Goal: Contribute content: Contribute content

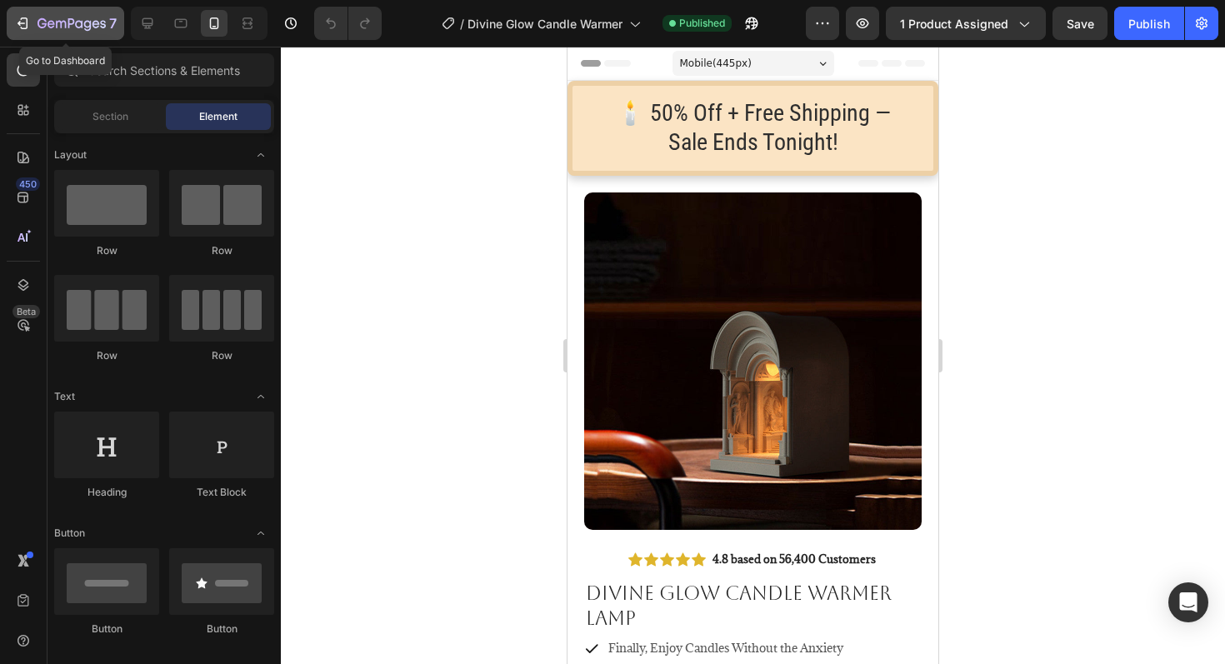
click at [26, 22] on icon "button" at bounding box center [22, 23] width 17 height 17
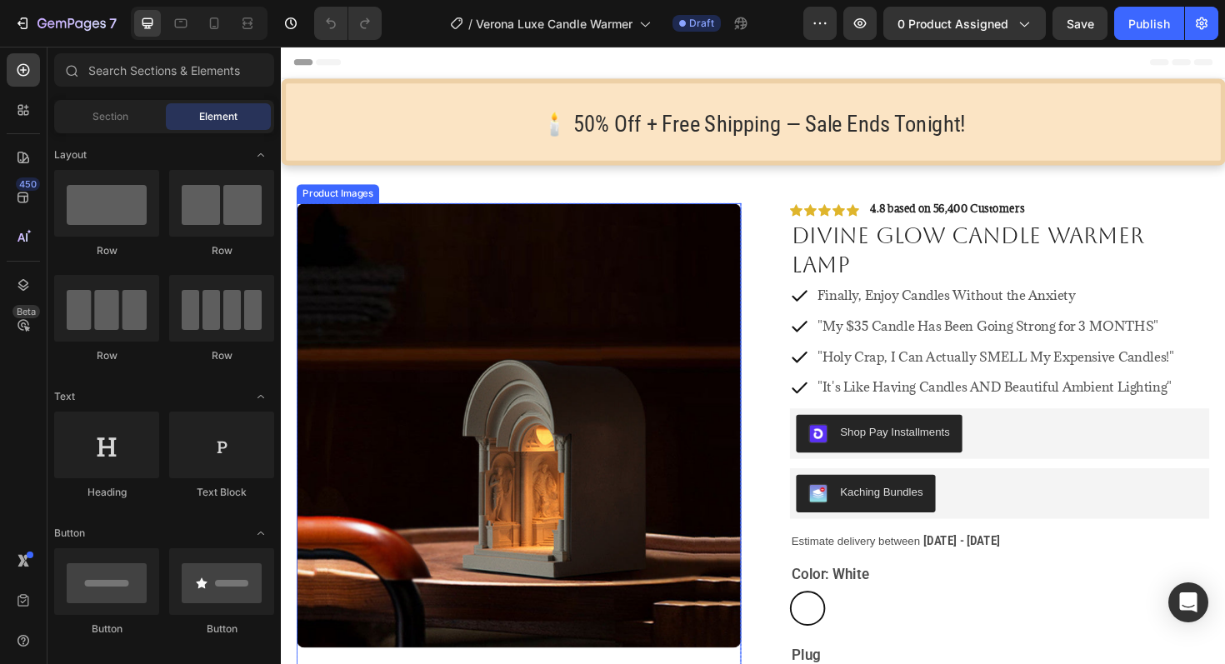
click at [528, 264] on img at bounding box center [533, 448] width 471 height 471
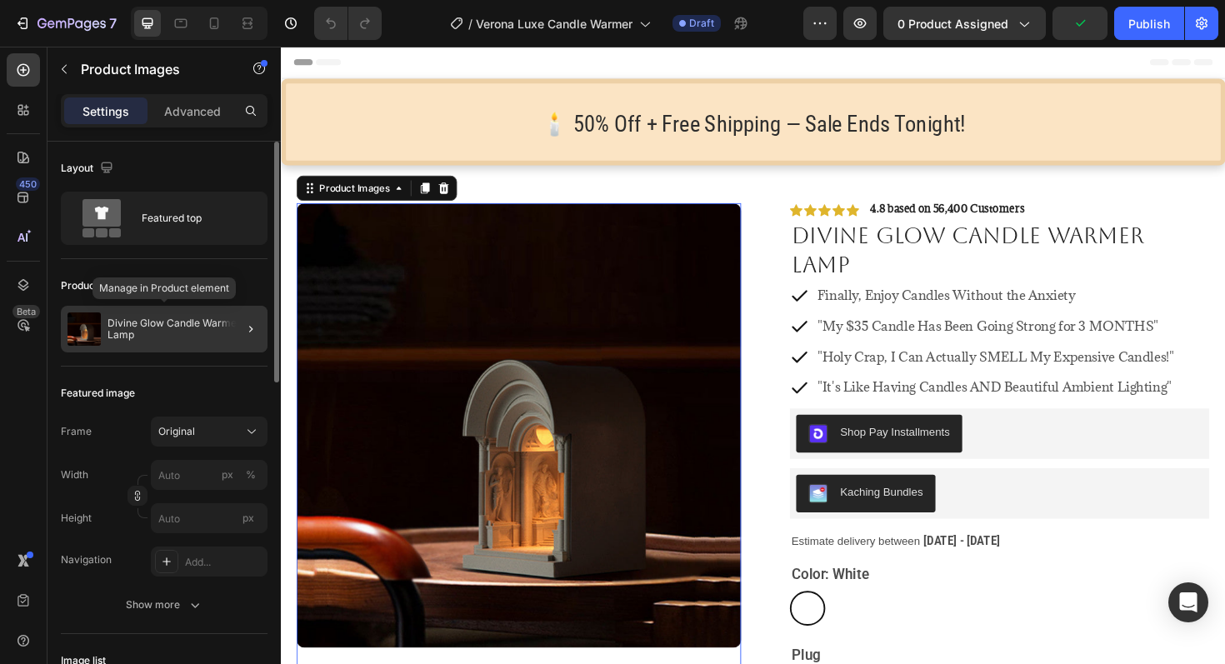
click at [138, 322] on p "Divine Glow Candle Warmer Lamp" at bounding box center [184, 329] width 153 height 23
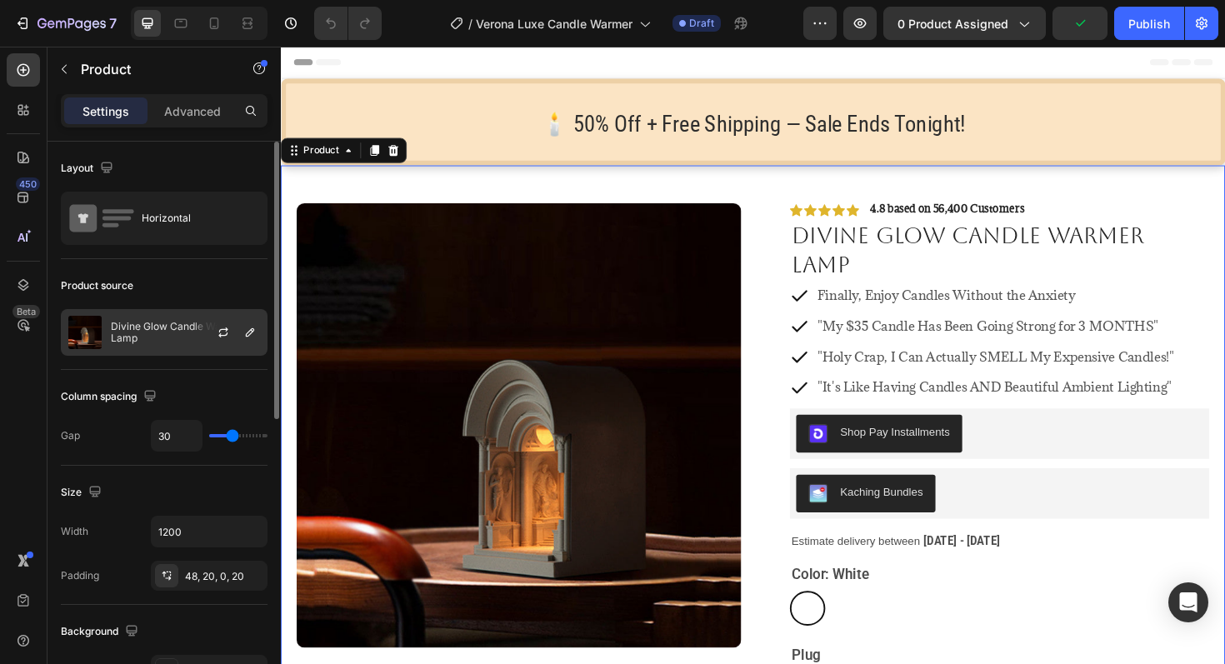
click at [144, 313] on div "Divine Glow Candle Warmer Lamp" at bounding box center [164, 332] width 207 height 47
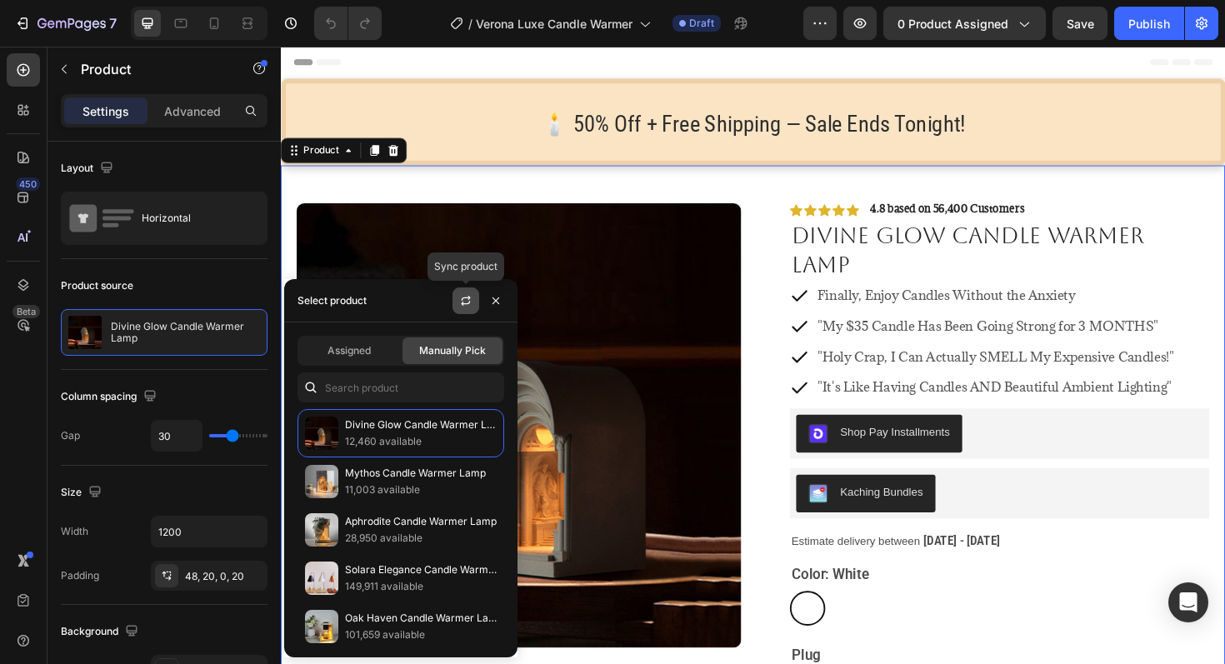
click at [466, 297] on icon "button" at bounding box center [465, 300] width 13 height 13
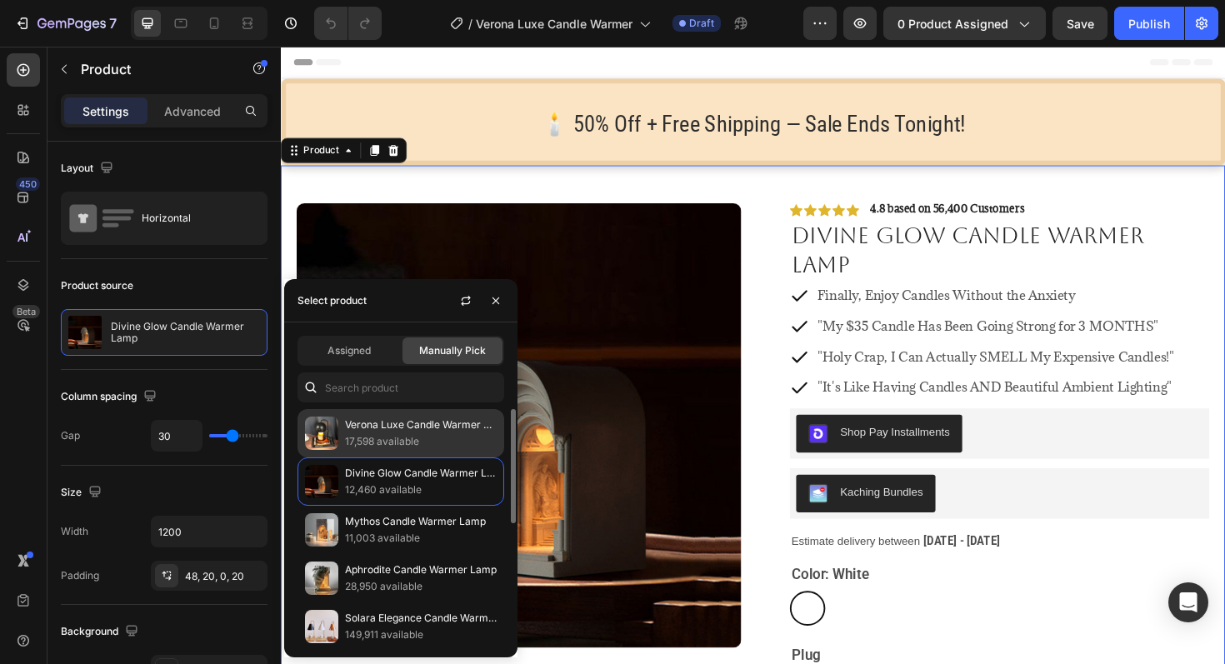
click at [394, 437] on p "17,598 available" at bounding box center [421, 441] width 152 height 17
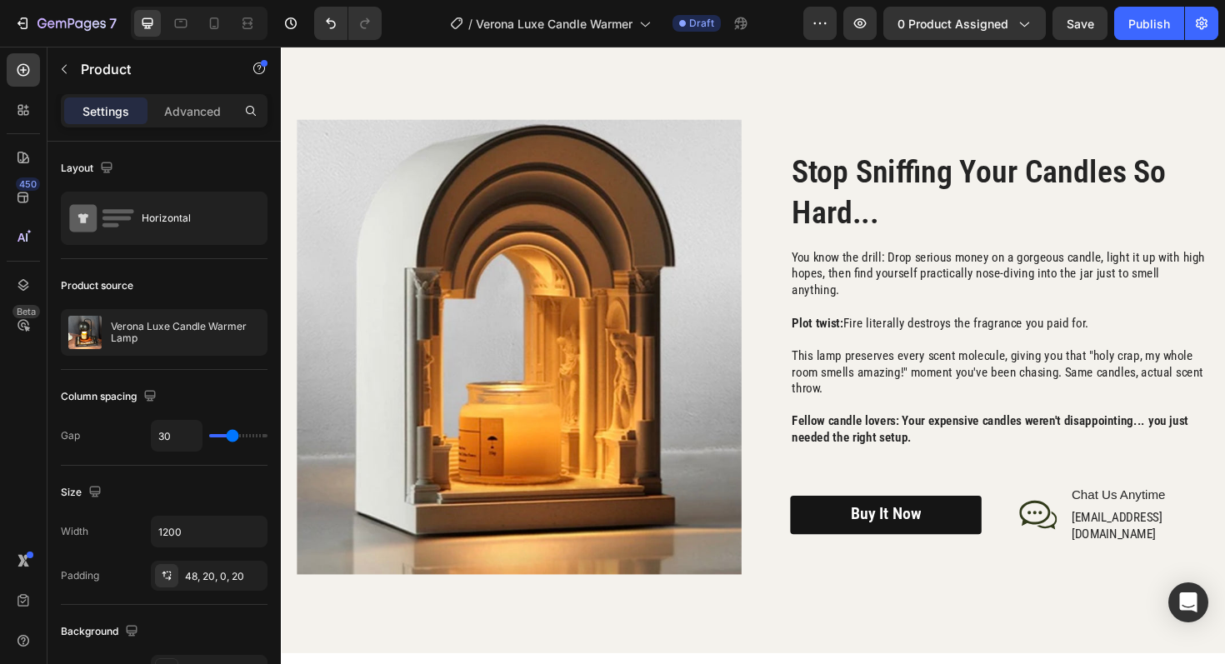
scroll to position [2117, 0]
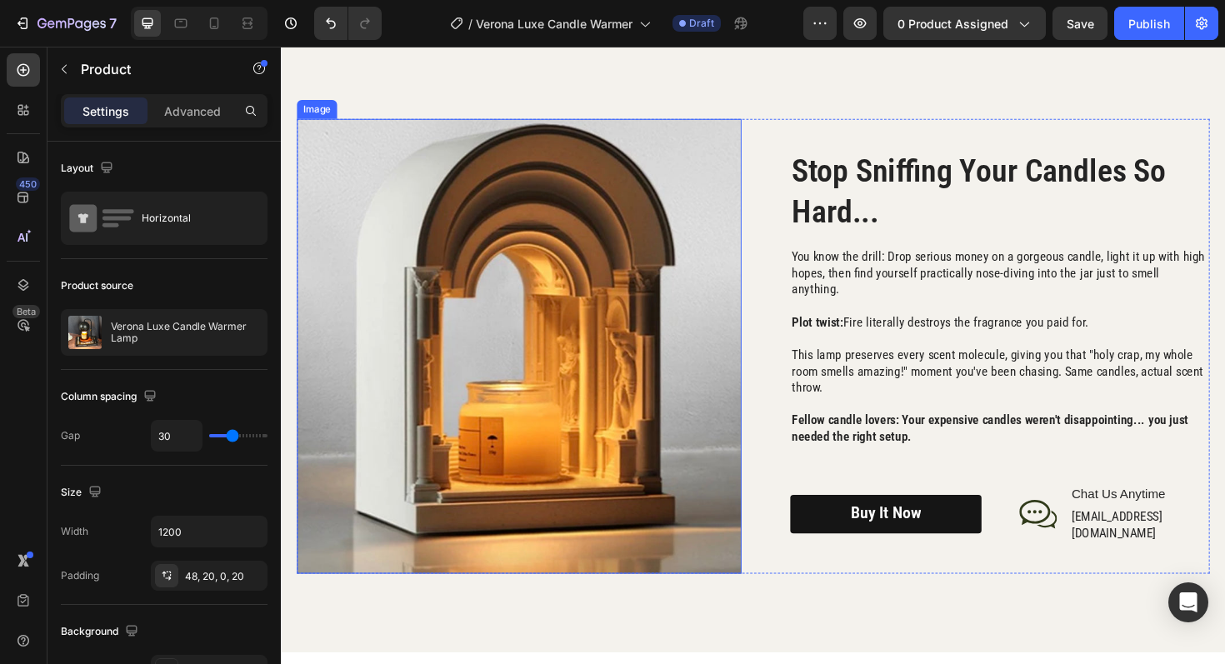
click at [566, 318] on img at bounding box center [533, 364] width 471 height 482
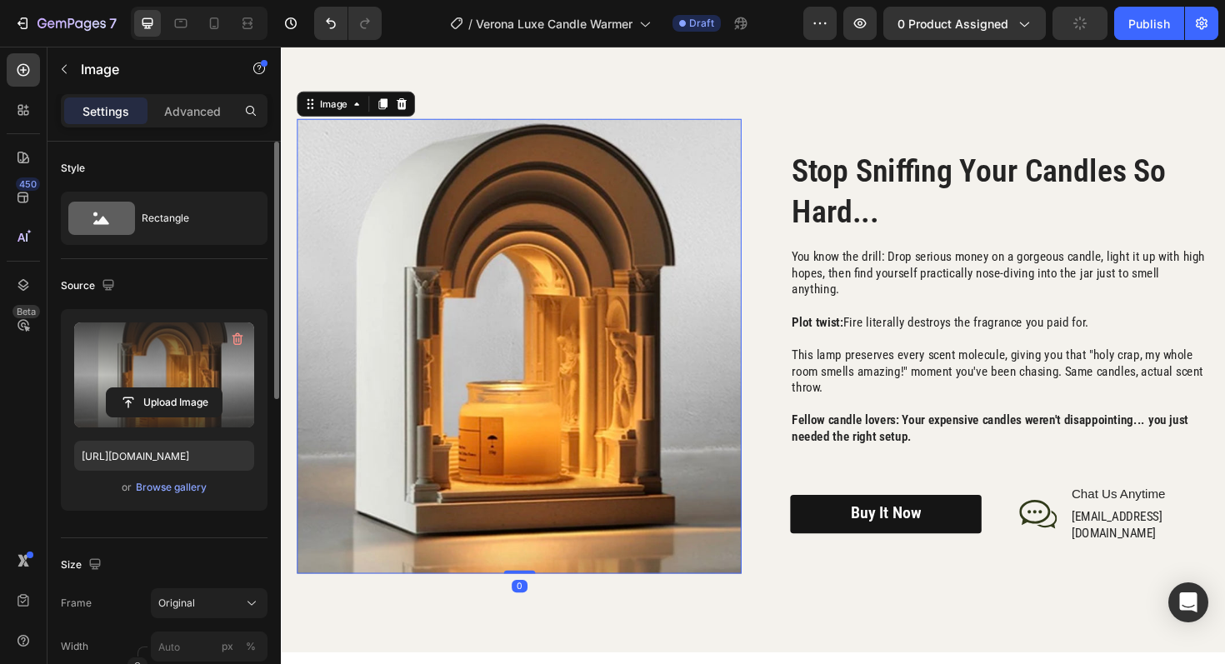
click at [163, 375] on label at bounding box center [164, 375] width 180 height 105
click at [163, 388] on input "file" at bounding box center [164, 402] width 115 height 28
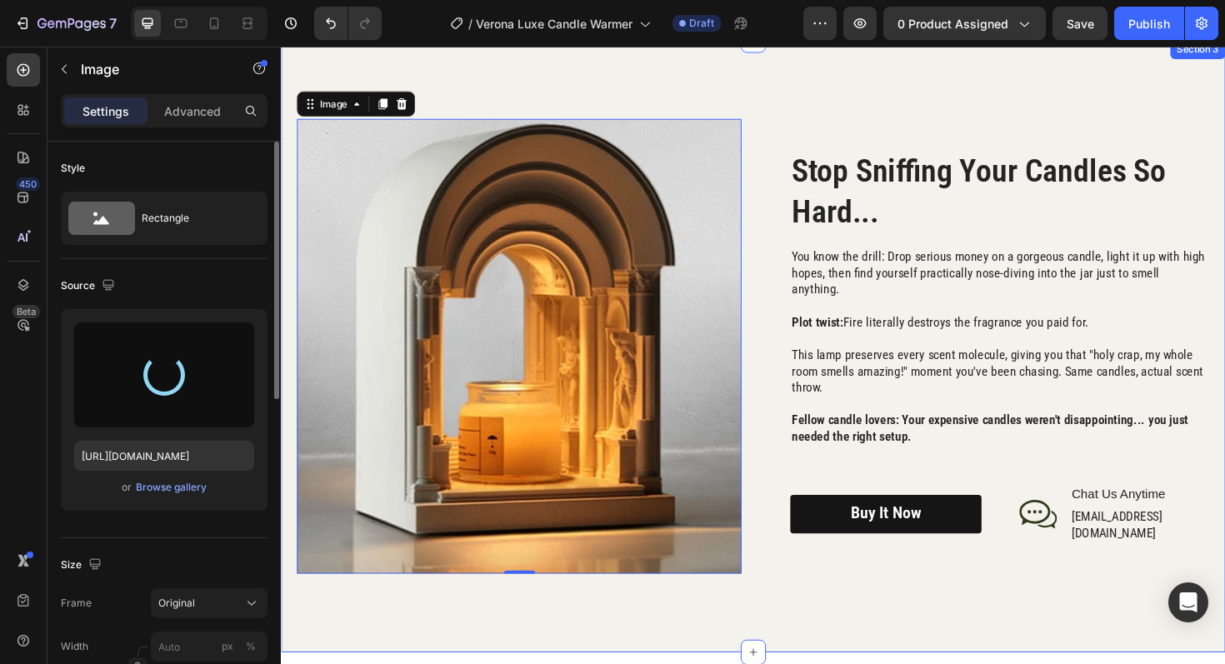
type input "https://cdn.shopify.com/s/files/1/0945/3410/7453/files/gempages_575129164550505…"
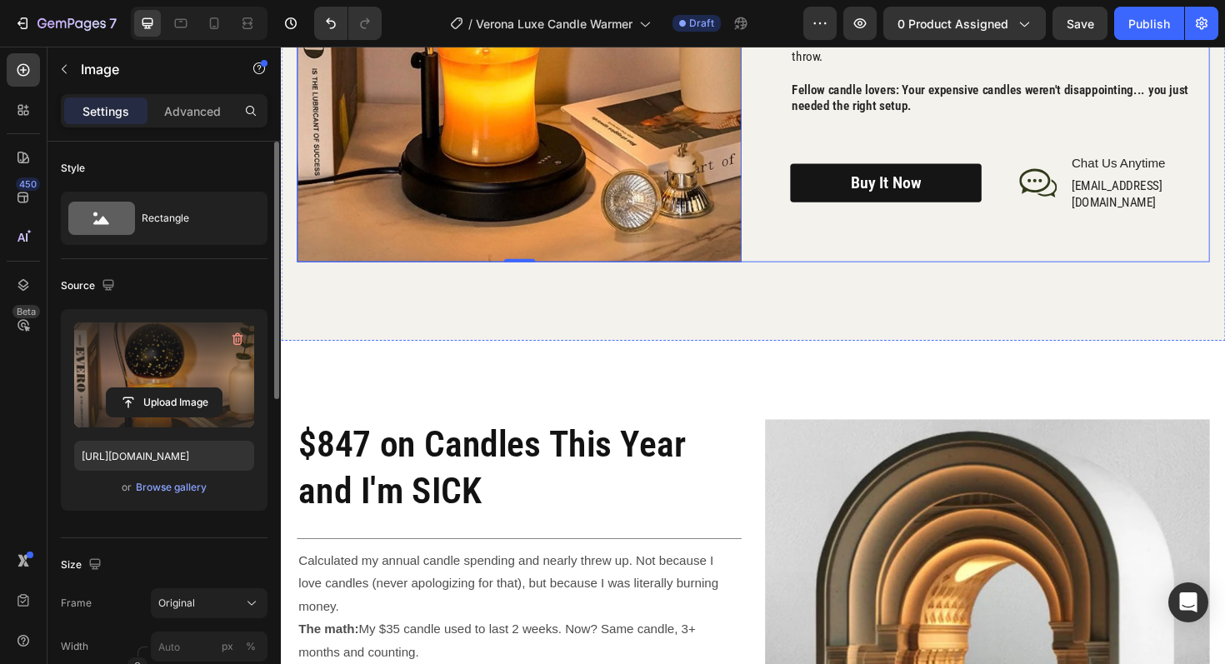
scroll to position [2539, 0]
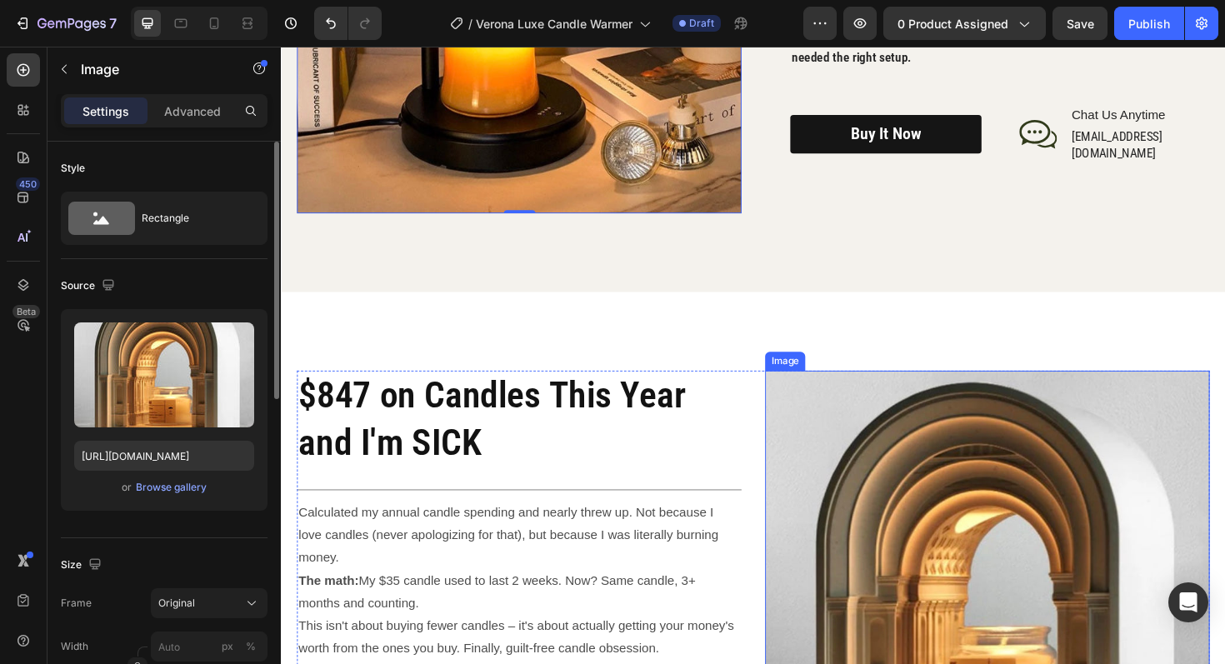
click at [934, 558] on img at bounding box center [1028, 629] width 471 height 479
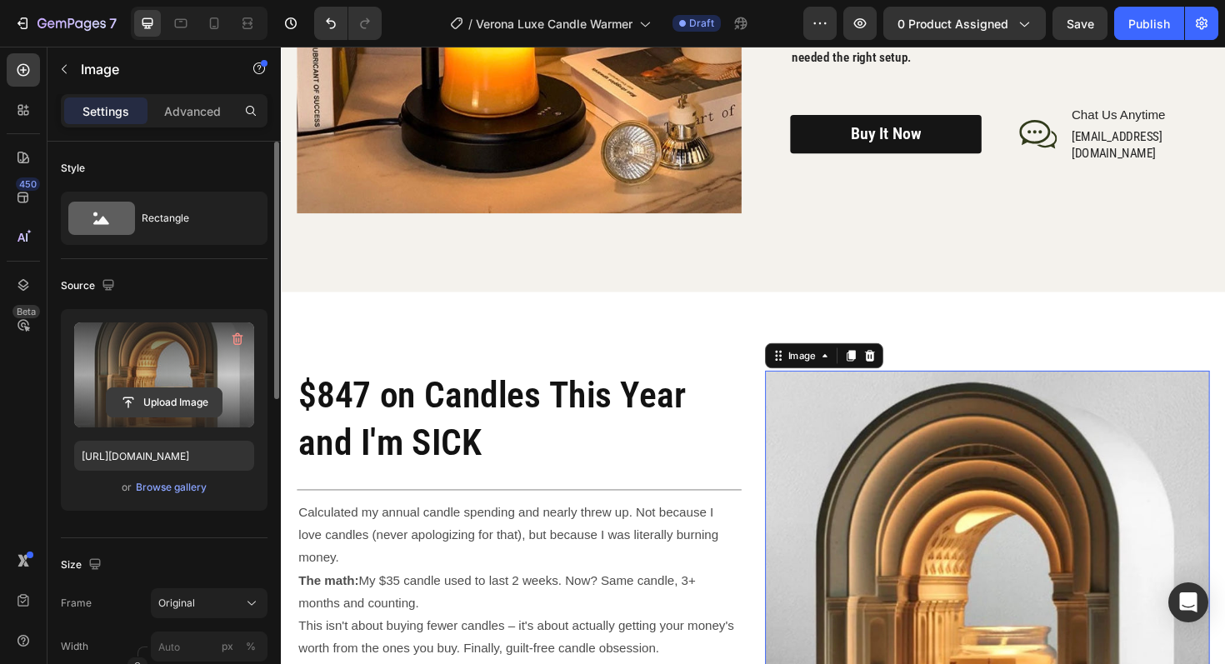
click at [160, 396] on input "file" at bounding box center [164, 402] width 115 height 28
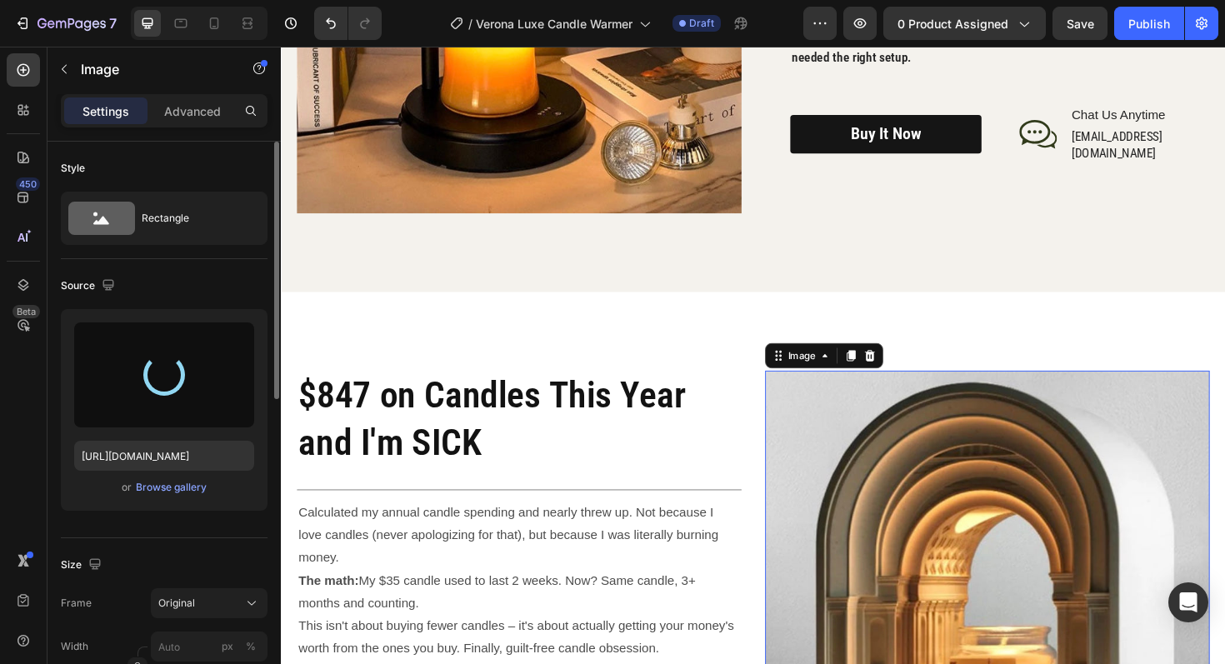
type input "https://cdn.shopify.com/s/files/1/0945/3410/7453/files/gempages_575129164550505…"
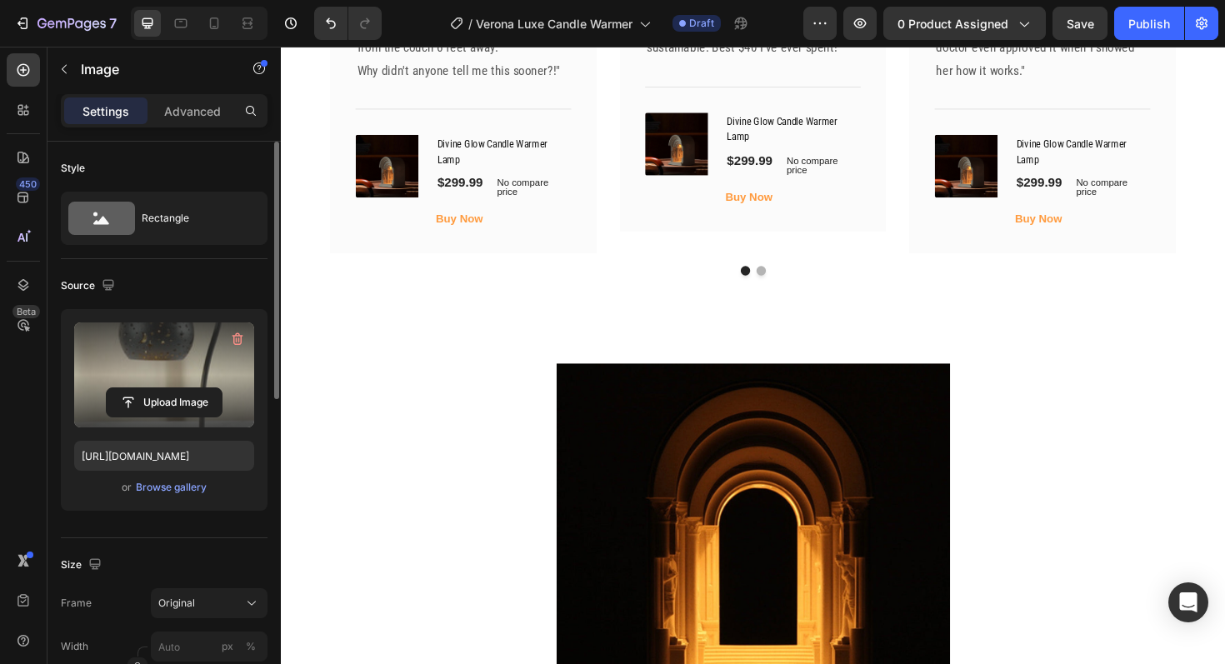
scroll to position [4210, 0]
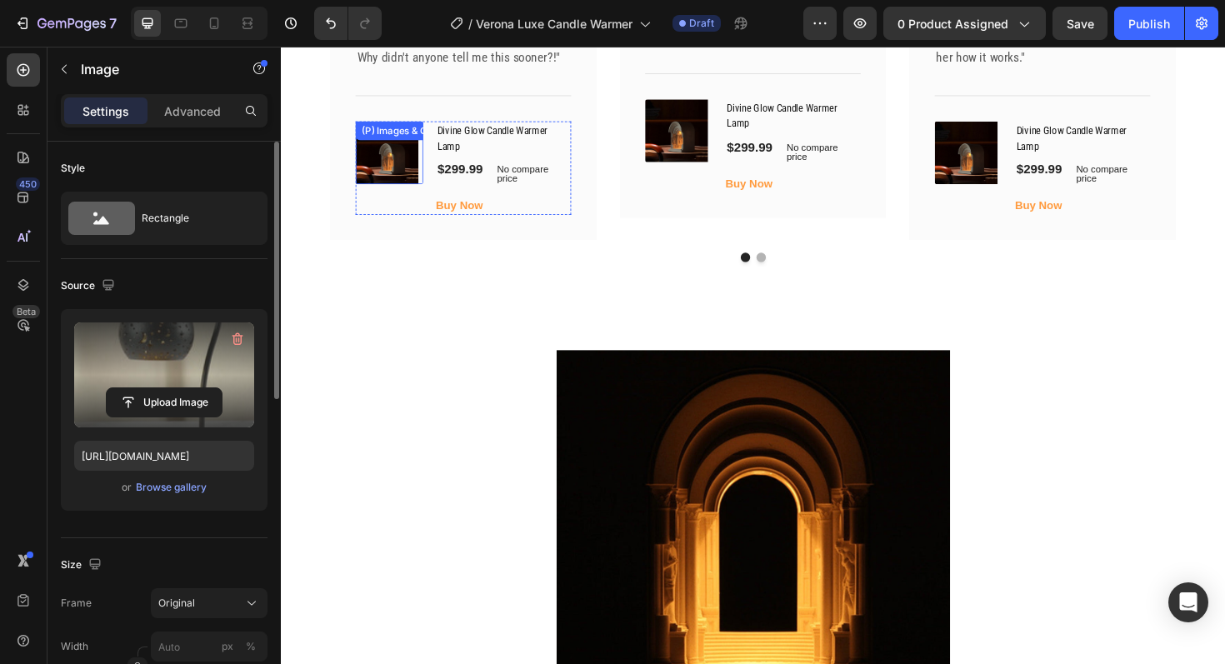
click at [394, 133] on img at bounding box center [393, 159] width 67 height 67
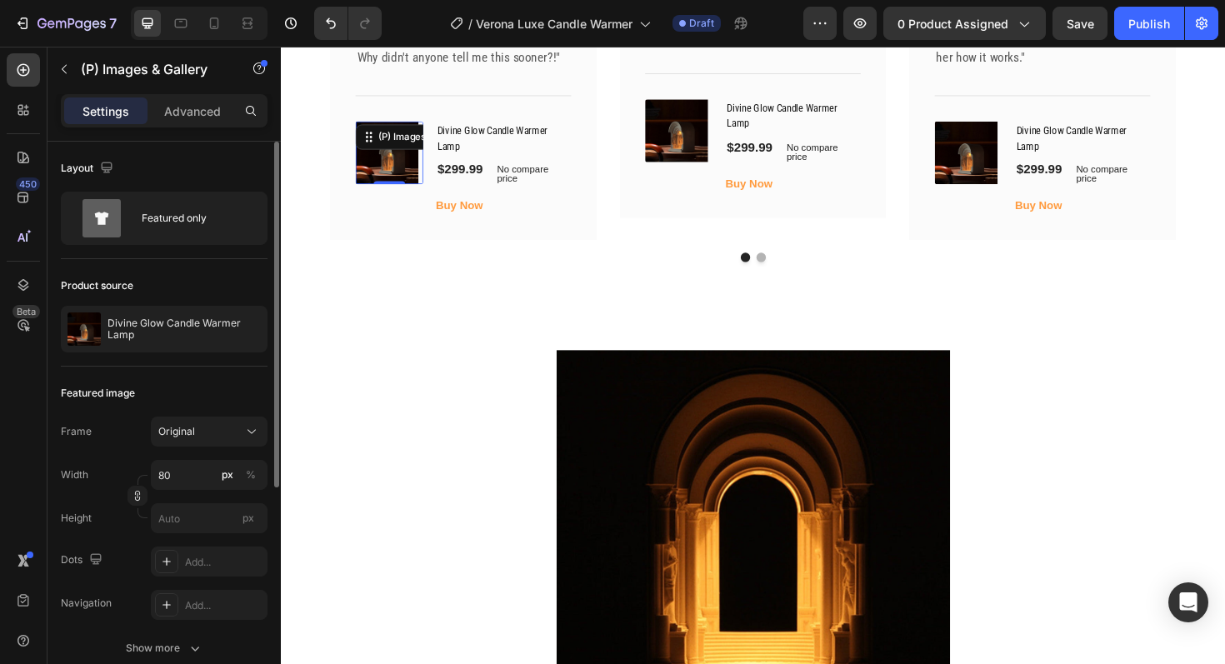
click at [394, 133] on img at bounding box center [393, 159] width 67 height 67
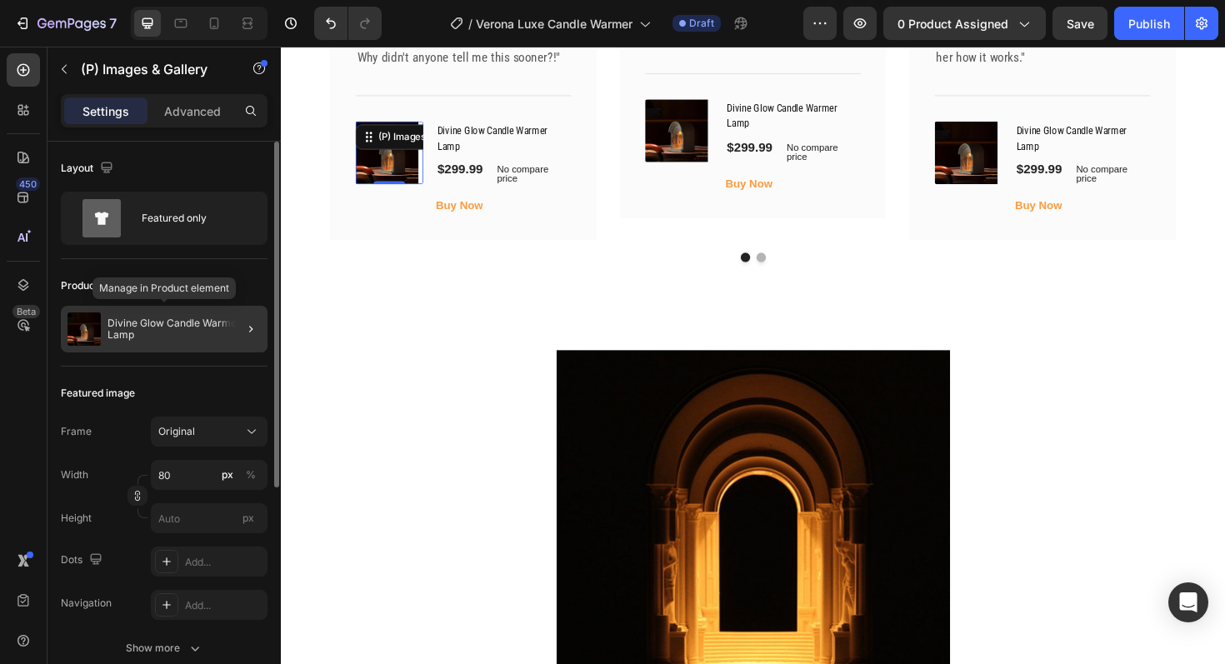
click at [193, 318] on p "Divine Glow Candle Warmer Lamp" at bounding box center [184, 329] width 153 height 23
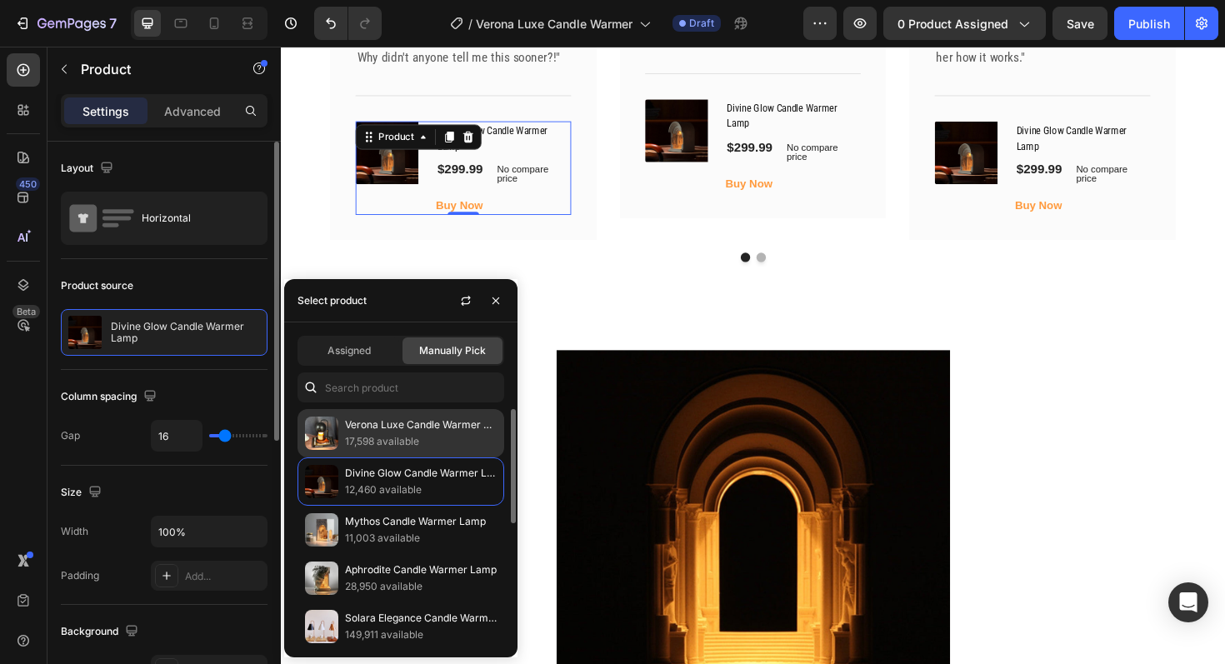
click at [387, 429] on p "Verona Luxe Candle Warmer Lamp" at bounding box center [421, 425] width 152 height 17
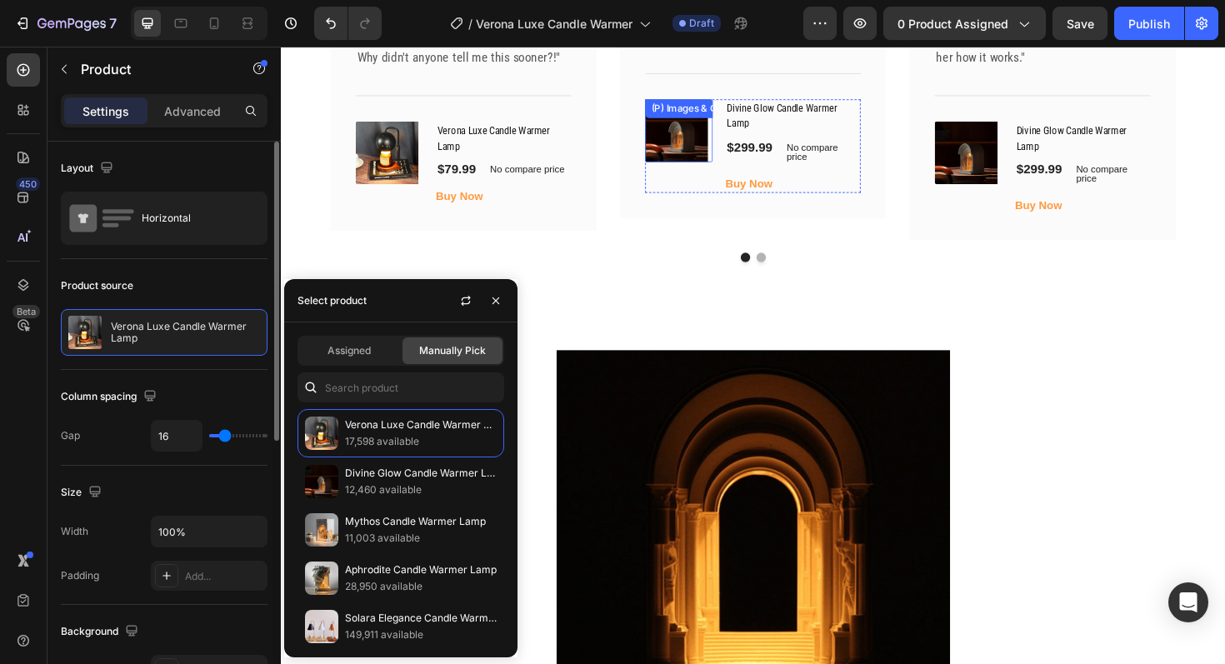
click at [694, 114] on img at bounding box center [700, 136] width 67 height 67
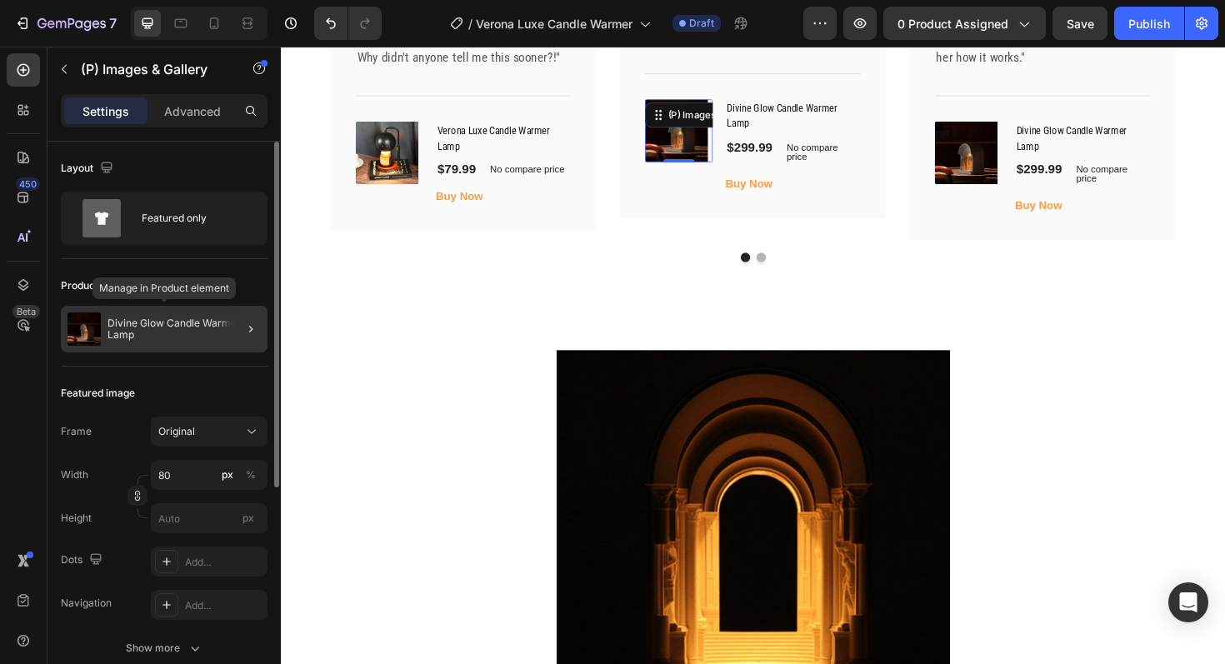
click at [178, 324] on p "Divine Glow Candle Warmer Lamp" at bounding box center [184, 329] width 153 height 23
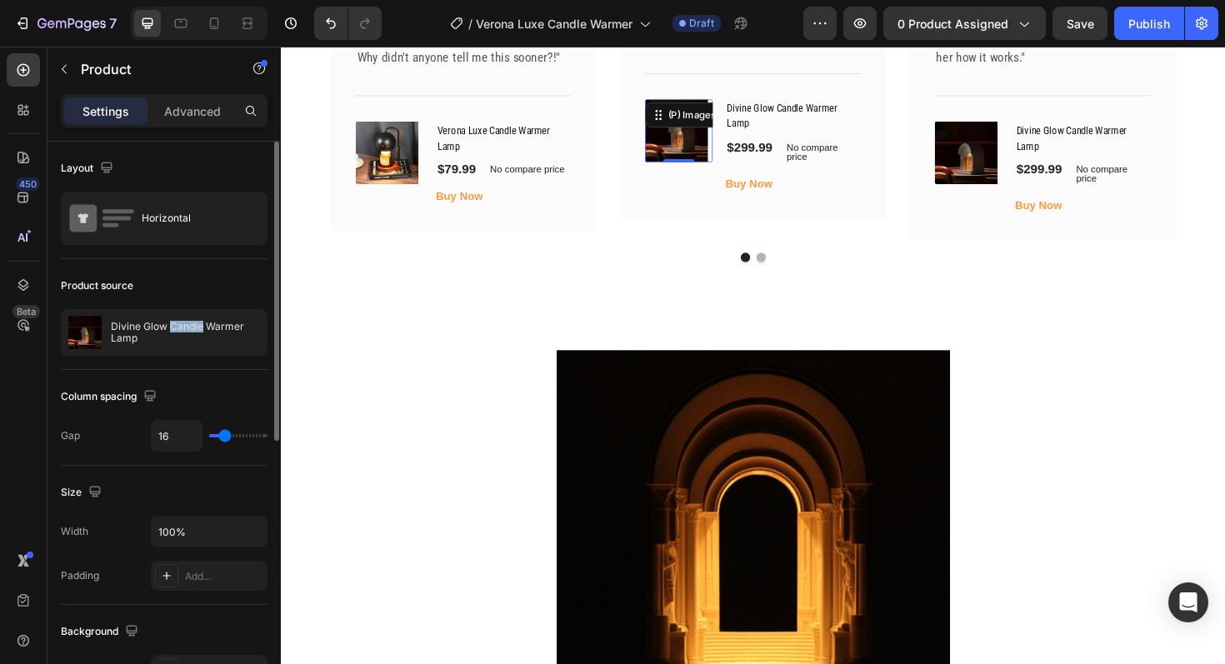
click at [178, 324] on p "Divine Glow Candle Warmer Lamp" at bounding box center [185, 332] width 149 height 23
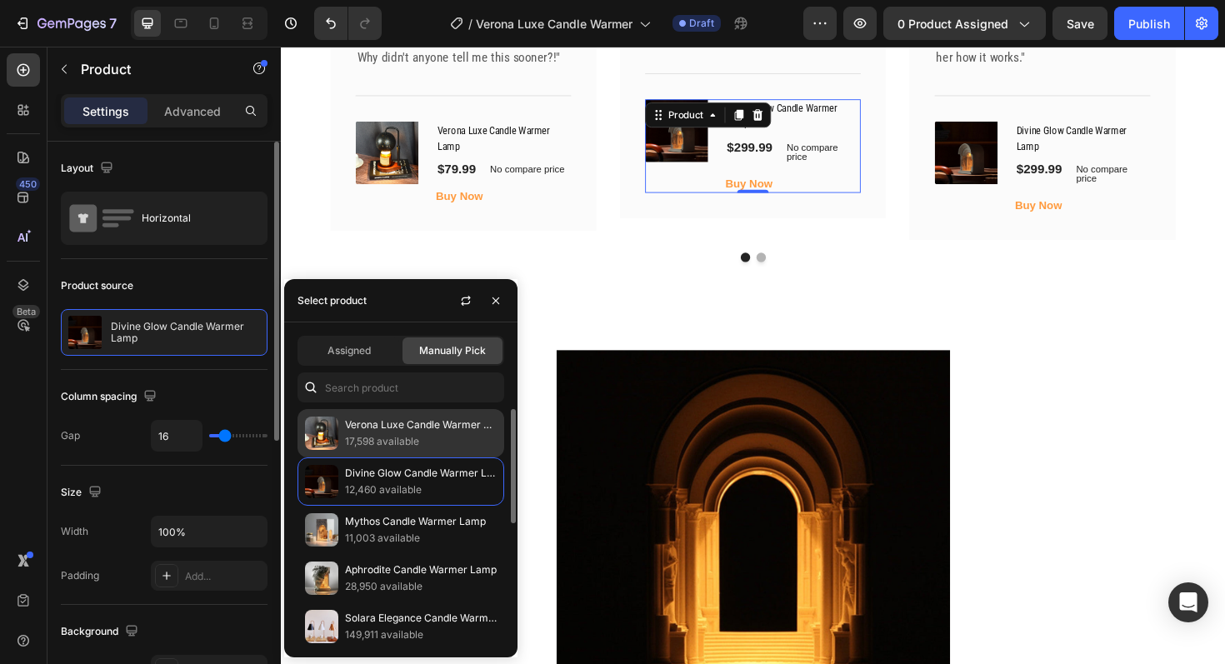
click at [372, 420] on p "Verona Luxe Candle Warmer Lamp" at bounding box center [421, 425] width 152 height 17
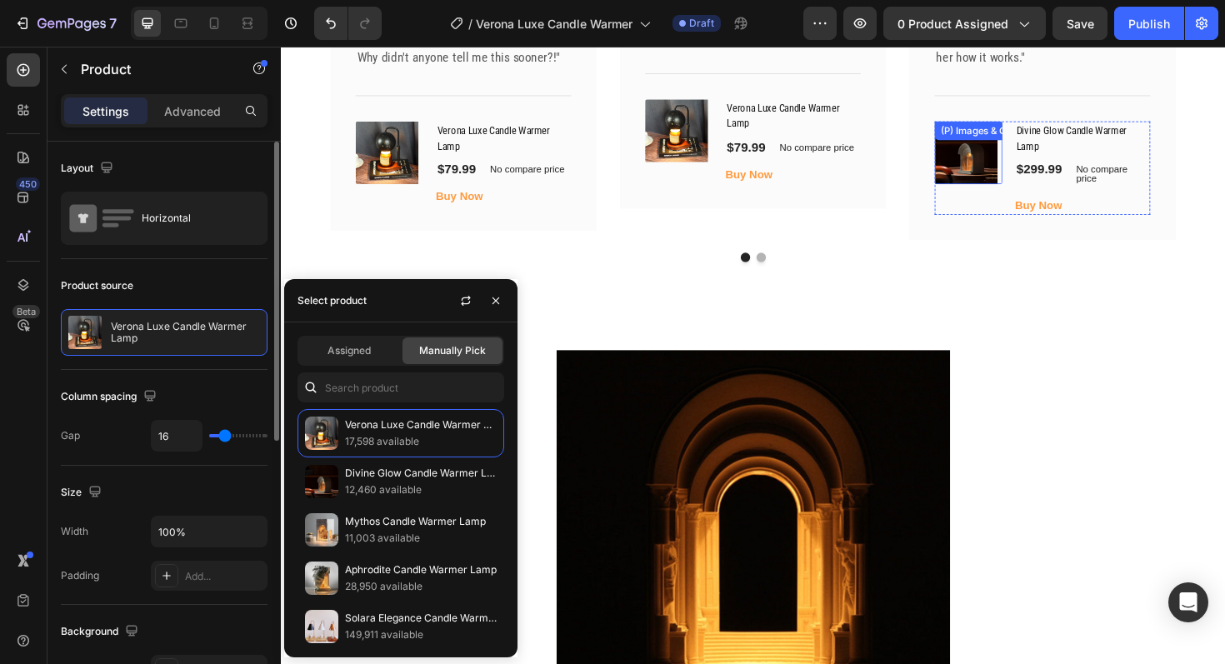
click at [1024, 180] on img at bounding box center [1006, 159] width 67 height 67
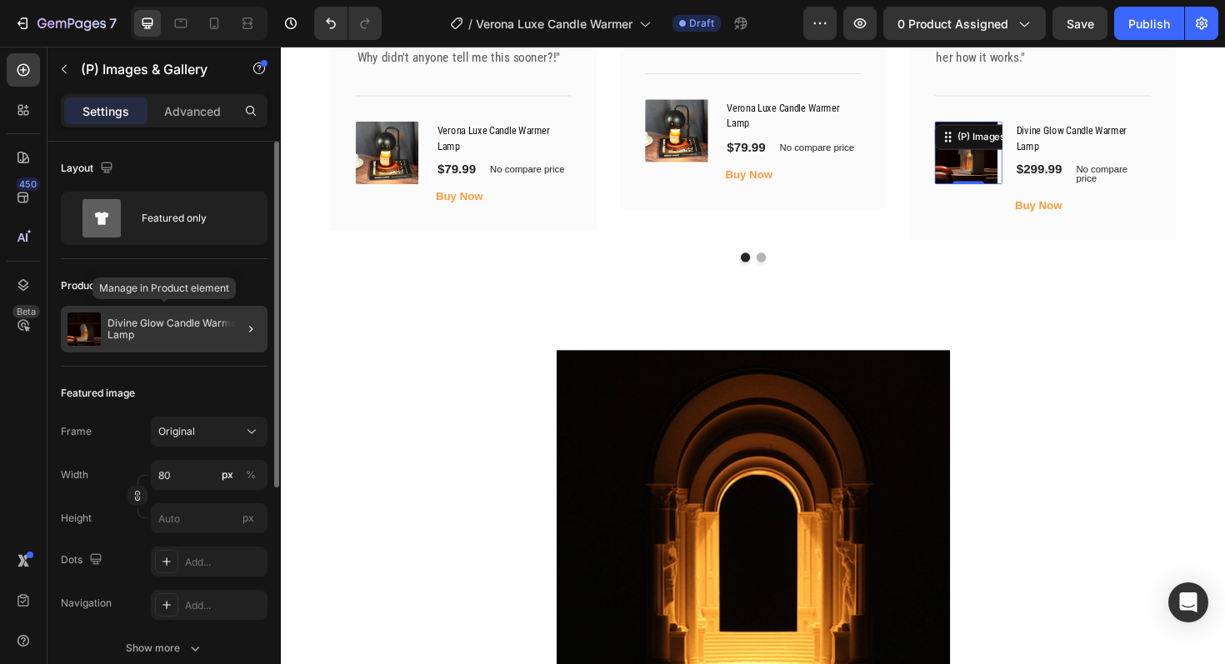
click at [179, 323] on p "Divine Glow Candle Warmer Lamp" at bounding box center [184, 329] width 153 height 23
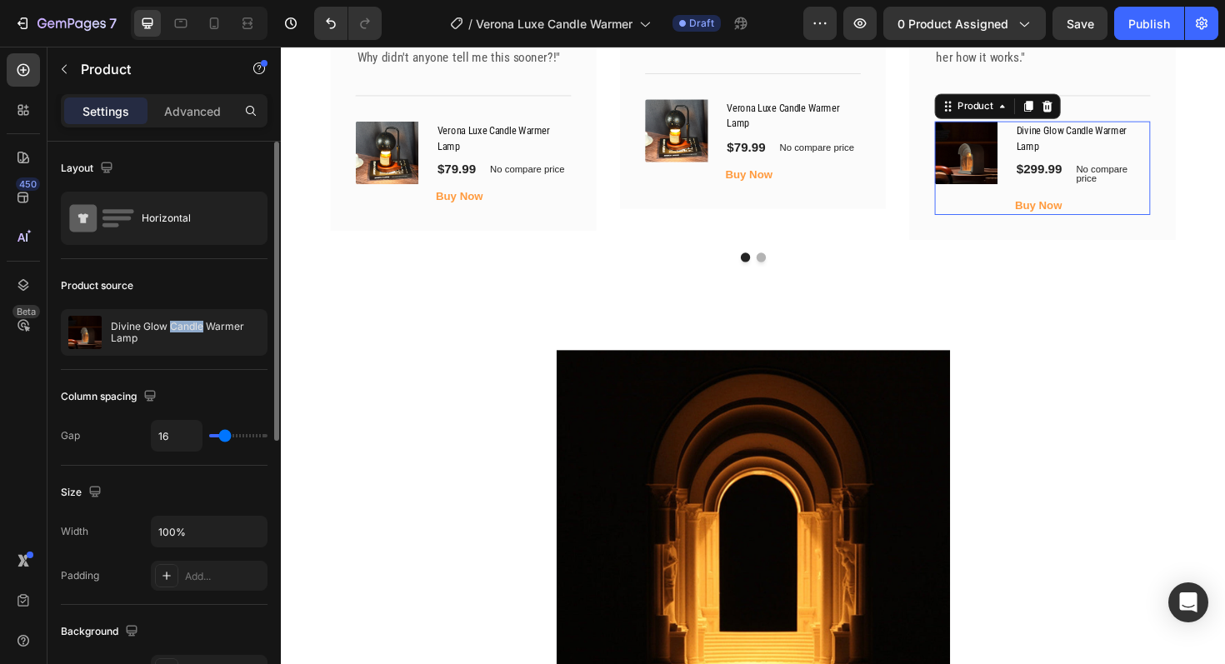
click at [179, 323] on p "Divine Glow Candle Warmer Lamp" at bounding box center [185, 332] width 149 height 23
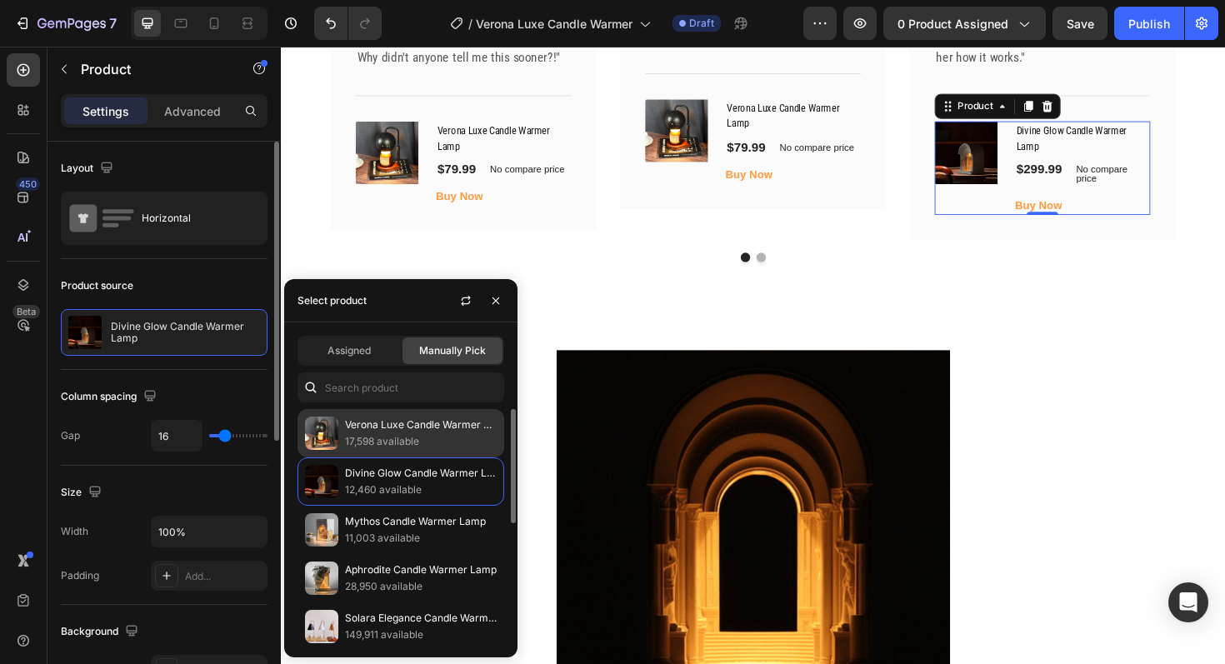
click at [432, 424] on p "Verona Luxe Candle Warmer Lamp" at bounding box center [421, 425] width 152 height 17
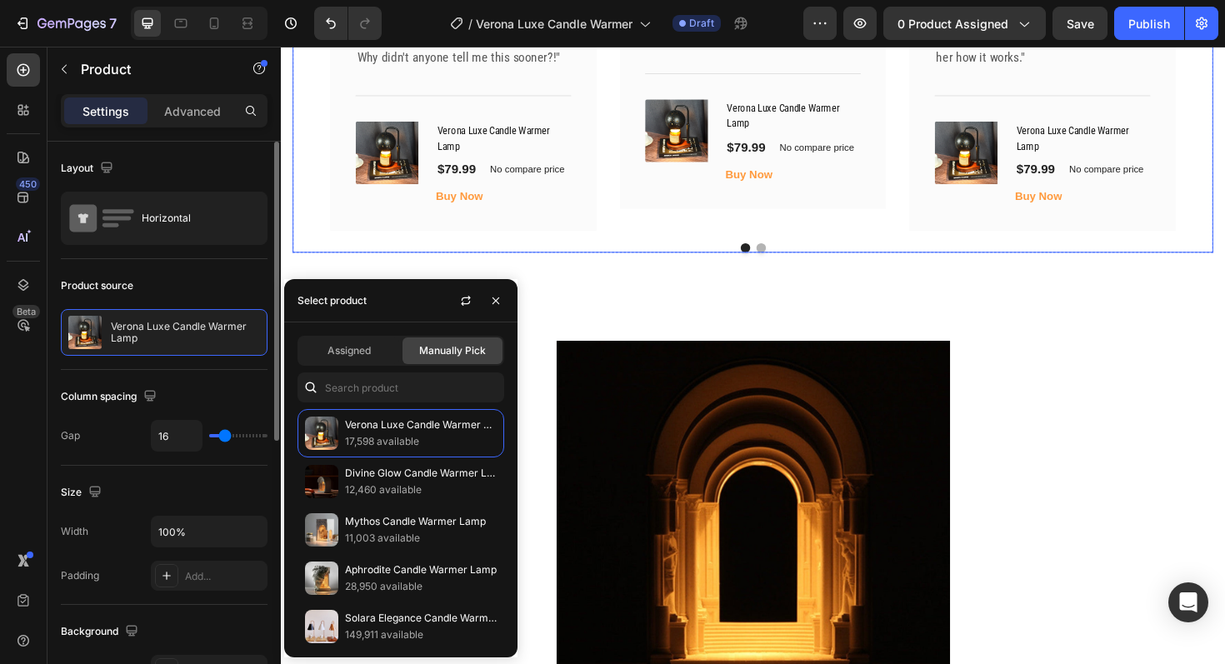
click at [791, 258] on button "Dot" at bounding box center [789, 260] width 10 height 10
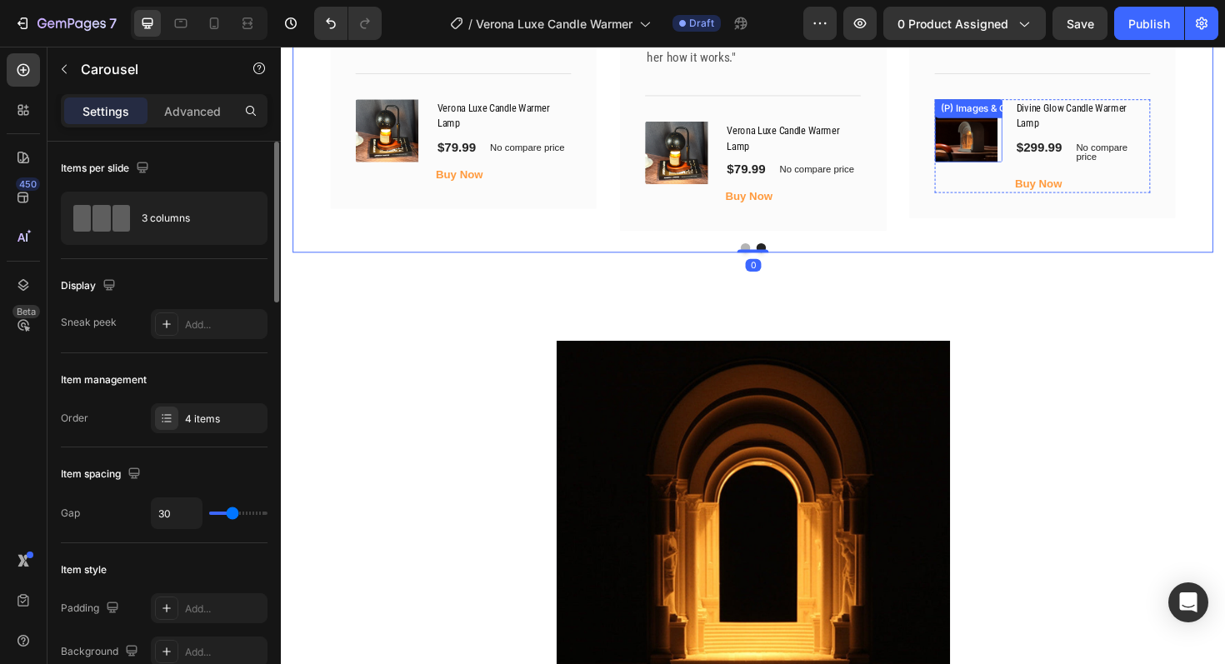
click at [1013, 139] on img at bounding box center [1006, 136] width 67 height 67
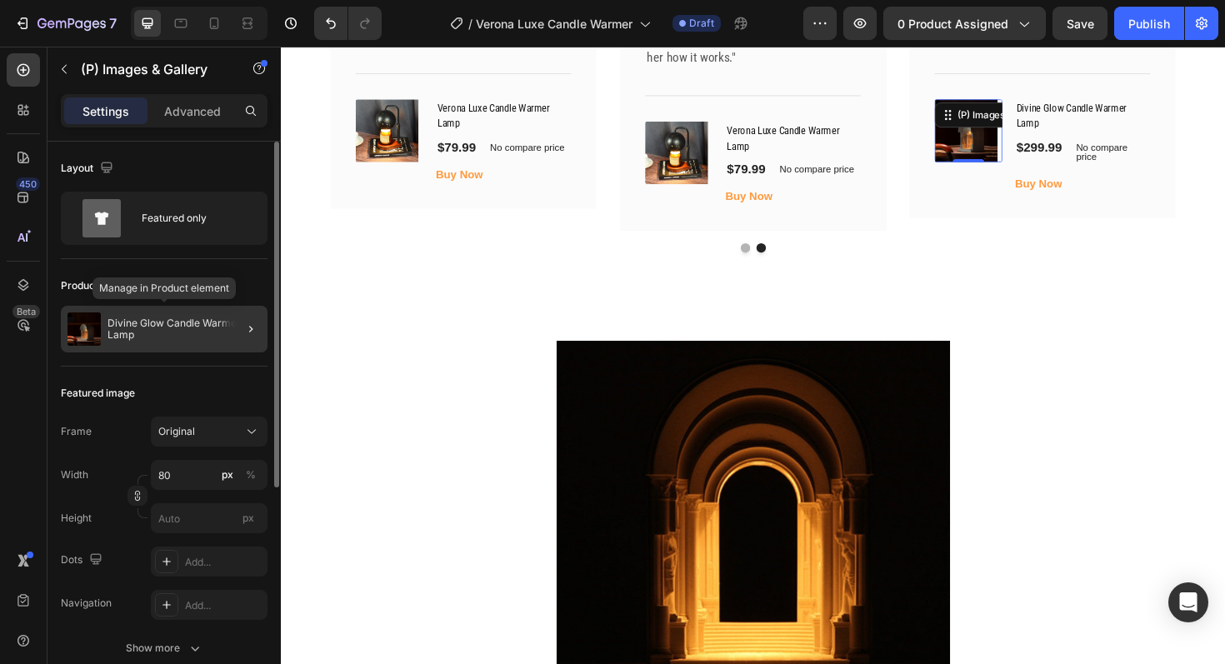
click at [184, 341] on div "Divine Glow Candle Warmer Lamp" at bounding box center [164, 329] width 207 height 47
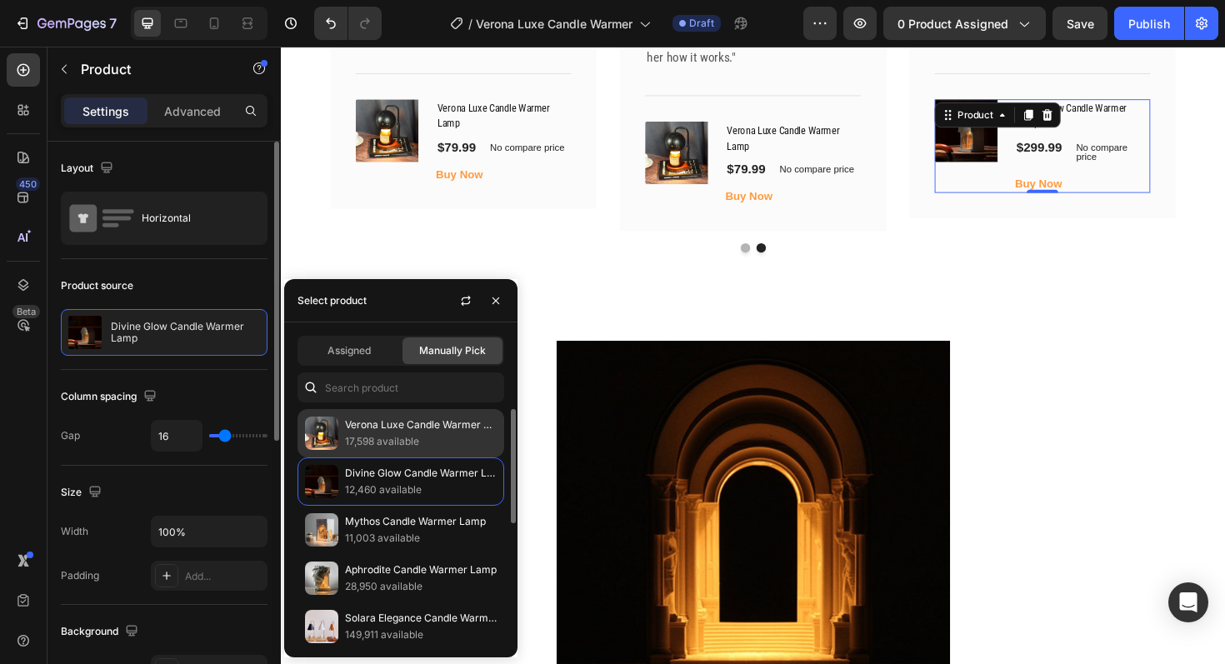
drag, startPoint x: 363, startPoint y: 424, endPoint x: 298, endPoint y: 432, distance: 65.4
click at [363, 424] on p "Verona Luxe Candle Warmer Lamp" at bounding box center [421, 425] width 152 height 17
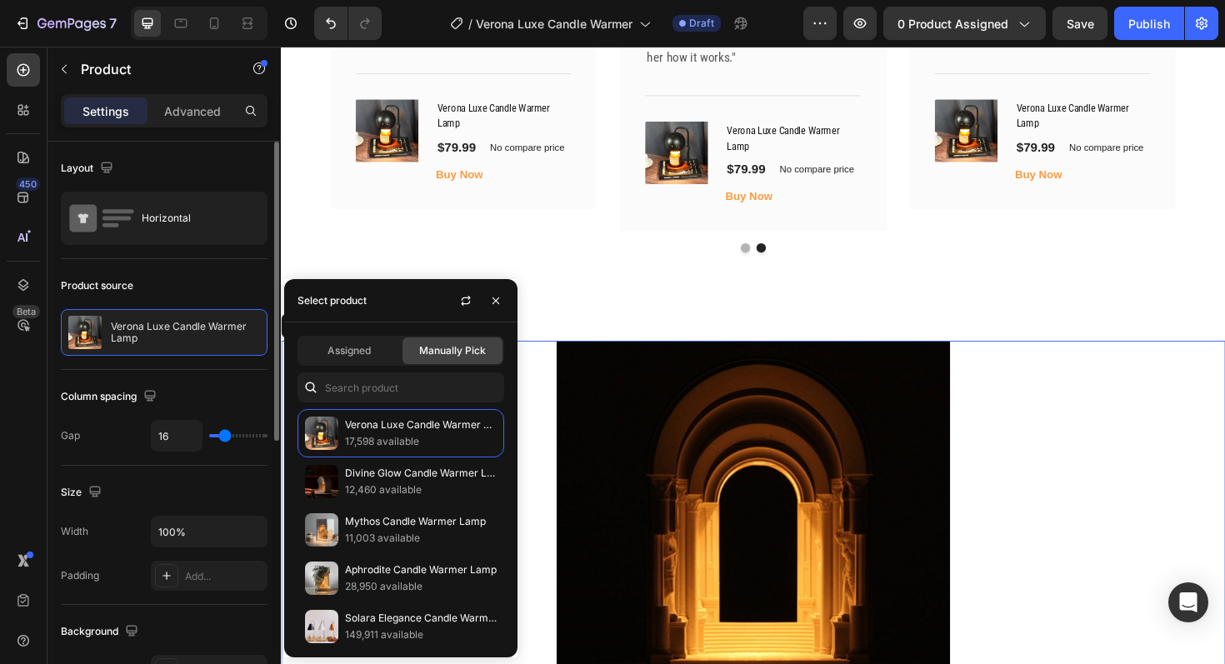
click at [1224, 470] on div at bounding box center [781, 563] width 1000 height 410
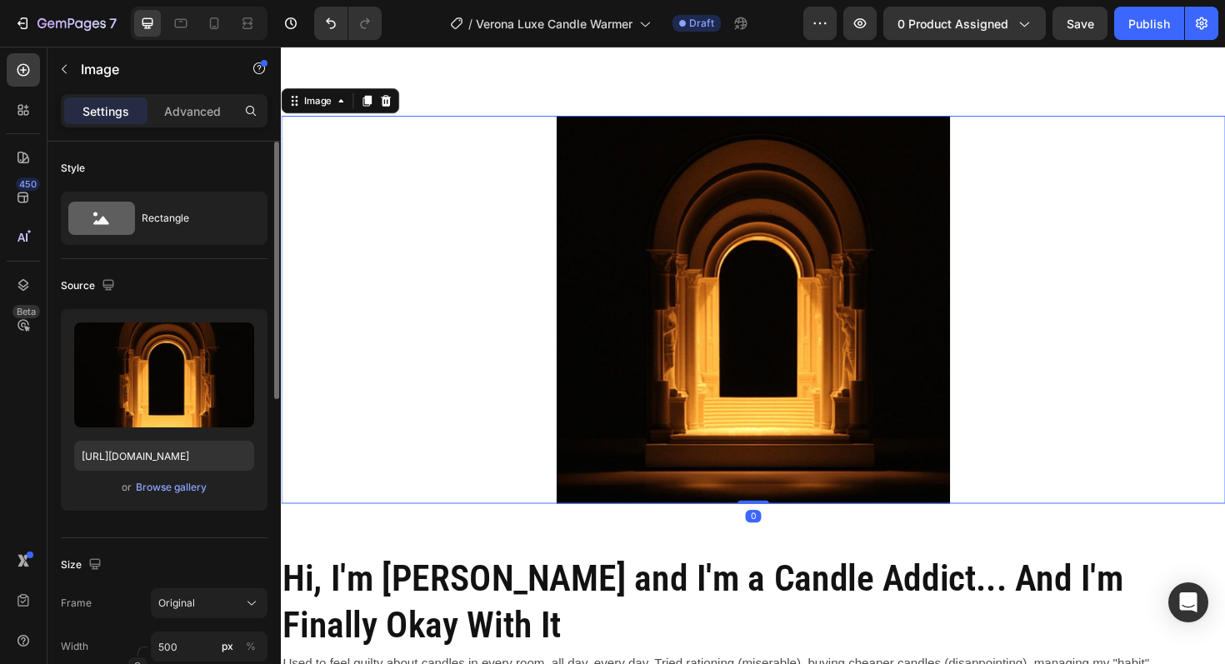
scroll to position [4481, 0]
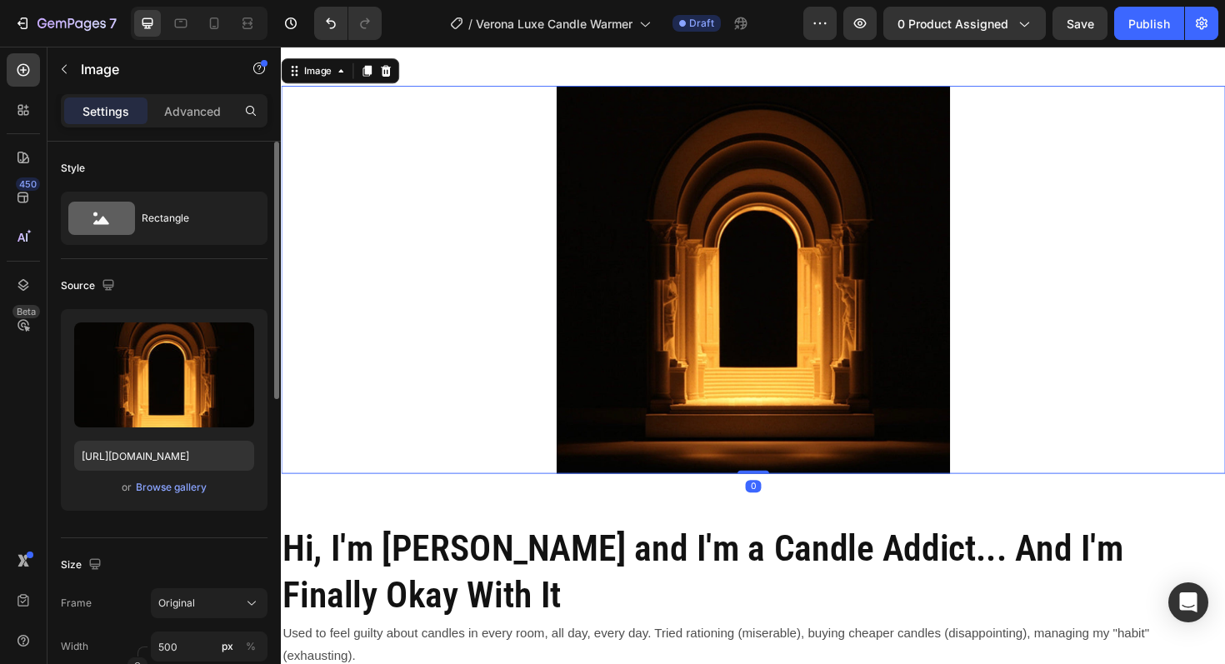
click at [832, 304] on img at bounding box center [781, 293] width 417 height 410
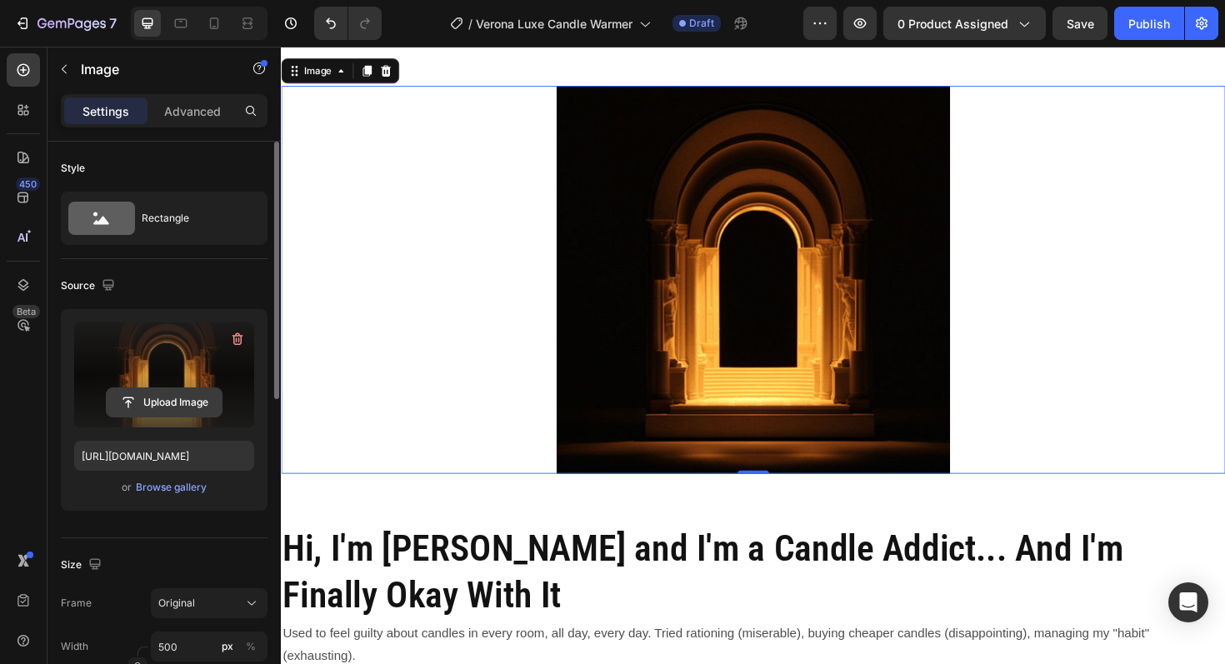
click at [160, 397] on input "file" at bounding box center [164, 402] width 115 height 28
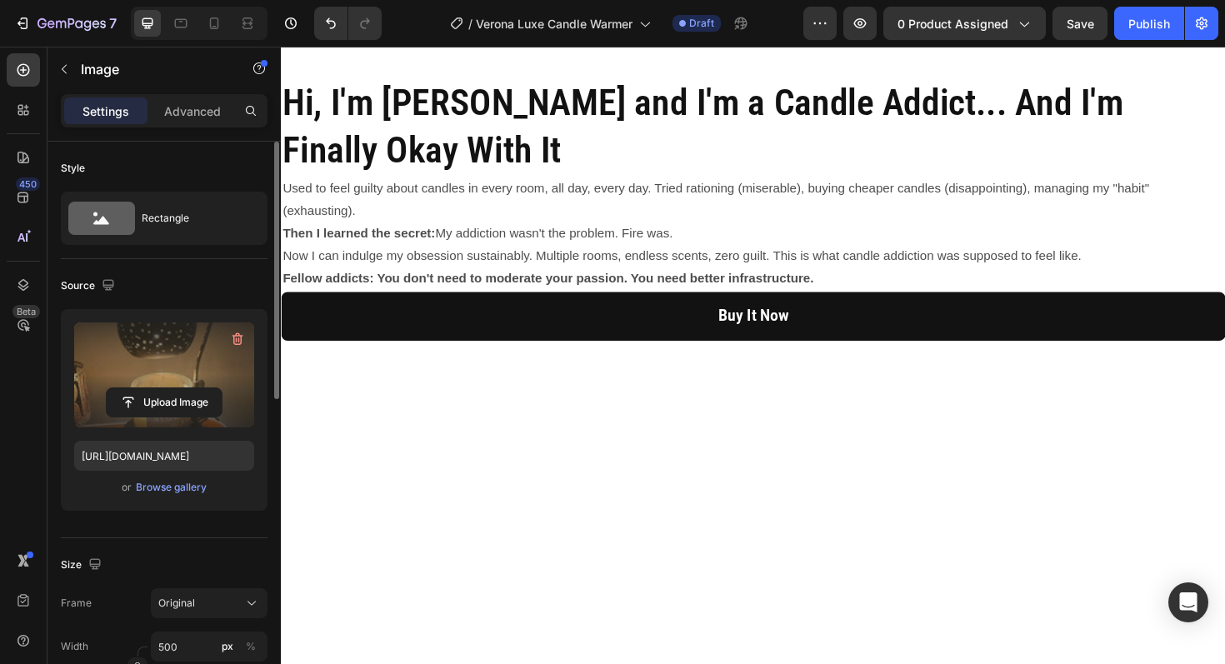
scroll to position [4515, 0]
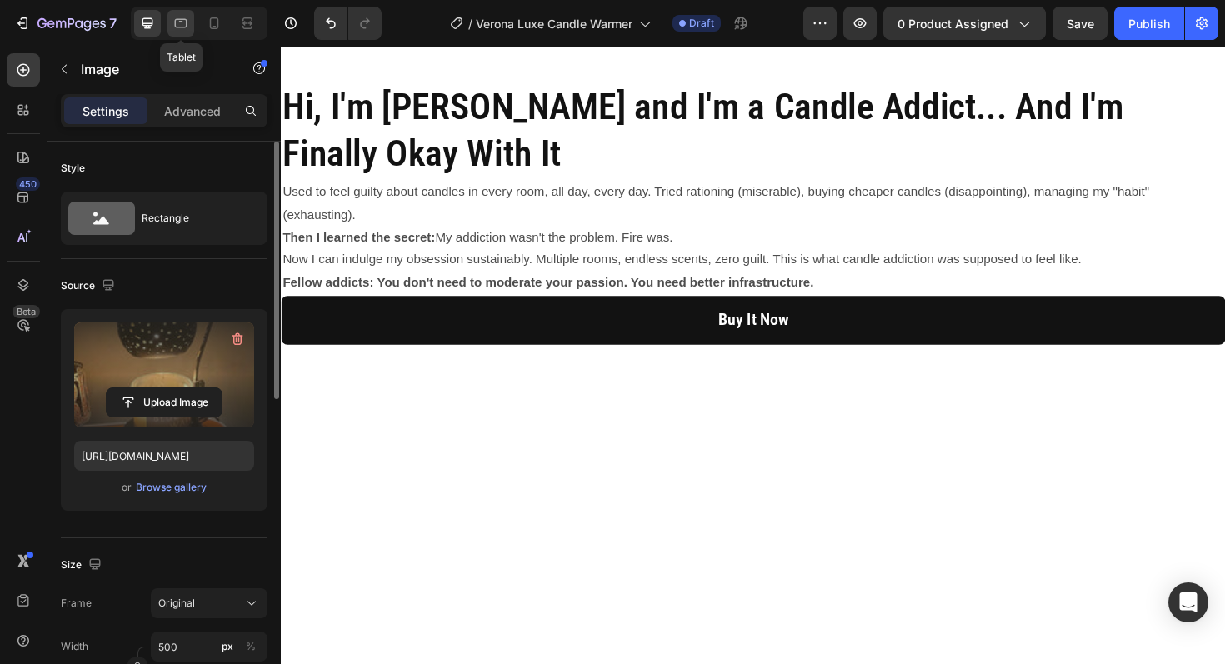
click at [182, 24] on icon at bounding box center [181, 23] width 17 height 17
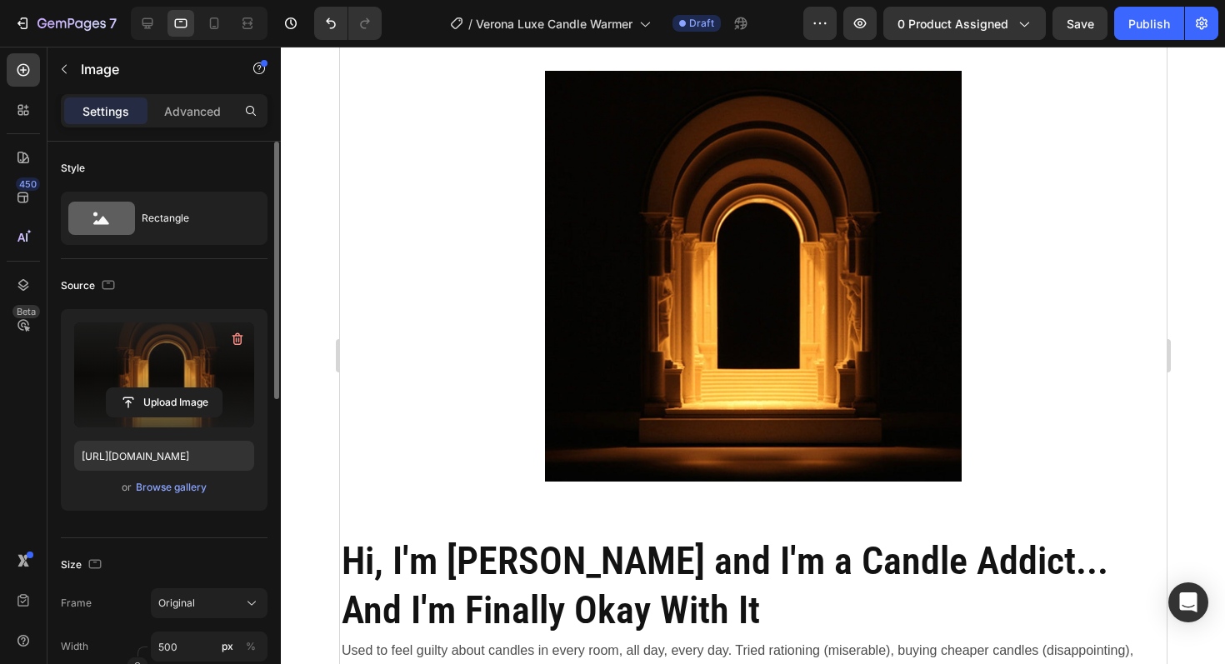
click at [768, 288] on img at bounding box center [752, 276] width 417 height 410
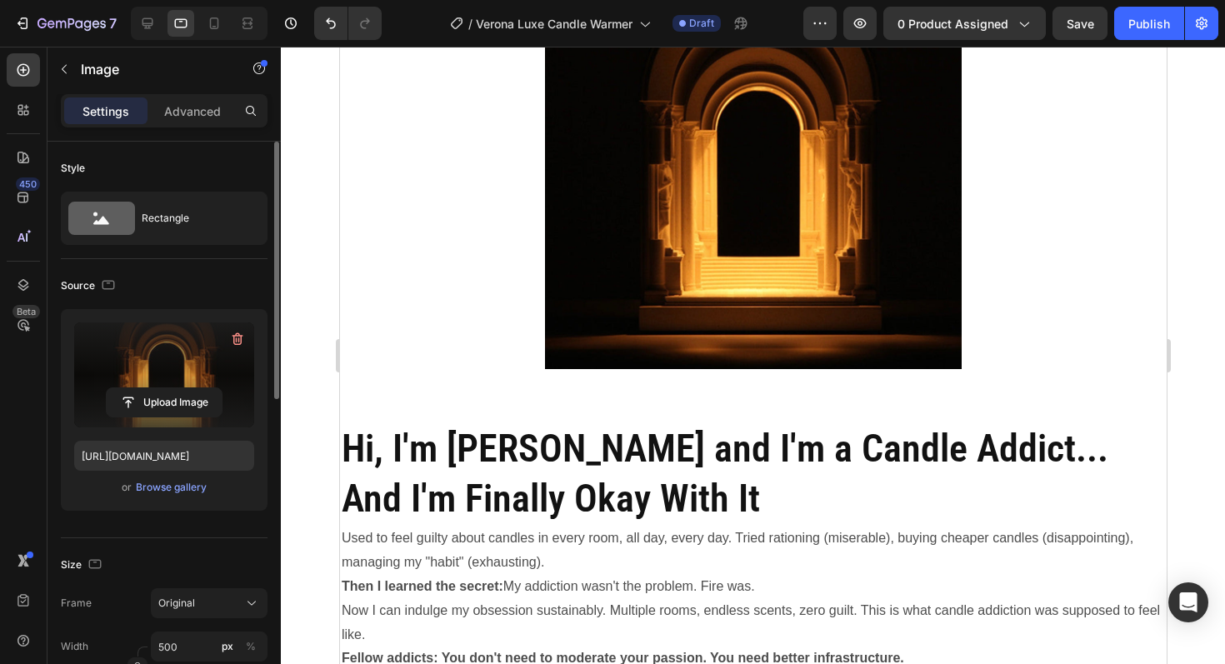
scroll to position [4441, 0]
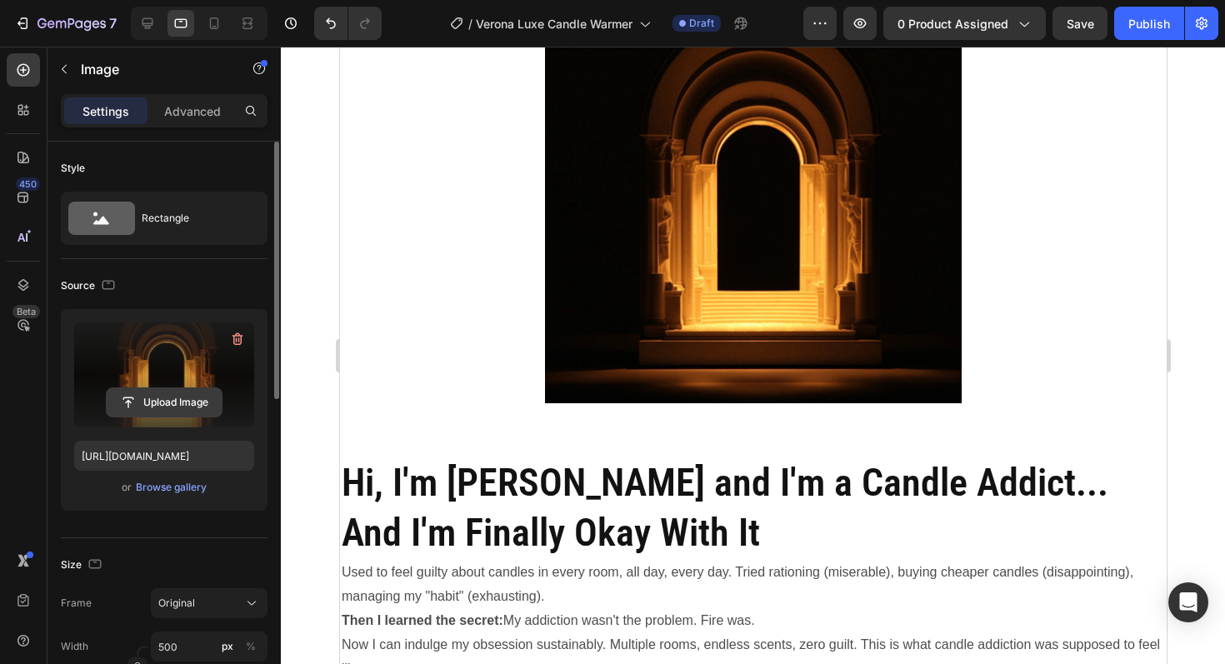
click at [166, 397] on input "file" at bounding box center [164, 402] width 115 height 28
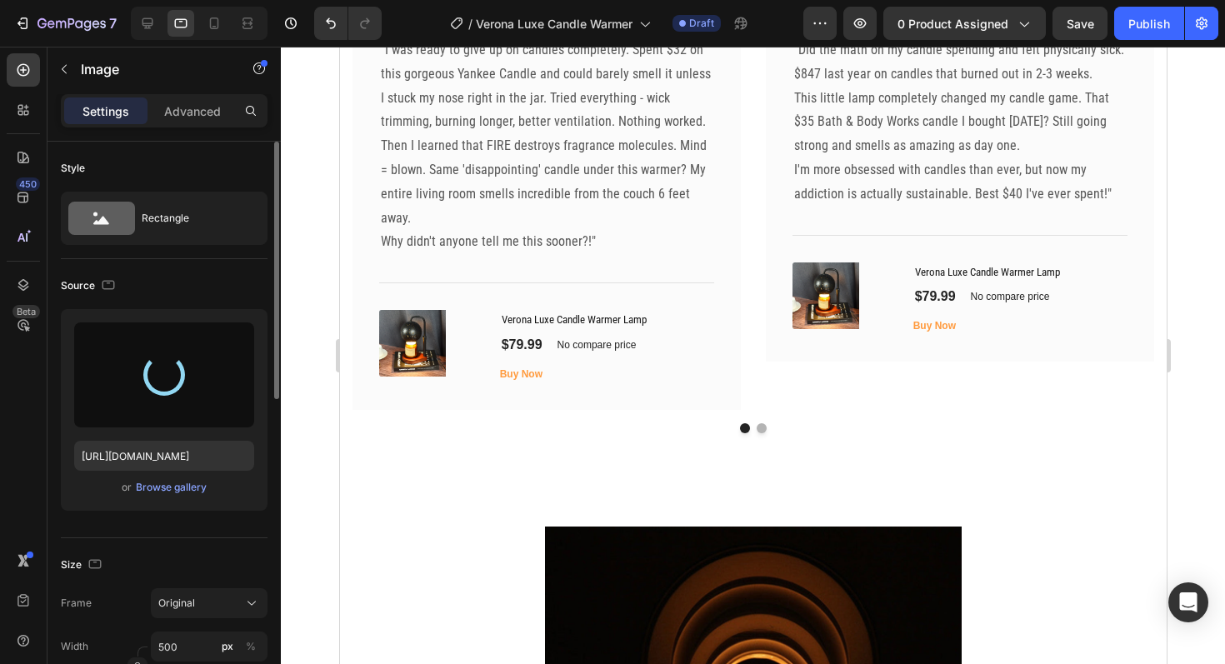
type input "https://cdn.shopify.com/s/files/1/0945/3410/7453/files/gempages_575129164550505…"
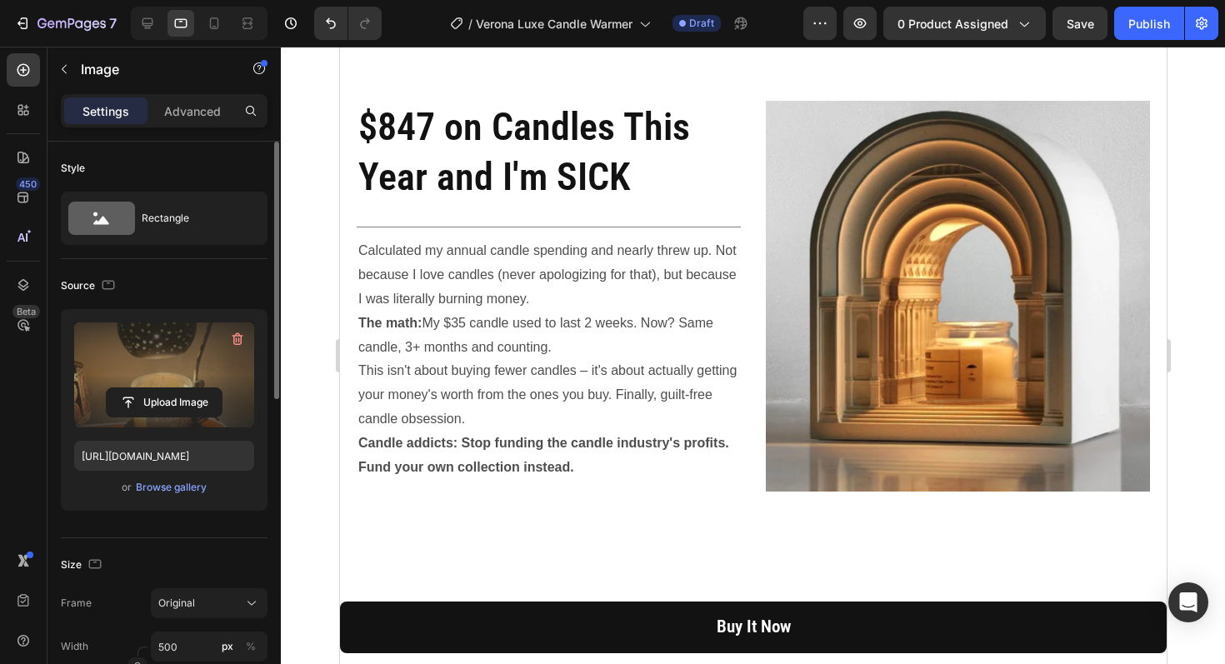
scroll to position [2826, 0]
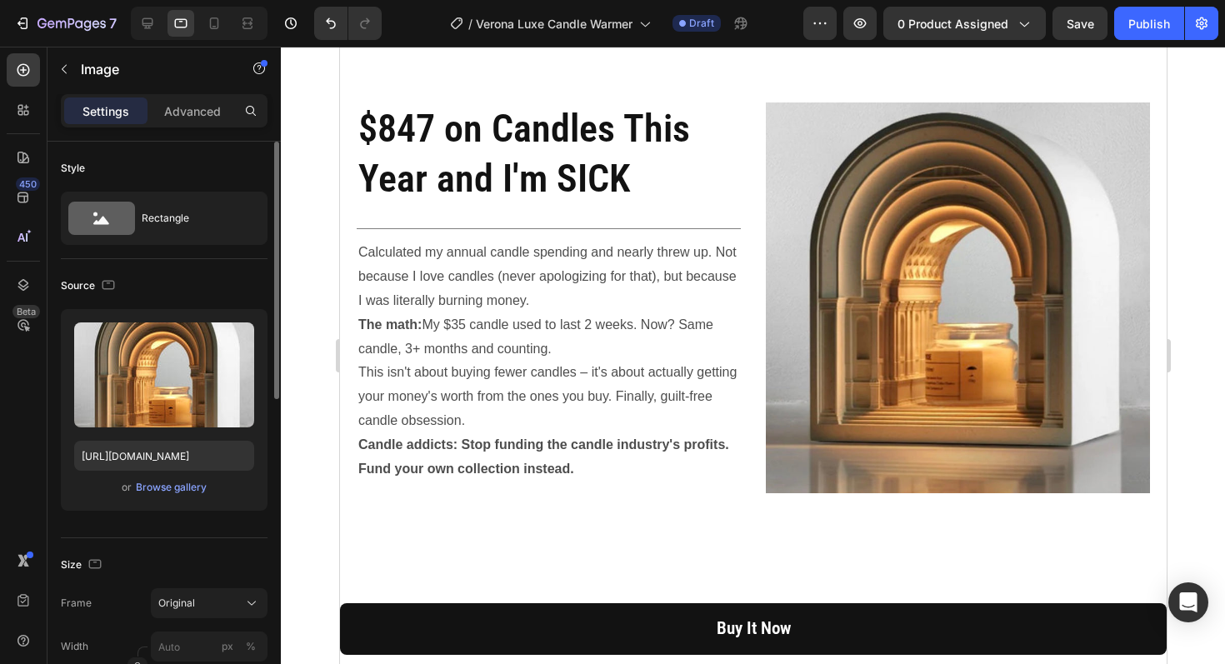
click at [839, 293] on img at bounding box center [957, 299] width 384 height 392
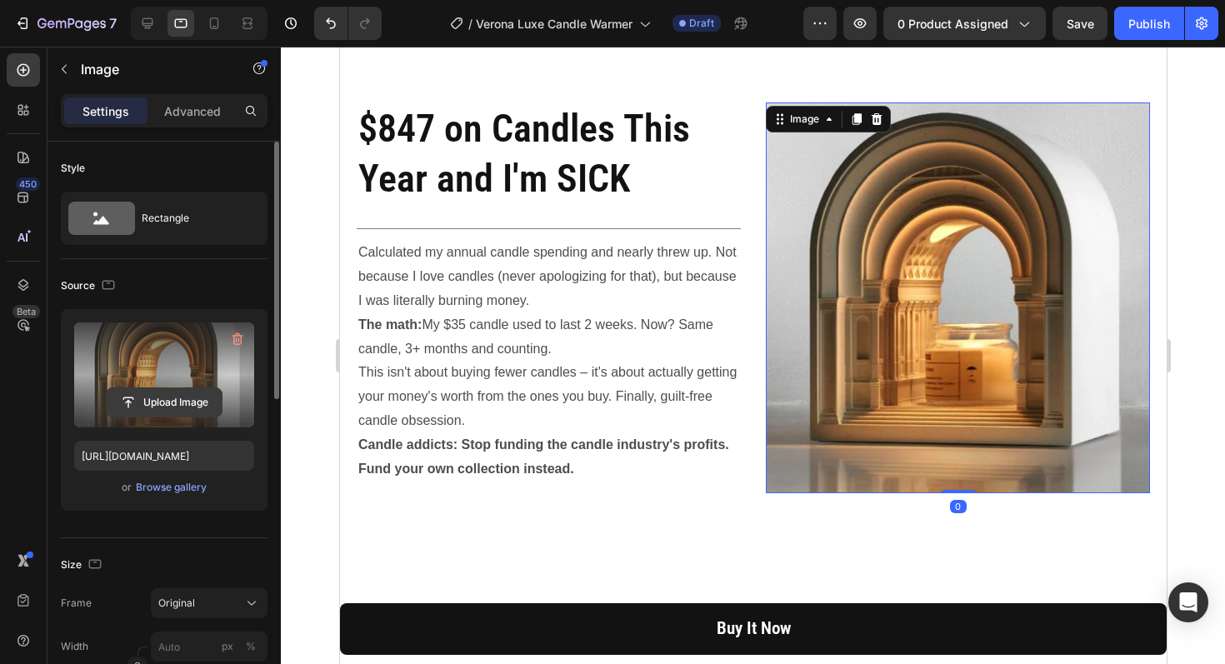
click at [120, 403] on input "file" at bounding box center [164, 402] width 115 height 28
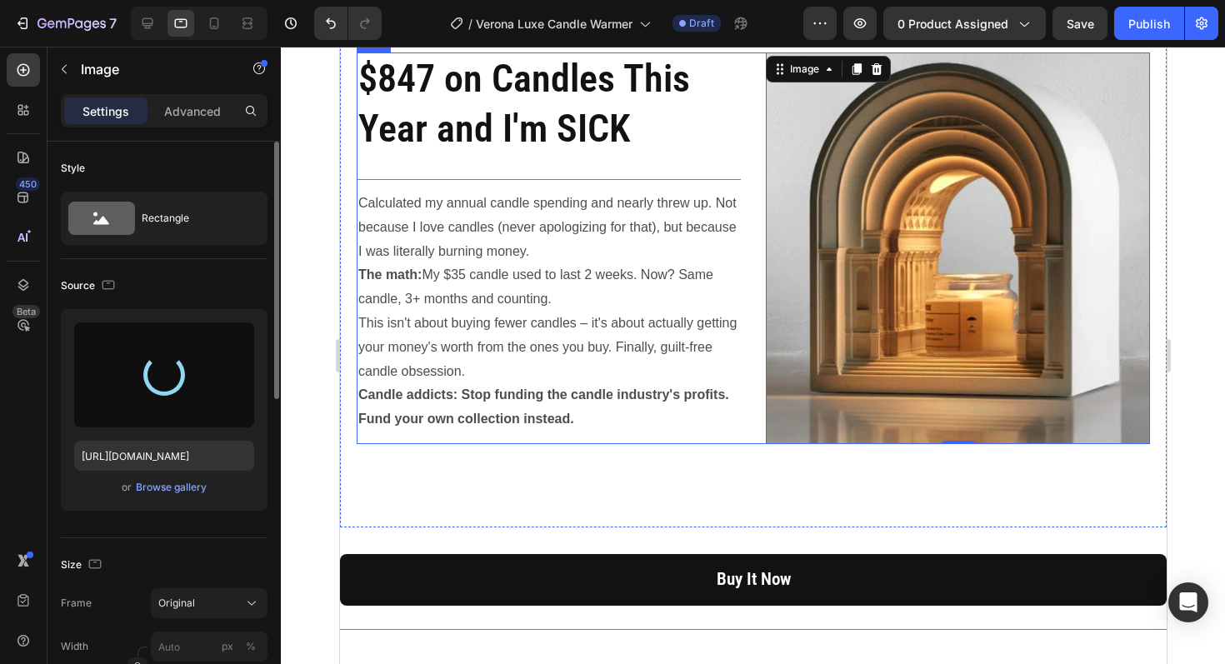
type input "https://cdn.shopify.com/s/files/1/0945/3410/7453/files/gempages_575129164550505…"
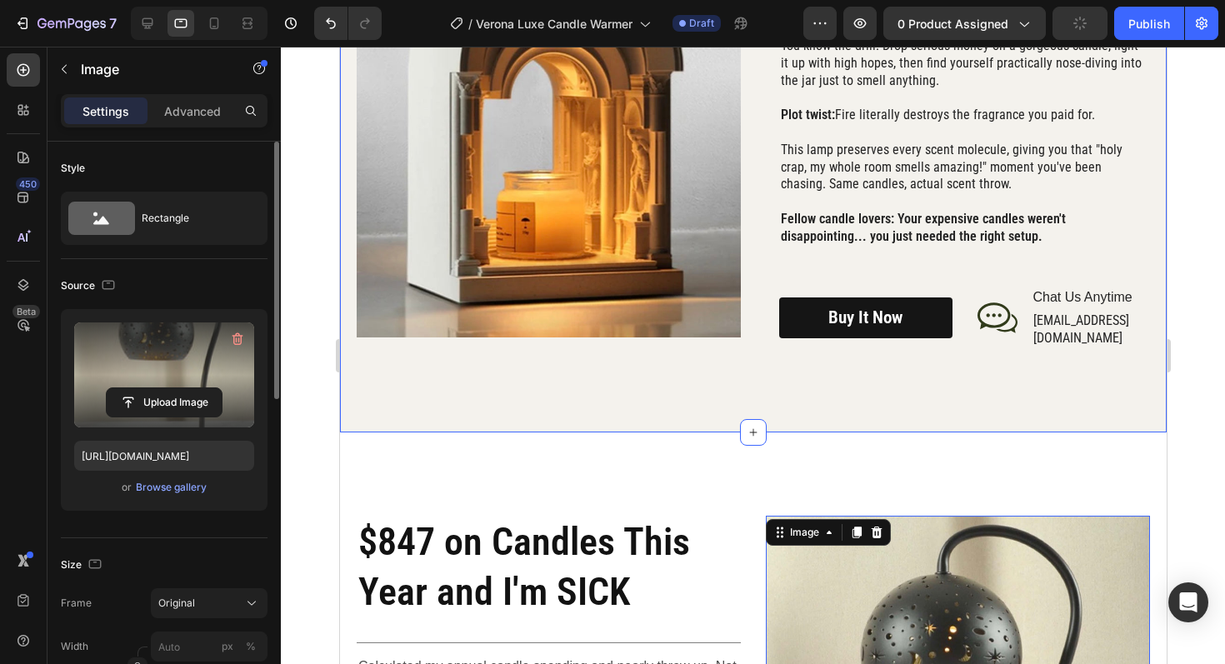
scroll to position [2056, 0]
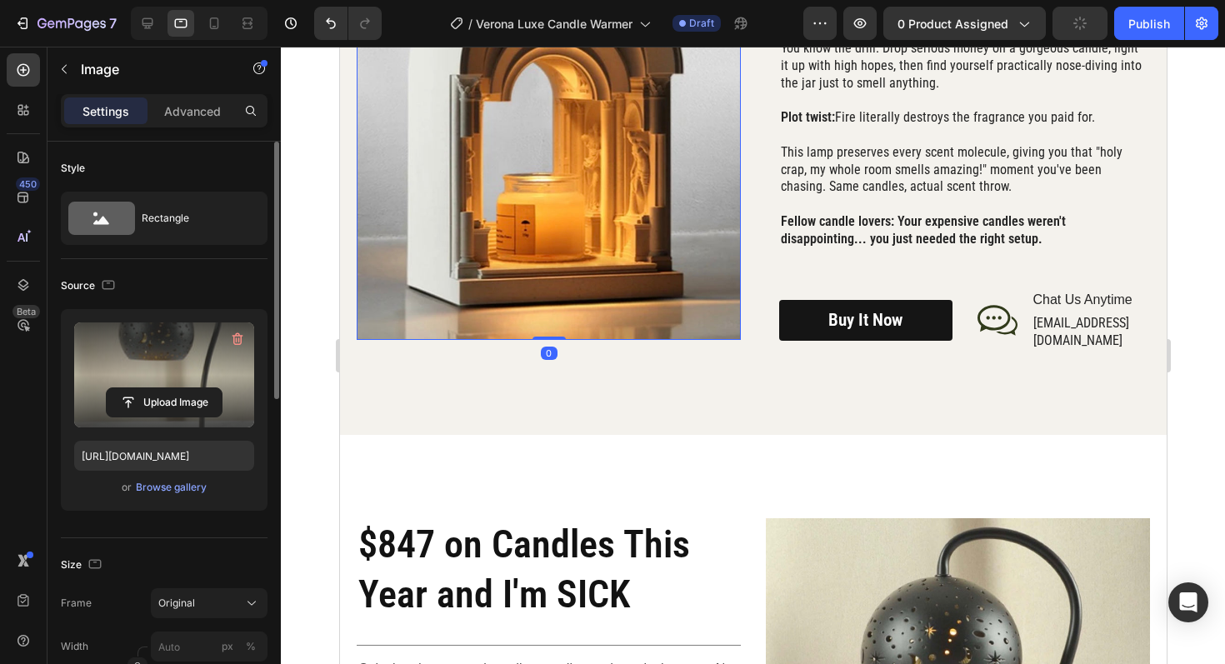
click at [567, 195] on img at bounding box center [548, 143] width 384 height 393
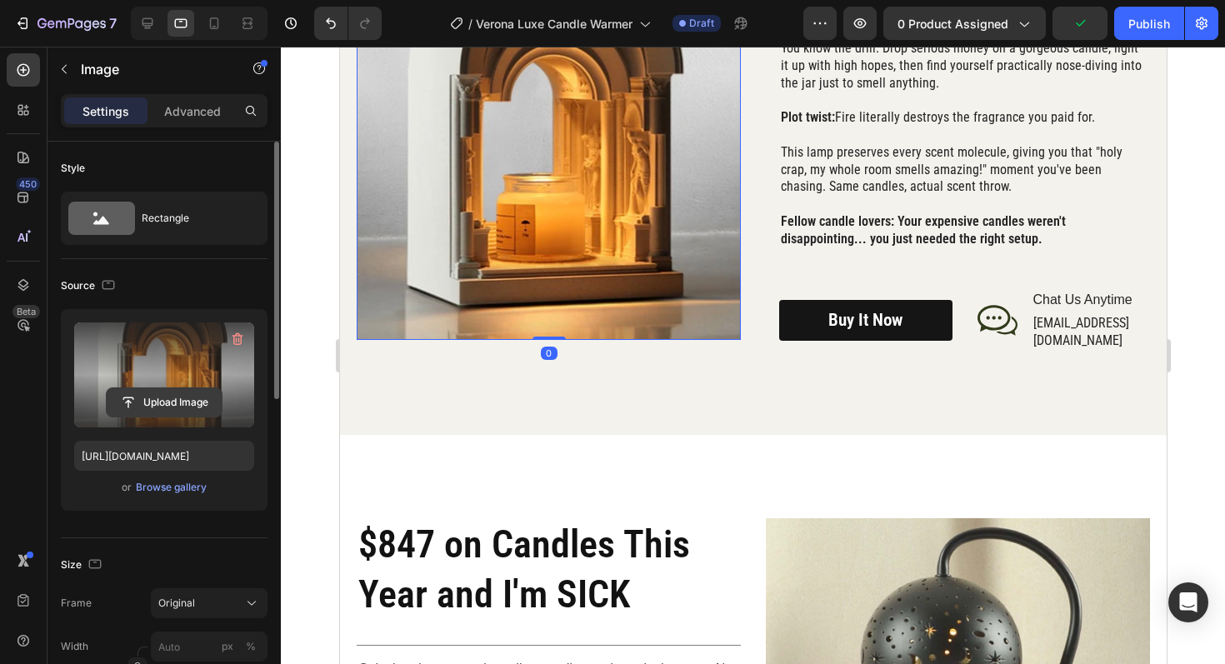
click at [180, 392] on input "file" at bounding box center [164, 402] width 115 height 28
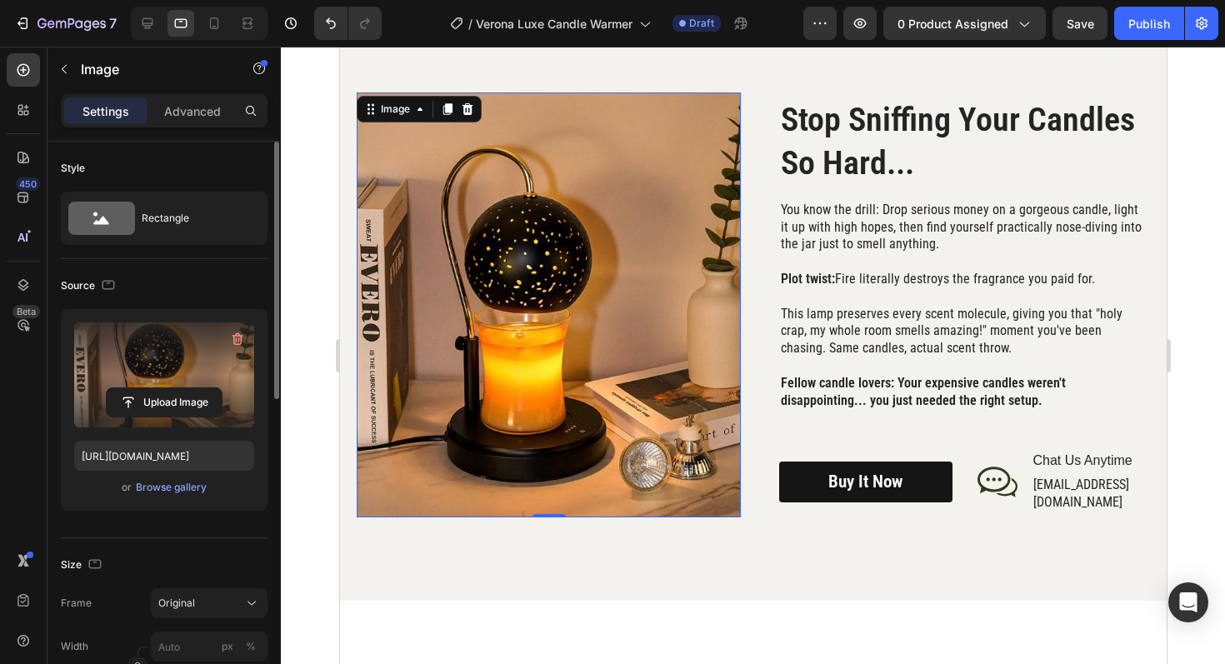
scroll to position [2259, 0]
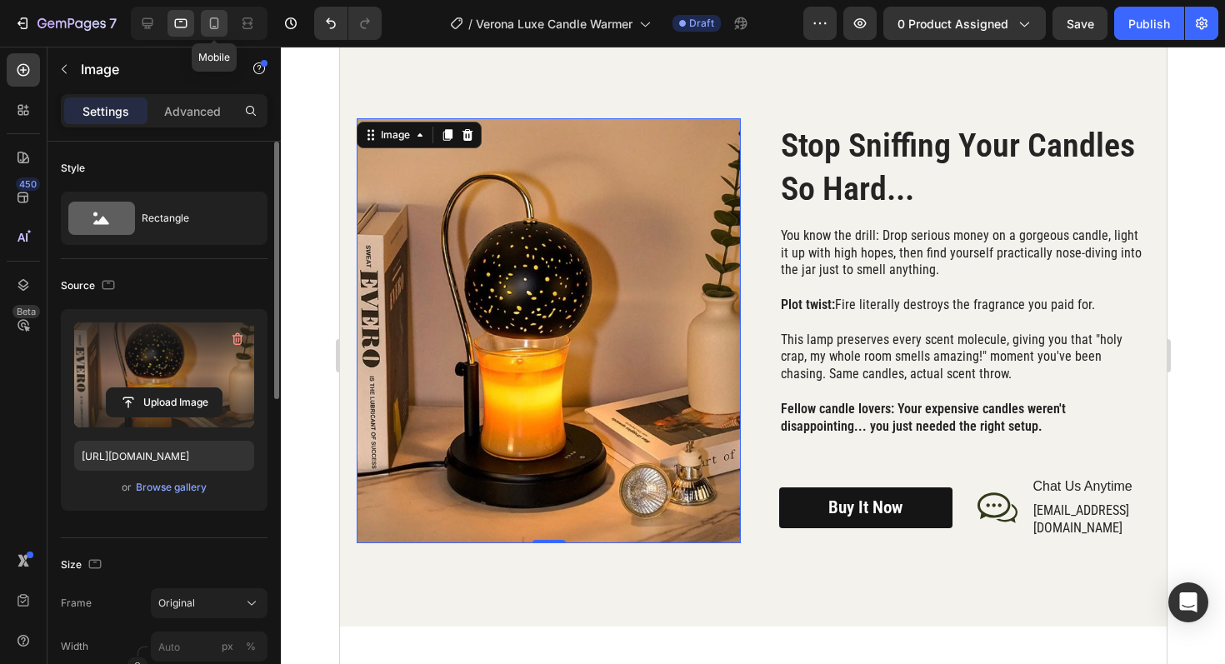
click at [208, 21] on icon at bounding box center [214, 23] width 17 height 17
type input "https://cdn.shopify.com/s/files/1/0945/3410/7453/files/gempages_575129164550505…"
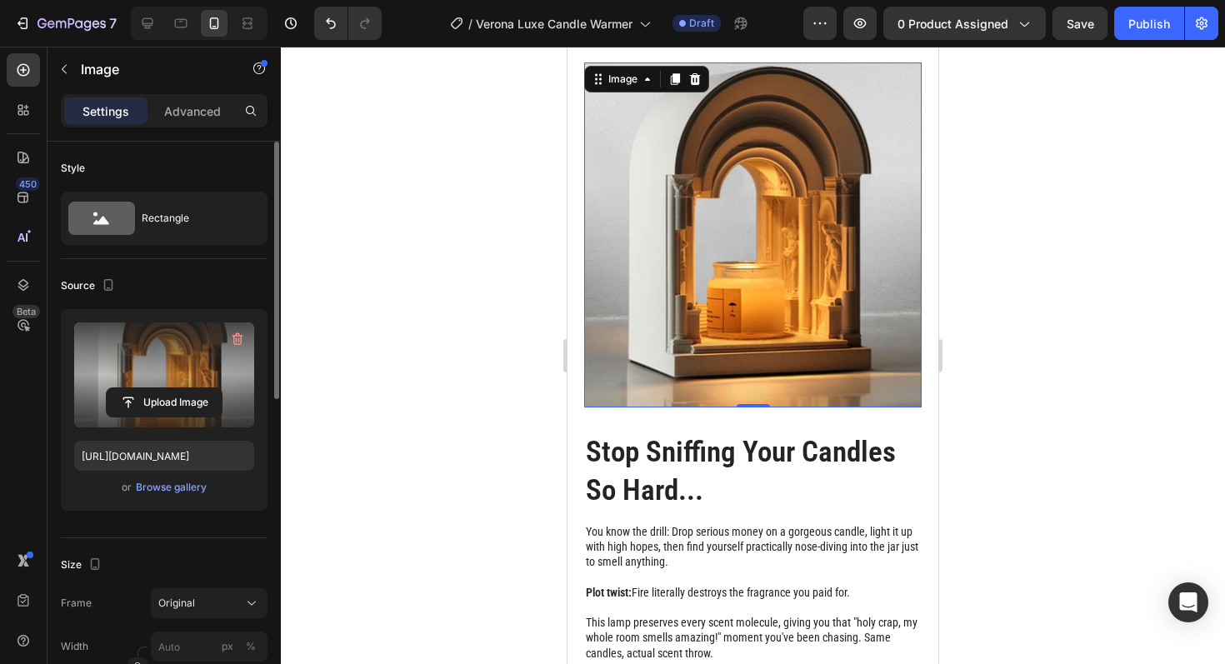
scroll to position [2108, 0]
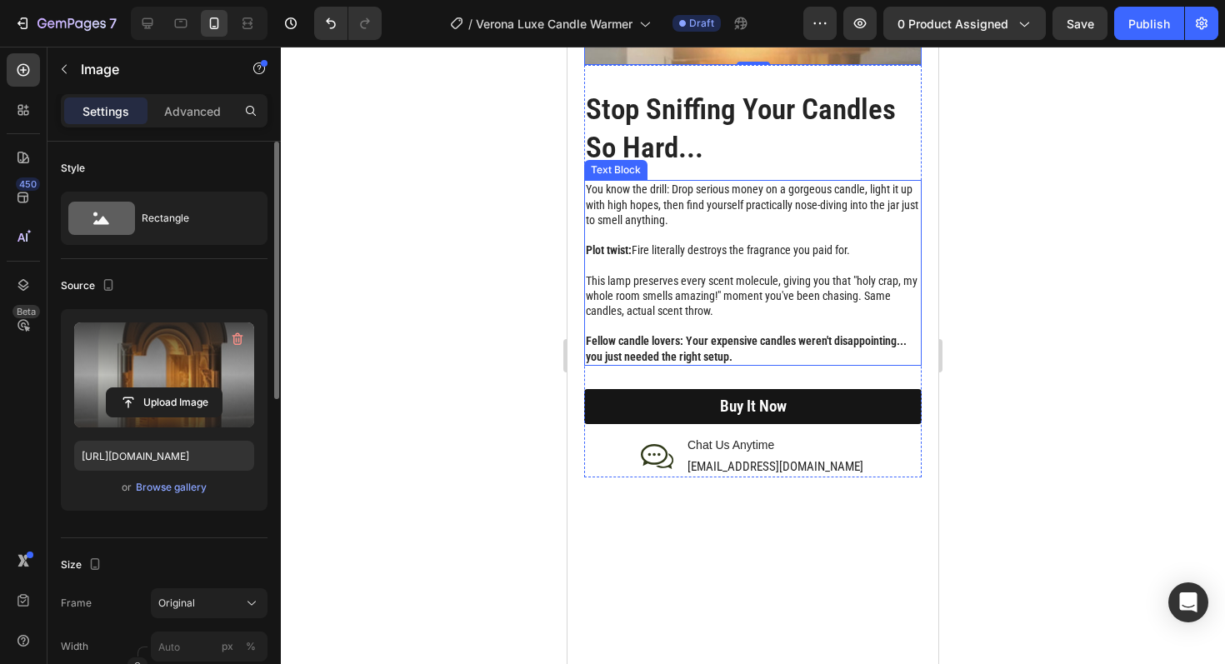
click at [739, 200] on p "You know the drill: Drop serious money on a gorgeous candle, light it up with h…" at bounding box center [753, 205] width 334 height 46
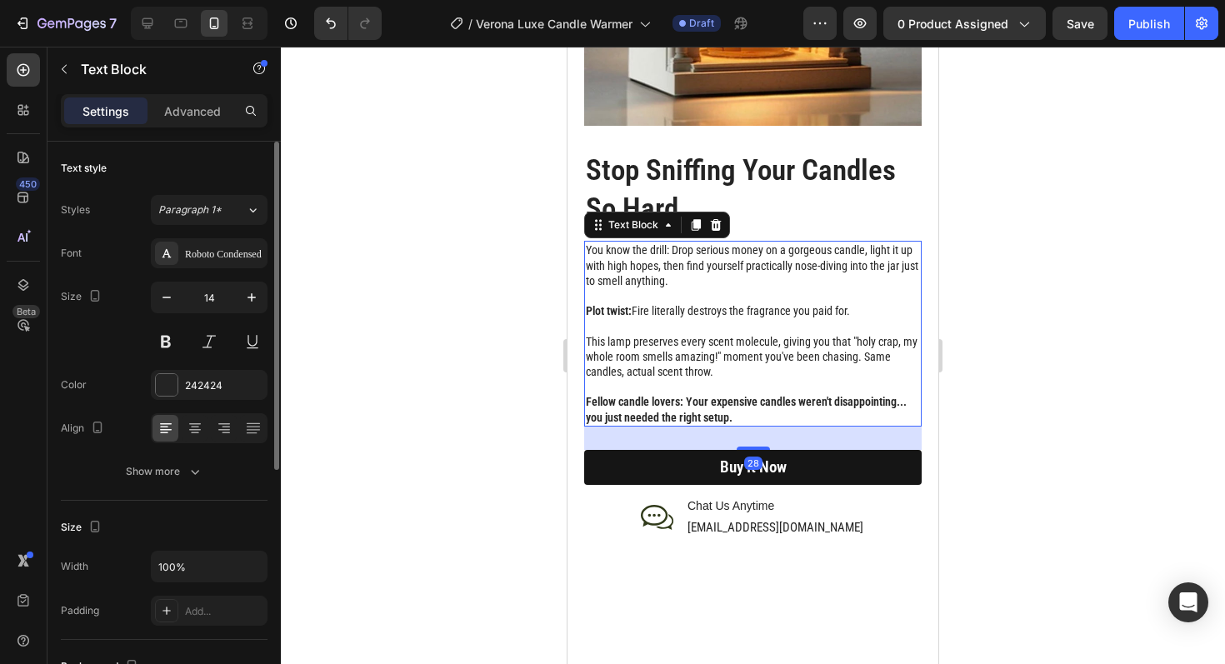
scroll to position [1914, 0]
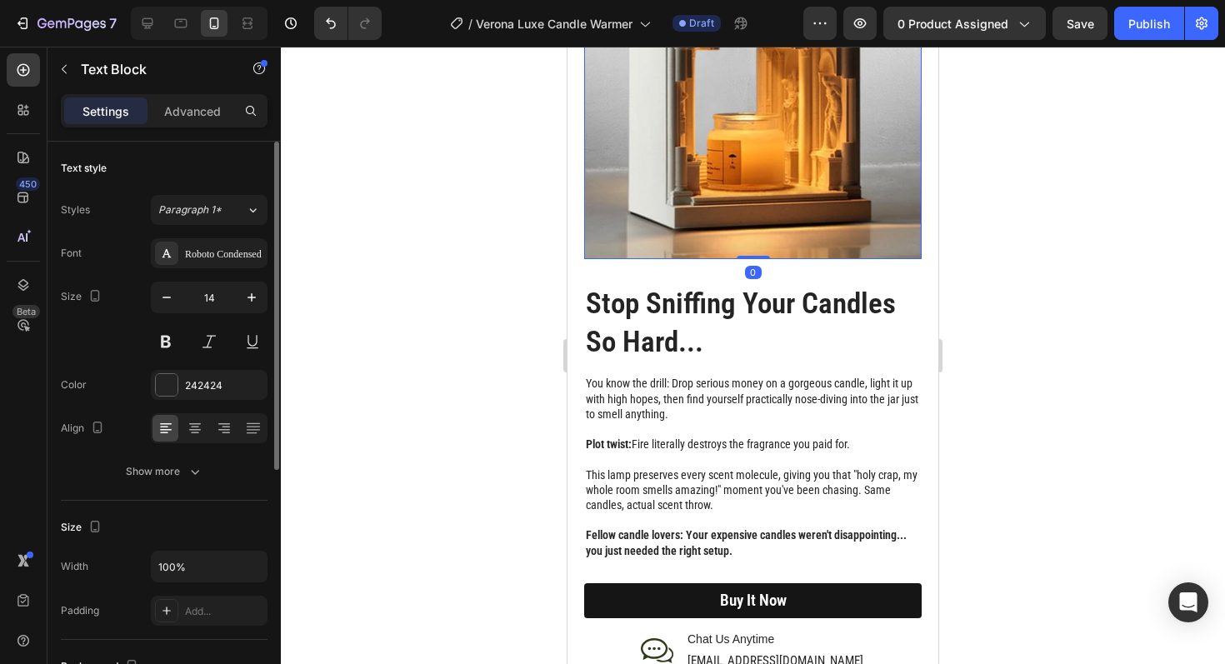
click at [746, 183] on img at bounding box center [753, 86] width 338 height 345
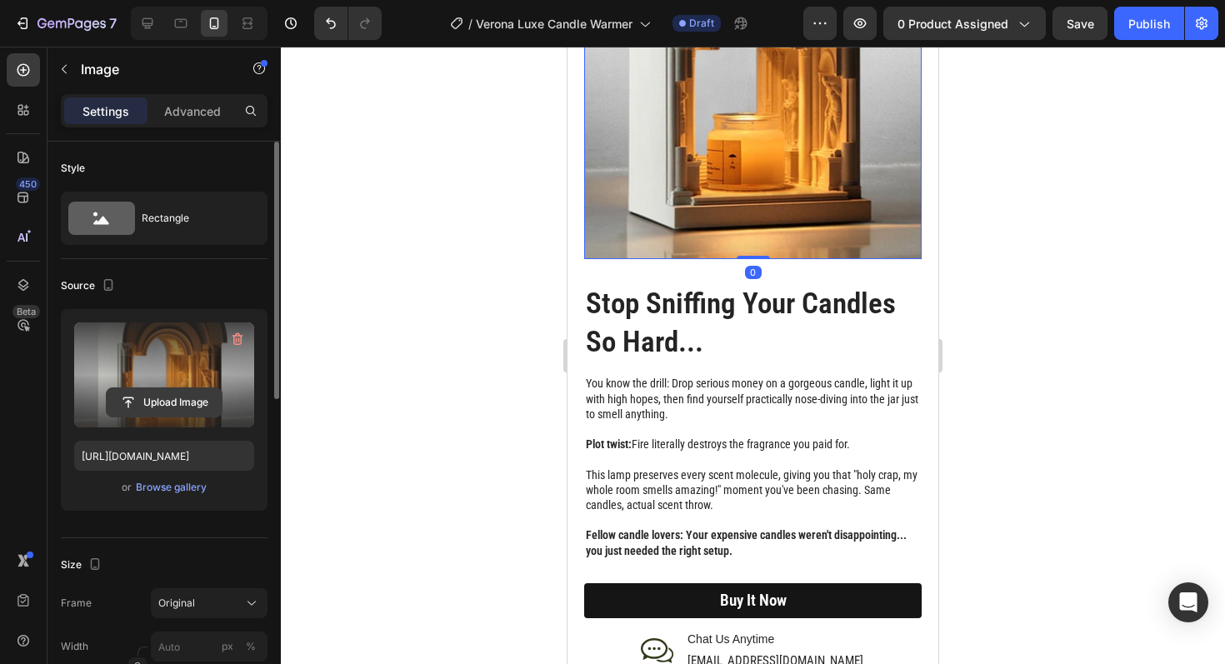
click at [189, 398] on input "file" at bounding box center [164, 402] width 115 height 28
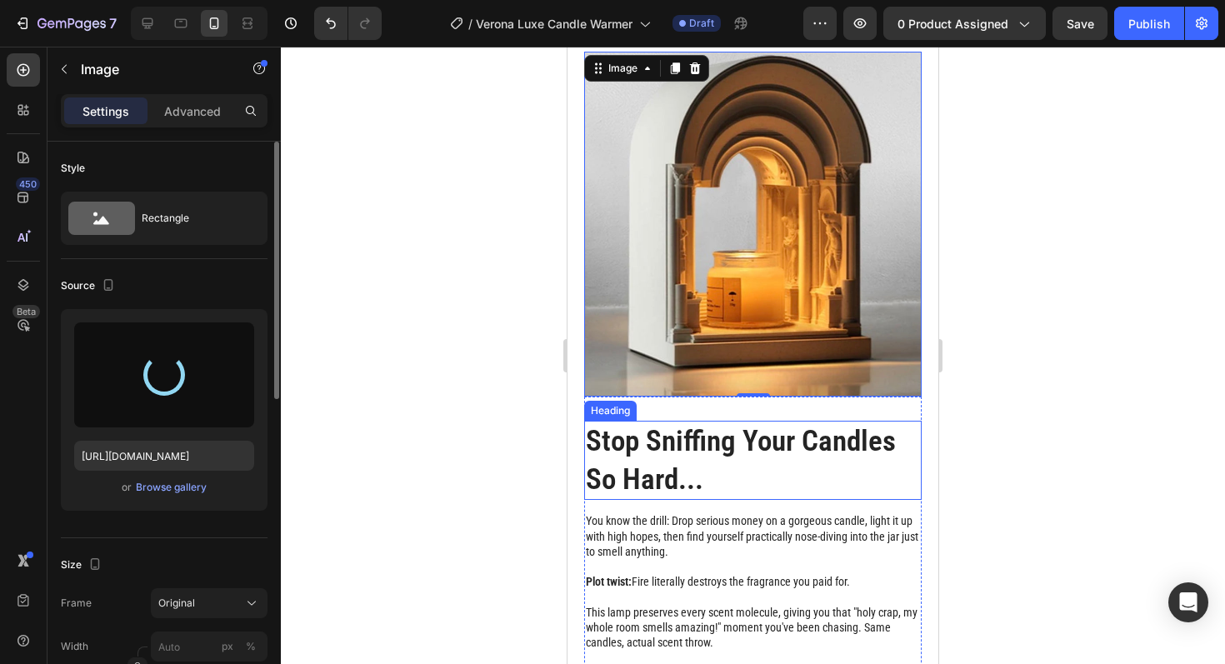
scroll to position [1772, 0]
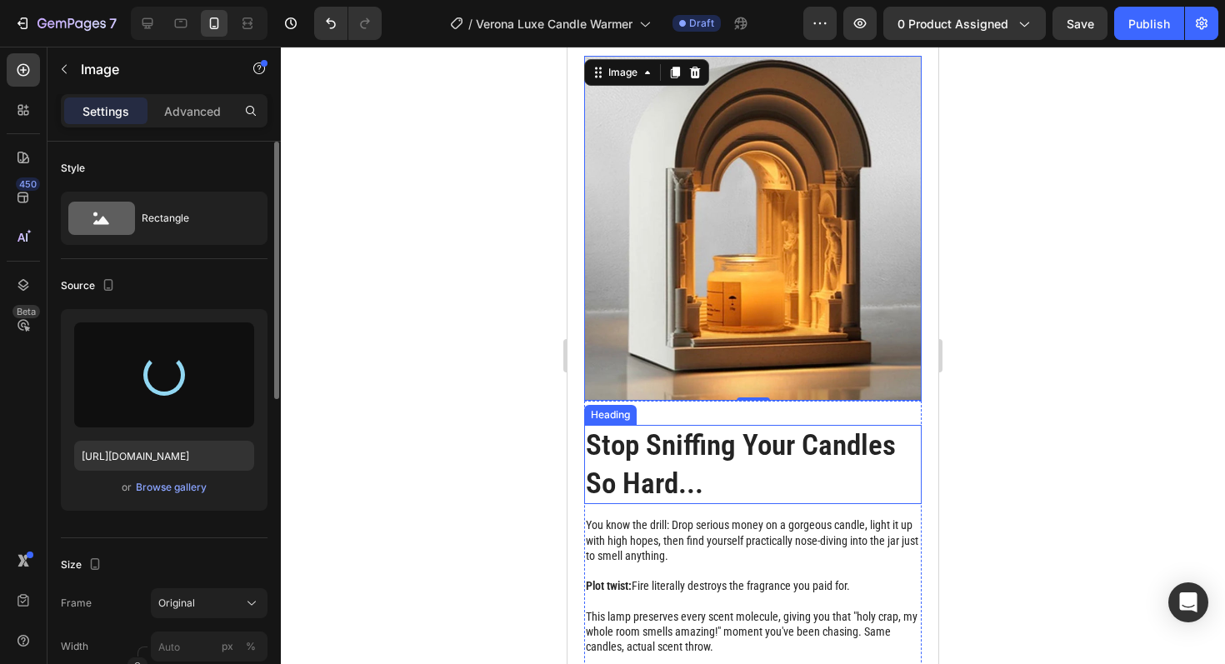
type input "https://cdn.shopify.com/s/files/1/0945/3410/7453/files/gempages_575129164550505…"
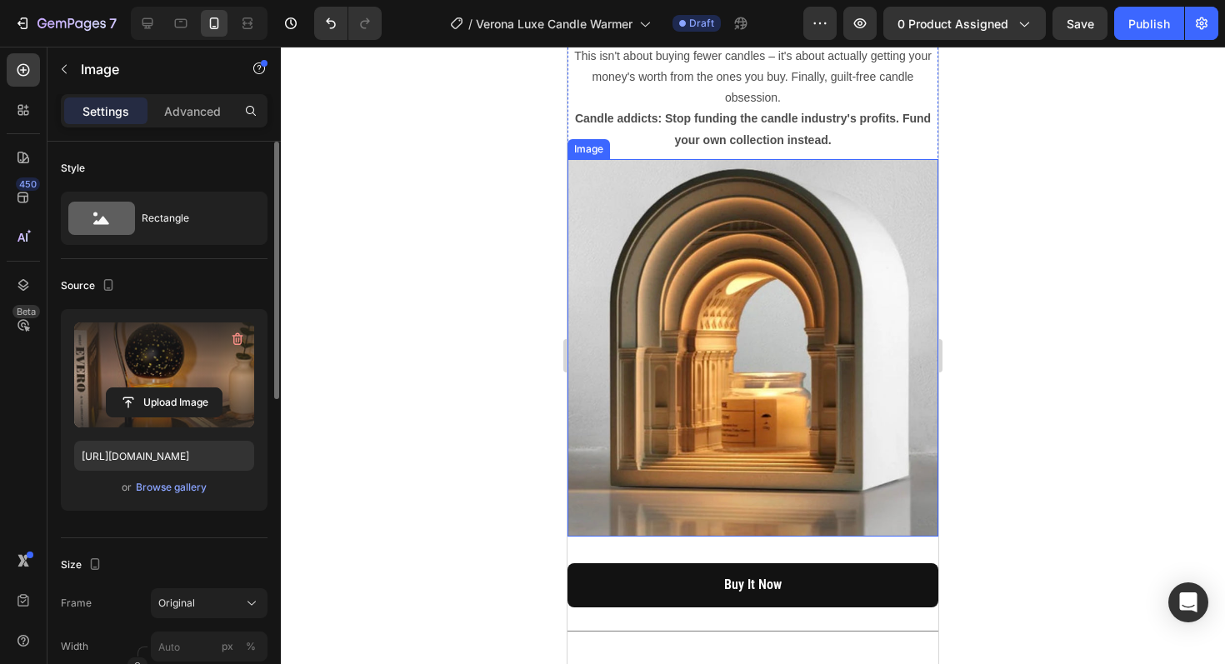
scroll to position [2905, 0]
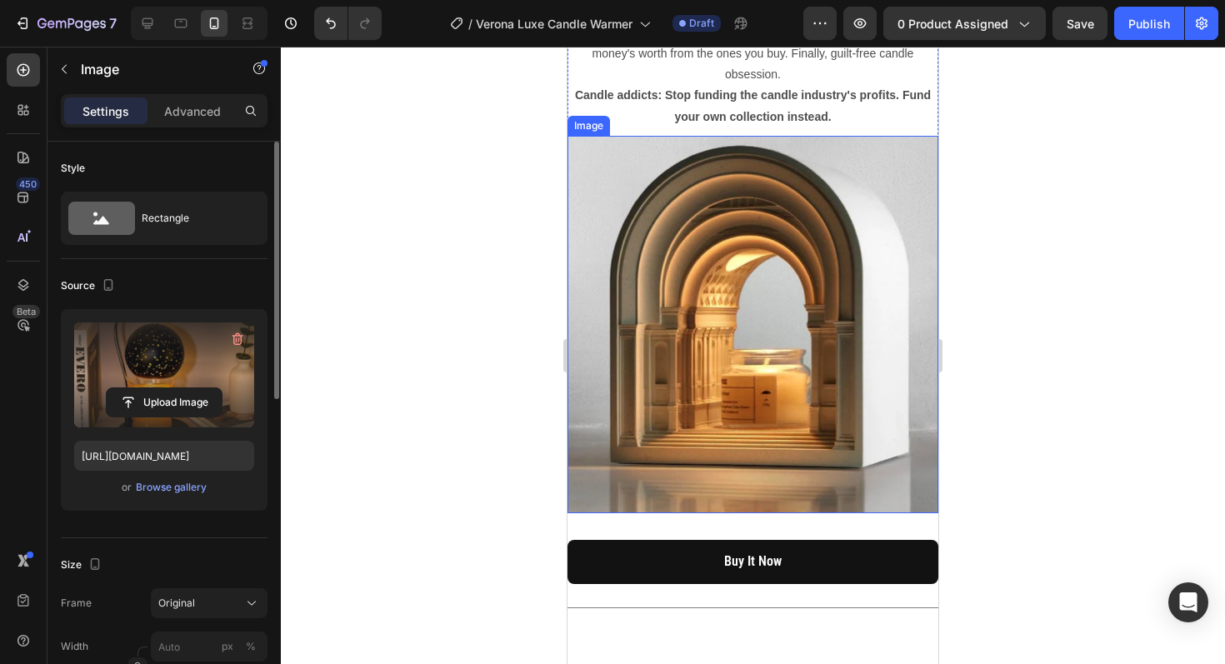
click at [781, 351] on img at bounding box center [753, 325] width 371 height 378
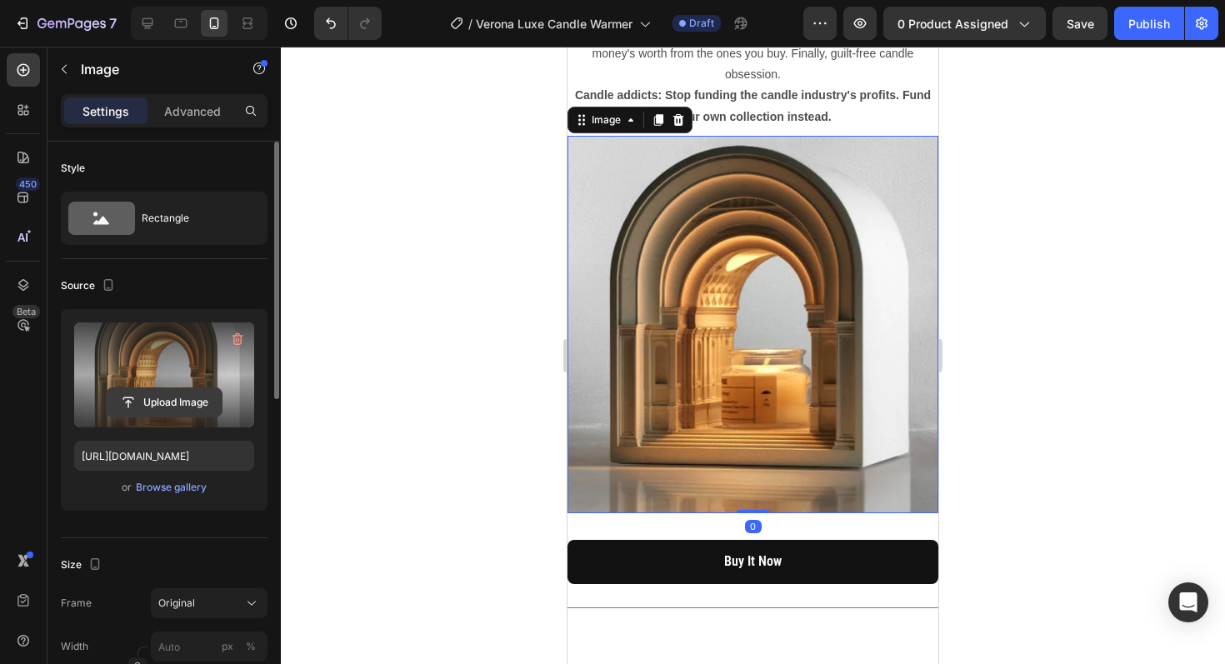
click at [173, 389] on input "file" at bounding box center [164, 402] width 115 height 28
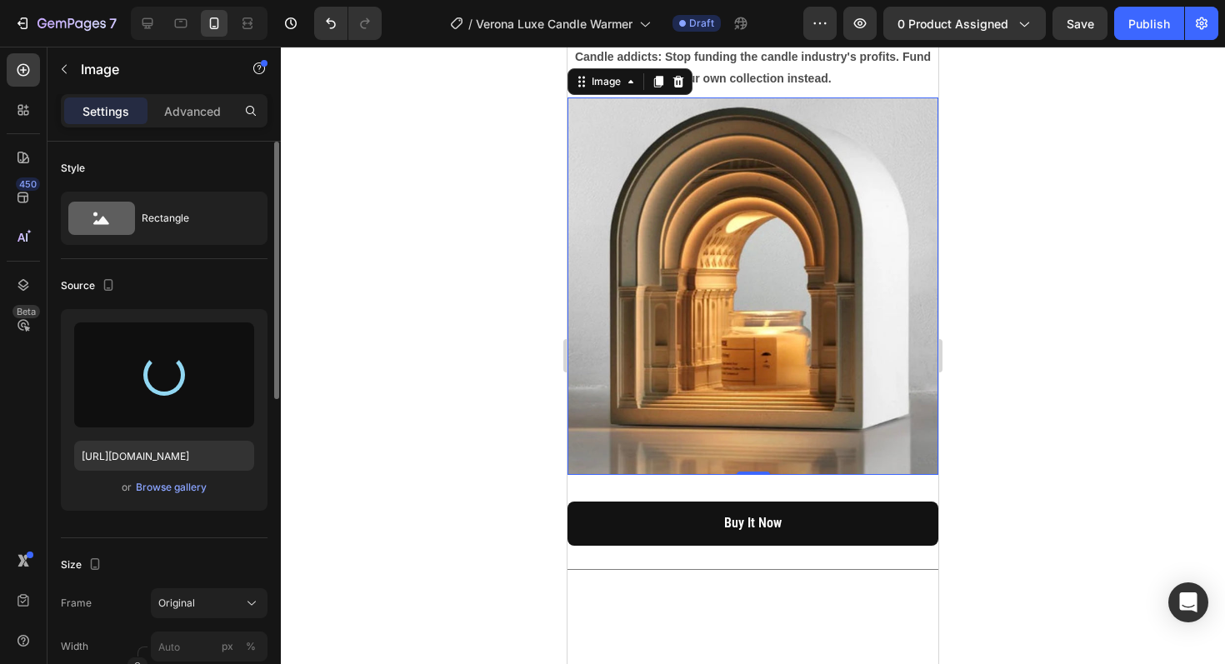
type input "https://cdn.shopify.com/s/files/1/0945/3410/7453/files/gempages_575129164550505…"
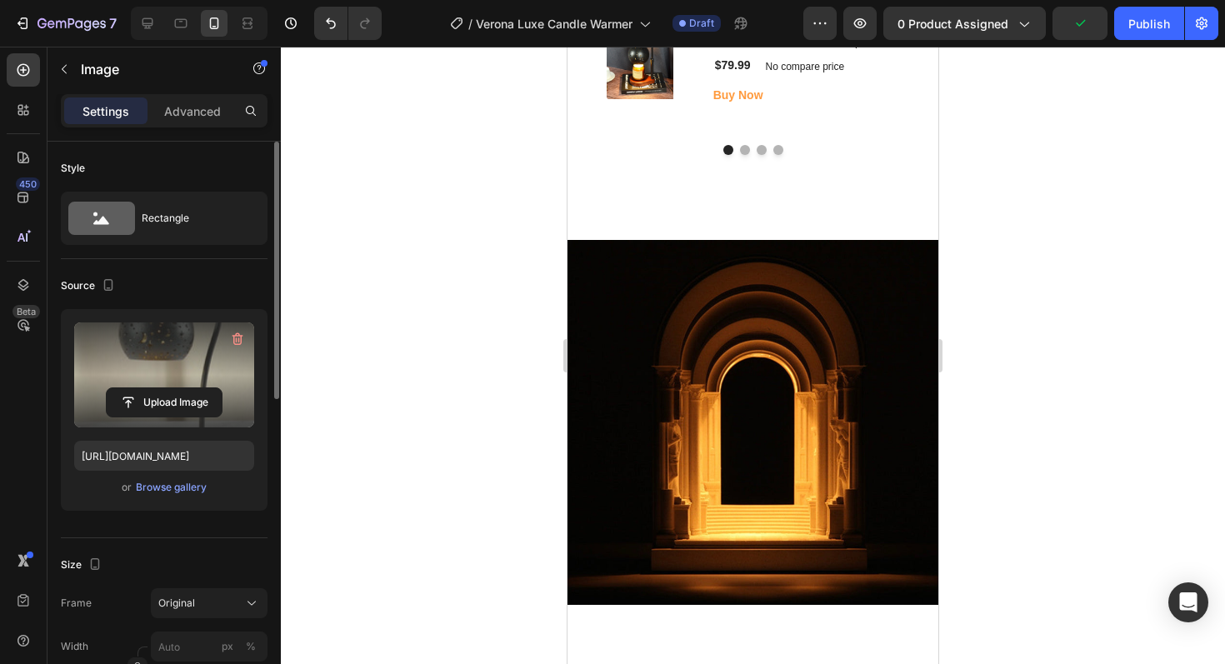
scroll to position [4088, 0]
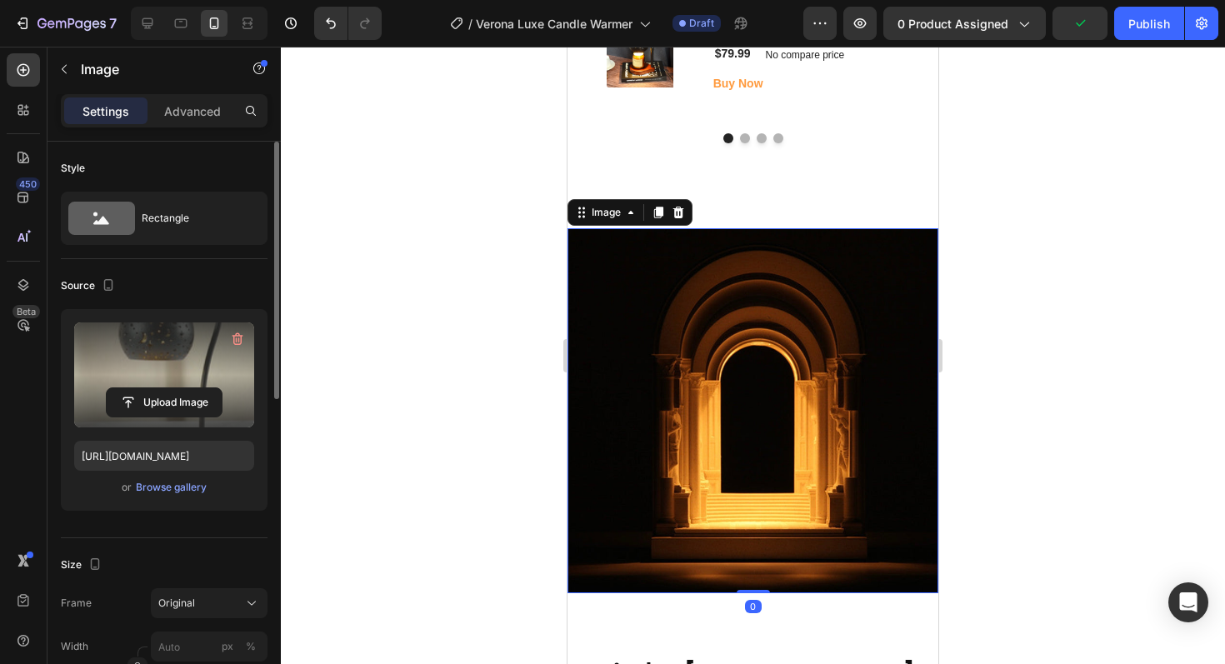
click at [779, 422] on img at bounding box center [753, 410] width 371 height 365
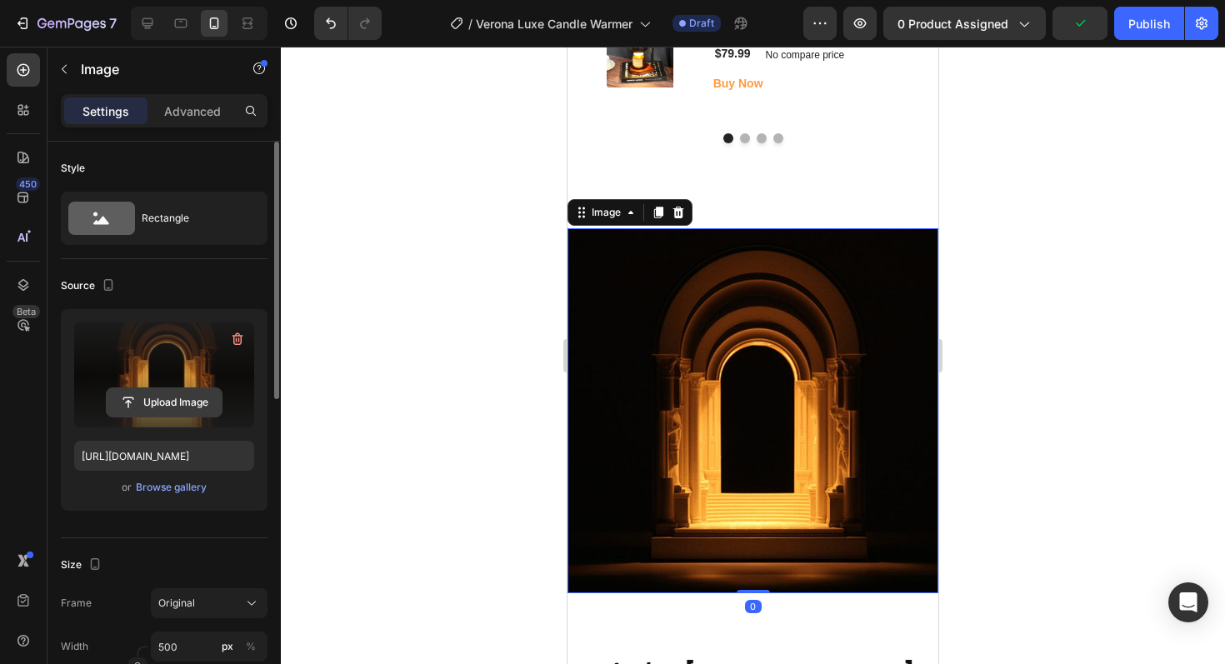
click at [168, 406] on input "file" at bounding box center [164, 402] width 115 height 28
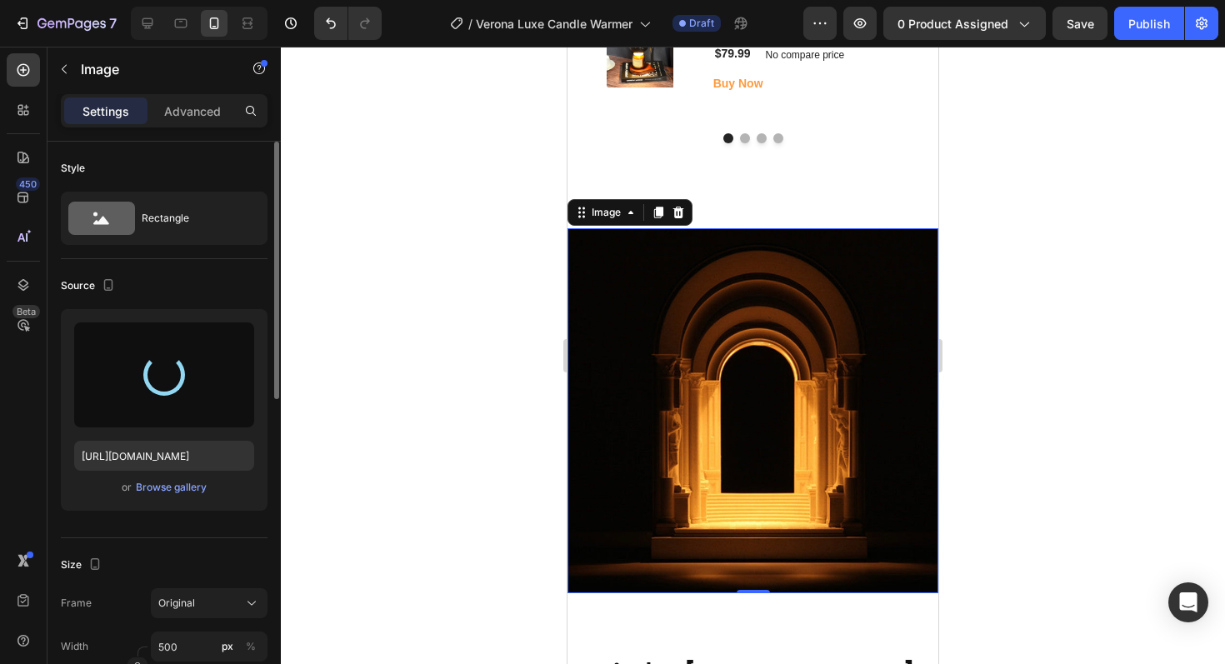
type input "https://cdn.shopify.com/s/files/1/0945/3410/7453/files/gempages_575129164550505…"
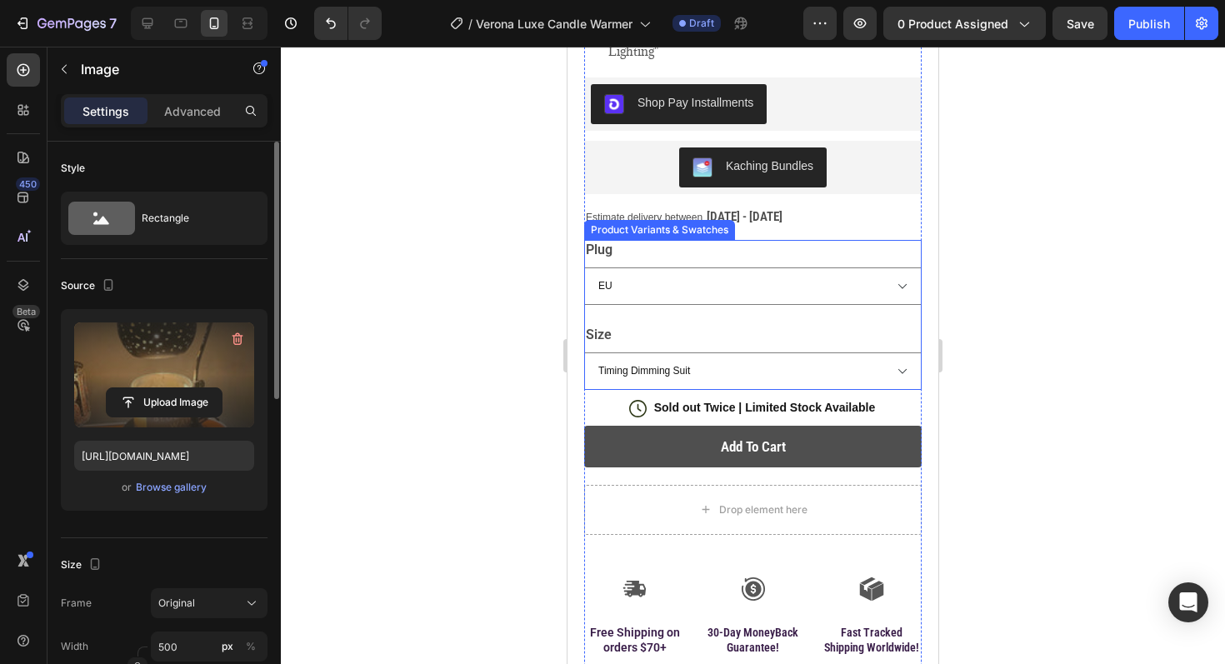
scroll to position [857, 0]
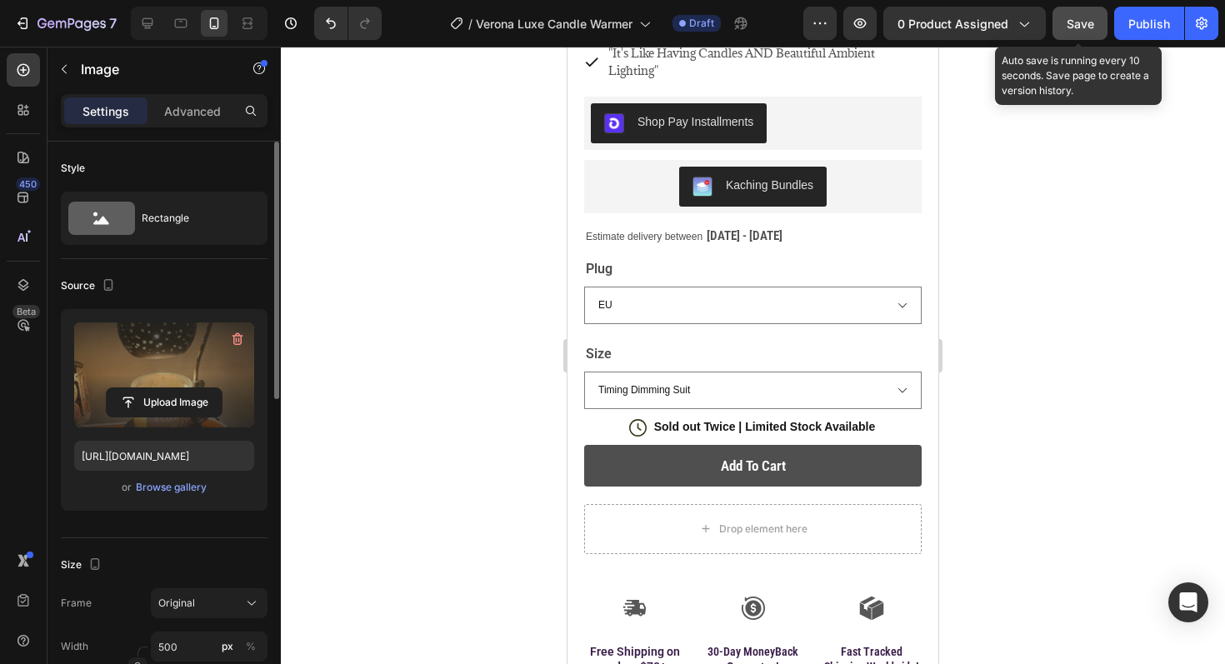
click at [1078, 38] on button "Save" at bounding box center [1080, 23] width 55 height 33
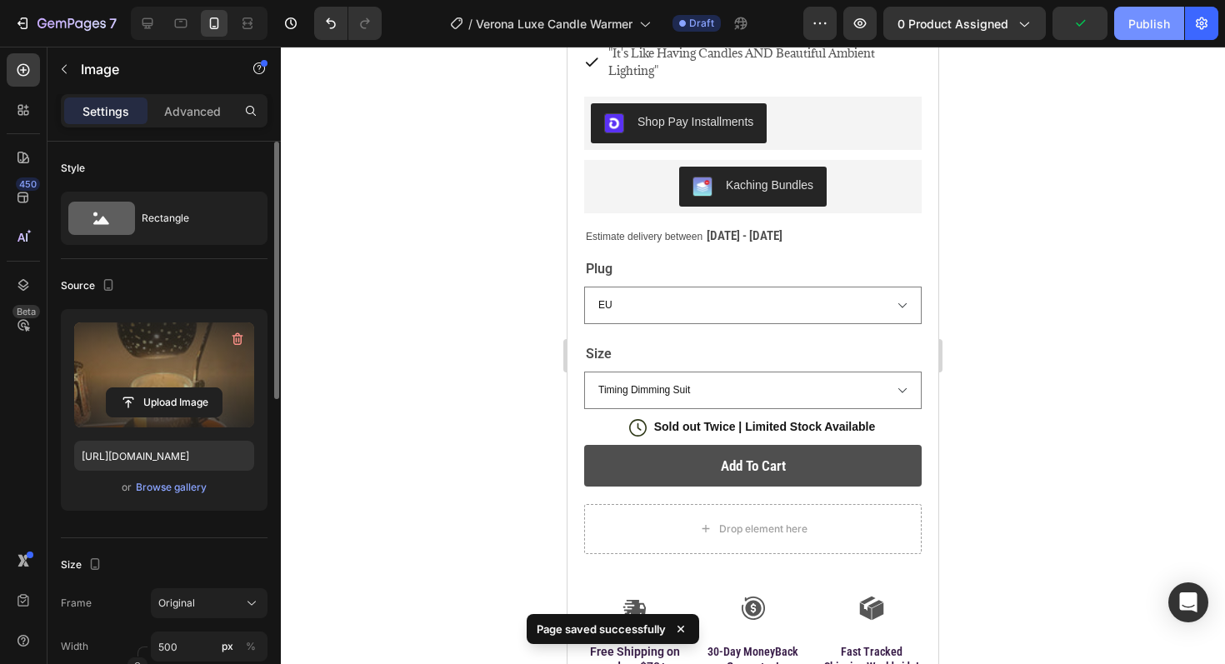
click at [1153, 28] on div "Publish" at bounding box center [1149, 24] width 42 height 18
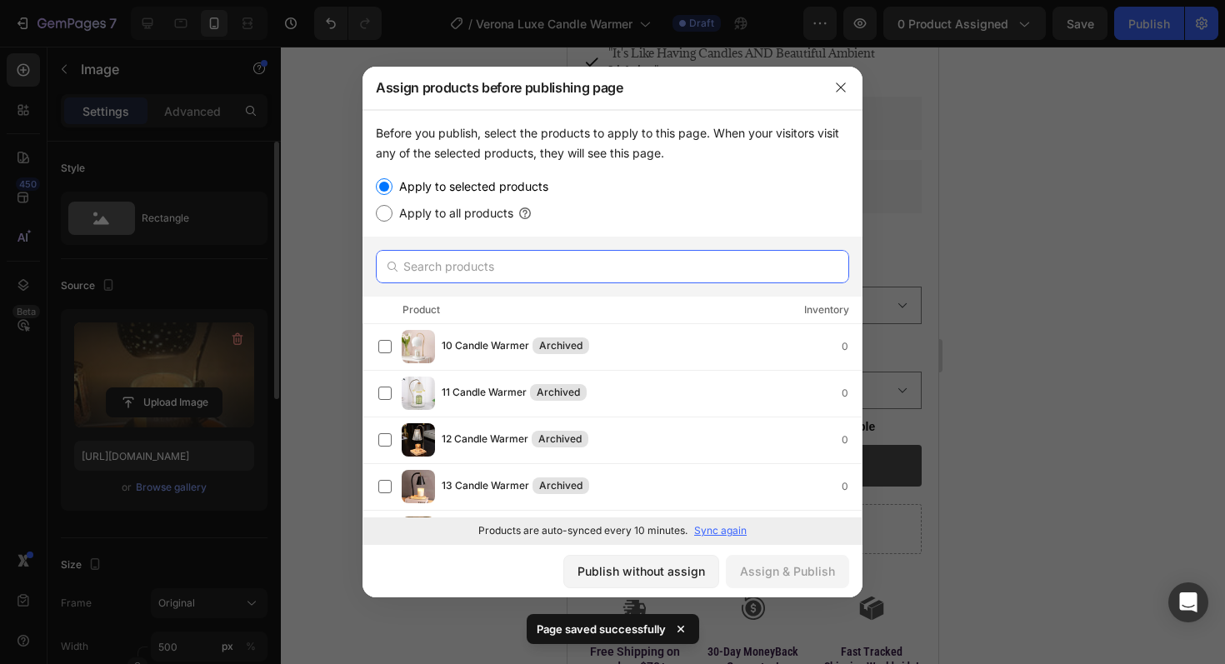
click at [697, 263] on input "text" at bounding box center [612, 266] width 473 height 33
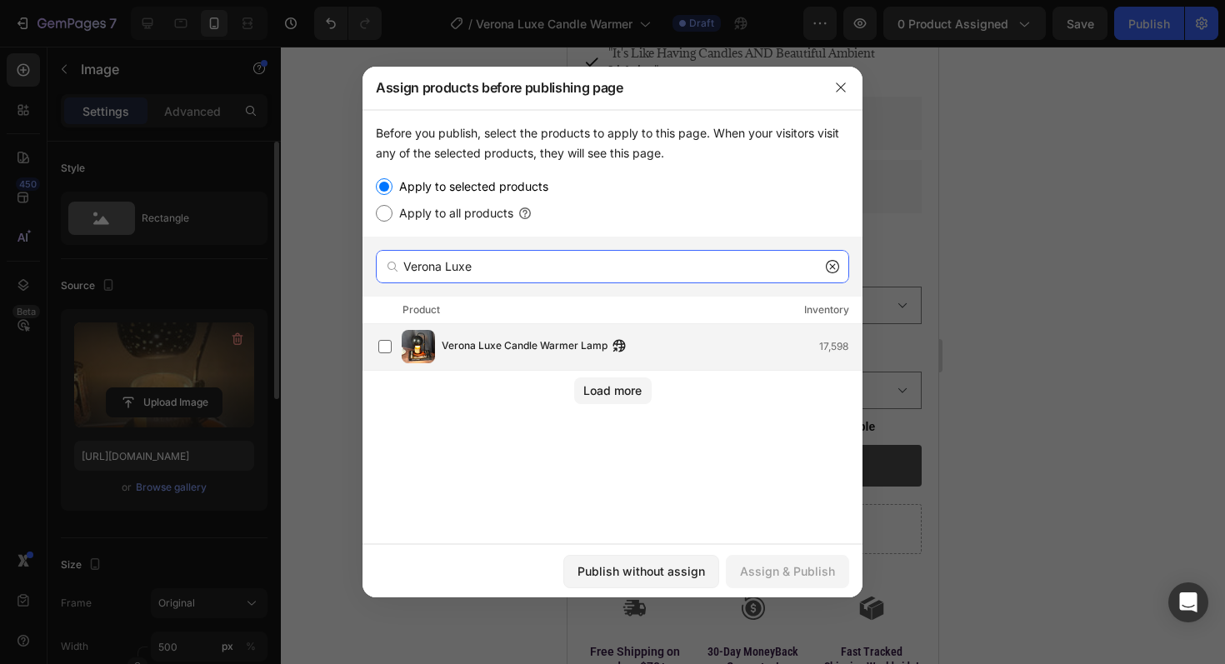
type input "Verona Luxe"
click at [725, 354] on div "Verona Luxe Candle Warmer Lamp 17,598" at bounding box center [652, 347] width 420 height 18
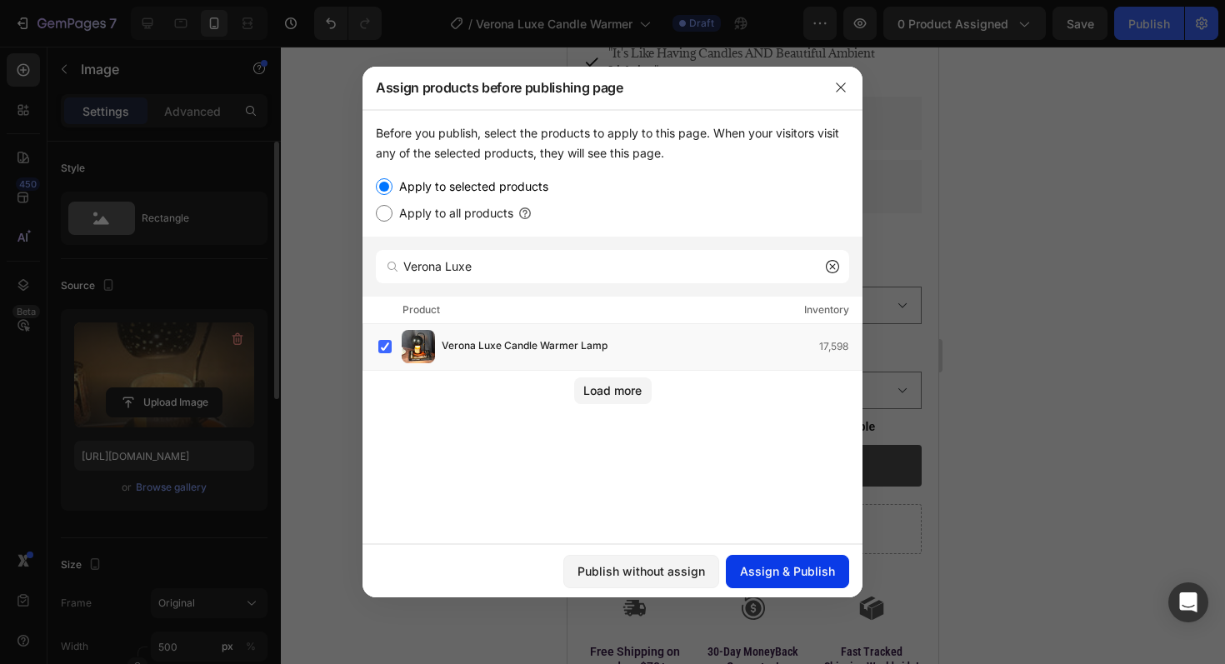
click at [802, 567] on div "Assign & Publish" at bounding box center [787, 572] width 95 height 18
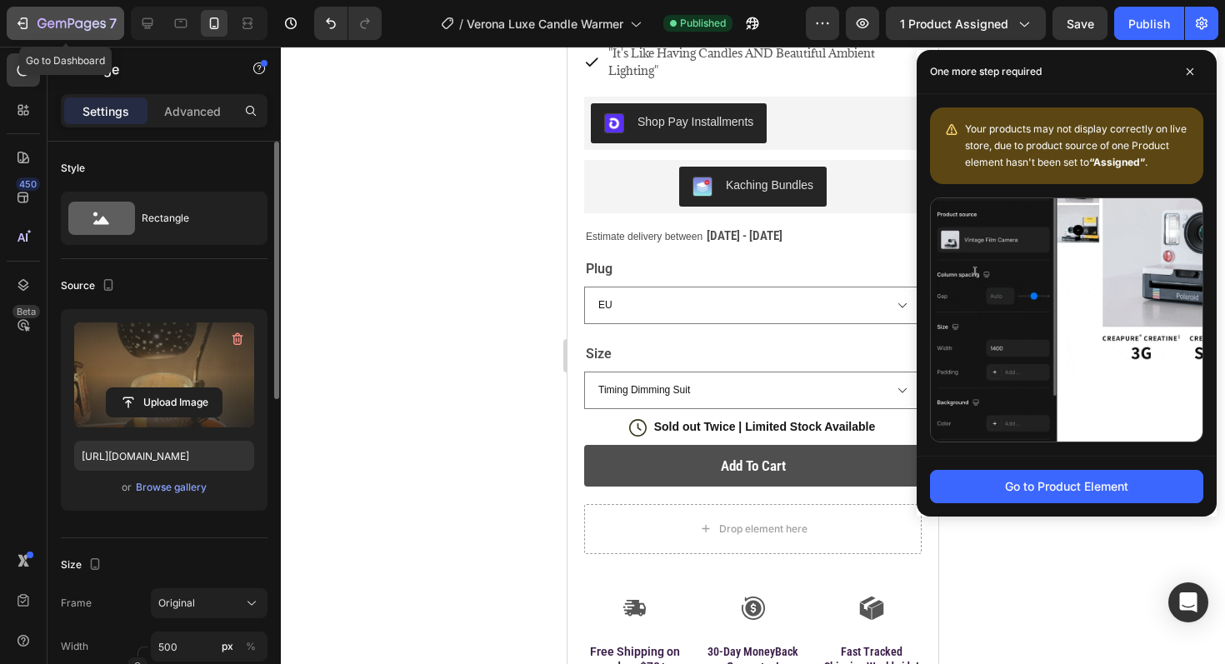
click at [18, 25] on icon "button" at bounding box center [22, 23] width 17 height 17
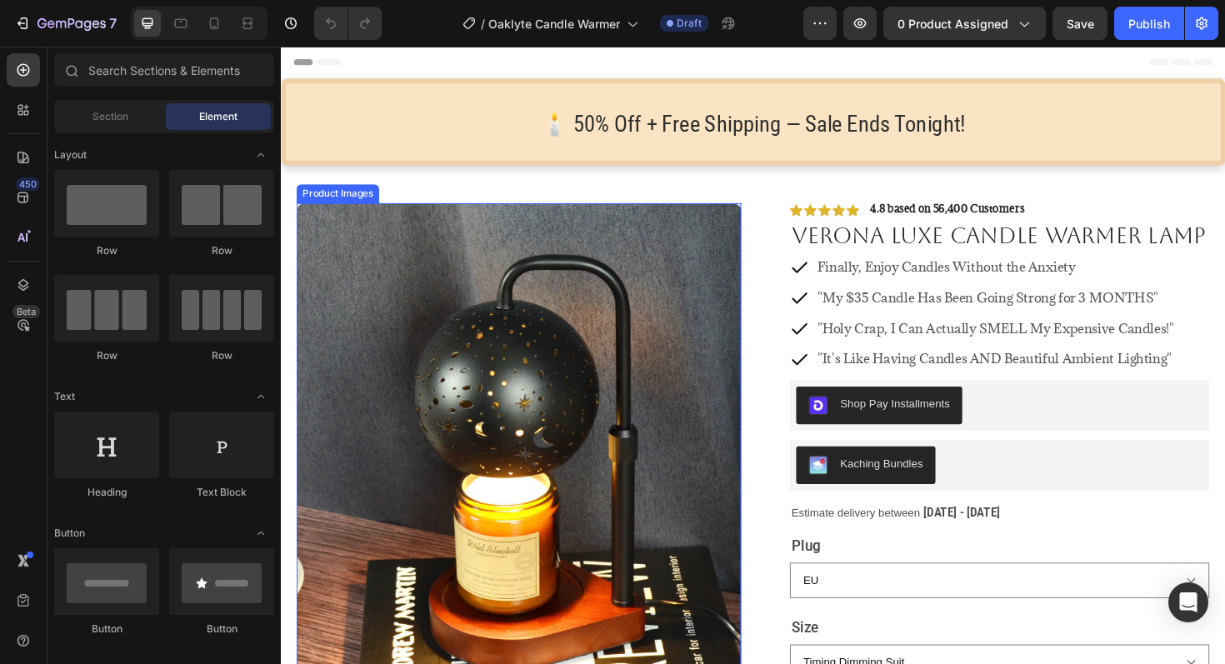
click at [517, 423] on img at bounding box center [533, 517] width 471 height 608
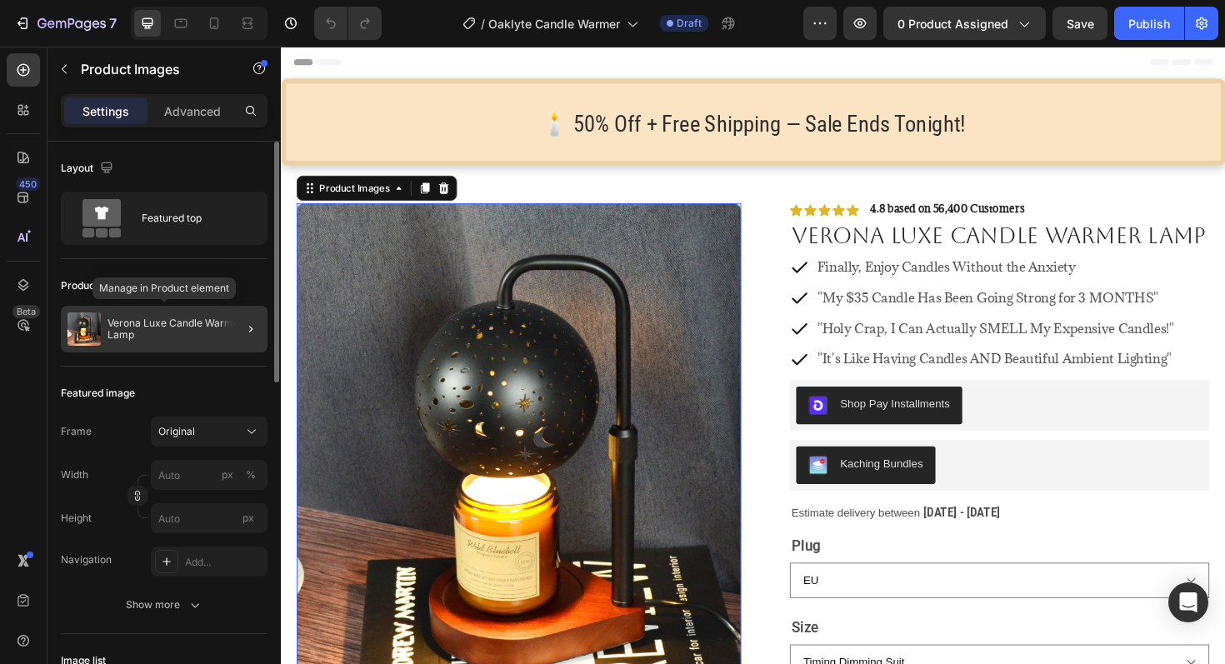
click at [178, 335] on p "Verona Luxe Candle Warmer Lamp" at bounding box center [184, 329] width 153 height 23
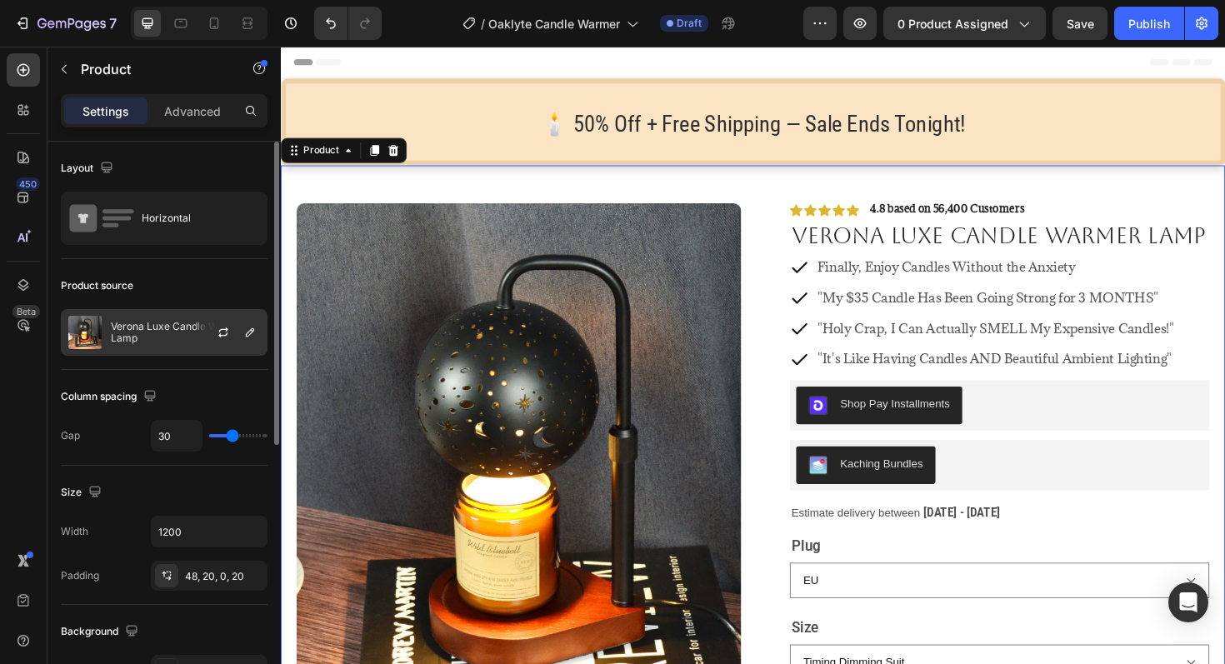
click at [175, 327] on p "Verona Luxe Candle Warmer Lamp" at bounding box center [185, 332] width 149 height 23
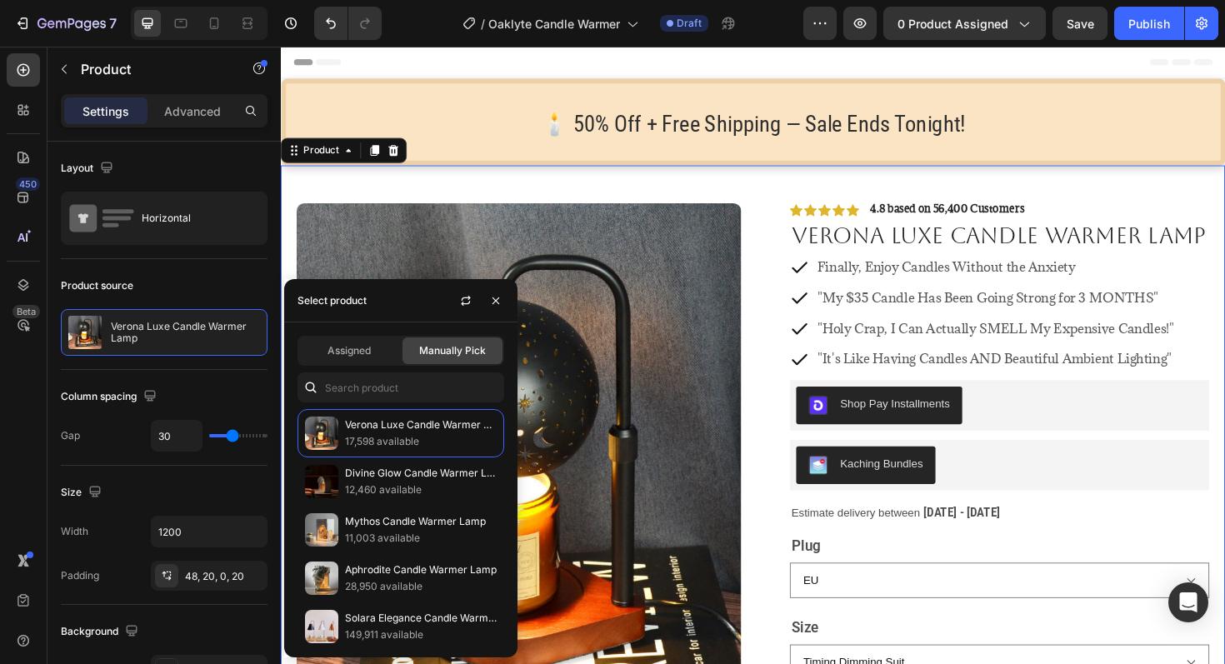
click at [465, 314] on div at bounding box center [481, 300] width 57 height 43
click at [465, 307] on button "button" at bounding box center [466, 301] width 27 height 27
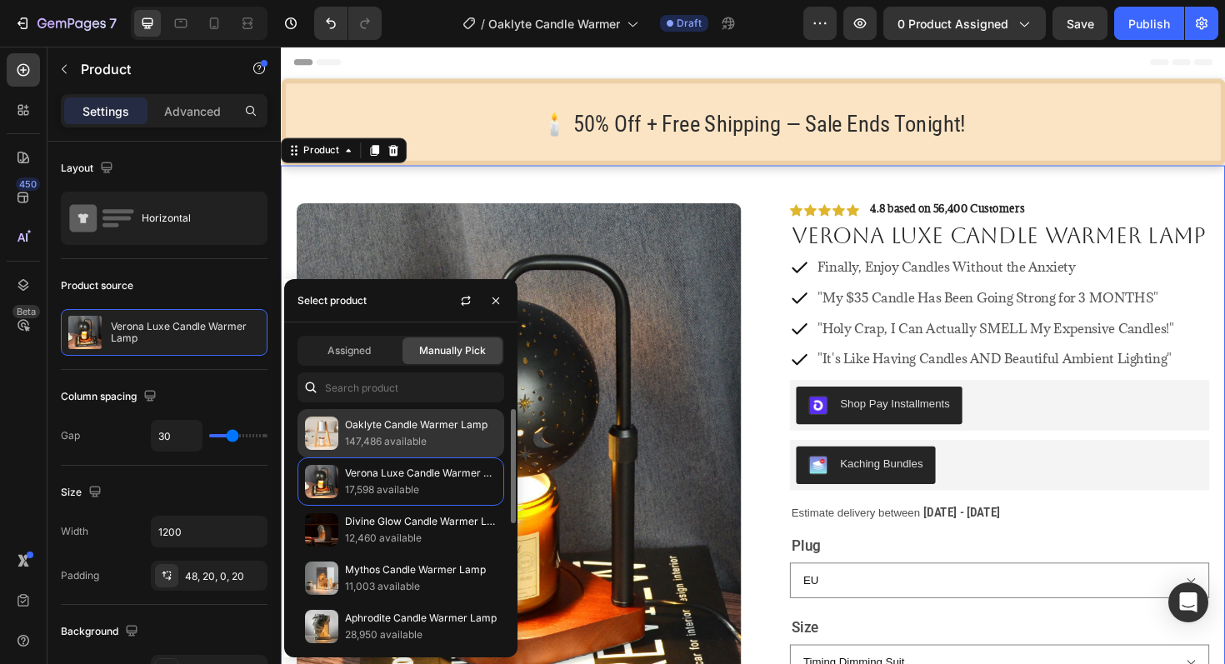
click at [443, 432] on p "Oaklyte Candle Warmer Lamp" at bounding box center [421, 425] width 152 height 17
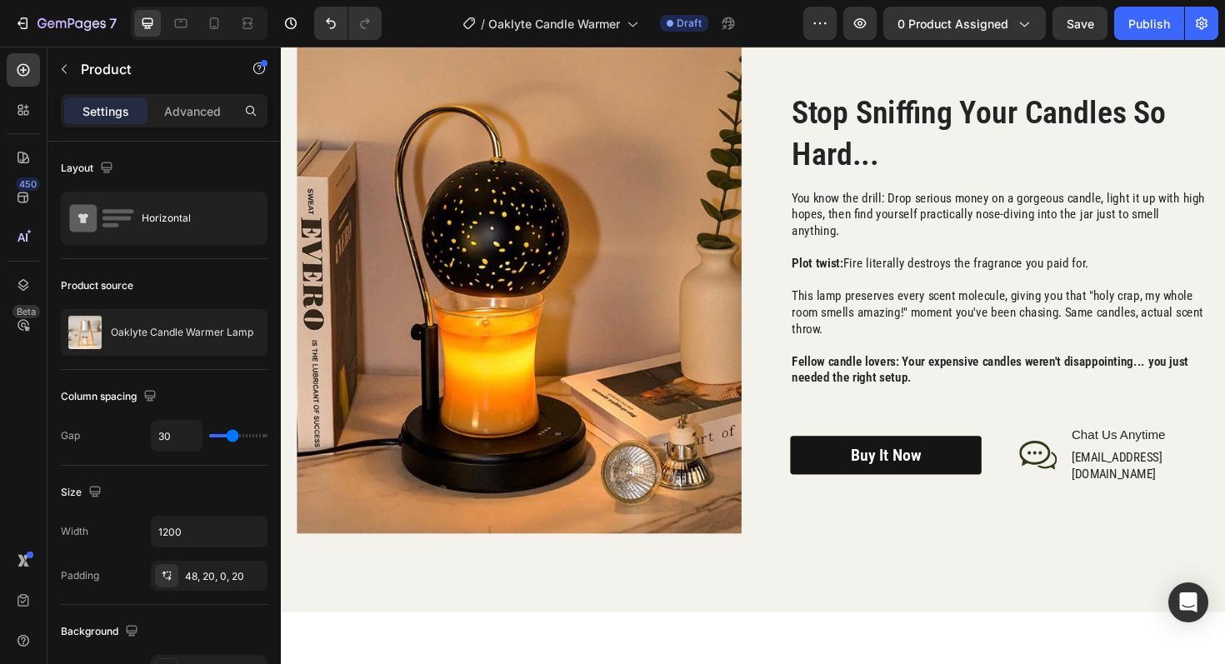
scroll to position [2133, 0]
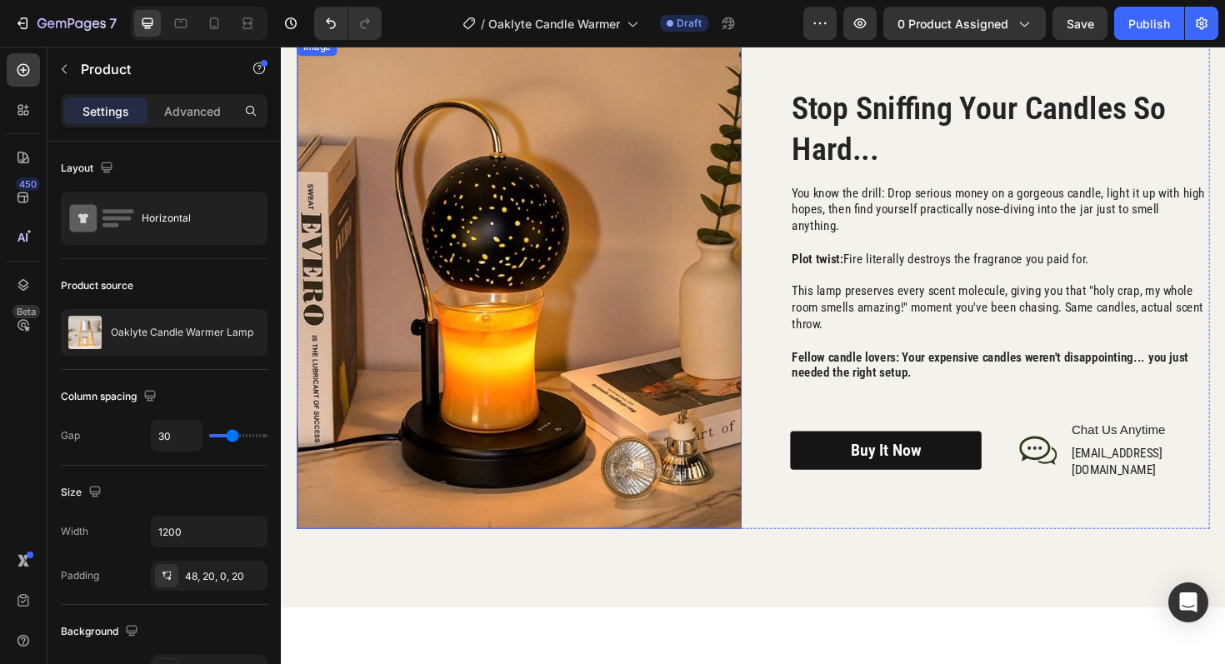
click at [621, 262] on img at bounding box center [533, 298] width 471 height 522
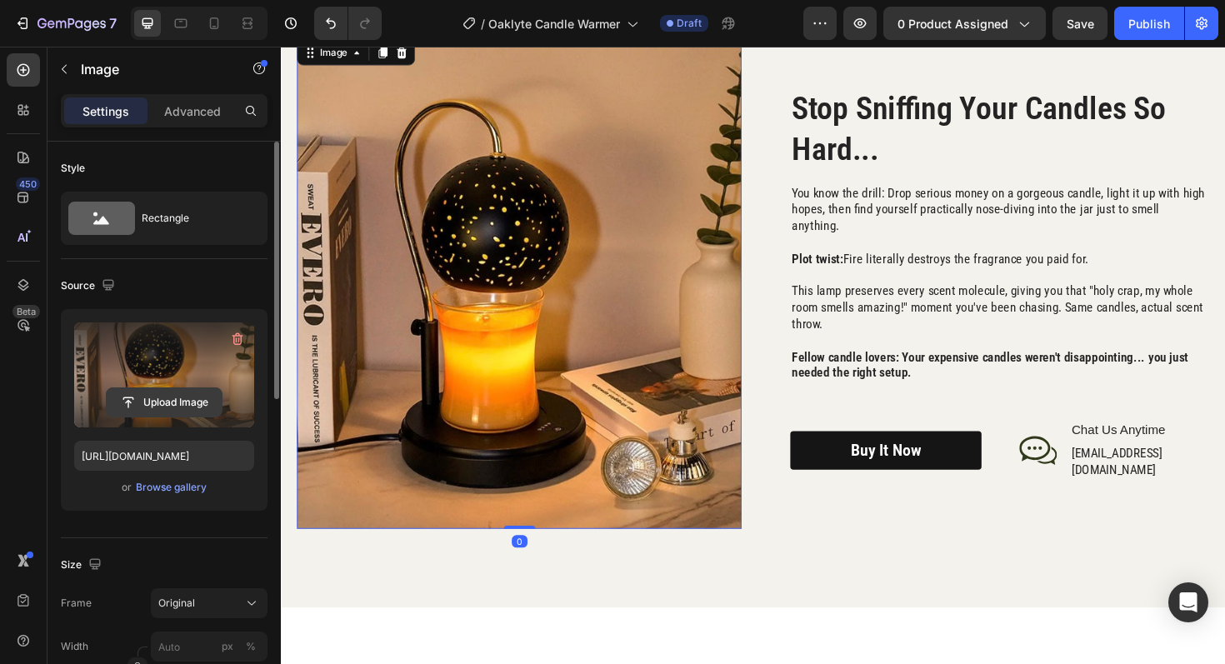
click at [163, 408] on input "file" at bounding box center [164, 402] width 115 height 28
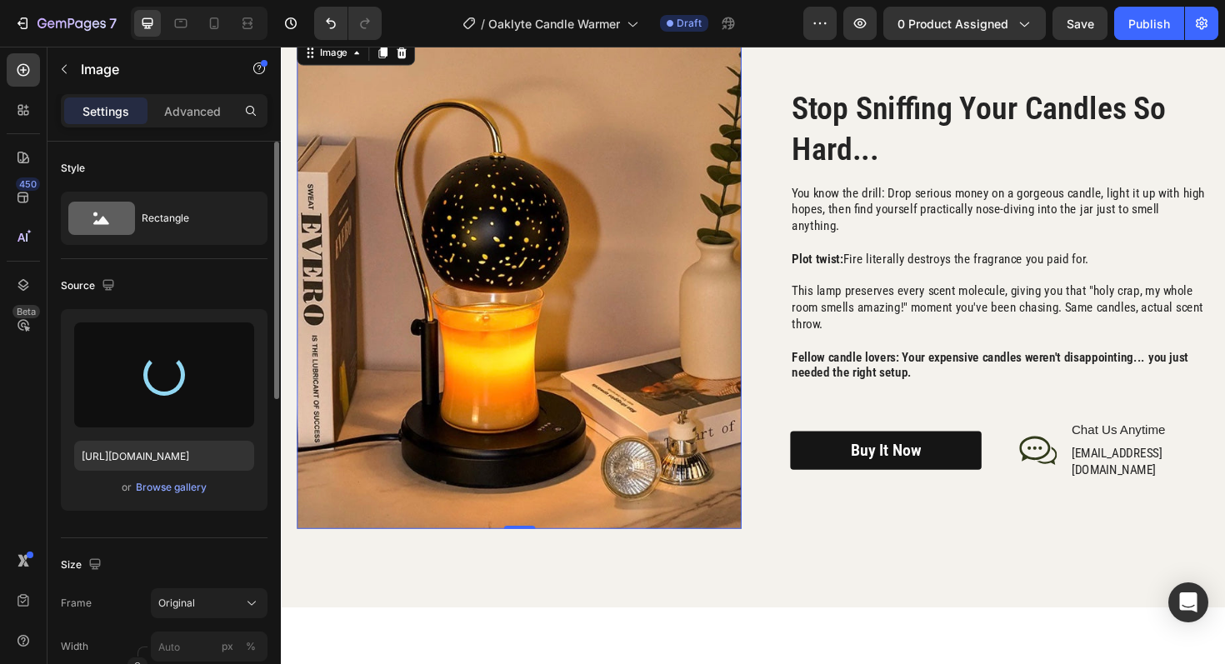
type input "https://cdn.shopify.com/s/files/1/0945/3410/7453/files/gempages_575129164550505…"
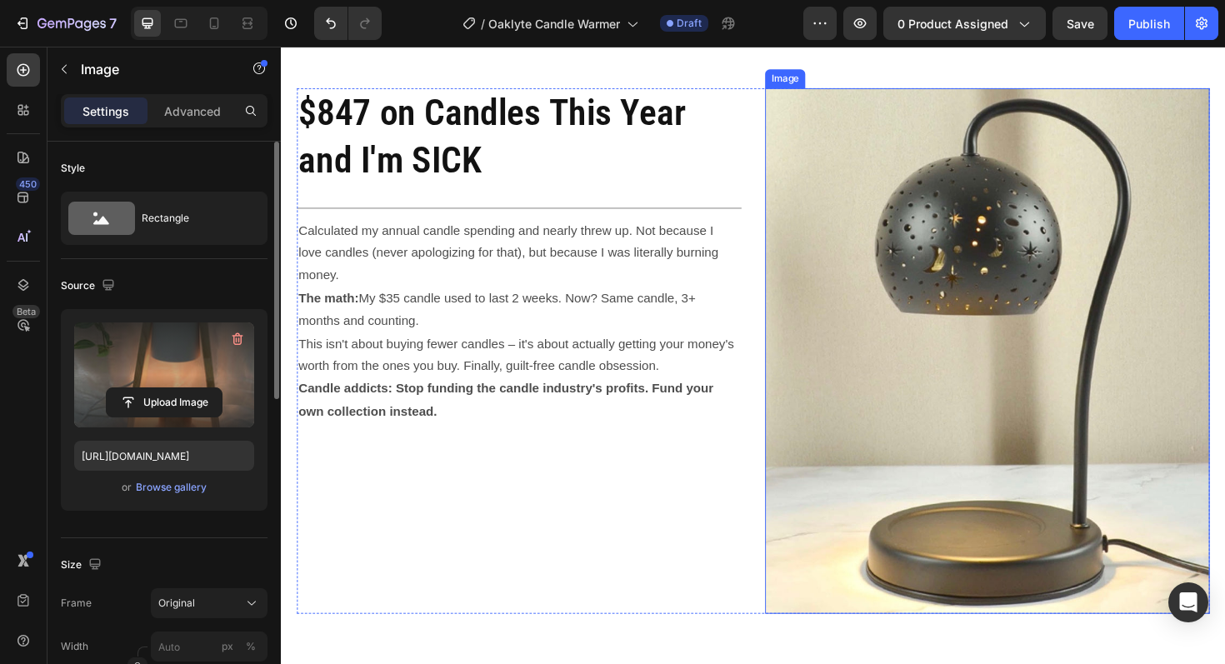
scroll to position [2511, 0]
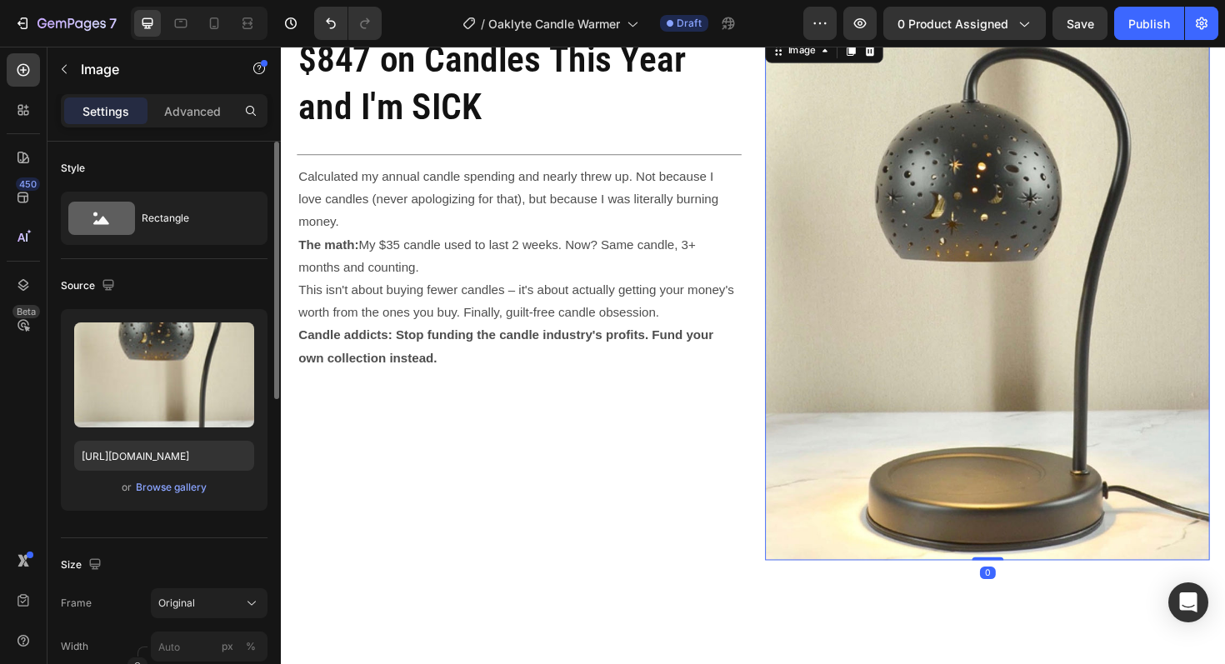
click at [1090, 268] on img at bounding box center [1028, 312] width 471 height 557
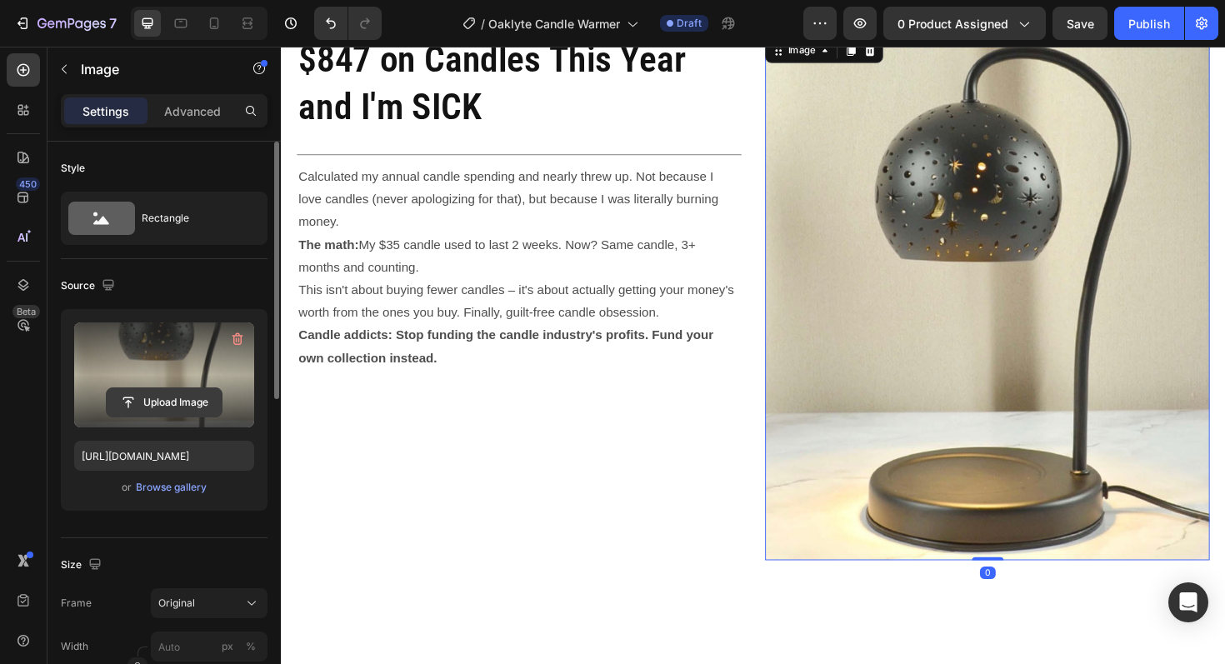
click at [143, 415] on input "file" at bounding box center [164, 402] width 115 height 28
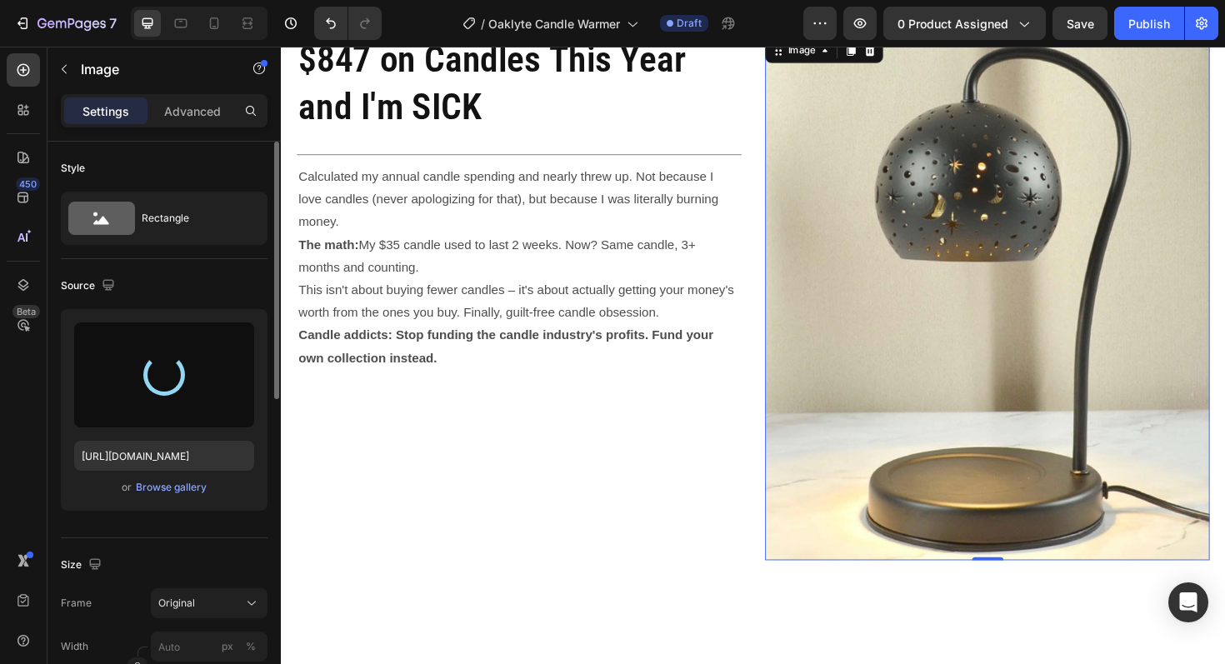
type input "https://cdn.shopify.com/s/files/1/0945/3410/7453/files/gempages_575129164550505…"
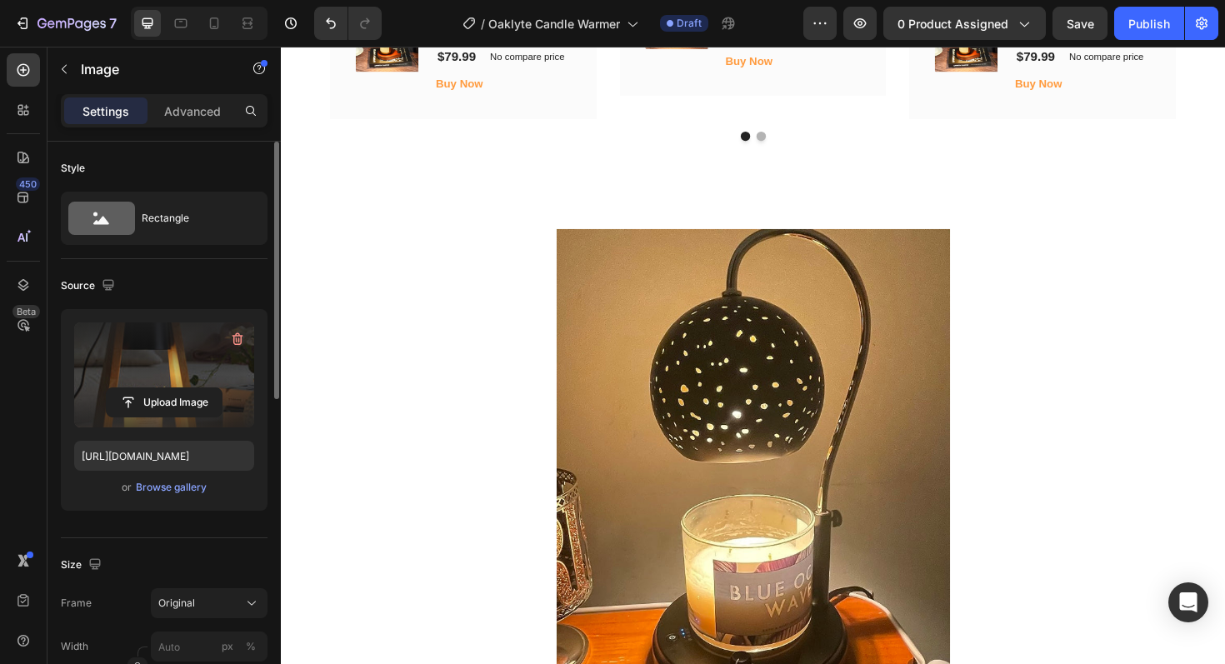
scroll to position [3950, 0]
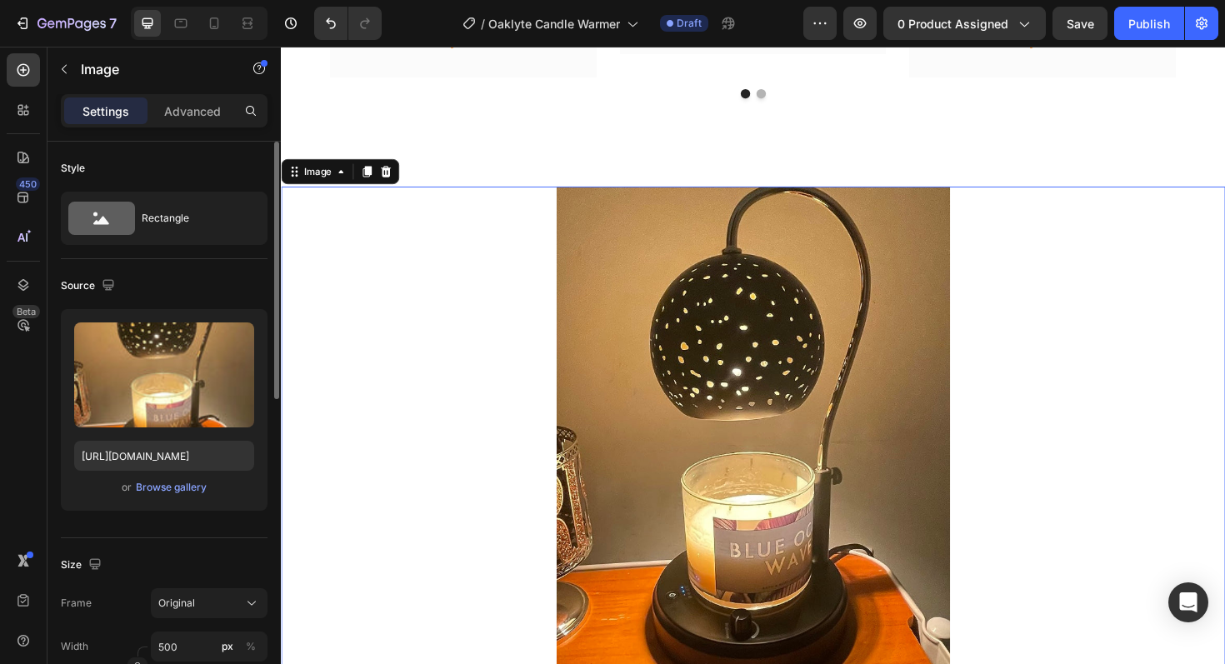
click at [830, 383] on img at bounding box center [781, 481] width 417 height 573
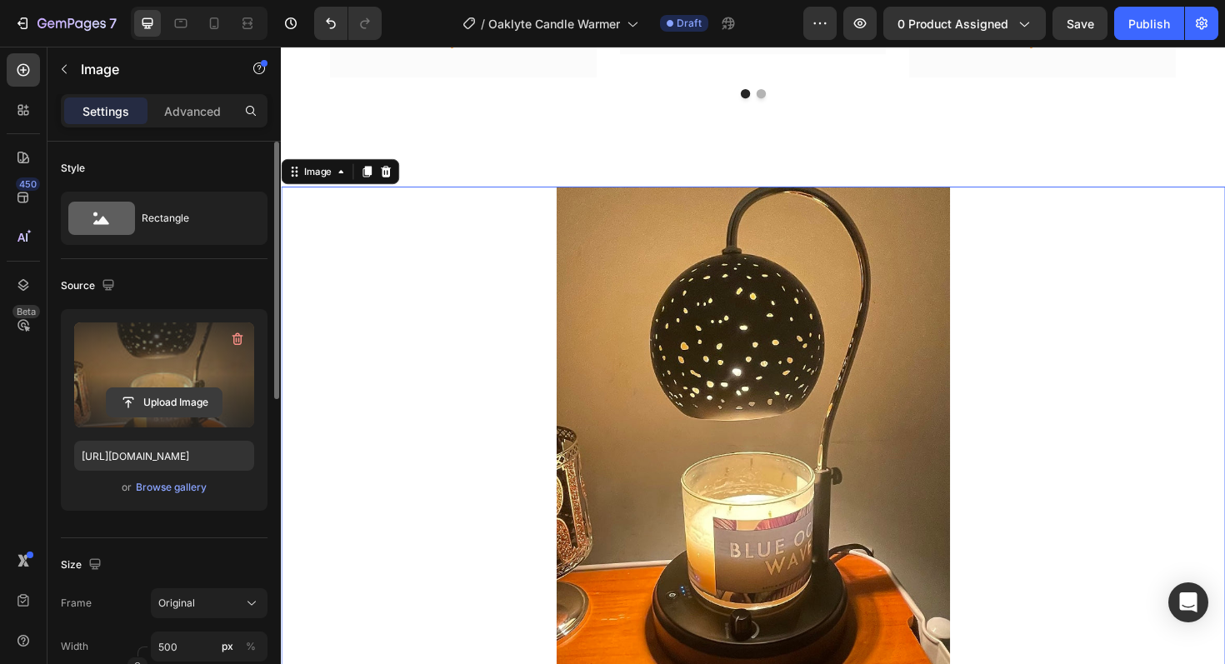
click at [166, 399] on input "file" at bounding box center [164, 402] width 115 height 28
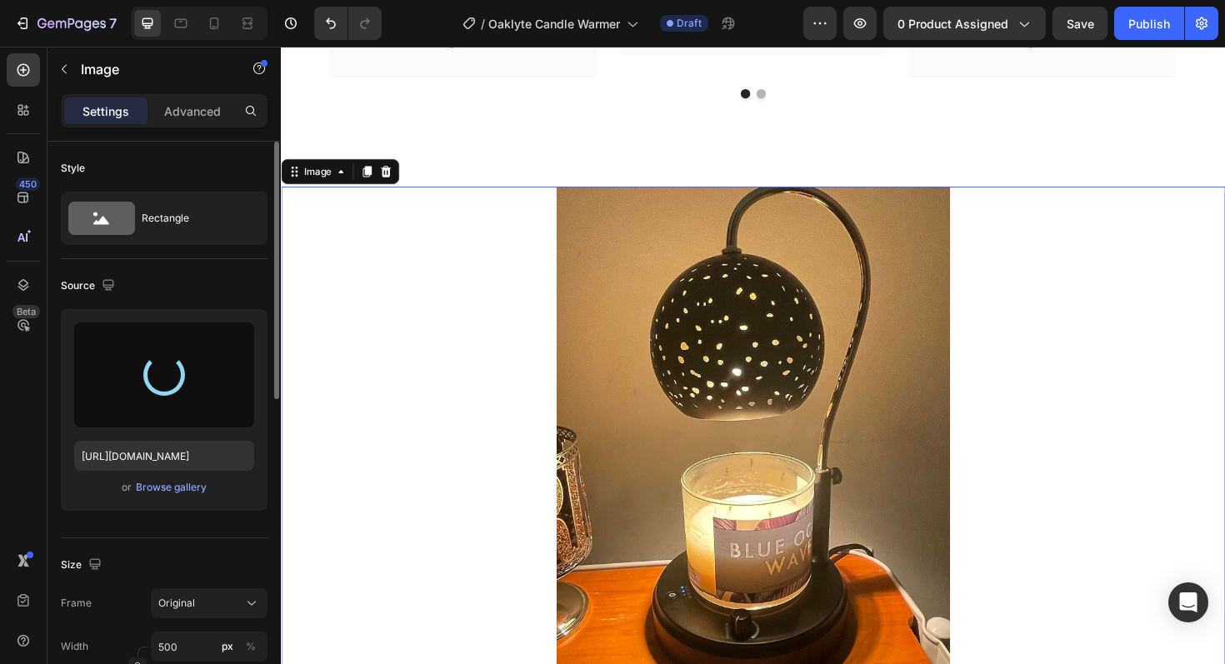
type input "https://cdn.shopify.com/s/files/1/0945/3410/7453/files/gempages_575129164550505…"
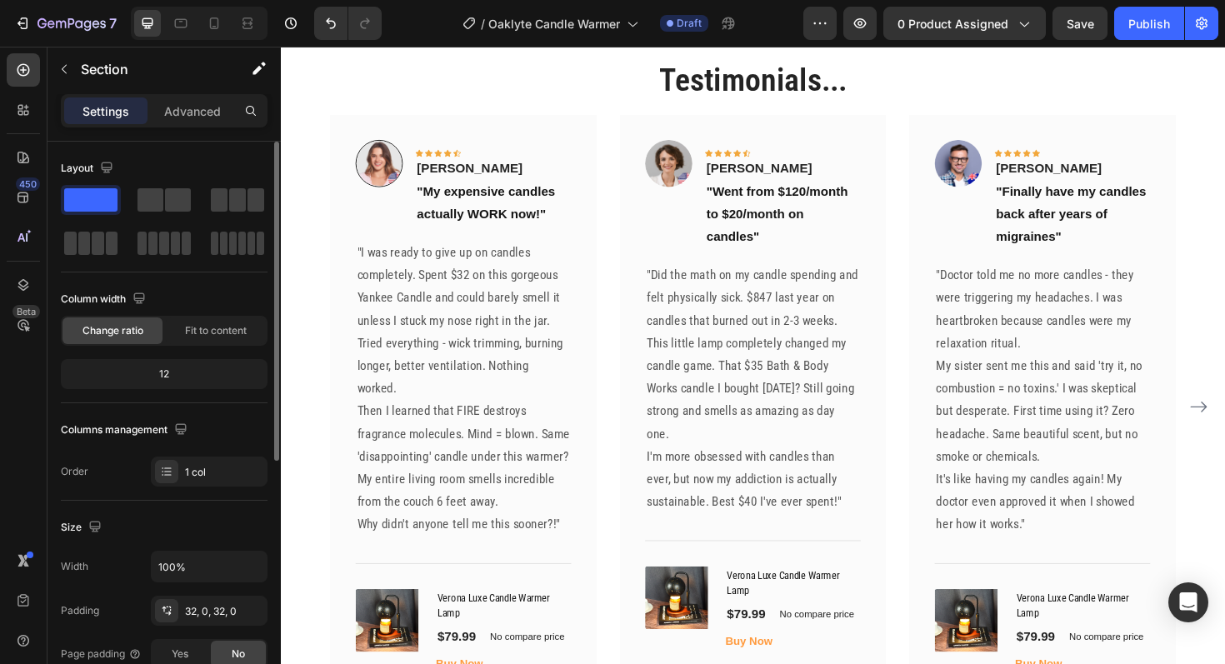
scroll to position [3290, 0]
click at [408, 627] on div "(P) Images & Gallery" at bounding box center [396, 656] width 72 height 67
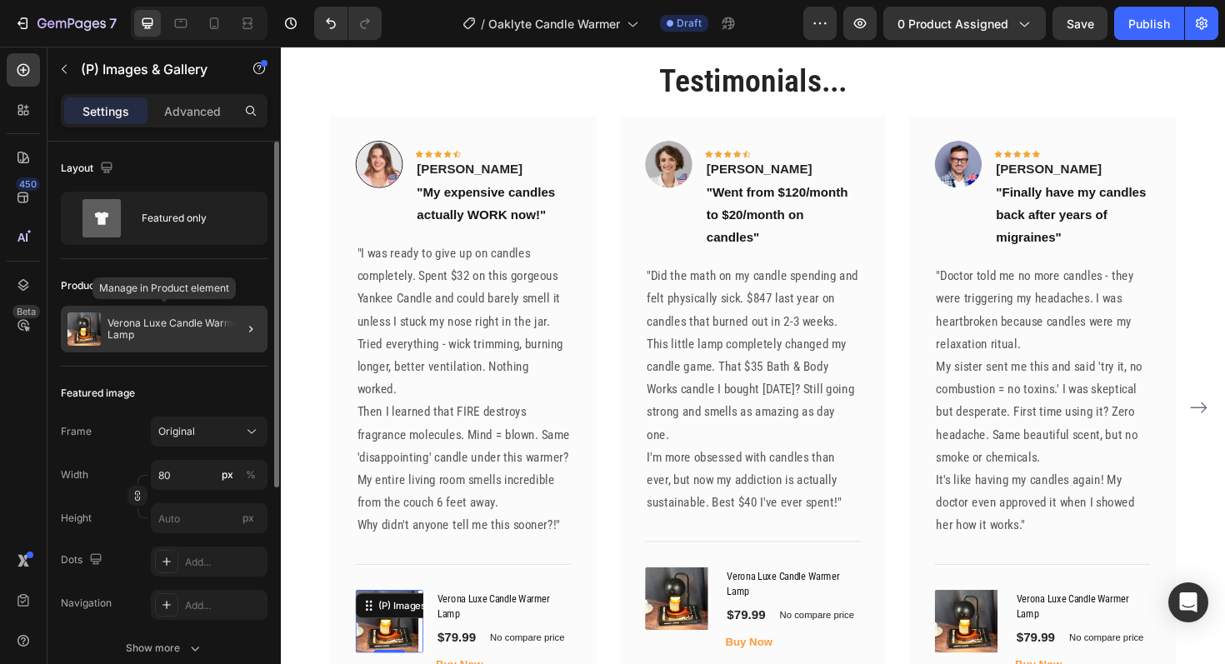
click at [143, 329] on p "Verona Luxe Candle Warmer Lamp" at bounding box center [184, 329] width 153 height 23
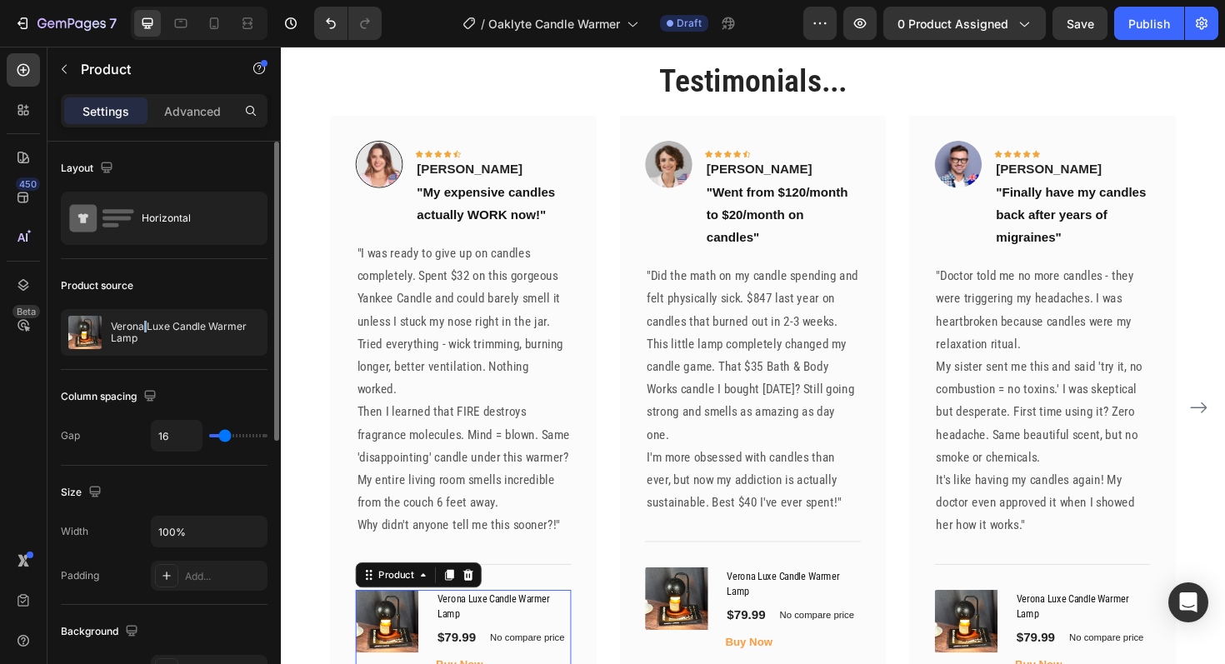
click at [143, 329] on p "Verona Luxe Candle Warmer Lamp" at bounding box center [185, 332] width 149 height 23
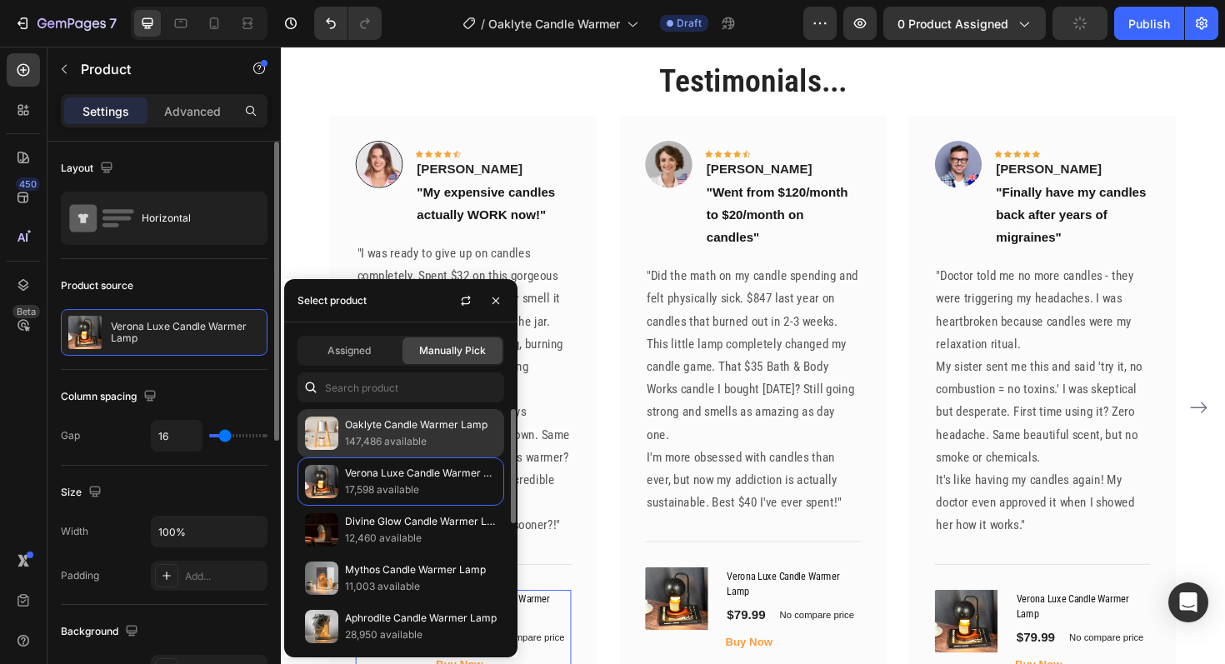
click at [384, 439] on p "147,486 available" at bounding box center [421, 441] width 152 height 17
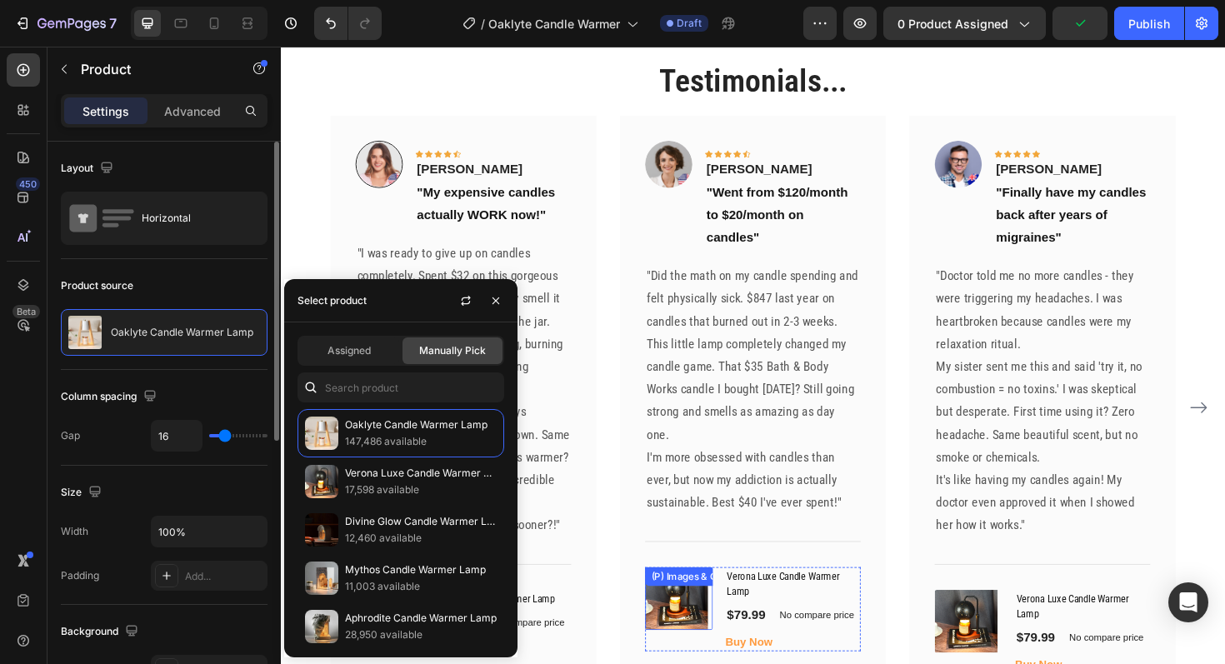
click at [693, 607] on img at bounding box center [700, 631] width 67 height 67
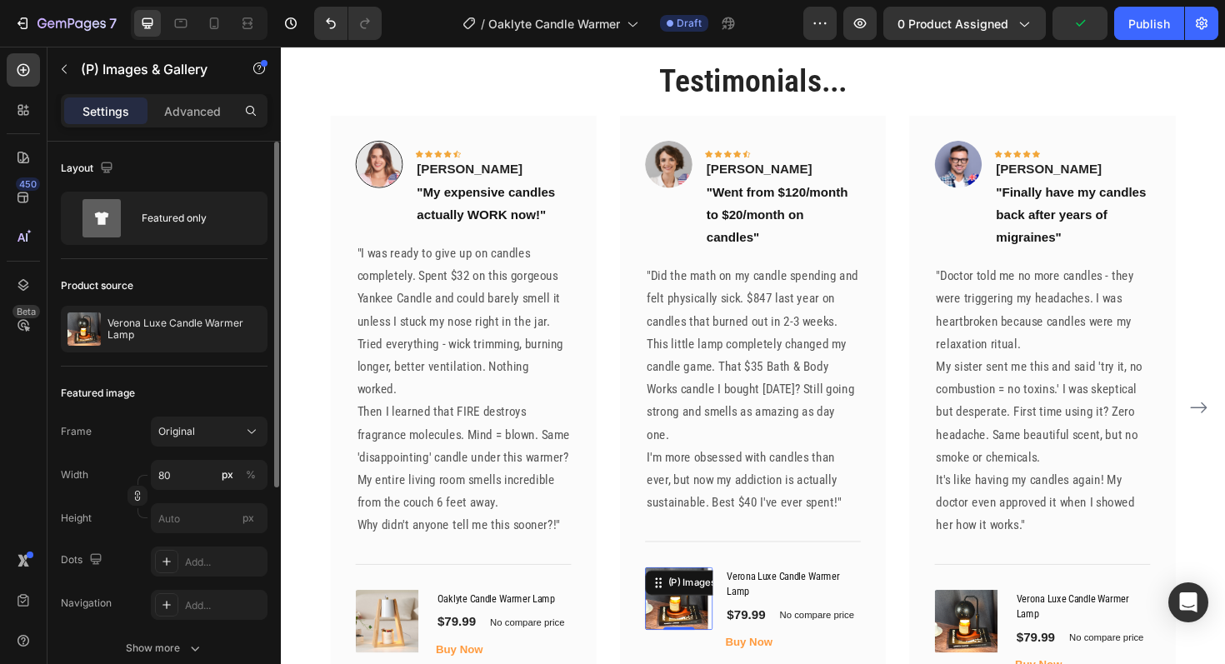
click at [693, 607] on img at bounding box center [700, 631] width 67 height 67
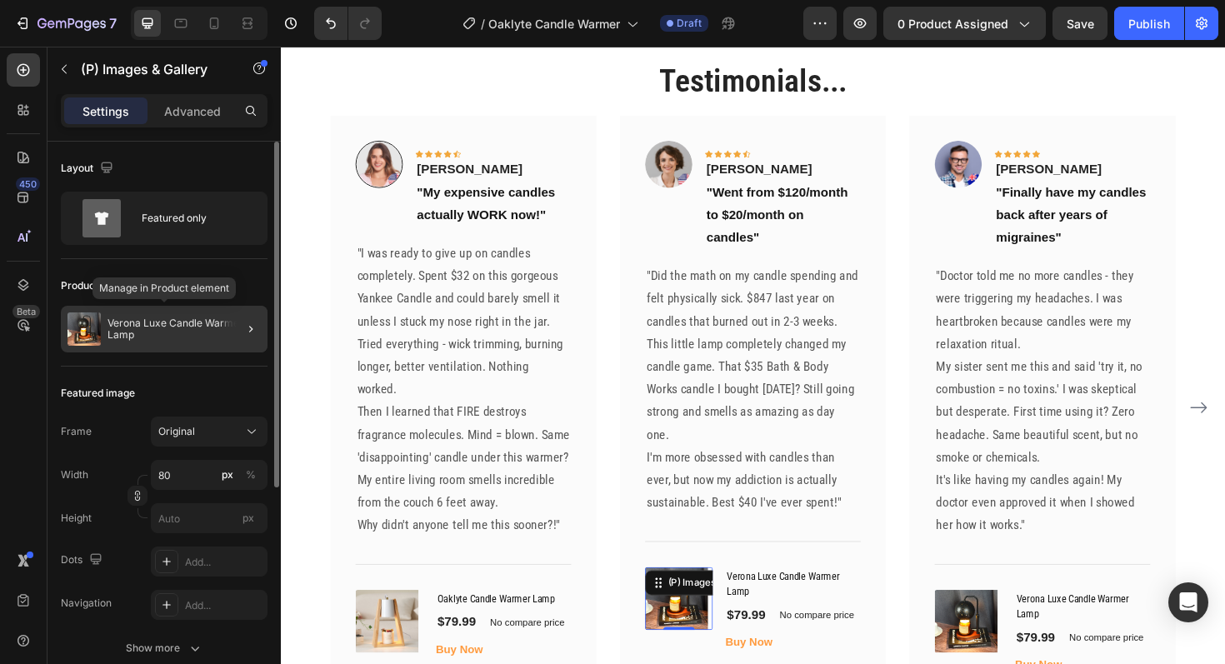
click at [184, 324] on p "Verona Luxe Candle Warmer Lamp" at bounding box center [184, 329] width 153 height 23
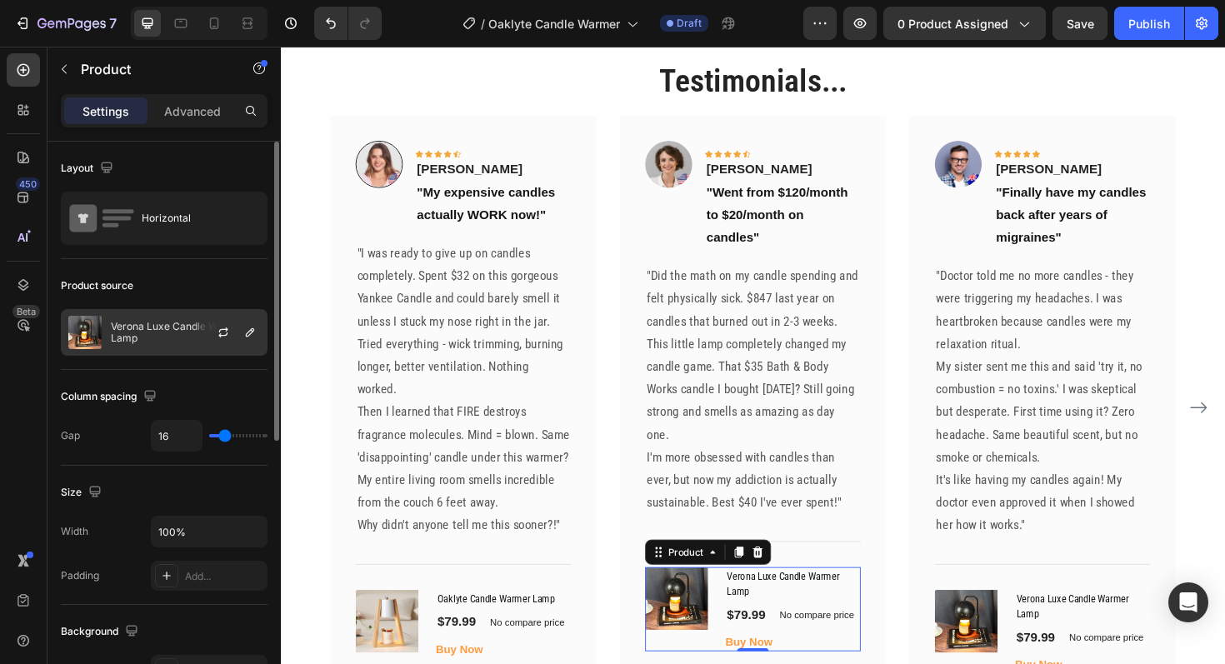
click at [181, 328] on p "Verona Luxe Candle Warmer Lamp" at bounding box center [185, 332] width 149 height 23
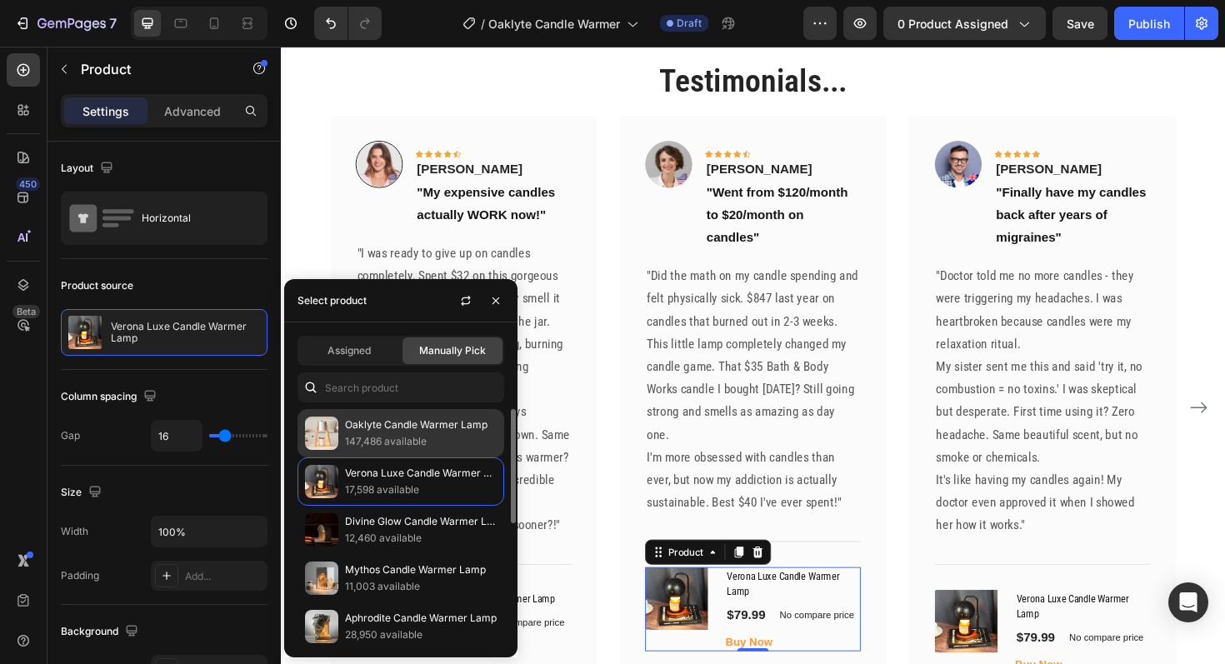
click at [373, 433] on p "147,486 available" at bounding box center [421, 441] width 152 height 17
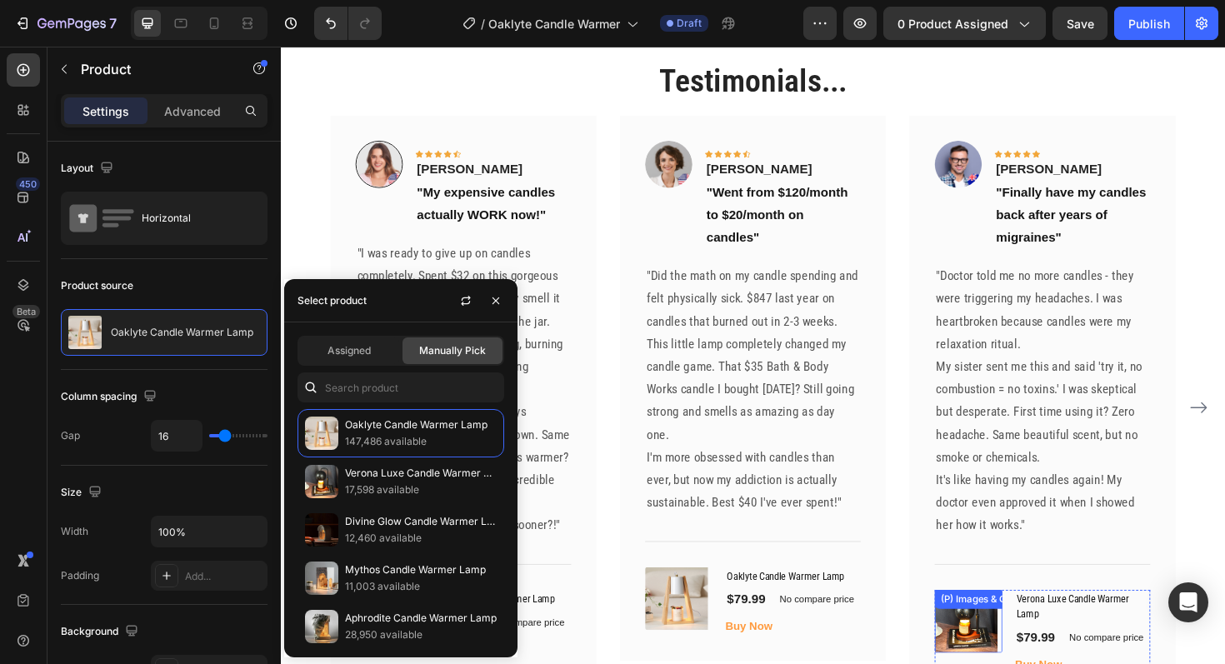
click at [1008, 653] on img at bounding box center [1006, 656] width 67 height 67
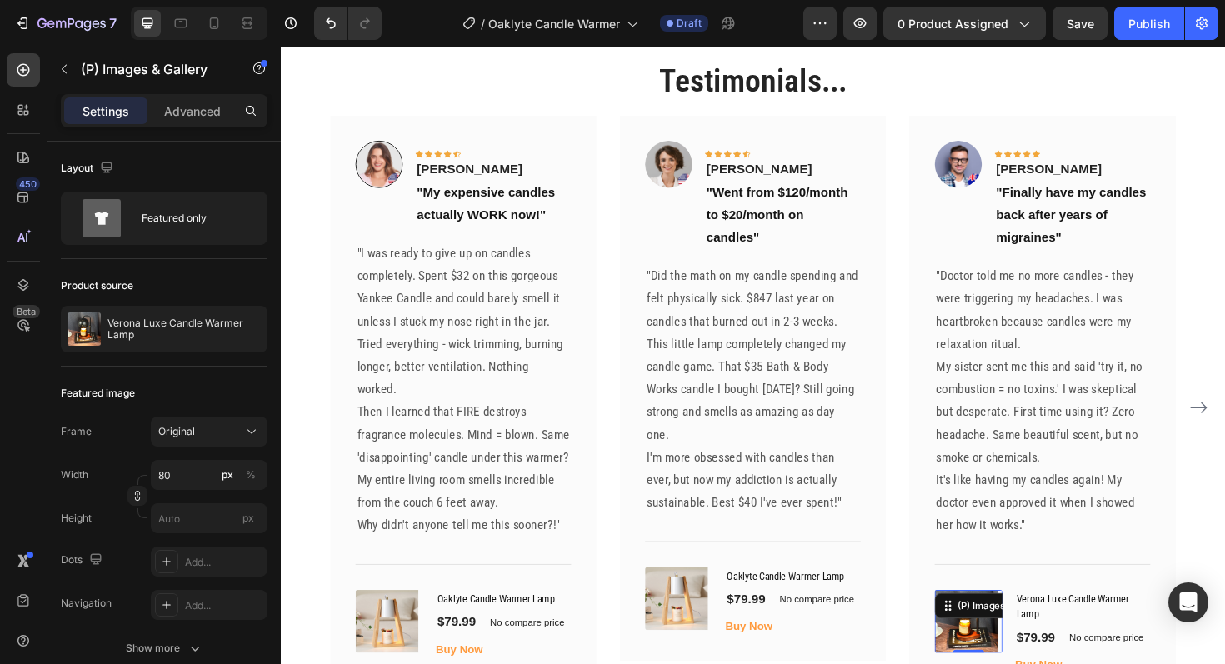
click at [1008, 653] on img at bounding box center [1006, 656] width 67 height 67
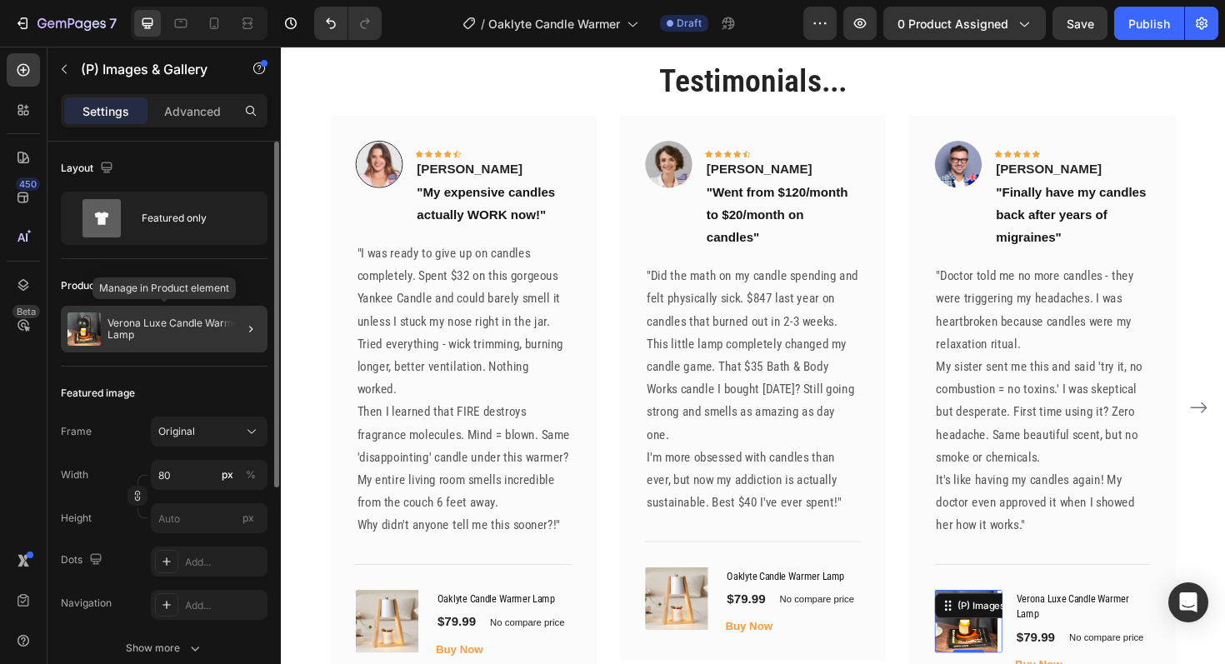
click at [143, 330] on p "Verona Luxe Candle Warmer Lamp" at bounding box center [184, 329] width 153 height 23
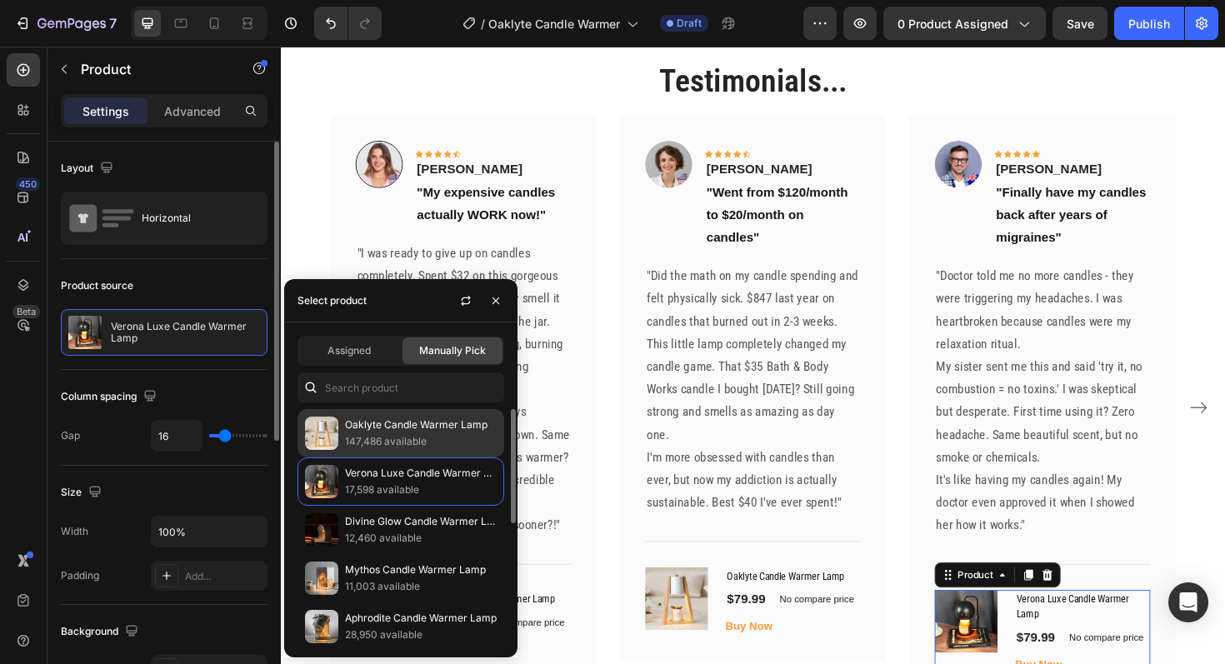
click at [412, 448] on p "147,486 available" at bounding box center [421, 441] width 152 height 17
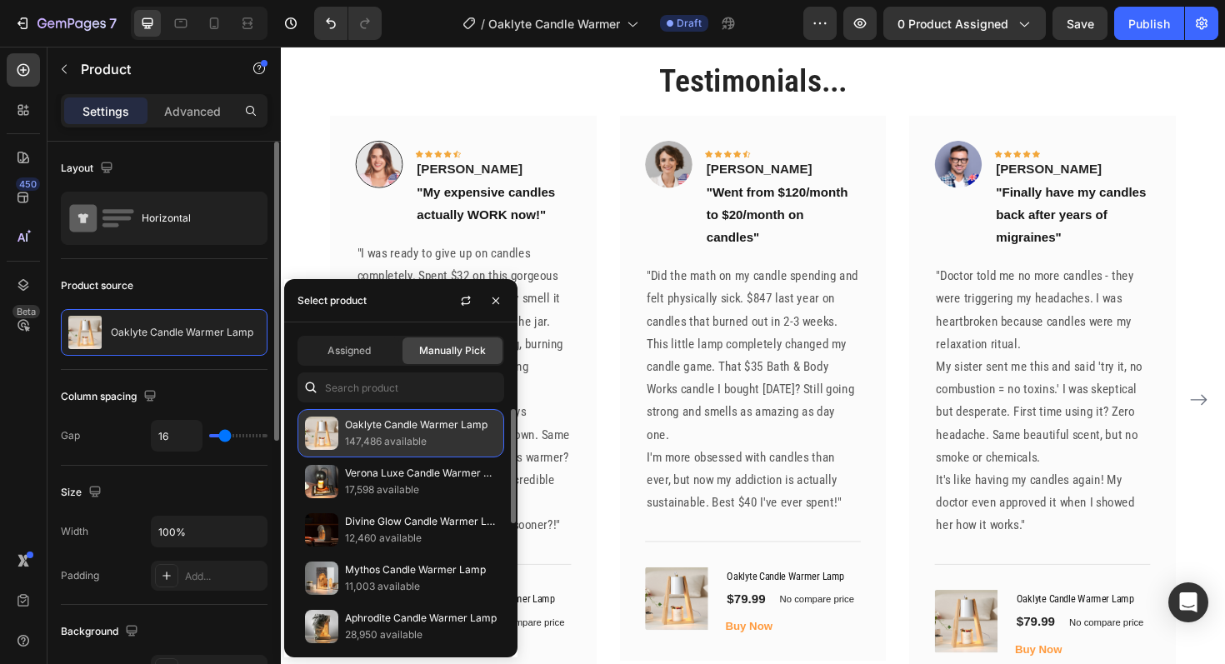
click at [447, 441] on p "147,486 available" at bounding box center [421, 441] width 152 height 17
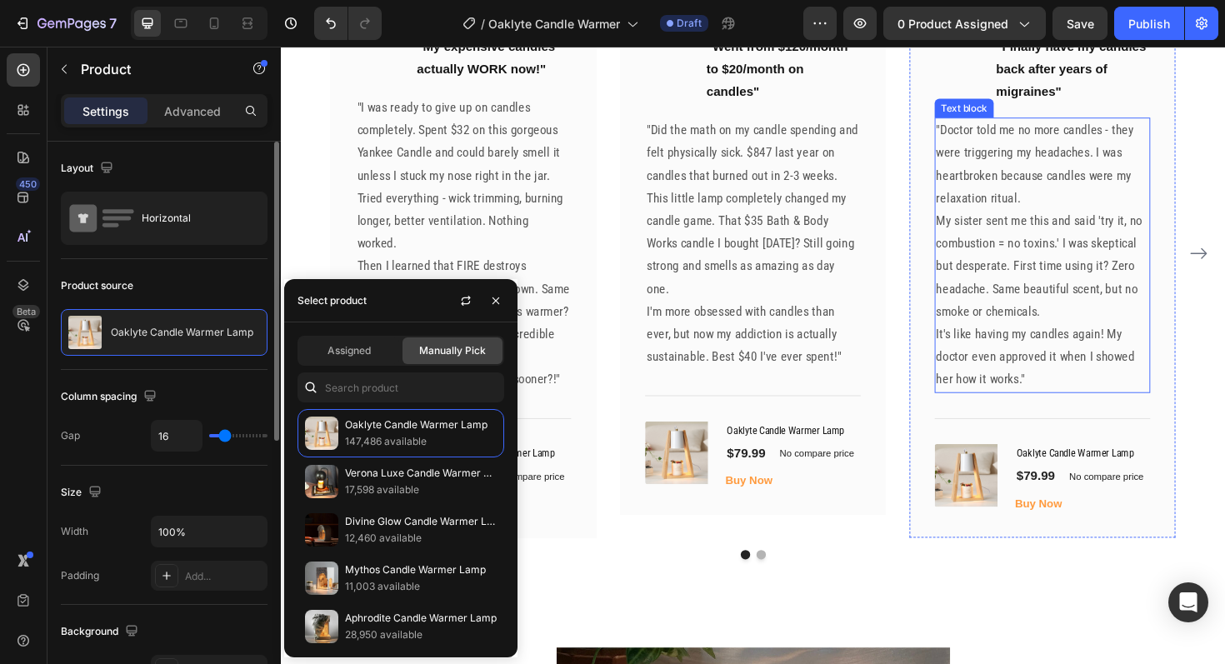
scroll to position [3492, 0]
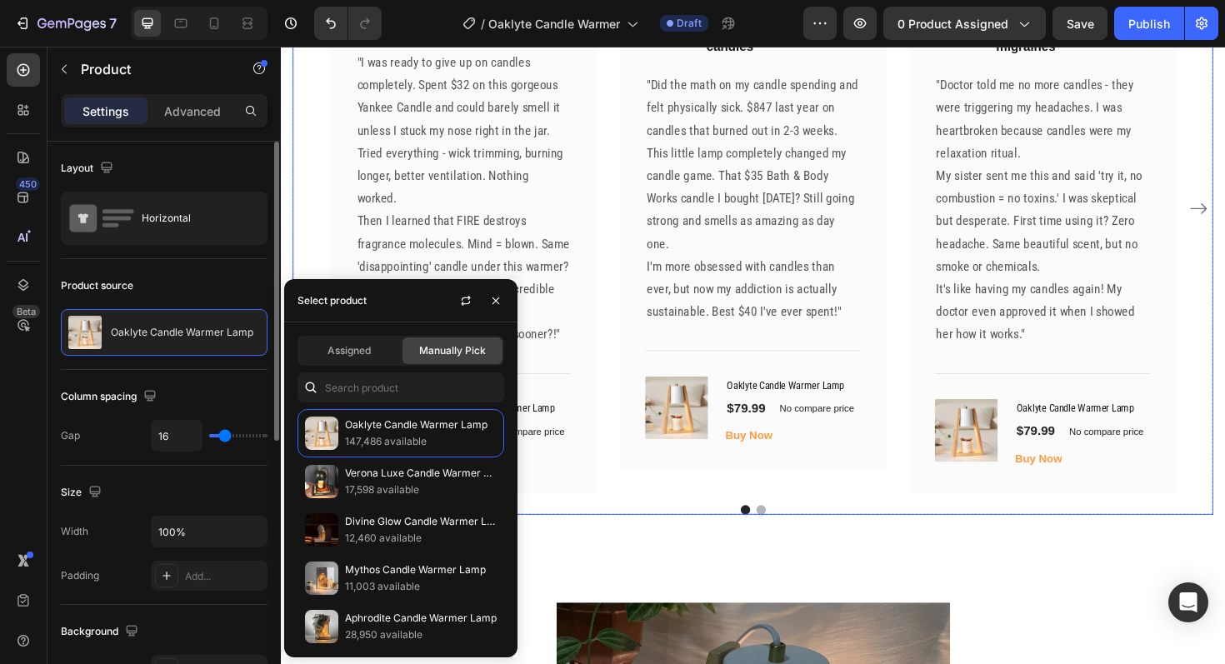
click at [789, 542] on button "Dot" at bounding box center [789, 538] width 10 height 10
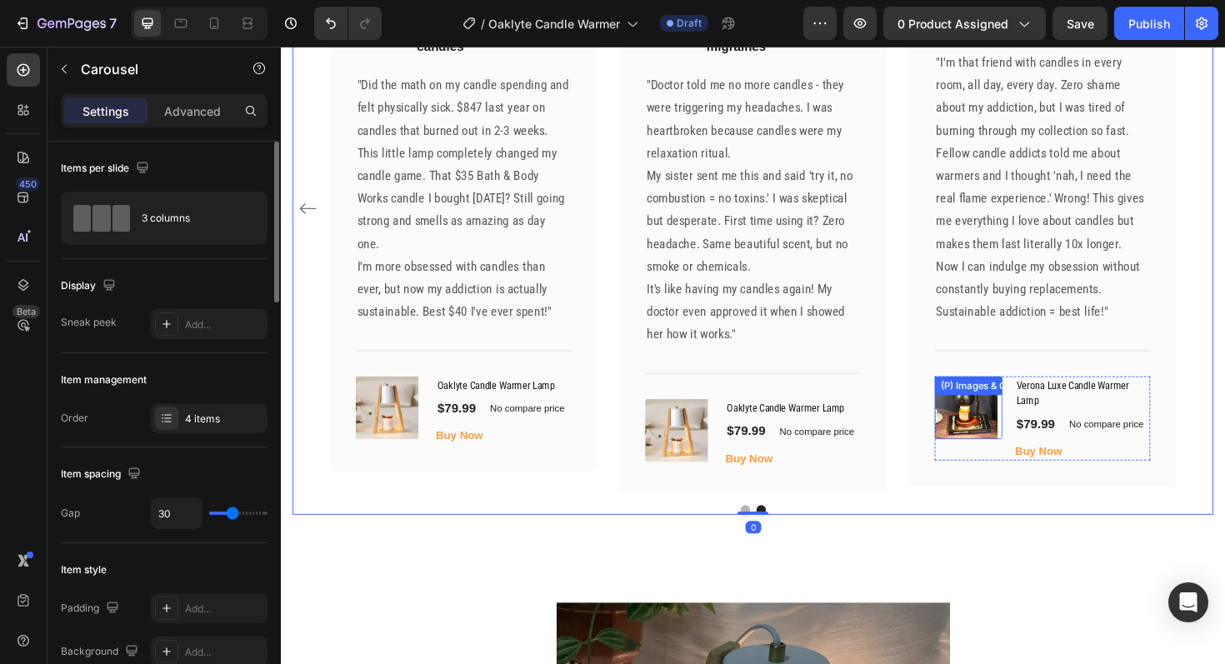
click at [1004, 426] on img at bounding box center [1006, 429] width 67 height 67
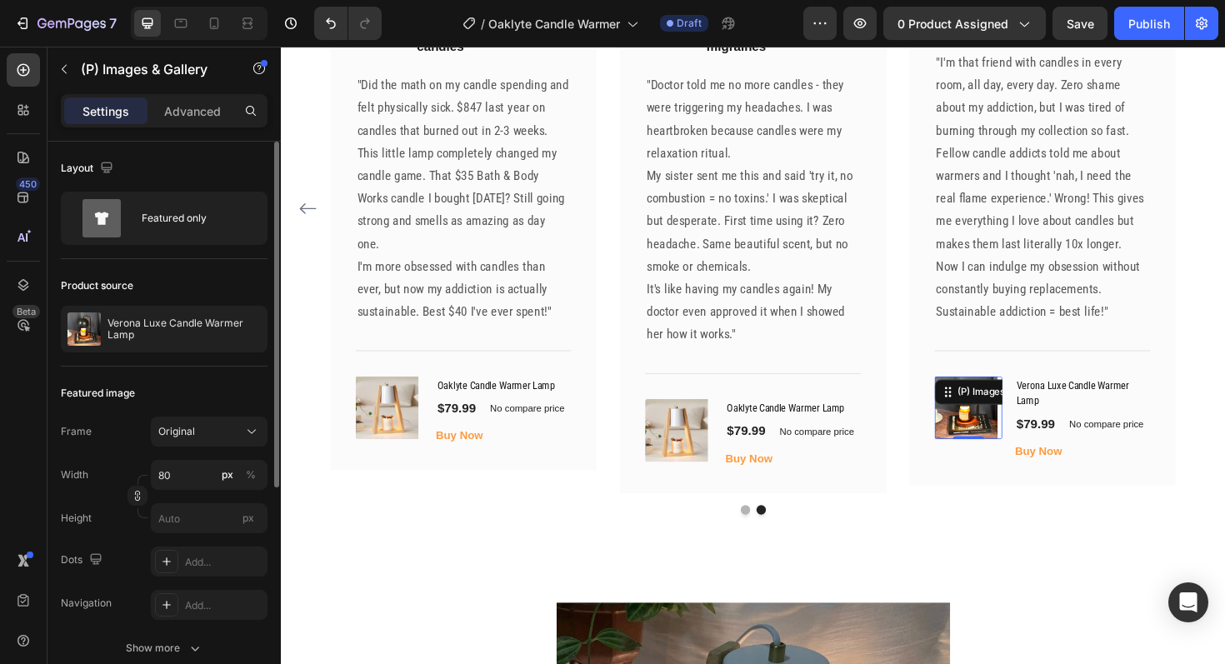
click at [1003, 441] on img at bounding box center [1006, 429] width 67 height 67
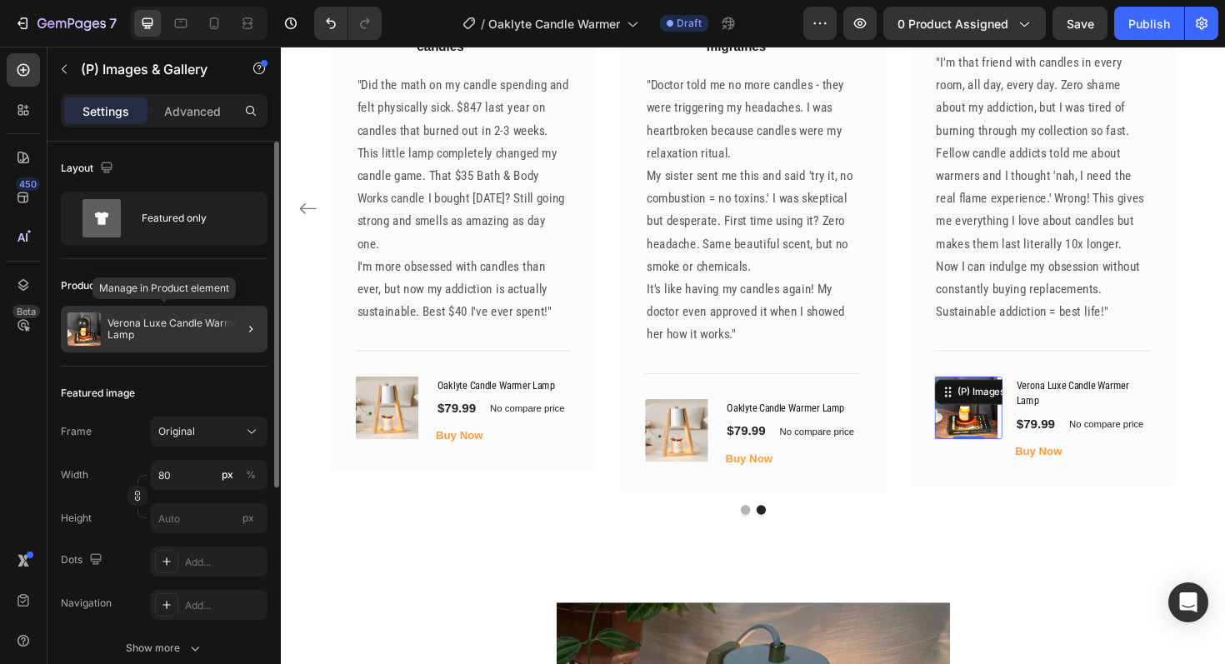
click at [137, 324] on p "Verona Luxe Candle Warmer Lamp" at bounding box center [184, 329] width 153 height 23
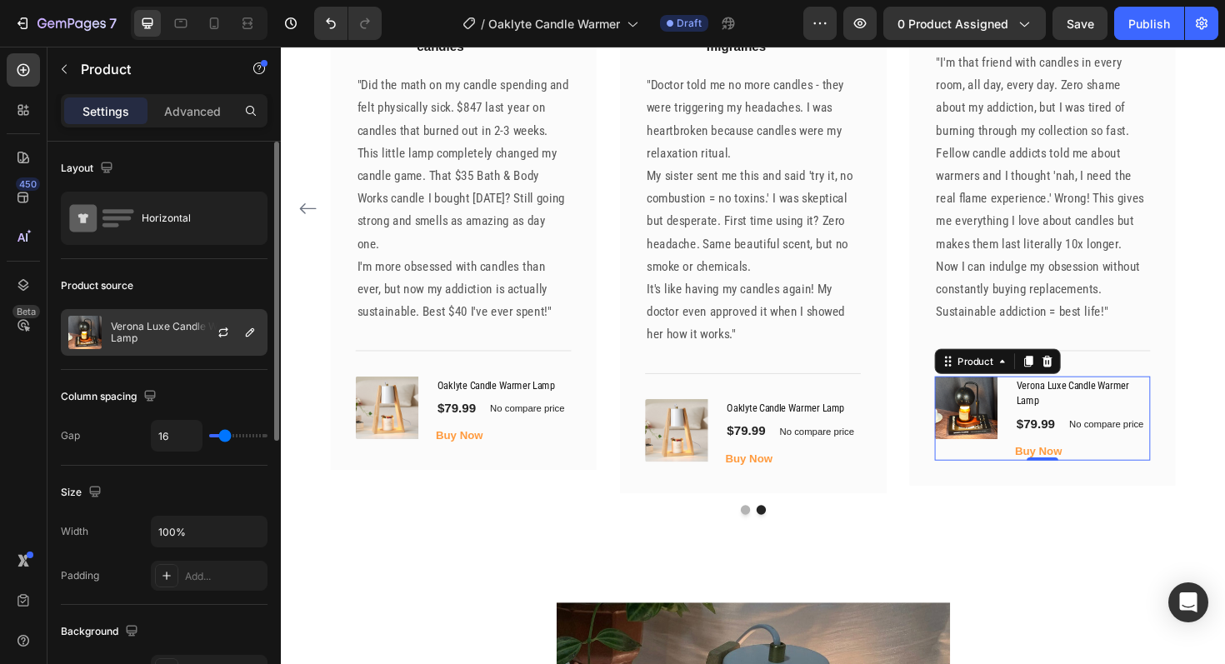
click at [173, 345] on div "Verona Luxe Candle Warmer Lamp" at bounding box center [164, 332] width 207 height 47
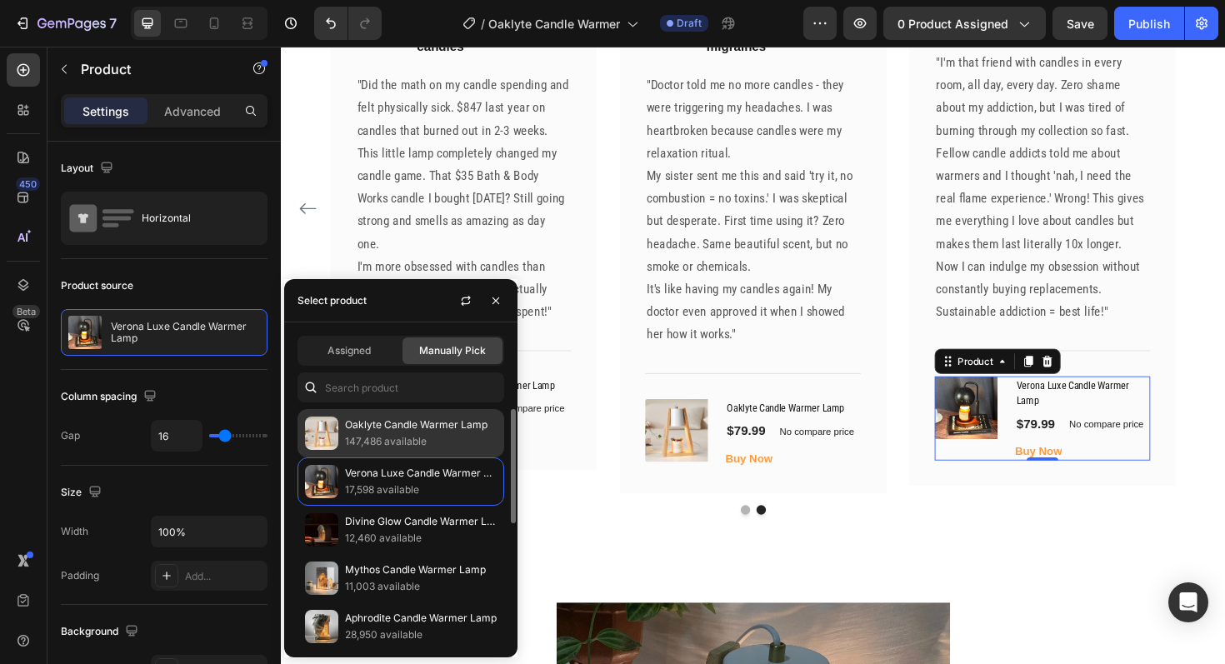
click at [420, 422] on p "Oaklyte Candle Warmer Lamp" at bounding box center [421, 425] width 152 height 17
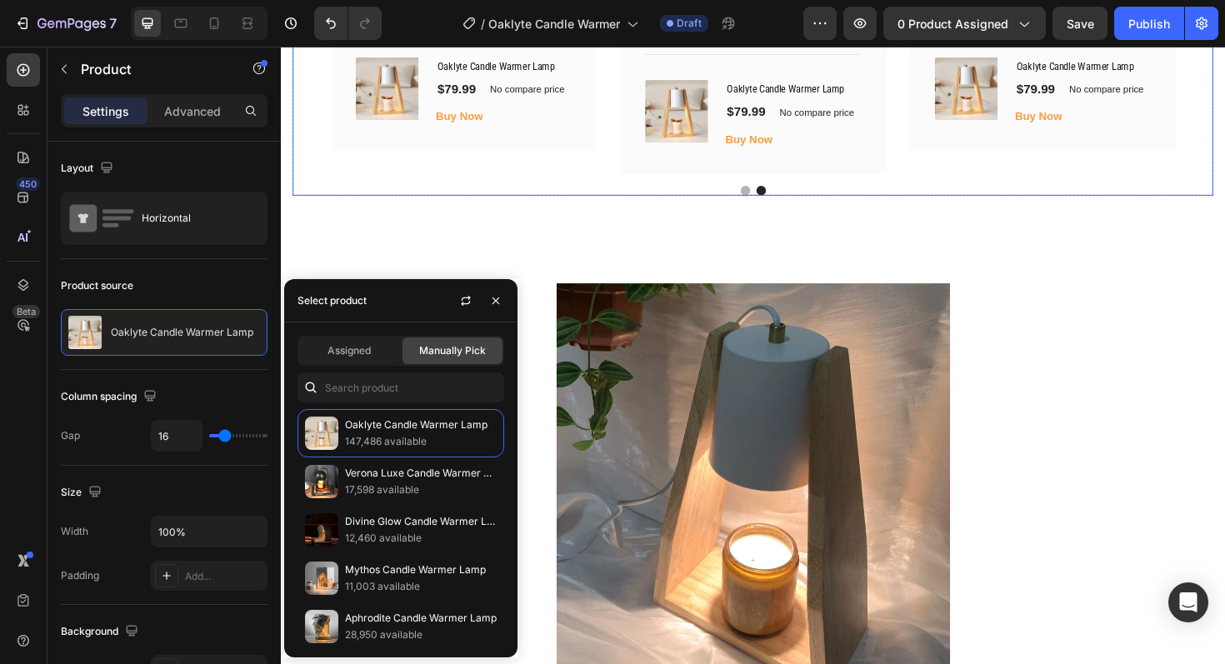
scroll to position [4003, 0]
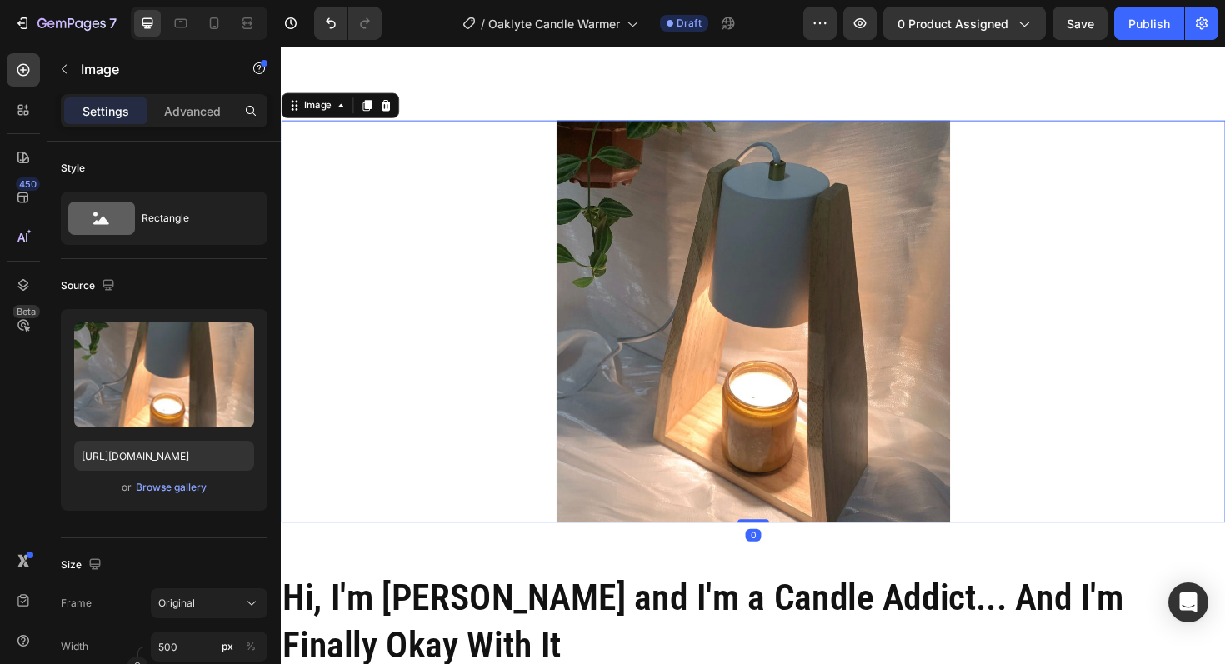
click at [1089, 544] on div at bounding box center [781, 338] width 1000 height 426
drag, startPoint x: 174, startPoint y: 12, endPoint x: 272, endPoint y: 194, distance: 206.9
click at [174, 12] on div at bounding box center [181, 23] width 27 height 27
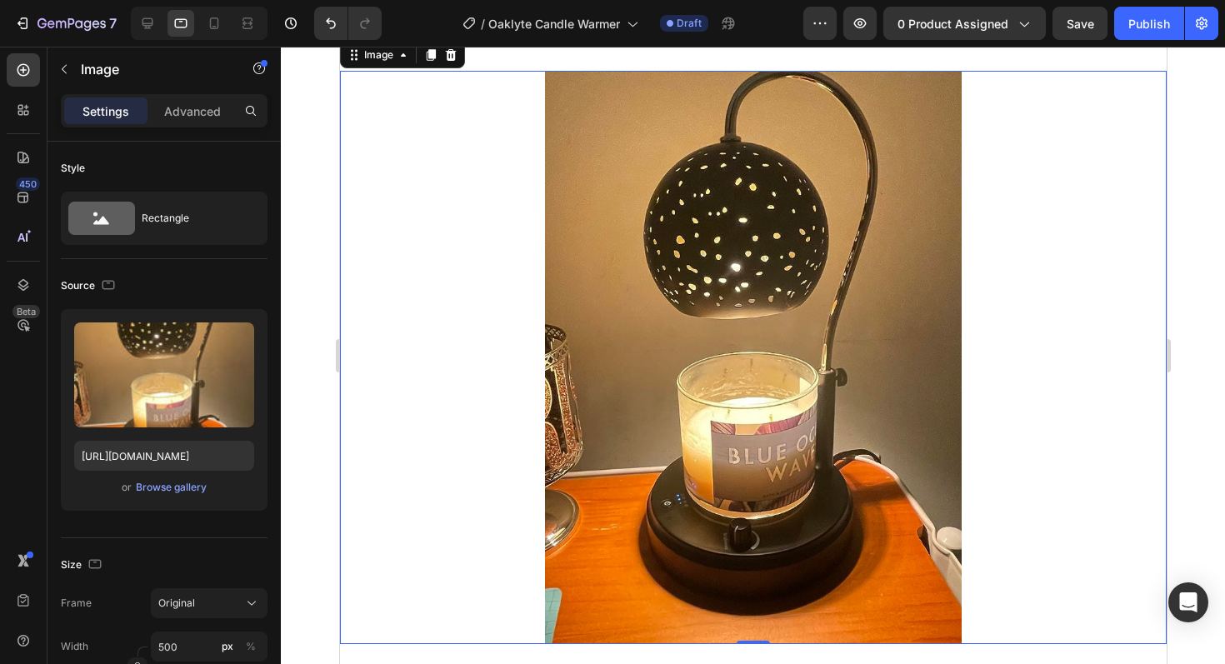
scroll to position [3903, 0]
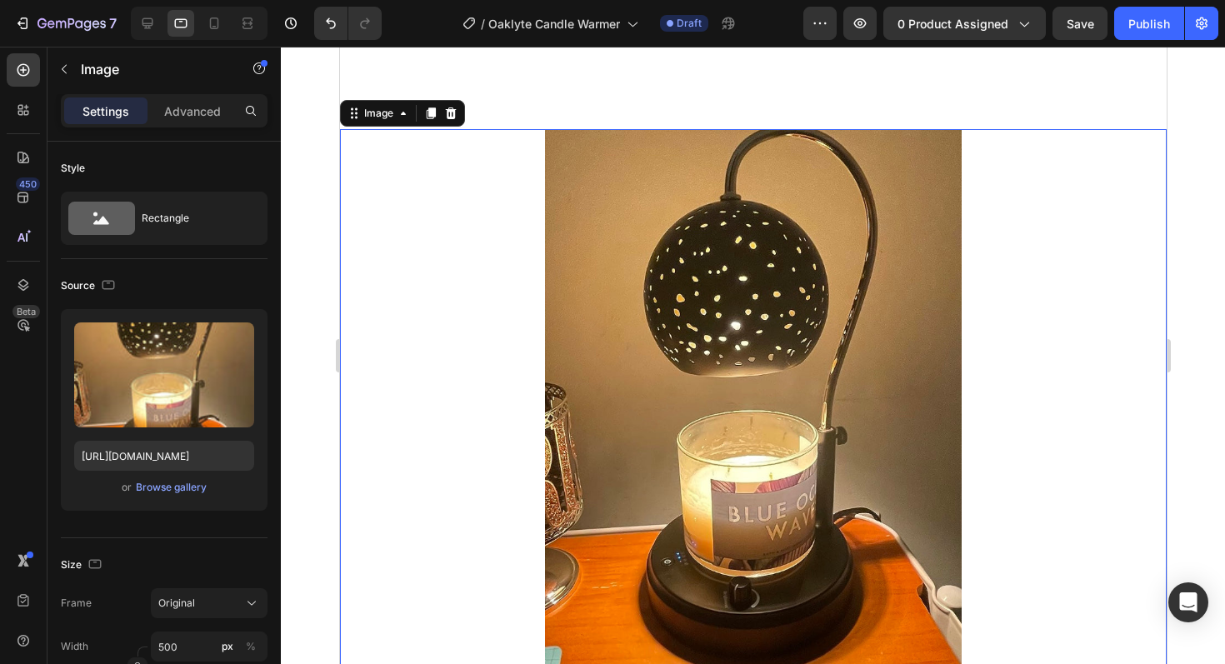
click at [770, 363] on img at bounding box center [752, 415] width 417 height 573
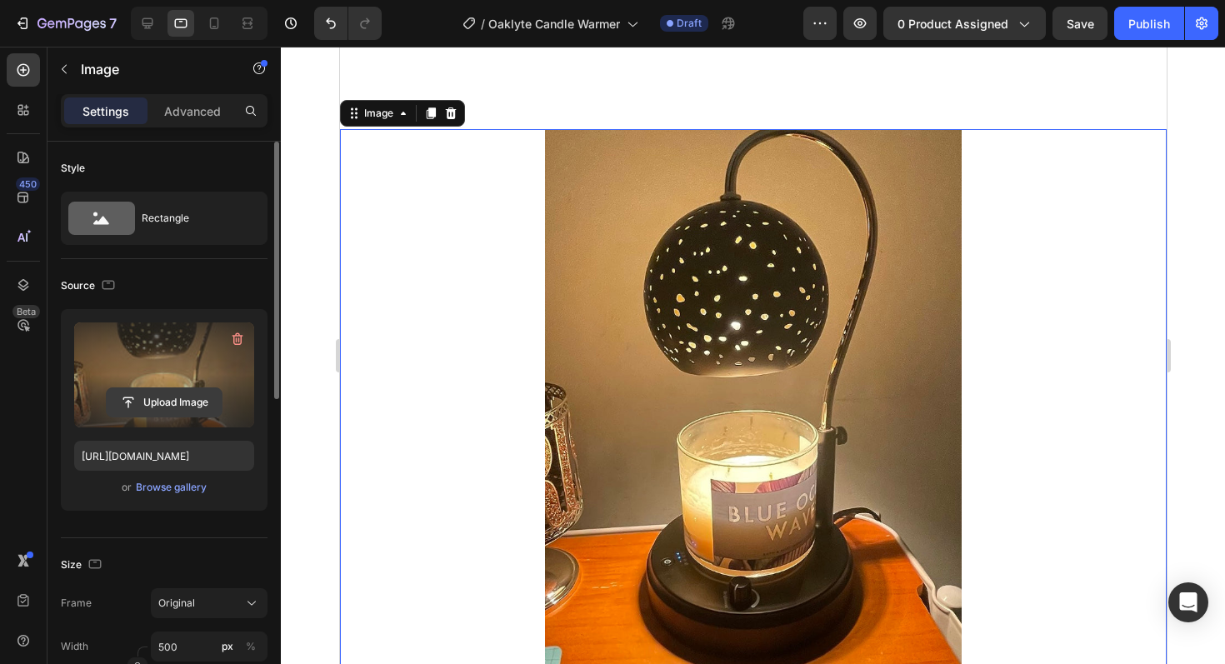
click at [190, 403] on input "file" at bounding box center [164, 402] width 115 height 28
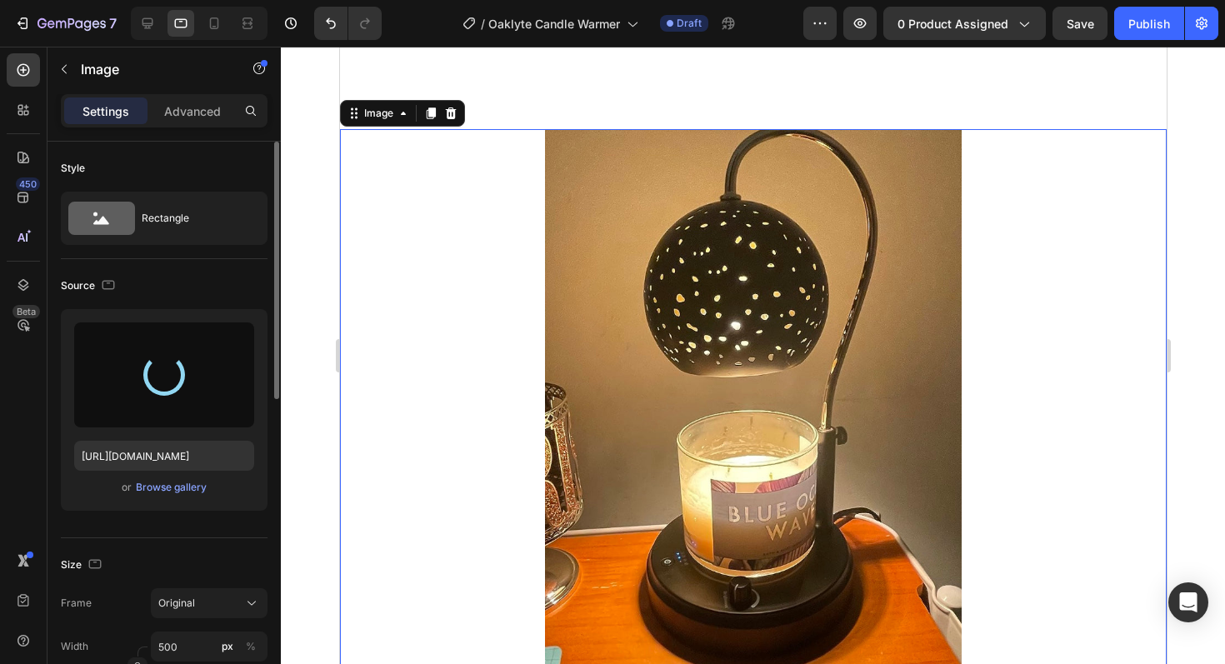
type input "https://cdn.shopify.com/s/files/1/0945/3410/7453/files/gempages_575129164550505…"
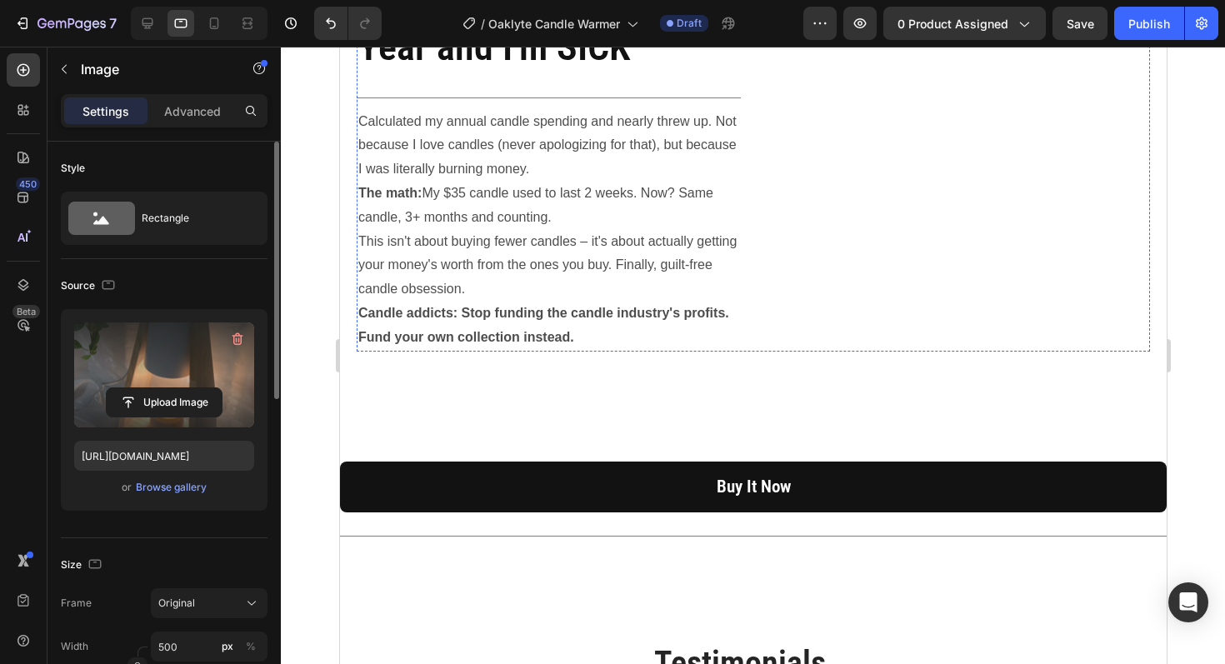
scroll to position [2572, 0]
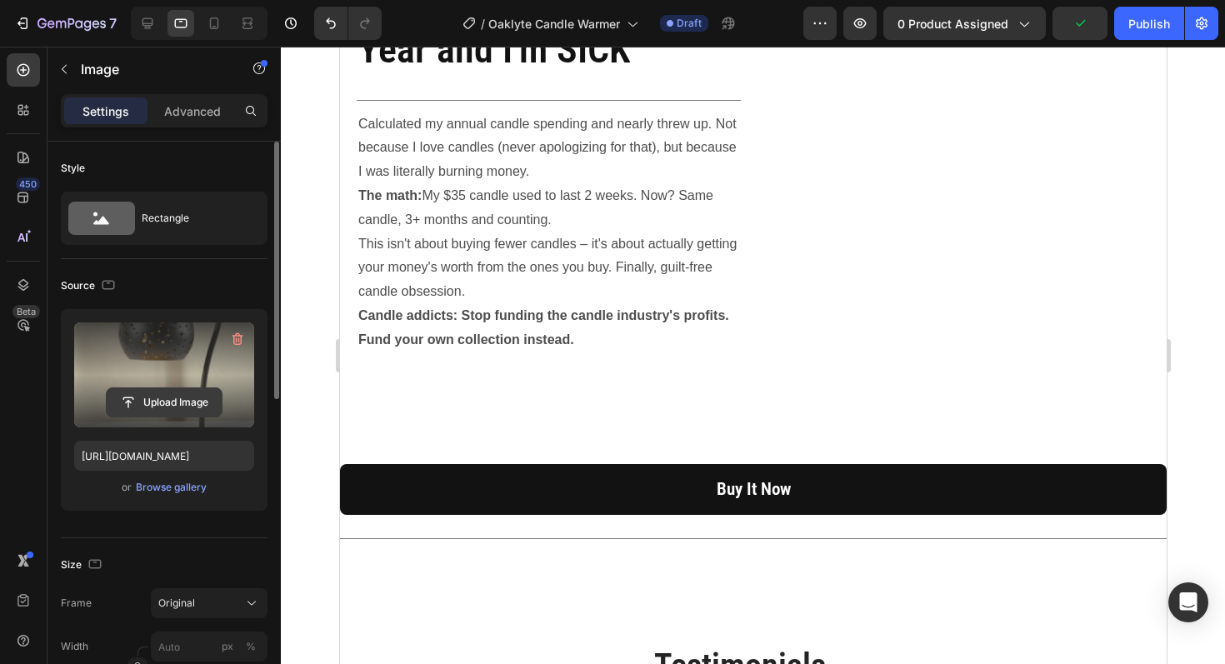
click at [199, 391] on input "file" at bounding box center [164, 402] width 115 height 28
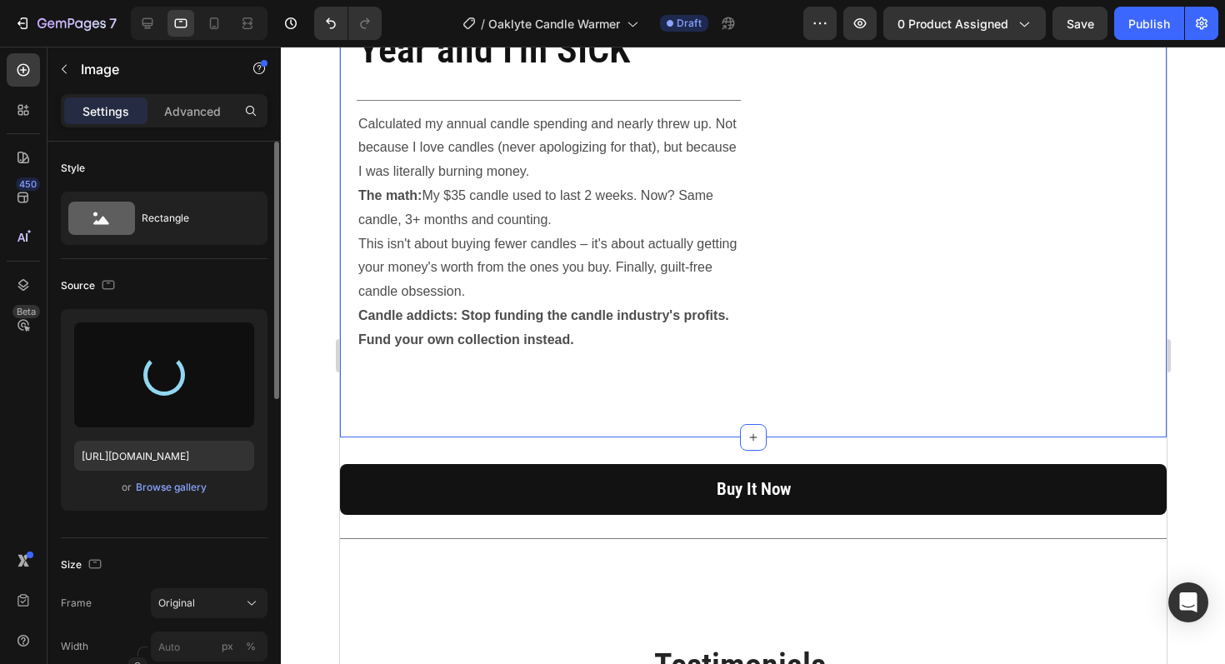
type input "https://cdn.shopify.com/s/files/1/0945/3410/7453/files/gempages_575129164550505…"
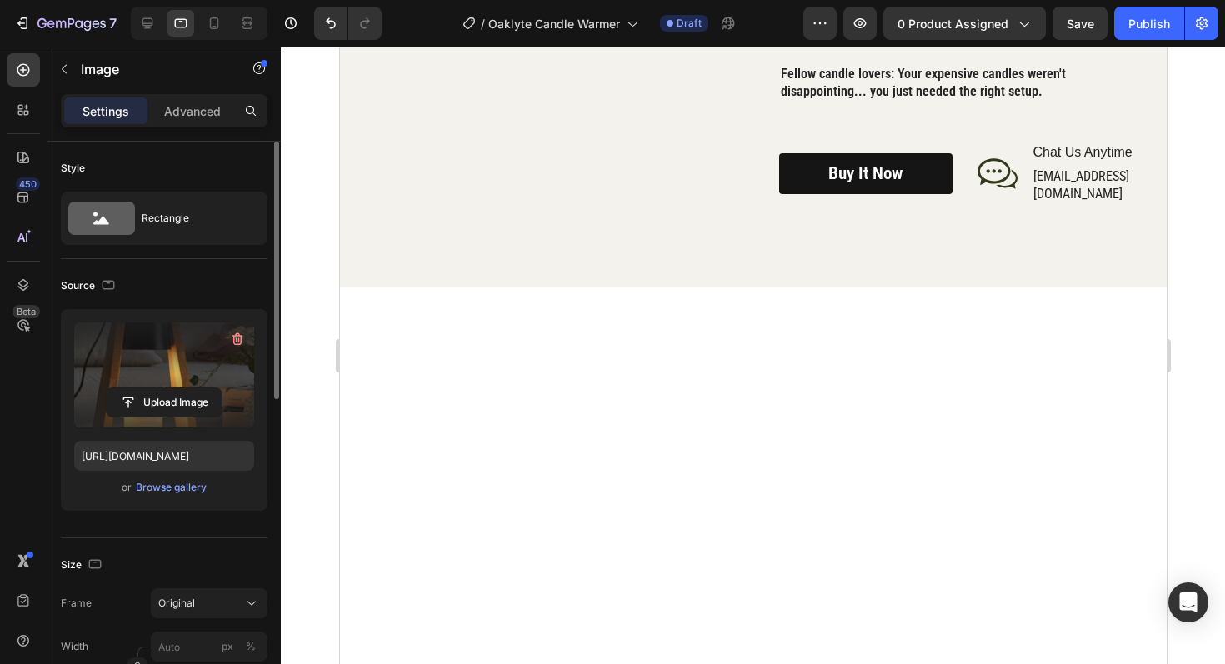
scroll to position [2140, 0]
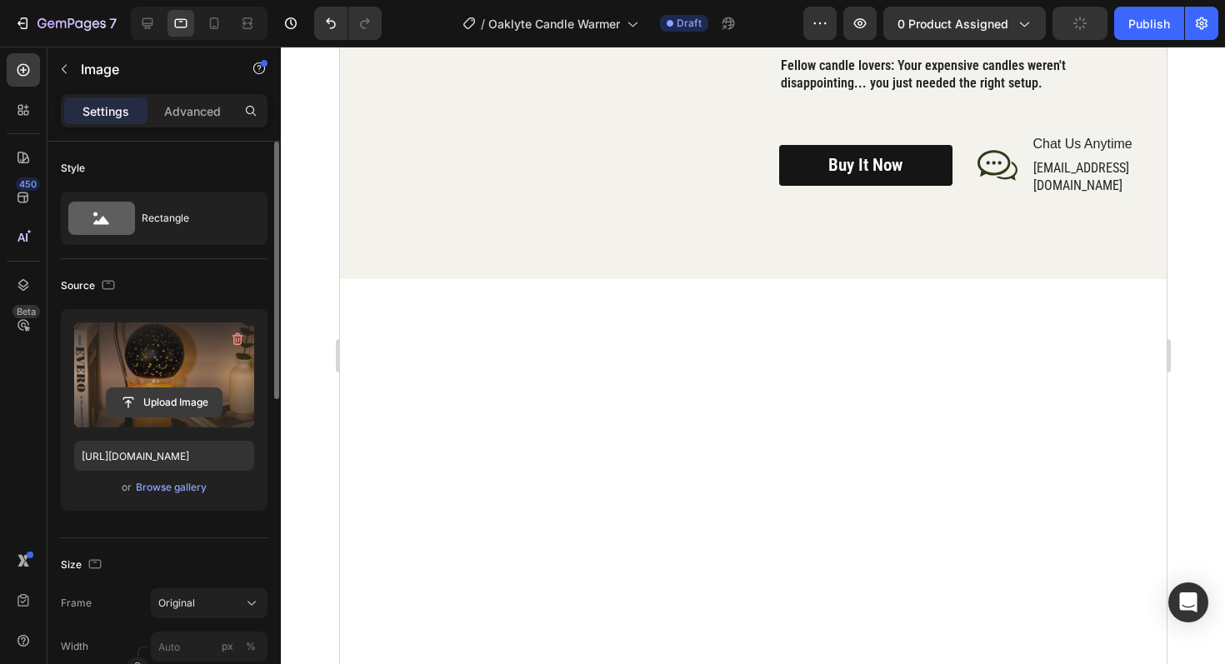
click at [177, 394] on input "file" at bounding box center [164, 402] width 115 height 28
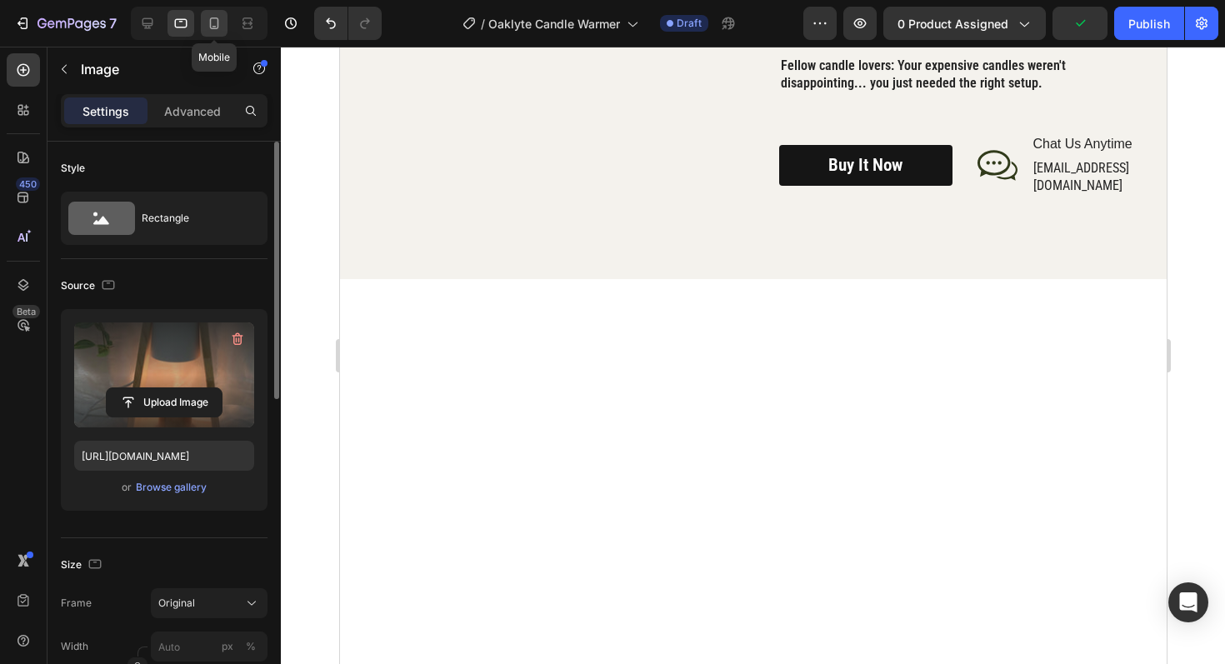
click at [219, 24] on icon at bounding box center [214, 23] width 17 height 17
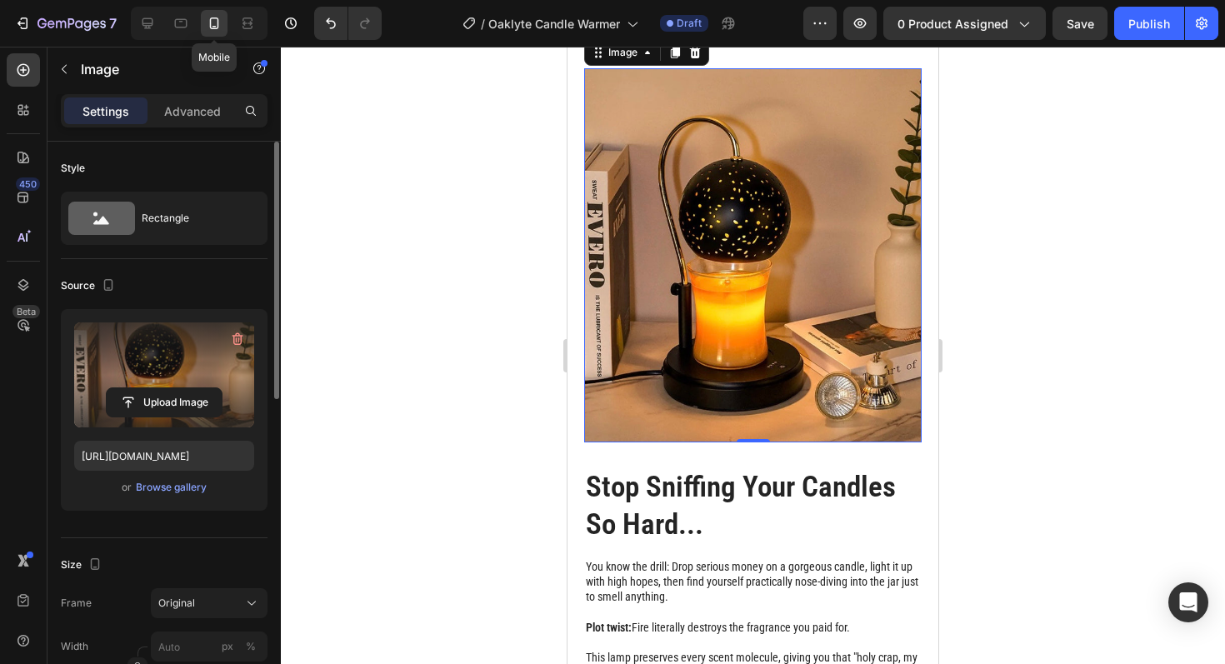
scroll to position [1965, 0]
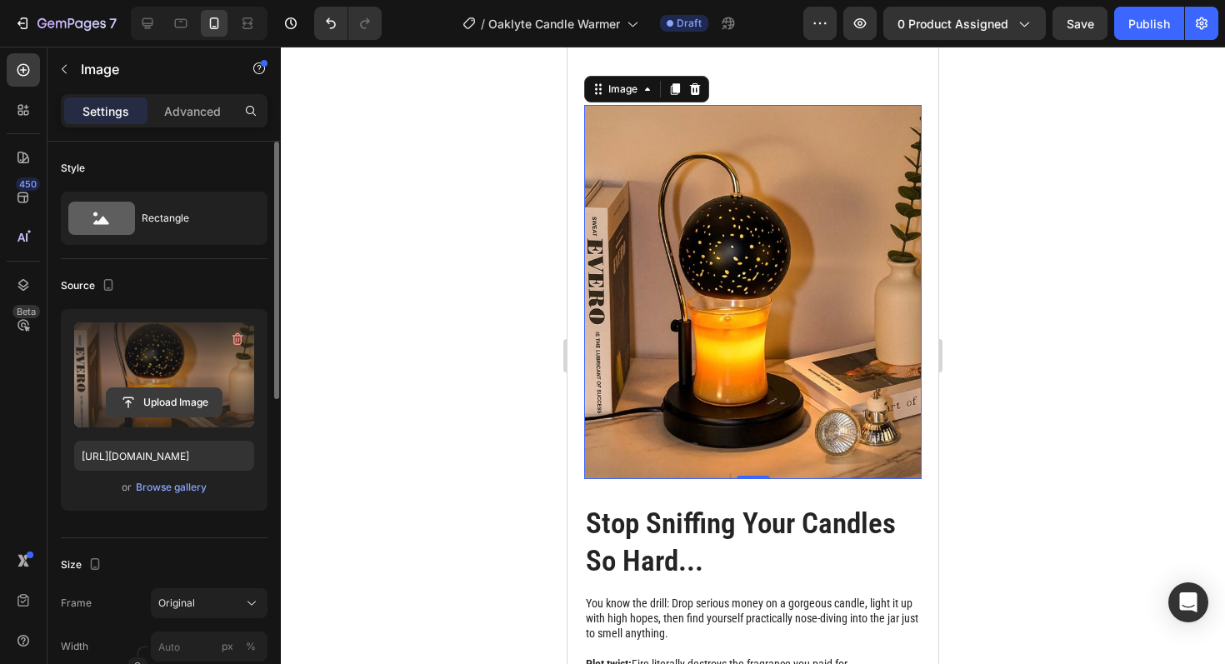
click at [183, 398] on input "file" at bounding box center [164, 402] width 115 height 28
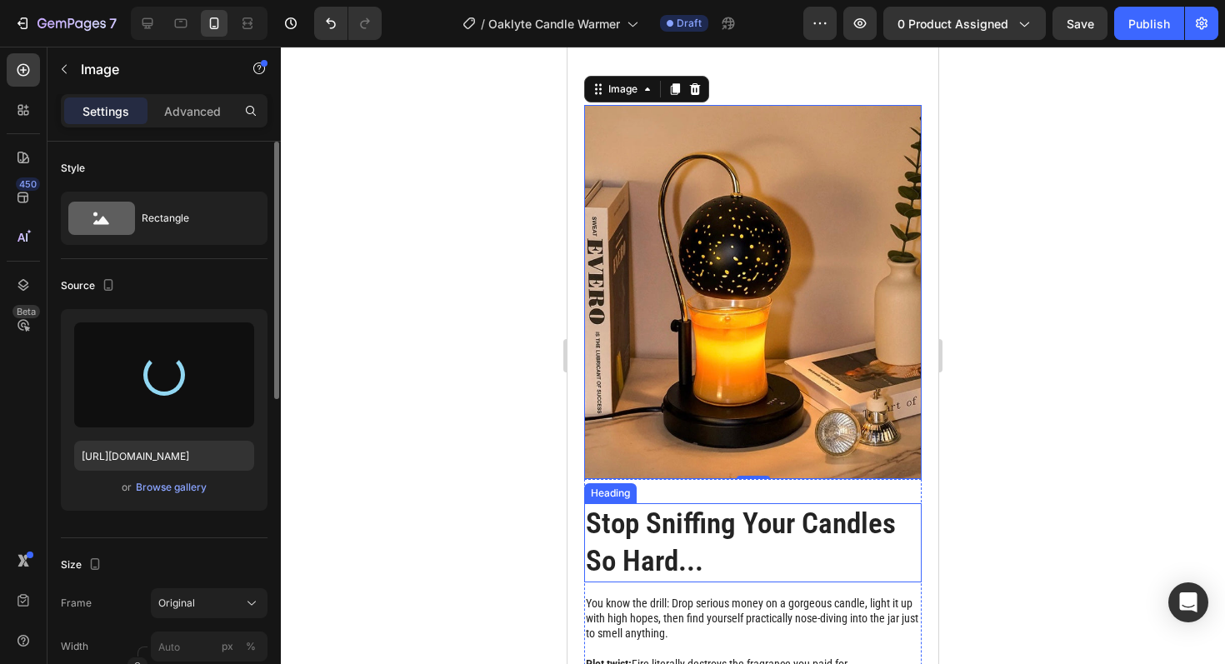
type input "https://cdn.shopify.com/s/files/1/0945/3410/7453/files/gempages_575129164550505…"
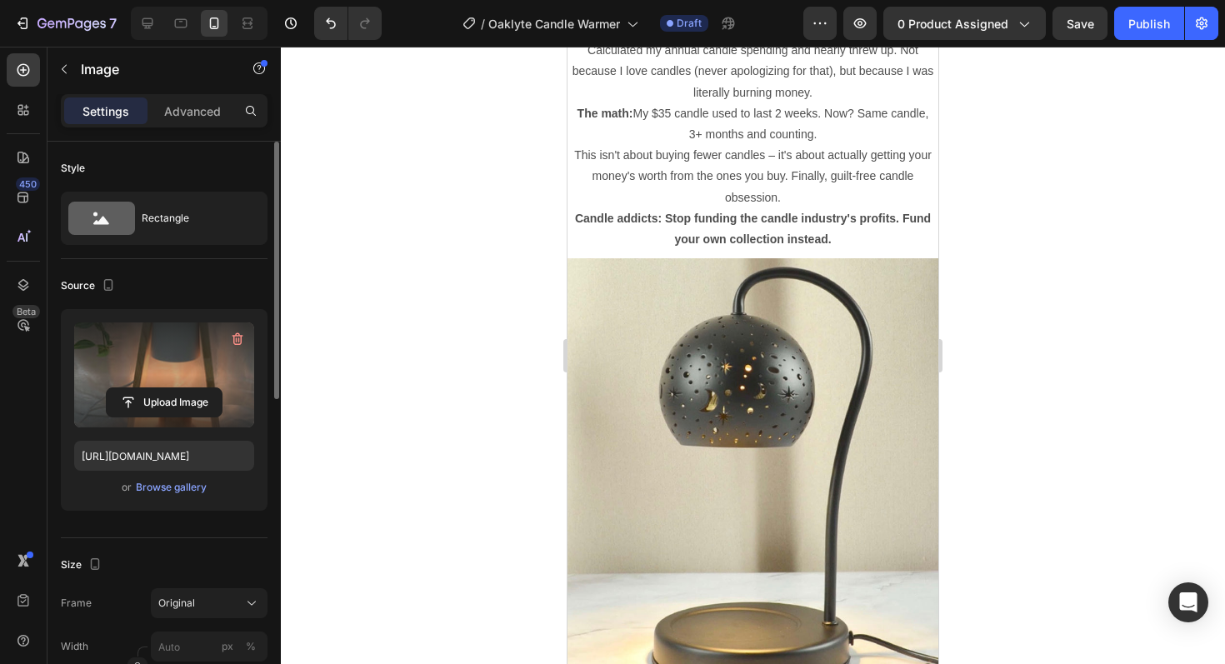
scroll to position [3045, 0]
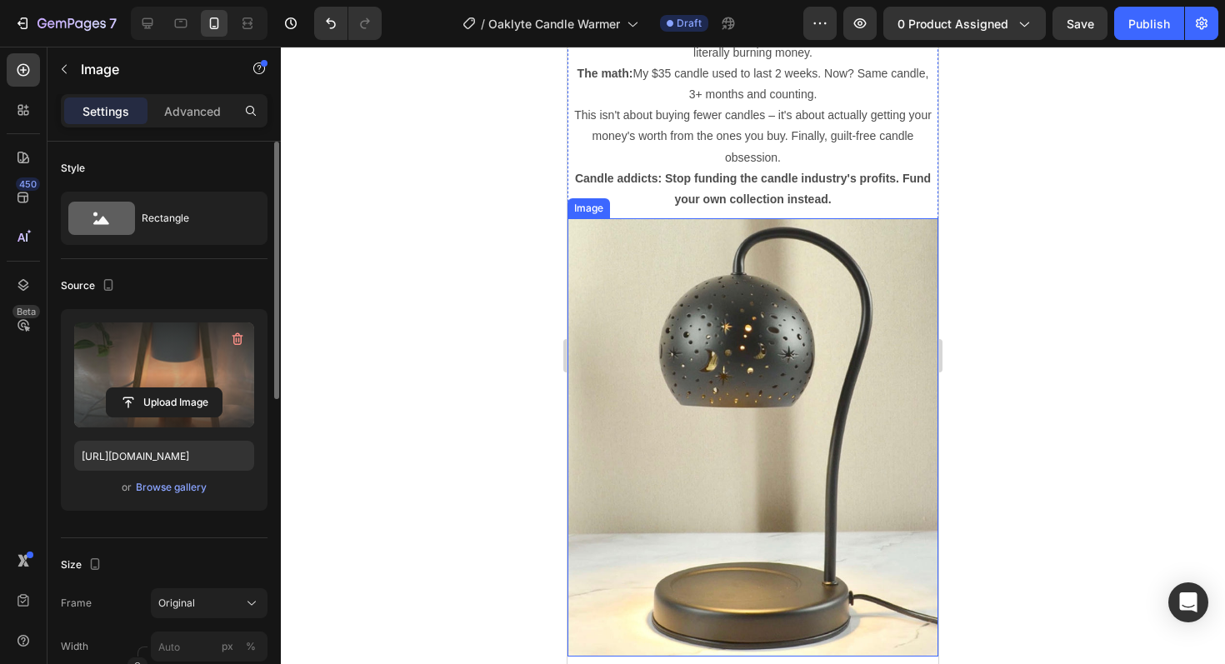
click at [750, 399] on img at bounding box center [753, 437] width 371 height 438
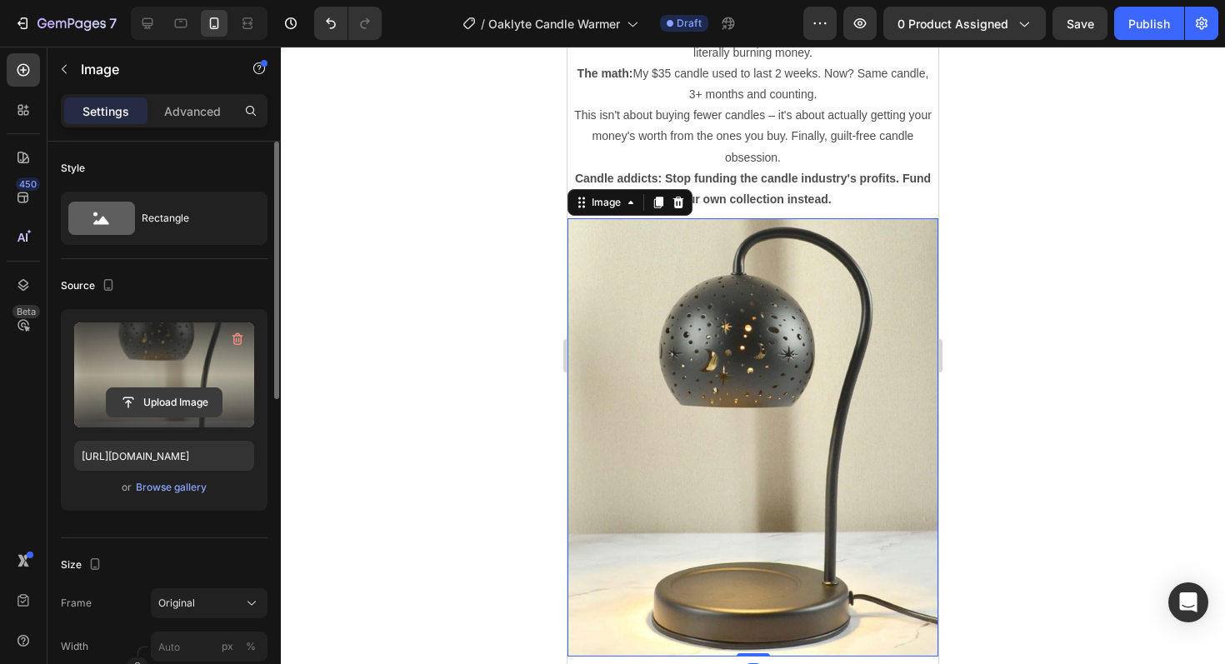
click at [178, 393] on input "file" at bounding box center [164, 402] width 115 height 28
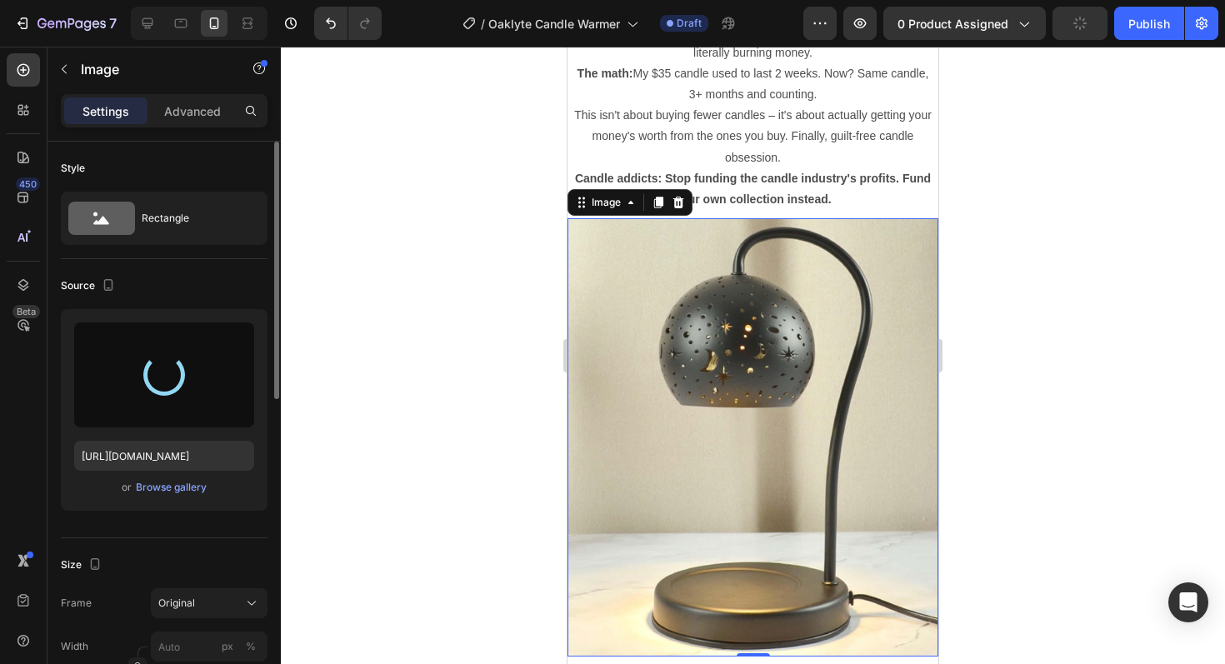
type input "https://cdn.shopify.com/s/files/1/0945/3410/7453/files/gempages_575129164550505…"
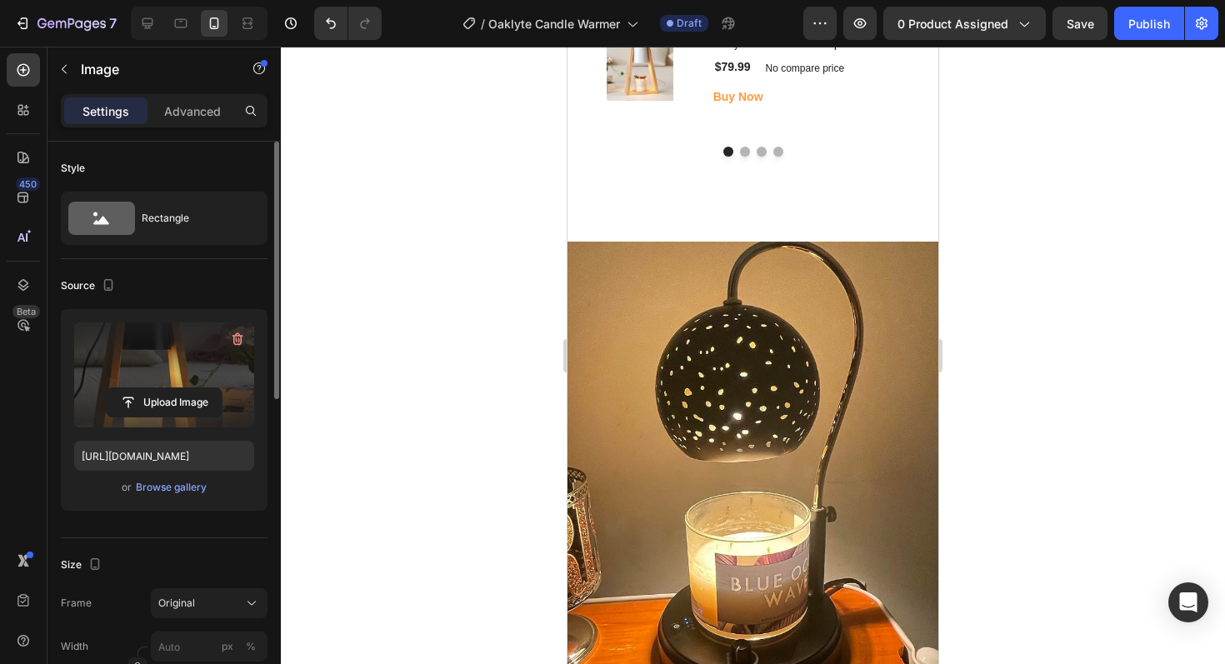
scroll to position [4306, 0]
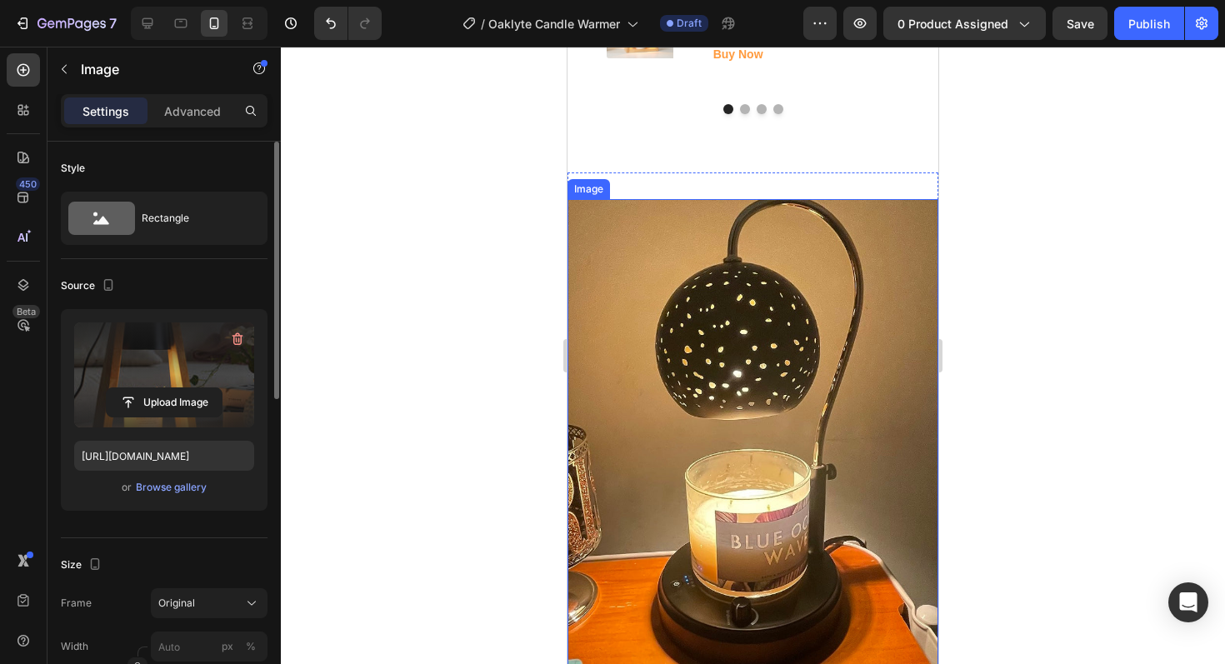
click at [818, 500] on img at bounding box center [753, 454] width 371 height 510
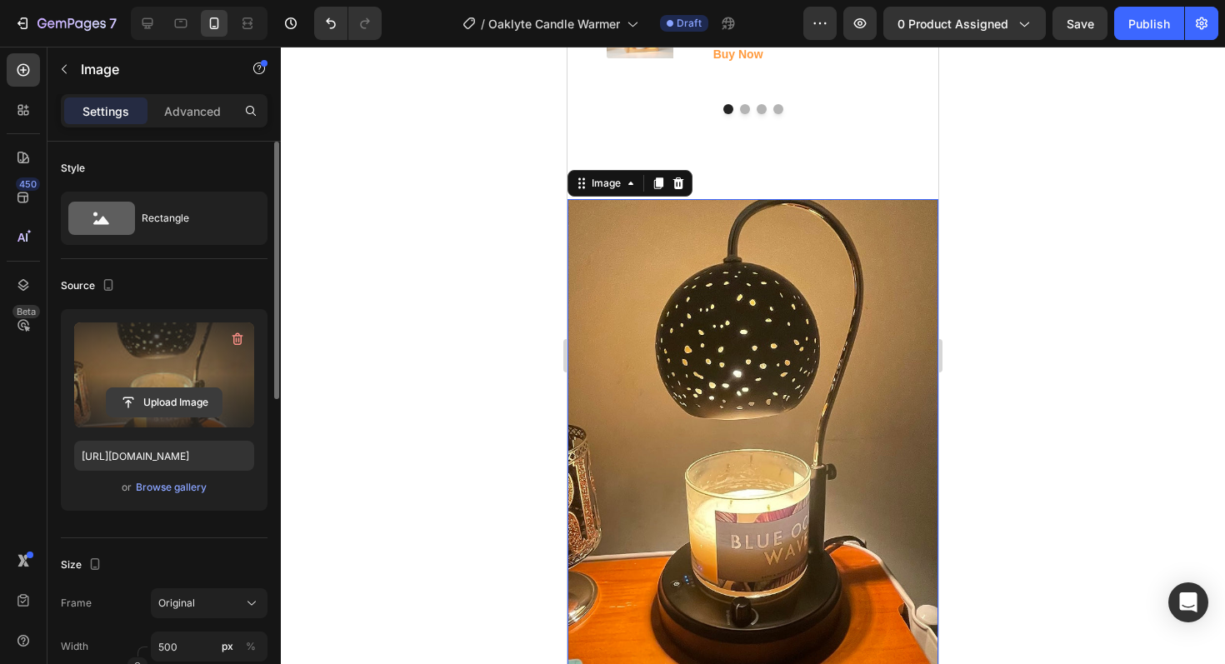
click at [154, 403] on input "file" at bounding box center [164, 402] width 115 height 28
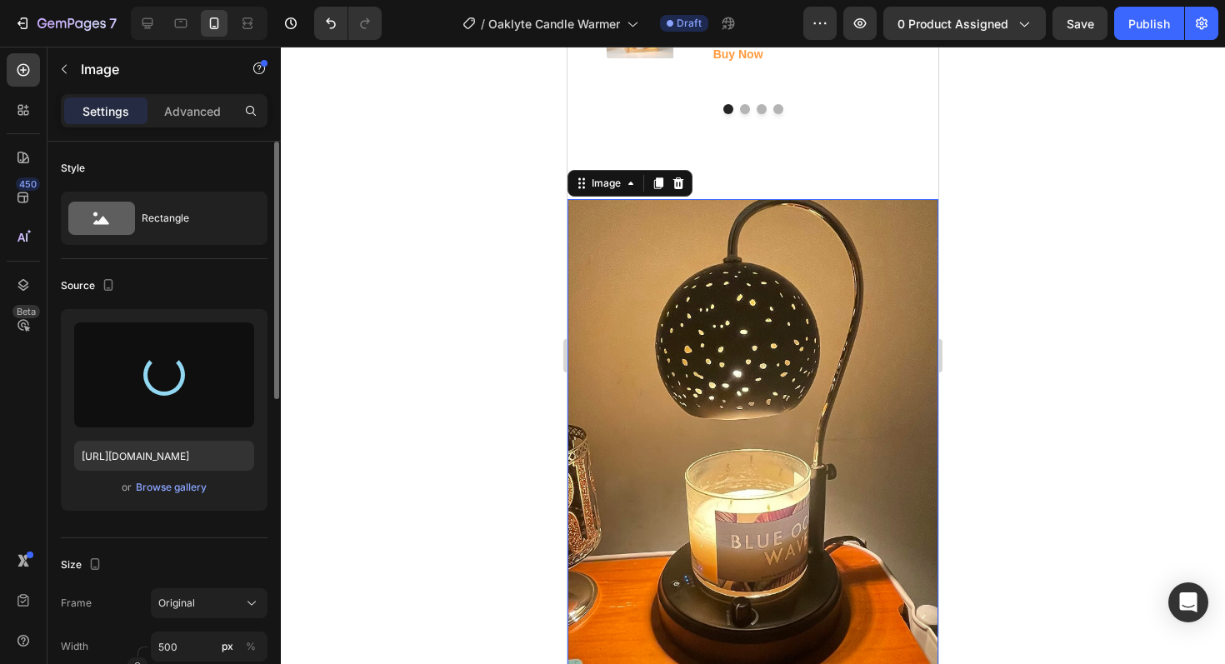
type input "https://cdn.shopify.com/s/files/1/0945/3410/7453/files/gempages_575129164550505…"
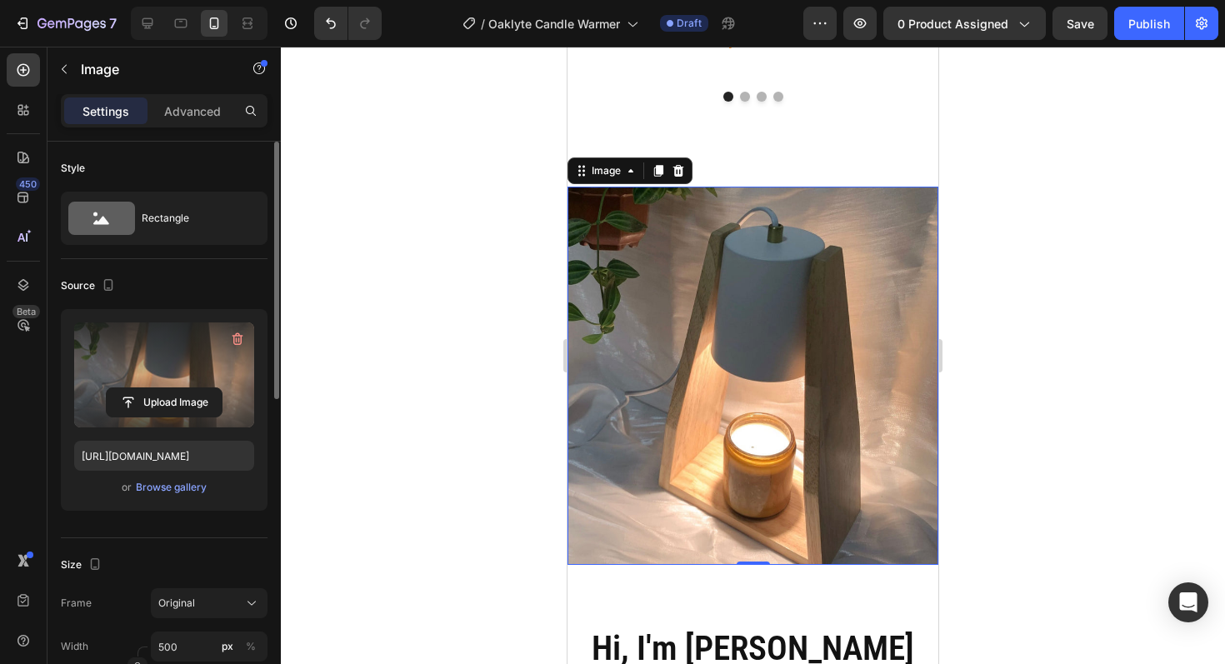
scroll to position [4326, 0]
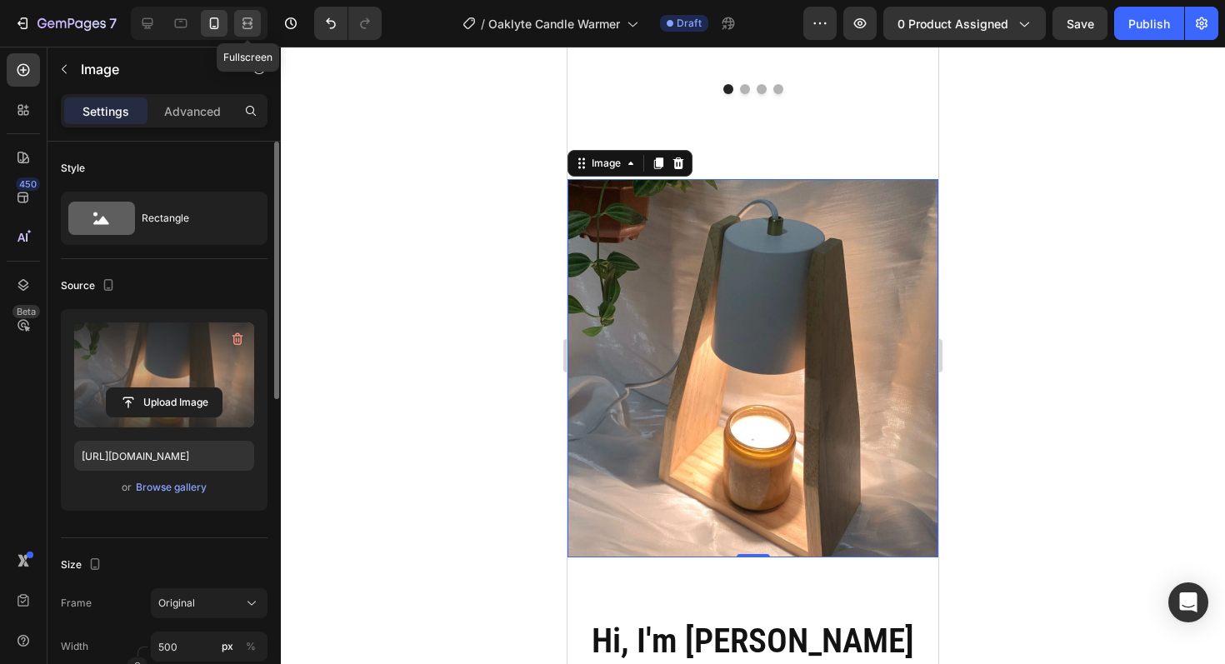
click at [240, 26] on icon at bounding box center [247, 23] width 17 height 17
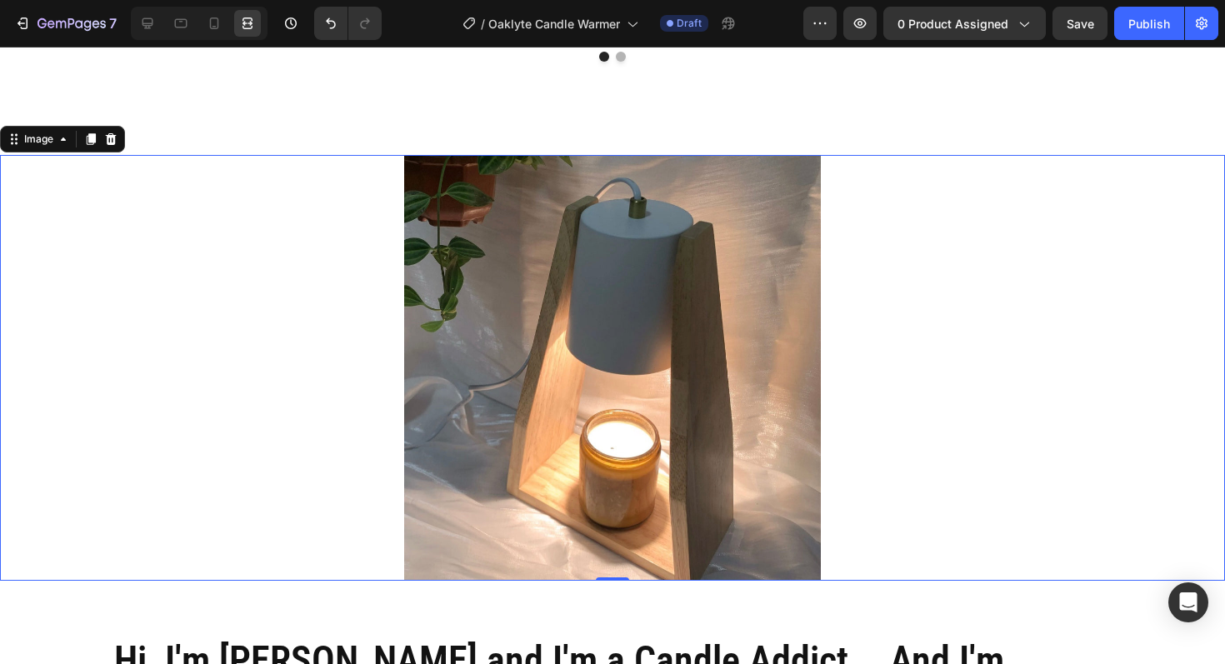
scroll to position [4851, 0]
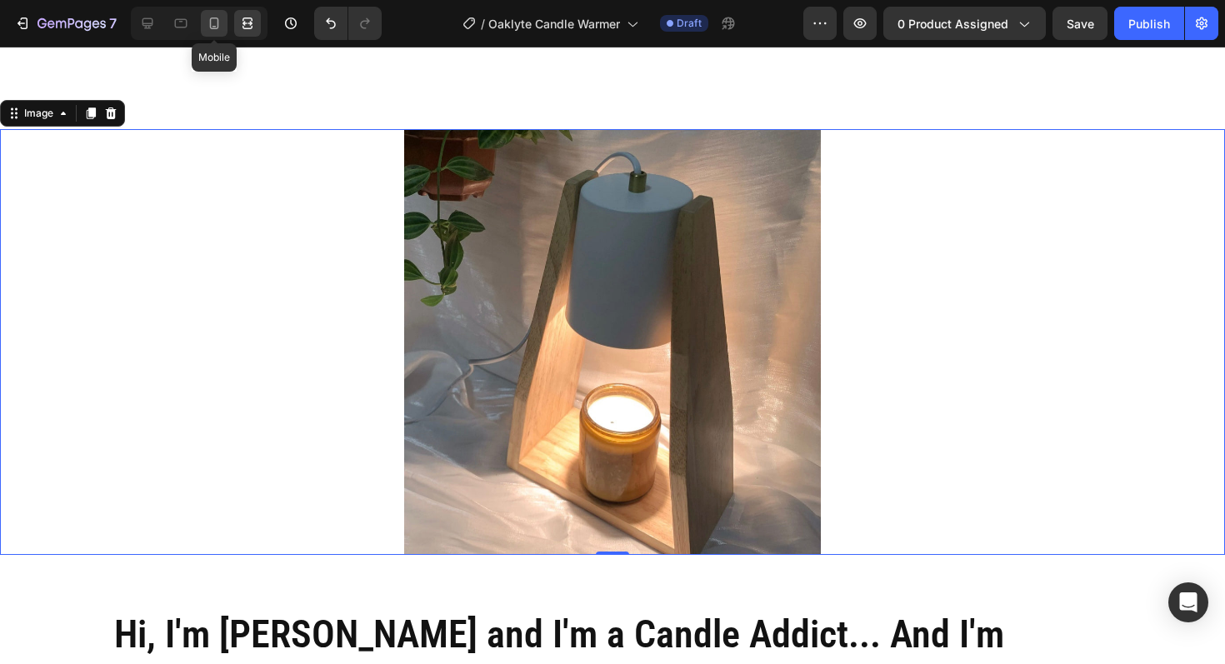
drag, startPoint x: 219, startPoint y: 33, endPoint x: 140, endPoint y: 199, distance: 183.8
click at [219, 33] on div at bounding box center [214, 23] width 27 height 27
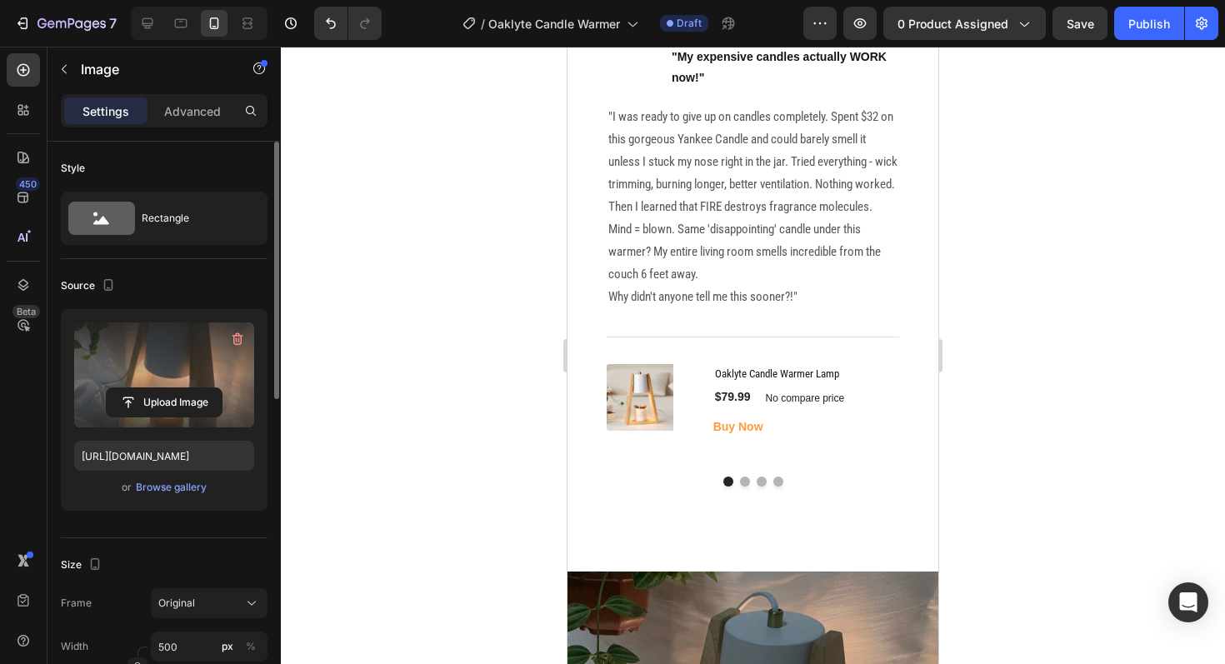
scroll to position [3965, 0]
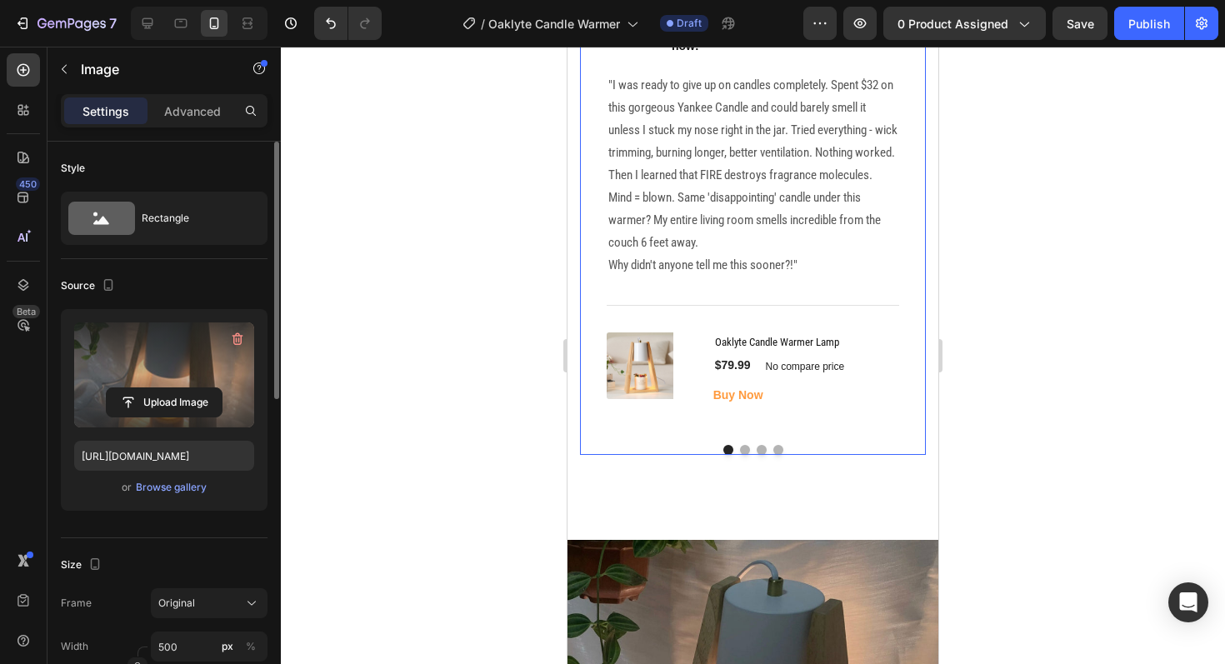
click at [743, 455] on button "Dot" at bounding box center [745, 450] width 10 height 10
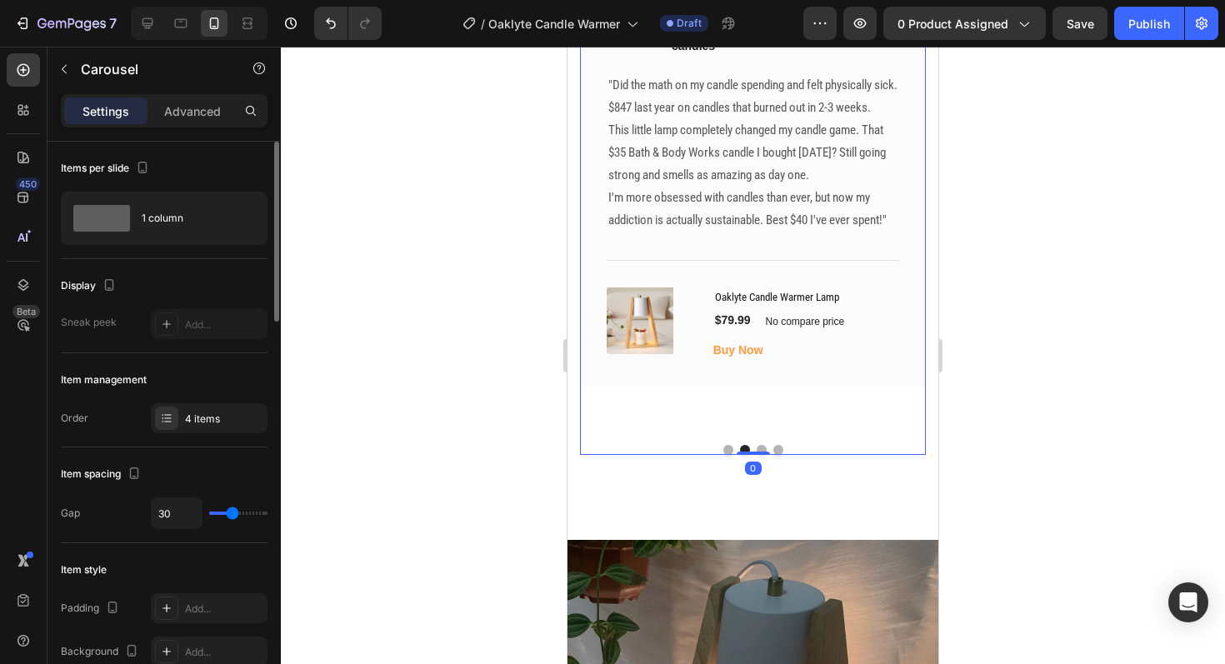
click at [758, 455] on button "Dot" at bounding box center [762, 450] width 10 height 10
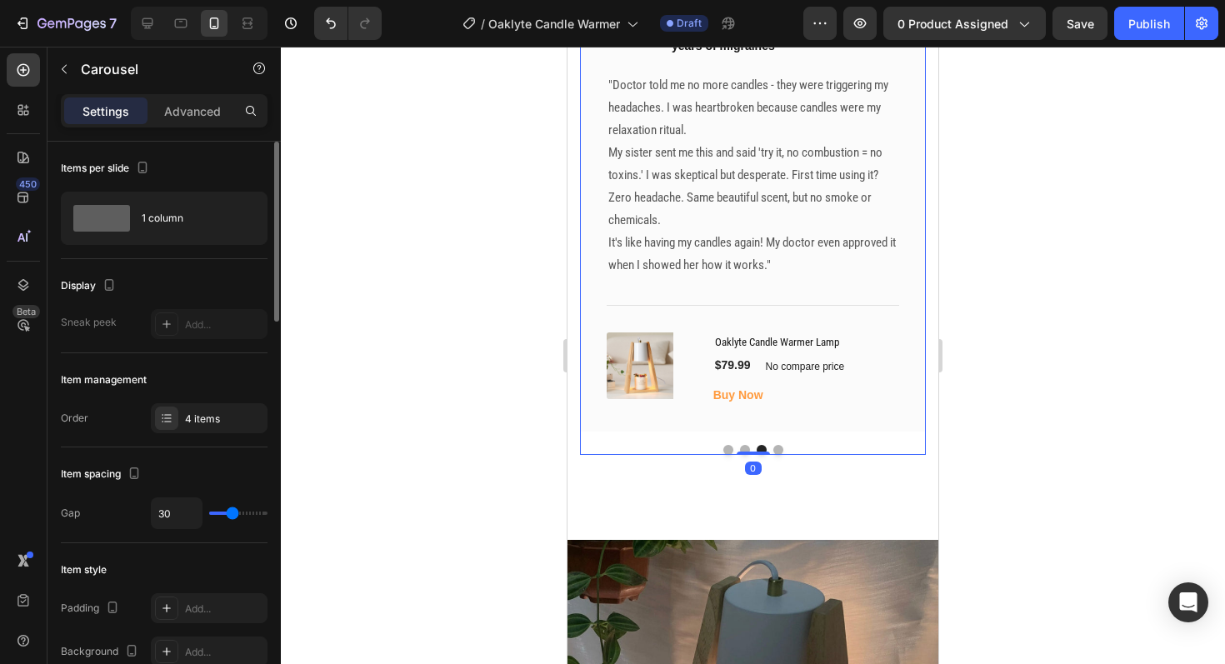
click at [782, 455] on button "Dot" at bounding box center [778, 450] width 10 height 10
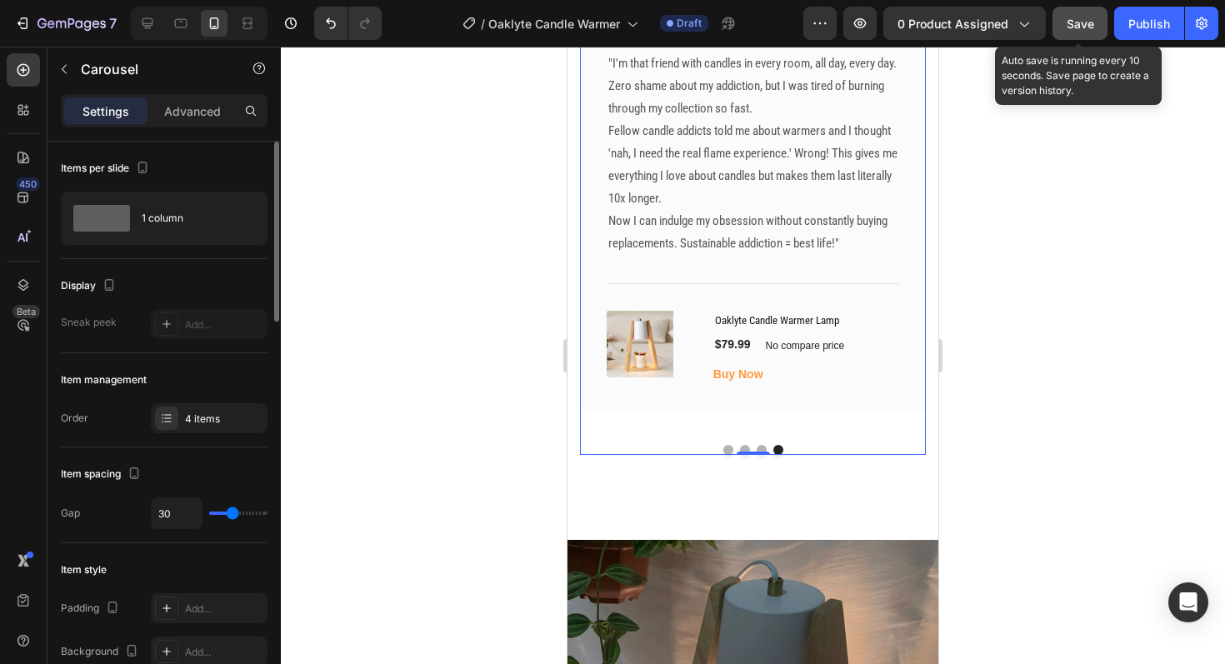
click at [1095, 21] on button "Save" at bounding box center [1080, 23] width 55 height 33
click at [1090, 28] on span "Save" at bounding box center [1081, 24] width 28 height 14
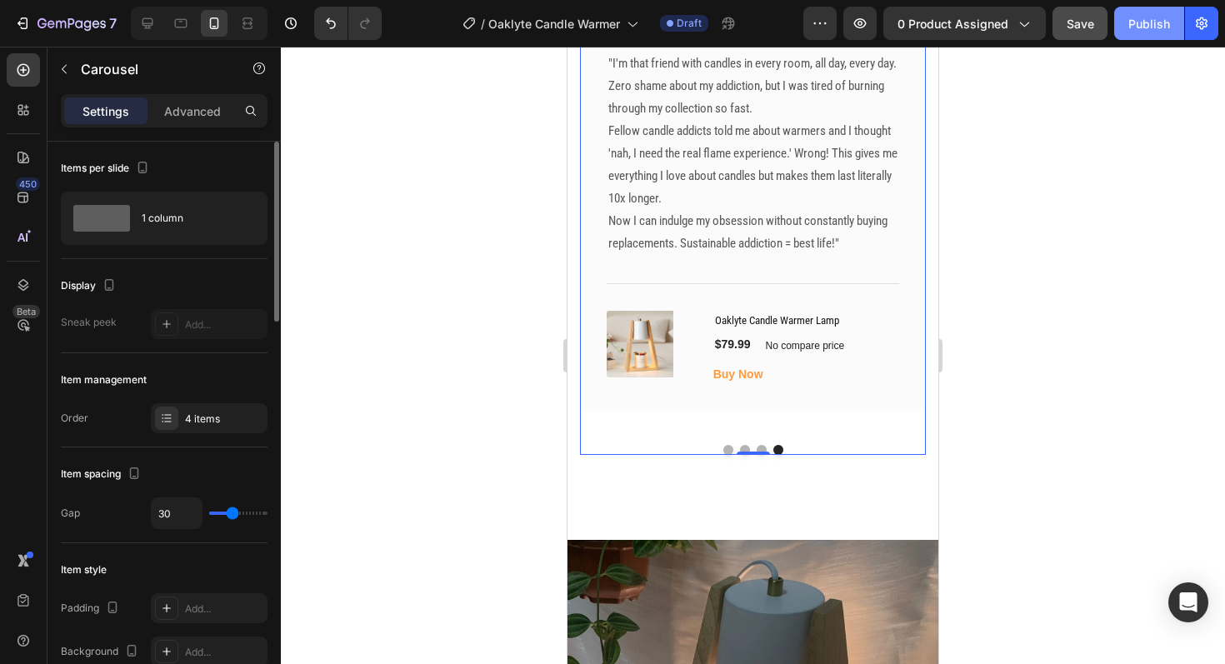
click at [1146, 27] on div "Publish" at bounding box center [1149, 24] width 42 height 18
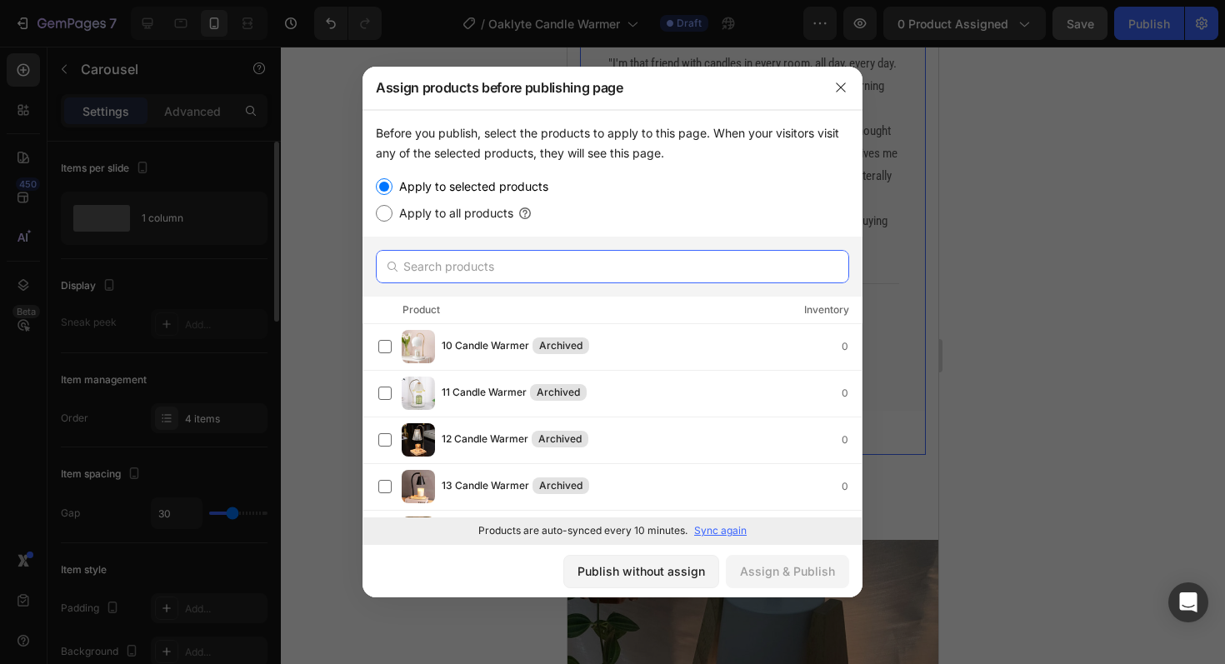
click at [621, 277] on input "text" at bounding box center [612, 266] width 473 height 33
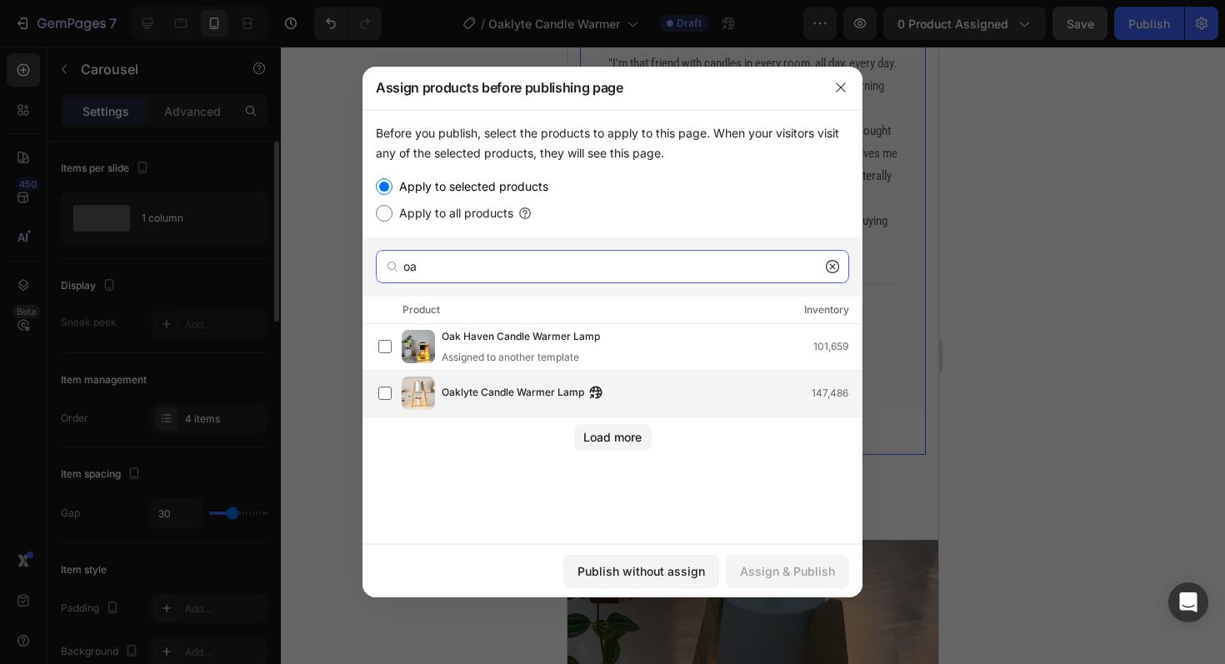
type input "oa"
click at [665, 393] on div "Oaklyte Candle Warmer Lamp 147,486" at bounding box center [652, 393] width 420 height 18
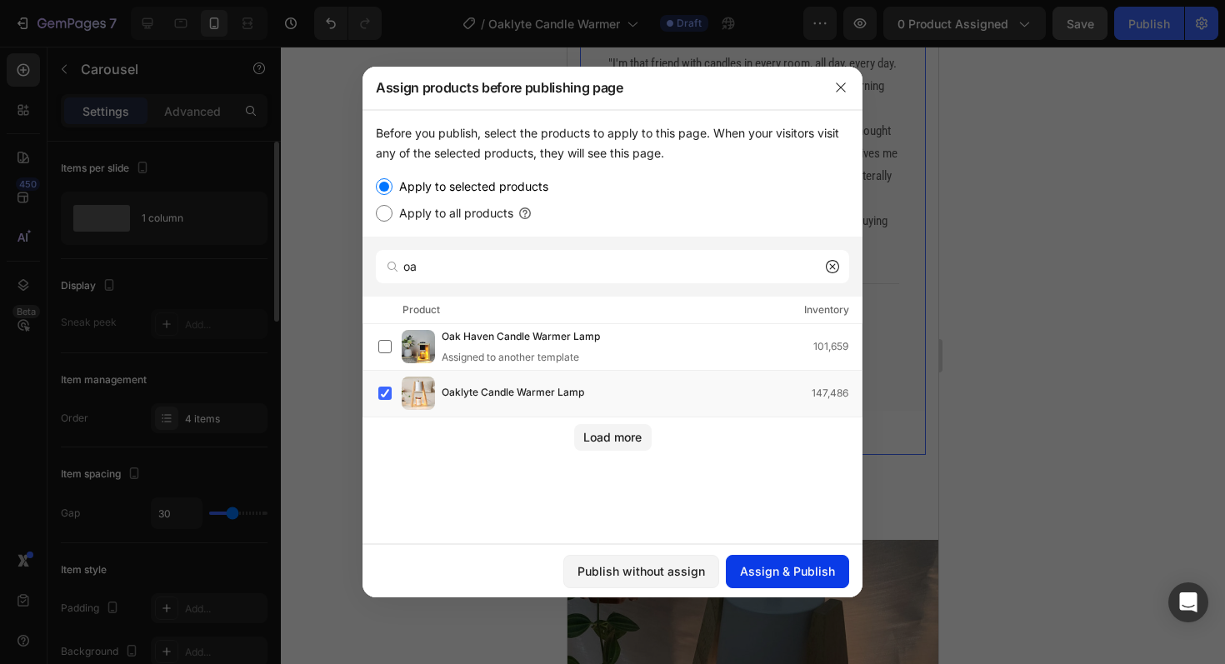
click at [798, 563] on div "Assign & Publish" at bounding box center [787, 572] width 95 height 18
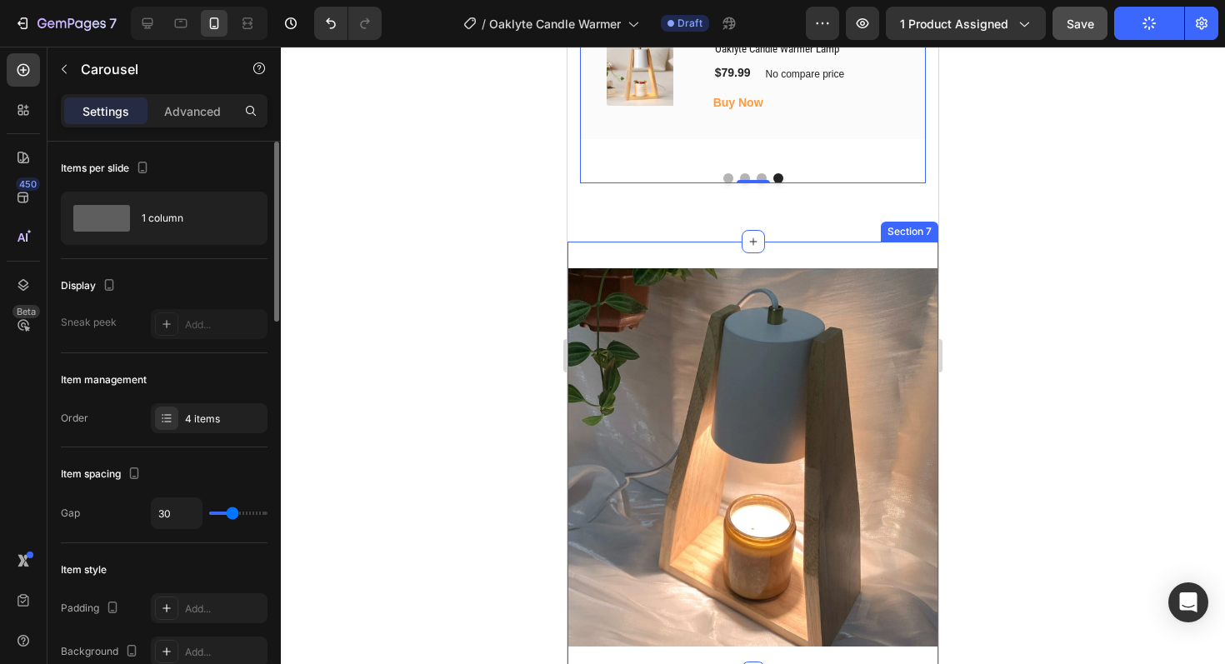
scroll to position [4238, 0]
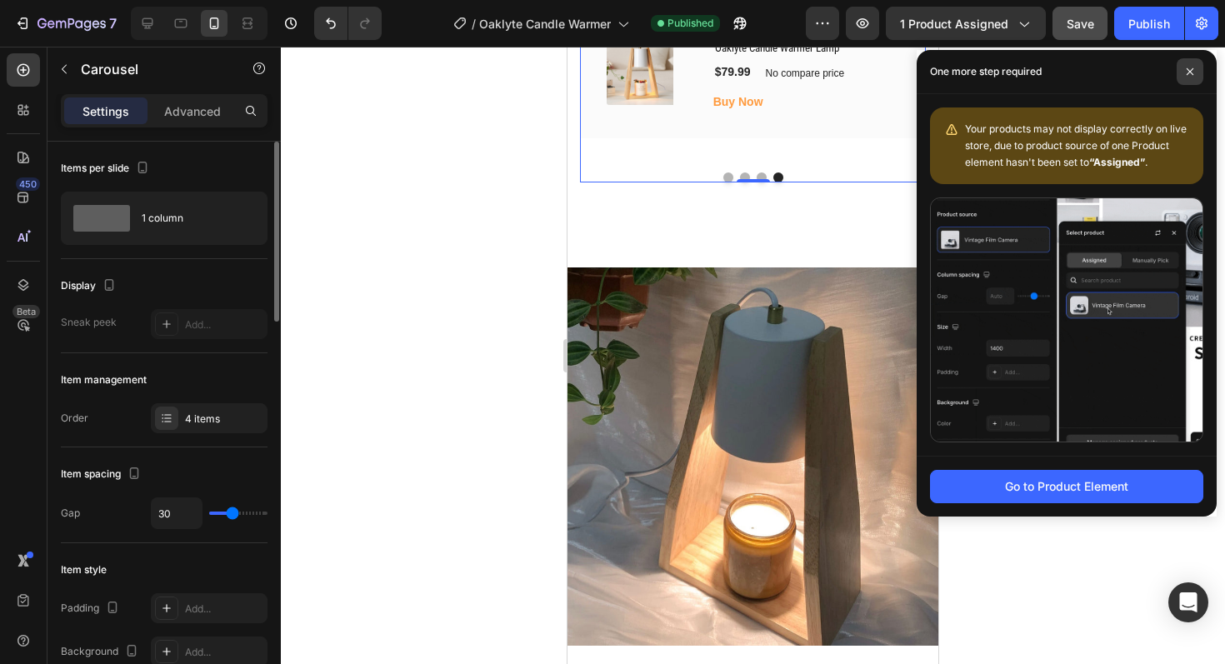
click at [1189, 69] on icon at bounding box center [1190, 72] width 8 height 8
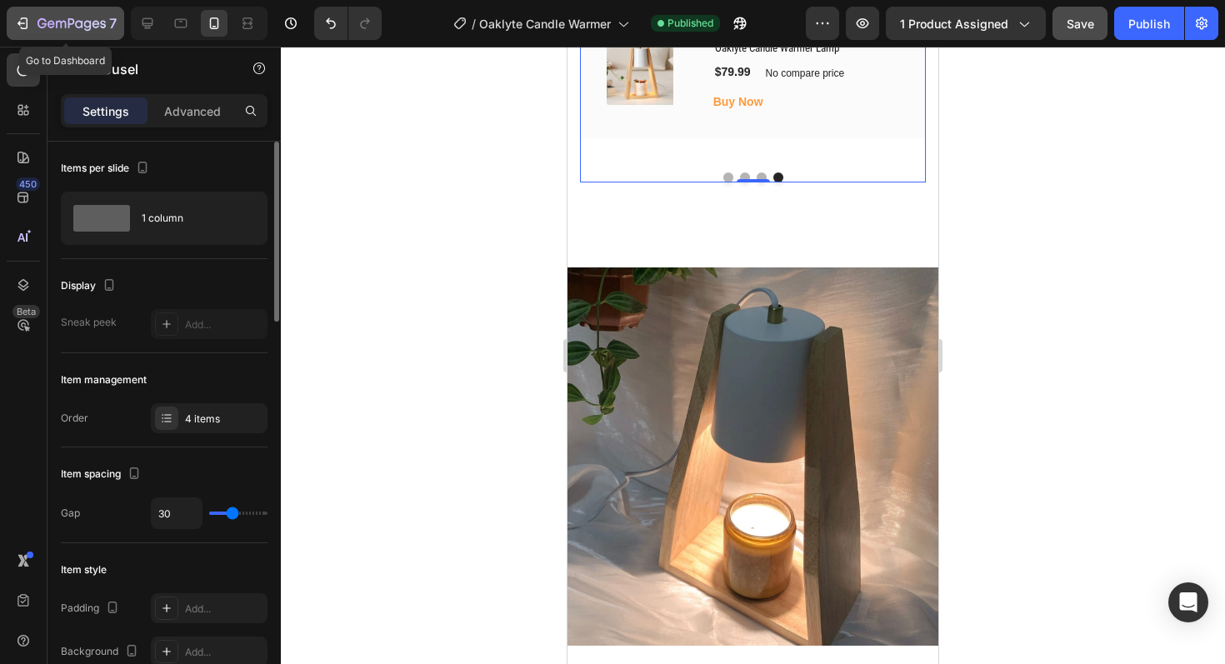
click at [23, 28] on icon "button" at bounding box center [25, 24] width 8 height 12
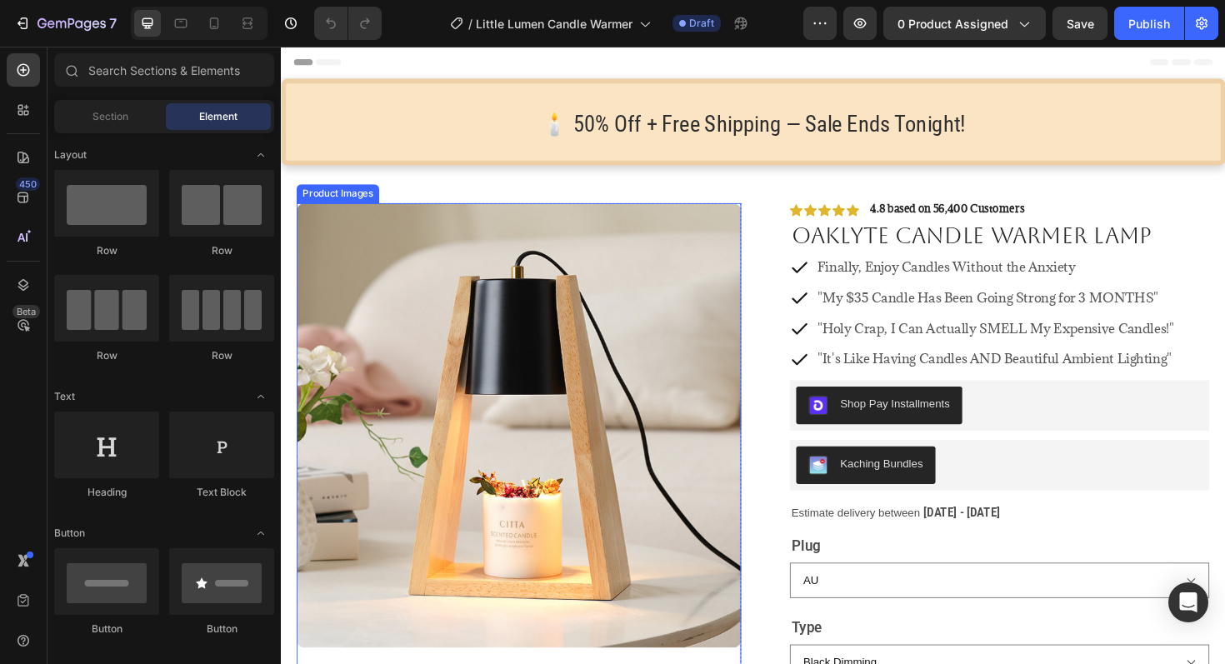
click at [484, 381] on img at bounding box center [533, 448] width 471 height 471
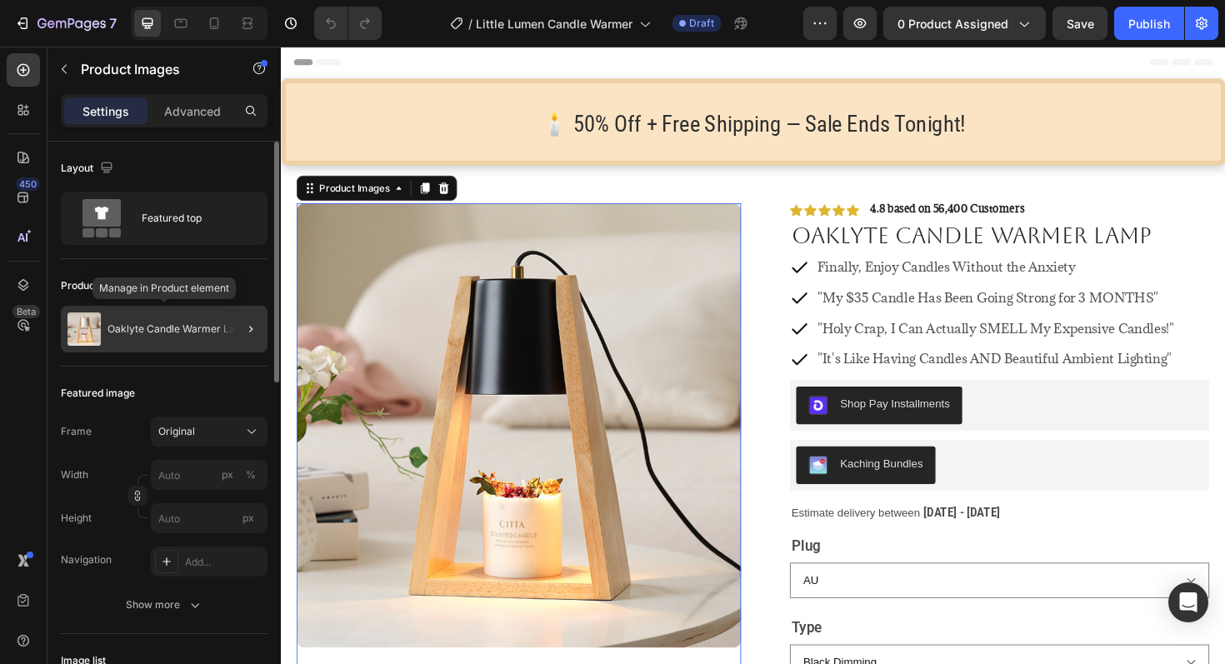
click at [171, 326] on p "Oaklyte Candle Warmer Lamp" at bounding box center [179, 329] width 143 height 12
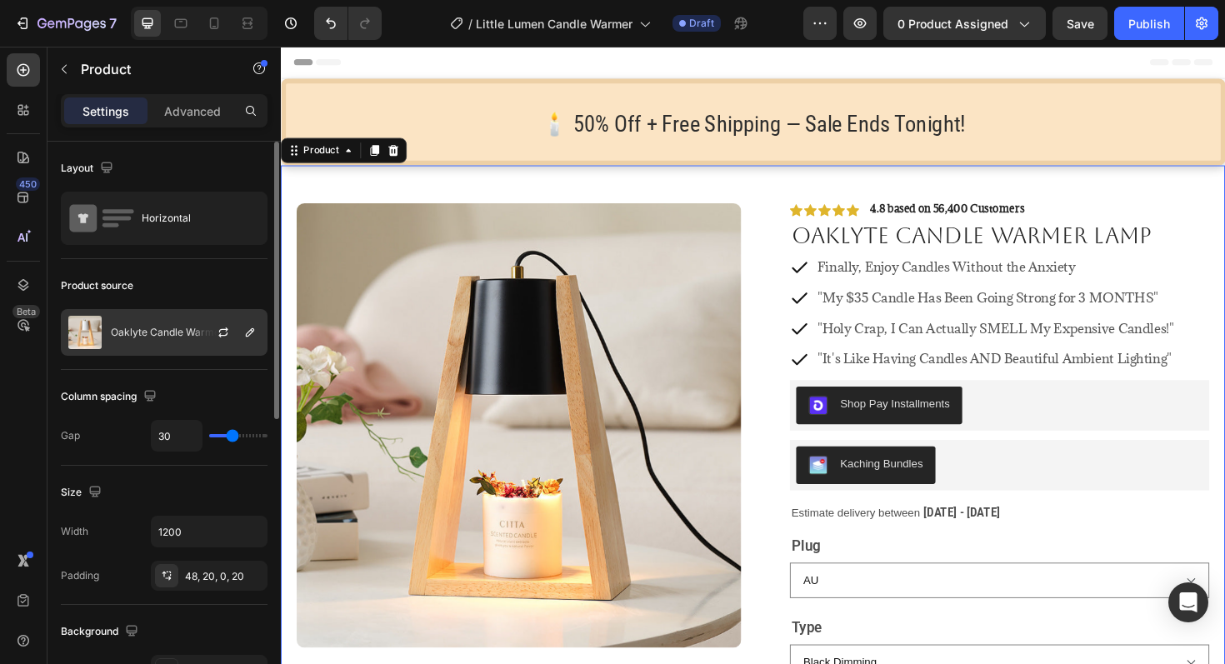
click at [165, 323] on div "Oaklyte Candle Warmer Lamp" at bounding box center [164, 332] width 207 height 47
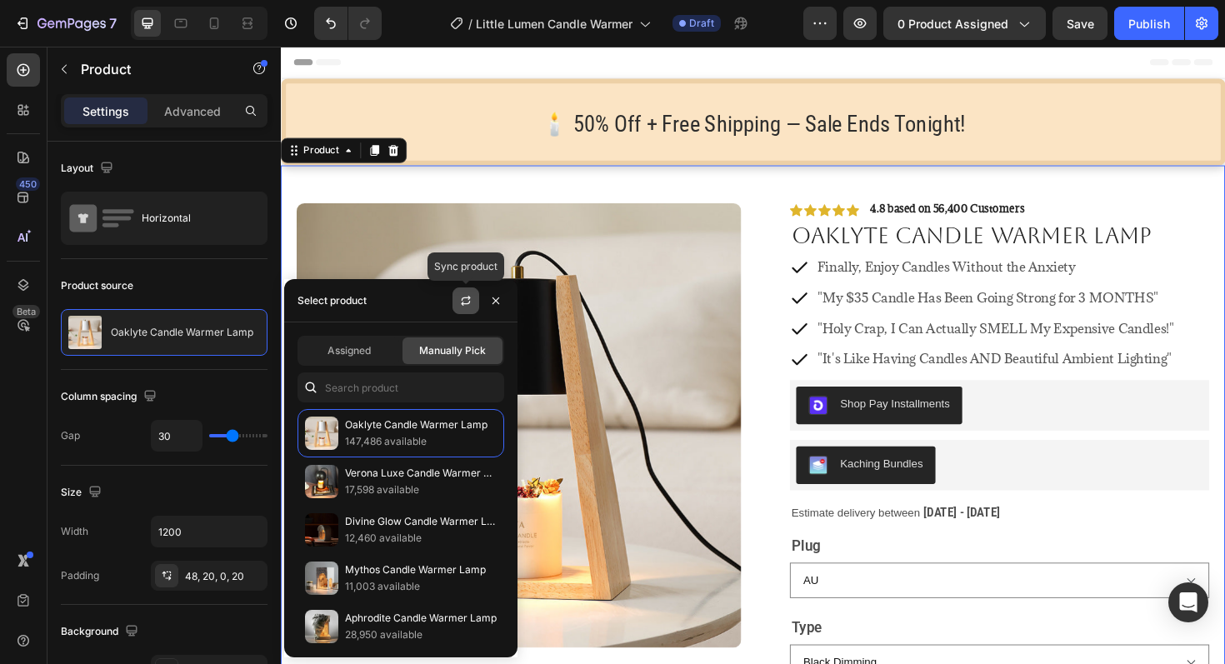
click at [463, 309] on button "button" at bounding box center [466, 301] width 27 height 27
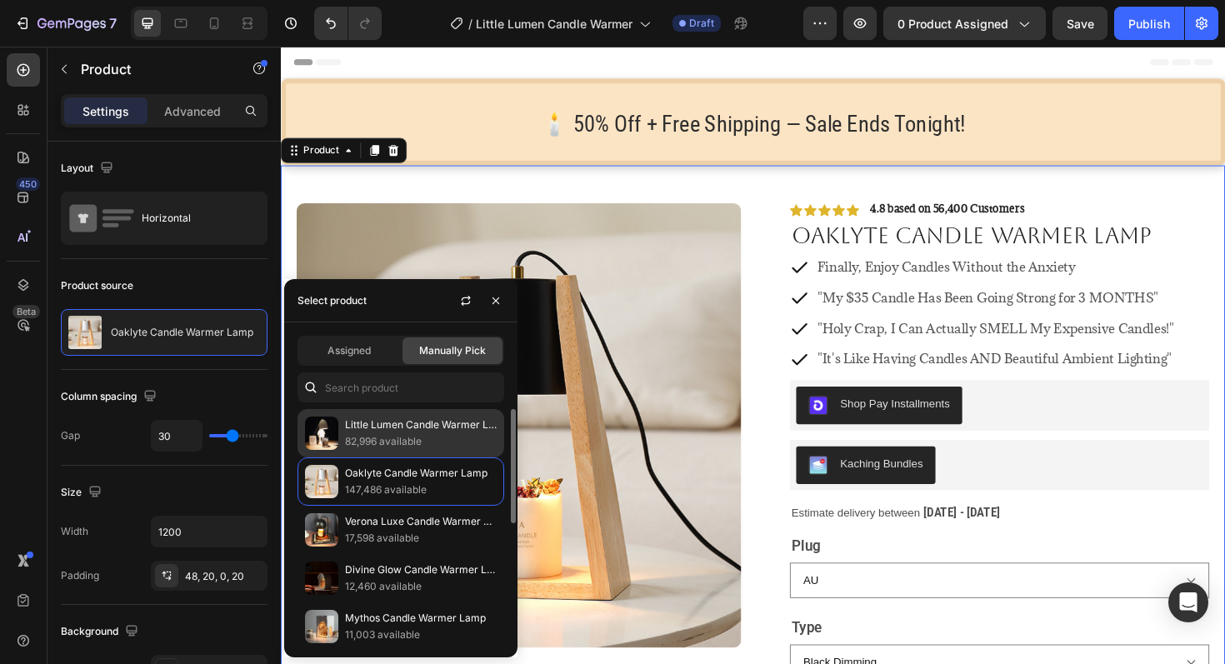
click at [398, 432] on p "Little Lumen Candle Warmer Lamp" at bounding box center [421, 425] width 152 height 17
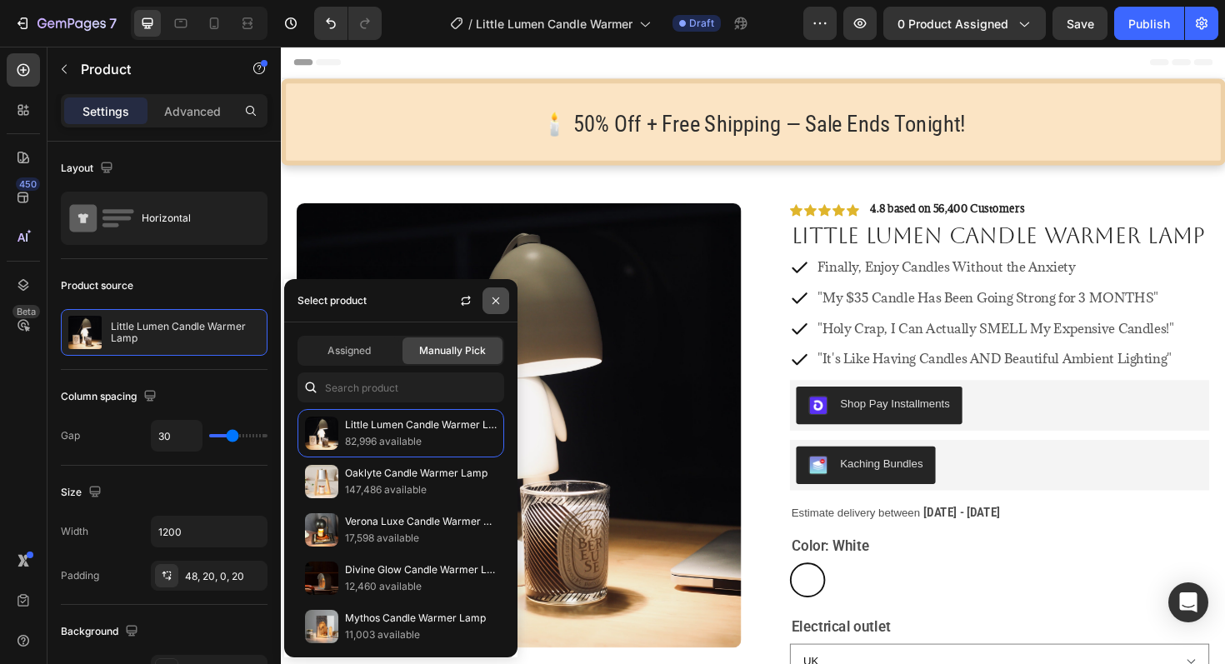
click at [503, 294] on button "button" at bounding box center [496, 301] width 27 height 27
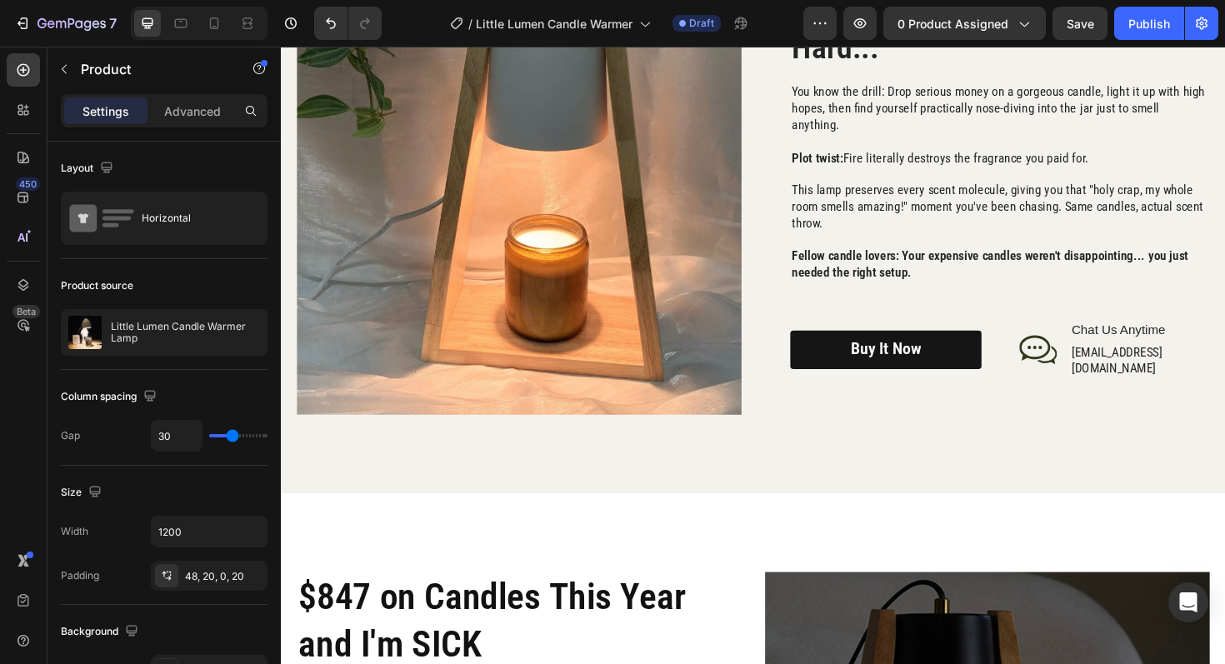
scroll to position [2236, 0]
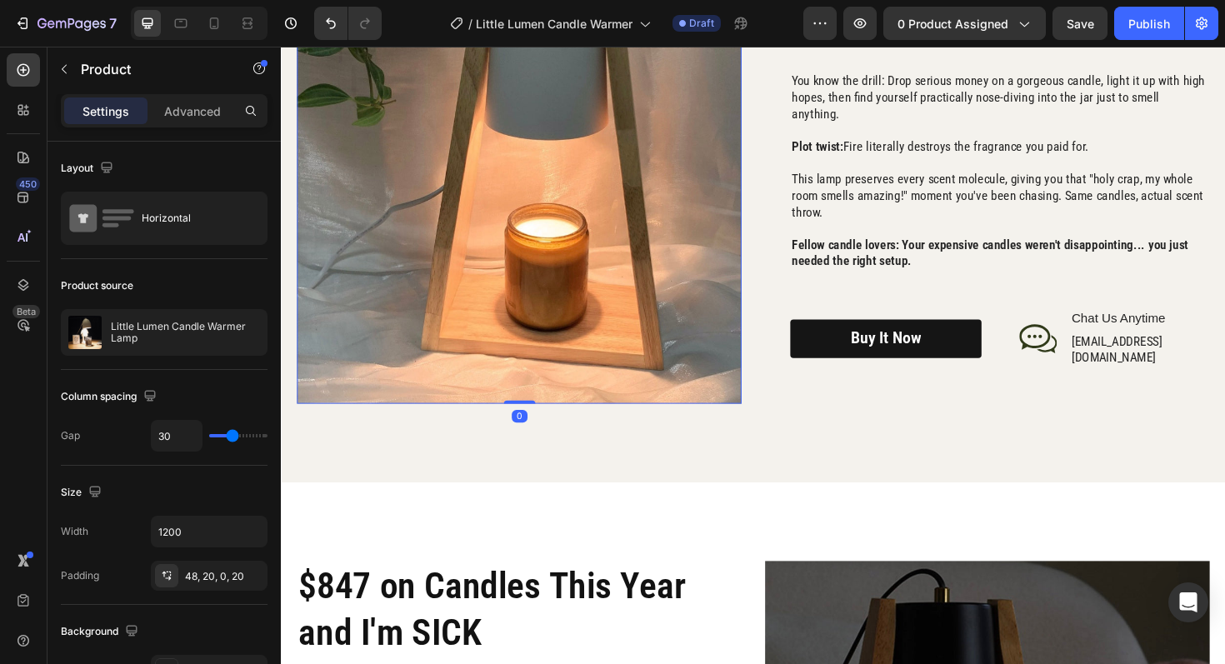
click at [587, 285] on img at bounding box center [533, 178] width 471 height 493
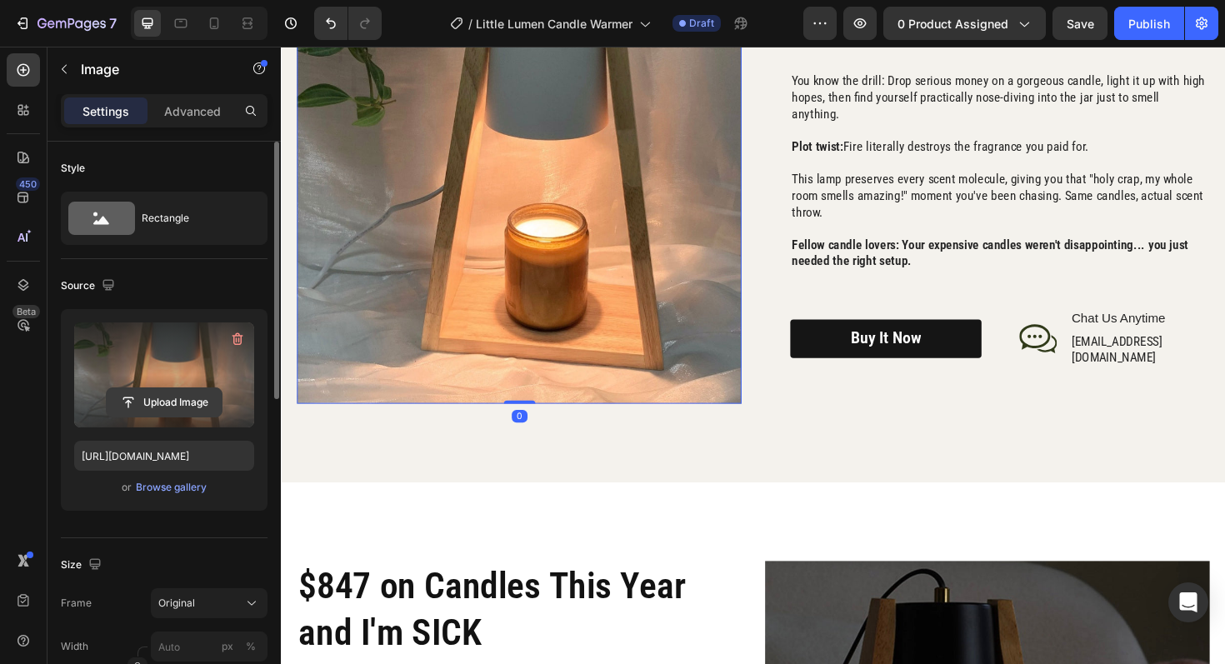
click at [163, 403] on input "file" at bounding box center [164, 402] width 115 height 28
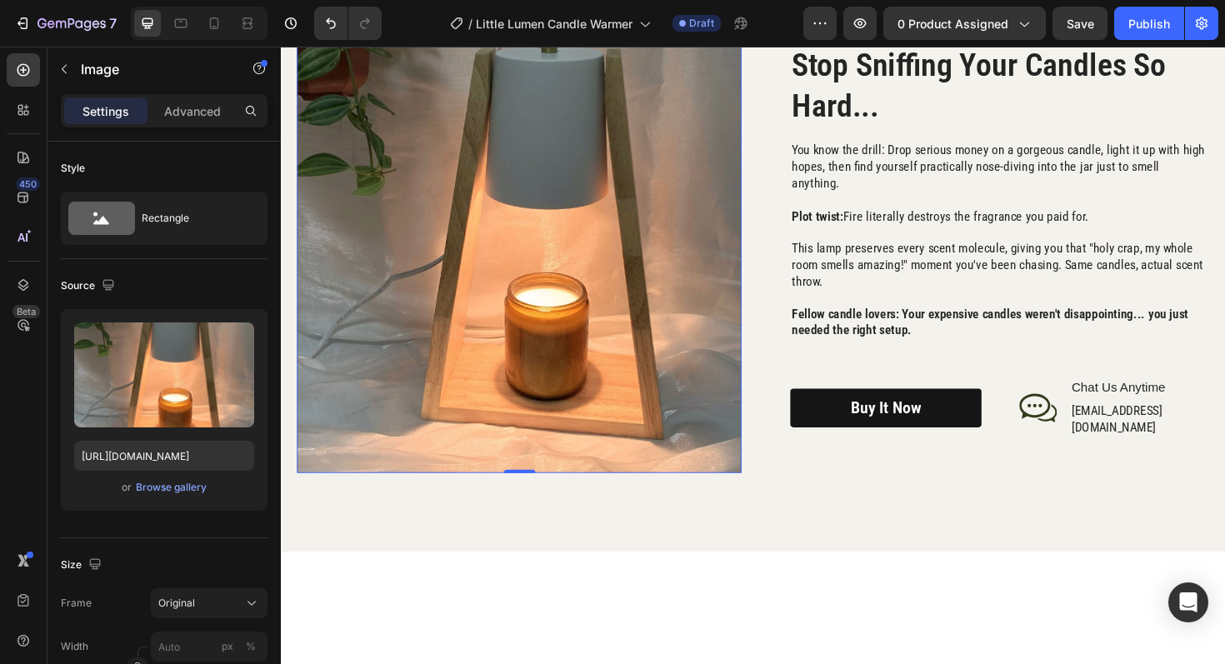
scroll to position [1945, 0]
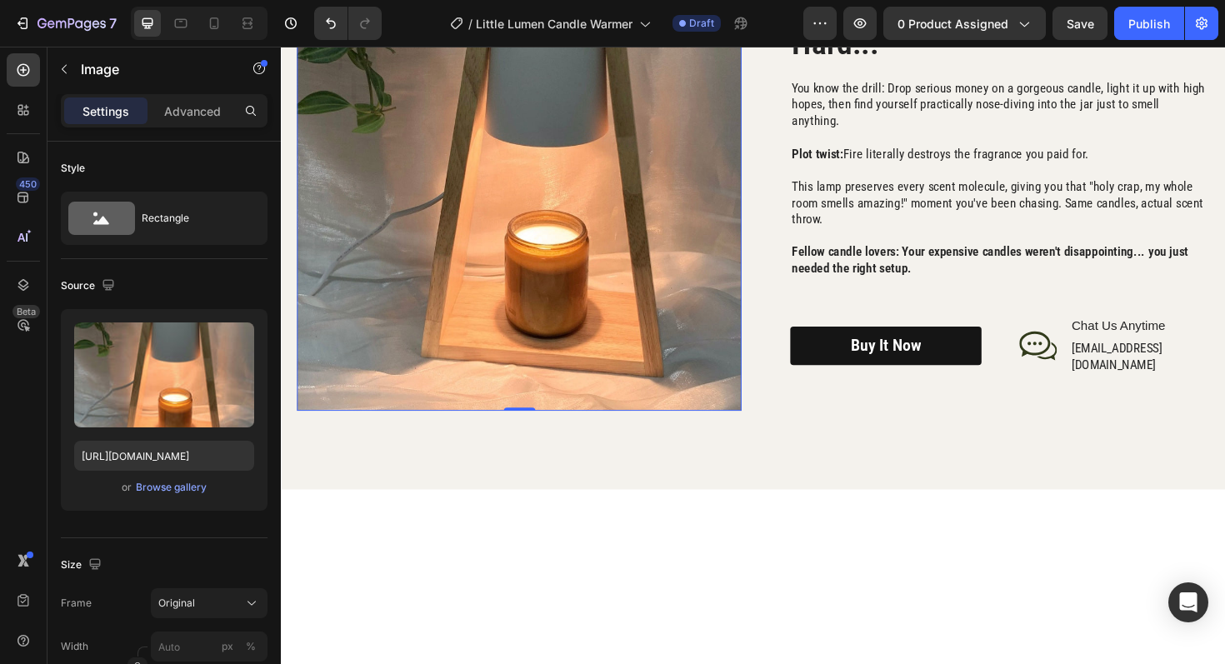
click at [599, 433] on img at bounding box center [533, 186] width 471 height 493
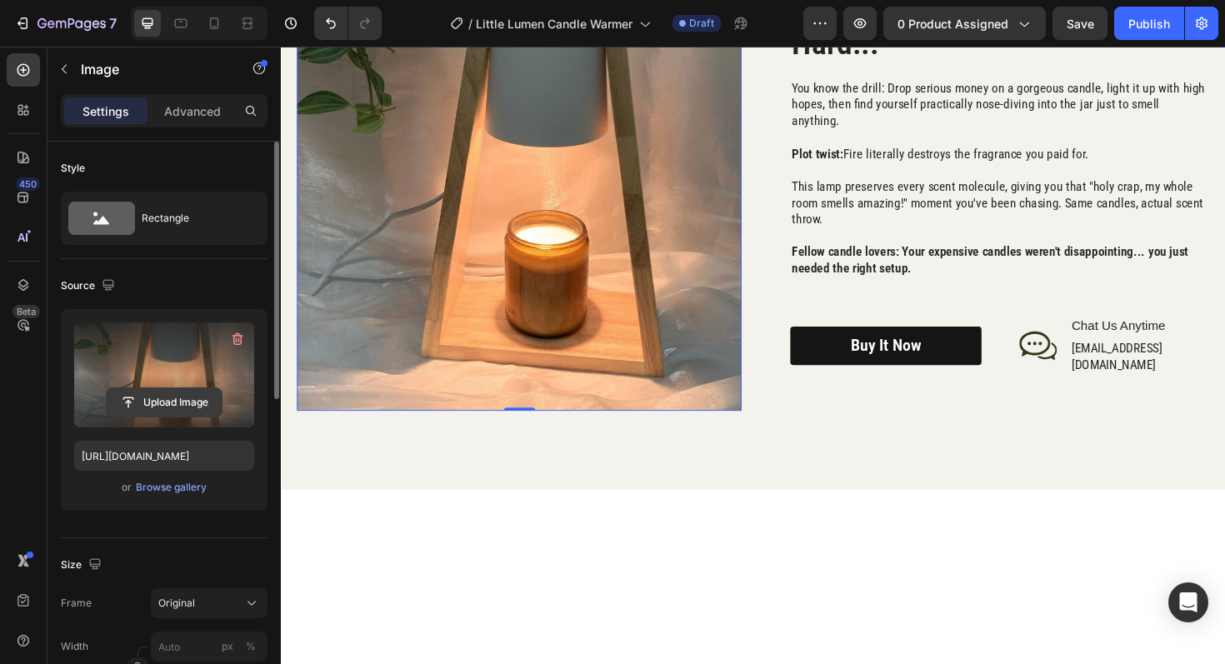
click at [202, 400] on input "file" at bounding box center [164, 402] width 115 height 28
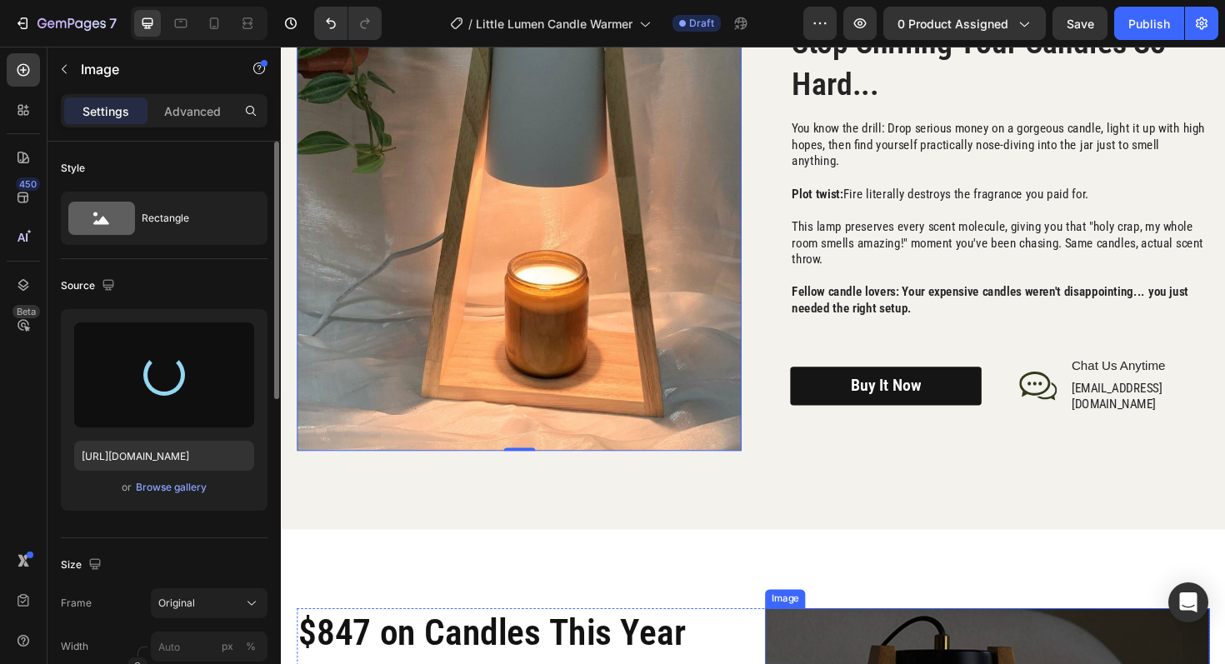
type input "[URL][DOMAIN_NAME]"
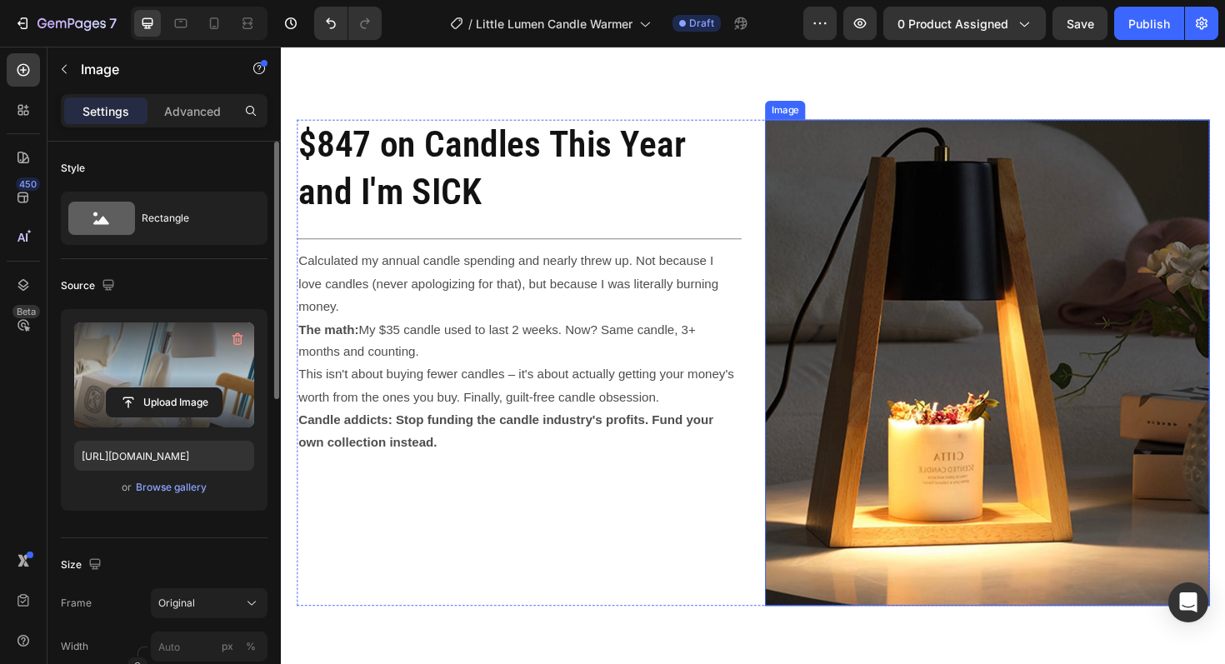
scroll to position [2713, 0]
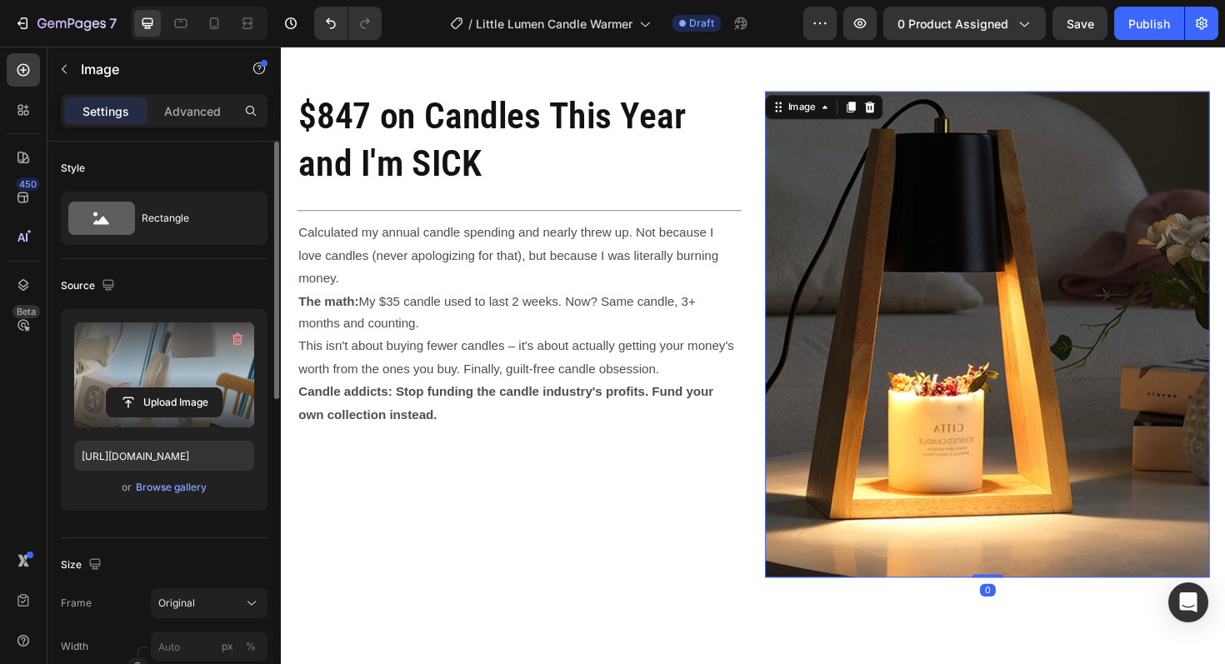
click at [1090, 322] on img at bounding box center [1028, 351] width 471 height 515
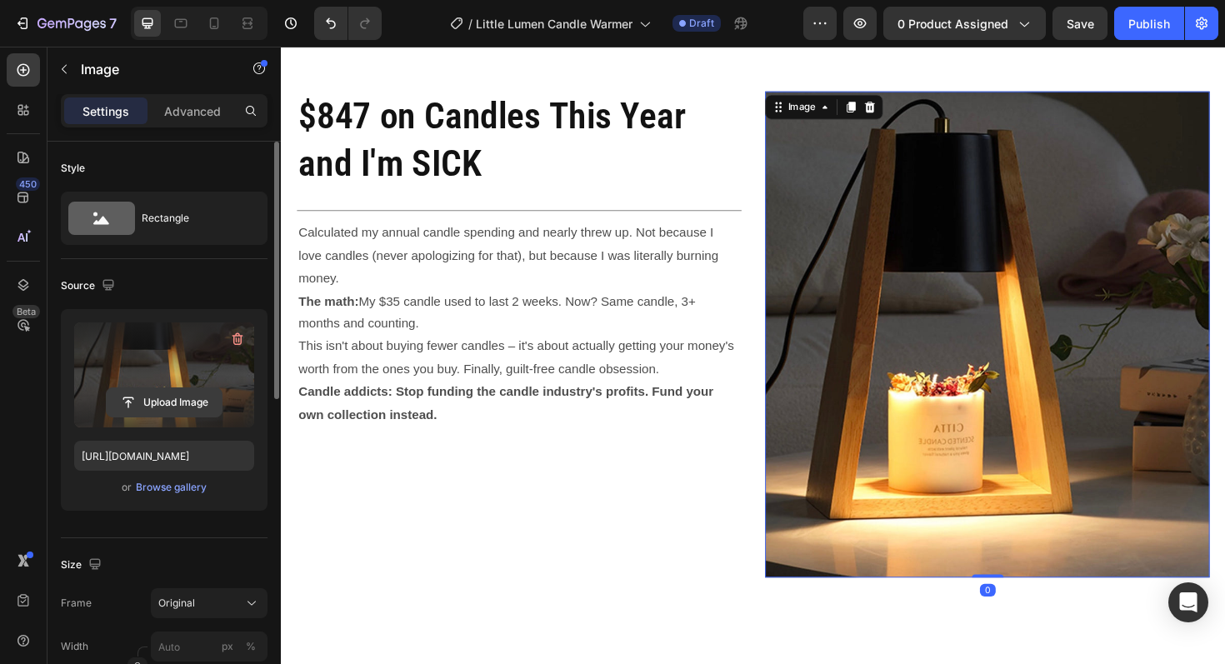
click at [163, 413] on input "file" at bounding box center [164, 402] width 115 height 28
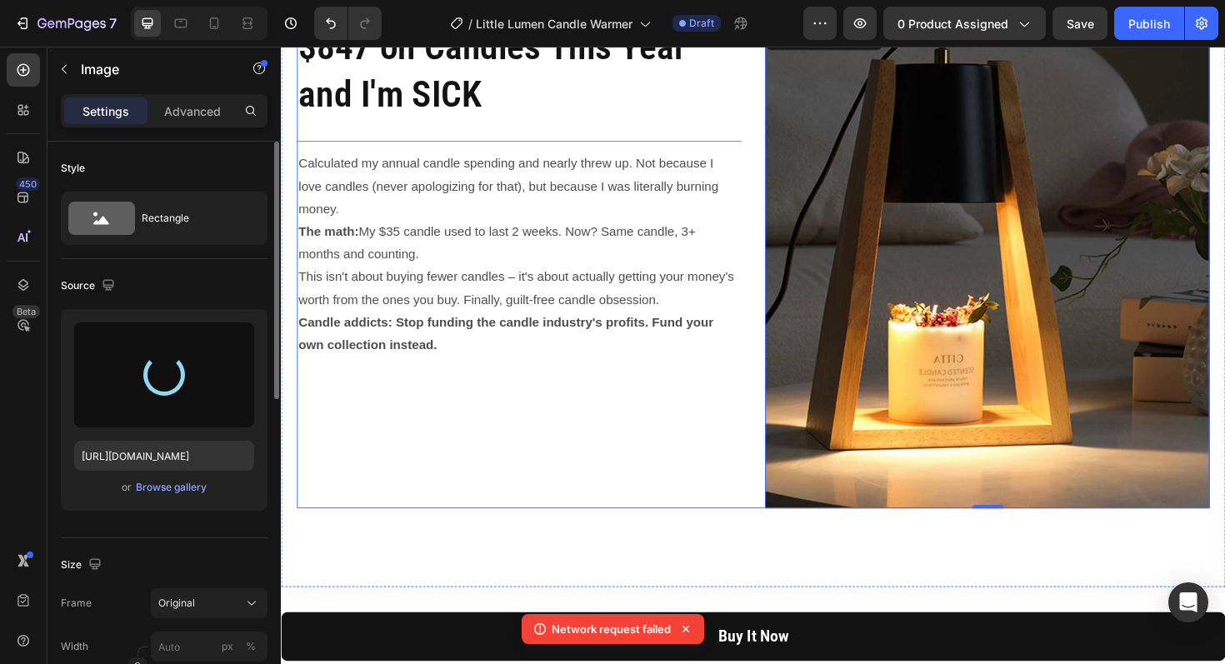
scroll to position [2798, 0]
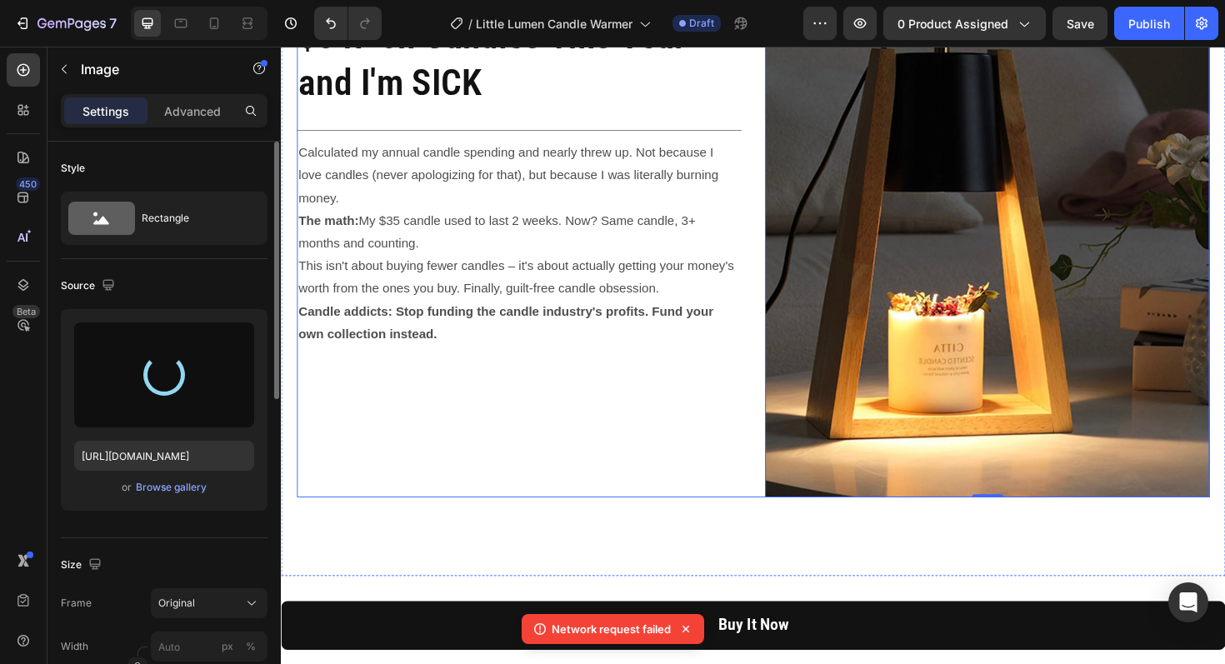
type input "[URL][DOMAIN_NAME]"
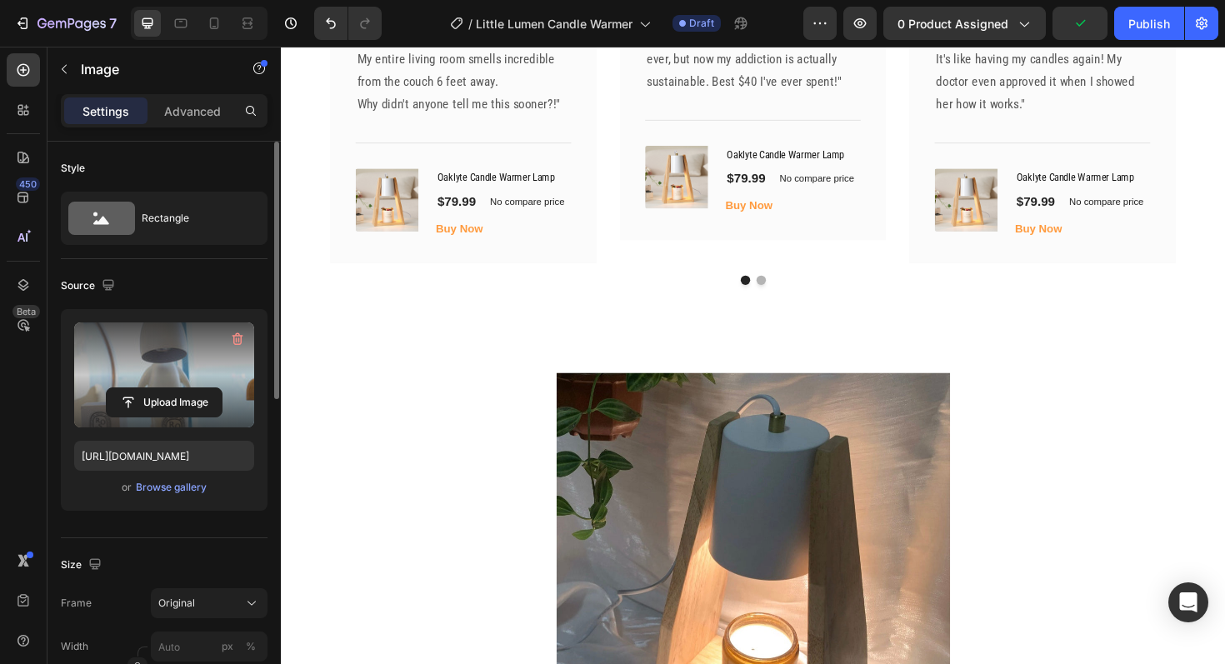
scroll to position [4076, 0]
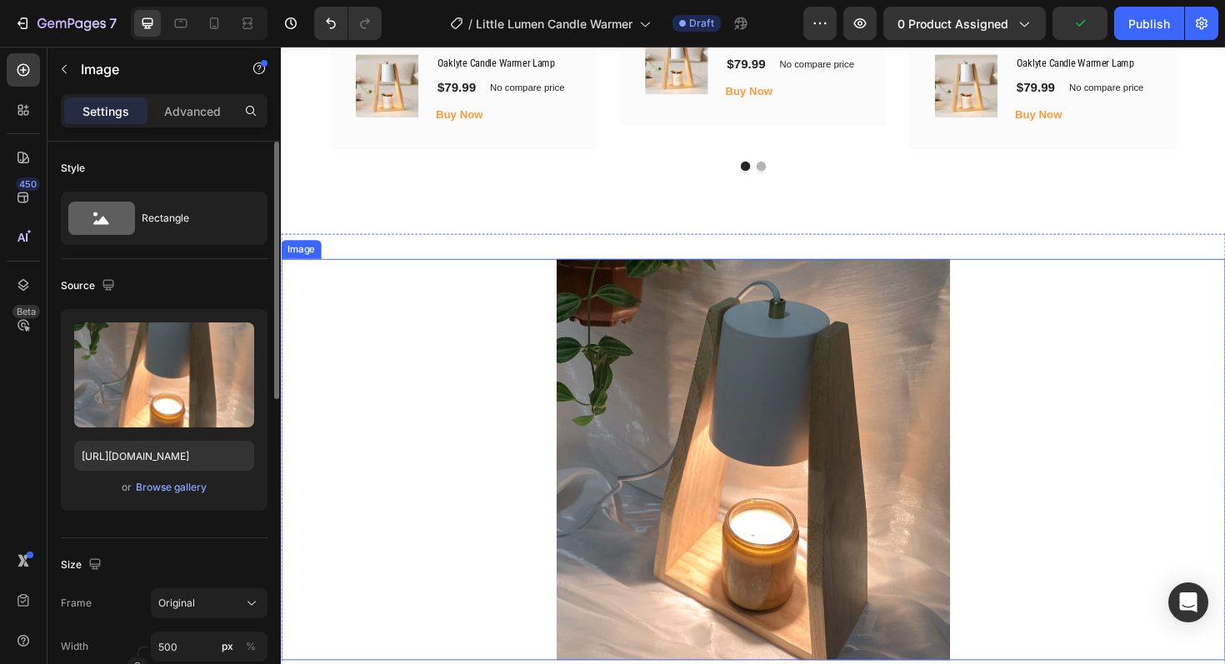
click at [758, 501] on img at bounding box center [781, 485] width 417 height 426
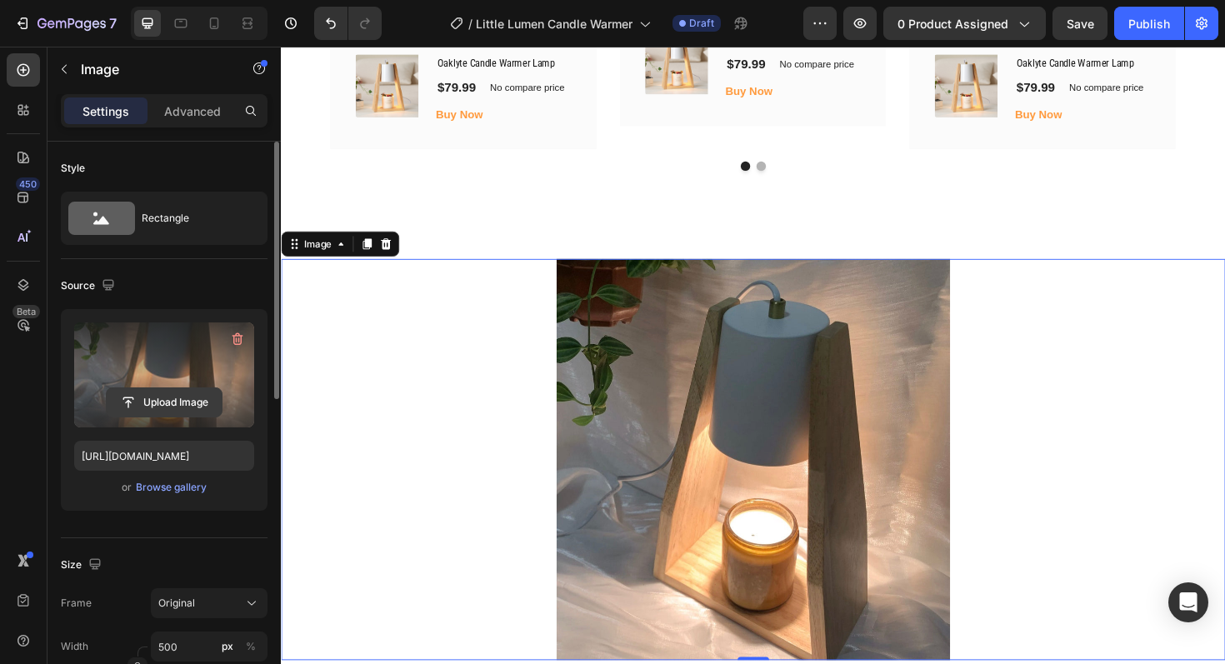
click at [182, 398] on input "file" at bounding box center [164, 402] width 115 height 28
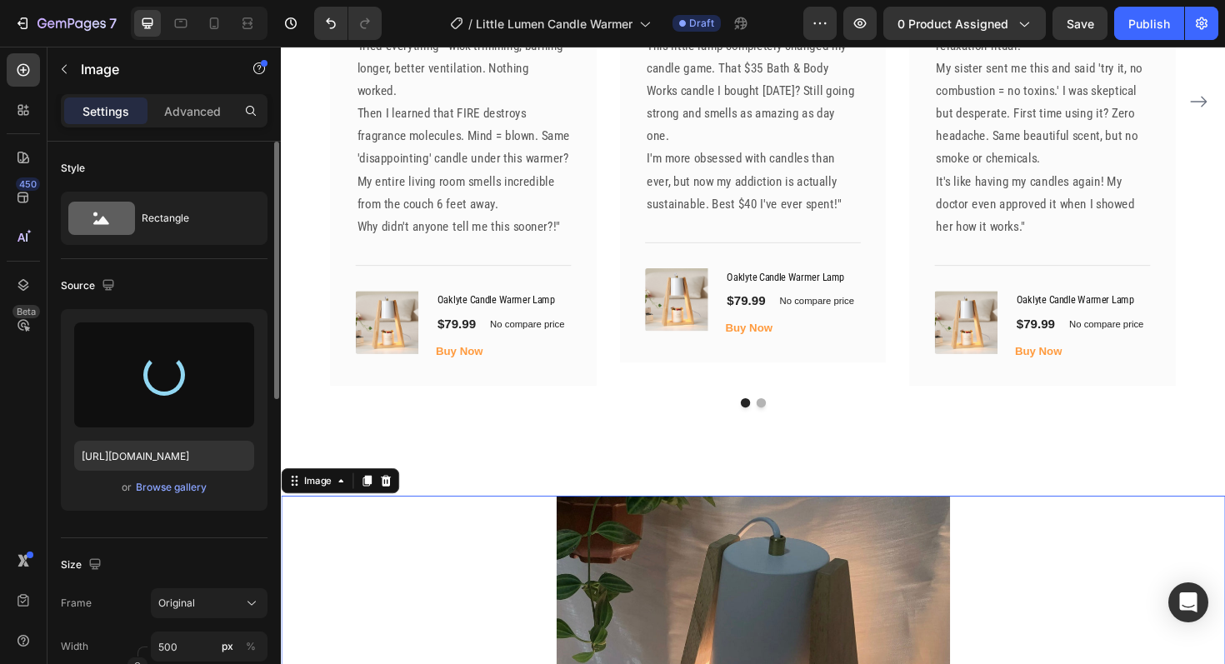
scroll to position [3803, 0]
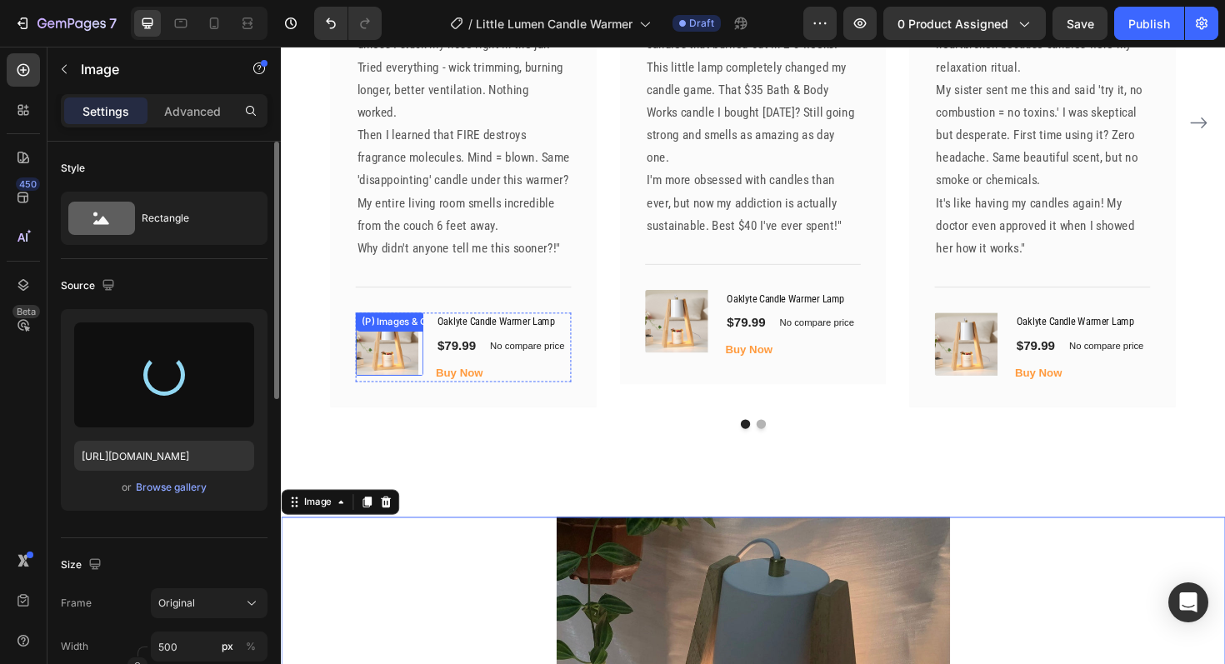
click at [411, 344] on img at bounding box center [393, 361] width 67 height 67
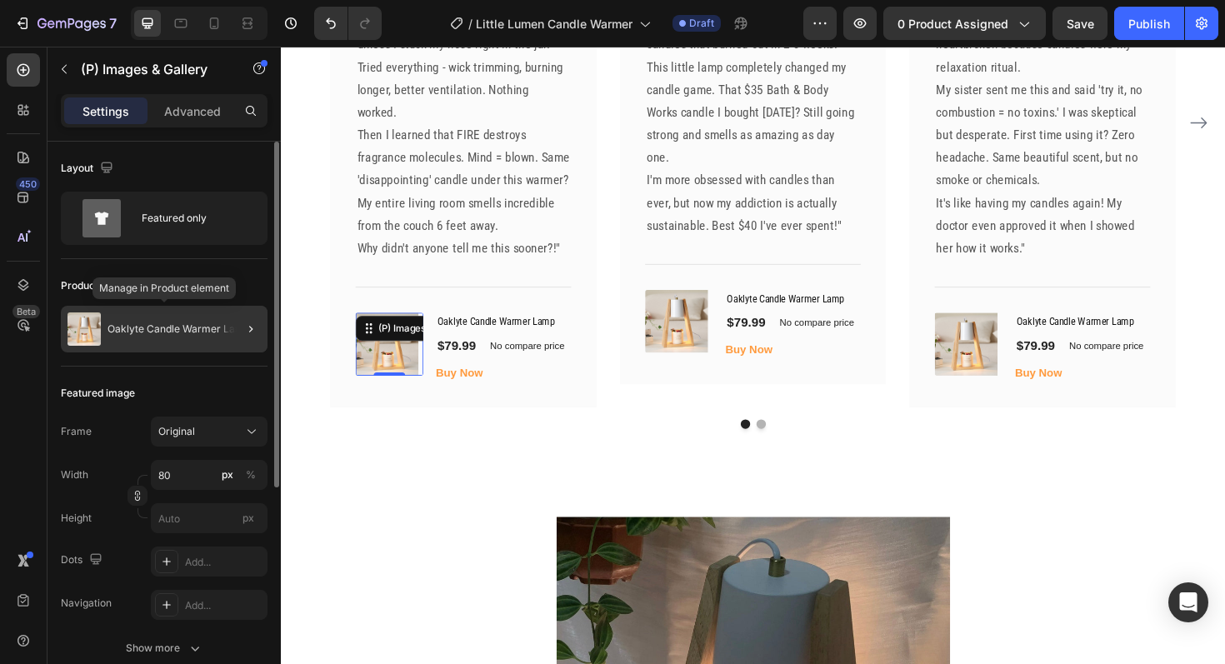
click at [132, 346] on div "Oaklyte Candle Warmer Lamp" at bounding box center [164, 329] width 207 height 47
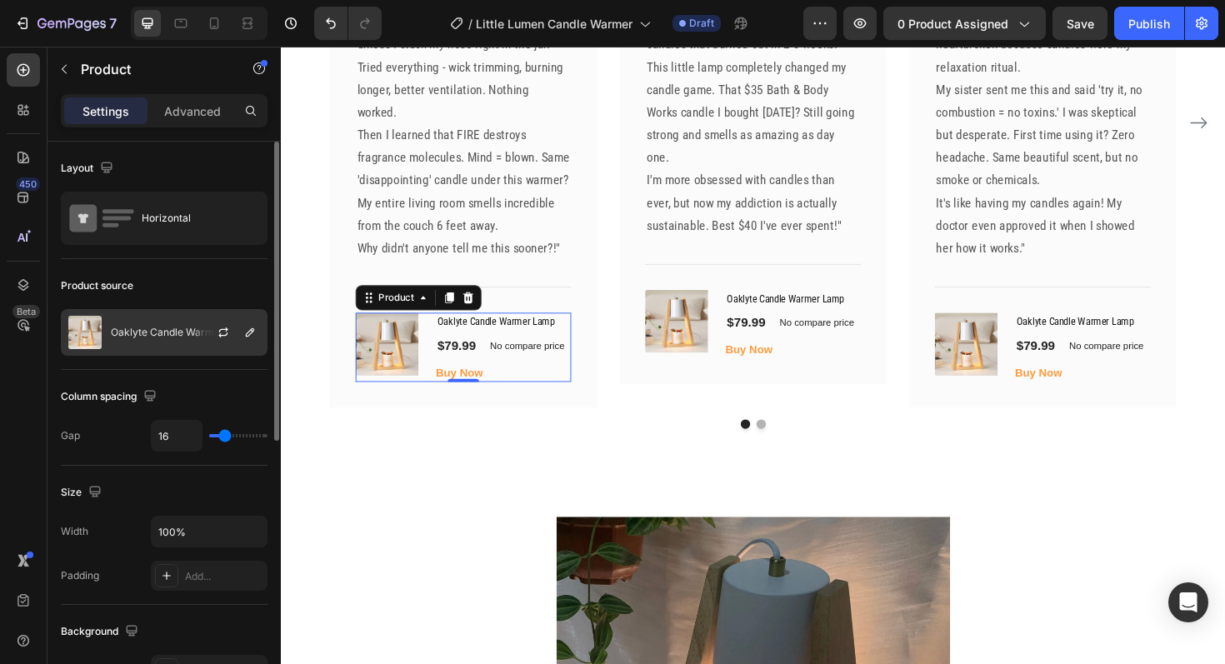
click at [183, 333] on p "Oaklyte Candle Warmer Lamp" at bounding box center [182, 333] width 143 height 12
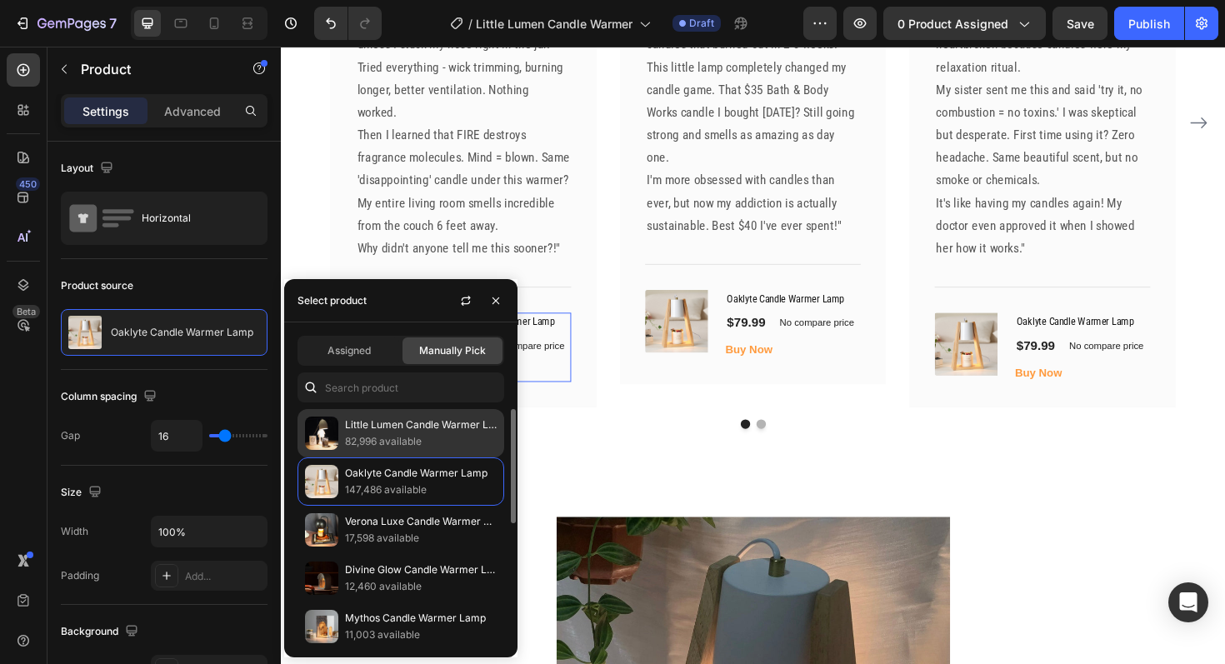
click at [379, 438] on p "82,996 available" at bounding box center [421, 441] width 152 height 17
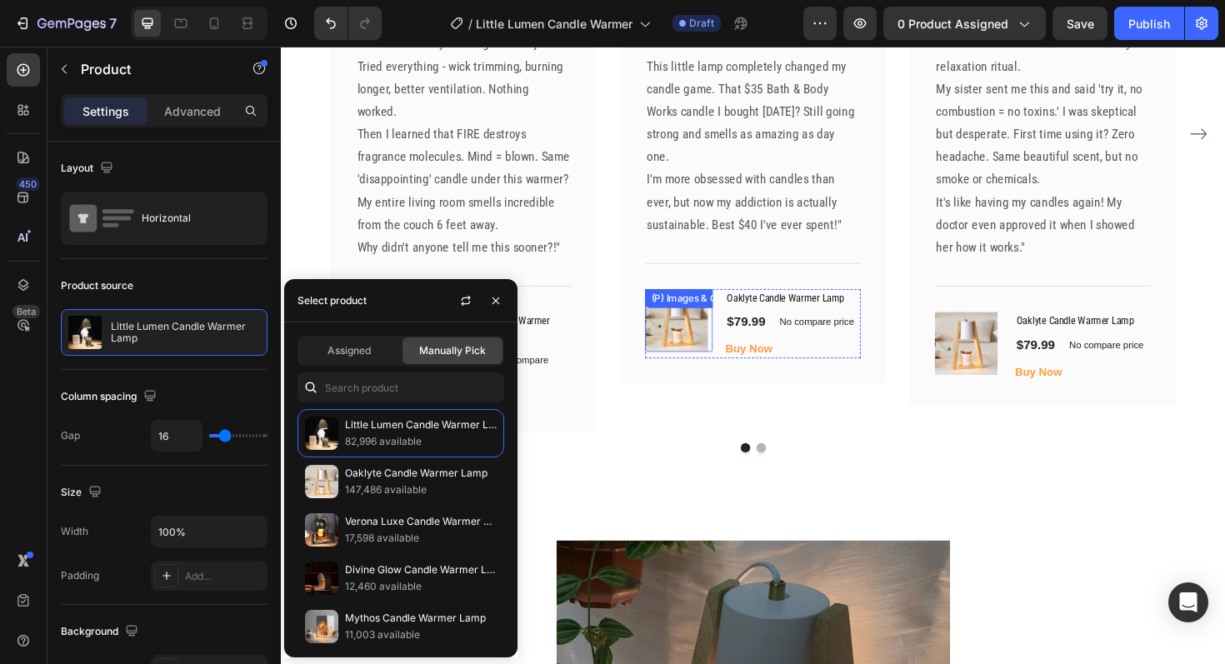
click at [703, 323] on img at bounding box center [700, 336] width 67 height 67
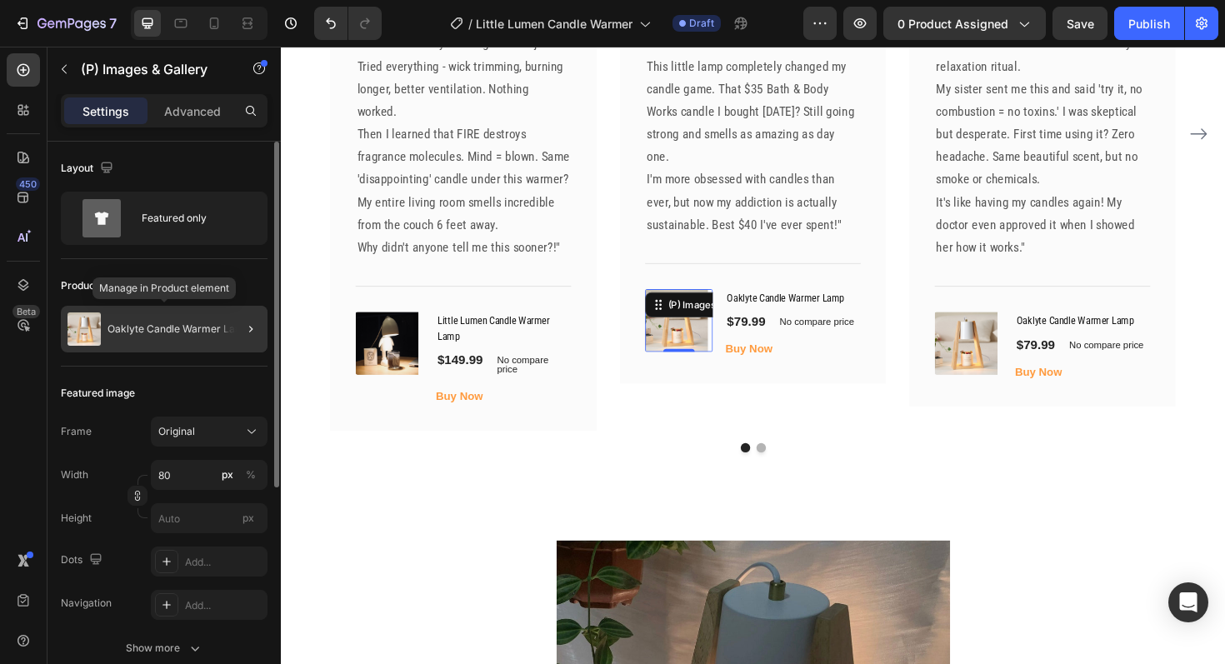
click at [168, 333] on p "Oaklyte Candle Warmer Lamp" at bounding box center [179, 329] width 143 height 12
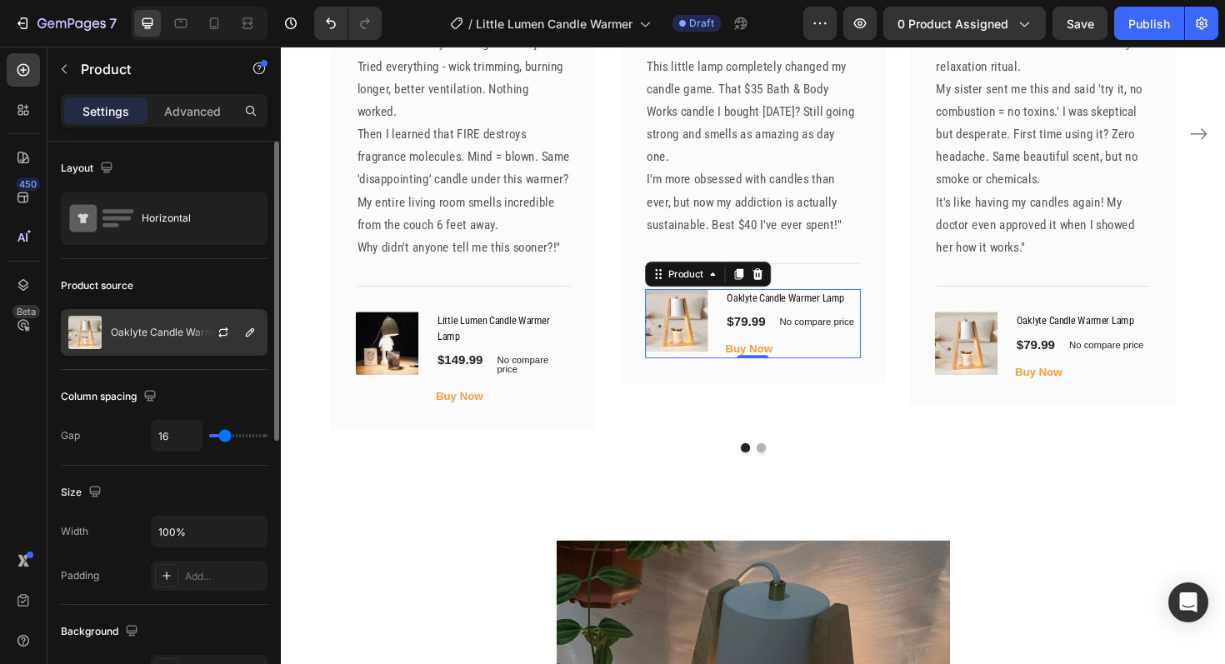
click at [170, 334] on p "Oaklyte Candle Warmer Lamp" at bounding box center [182, 333] width 143 height 12
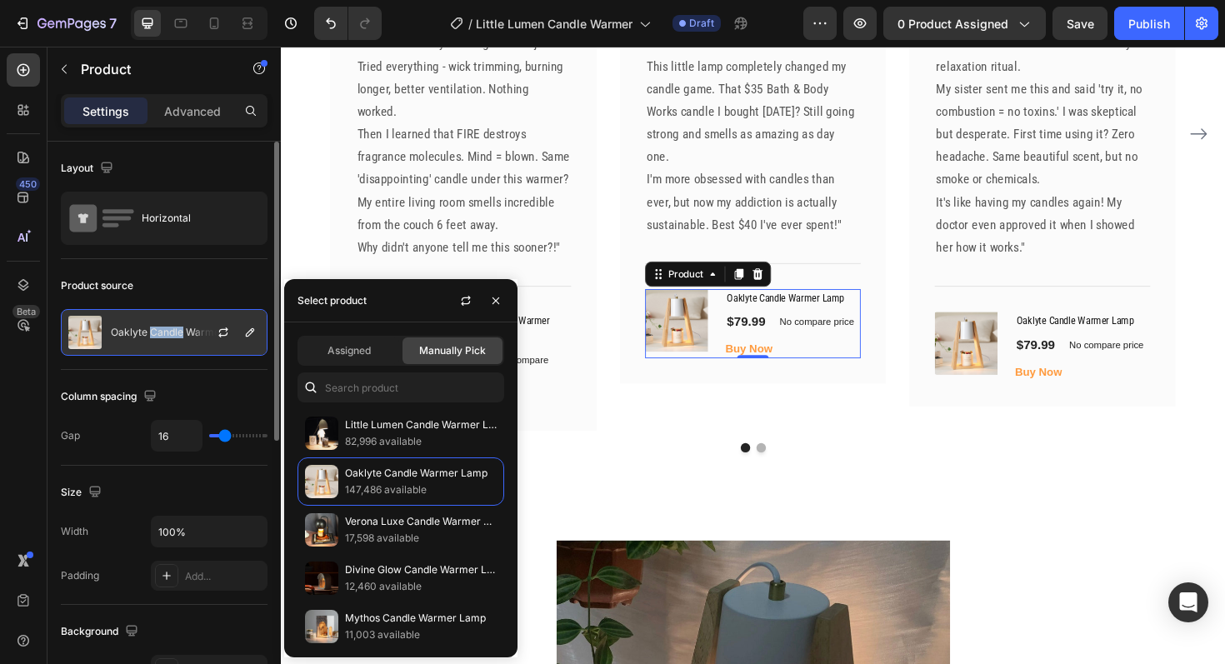
click at [170, 334] on p "Oaklyte Candle Warmer Lamp" at bounding box center [182, 333] width 143 height 12
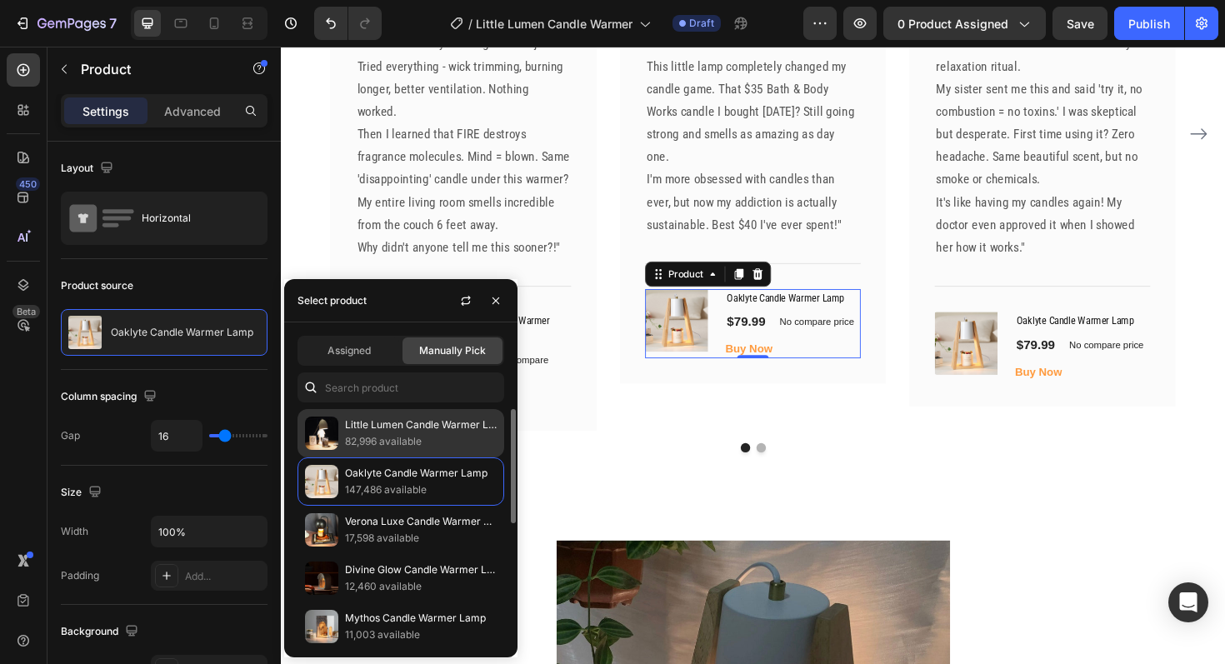
click at [391, 424] on p "Little Lumen Candle Warmer Lamp" at bounding box center [421, 425] width 152 height 17
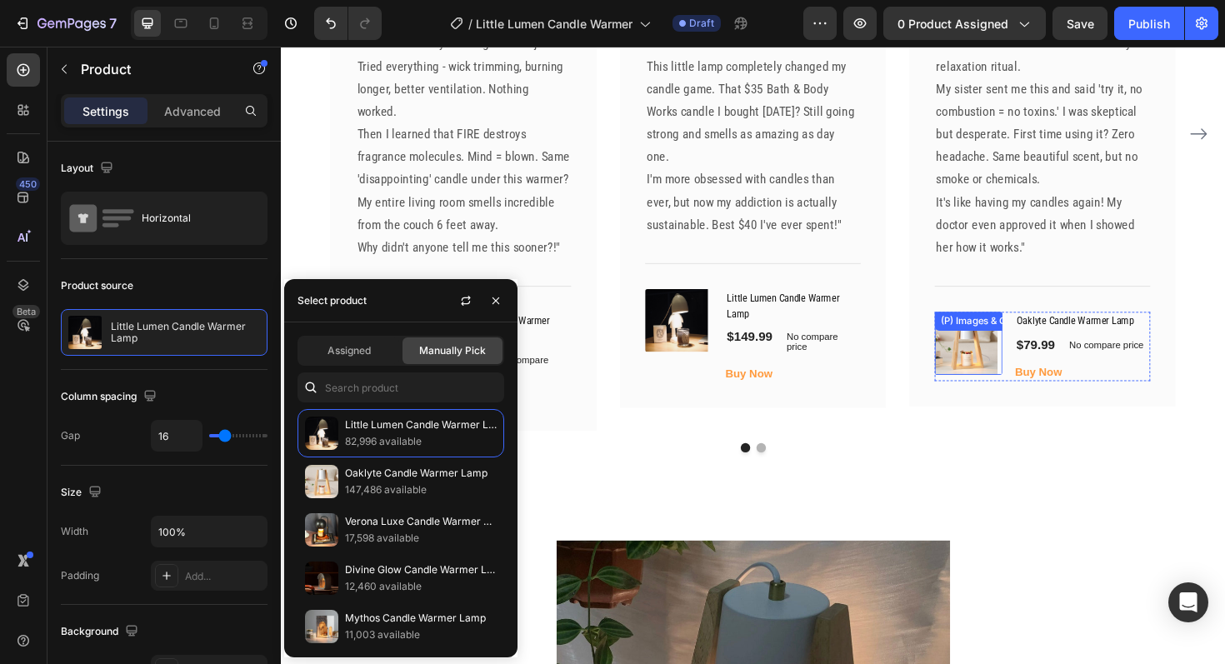
click at [1018, 373] on img at bounding box center [1006, 361] width 67 height 67
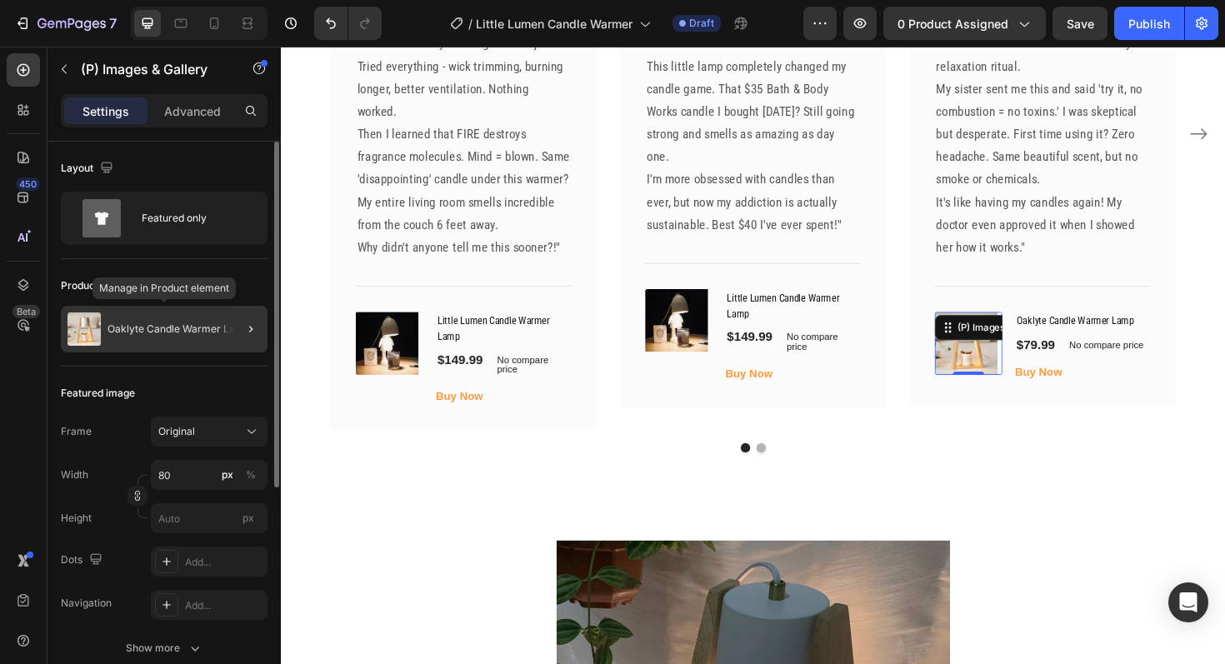
click at [173, 329] on p "Oaklyte Candle Warmer Lamp" at bounding box center [179, 329] width 143 height 12
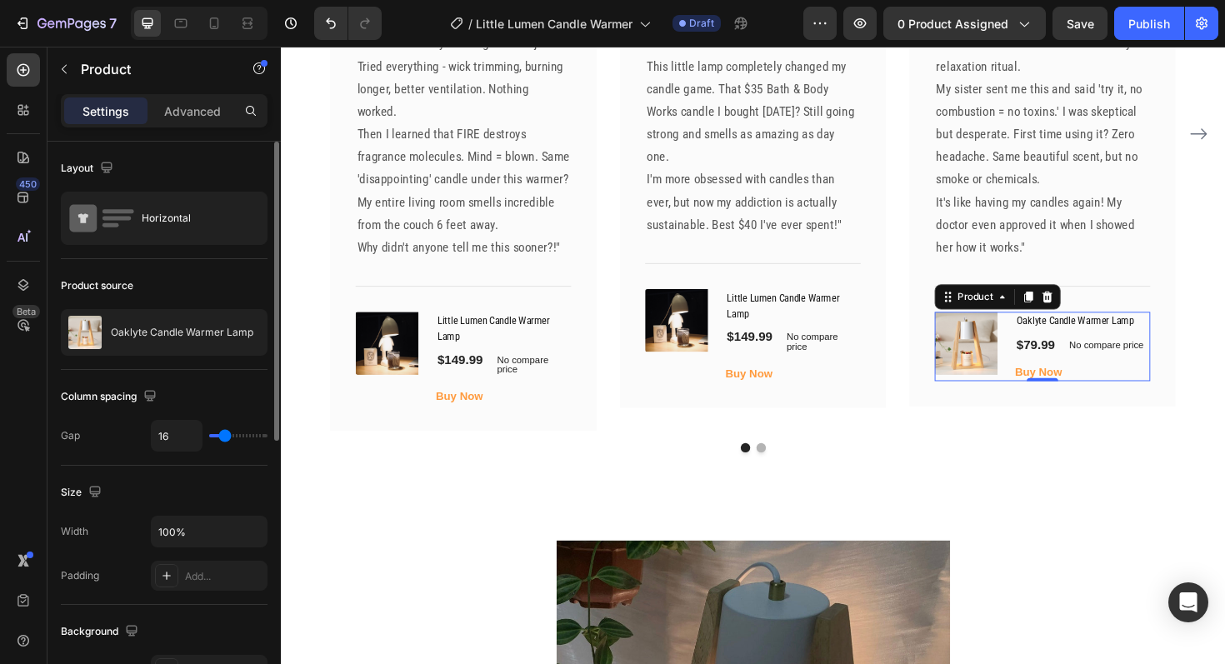
click at [173, 329] on p "Oaklyte Candle Warmer Lamp" at bounding box center [182, 333] width 143 height 12
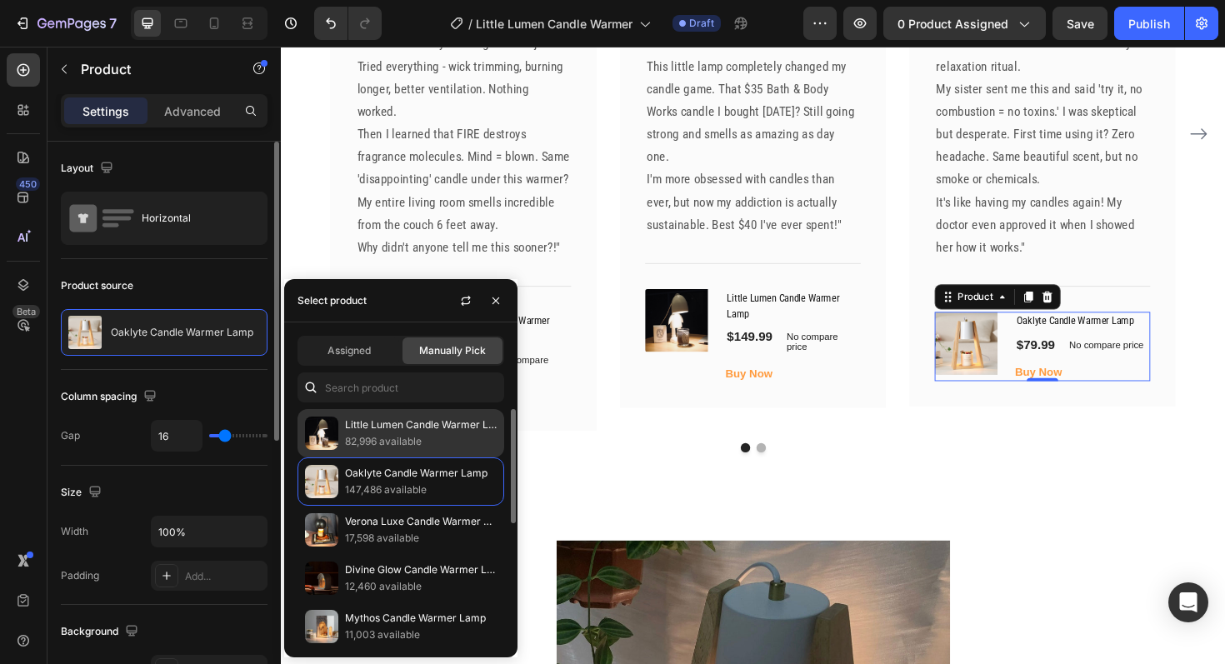
click at [390, 419] on p "Little Lumen Candle Warmer Lamp" at bounding box center [421, 425] width 152 height 17
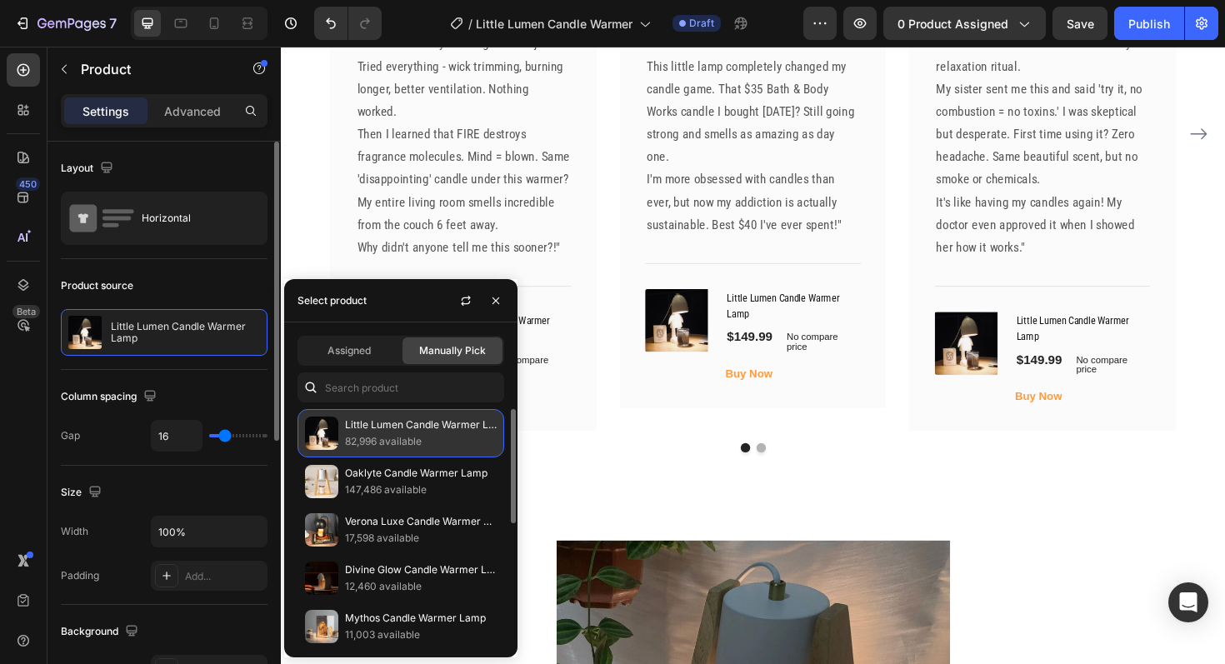
scroll to position [3816, 0]
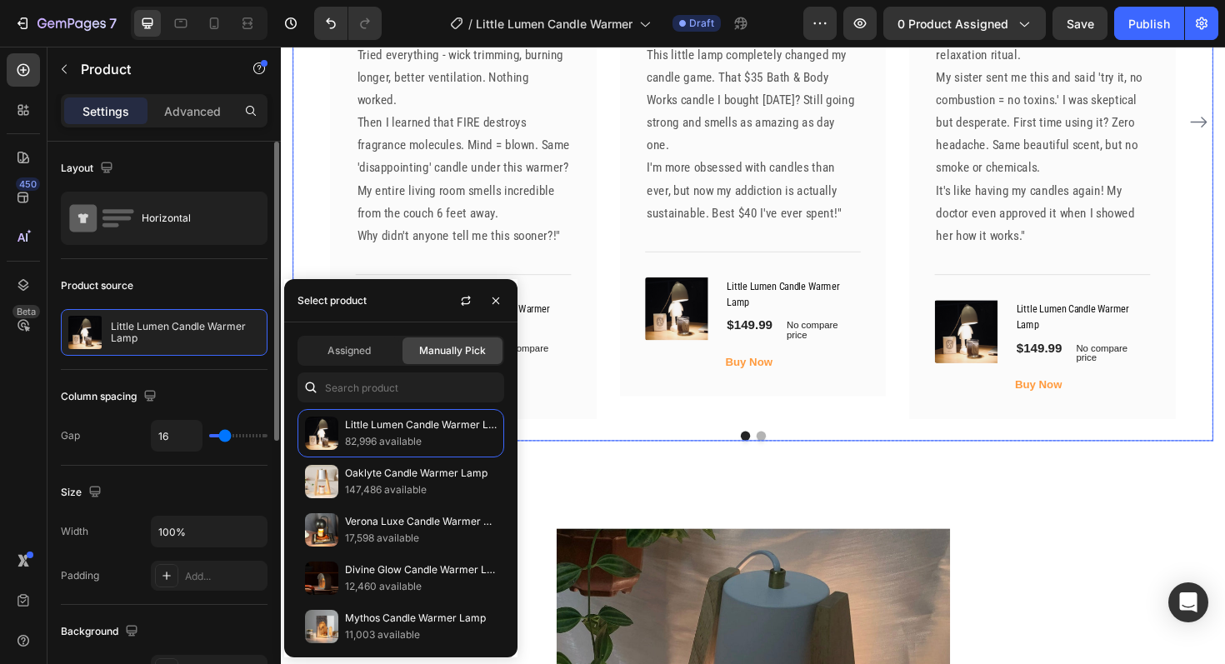
click at [790, 460] on button "Dot" at bounding box center [789, 459] width 10 height 10
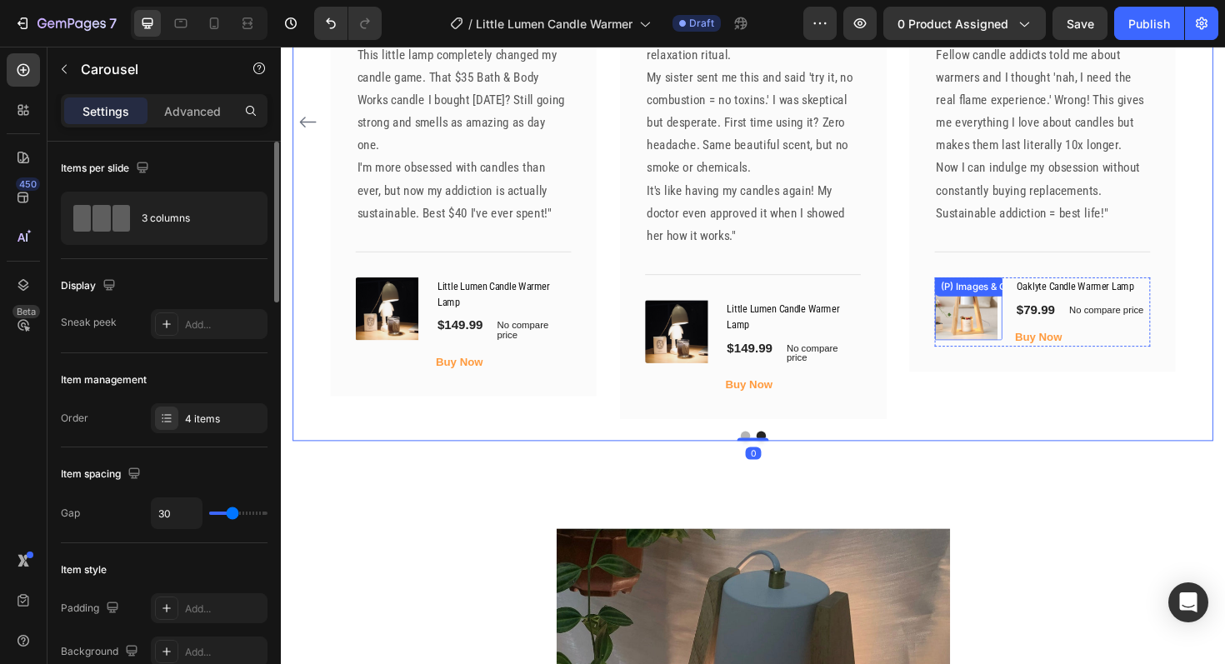
click at [1012, 332] on img at bounding box center [1006, 324] width 67 height 67
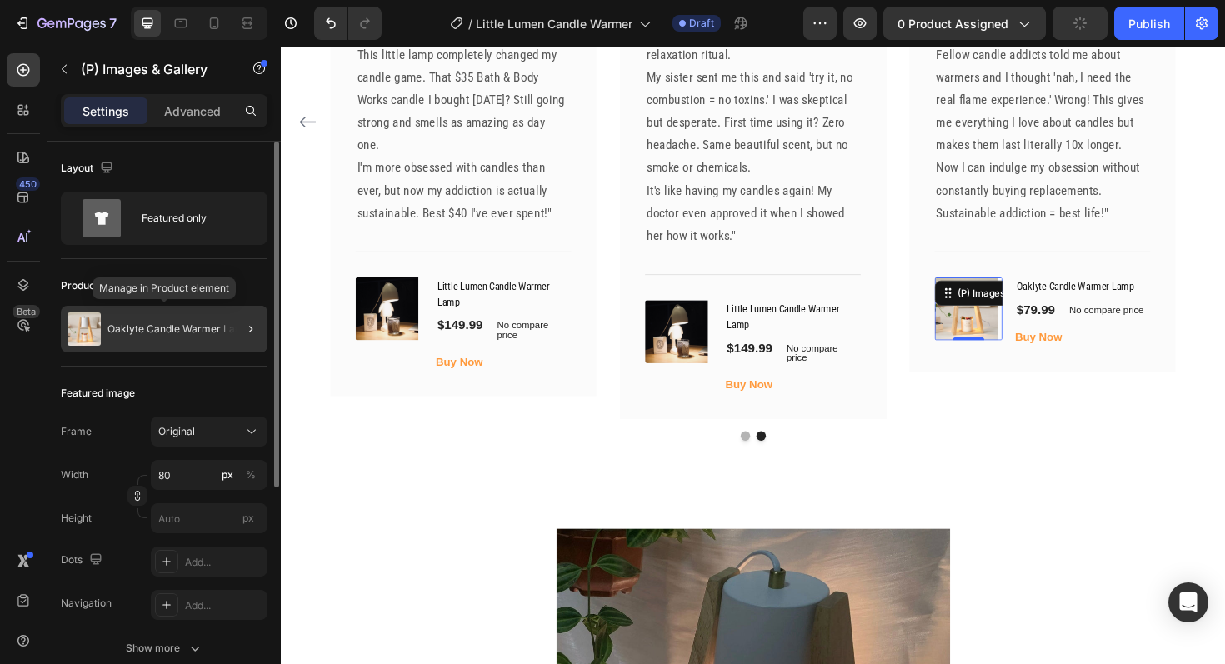
click at [170, 333] on p "Oaklyte Candle Warmer Lamp" at bounding box center [179, 329] width 143 height 12
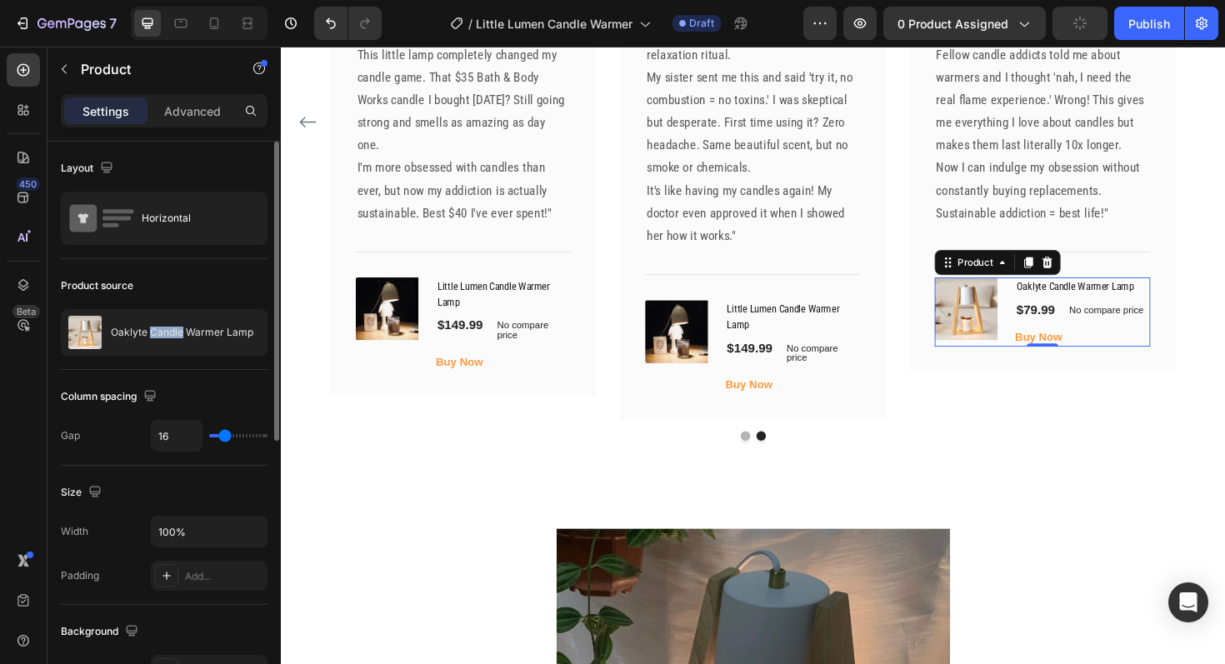
click at [170, 333] on p "Oaklyte Candle Warmer Lamp" at bounding box center [182, 333] width 143 height 12
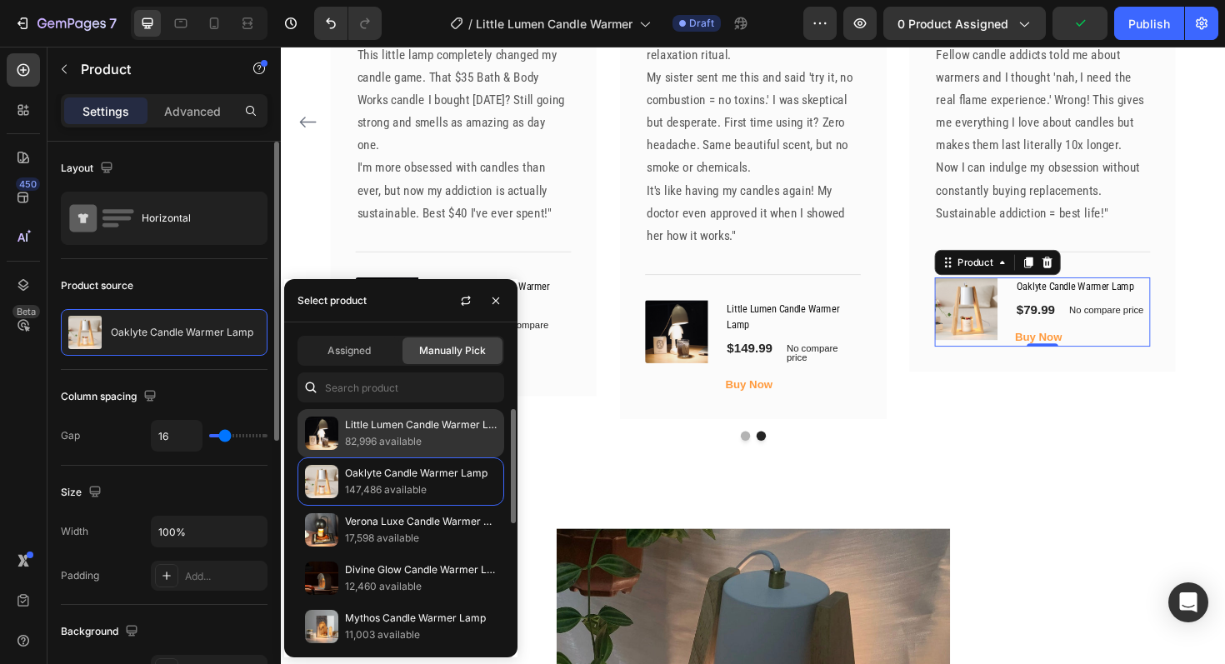
click at [408, 433] on p "82,996 available" at bounding box center [421, 441] width 152 height 17
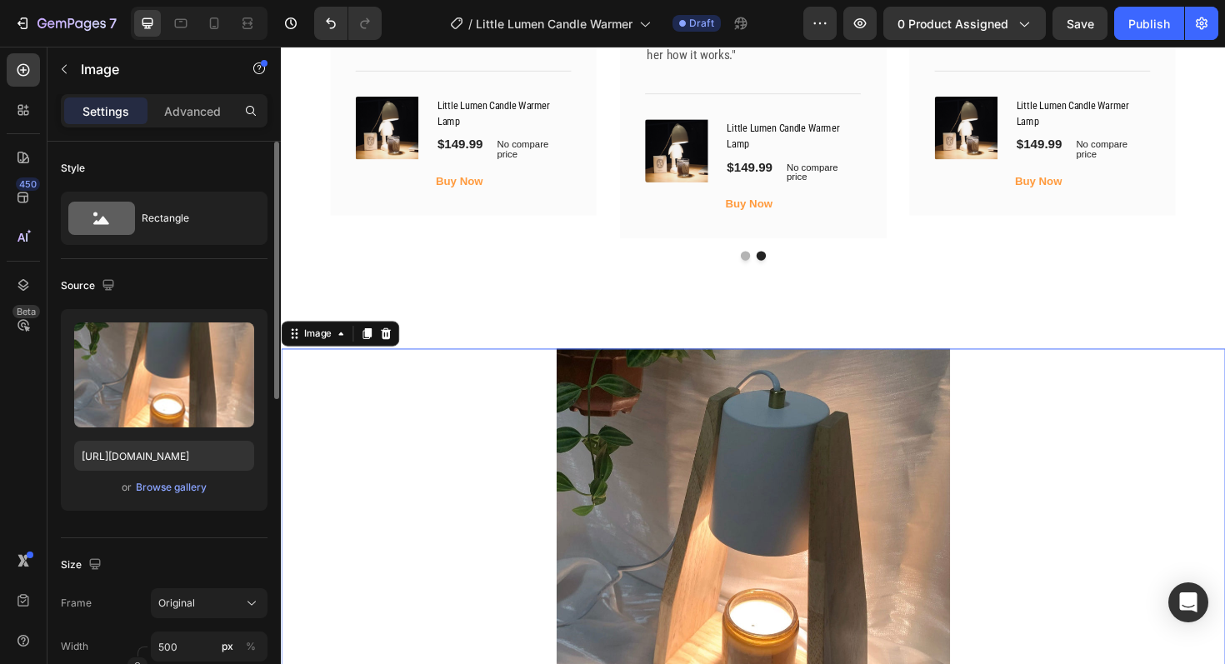
scroll to position [4113, 0]
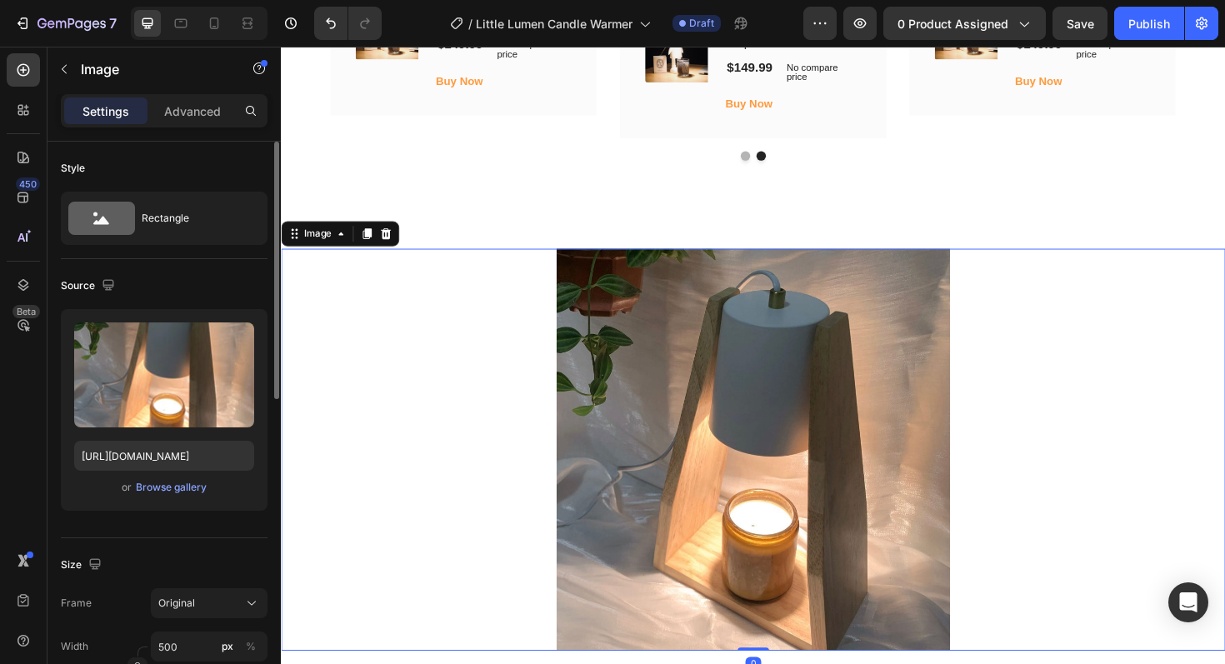
click at [791, 483] on img at bounding box center [781, 474] width 417 height 426
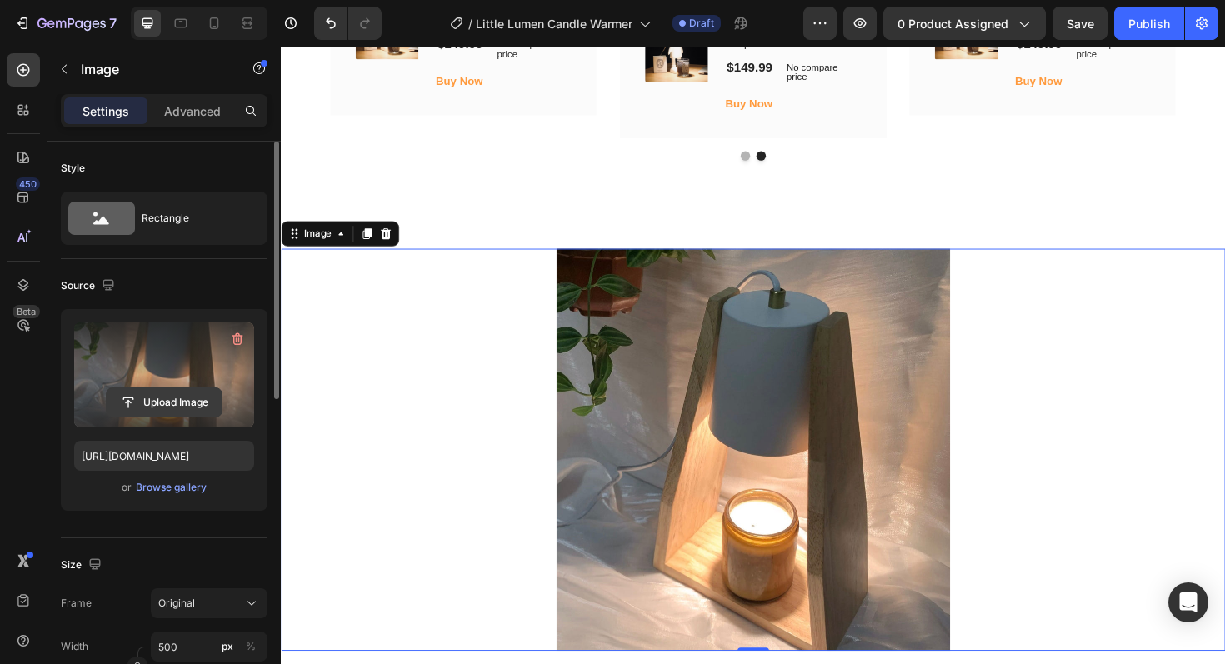
click at [143, 402] on input "file" at bounding box center [164, 402] width 115 height 28
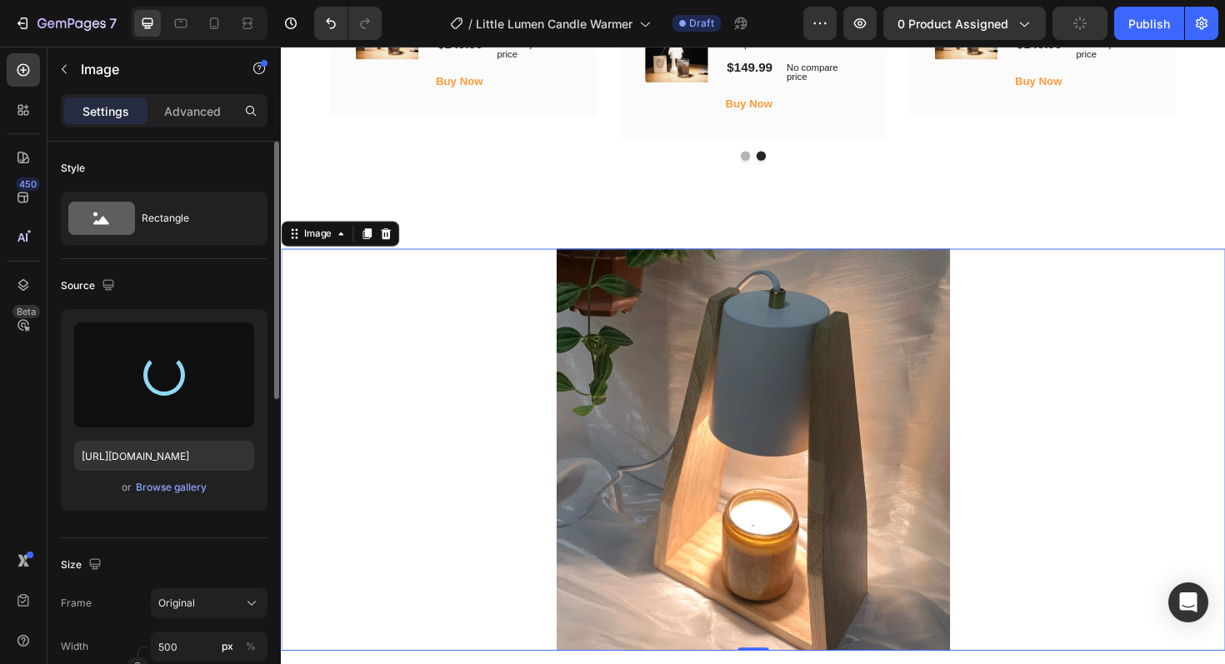
type input "[URL][DOMAIN_NAME]"
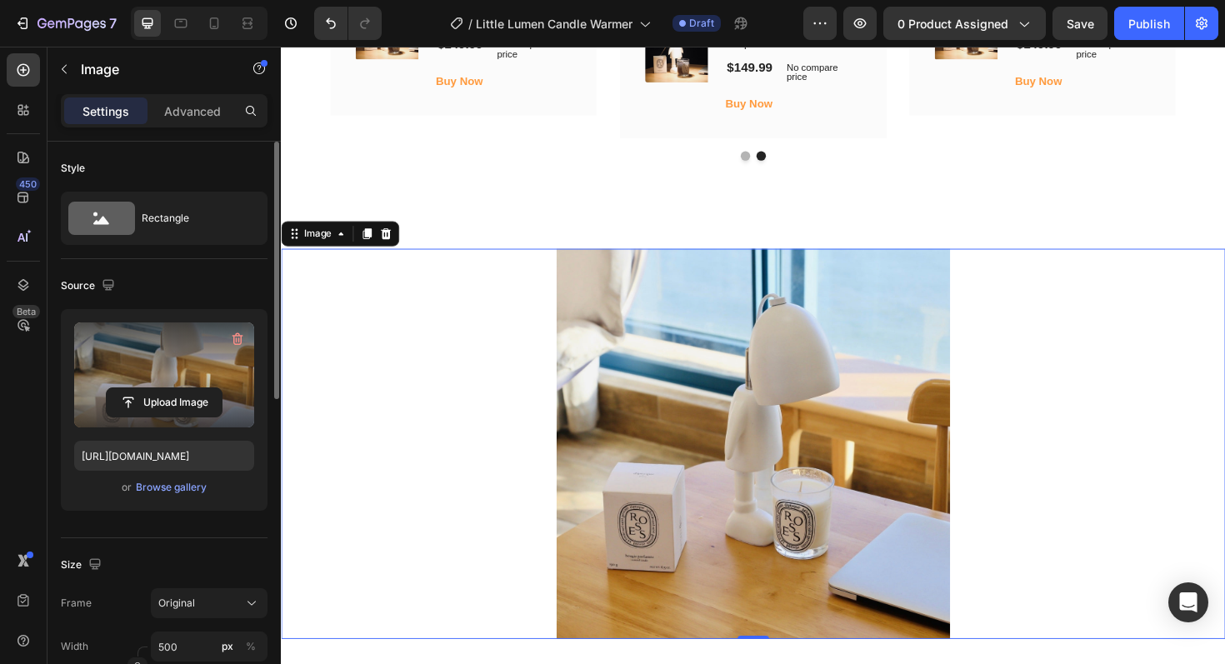
click at [1129, 396] on div at bounding box center [781, 467] width 1000 height 413
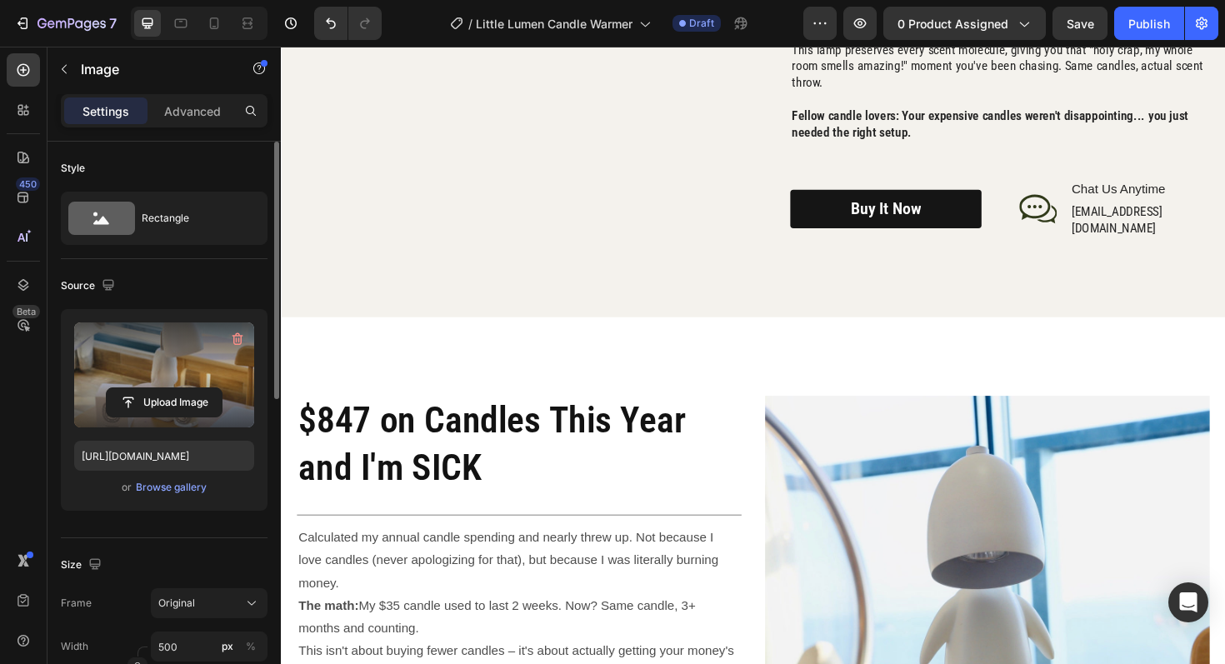
scroll to position [2032, 0]
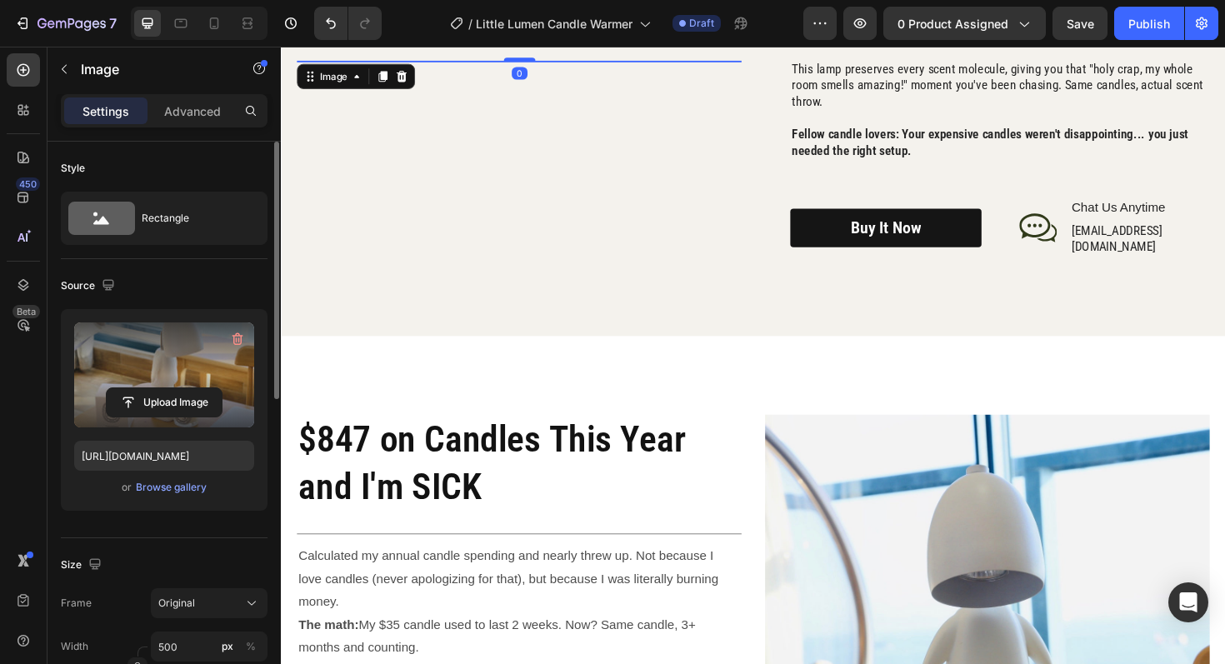
click at [609, 175] on img at bounding box center [533, 89] width 471 height 472
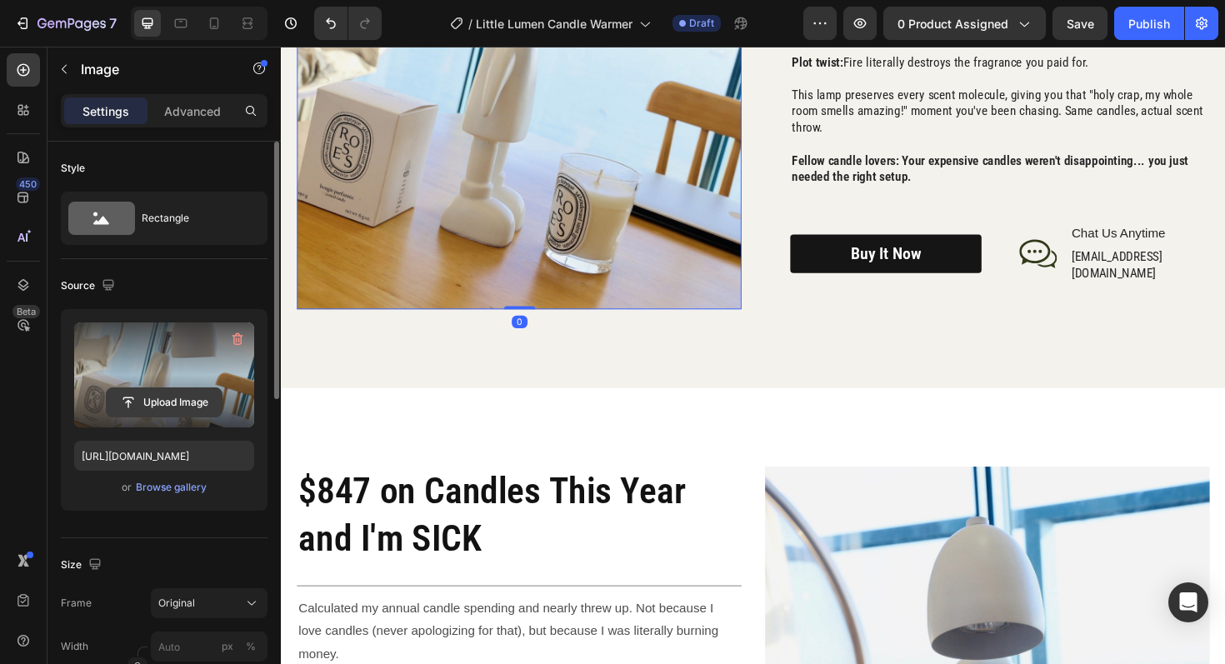
click at [183, 402] on input "file" at bounding box center [164, 402] width 115 height 28
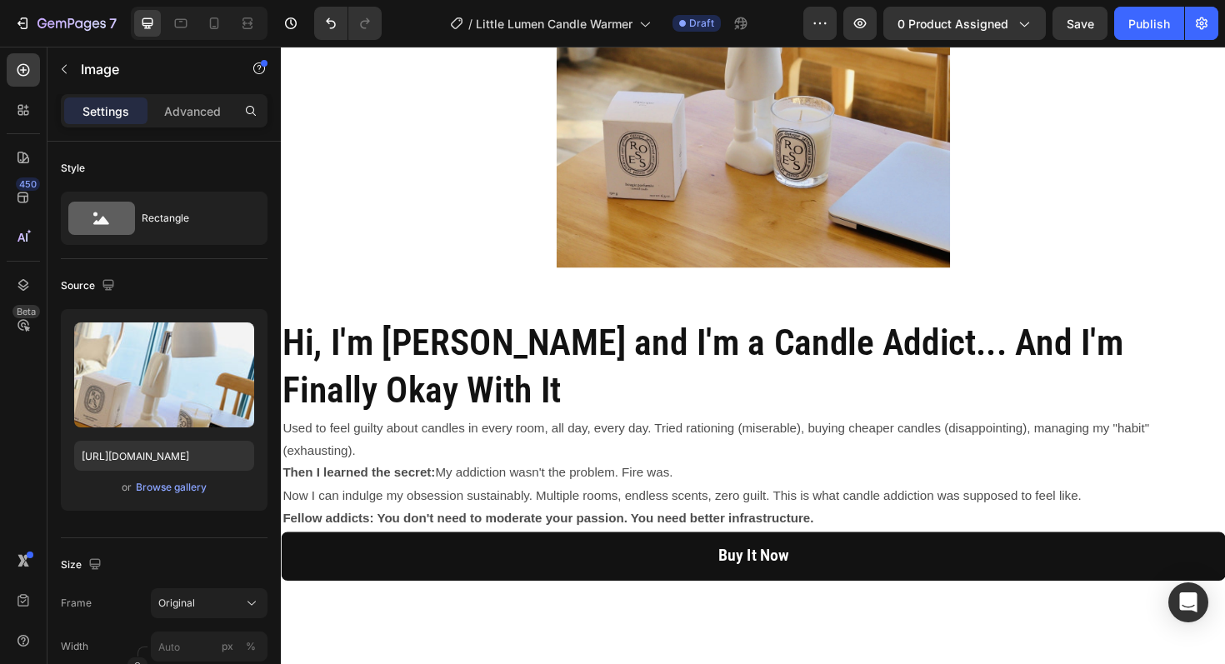
scroll to position [4224, 0]
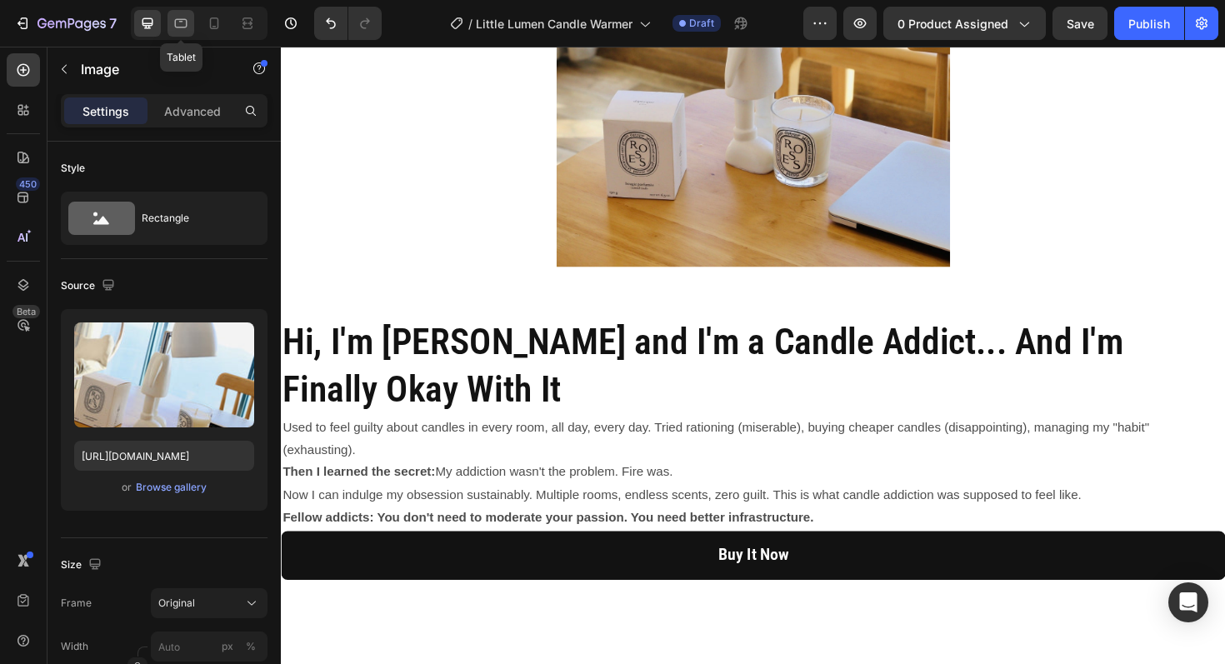
click at [188, 22] on icon at bounding box center [181, 23] width 17 height 17
type input "https://cdn.shopify.com/s/files/1/0945/3410/7453/files/gempages_575129164550505…"
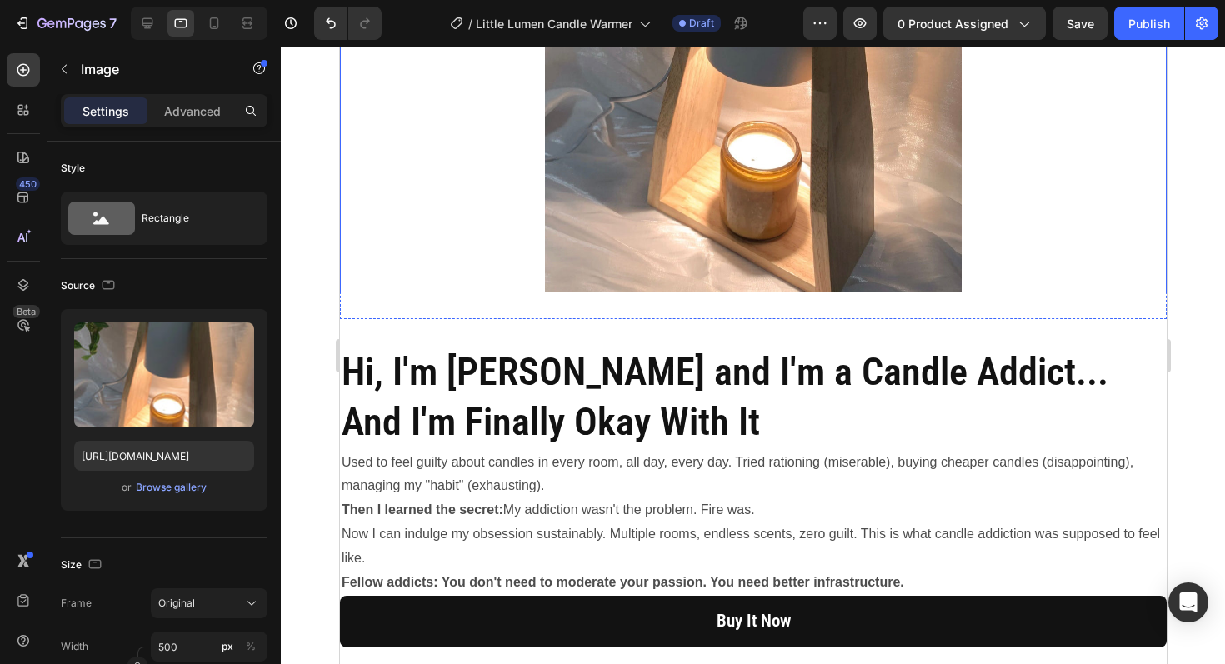
click at [774, 127] on img at bounding box center [752, 80] width 417 height 426
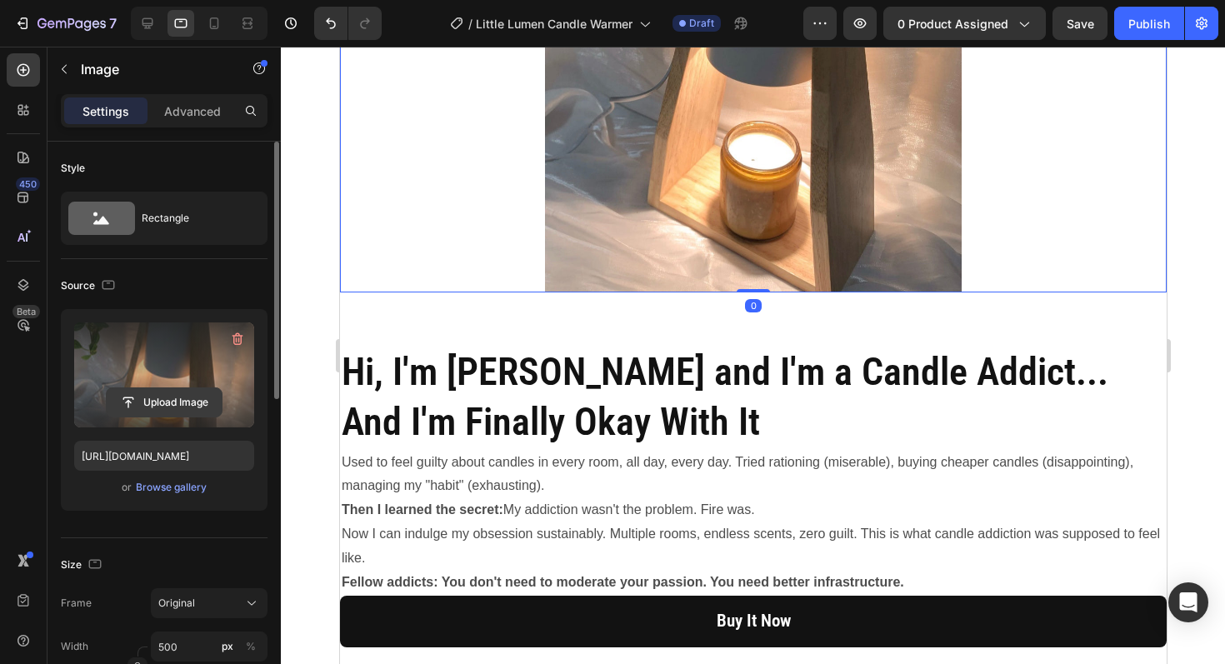
click at [150, 399] on input "file" at bounding box center [164, 402] width 115 height 28
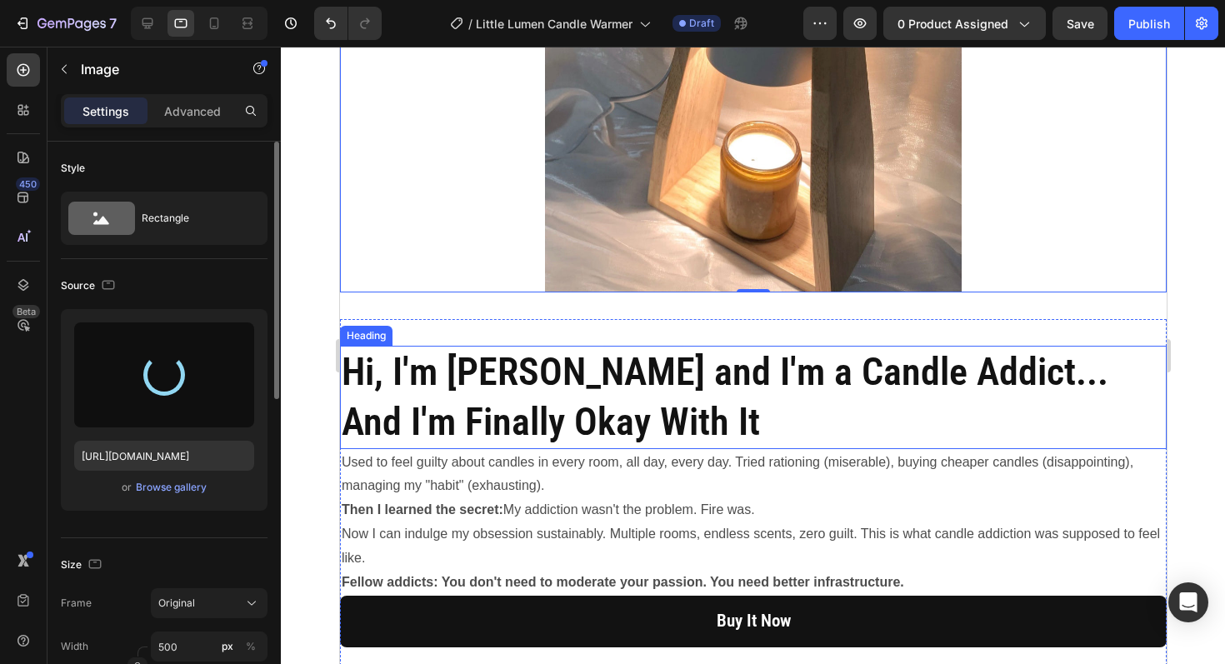
type input "[URL][DOMAIN_NAME]"
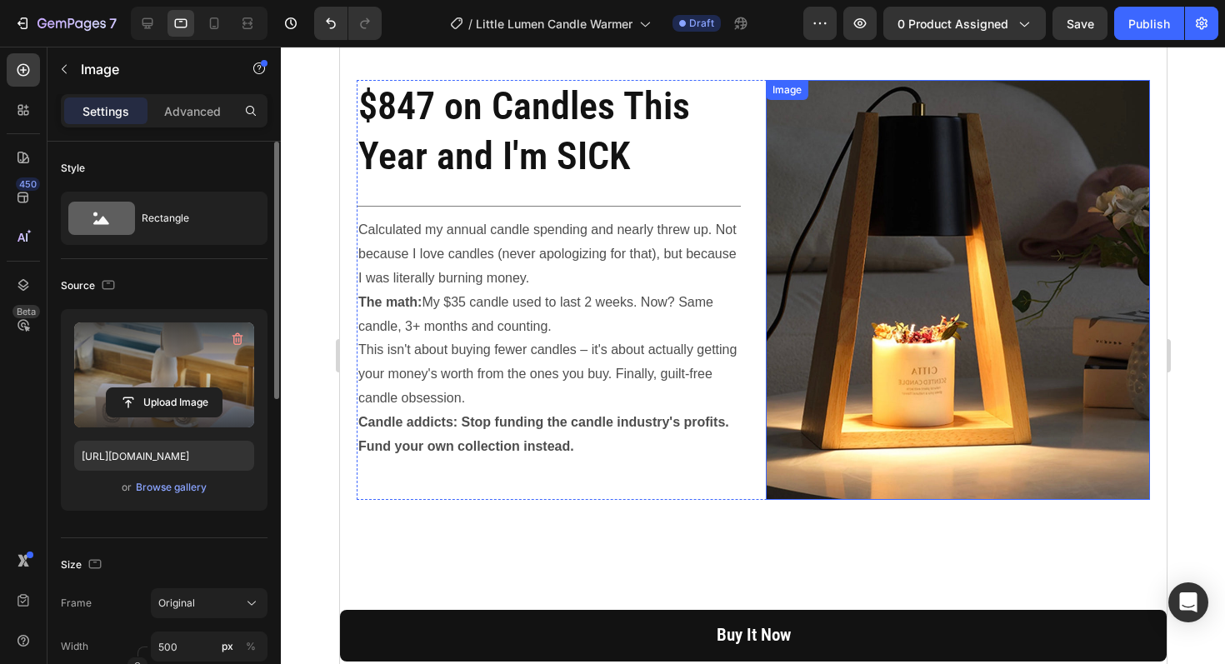
scroll to position [2435, 0]
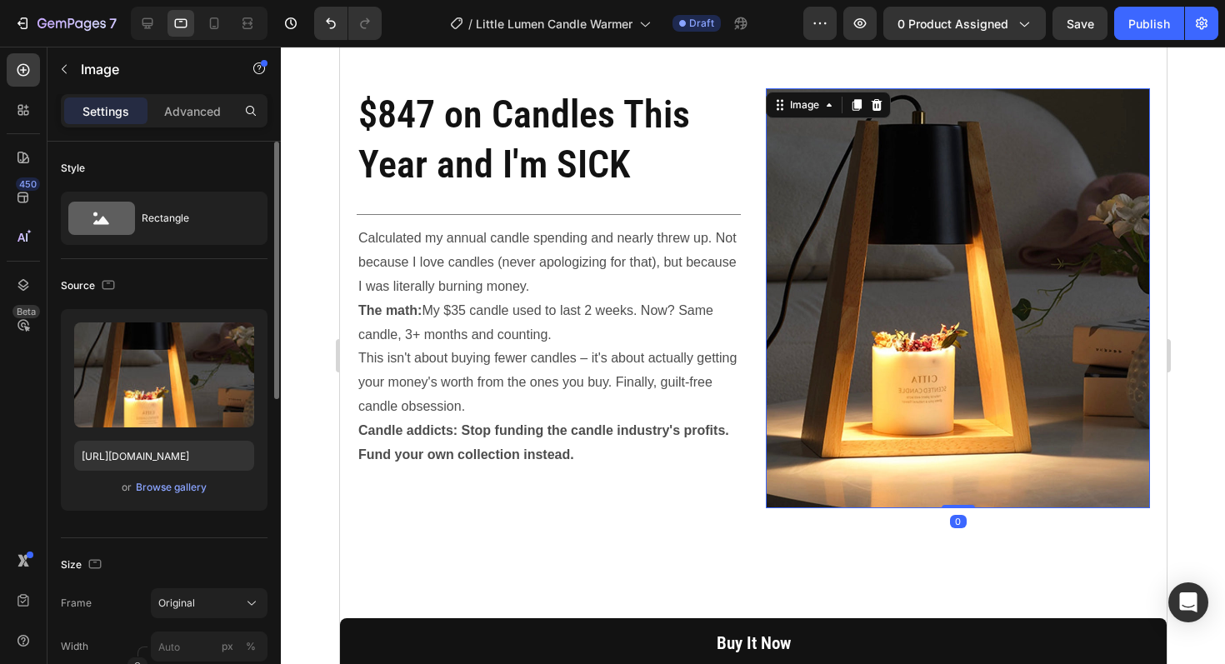
click at [926, 313] on img at bounding box center [957, 298] width 384 height 420
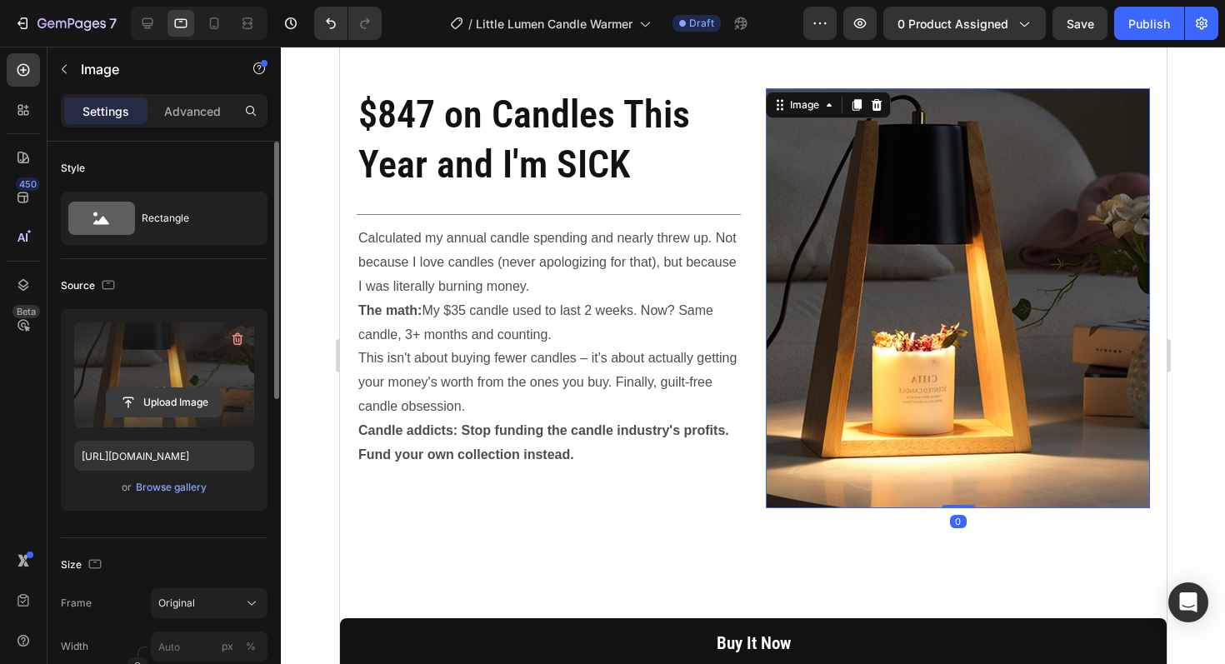
click at [186, 394] on input "file" at bounding box center [164, 402] width 115 height 28
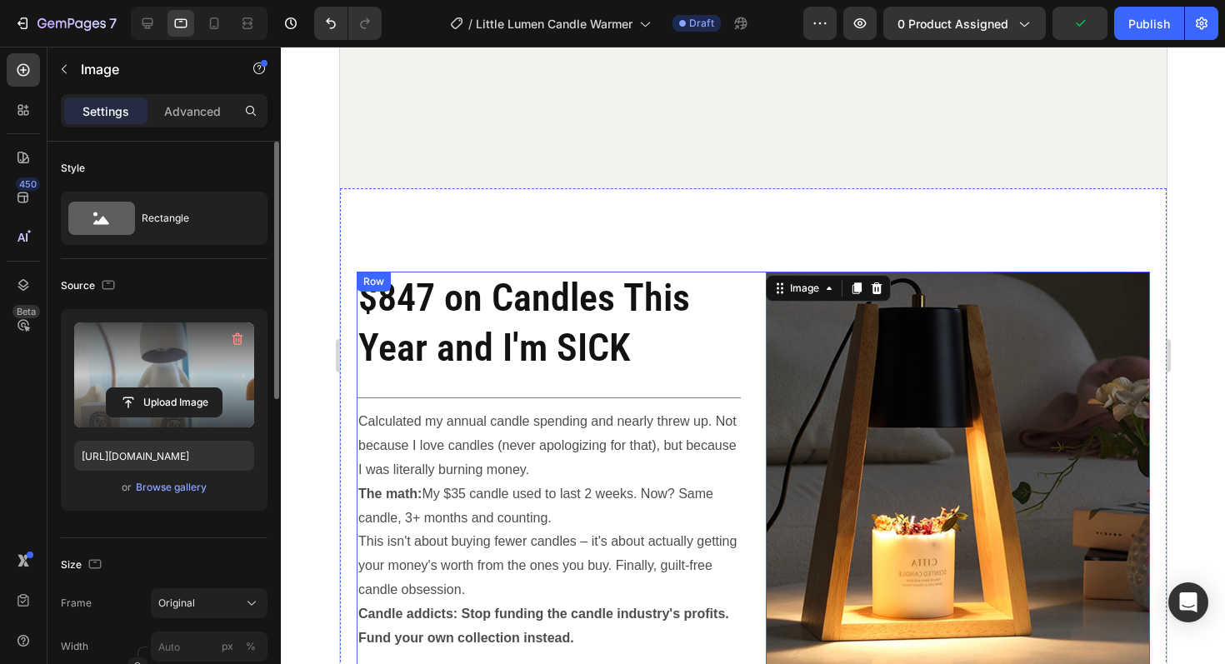
type input "[URL][DOMAIN_NAME]"
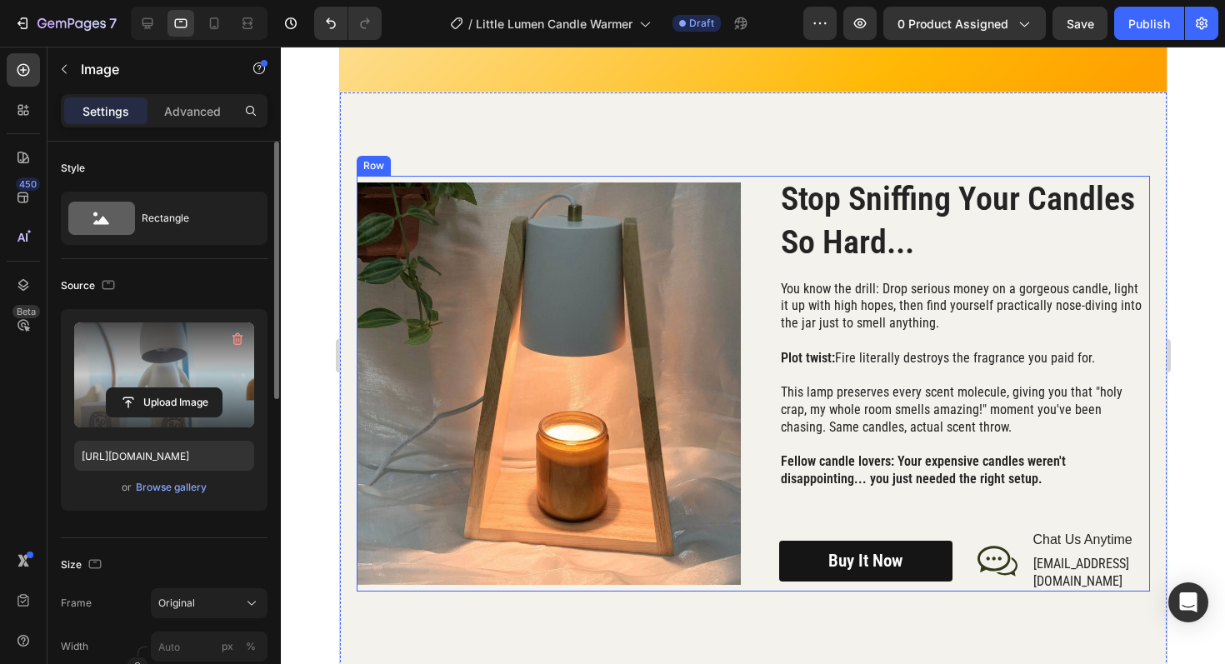
scroll to position [2119, 0]
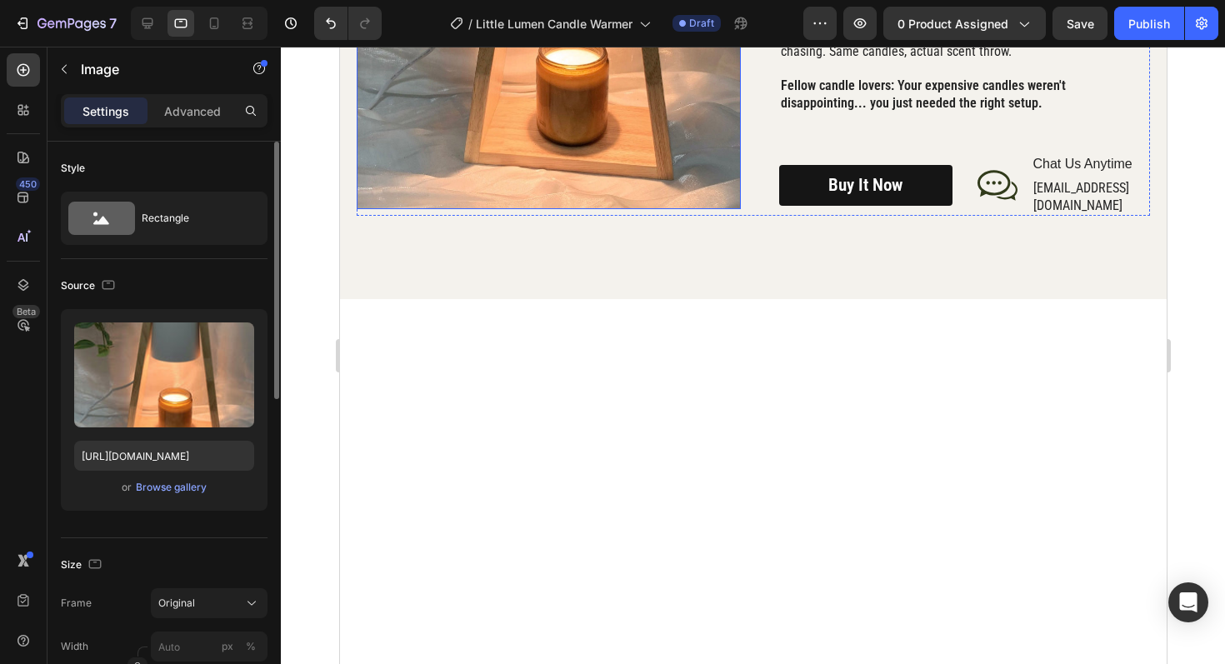
click at [571, 208] on img at bounding box center [548, 8] width 384 height 402
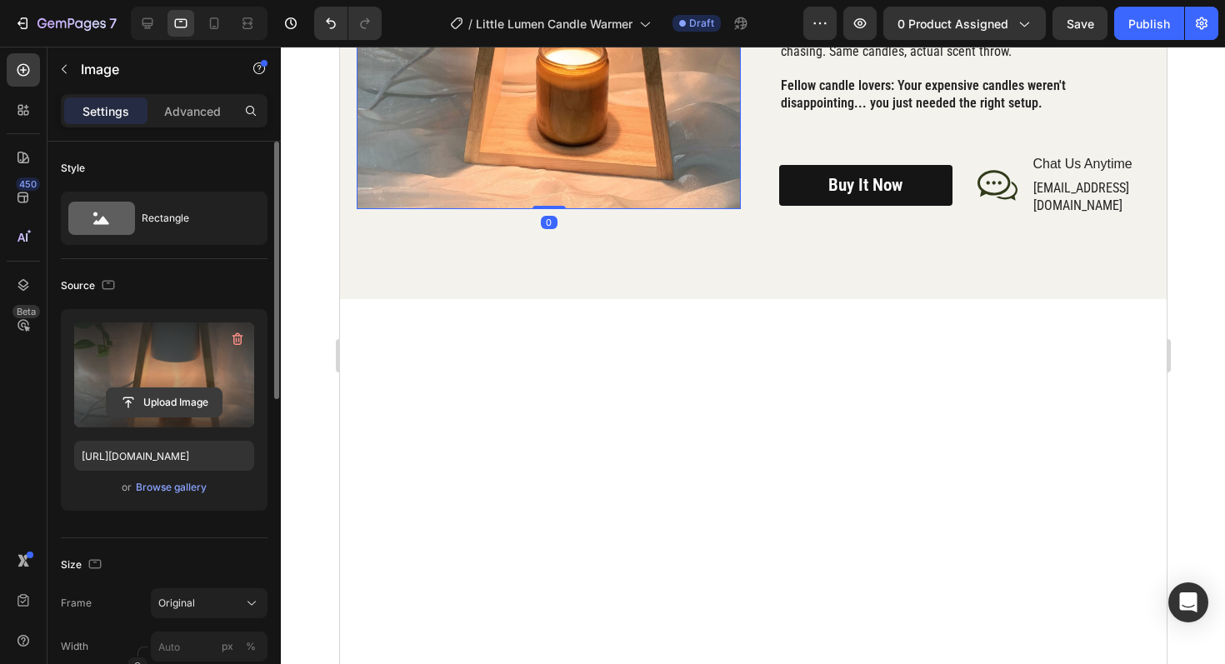
click at [148, 401] on input "file" at bounding box center [164, 402] width 115 height 28
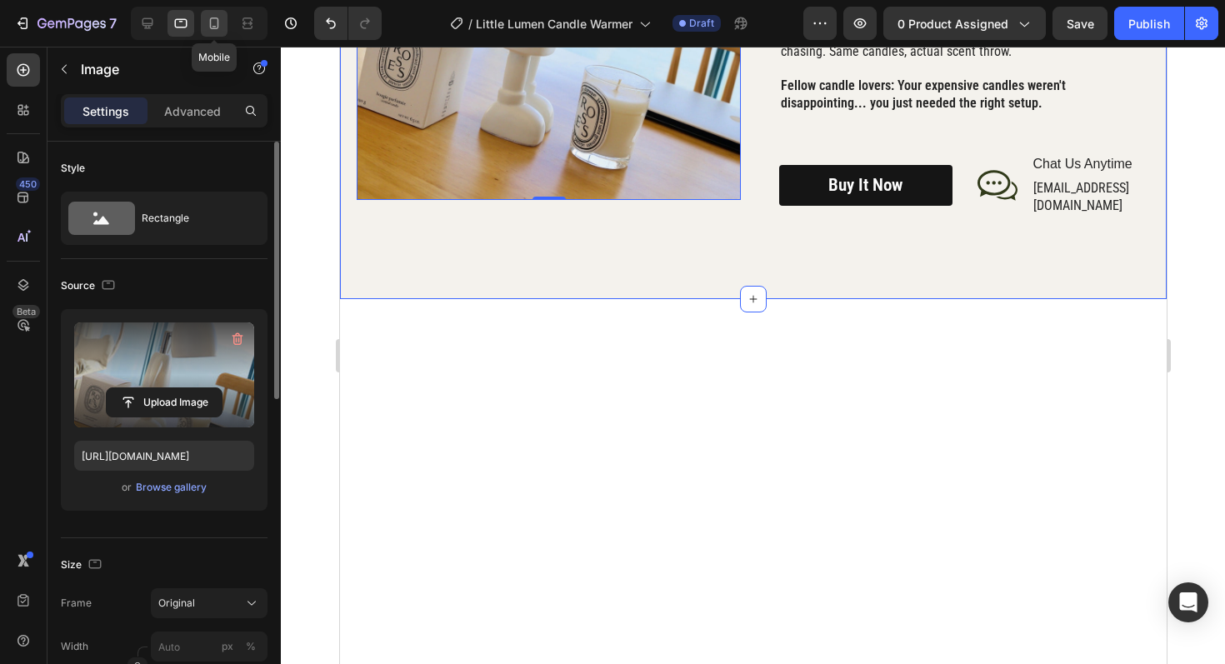
click at [219, 23] on icon at bounding box center [214, 23] width 17 height 17
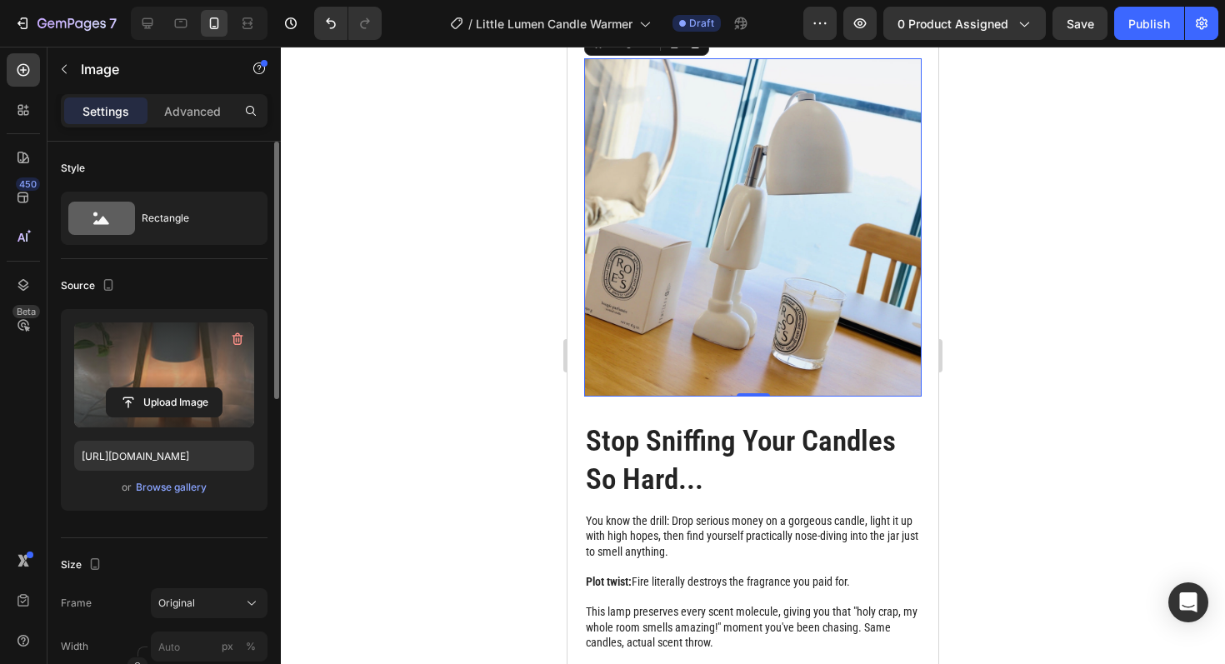
scroll to position [2069, 0]
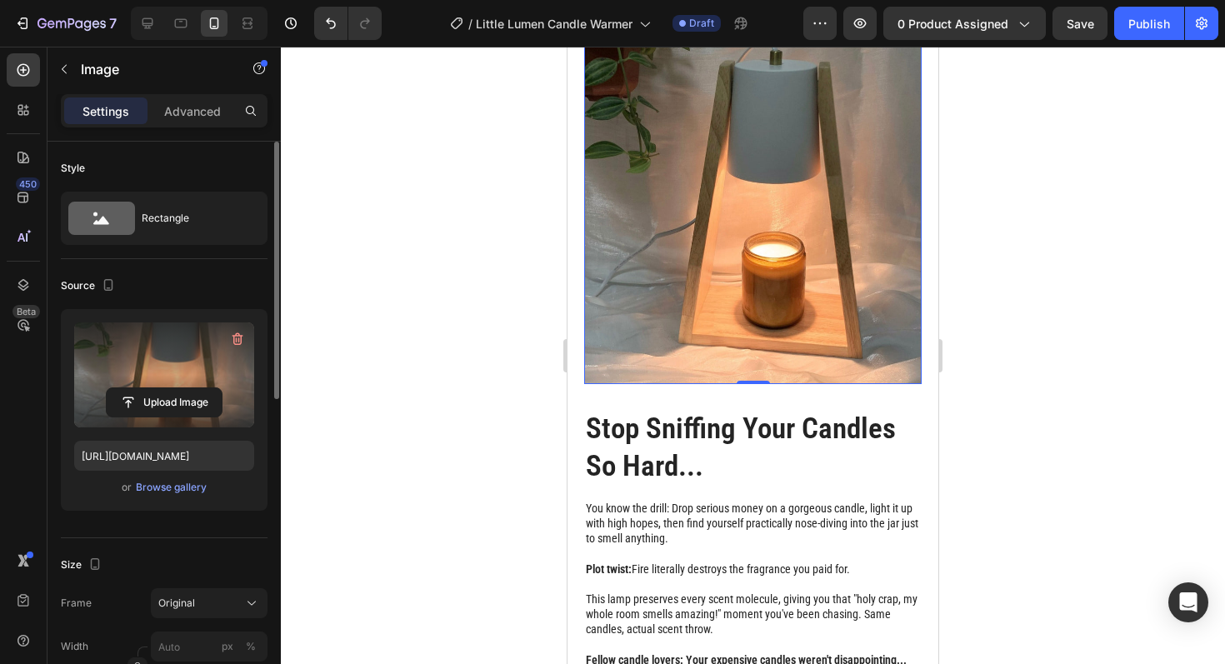
click at [754, 275] on img at bounding box center [753, 207] width 338 height 353
click at [193, 402] on input "file" at bounding box center [164, 402] width 115 height 28
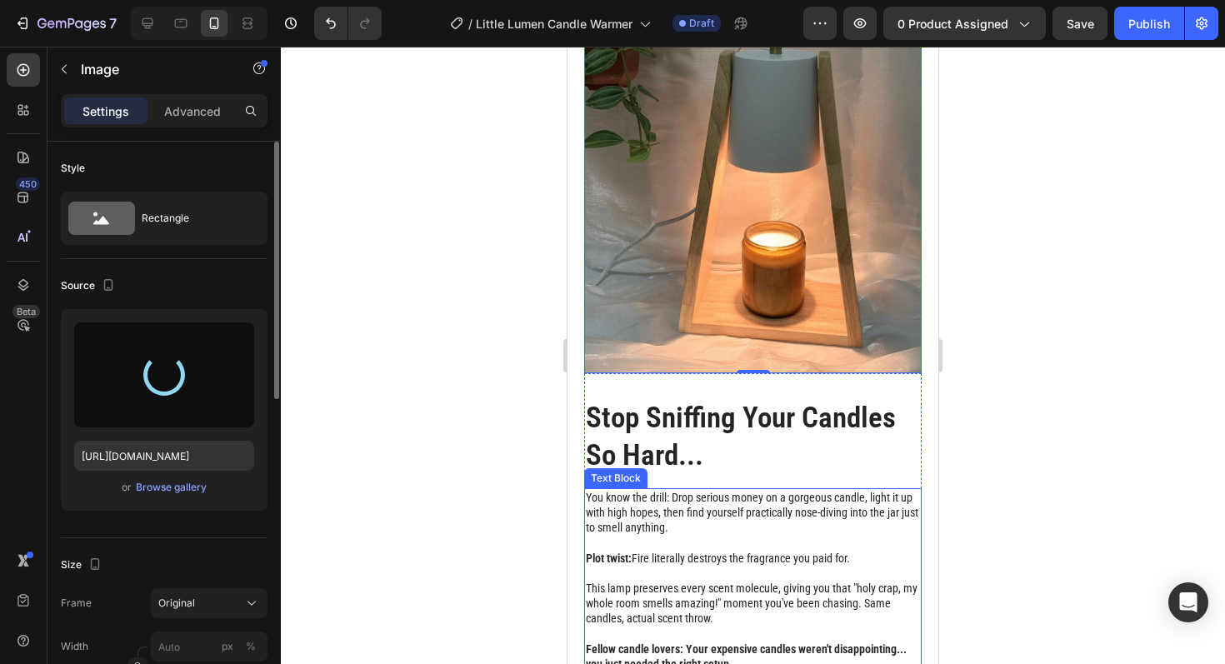
scroll to position [2082, 0]
type input "https://cdn.shopify.com/s/files/1/0945/3410/7453/files/gempages_575129164550505…"
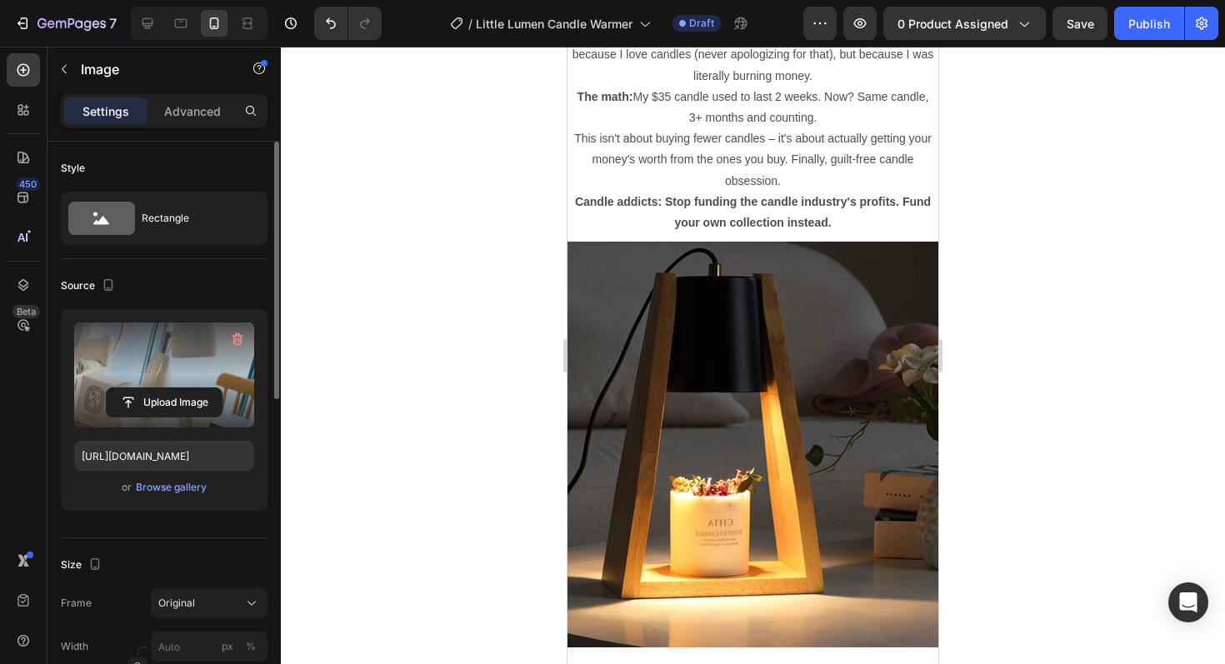
scroll to position [3052, 0]
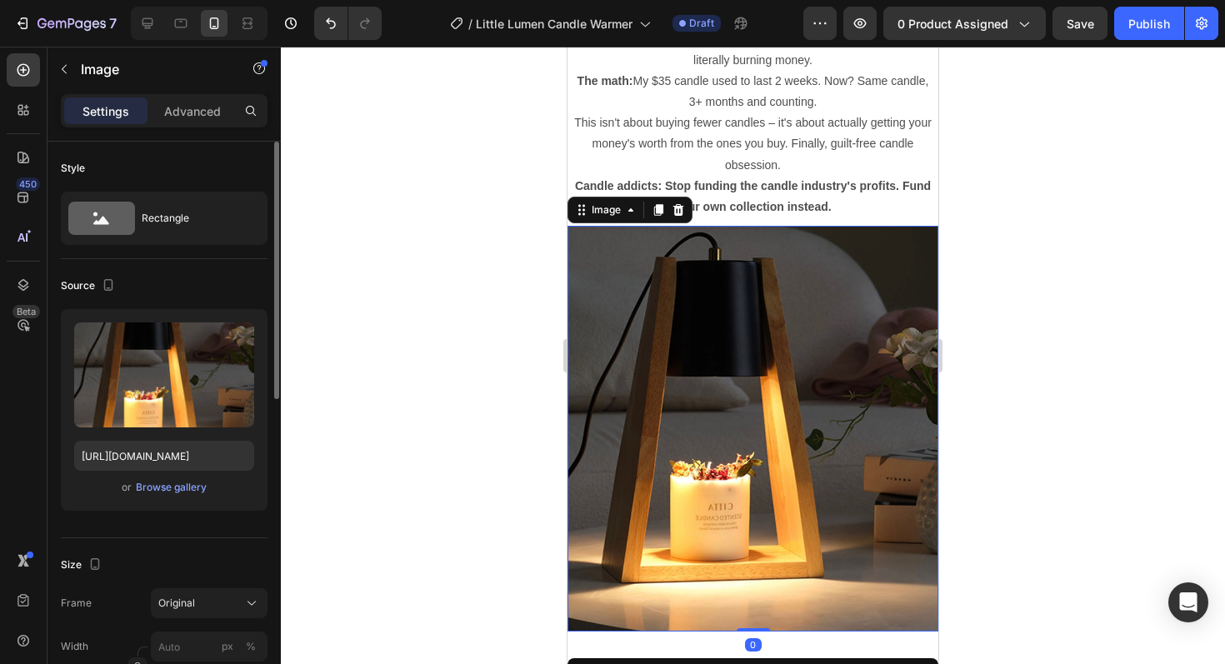
click at [797, 456] on img at bounding box center [753, 429] width 371 height 406
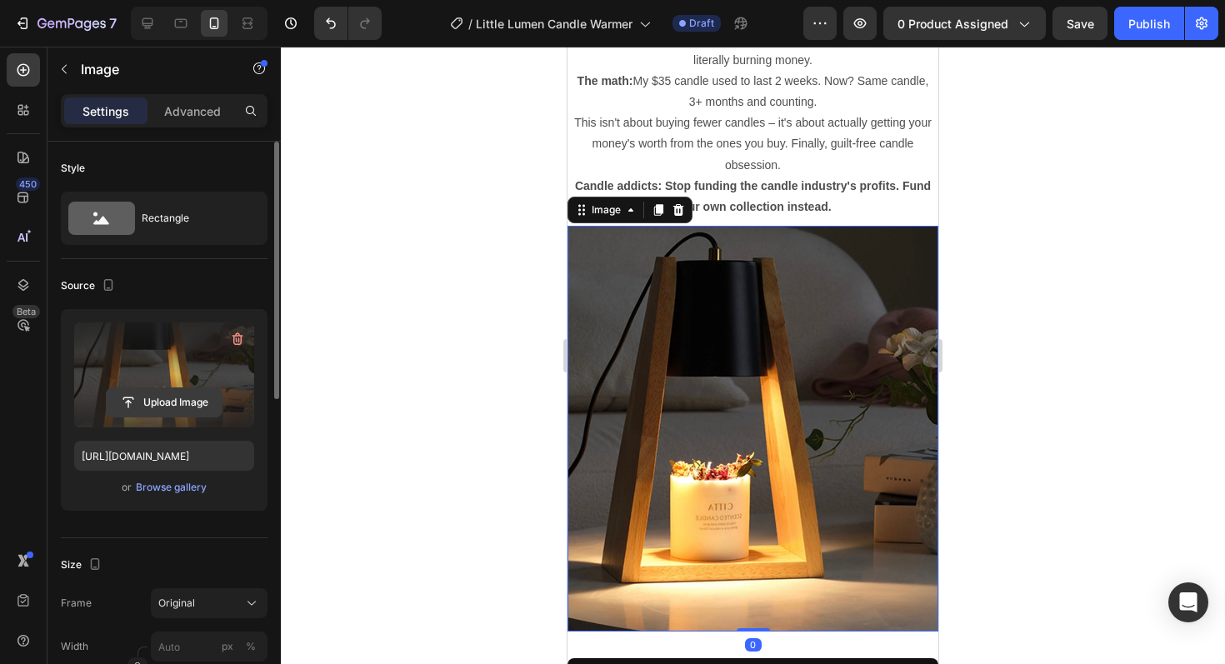
click at [181, 394] on input "file" at bounding box center [164, 402] width 115 height 28
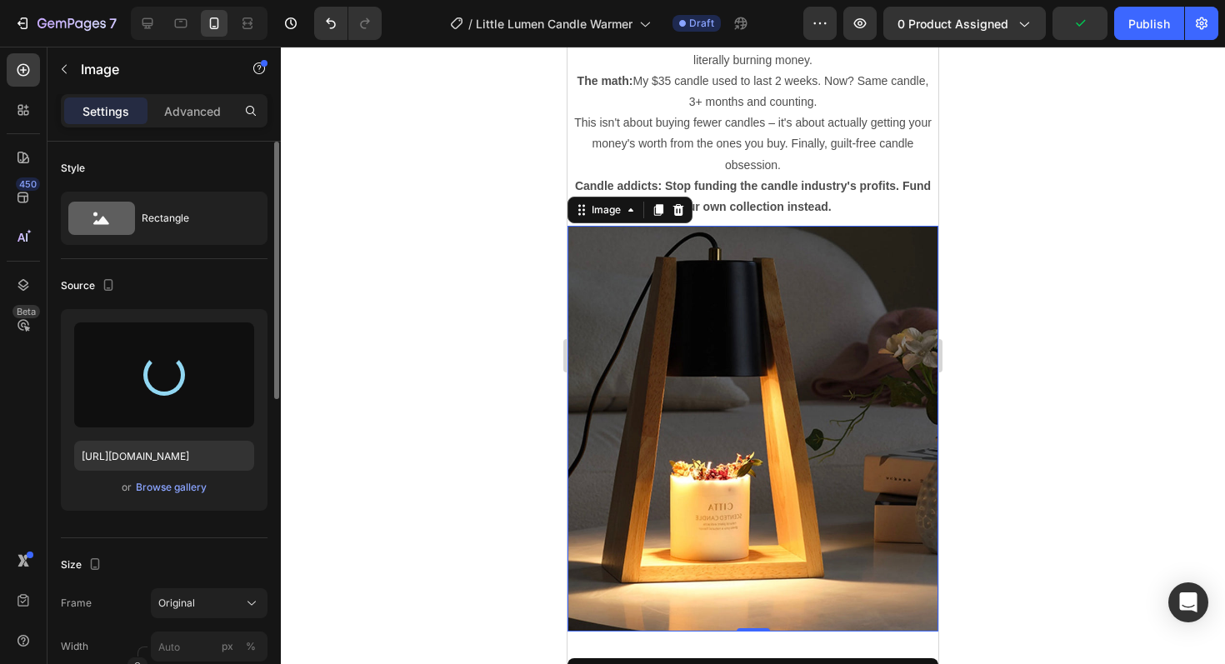
type input "https://cdn.shopify.com/s/files/1/0945/3410/7453/files/gempages_575129164550505…"
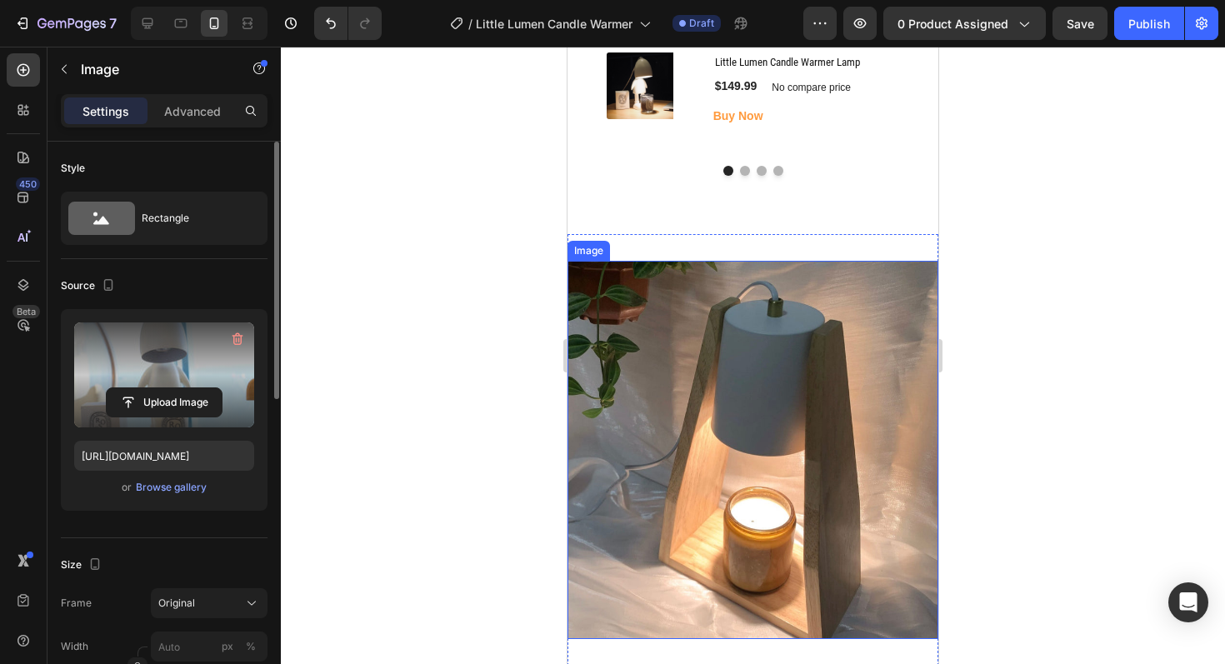
scroll to position [4238, 0]
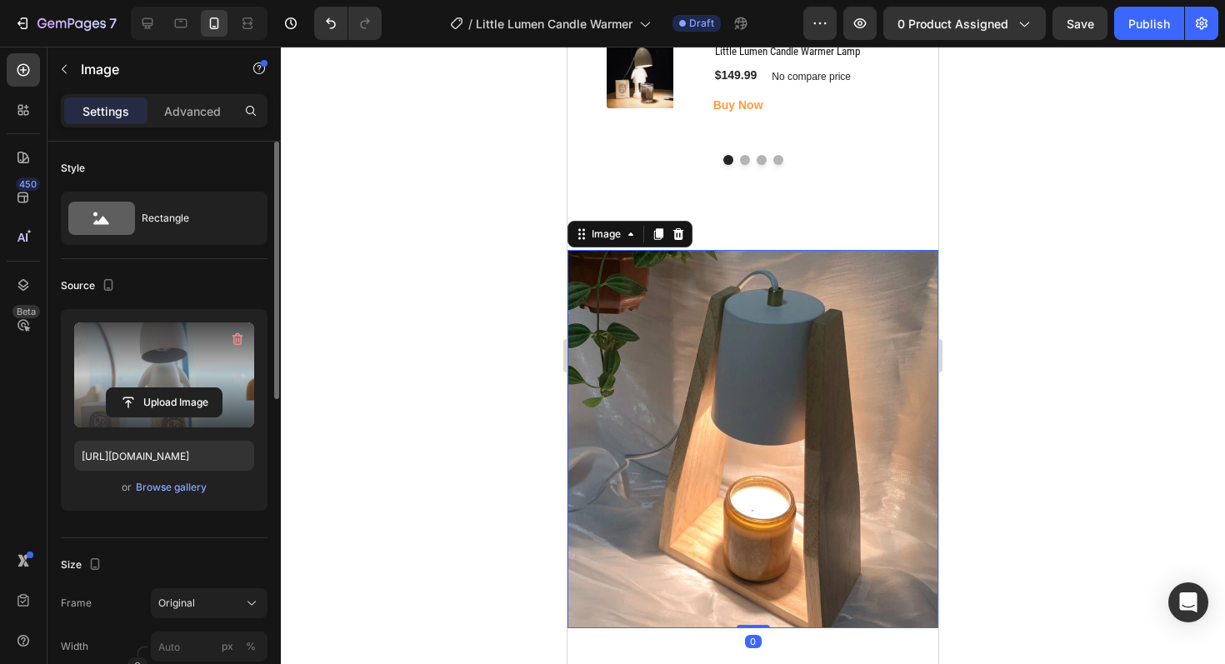
click at [766, 490] on img at bounding box center [753, 439] width 371 height 378
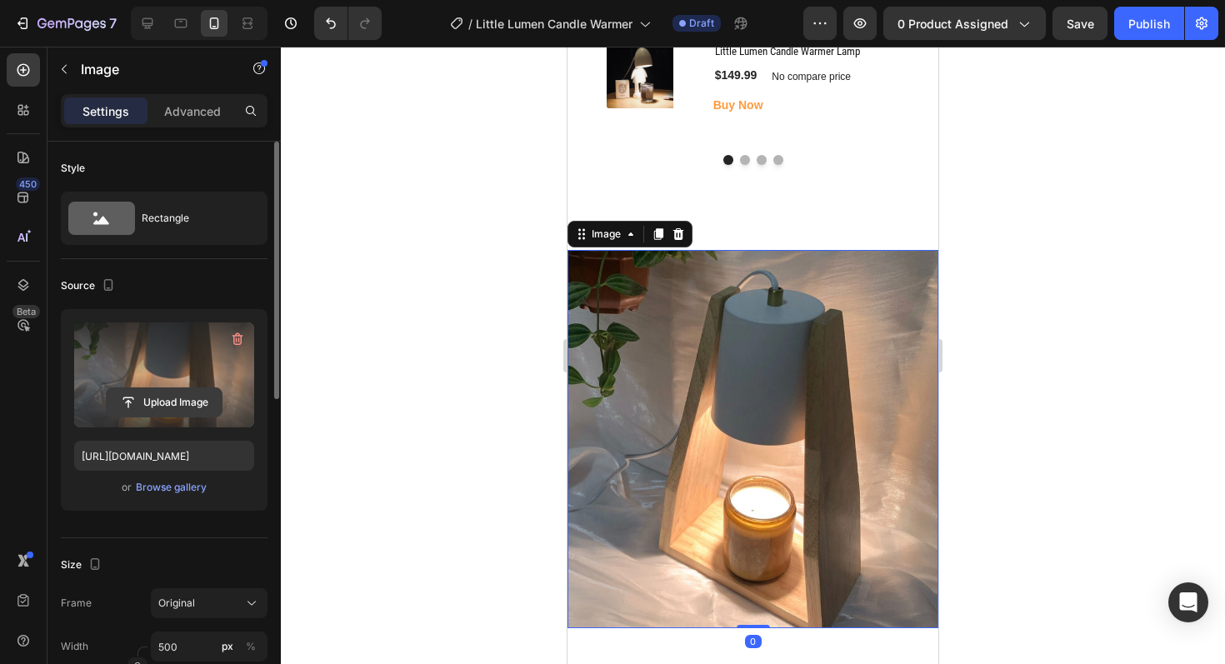
click at [163, 403] on input "file" at bounding box center [164, 402] width 115 height 28
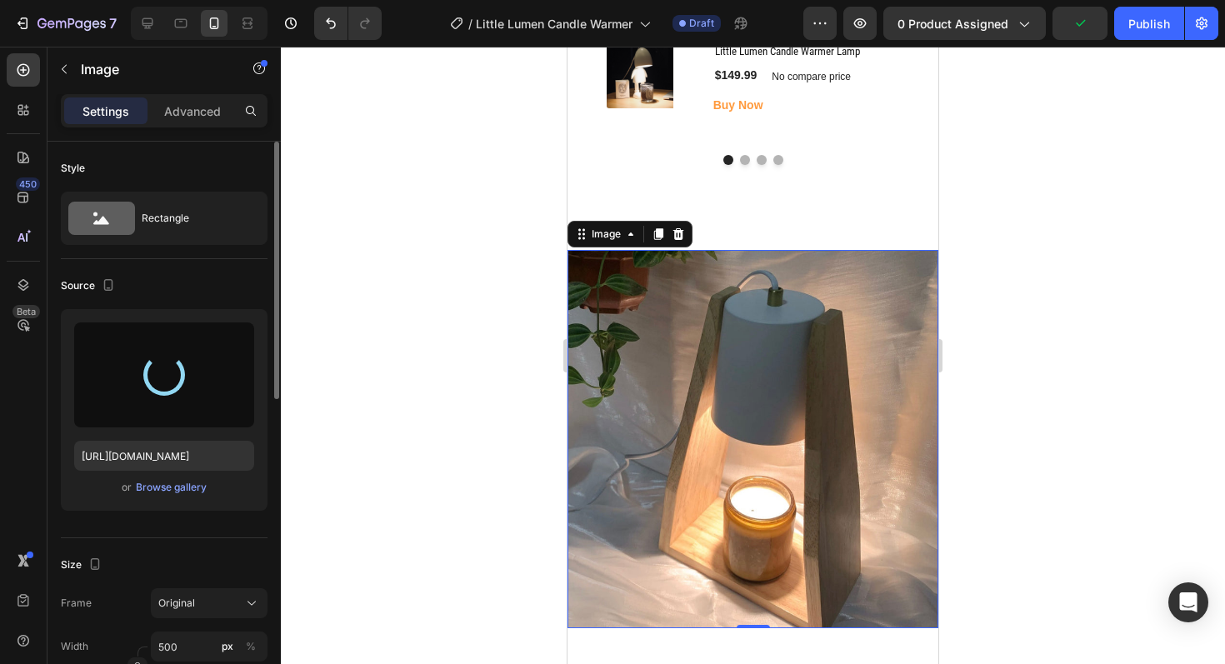
type input "https://cdn.shopify.com/s/files/1/0945/3410/7453/files/gempages_575129164550505…"
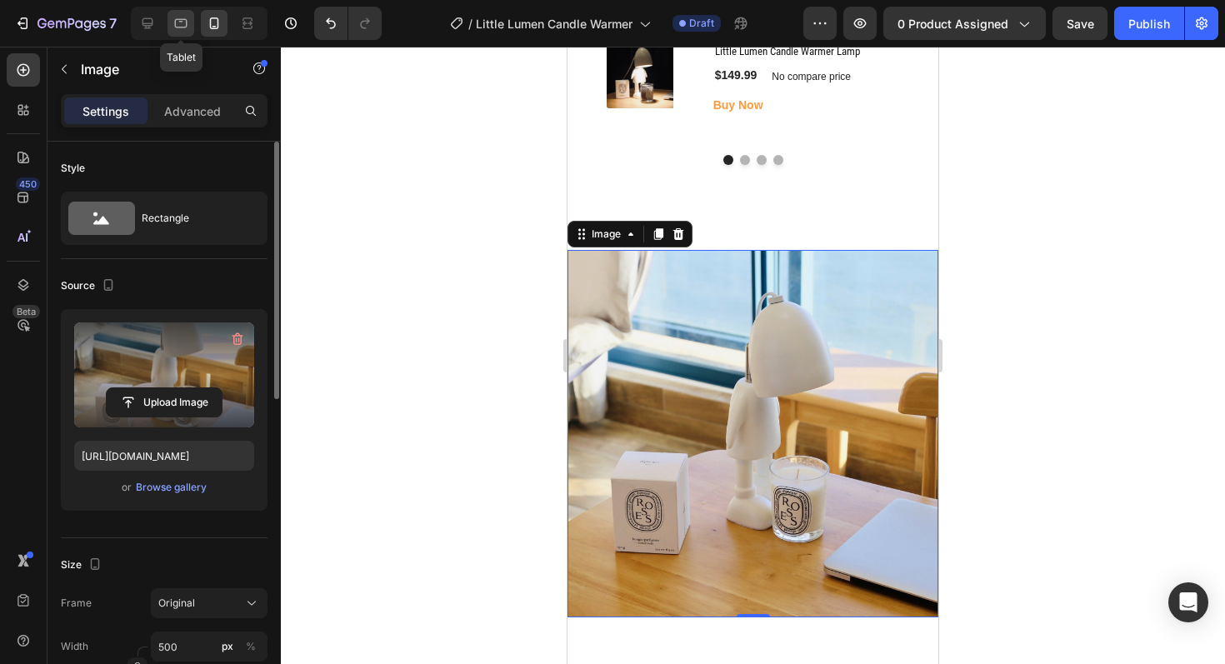
click at [187, 26] on icon at bounding box center [181, 23] width 13 height 9
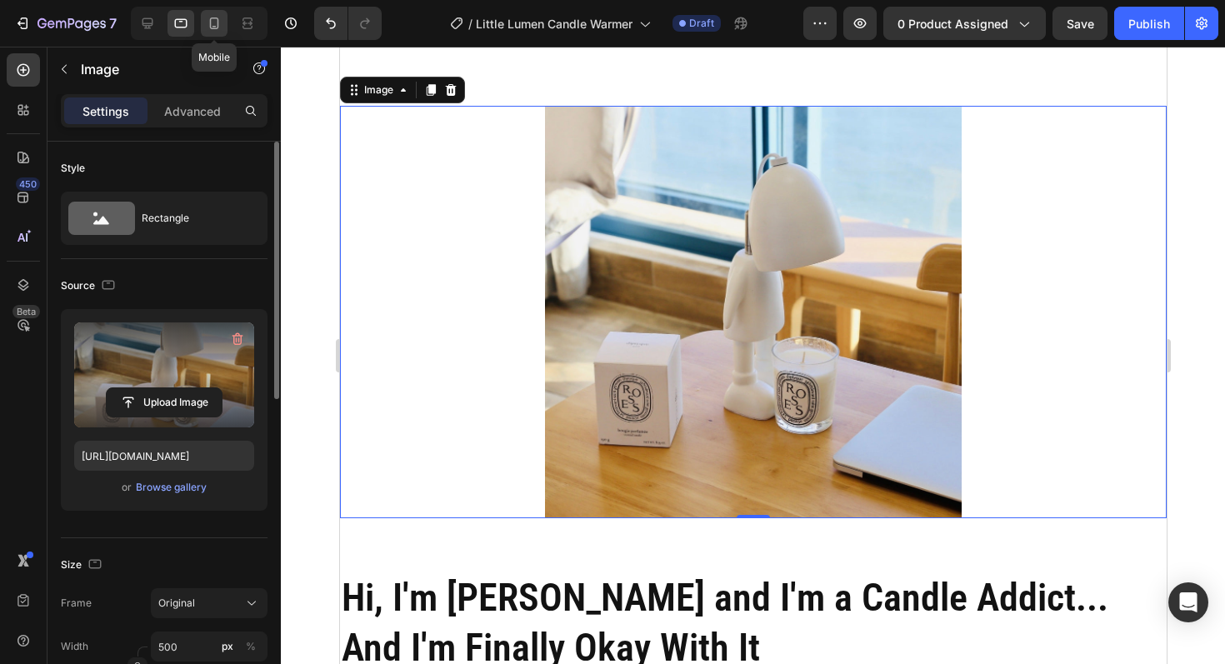
click at [208, 22] on icon at bounding box center [214, 23] width 17 height 17
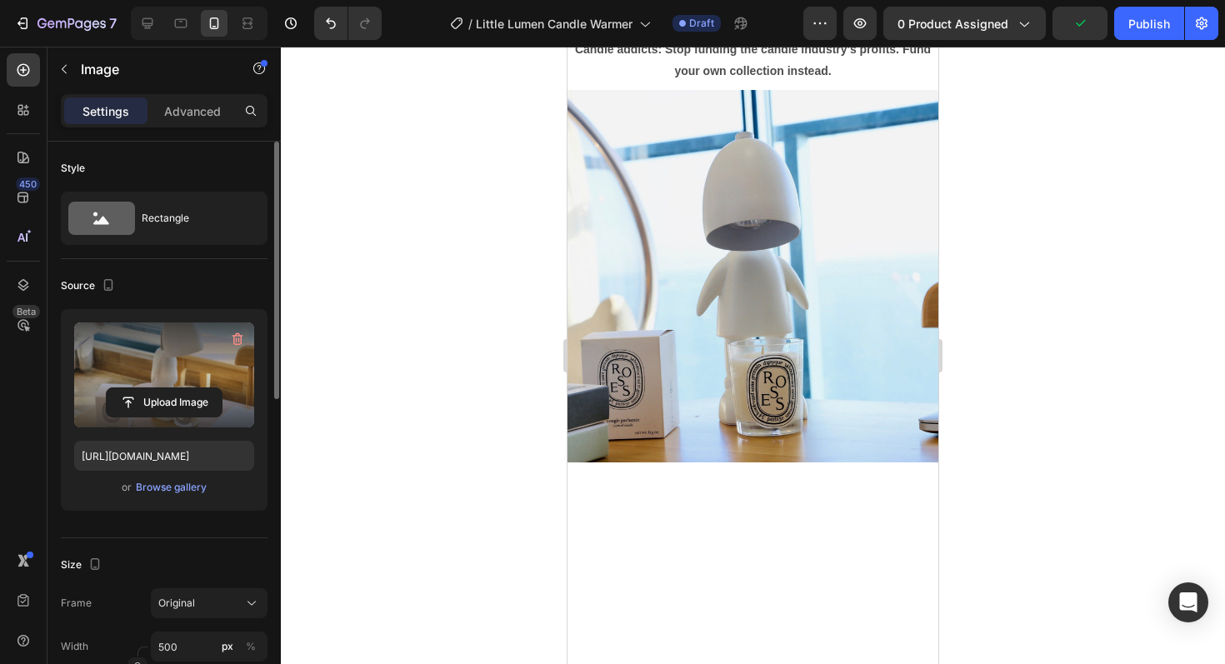
scroll to position [1749, 0]
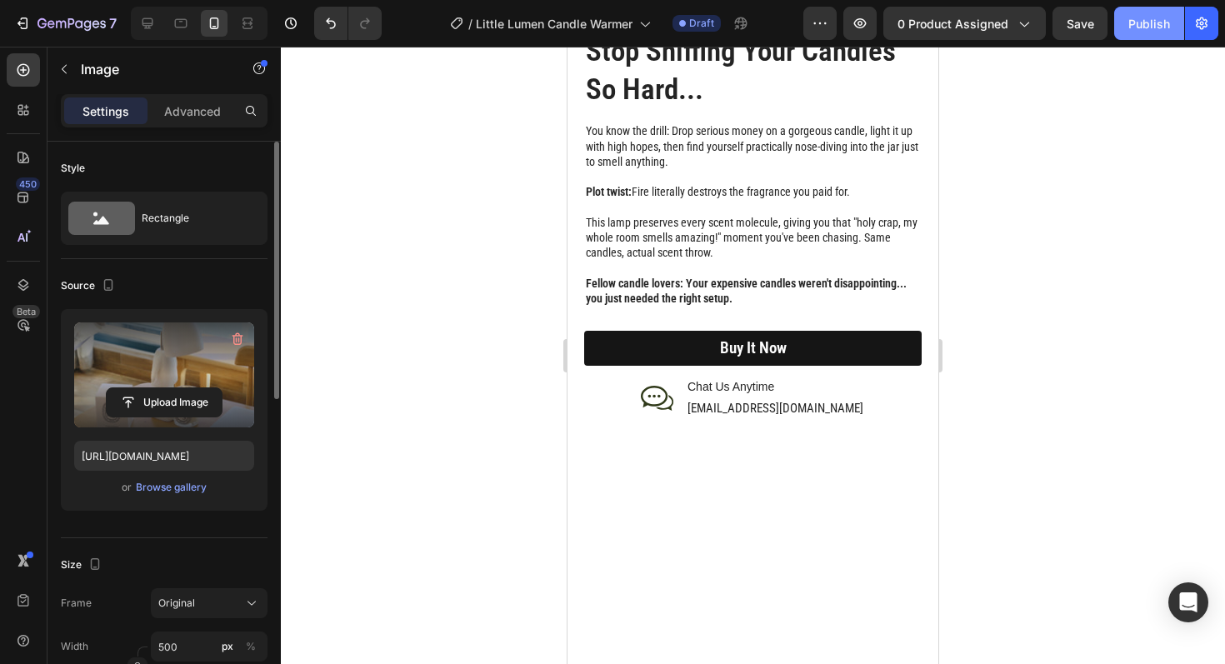
click at [1133, 27] on div "Publish" at bounding box center [1149, 24] width 42 height 18
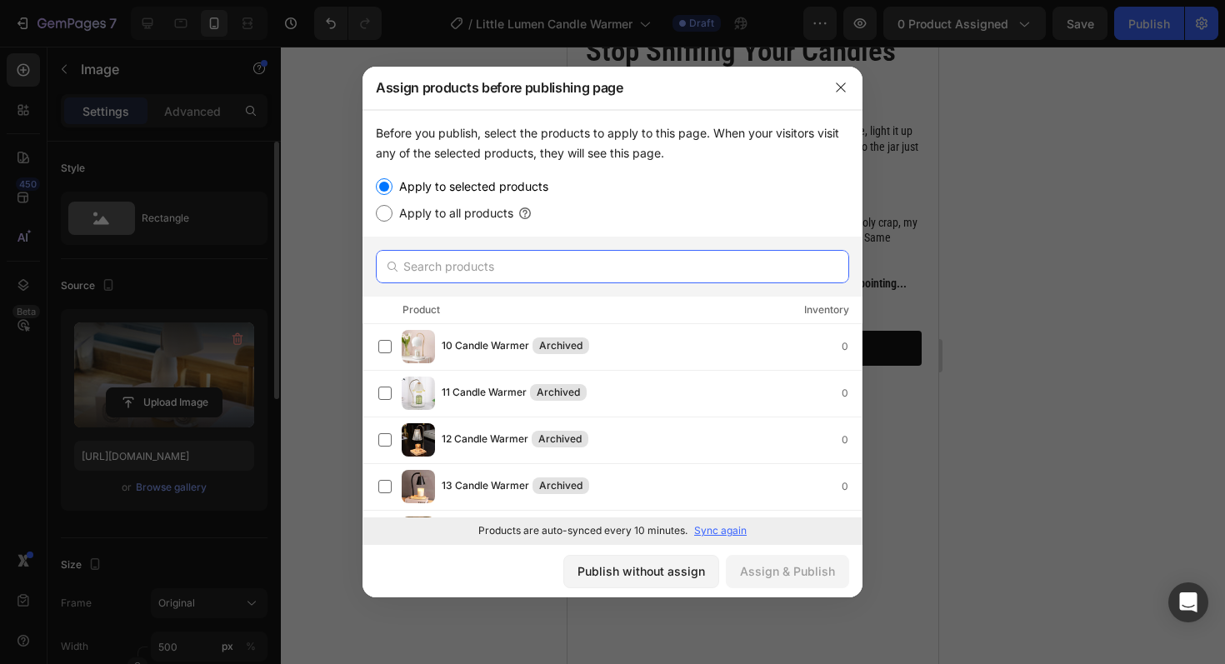
click at [573, 269] on input "text" at bounding box center [612, 266] width 473 height 33
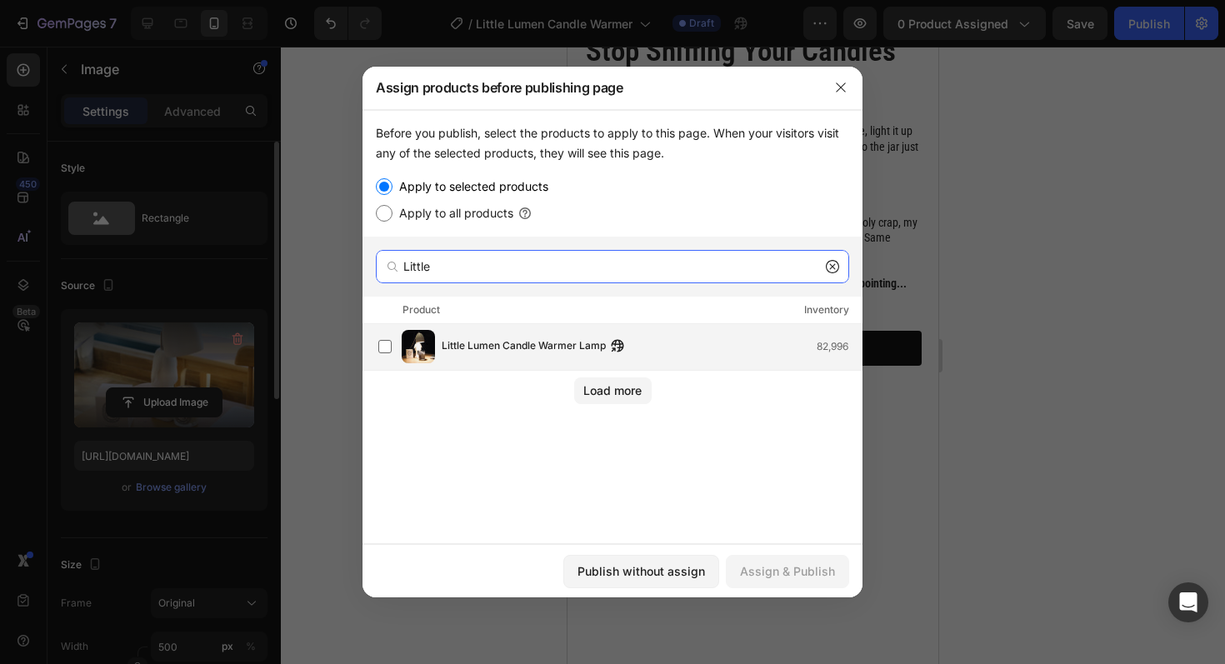
type input "Little"
click at [698, 339] on div "Little Lumen Candle Warmer Lamp 82,996" at bounding box center [652, 347] width 420 height 18
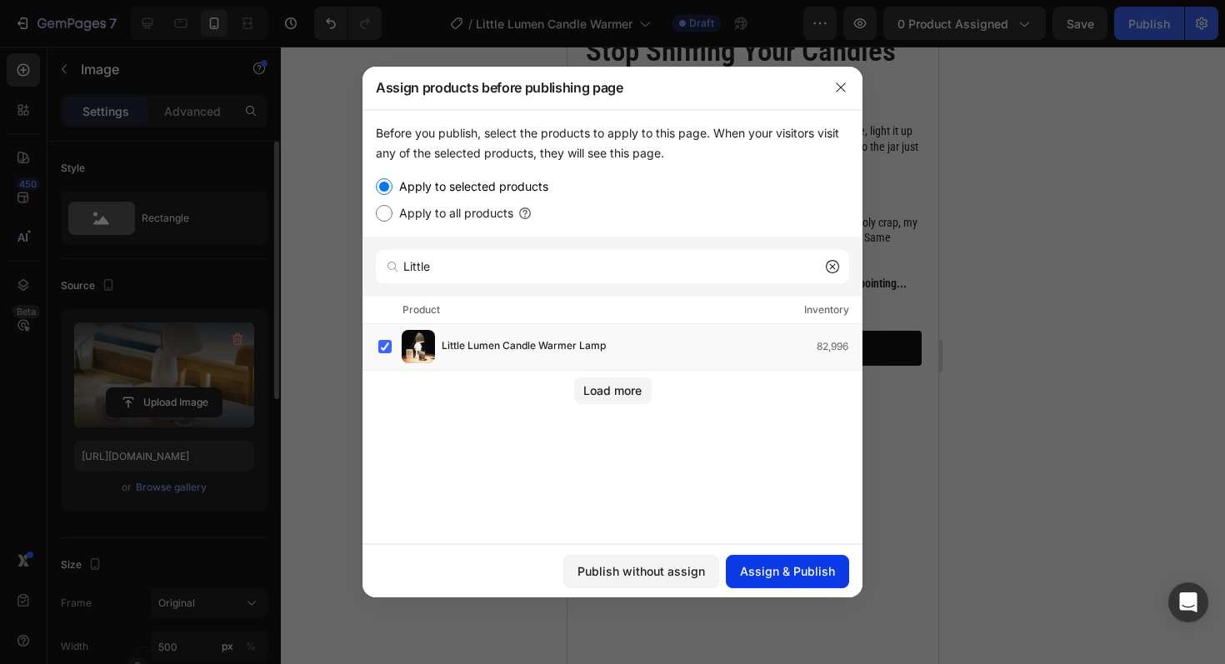
click at [798, 564] on div "Assign & Publish" at bounding box center [787, 572] width 95 height 18
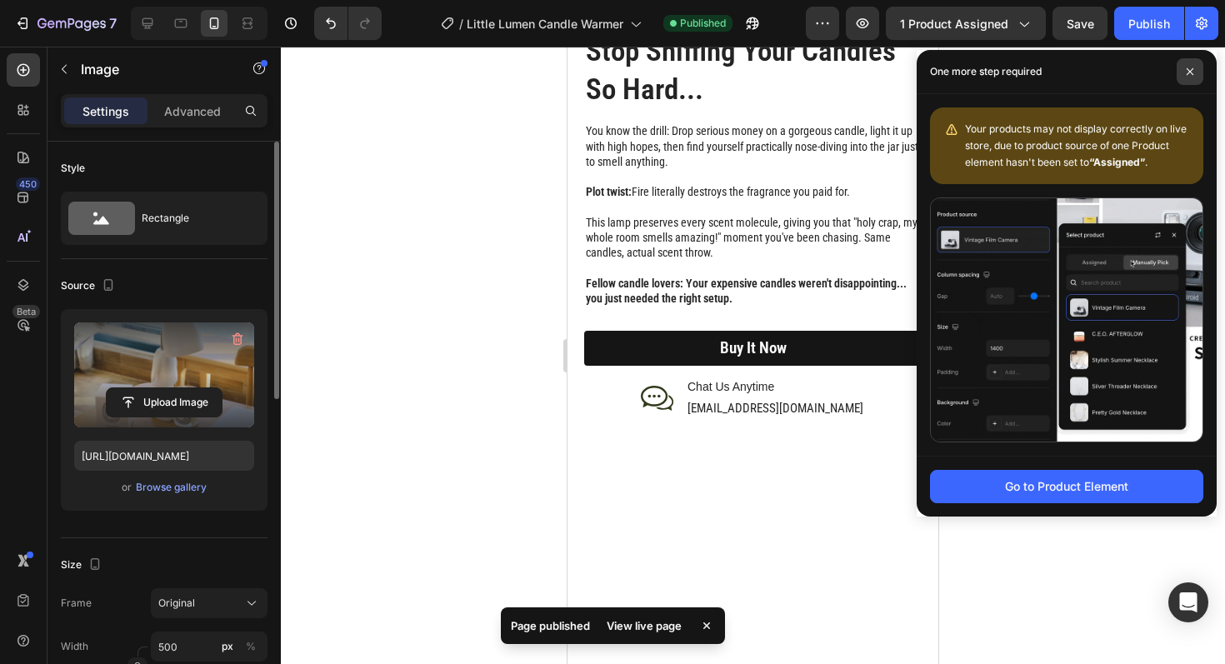
click at [1181, 70] on span at bounding box center [1190, 71] width 27 height 27
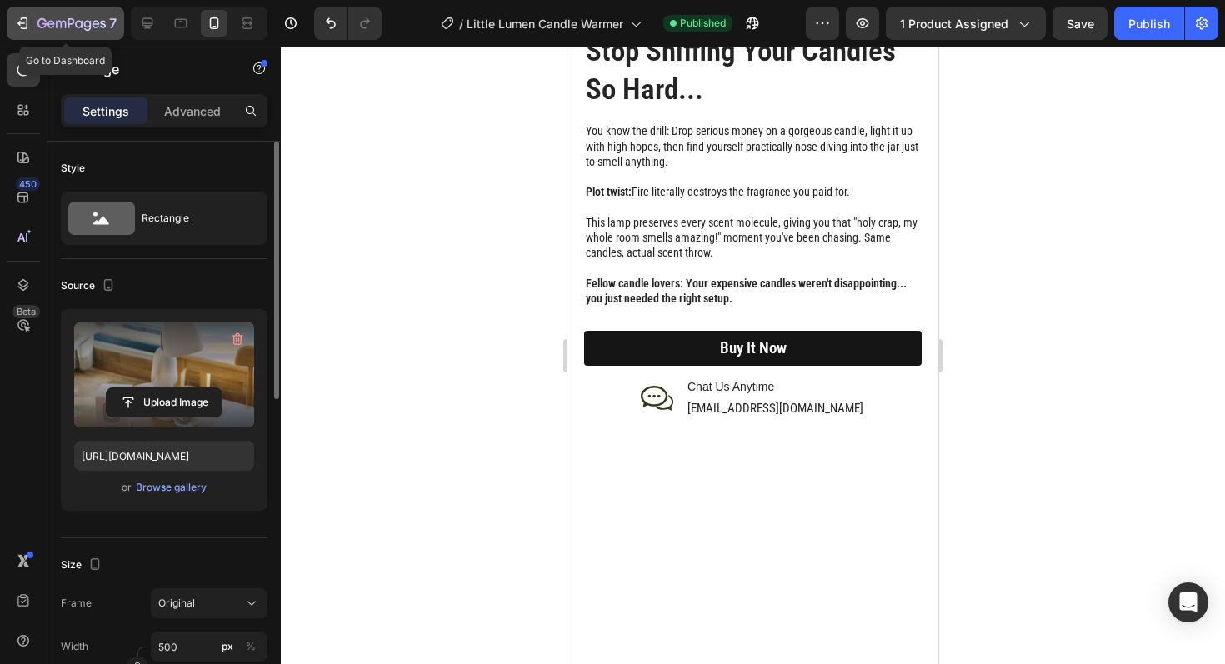
click at [16, 24] on icon "button" at bounding box center [22, 23] width 17 height 17
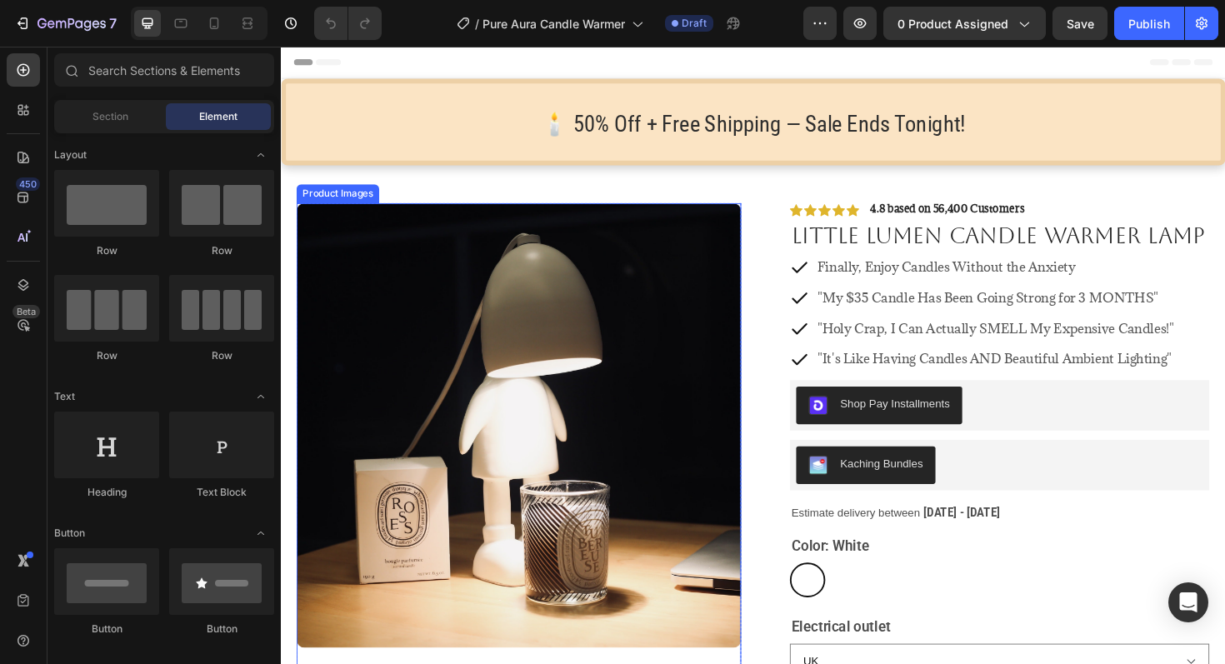
click at [590, 317] on img at bounding box center [533, 448] width 471 height 471
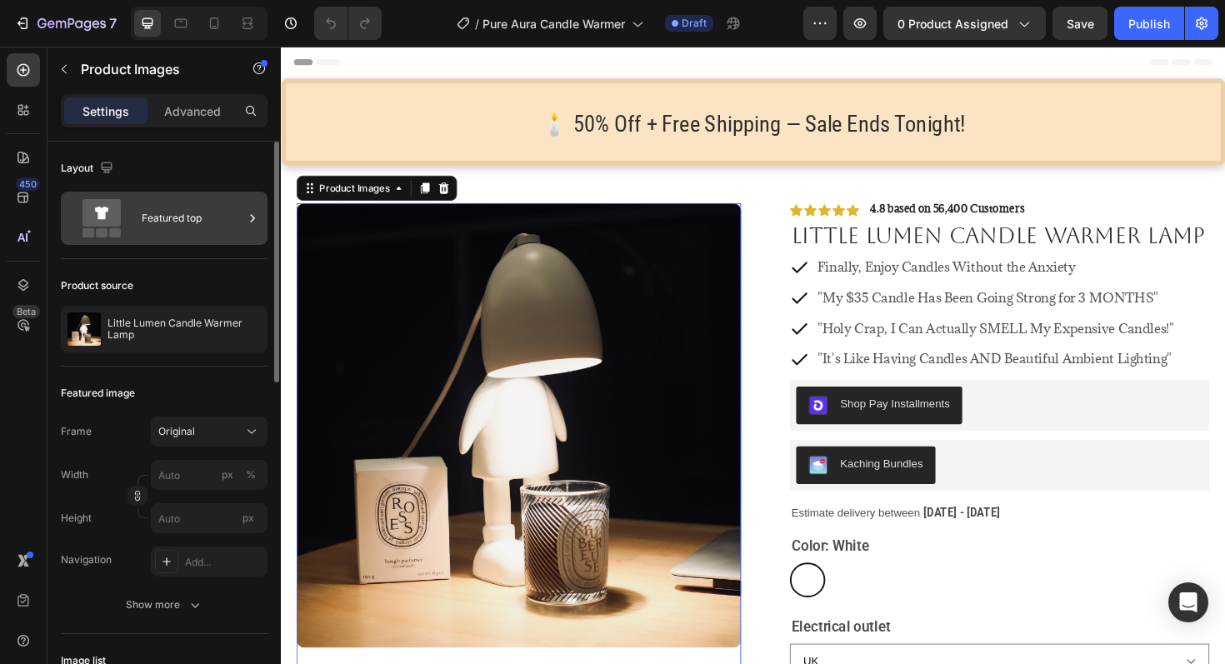
click at [158, 217] on div "Featured top" at bounding box center [193, 218] width 102 height 38
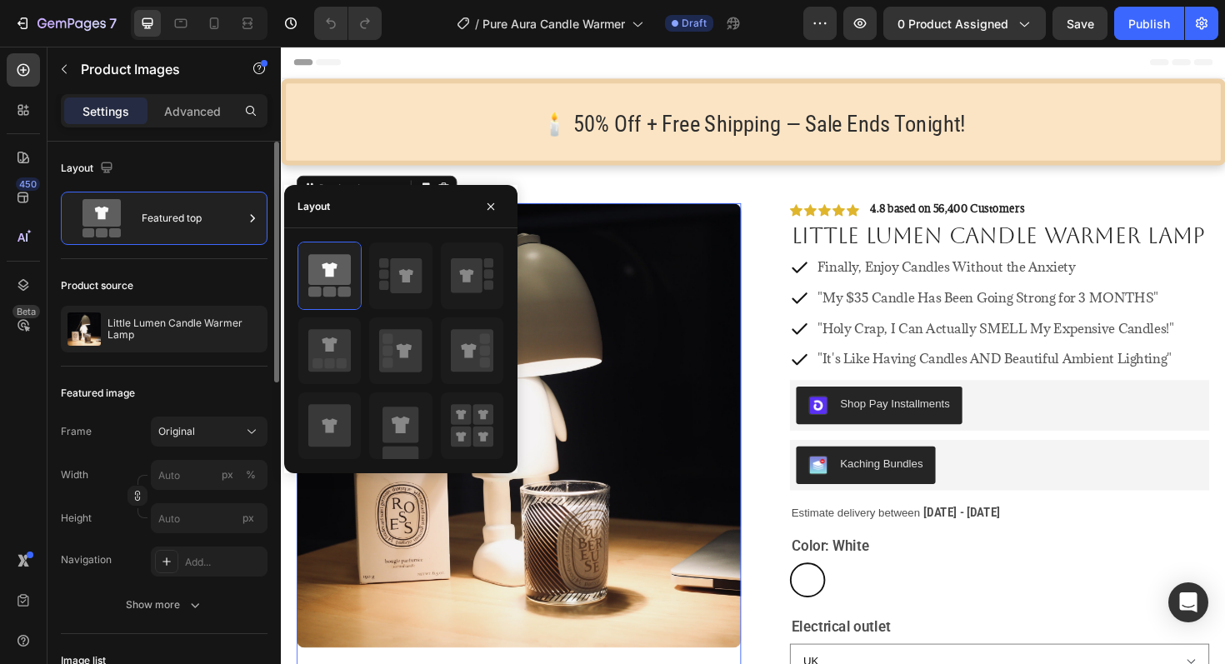
click at [162, 300] on div "Product source Little Lumen Candle Warmer Lamp" at bounding box center [164, 313] width 207 height 108
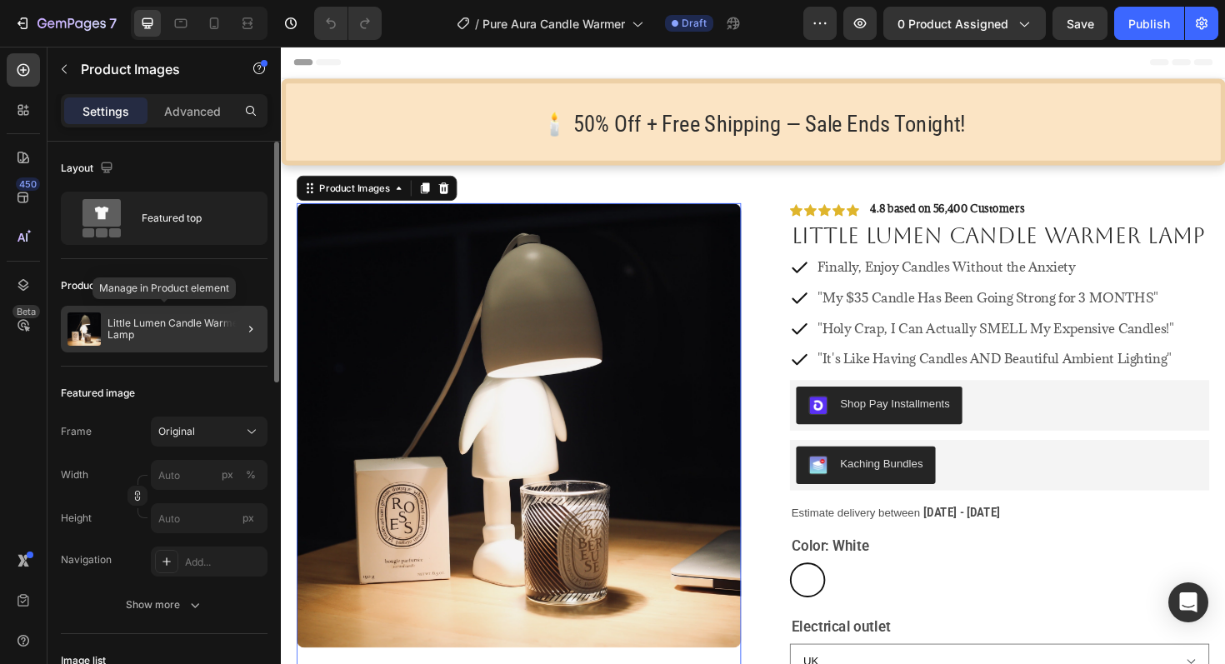
click at [162, 320] on p "Little Lumen Candle Warmer Lamp" at bounding box center [184, 329] width 153 height 23
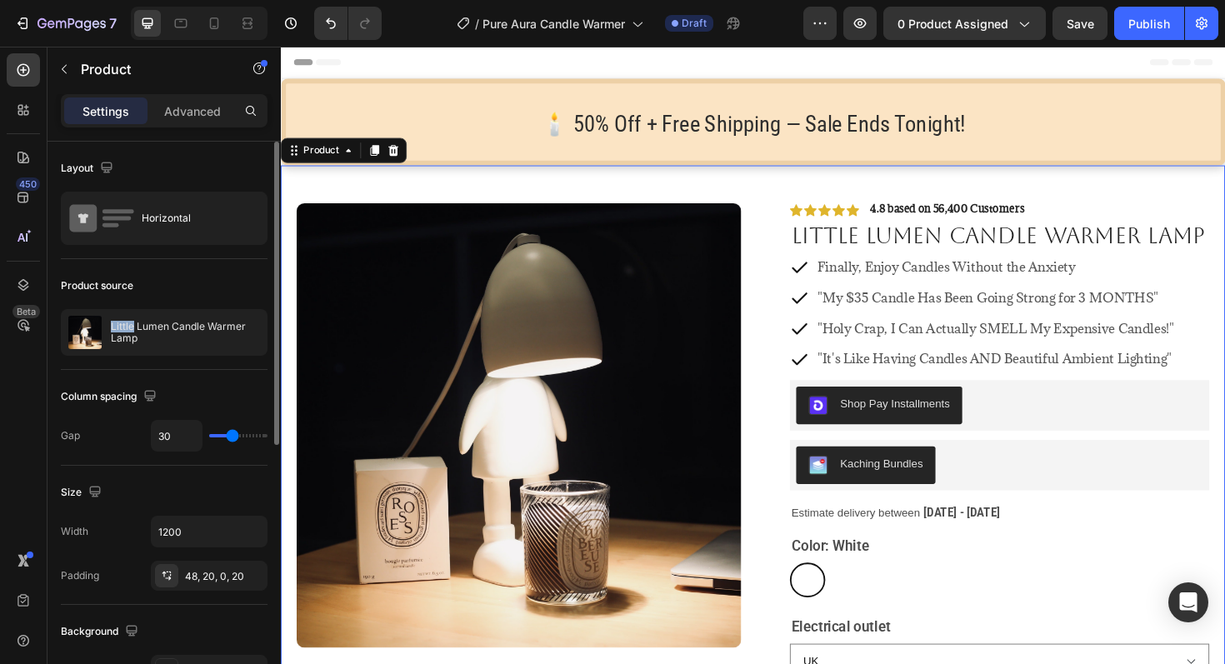
click at [162, 320] on div "Little Lumen Candle Warmer Lamp" at bounding box center [164, 332] width 207 height 47
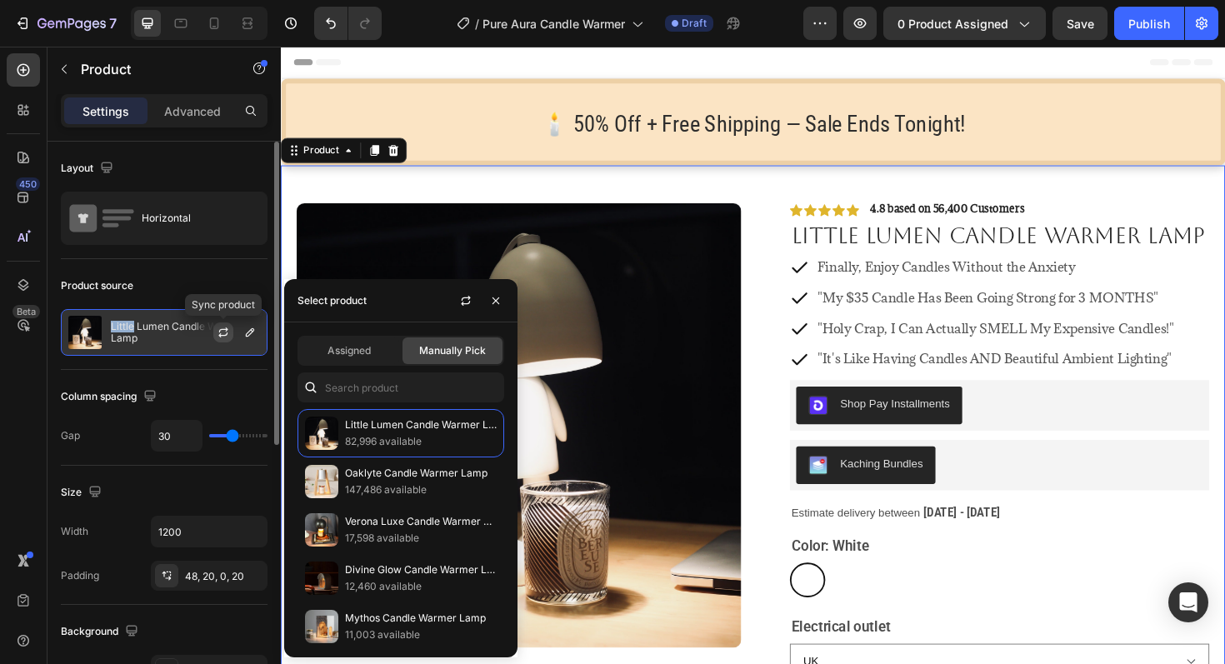
click at [222, 337] on icon "button" at bounding box center [223, 332] width 13 height 13
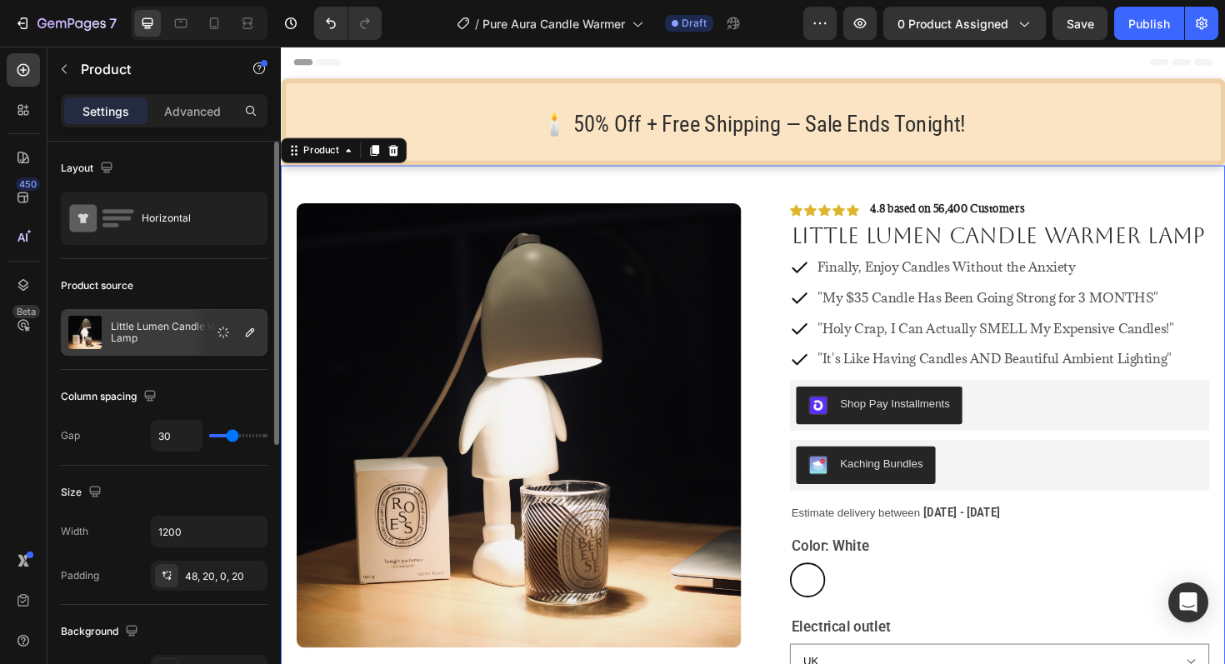
click at [184, 344] on div "Little Lumen Candle Warmer Lamp" at bounding box center [164, 332] width 207 height 47
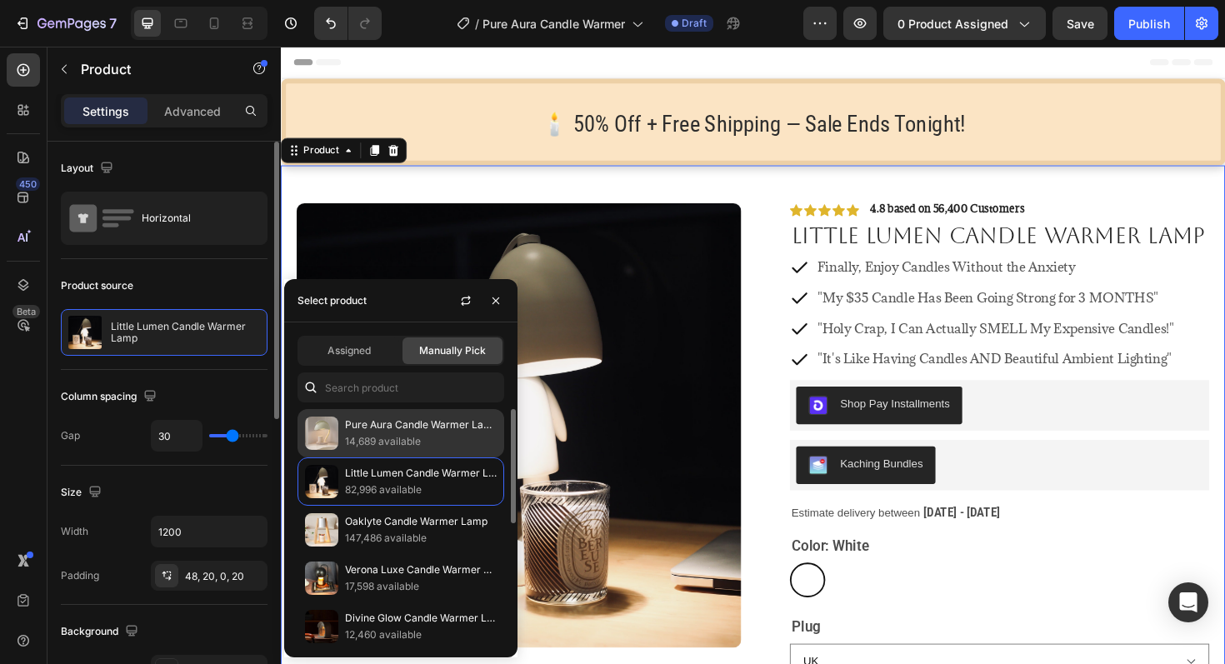
click at [422, 436] on p "14,689 available" at bounding box center [421, 441] width 152 height 17
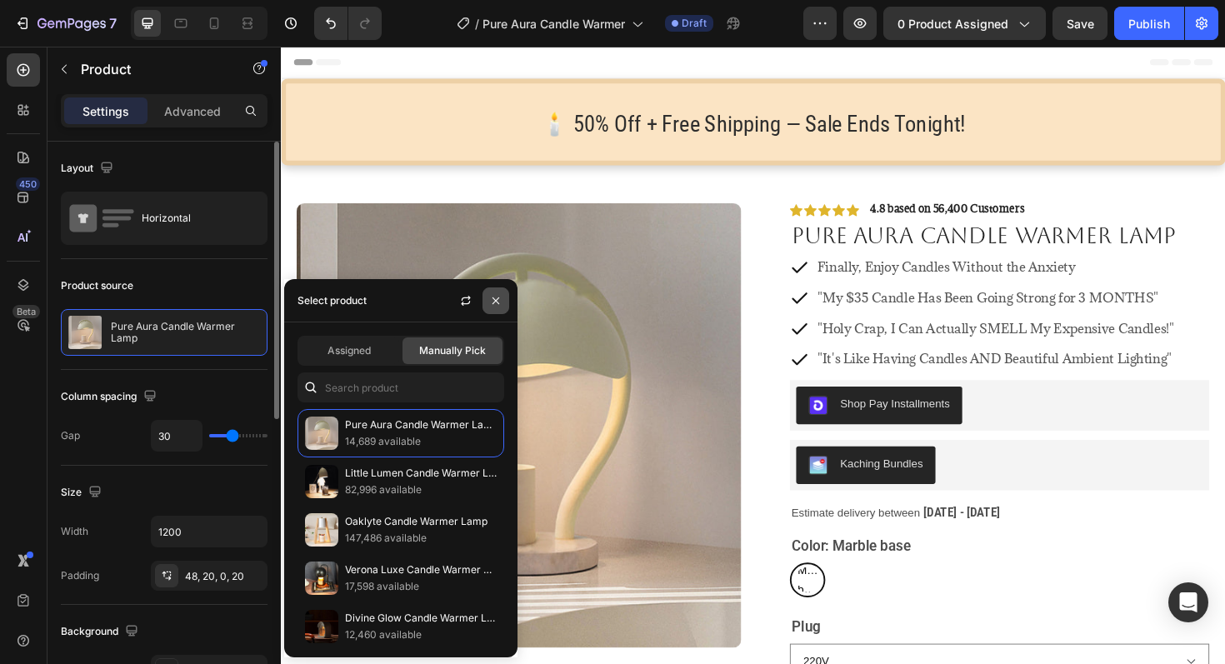
click at [494, 303] on icon "button" at bounding box center [495, 300] width 13 height 13
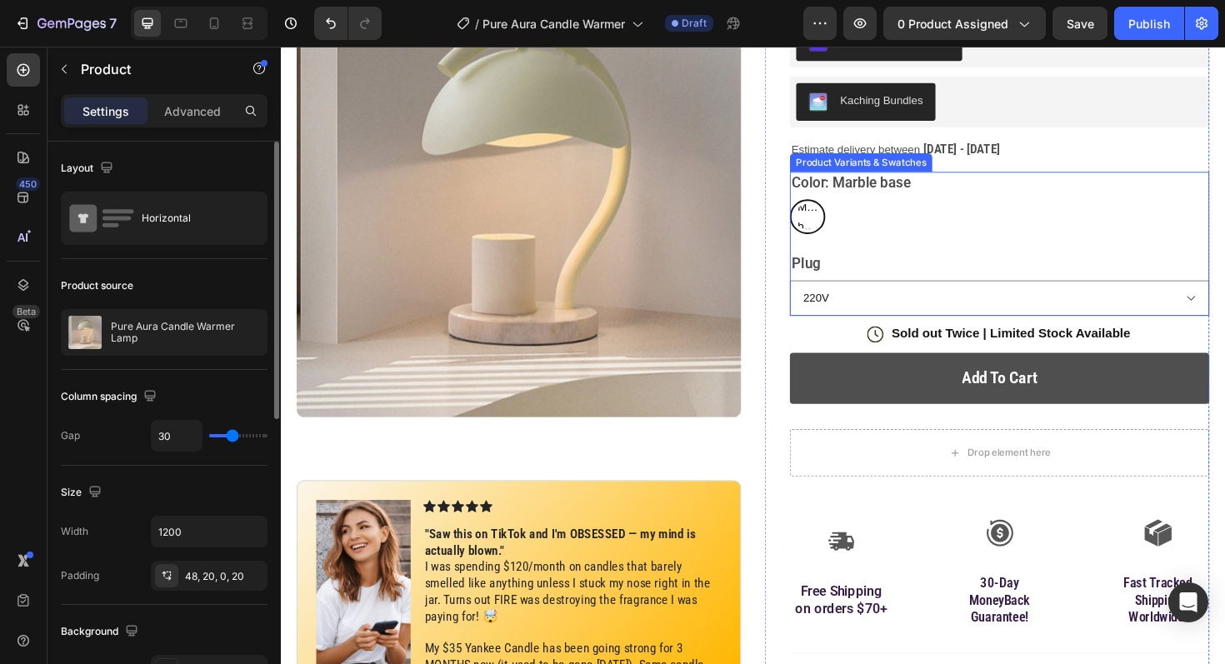
scroll to position [290, 0]
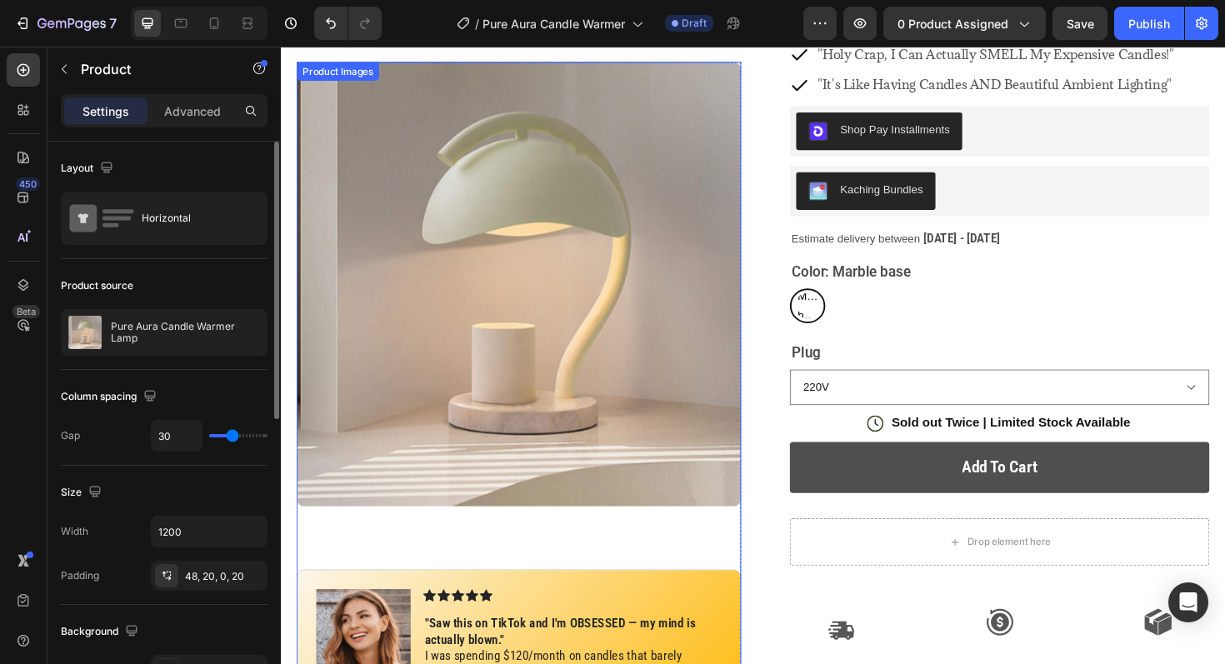
click at [477, 350] on img at bounding box center [533, 298] width 471 height 471
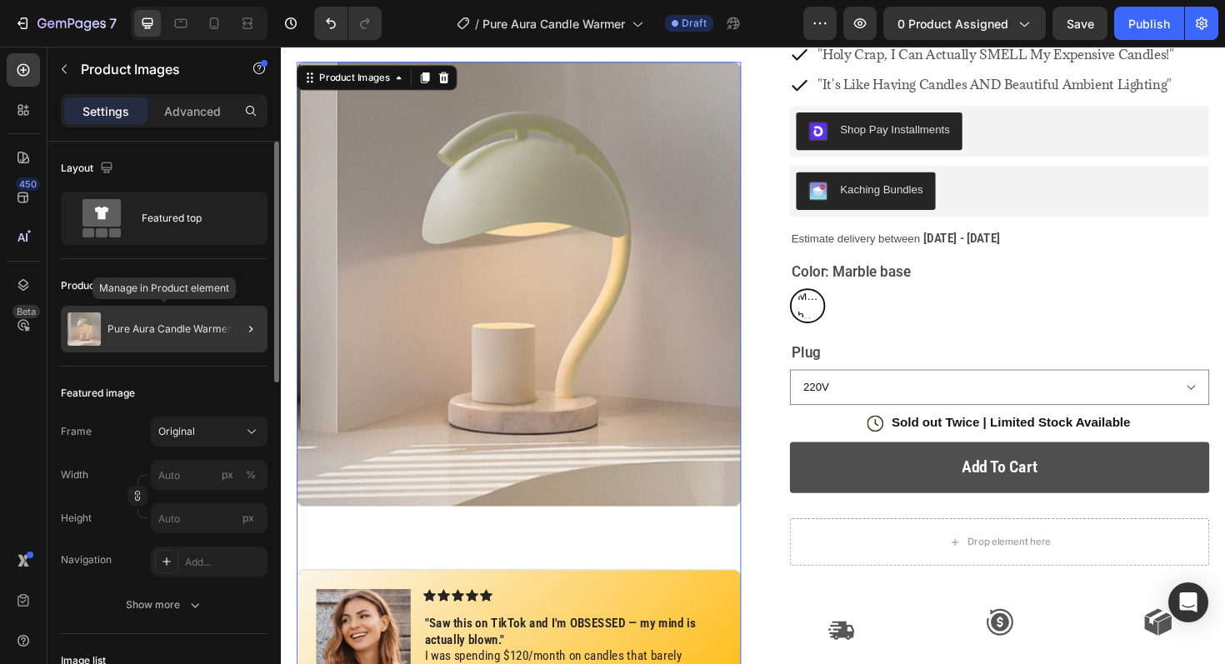
click at [212, 328] on p "Pure Aura Candle Warmer Lamp" at bounding box center [184, 329] width 153 height 12
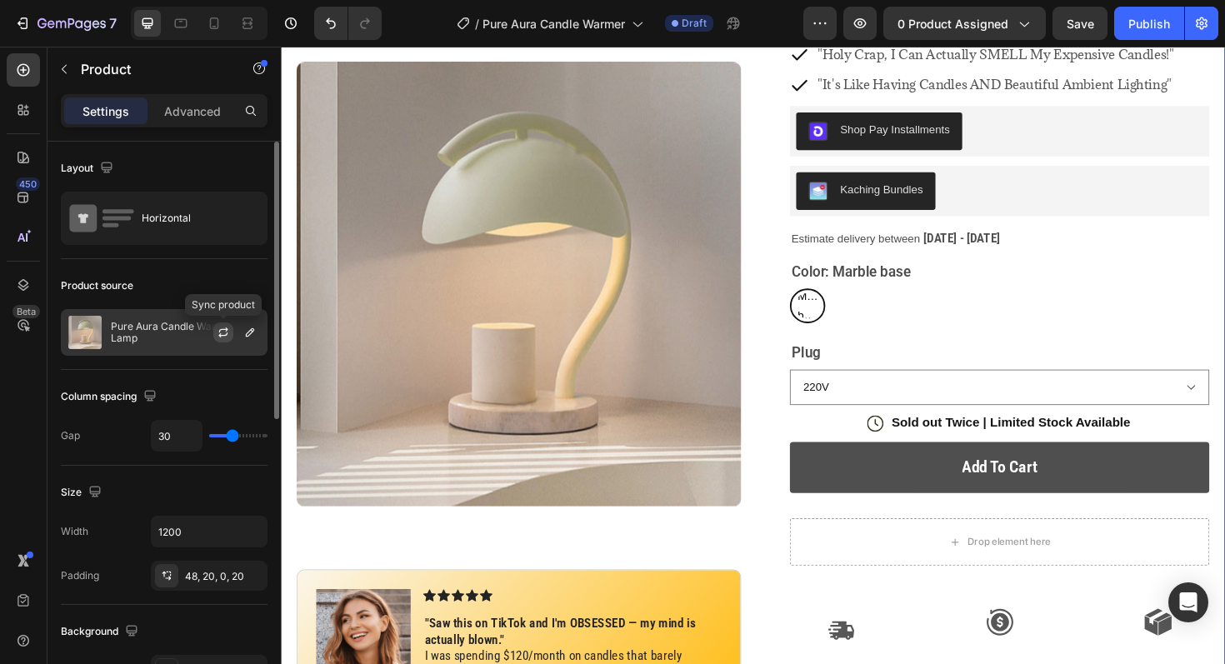
click at [218, 333] on icon "button" at bounding box center [223, 332] width 13 height 13
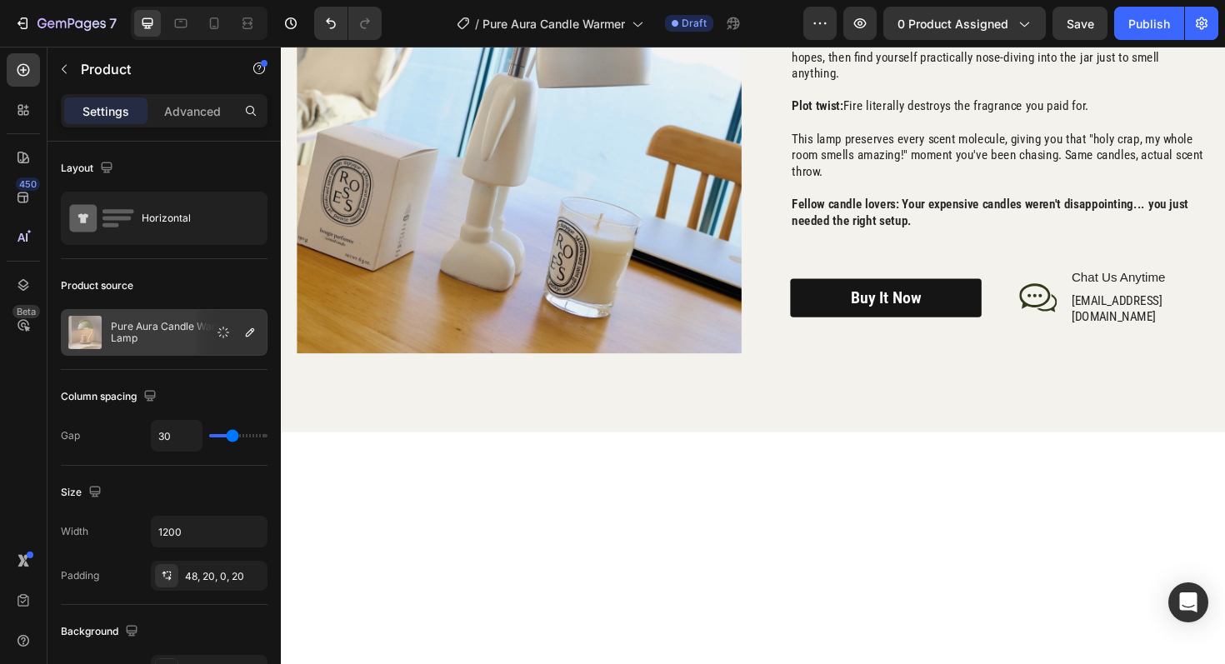
scroll to position [2007, 0]
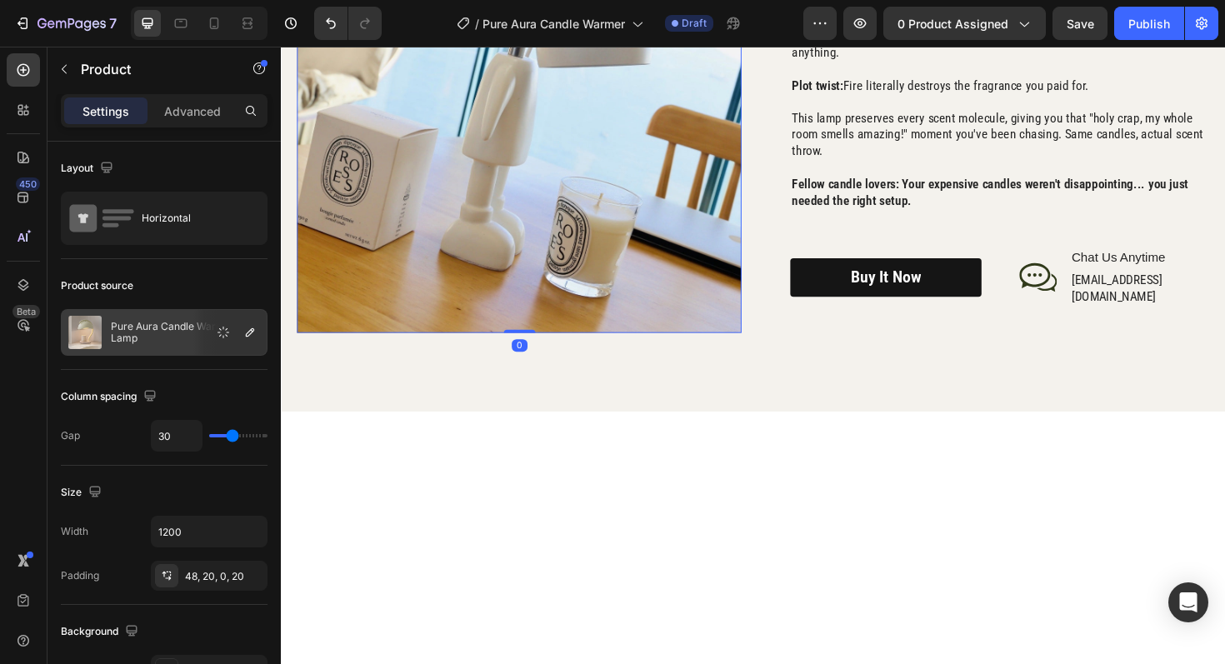
click at [556, 350] on img at bounding box center [533, 114] width 471 height 472
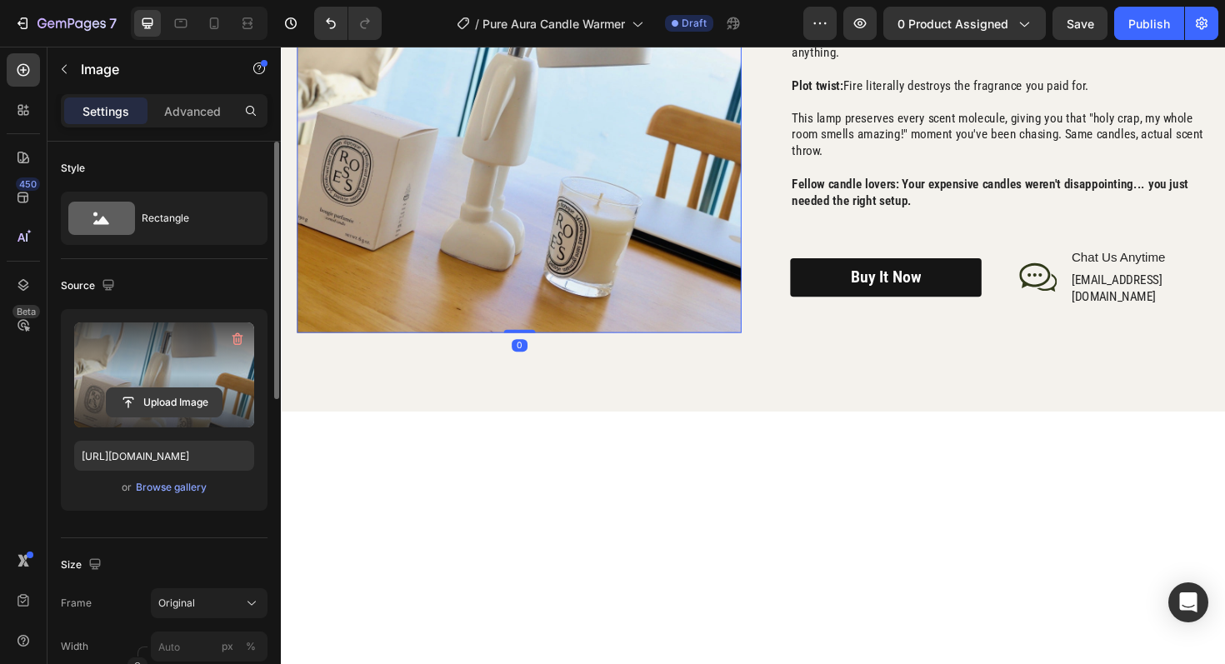
click at [193, 397] on input "file" at bounding box center [164, 402] width 115 height 28
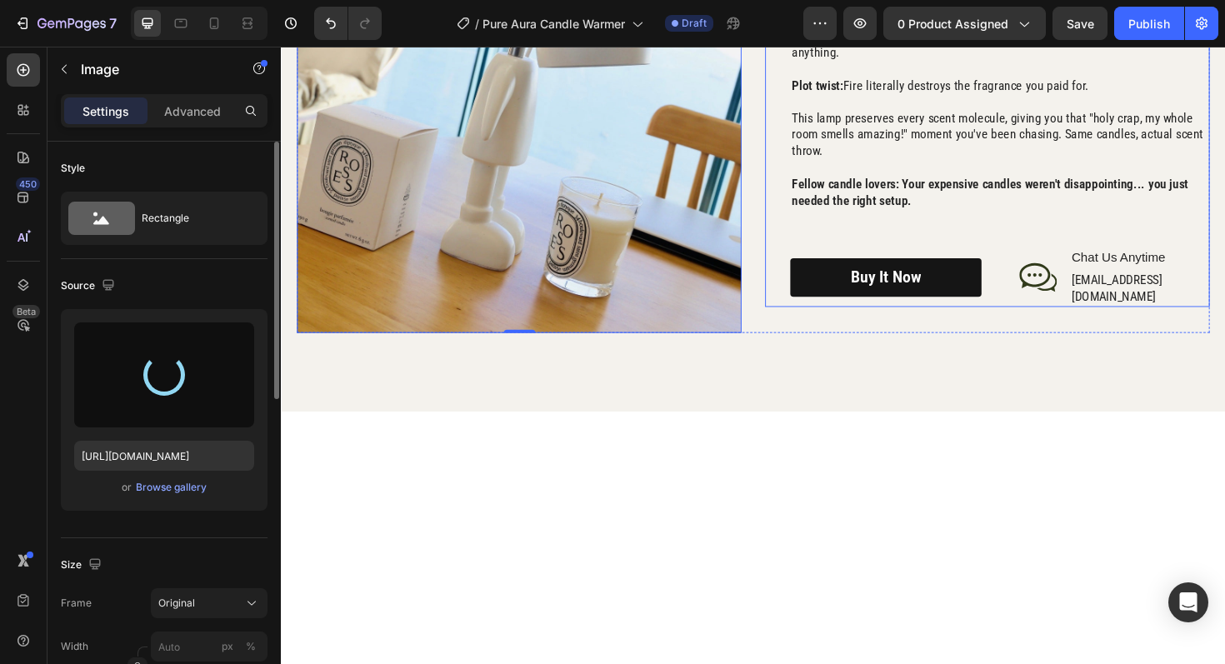
type input "[URL][DOMAIN_NAME]"
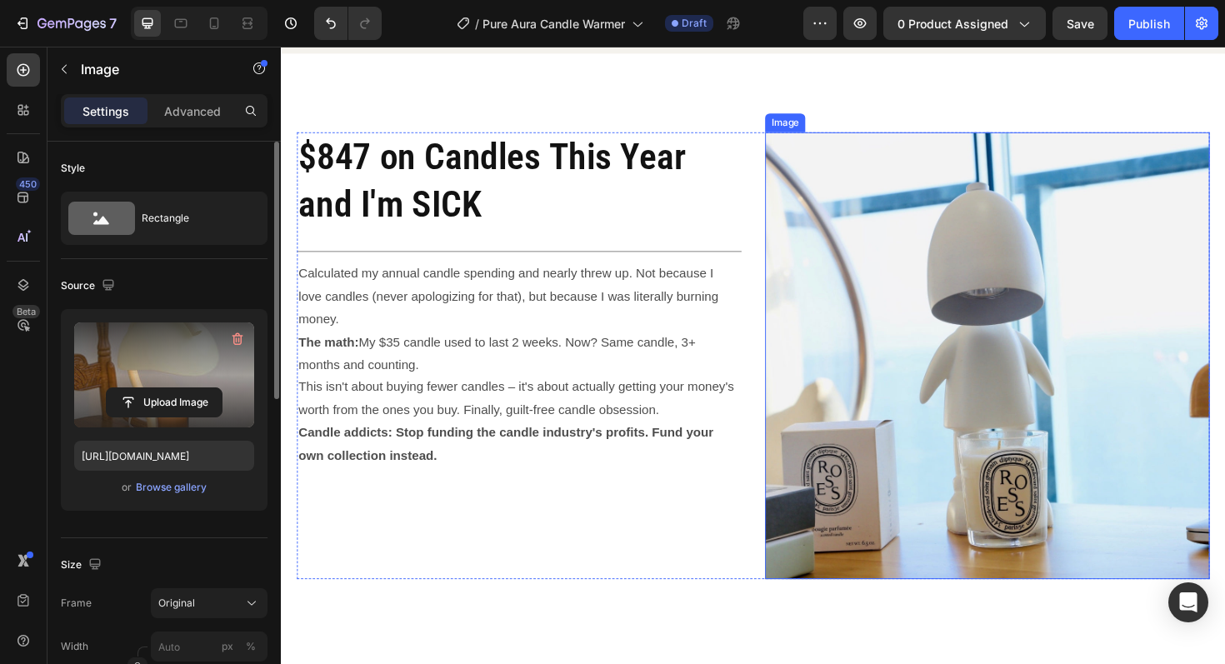
scroll to position [2718, 0]
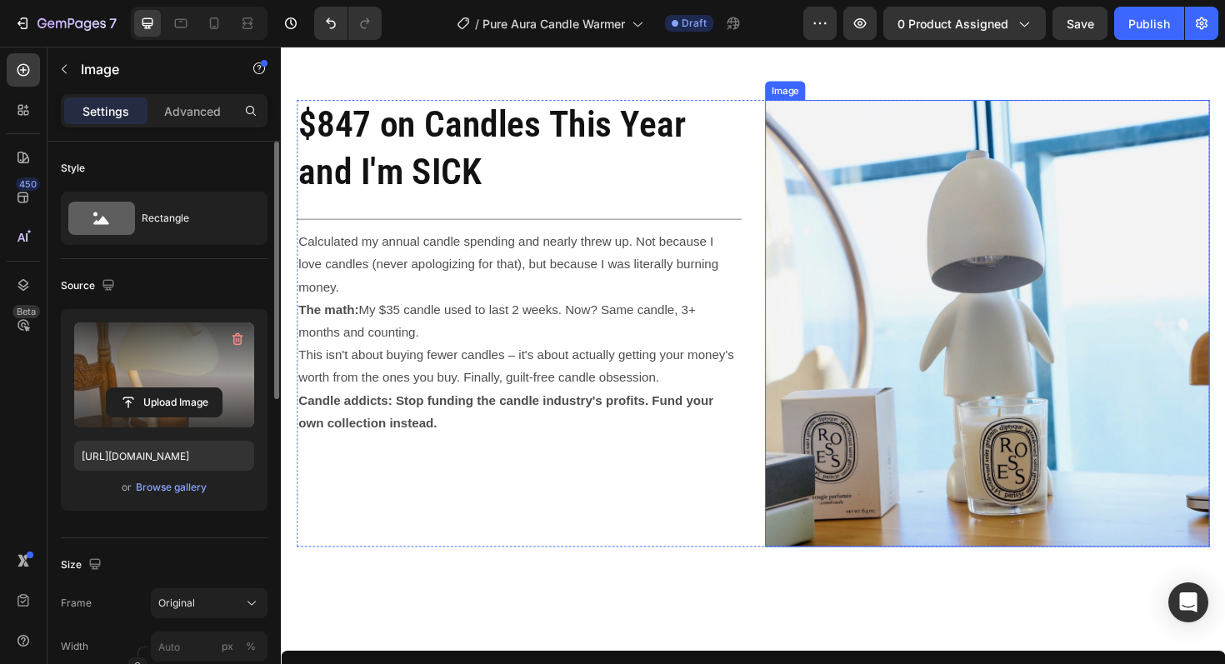
click at [987, 423] on img at bounding box center [1028, 339] width 471 height 473
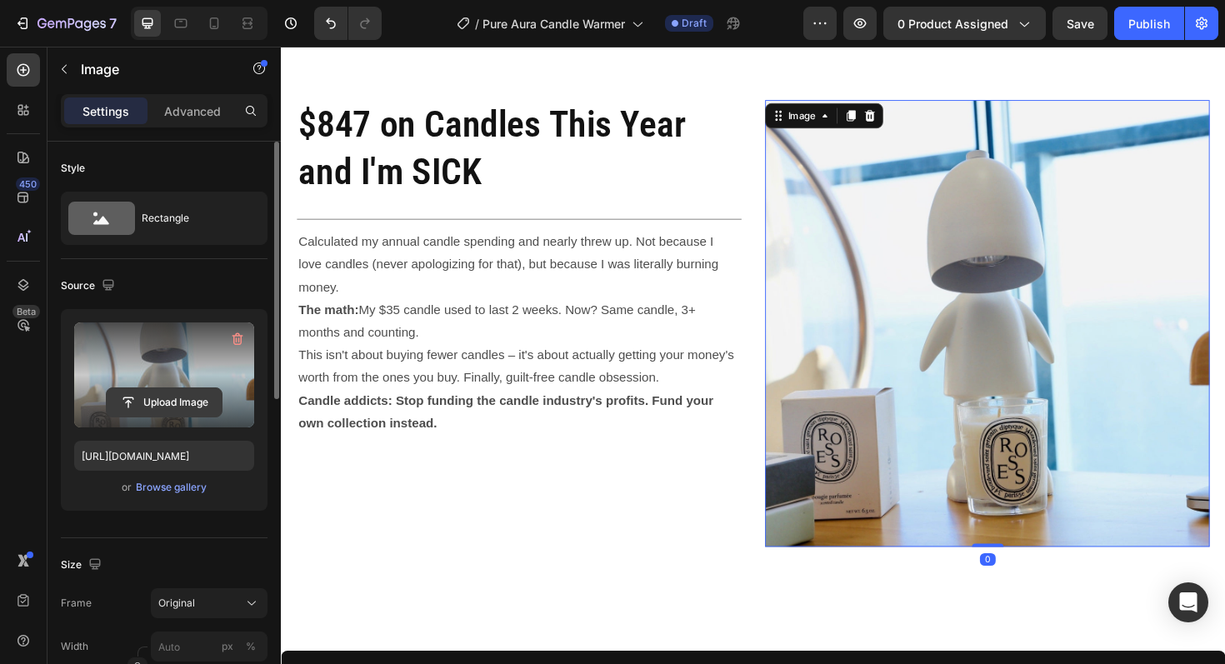
click at [141, 396] on input "file" at bounding box center [164, 402] width 115 height 28
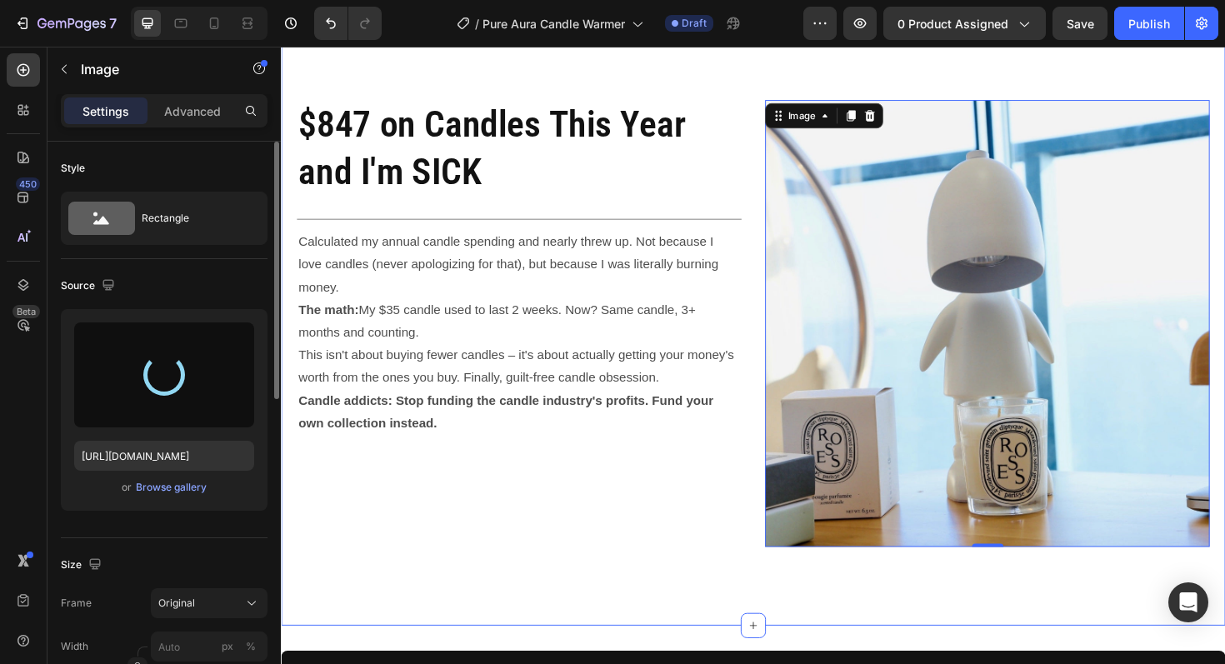
type input "[URL][DOMAIN_NAME]"
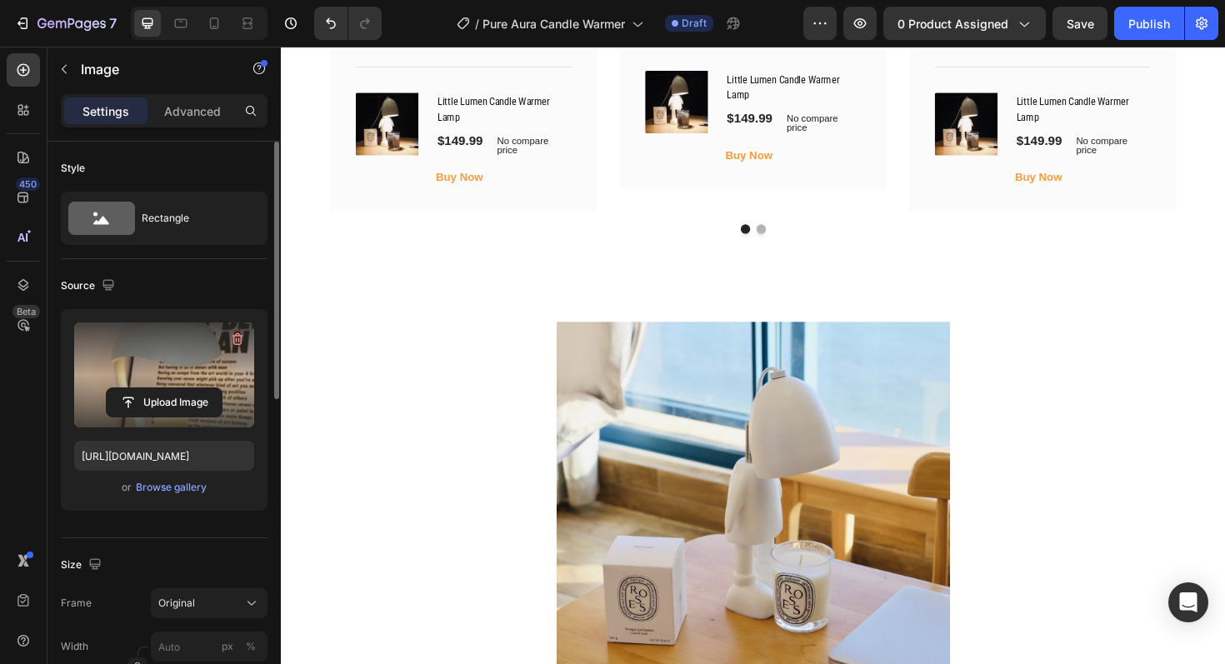
scroll to position [4217, 0]
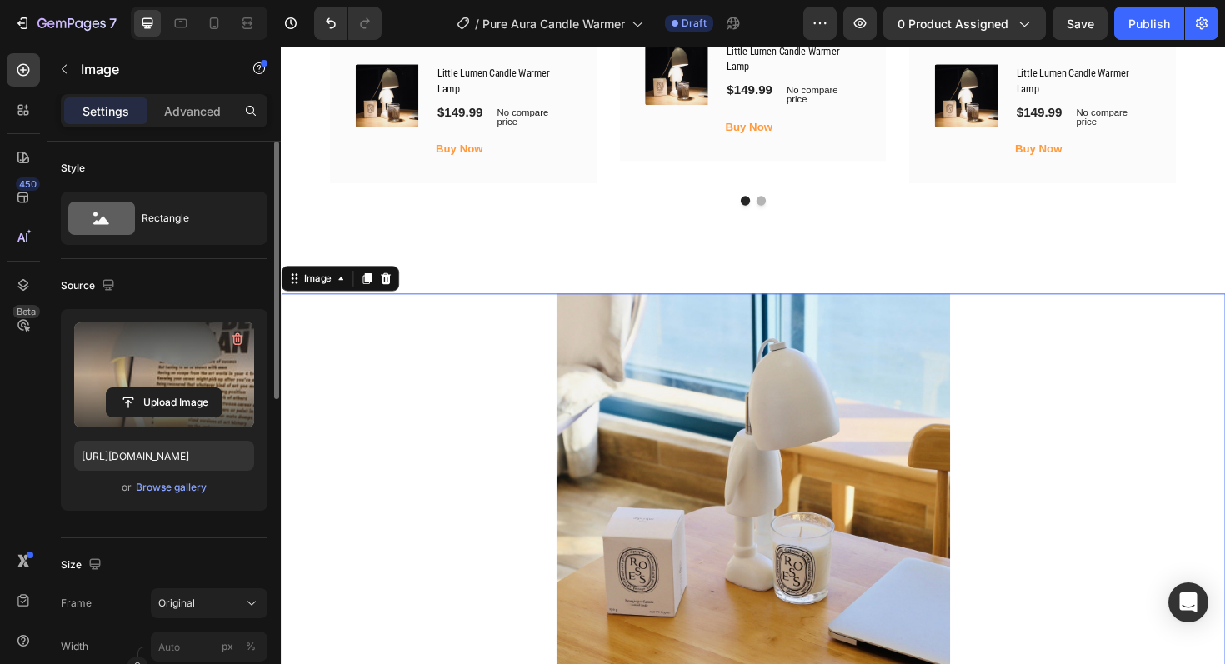
click at [731, 548] on img at bounding box center [781, 514] width 417 height 413
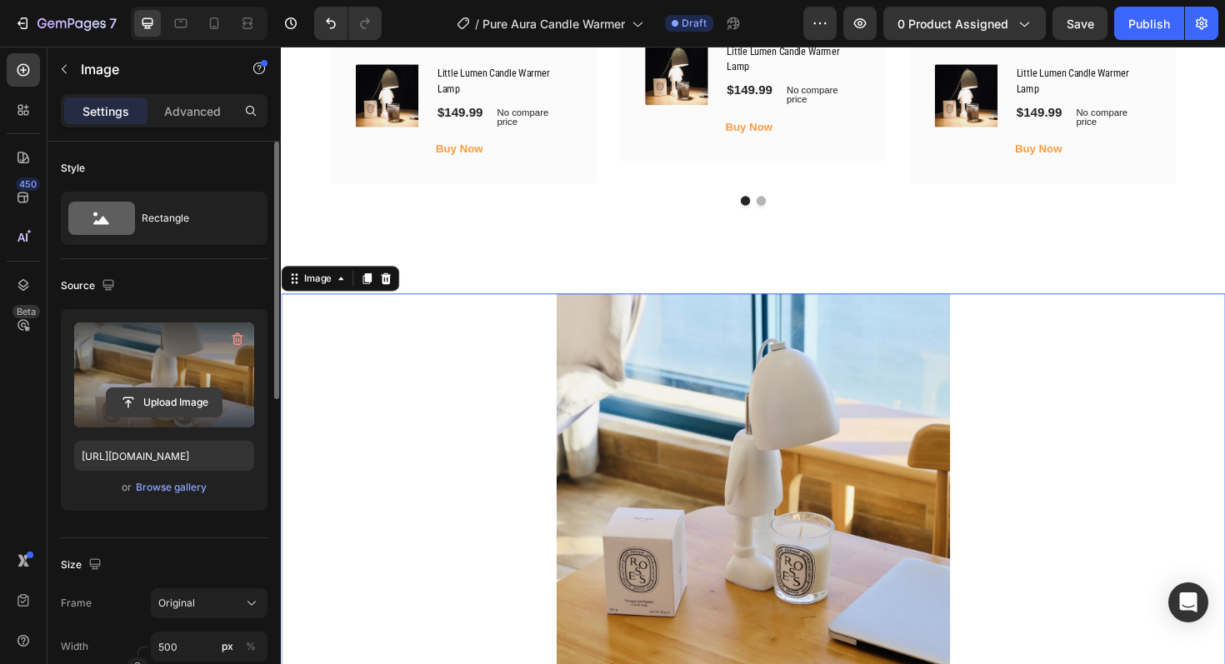
click at [149, 404] on input "file" at bounding box center [164, 402] width 115 height 28
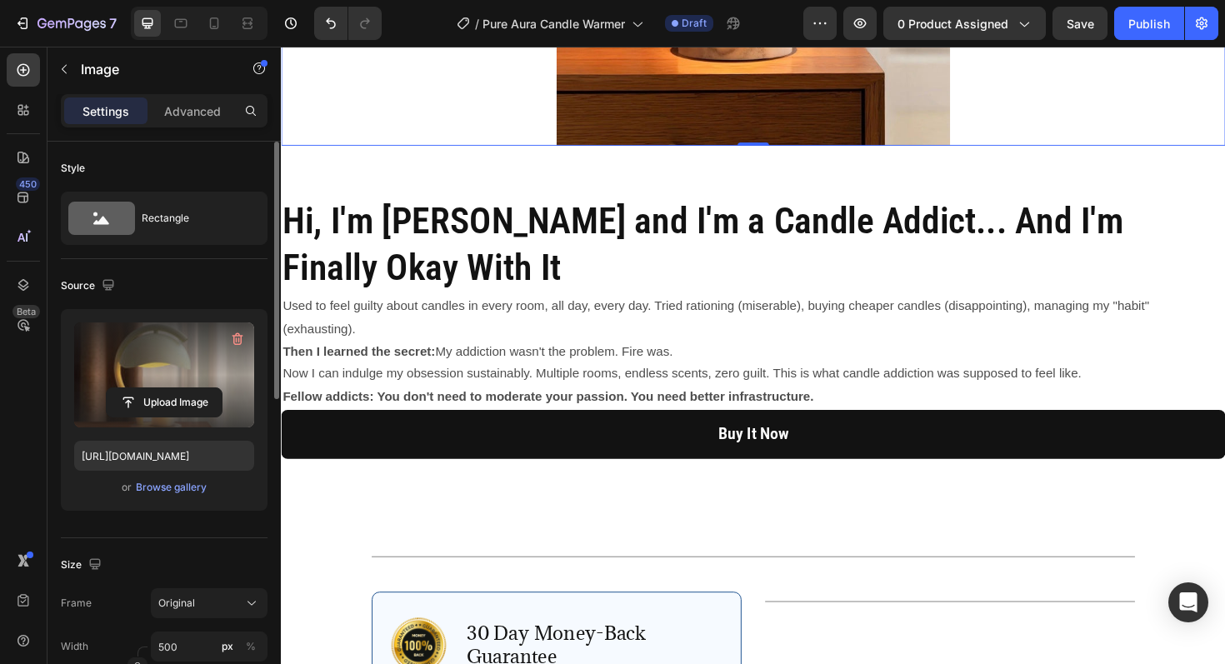
scroll to position [4862, 0]
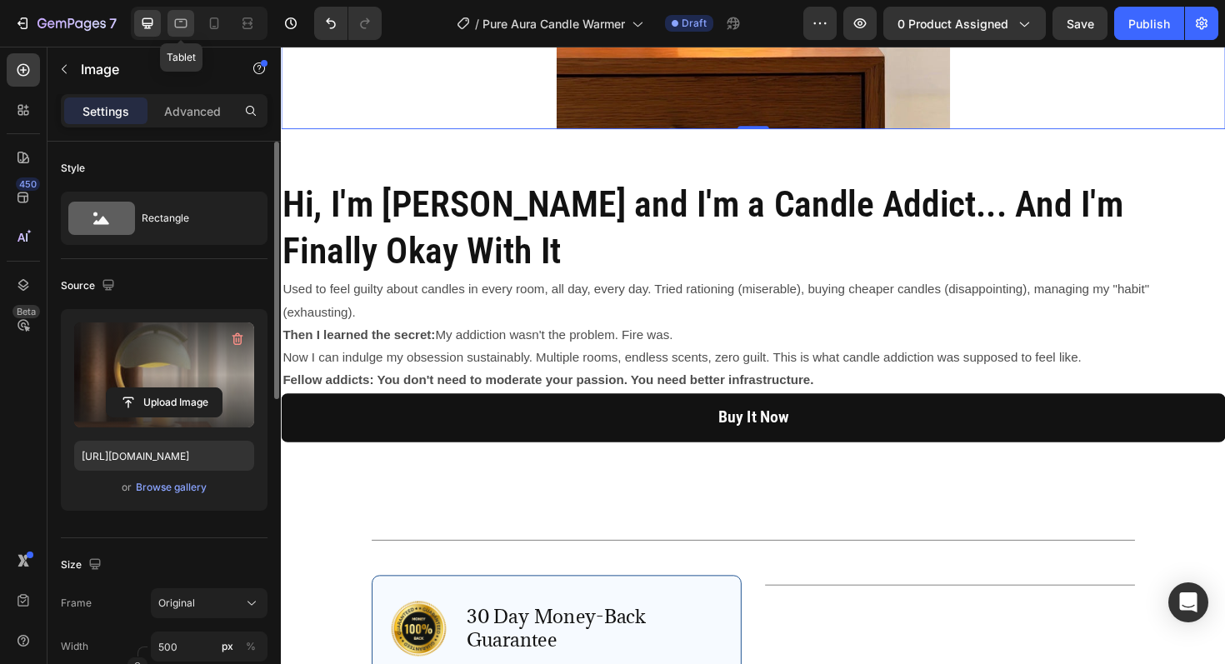
click at [179, 28] on icon at bounding box center [181, 23] width 13 height 9
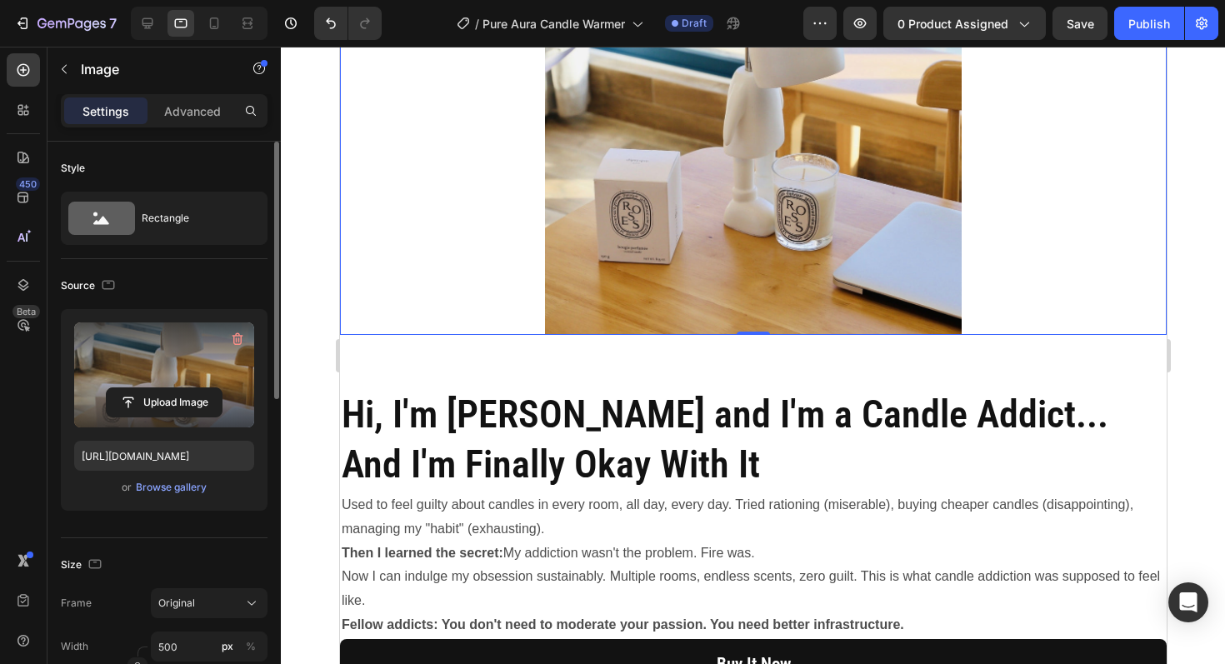
scroll to position [4421, 0]
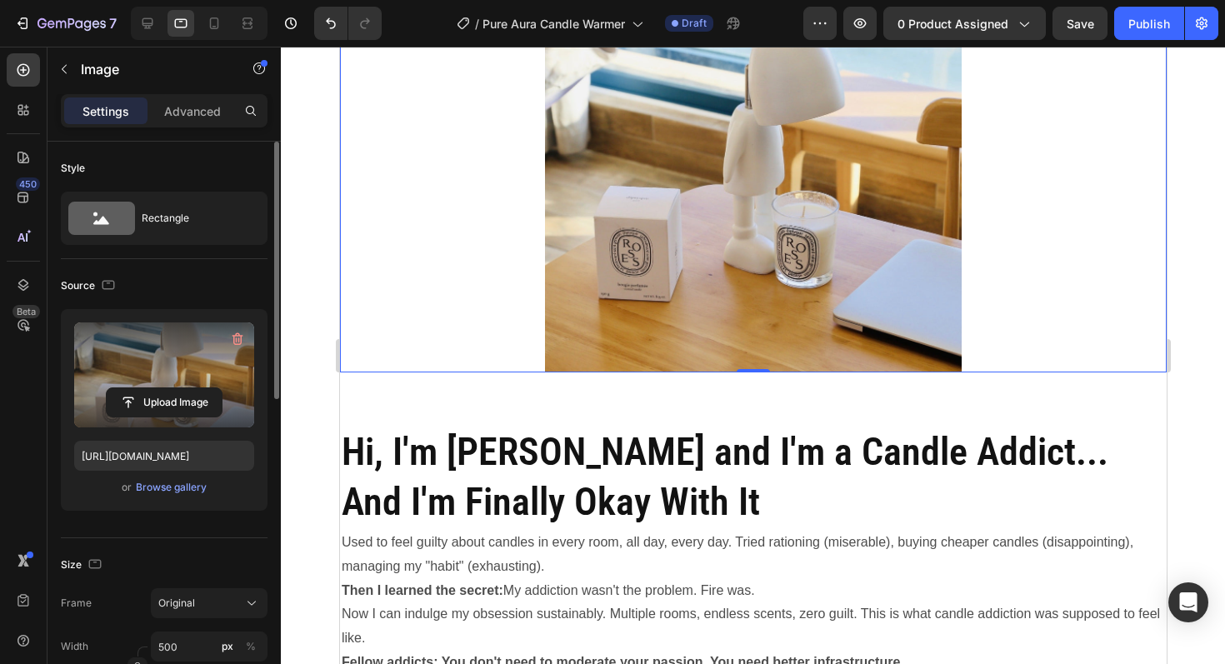
click at [801, 370] on img at bounding box center [752, 166] width 417 height 413
click at [187, 394] on input "file" at bounding box center [164, 402] width 115 height 28
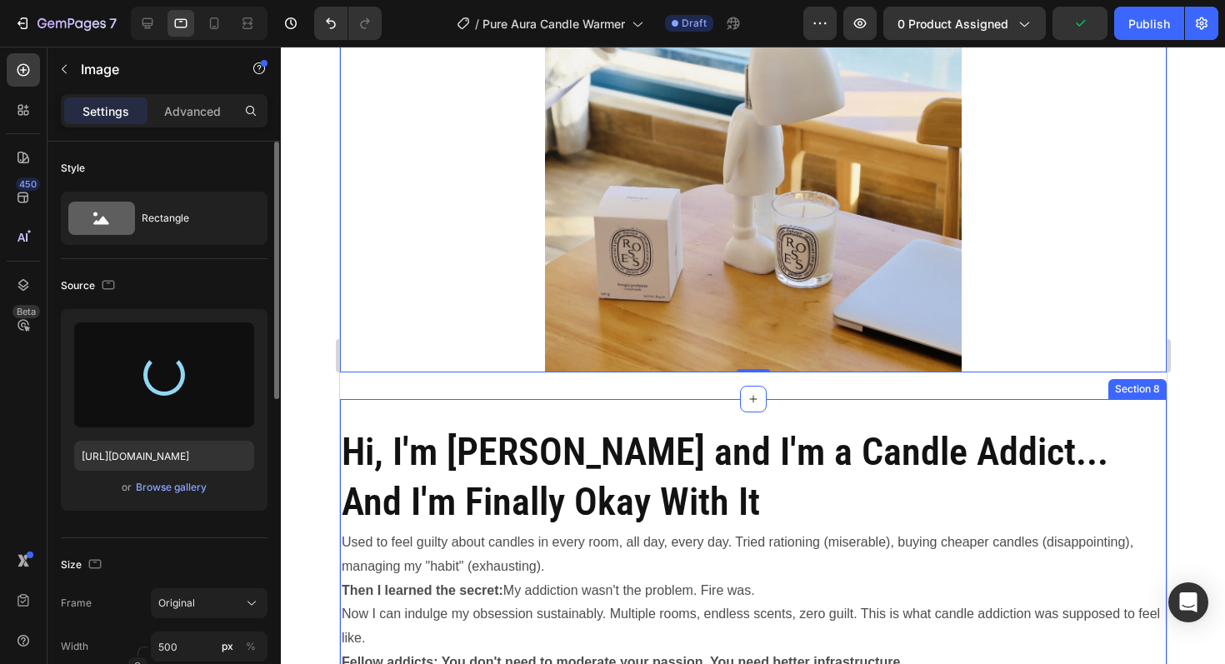
type input "[URL][DOMAIN_NAME]"
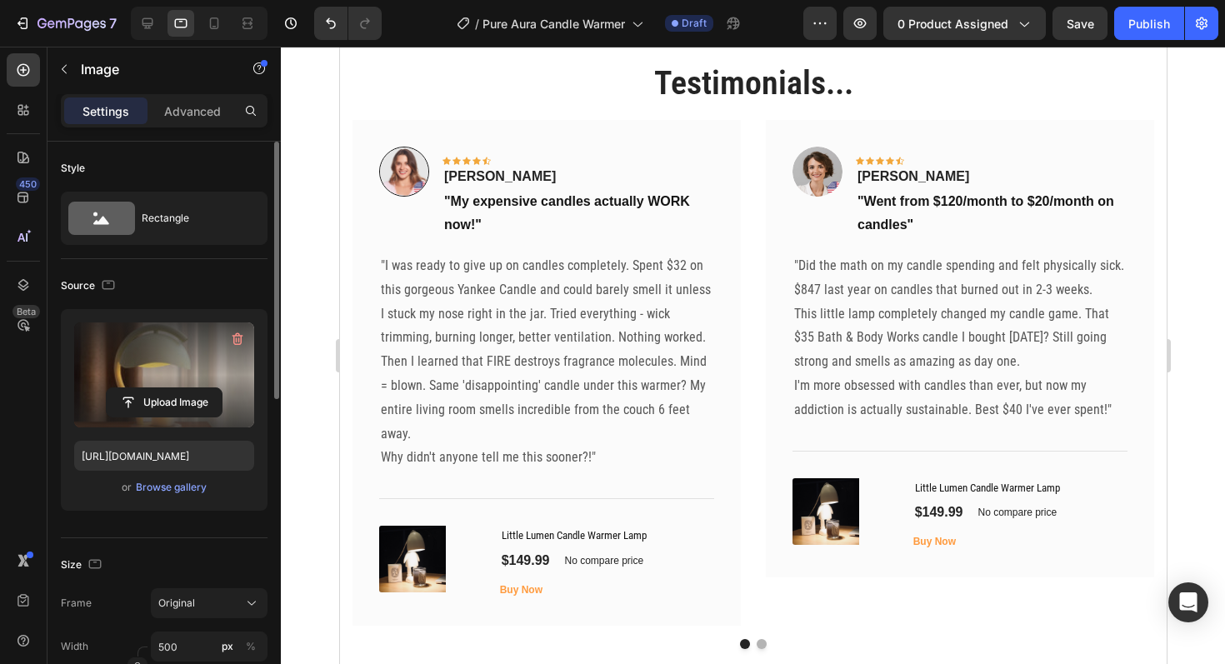
scroll to position [3656, 0]
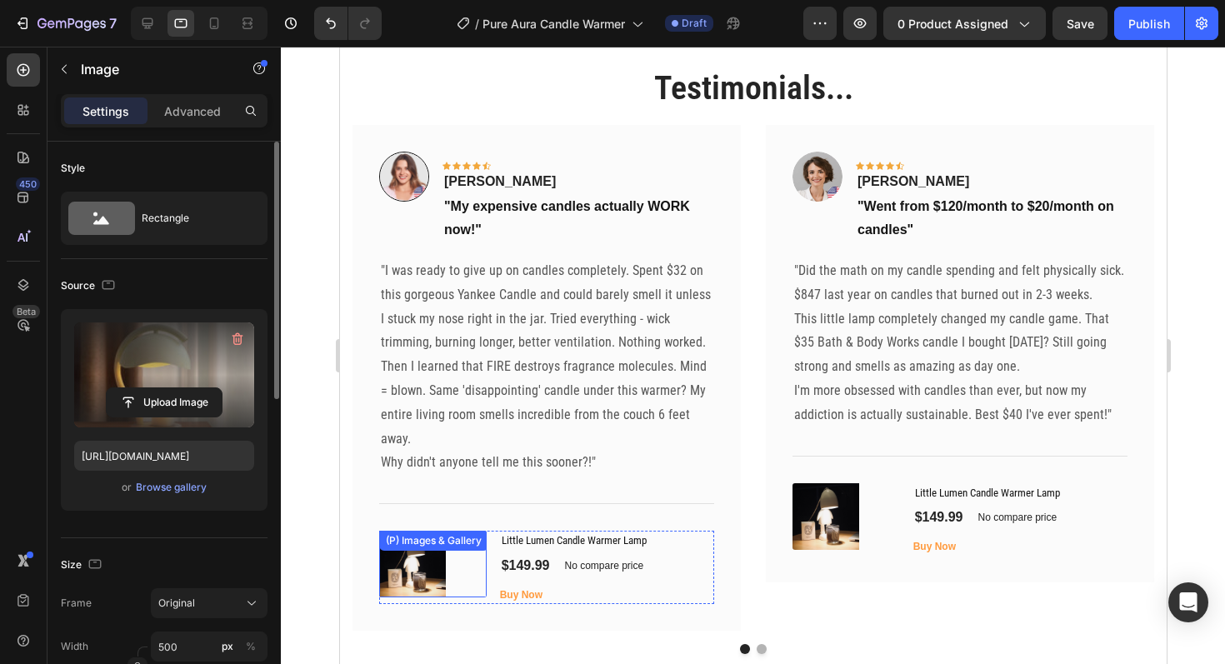
click at [418, 563] on img at bounding box center [411, 564] width 67 height 67
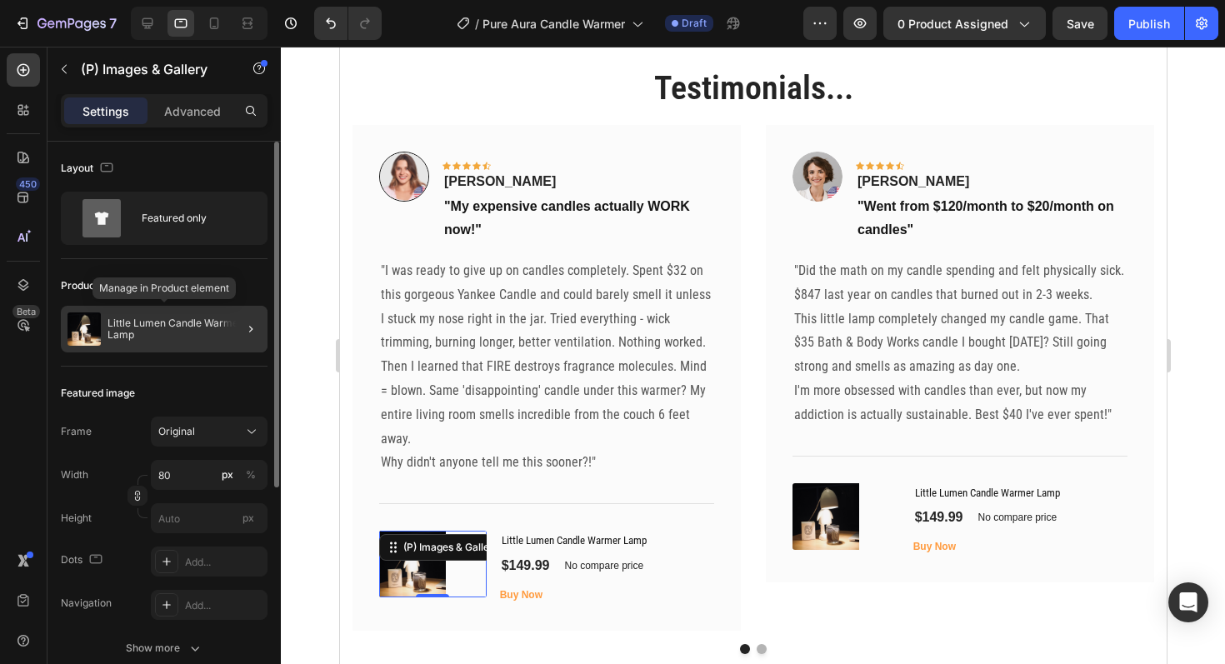
click at [182, 333] on p "Little Lumen Candle Warmer Lamp" at bounding box center [184, 329] width 153 height 23
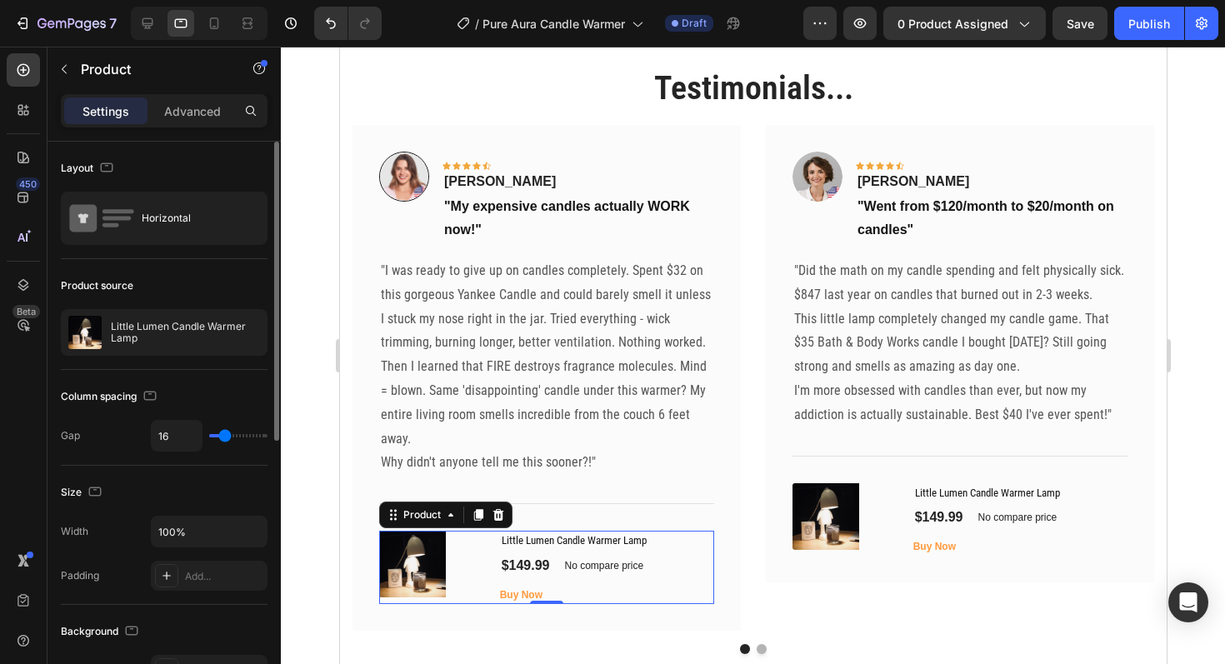
click at [182, 333] on p "Little Lumen Candle Warmer Lamp" at bounding box center [185, 332] width 149 height 23
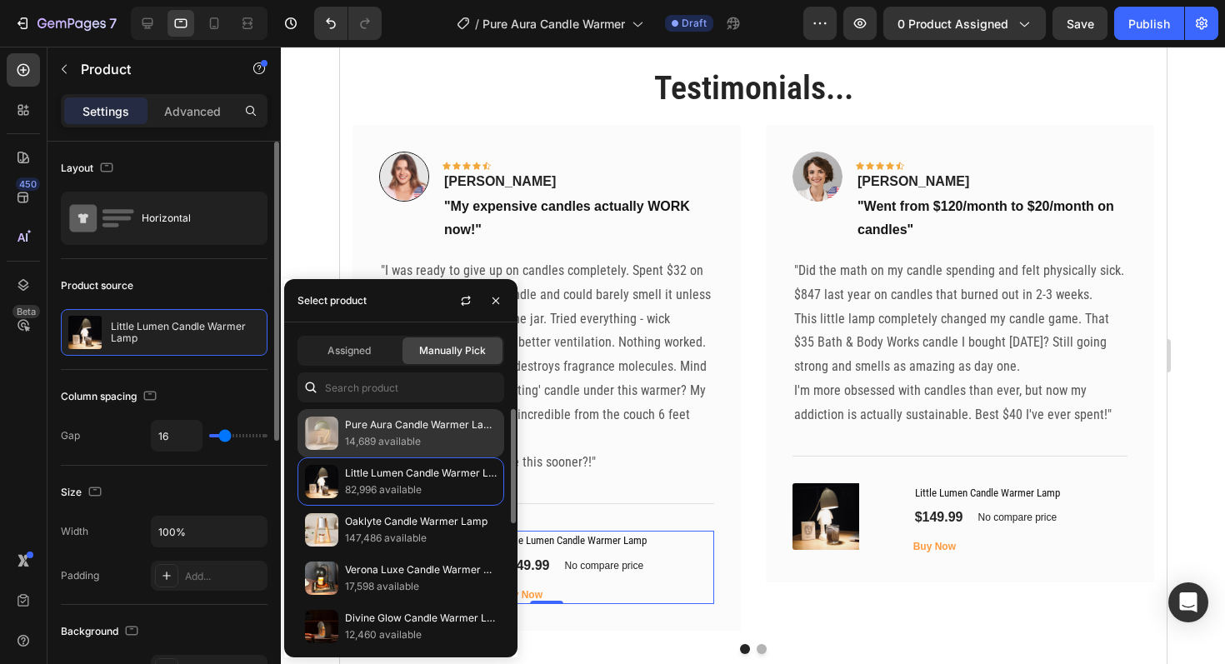
click at [385, 427] on p "Pure Aura Candle Warmer Lamp" at bounding box center [421, 425] width 152 height 17
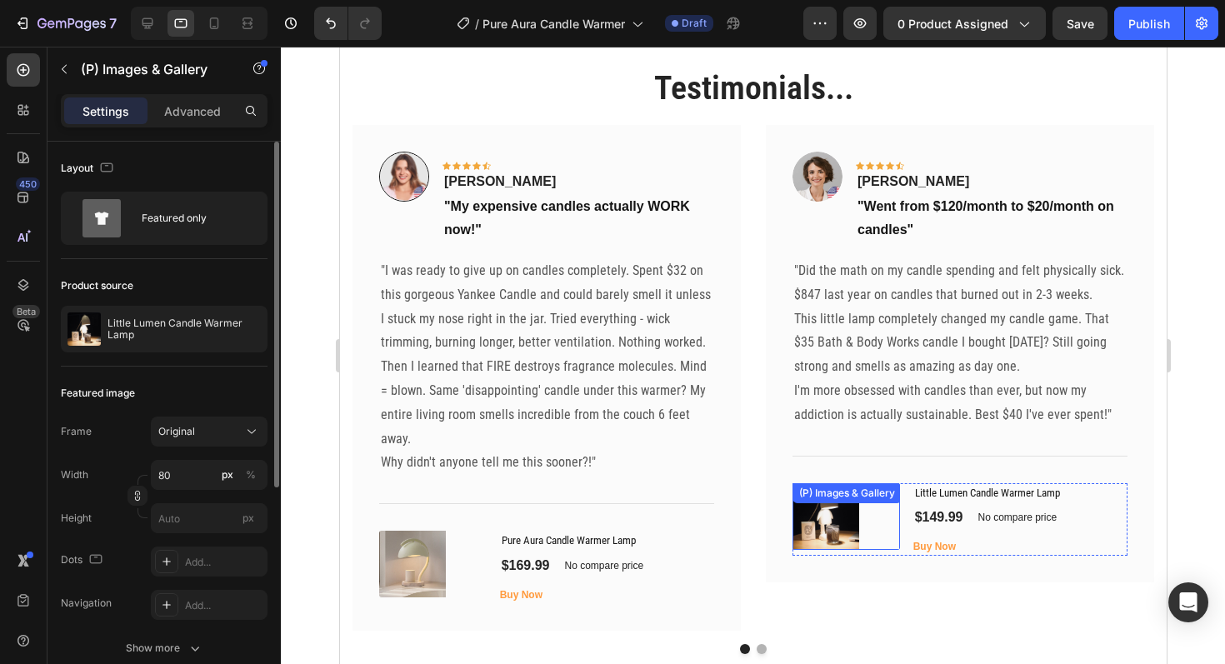
click at [808, 525] on img at bounding box center [825, 516] width 67 height 67
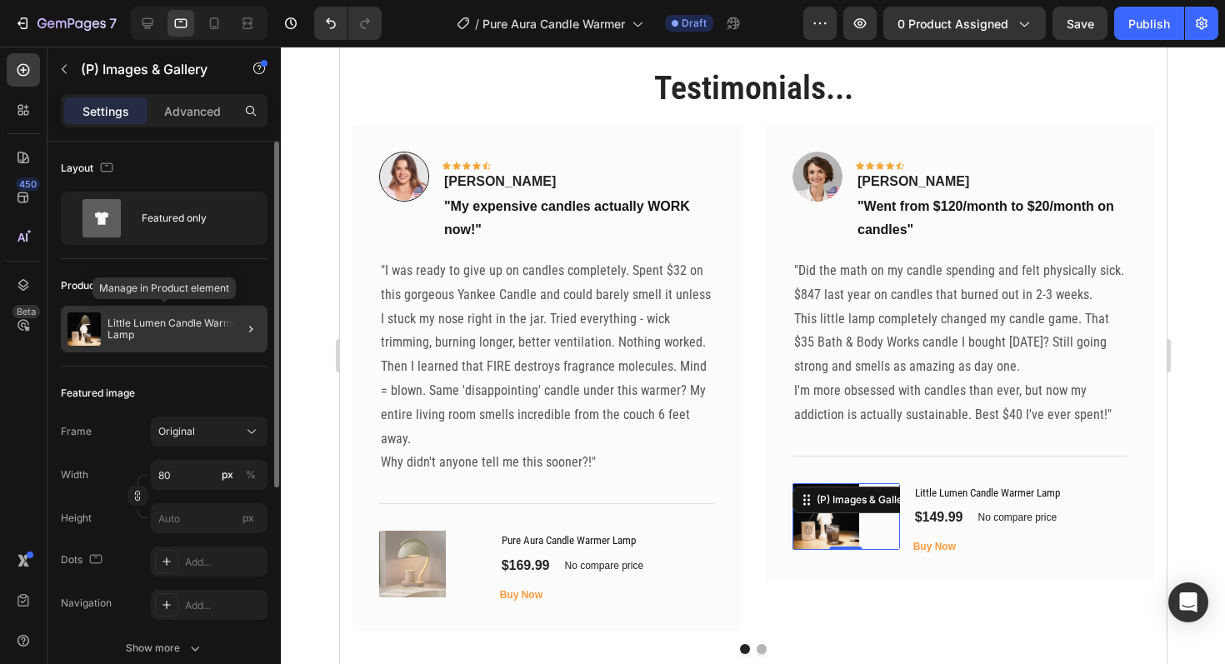
click at [161, 338] on p "Little Lumen Candle Warmer Lamp" at bounding box center [184, 329] width 153 height 23
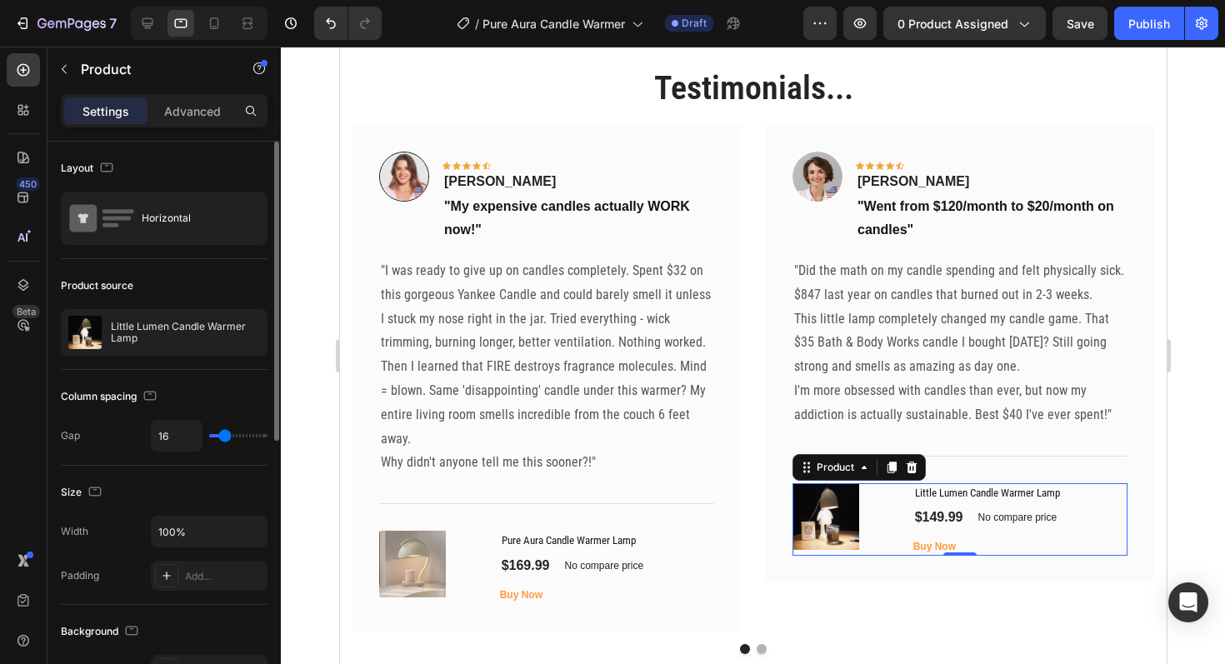
click at [161, 338] on p "Little Lumen Candle Warmer Lamp" at bounding box center [185, 332] width 149 height 23
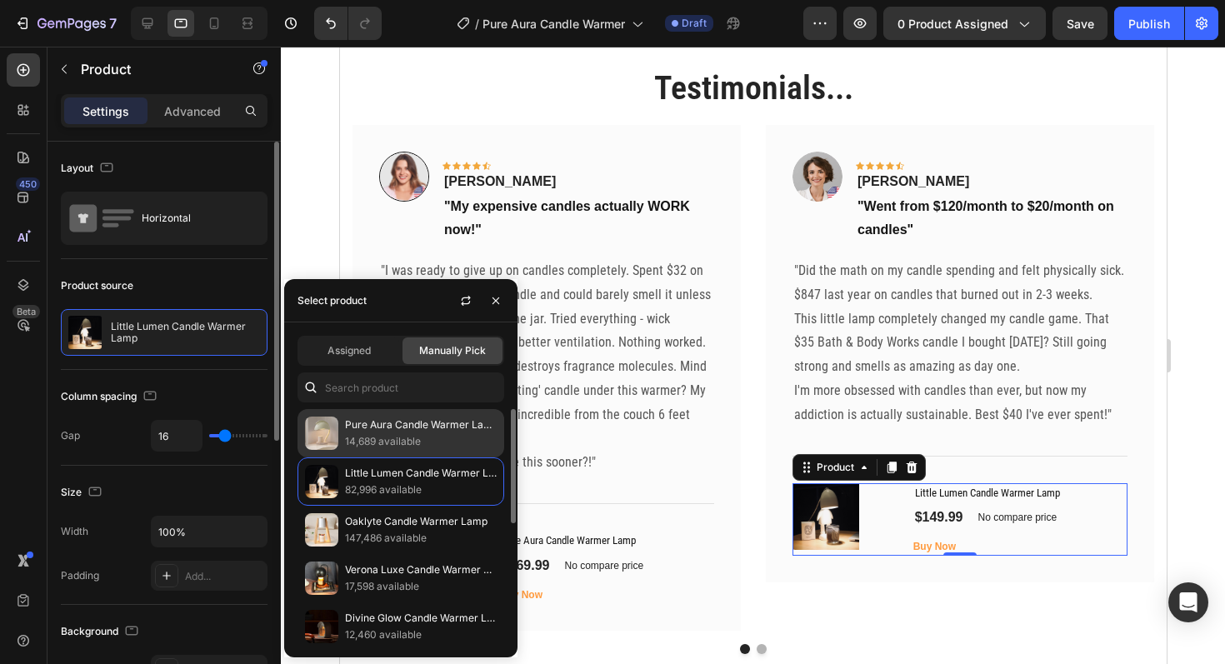
click at [376, 423] on p "Pure Aura Candle Warmer Lamp" at bounding box center [421, 425] width 152 height 17
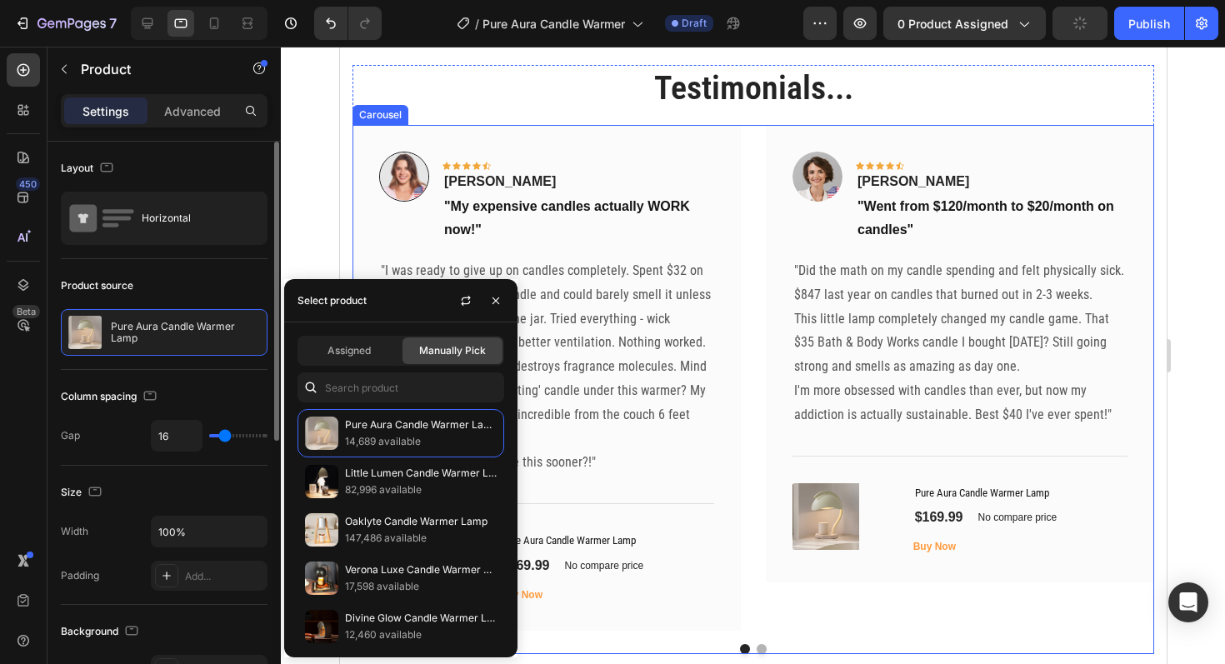
click at [760, 649] on button "Dot" at bounding box center [761, 649] width 10 height 10
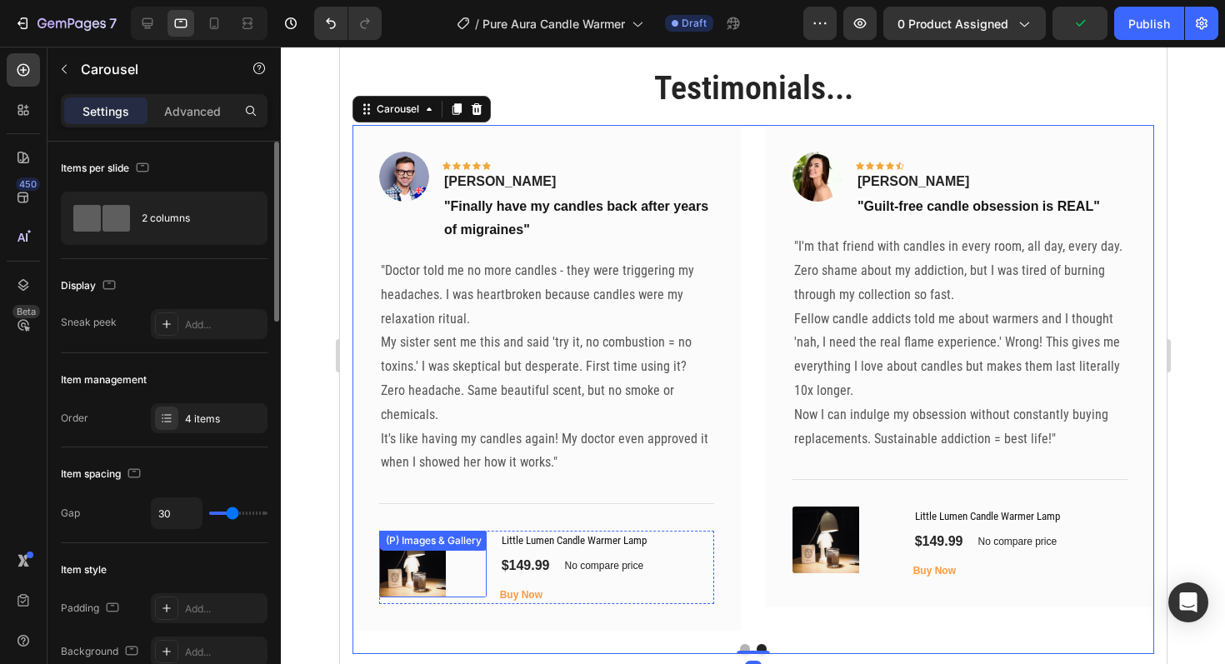
click at [415, 538] on img at bounding box center [411, 564] width 67 height 67
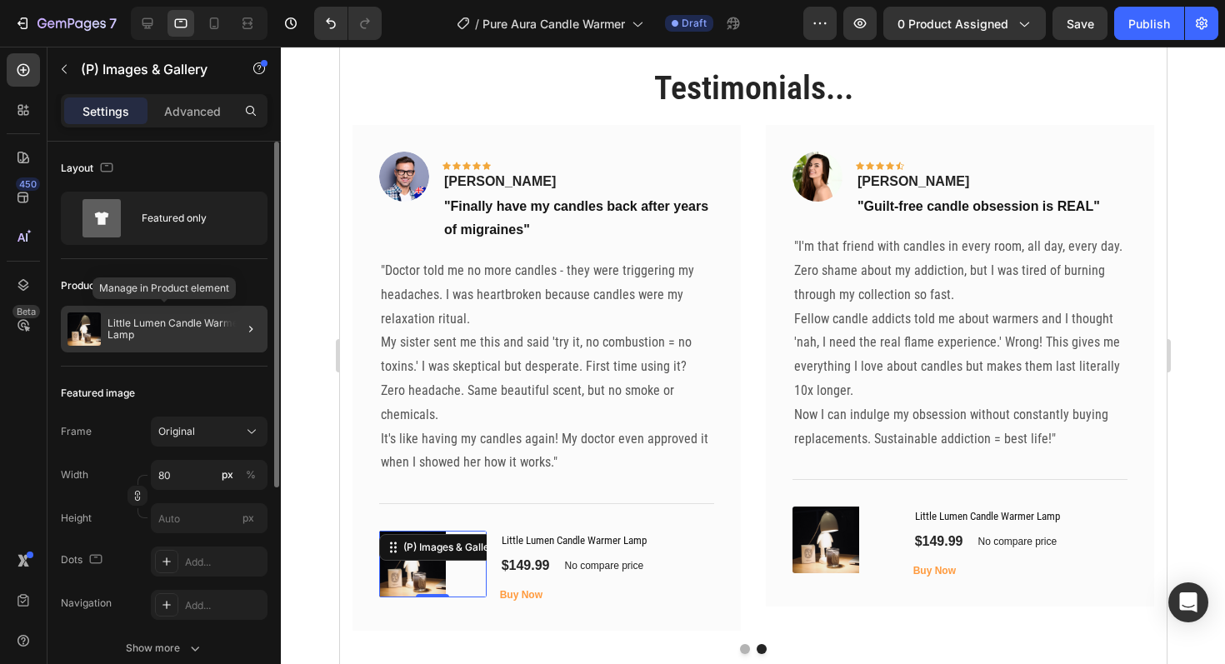
click at [150, 326] on p "Little Lumen Candle Warmer Lamp" at bounding box center [184, 329] width 153 height 23
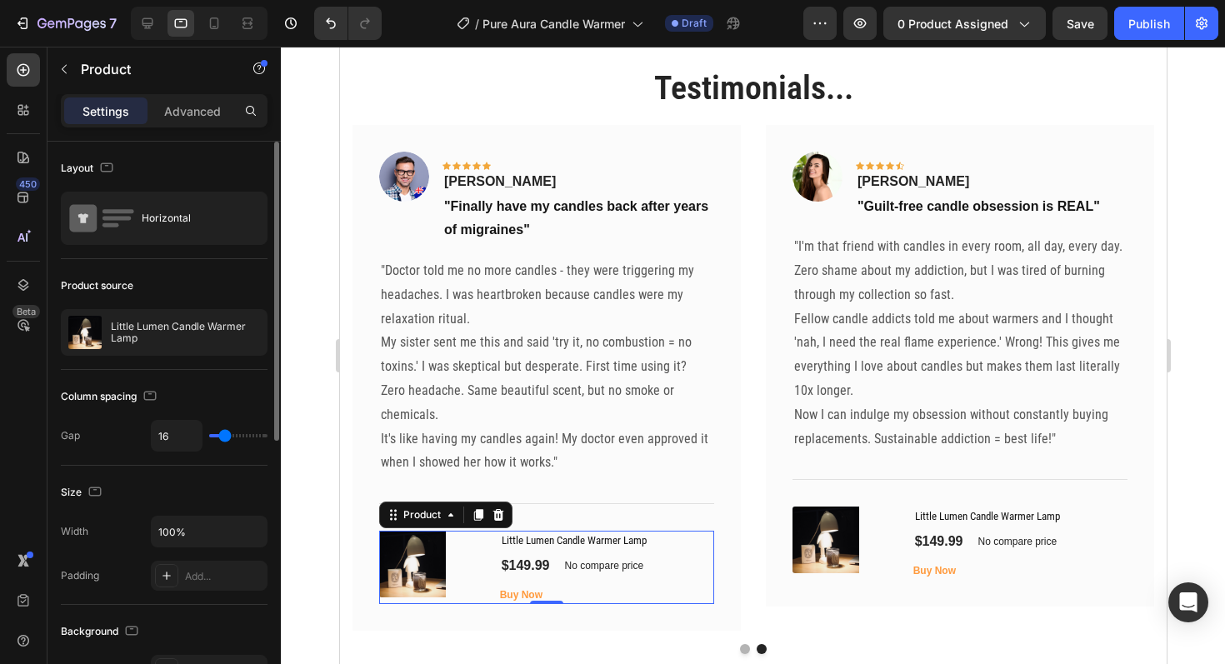
click at [150, 326] on p "Little Lumen Candle Warmer Lamp" at bounding box center [185, 332] width 149 height 23
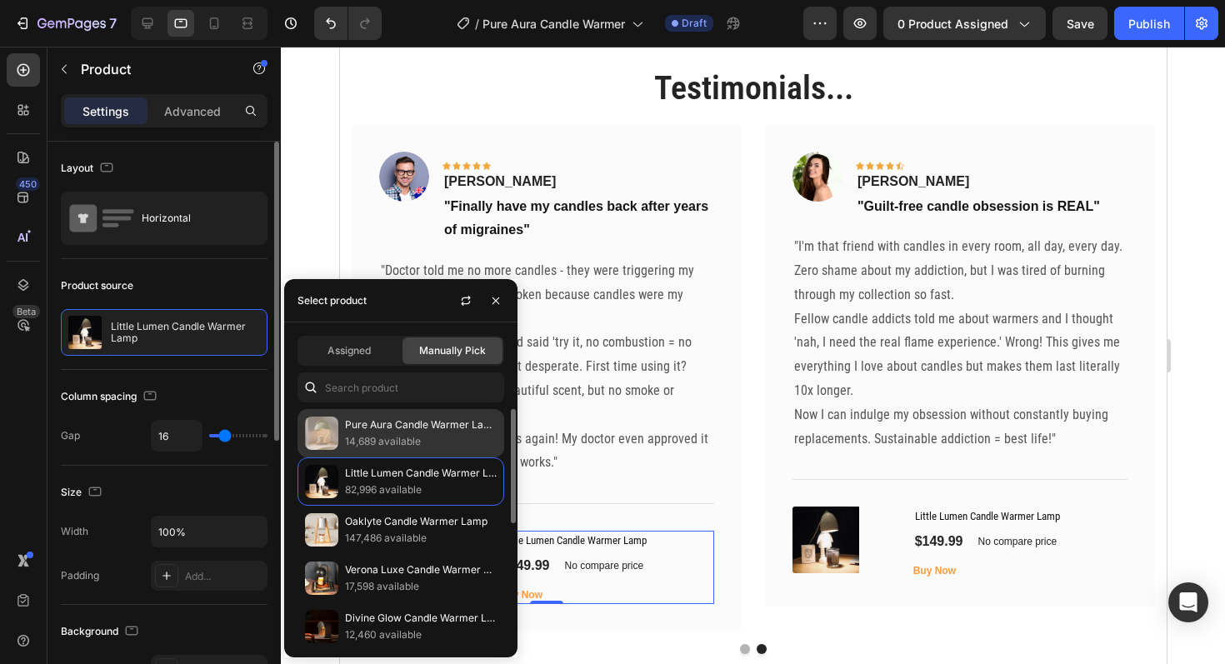
click at [400, 444] on p "14,689 available" at bounding box center [421, 441] width 152 height 17
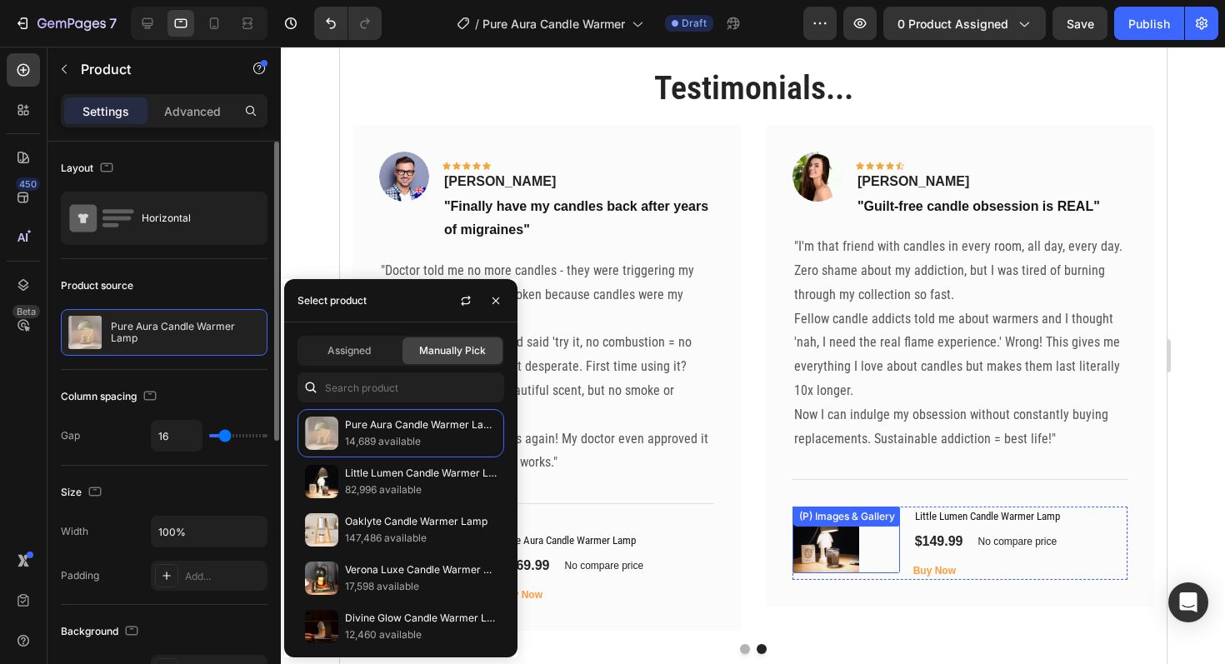
click at [829, 541] on img at bounding box center [825, 540] width 67 height 67
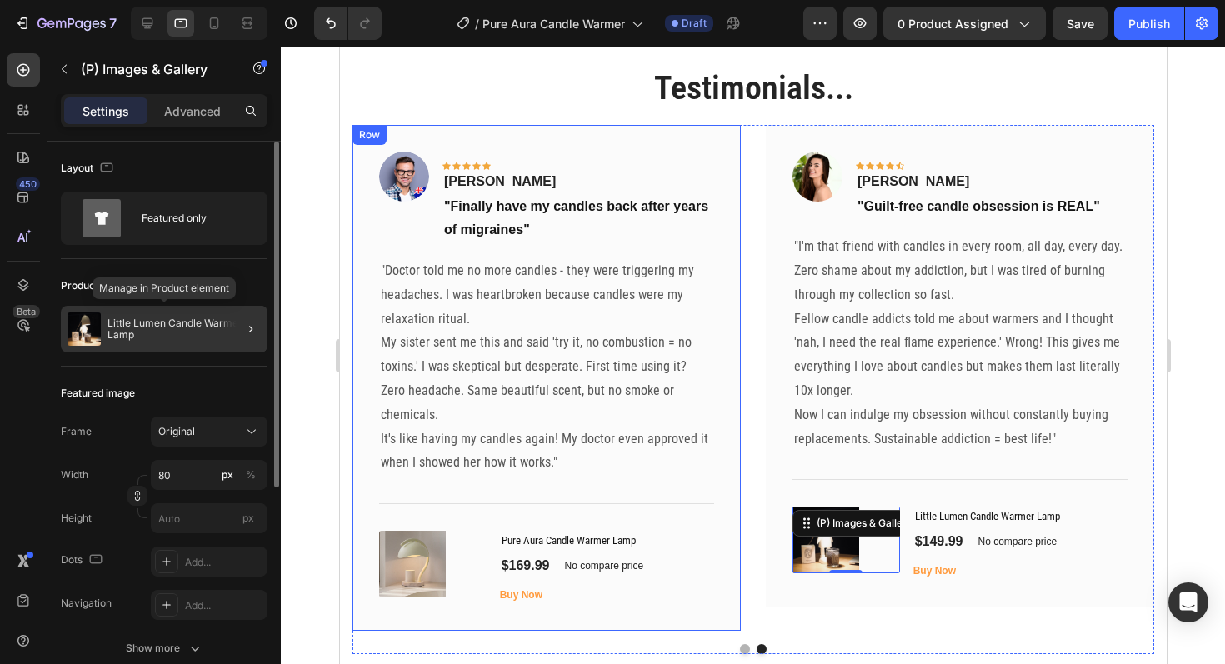
click at [160, 338] on p "Little Lumen Candle Warmer Lamp" at bounding box center [184, 329] width 153 height 23
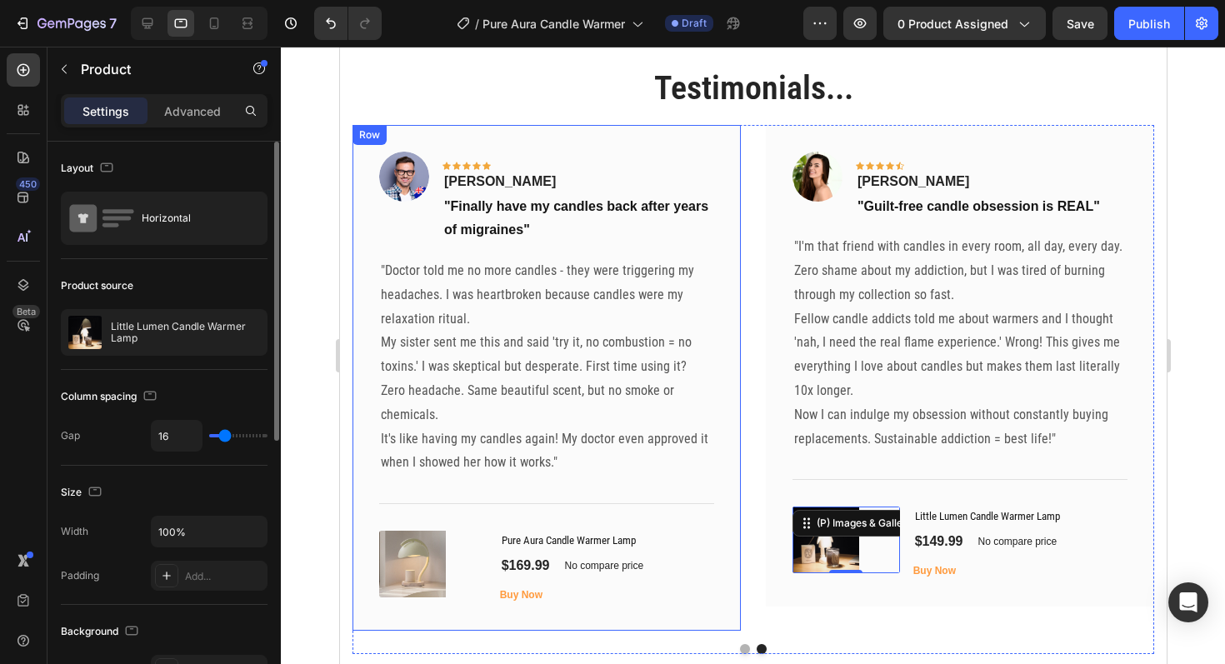
click at [160, 338] on p "Little Lumen Candle Warmer Lamp" at bounding box center [185, 332] width 149 height 23
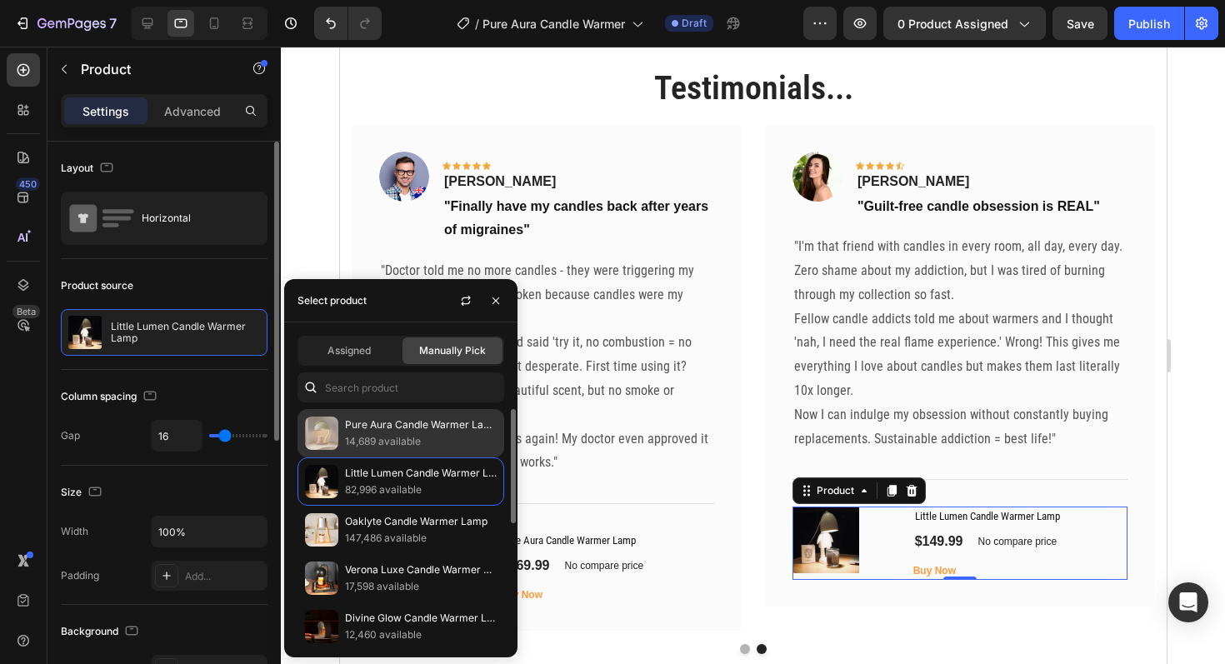
click at [398, 439] on p "14,689 available" at bounding box center [421, 441] width 152 height 17
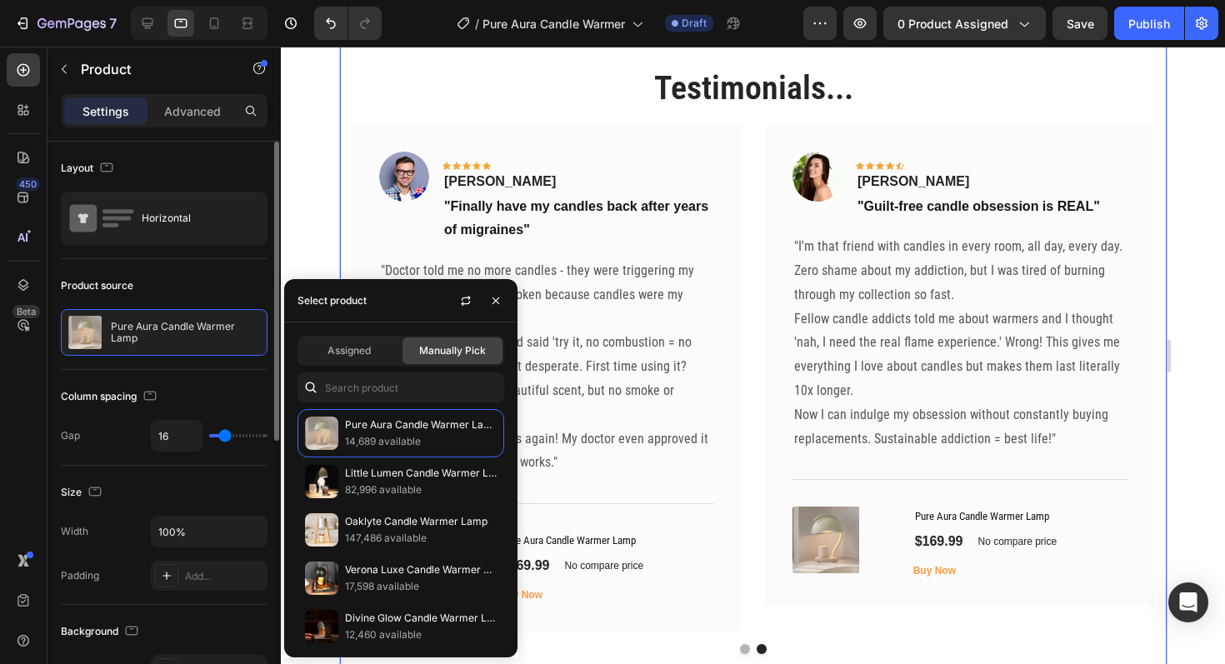
click at [696, 663] on div "Testimonials... Heading Image Icon Icon Icon Icon Icon Row [PERSON_NAME] Text b…" at bounding box center [752, 359] width 827 height 723
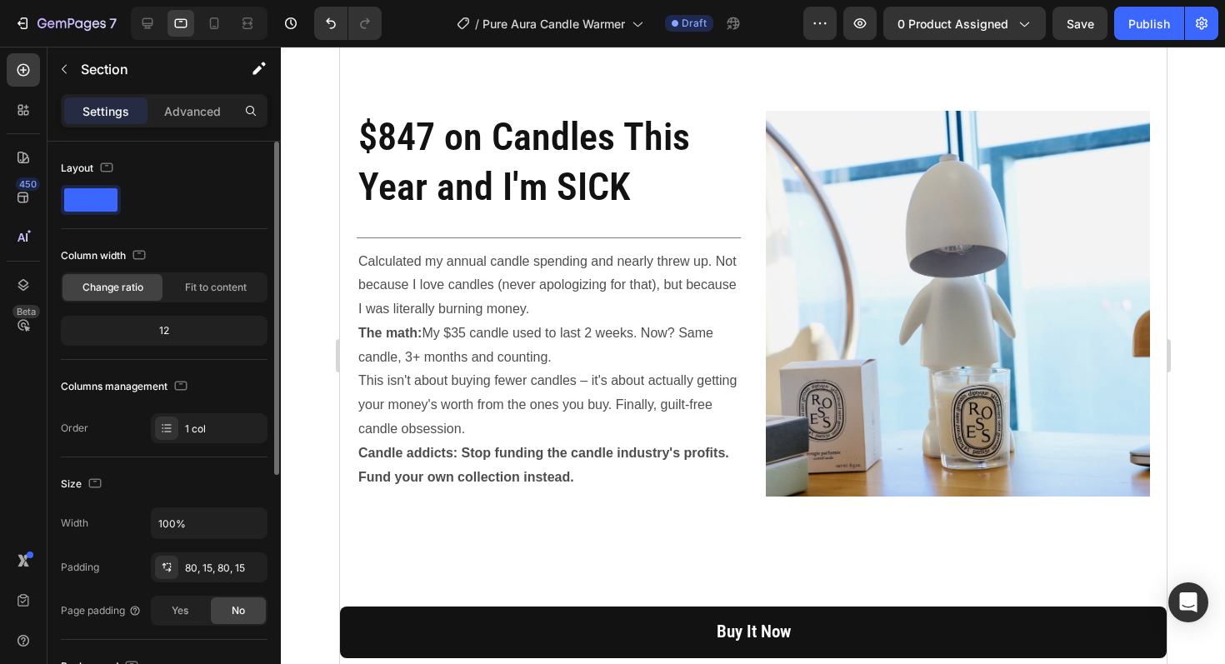
scroll to position [2608, 0]
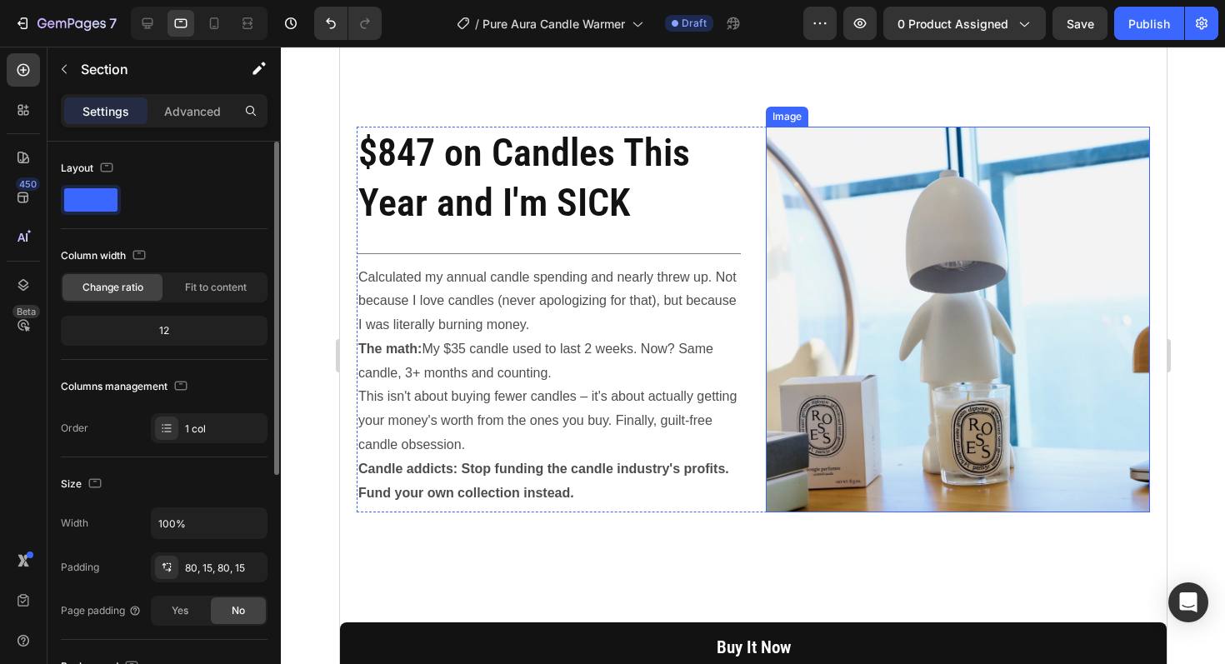
click at [831, 358] on img at bounding box center [957, 320] width 384 height 386
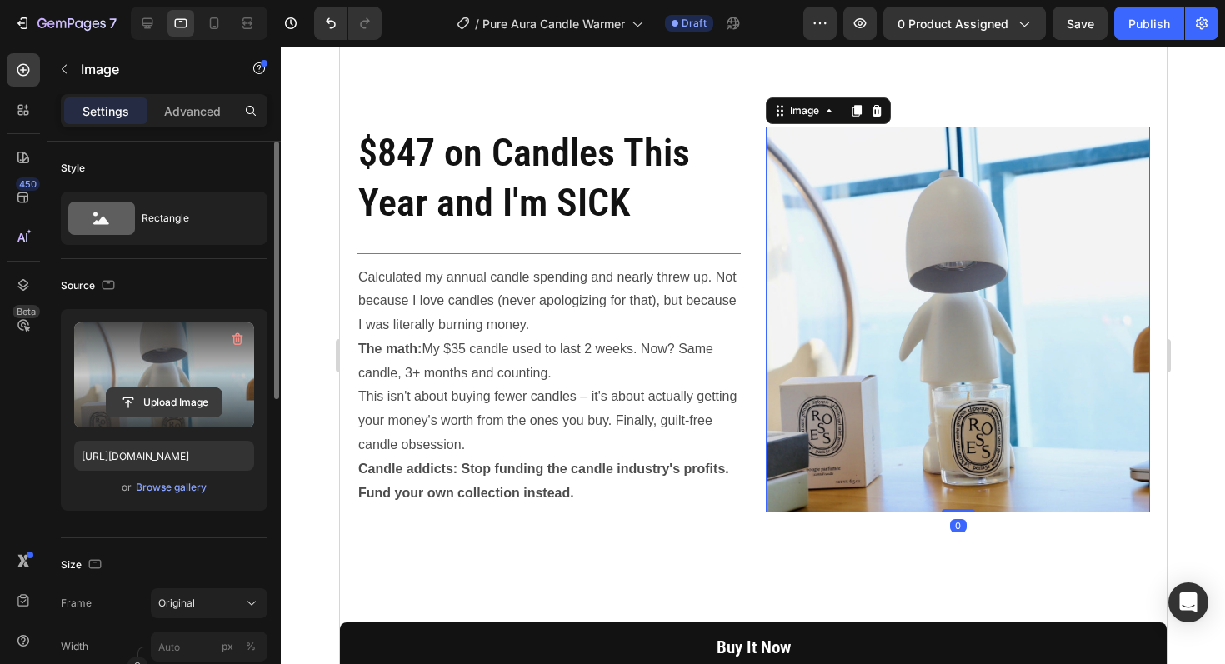
click at [161, 416] on input "file" at bounding box center [164, 402] width 115 height 28
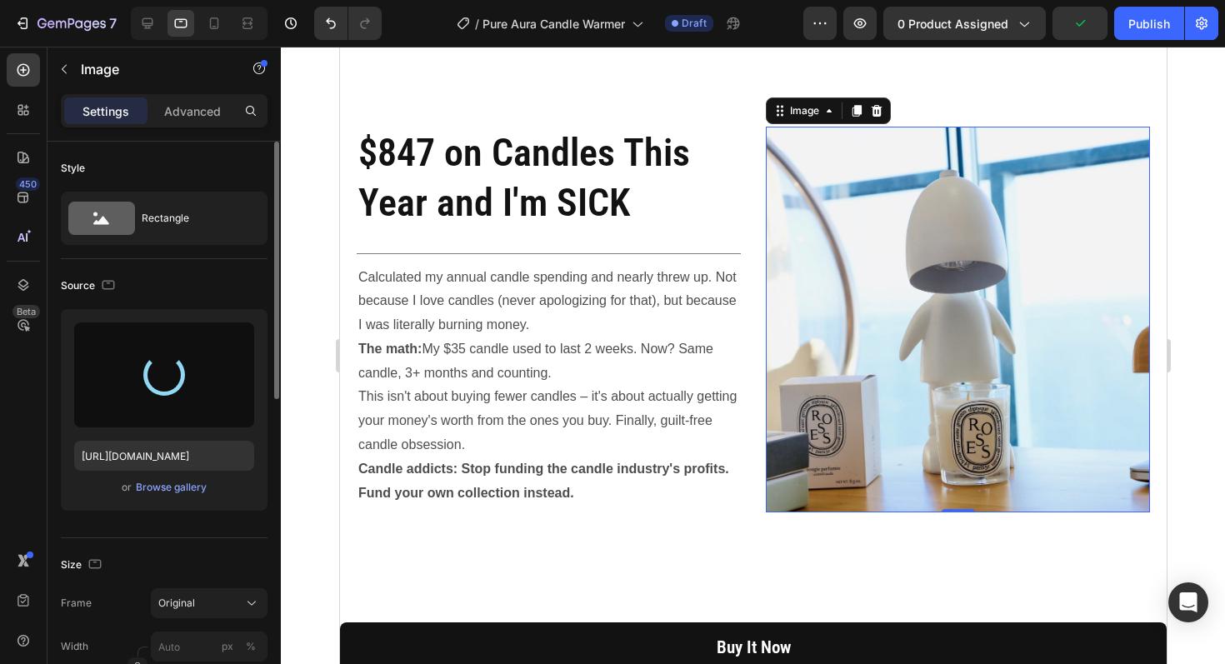
type input "[URL][DOMAIN_NAME]"
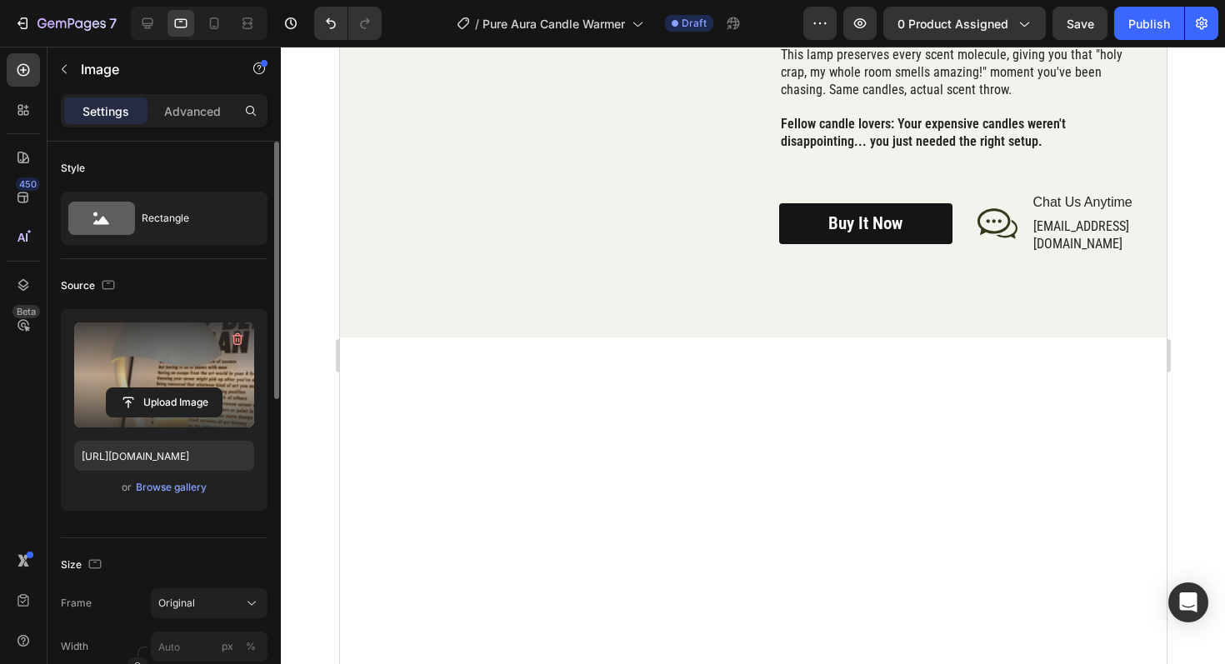
scroll to position [2239, 0]
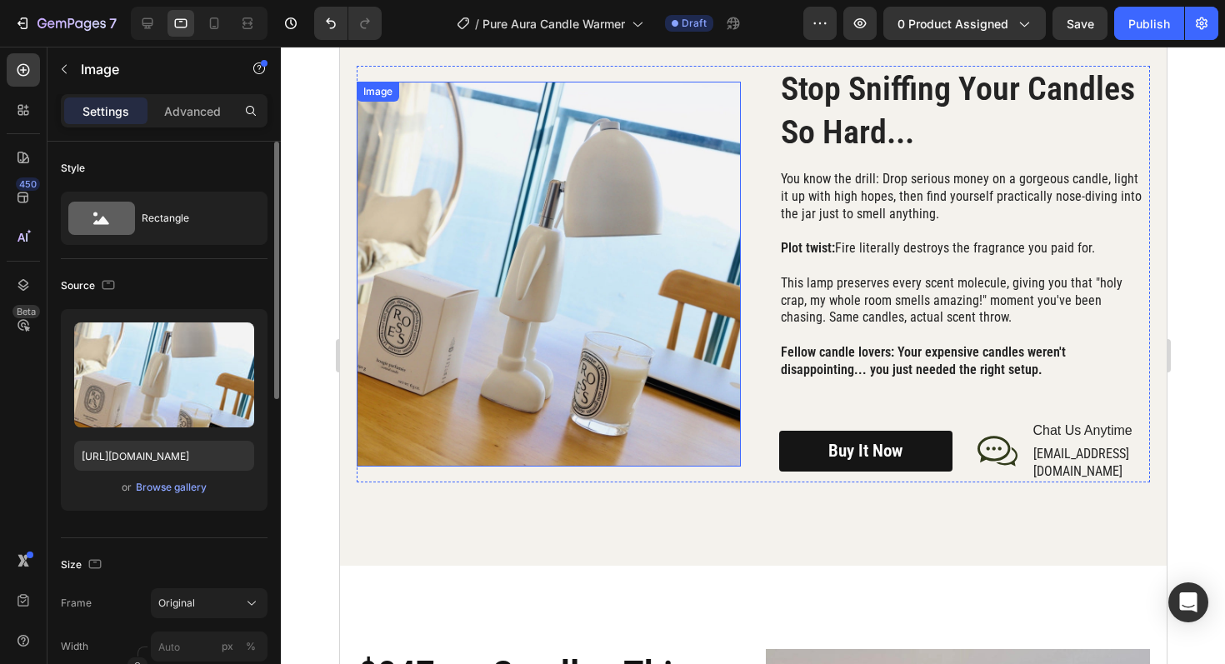
click at [593, 308] on img at bounding box center [548, 274] width 384 height 385
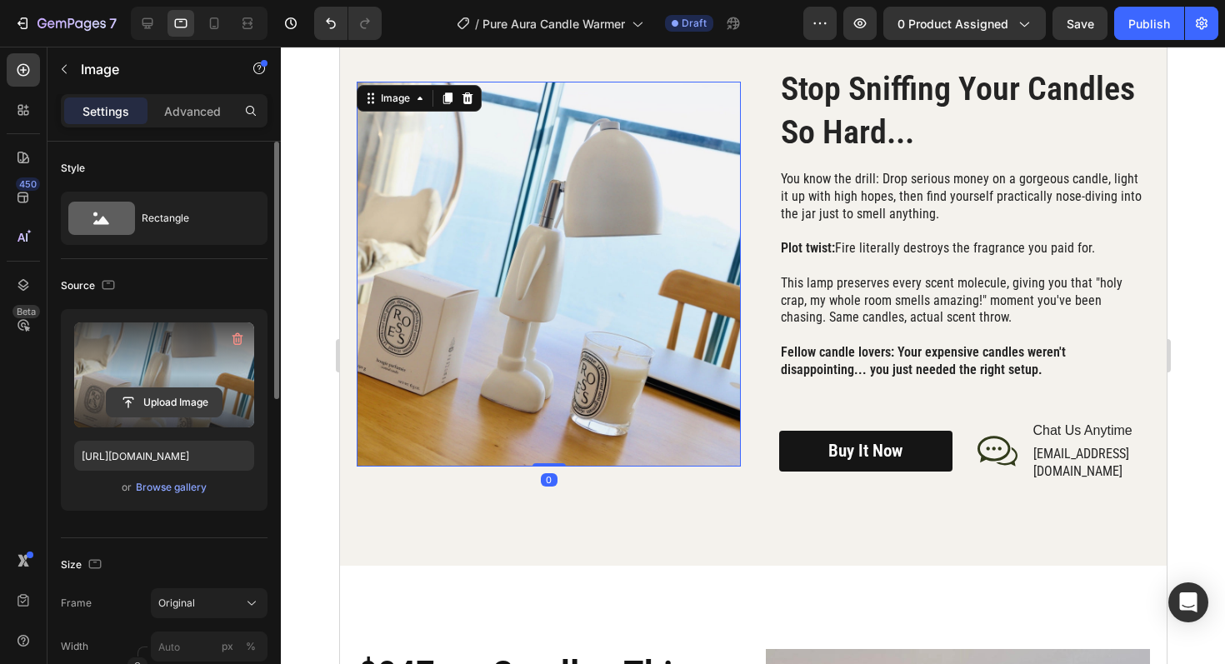
click at [207, 397] on input "file" at bounding box center [164, 402] width 115 height 28
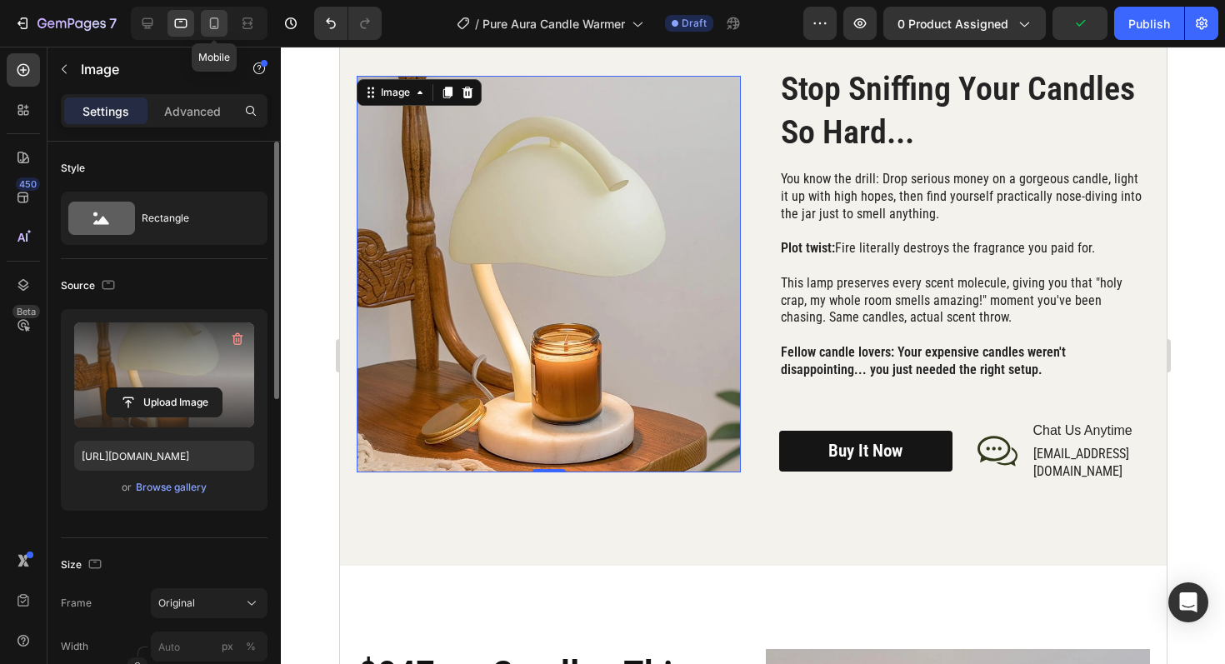
click at [213, 21] on icon at bounding box center [214, 23] width 17 height 17
type input "[URL][DOMAIN_NAME]"
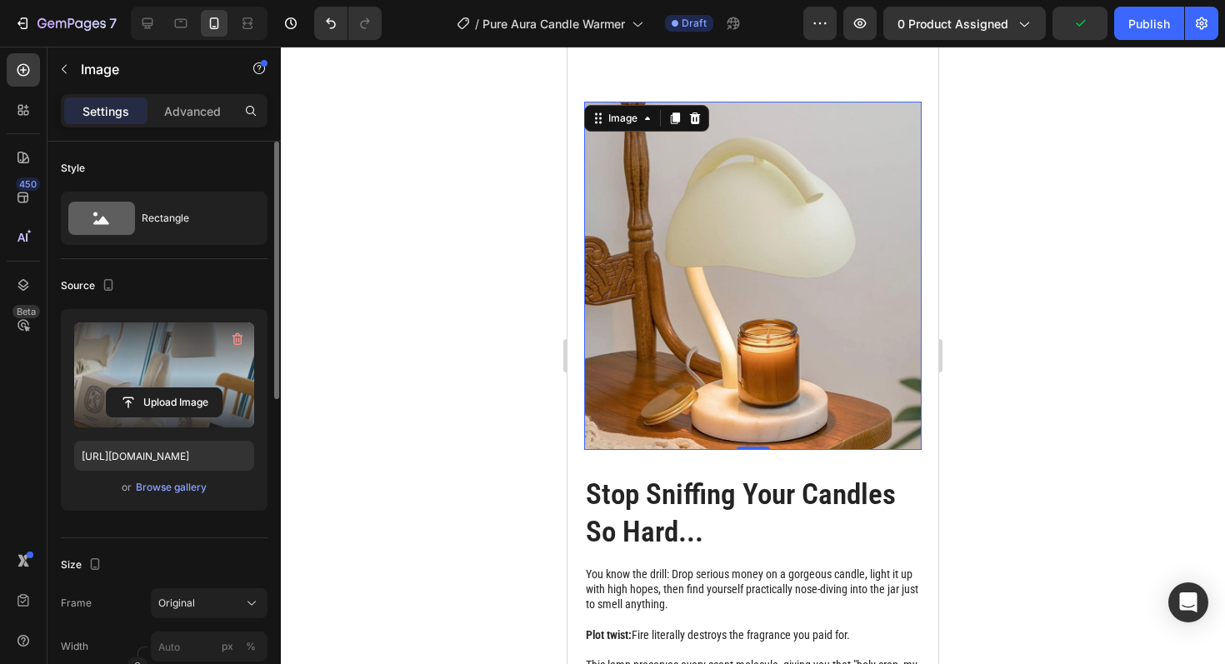
scroll to position [2036, 0]
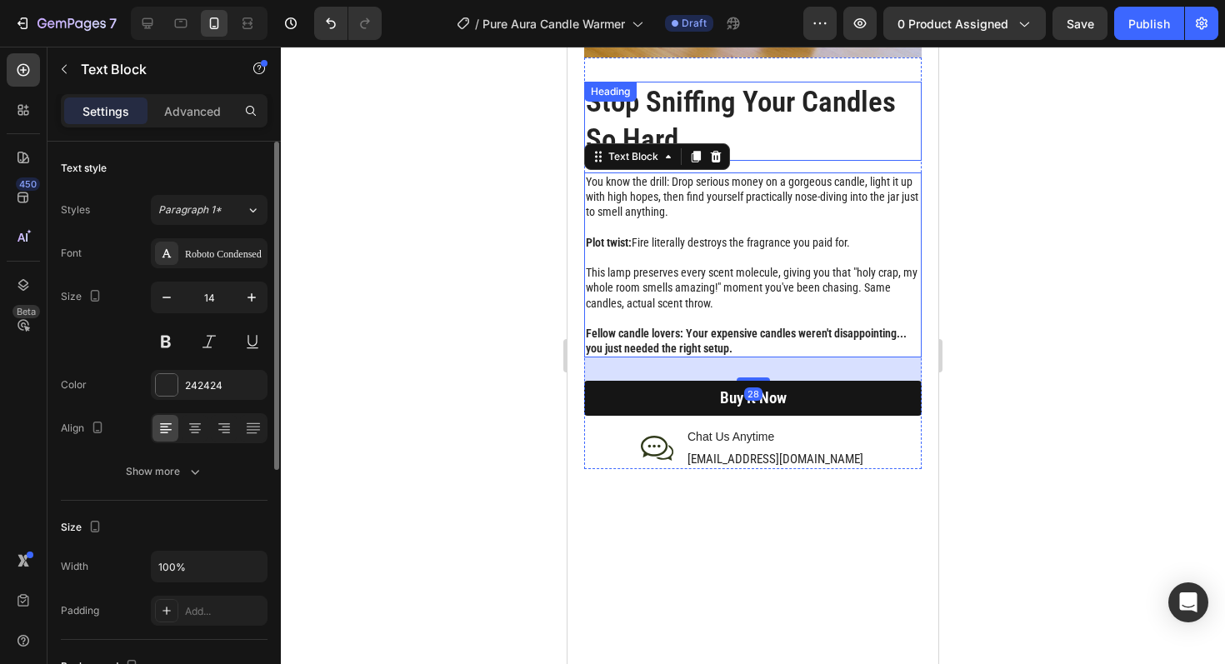
click at [798, 144] on h2 "Stop Sniffing Your Candles So Hard..." at bounding box center [753, 121] width 338 height 79
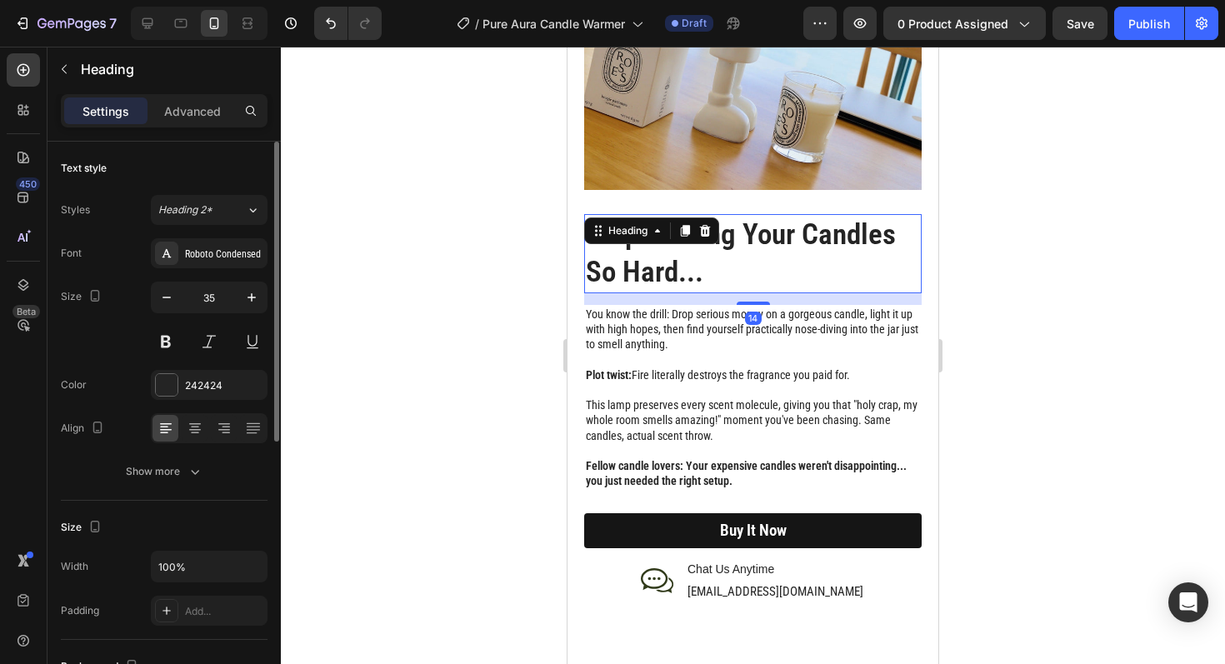
scroll to position [1819, 0]
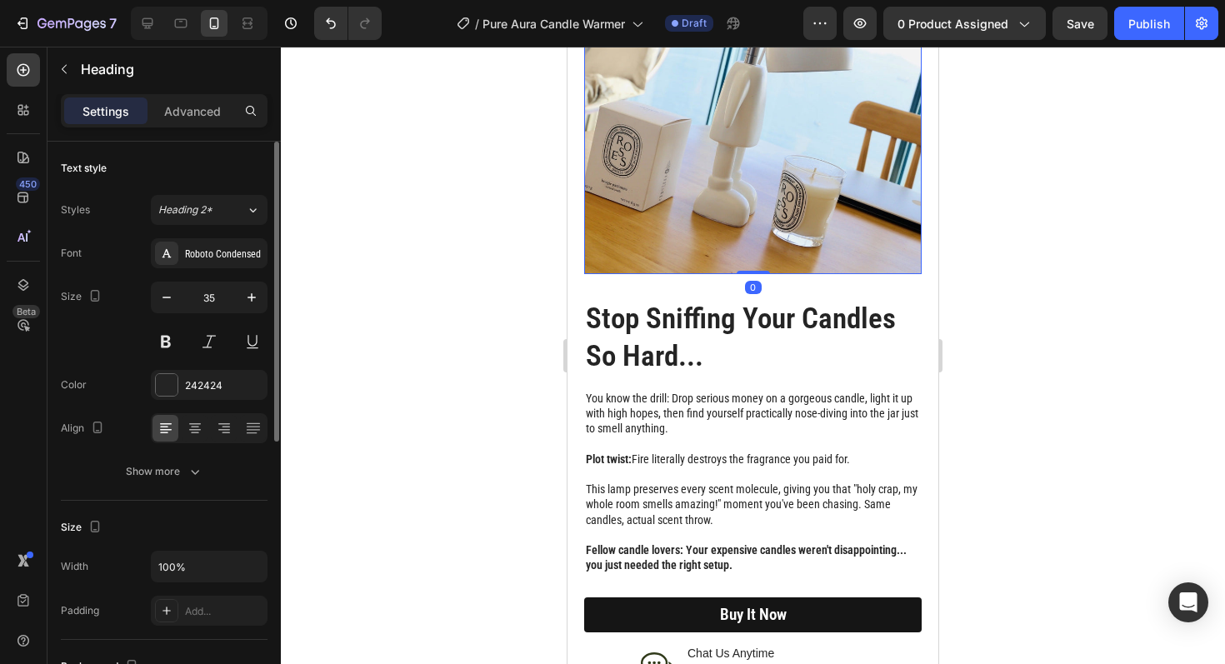
click at [793, 152] on img at bounding box center [753, 105] width 338 height 338
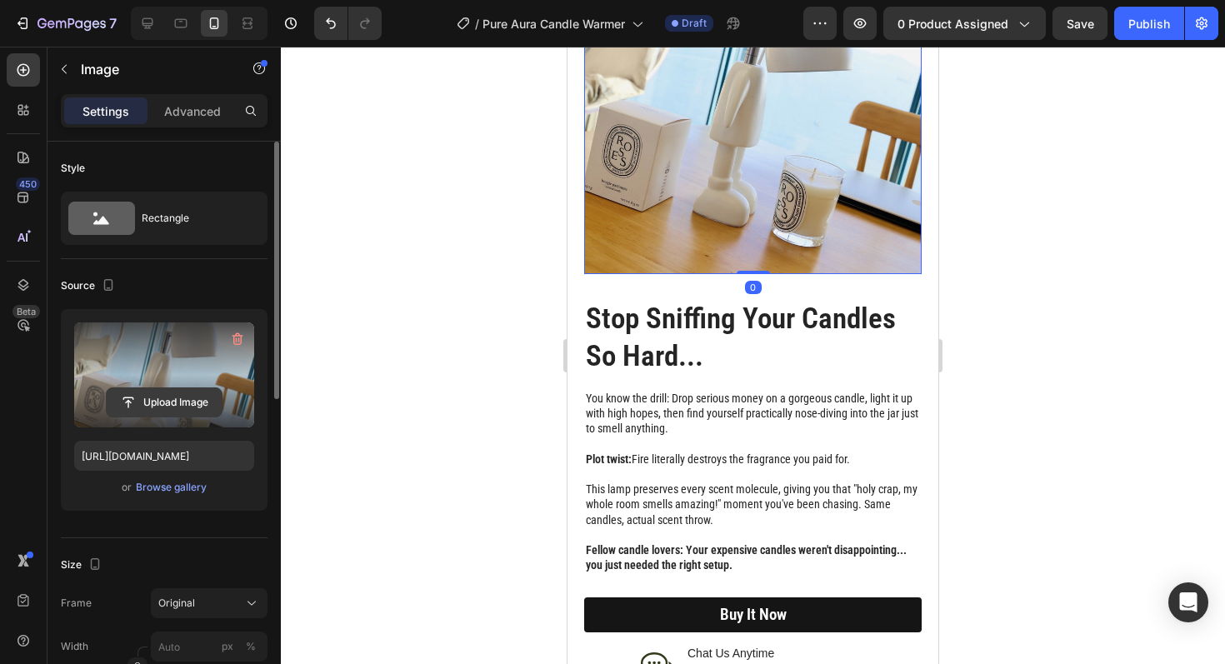
click at [173, 394] on input "file" at bounding box center [164, 402] width 115 height 28
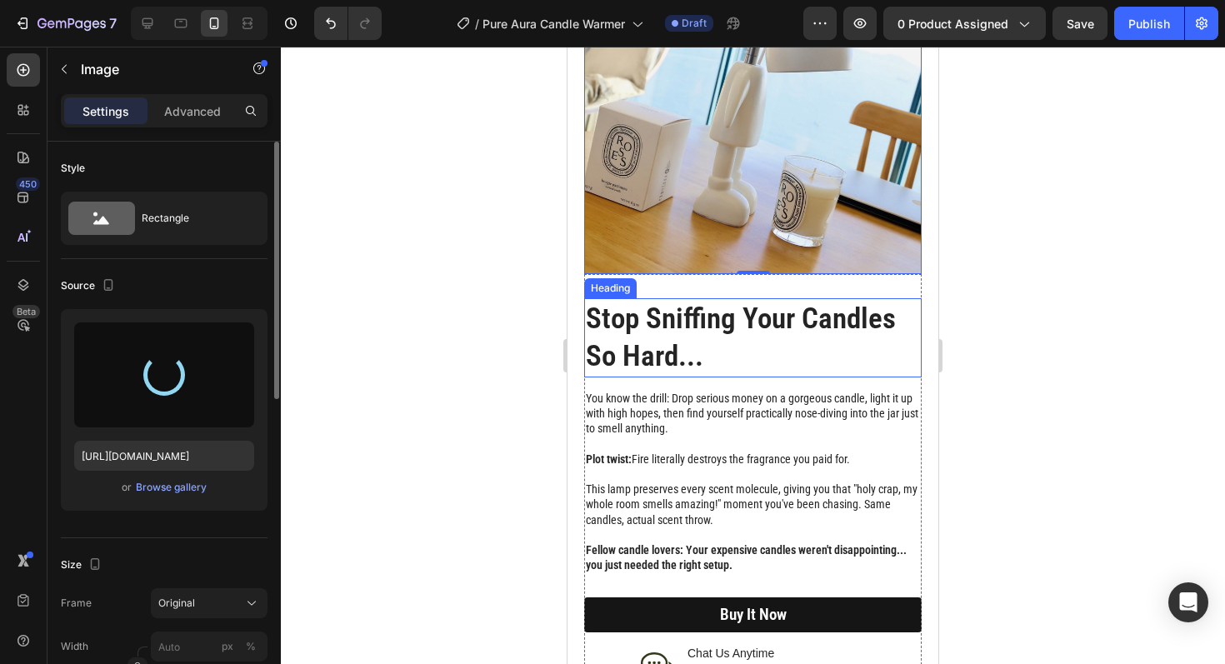
type input "[URL][DOMAIN_NAME]"
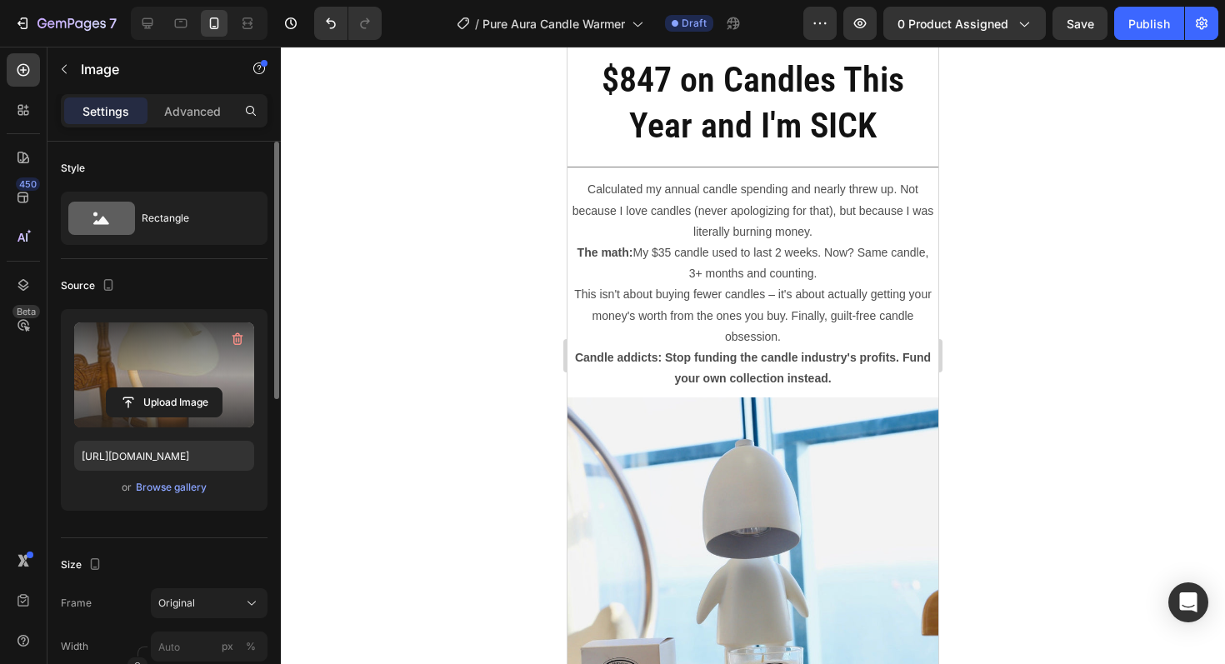
scroll to position [2723, 0]
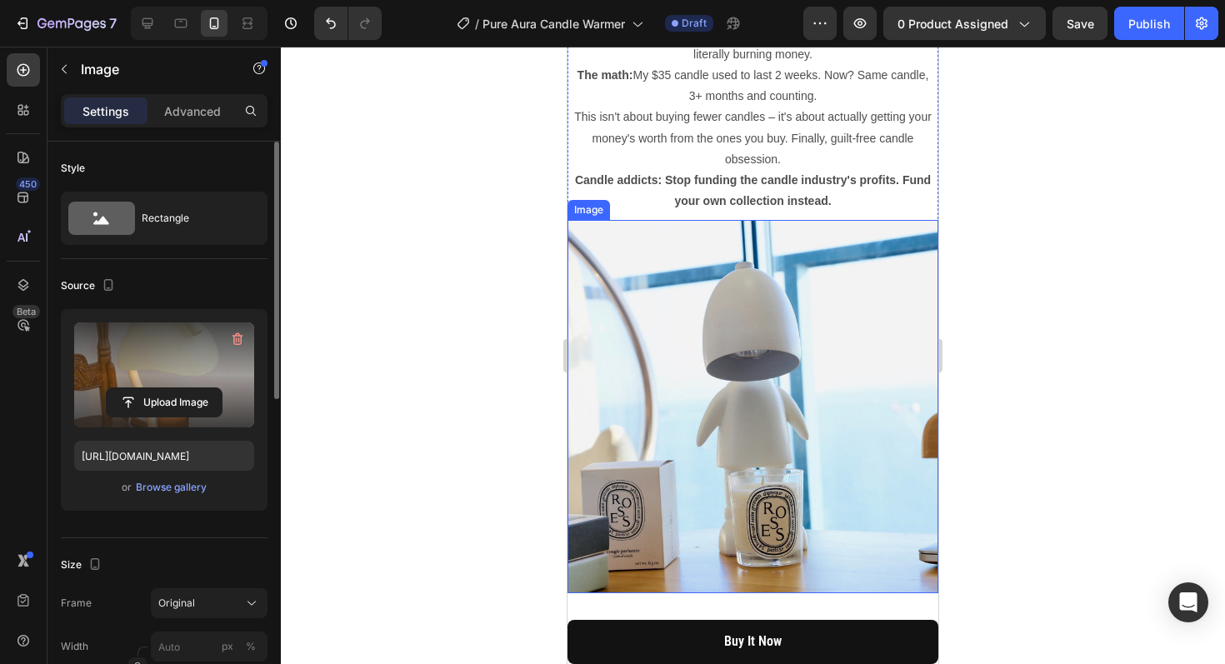
click at [798, 443] on img at bounding box center [753, 406] width 371 height 373
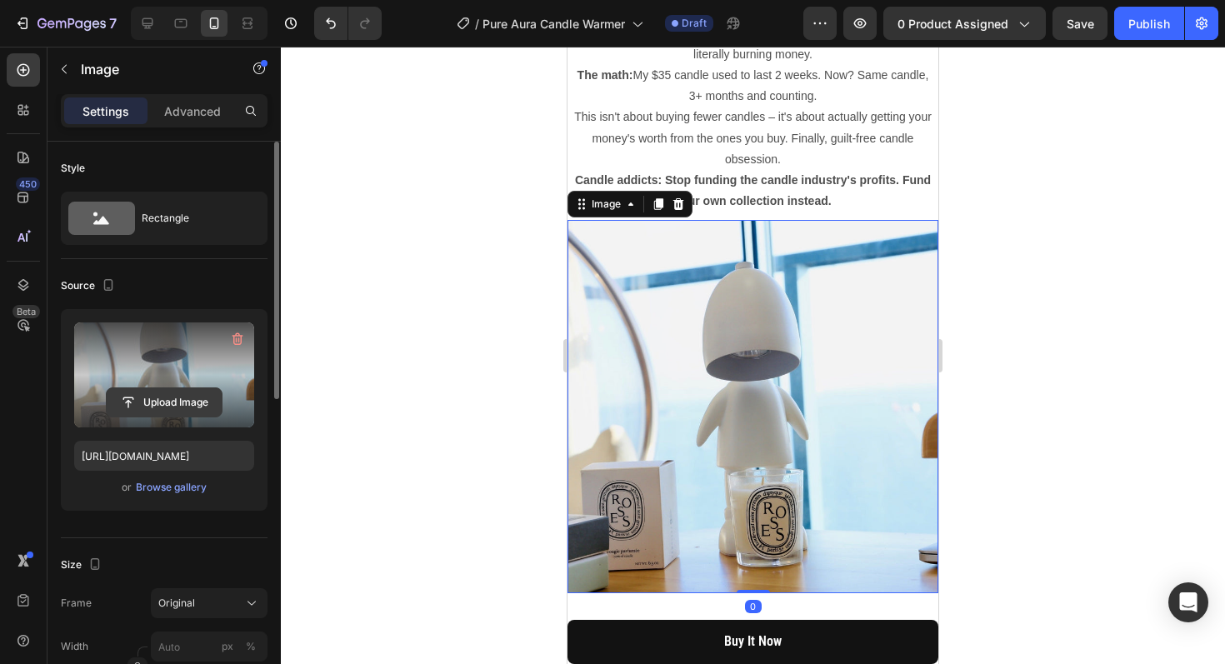
click at [163, 398] on input "file" at bounding box center [164, 402] width 115 height 28
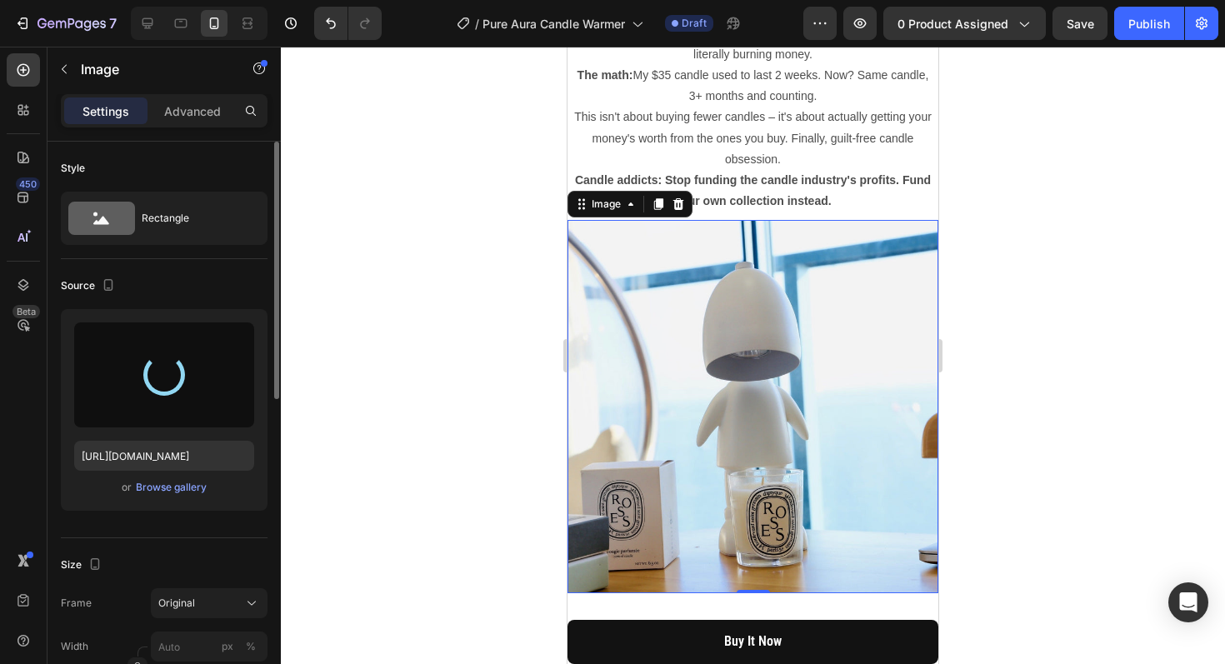
type input "[URL][DOMAIN_NAME]"
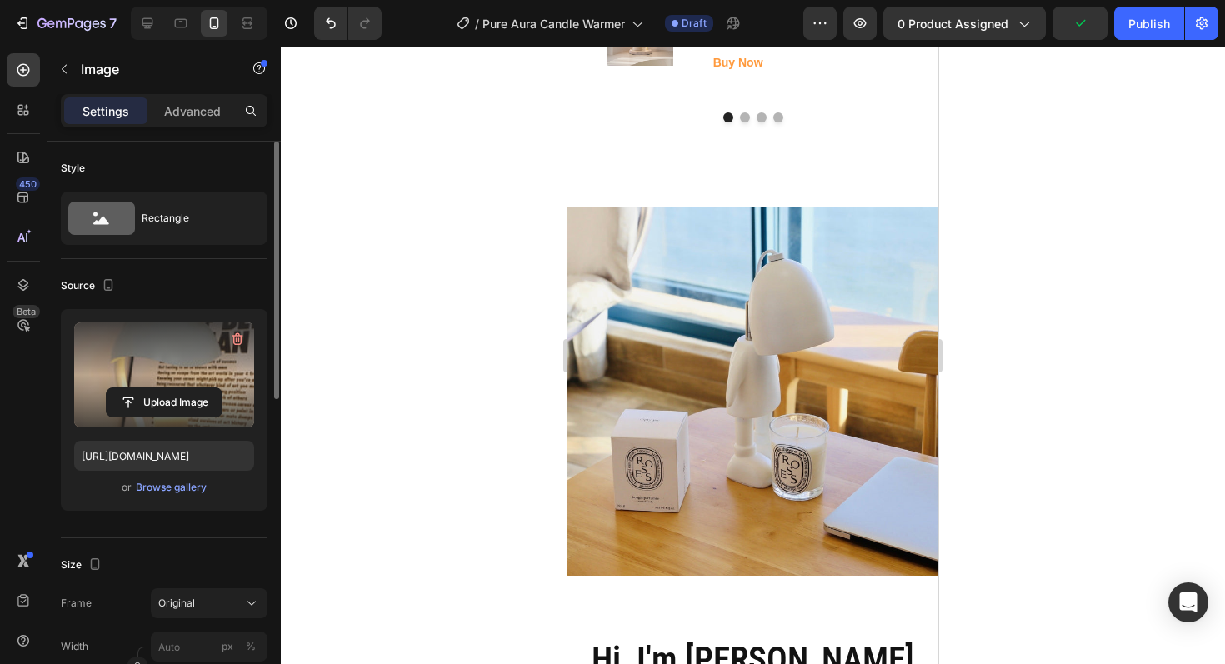
scroll to position [4080, 0]
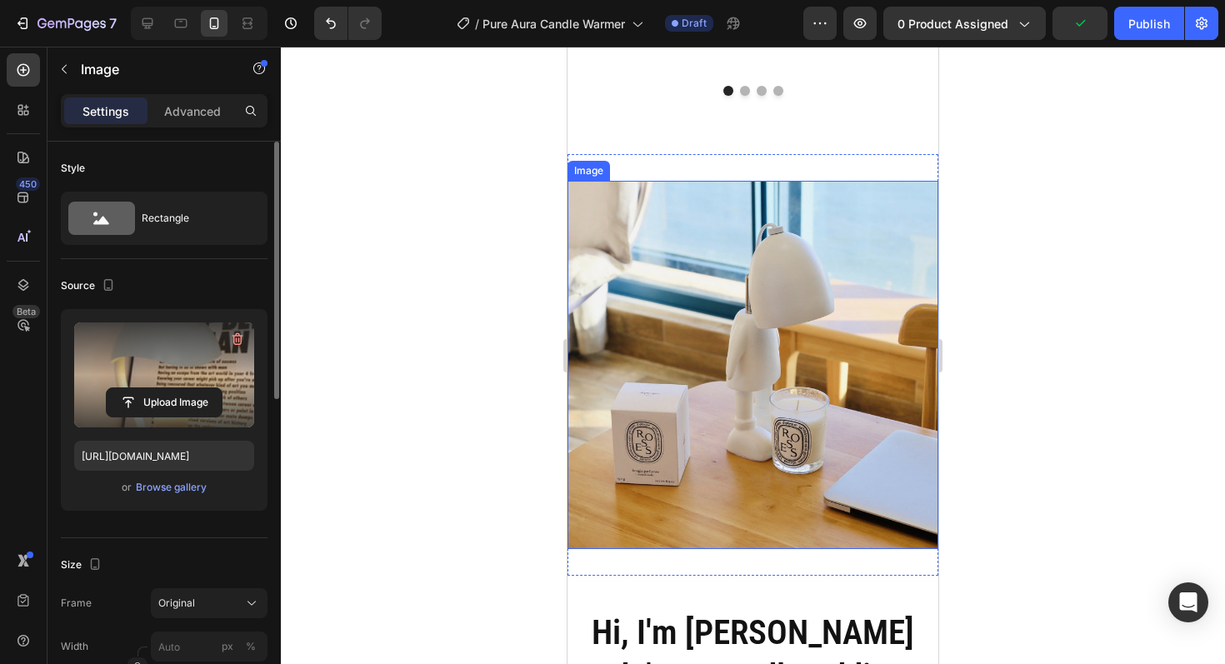
click at [764, 434] on img at bounding box center [753, 365] width 371 height 368
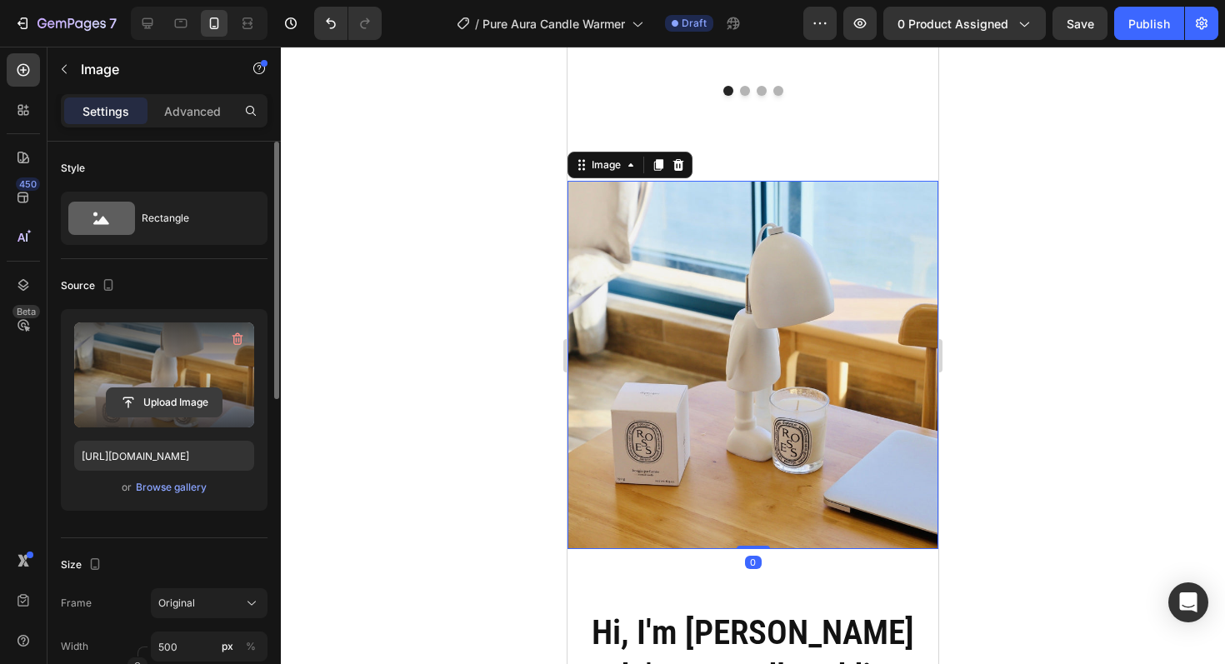
click at [146, 394] on input "file" at bounding box center [164, 402] width 115 height 28
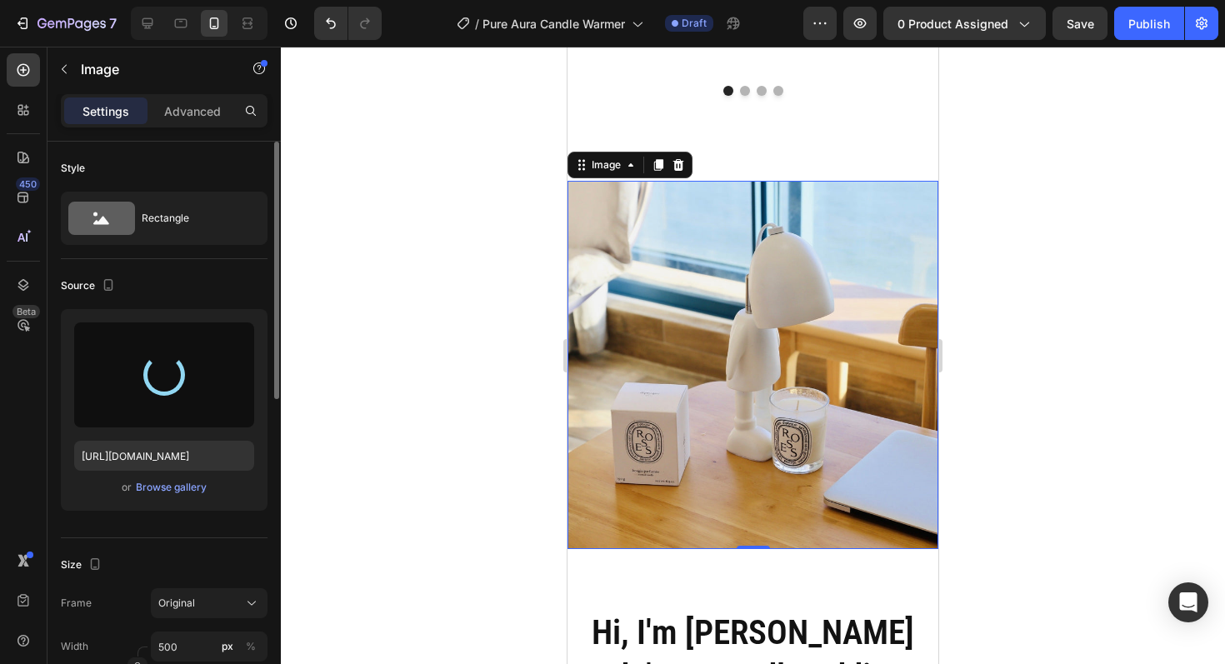
type input "[URL][DOMAIN_NAME]"
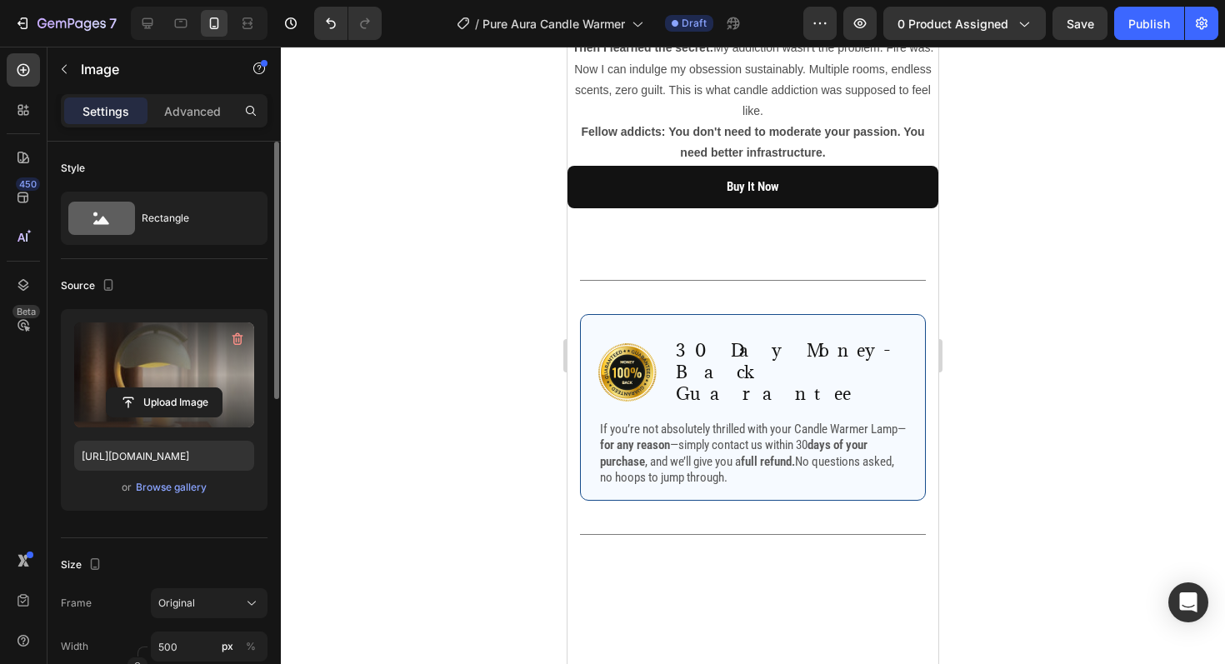
scroll to position [4491, 0]
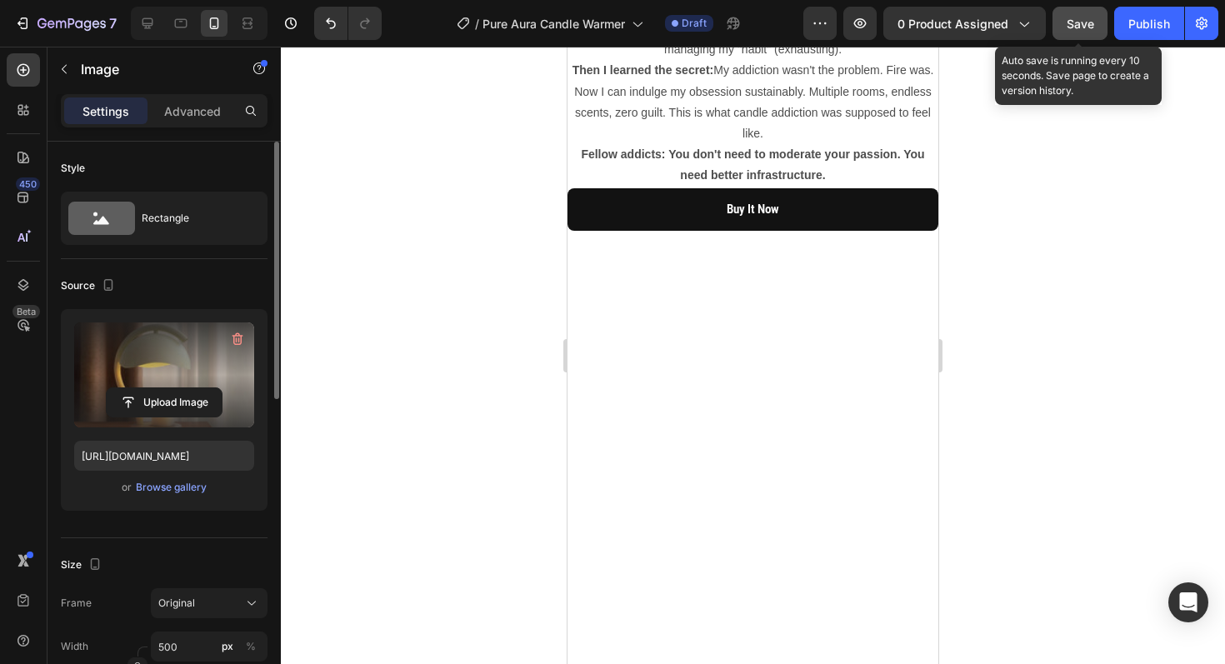
click at [1073, 23] on span "Save" at bounding box center [1081, 24] width 28 height 14
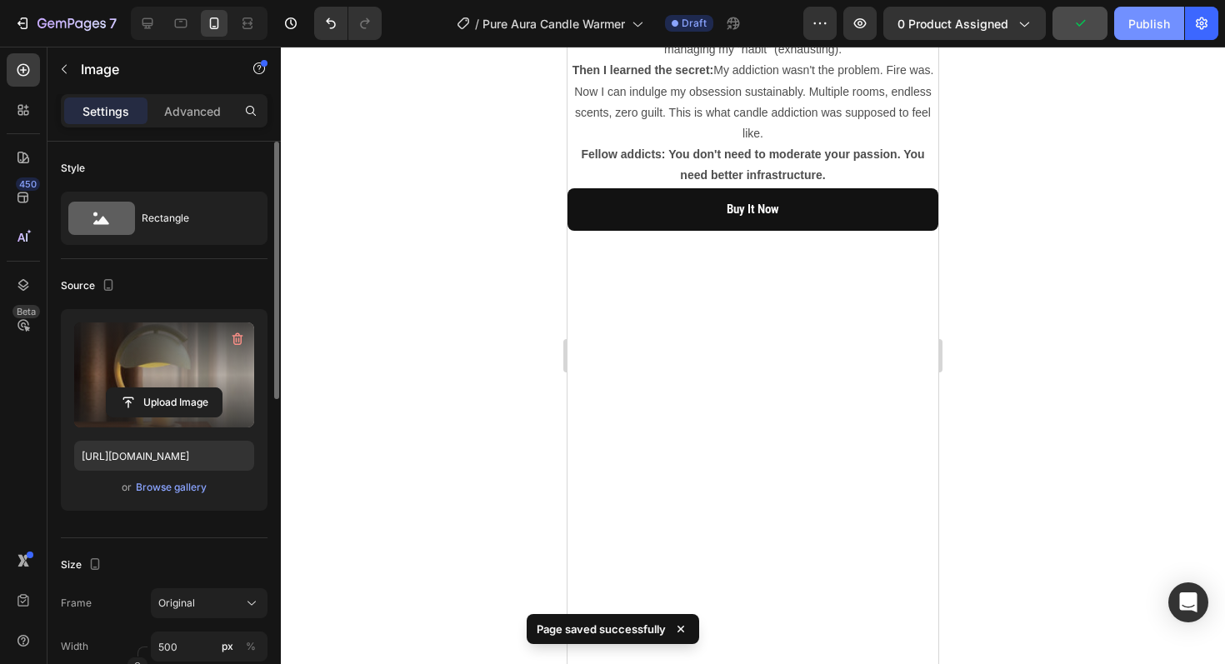
click at [1140, 26] on div "Publish" at bounding box center [1149, 24] width 42 height 18
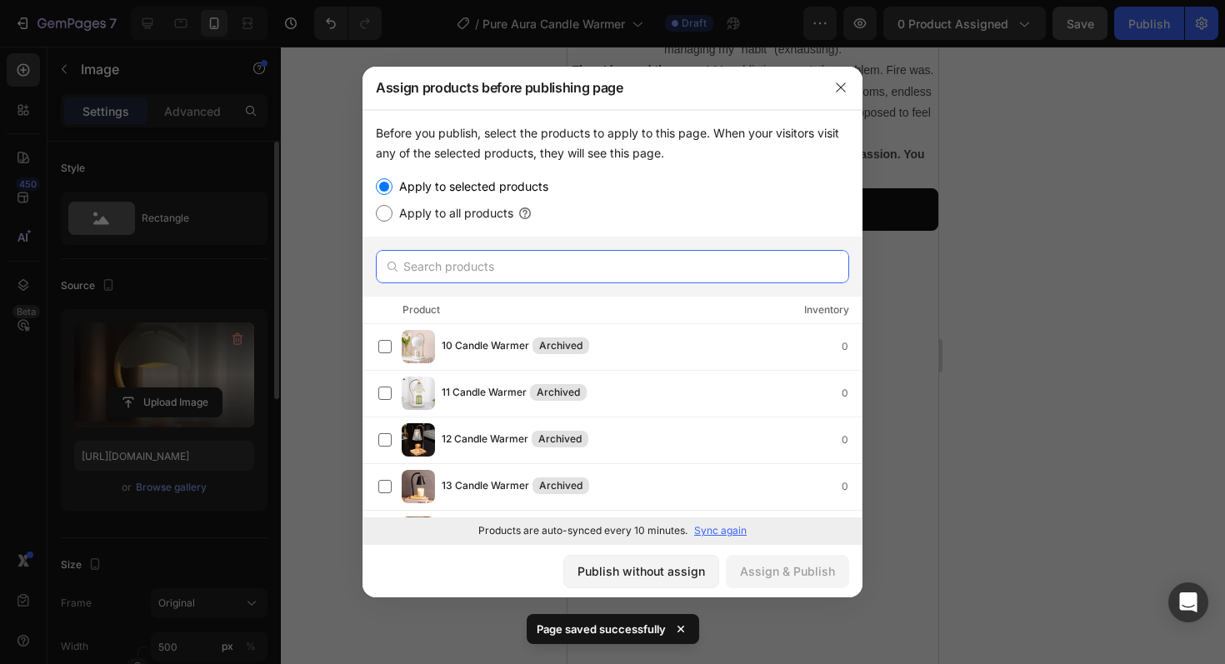
click at [724, 263] on input "text" at bounding box center [612, 266] width 473 height 33
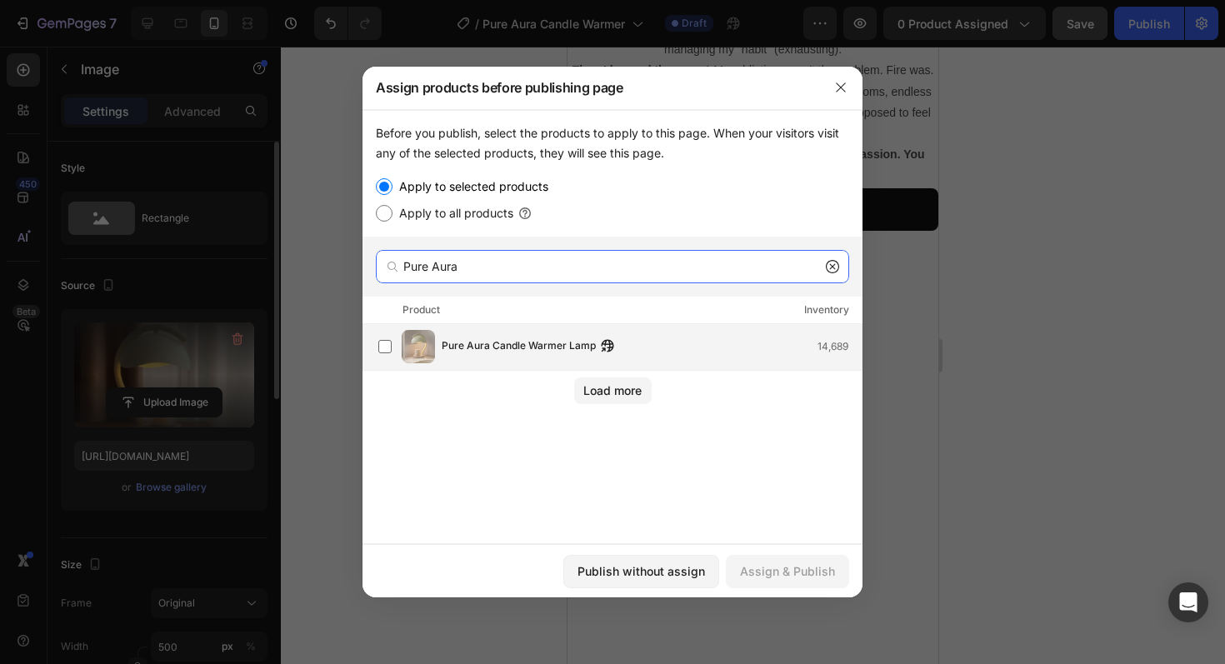
type input "Pure Aura"
click at [715, 344] on div "Pure Aura Candle Warmer Lamp 14,689" at bounding box center [652, 347] width 420 height 18
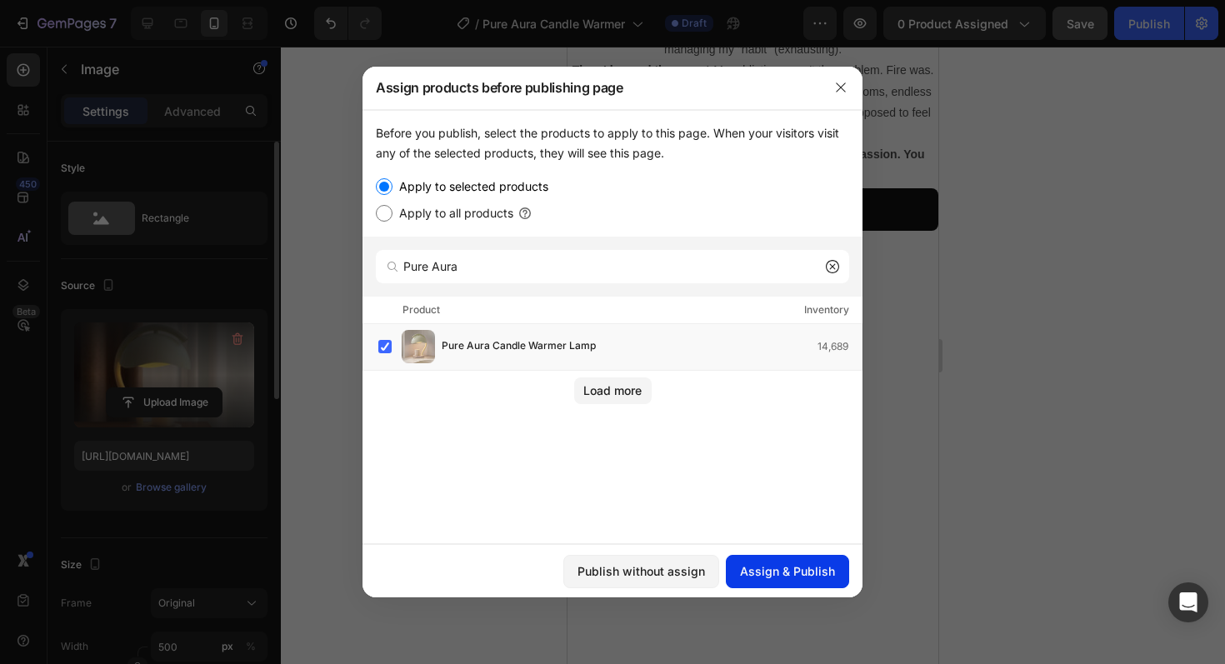
click at [777, 573] on div "Assign & Publish" at bounding box center [787, 572] width 95 height 18
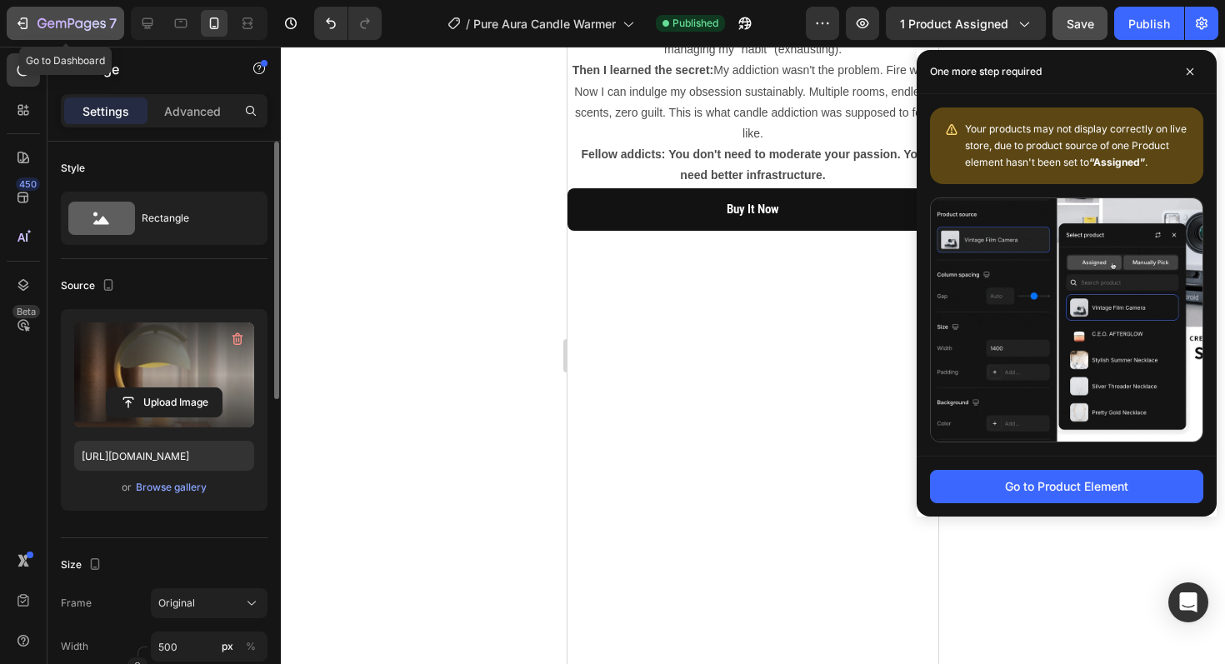
click at [25, 19] on icon "button" at bounding box center [22, 23] width 17 height 17
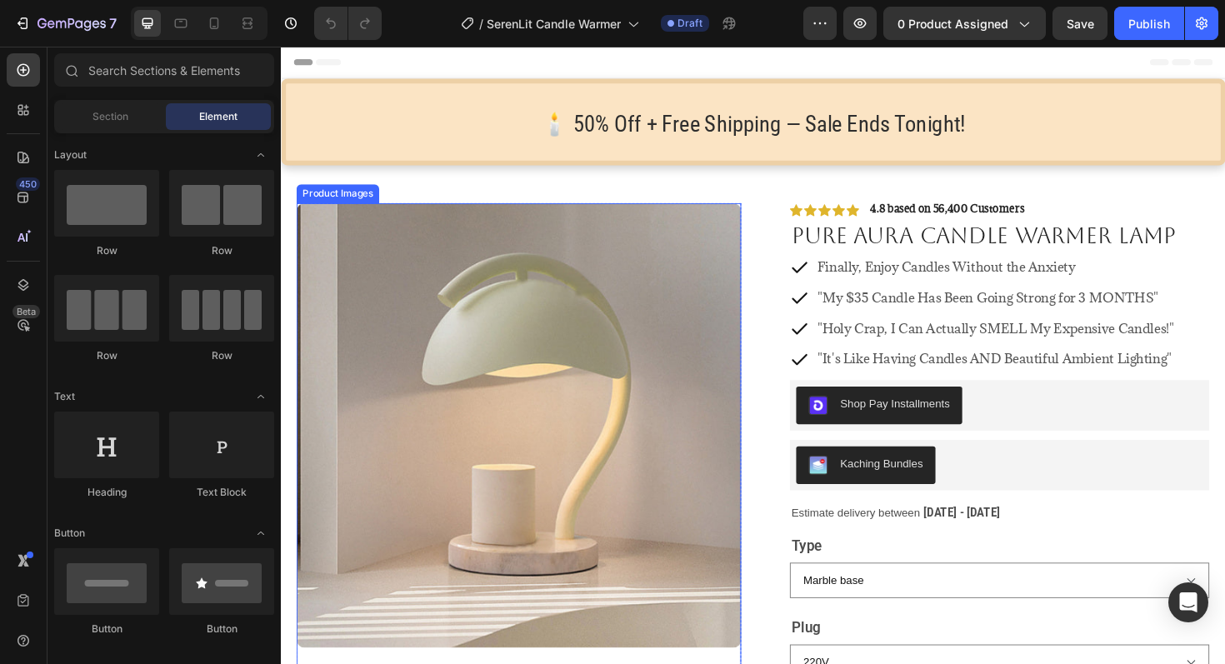
click at [524, 426] on img at bounding box center [533, 448] width 471 height 471
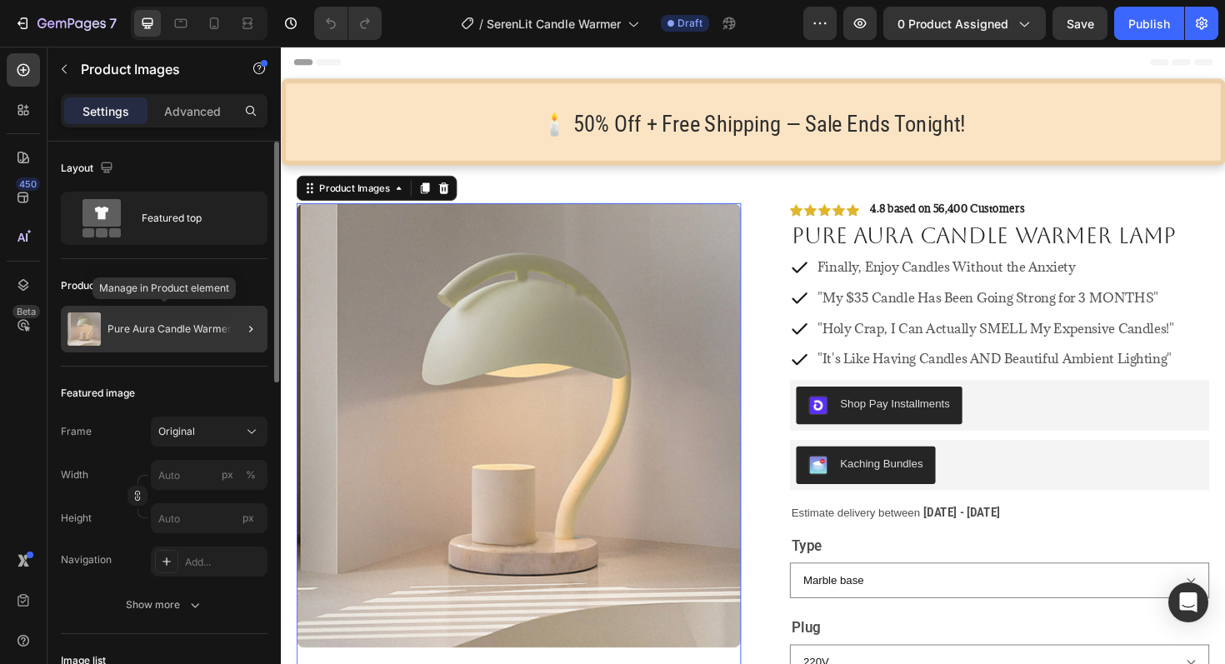
click at [178, 328] on p "Pure Aura Candle Warmer Lamp" at bounding box center [184, 329] width 153 height 12
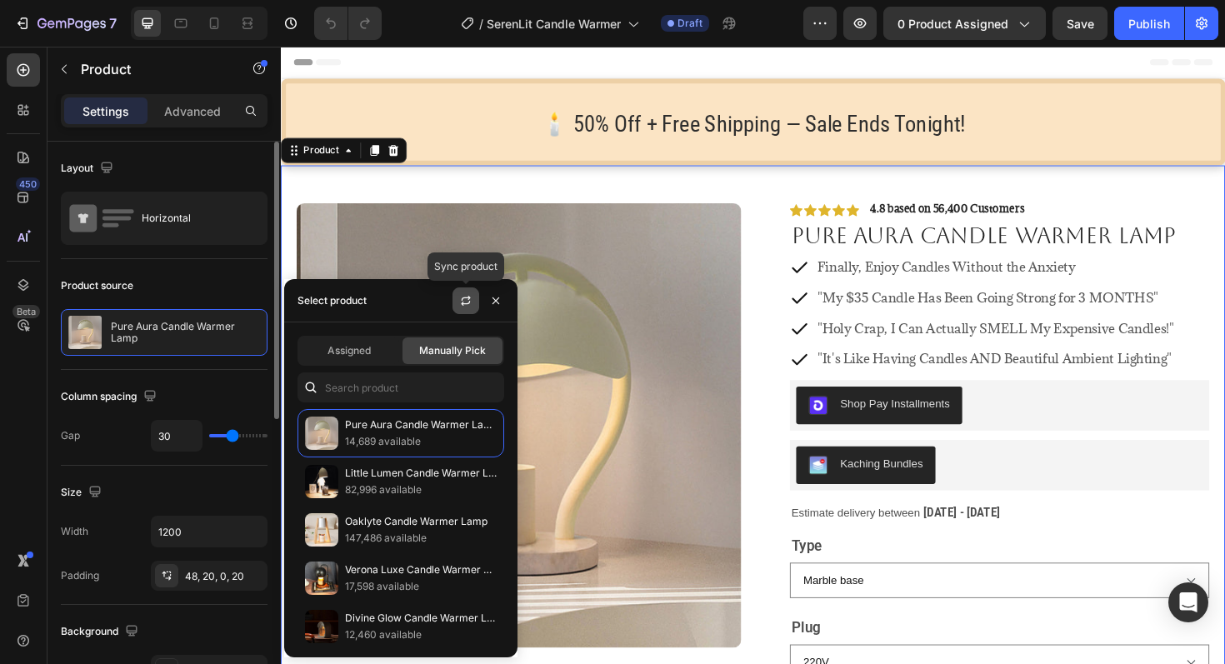
click at [465, 299] on icon "button" at bounding box center [465, 300] width 13 height 13
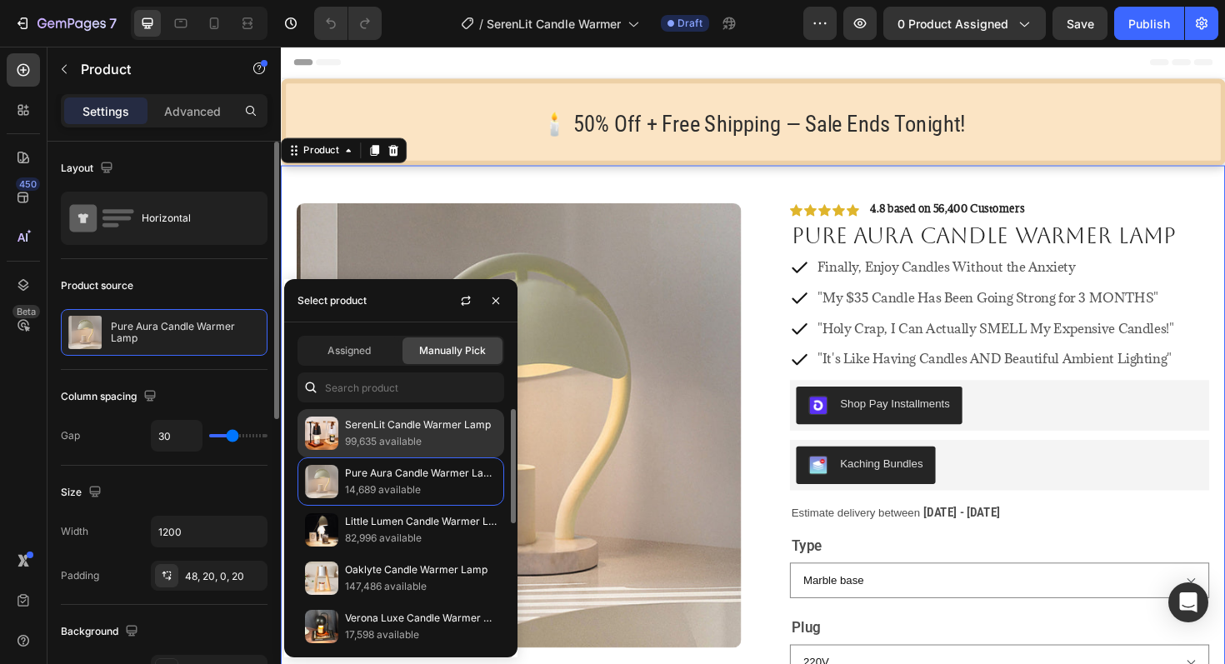
click at [423, 423] on p "SerenLit Candle Warmer Lamp" at bounding box center [421, 425] width 152 height 17
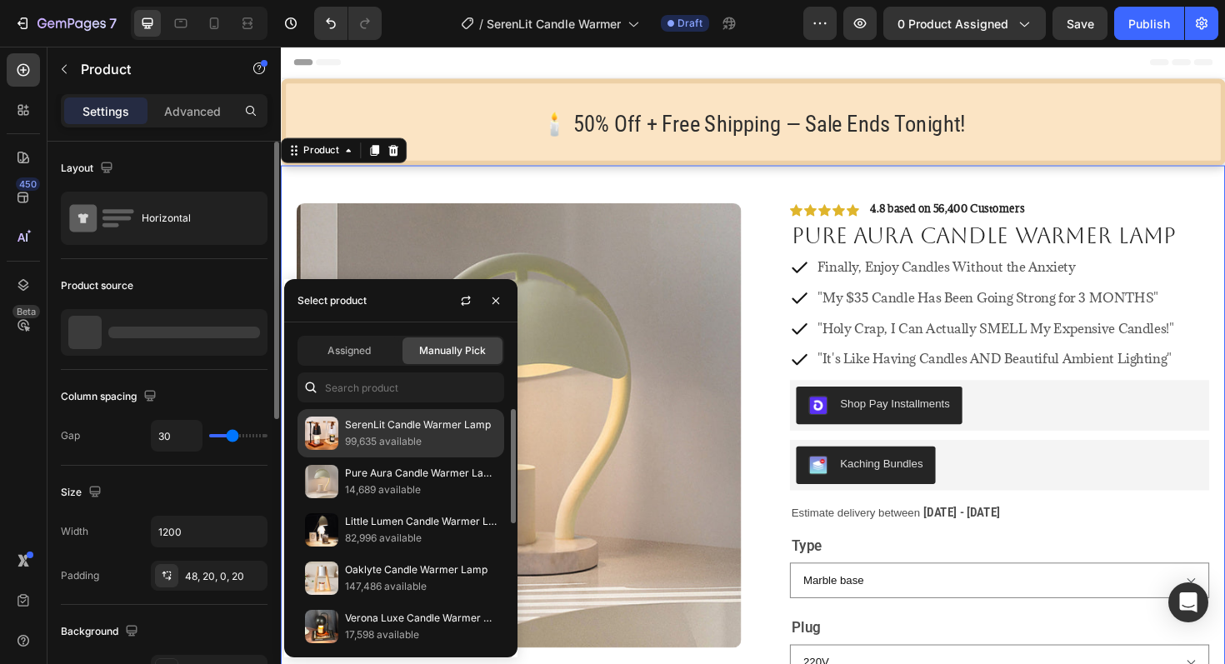
click at [453, 433] on p "SerenLit Candle Warmer Lamp" at bounding box center [421, 425] width 152 height 17
click at [425, 439] on p "99,635 available" at bounding box center [421, 441] width 152 height 17
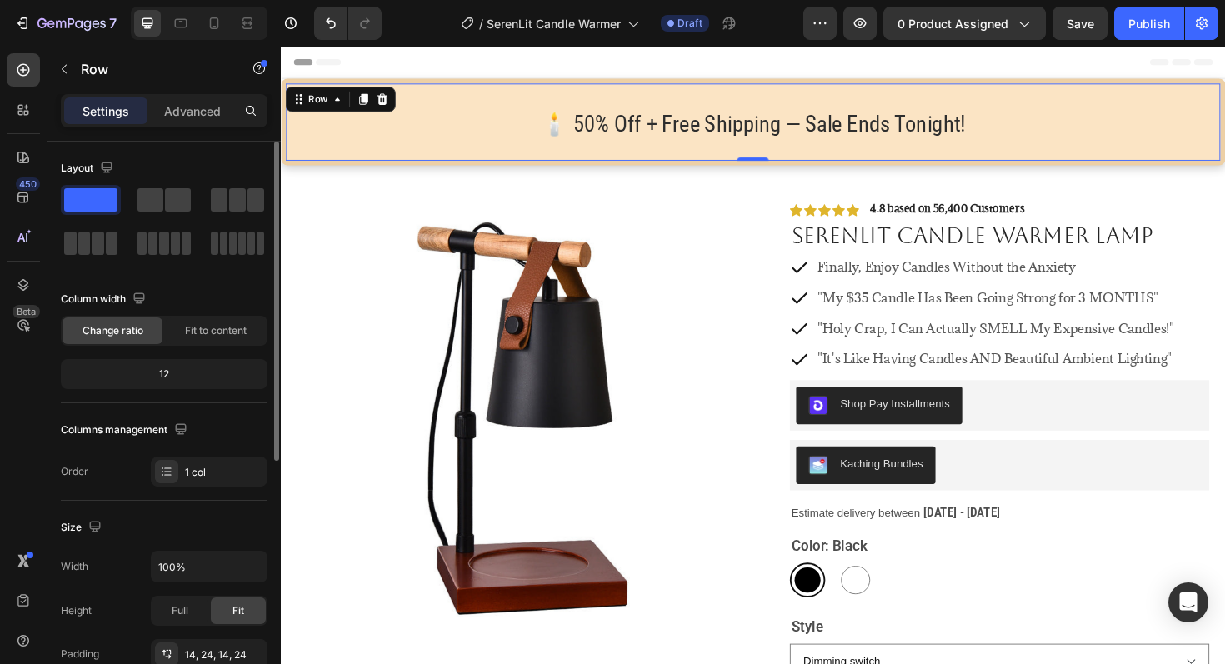
click at [1066, 170] on div "🕯️ 50% Off + Free Shipping — Sale Ends Tonight! Heading Row 0" at bounding box center [781, 127] width 1000 height 92
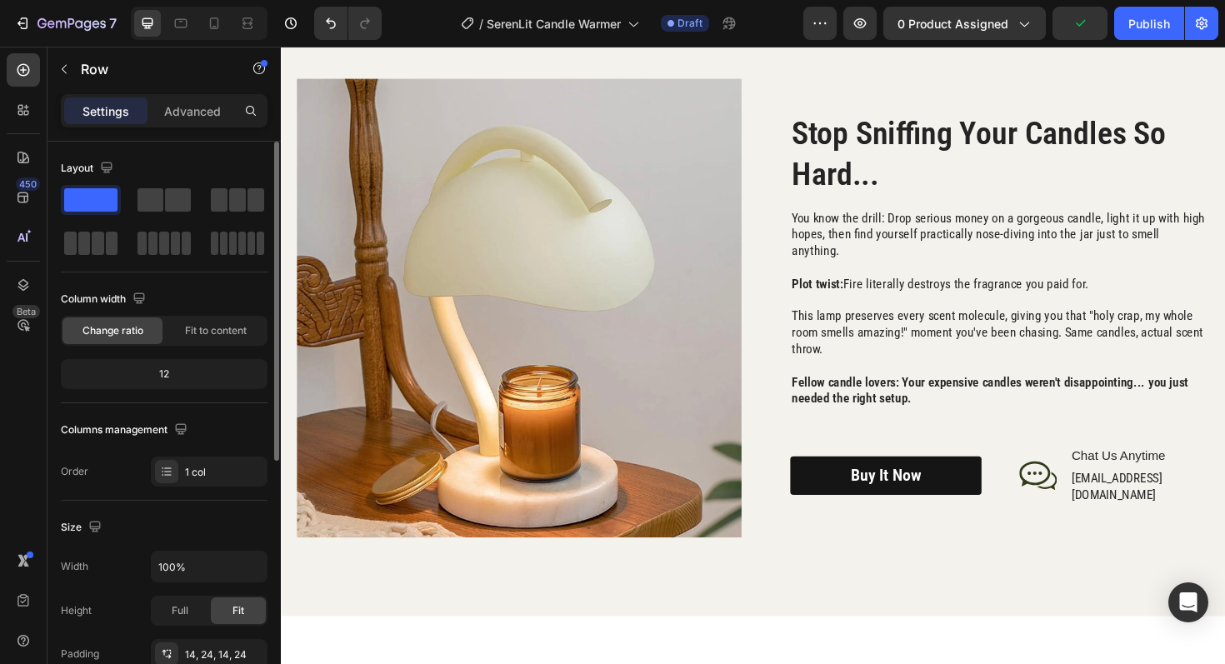
scroll to position [2125, 0]
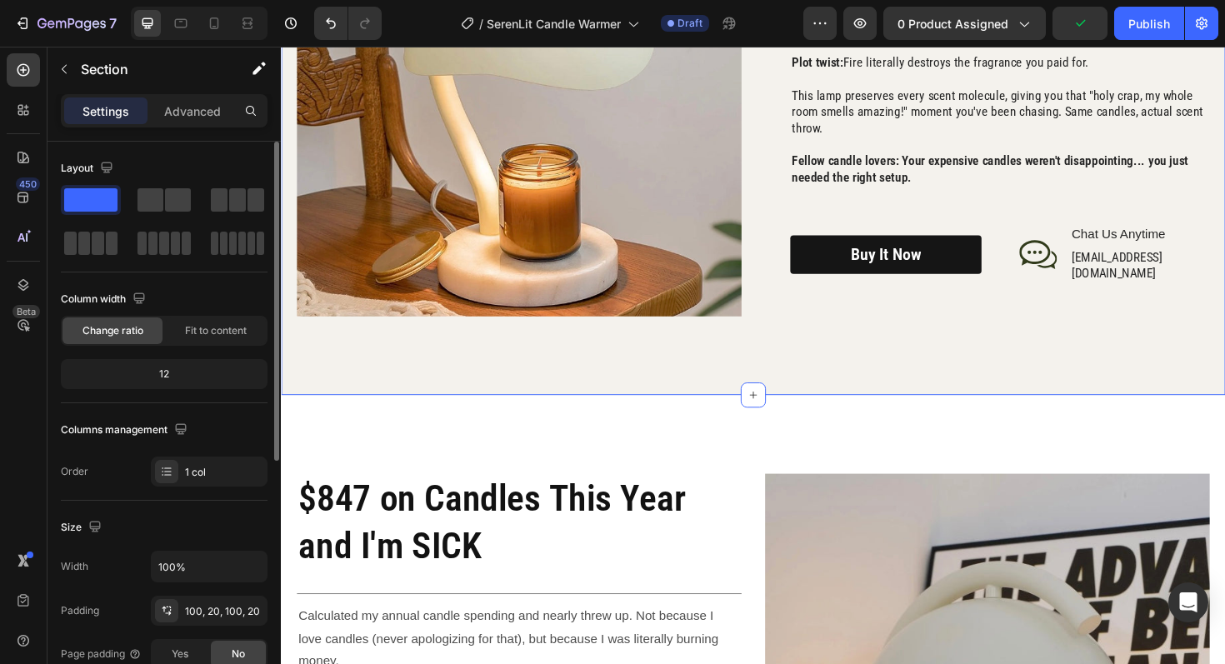
click at [643, 341] on div "Image Stop Sniffing Your Candles So Hard... Heading You know the drill: Drop se…" at bounding box center [781, 89] width 1000 height 653
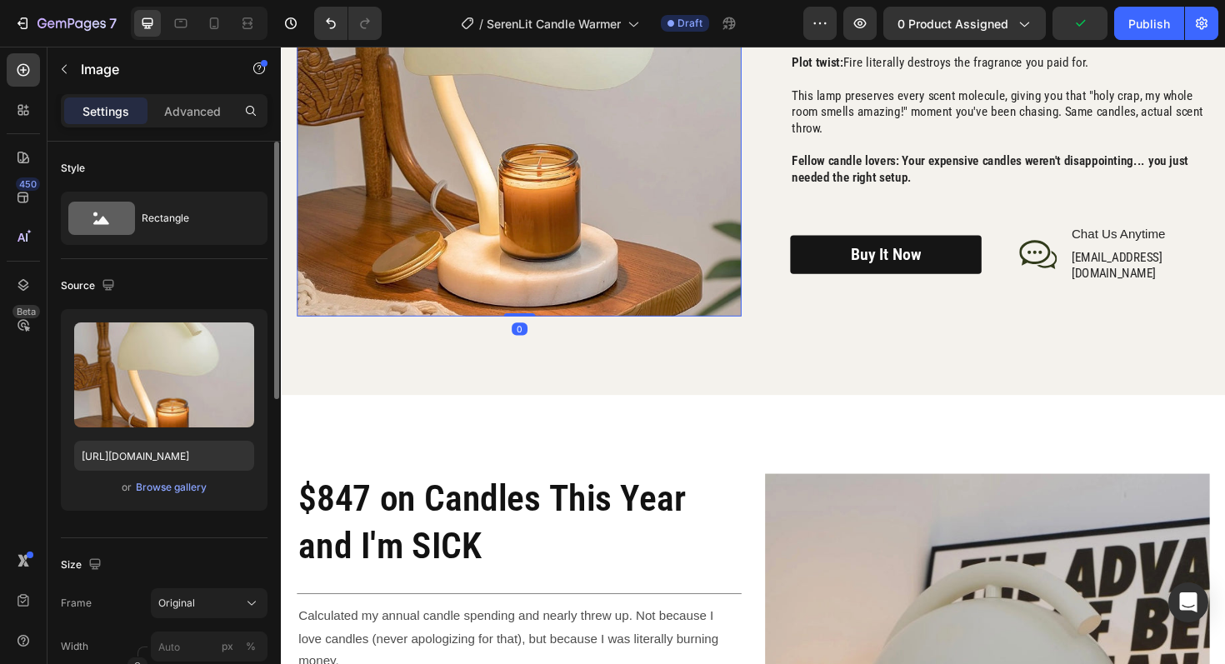
click at [557, 119] on img at bounding box center [533, 90] width 471 height 486
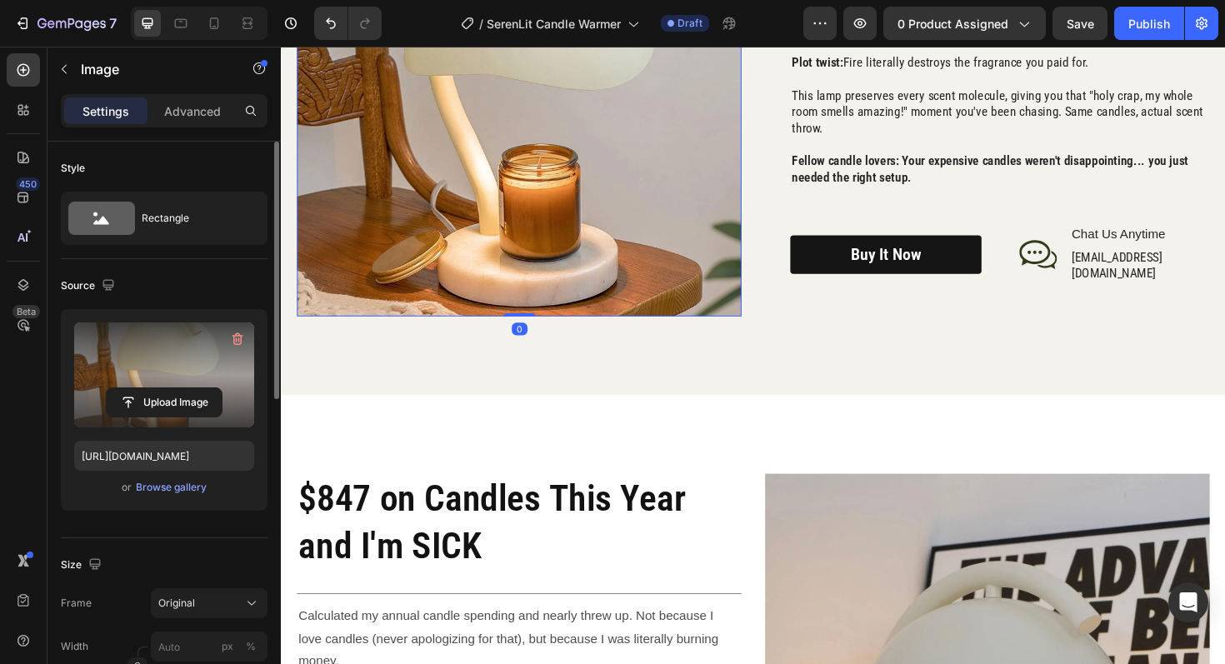
click at [150, 385] on label at bounding box center [164, 375] width 180 height 105
click at [150, 388] on input "file" at bounding box center [164, 402] width 115 height 28
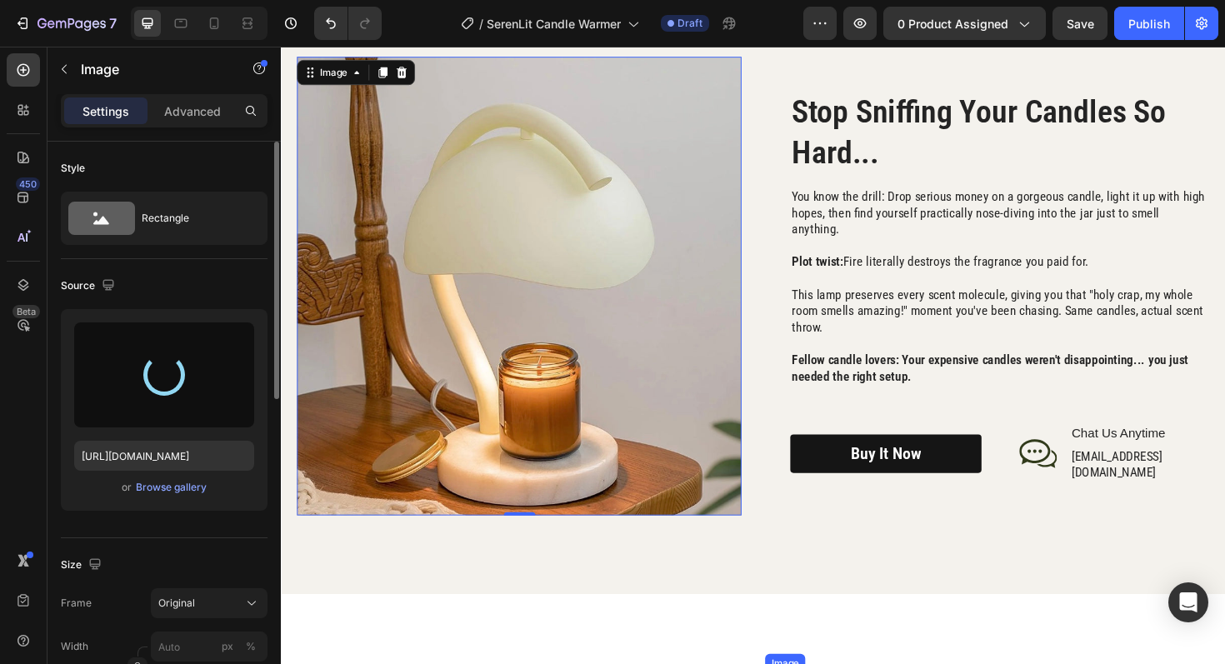
scroll to position [1914, 0]
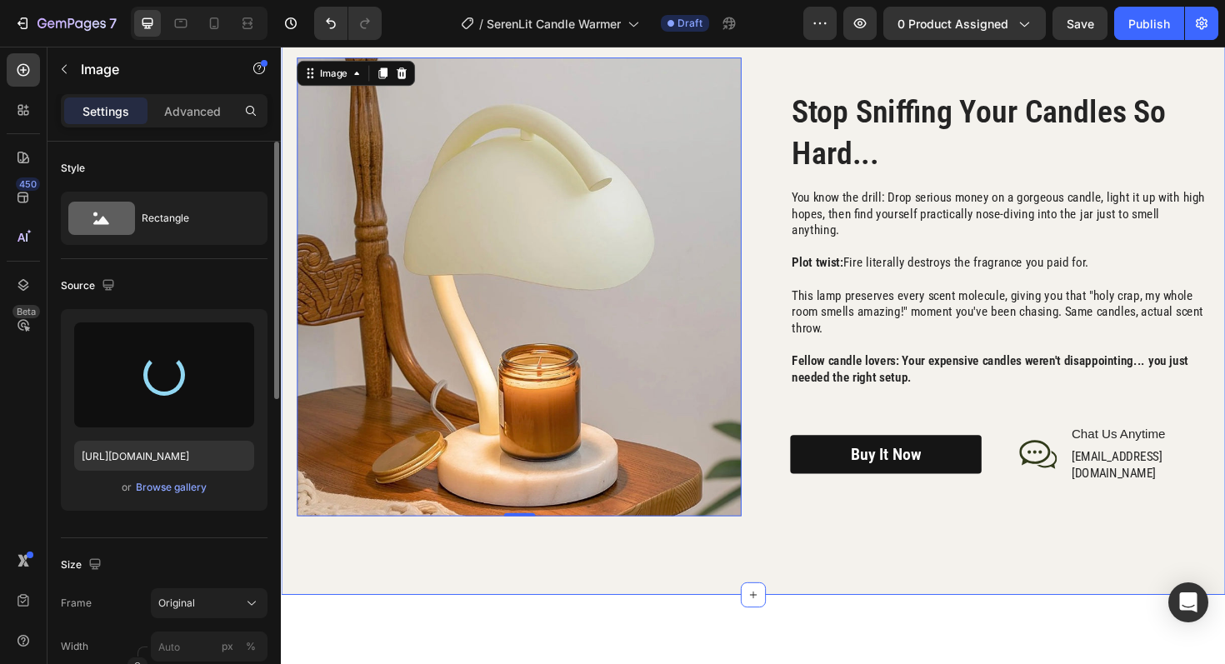
type input "[URL][DOMAIN_NAME]"
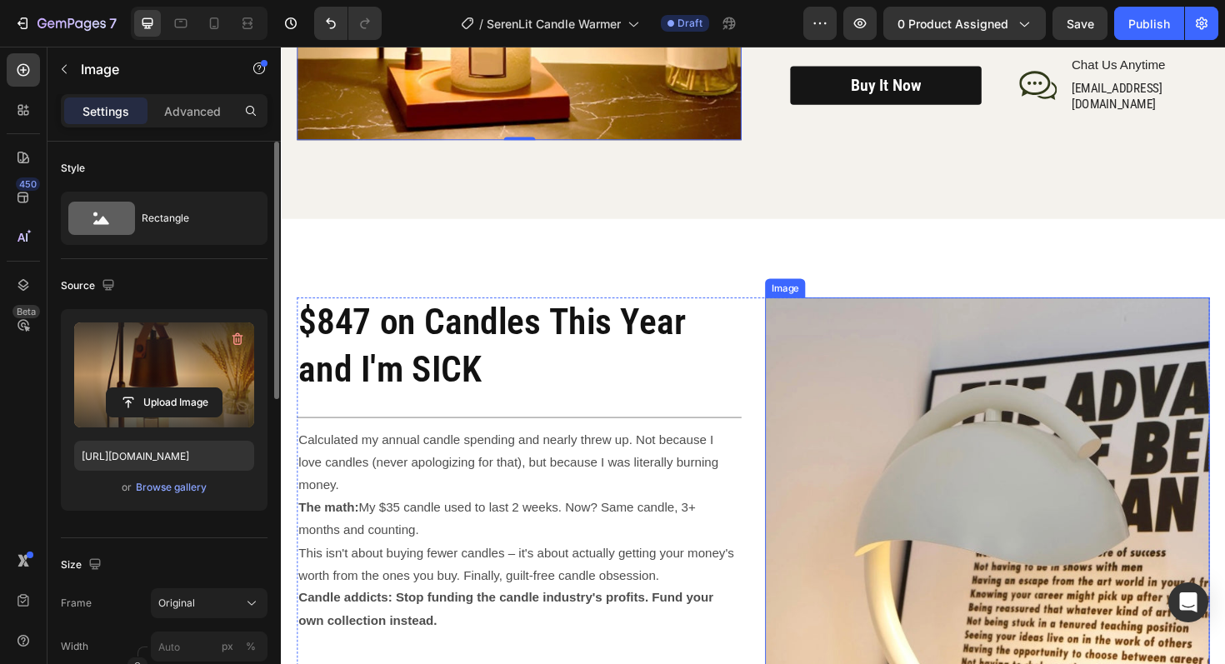
scroll to position [2304, 0]
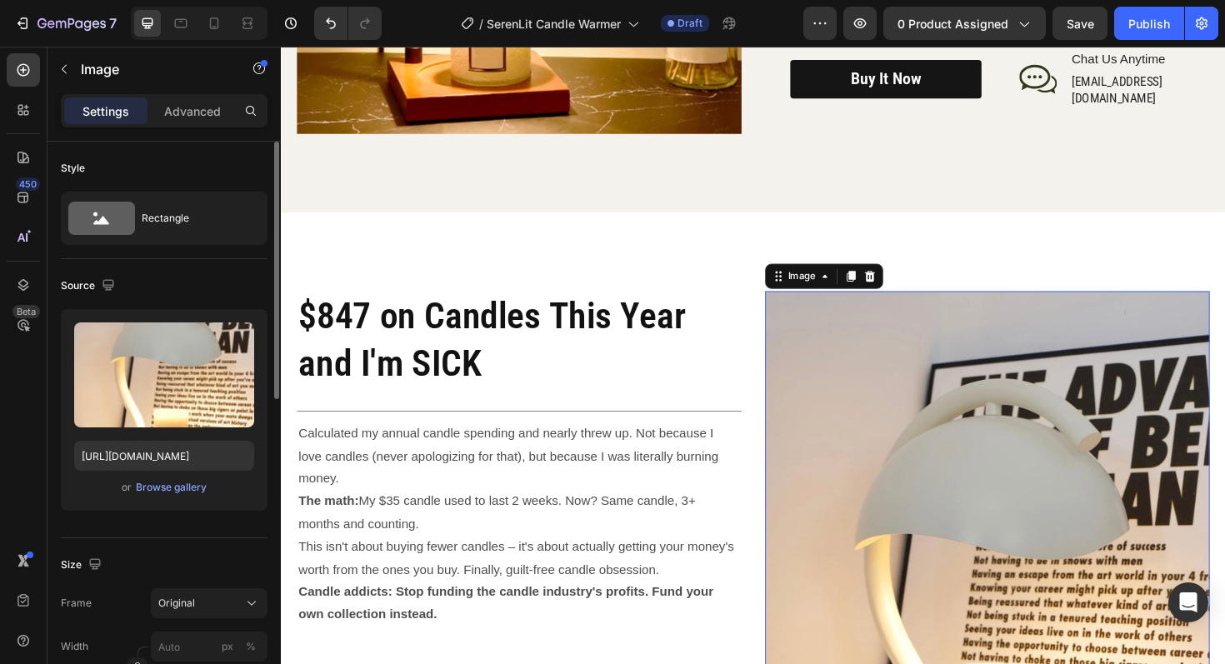
click at [951, 533] on img at bounding box center [1028, 611] width 471 height 611
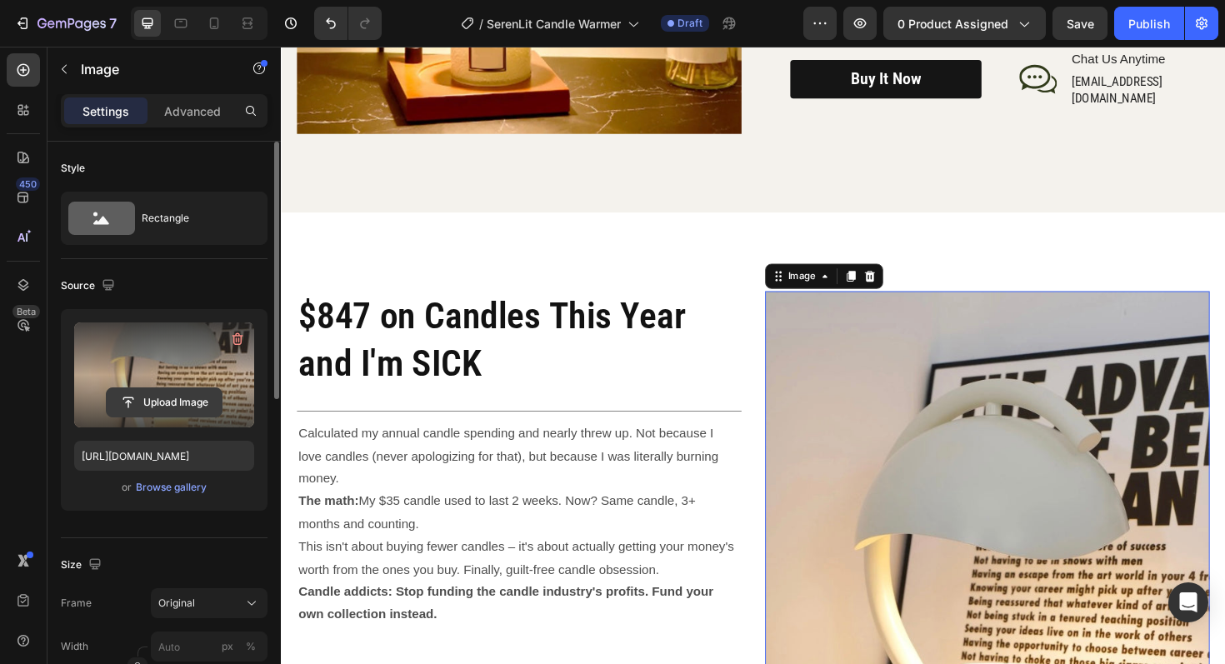
click at [188, 400] on input "file" at bounding box center [164, 402] width 115 height 28
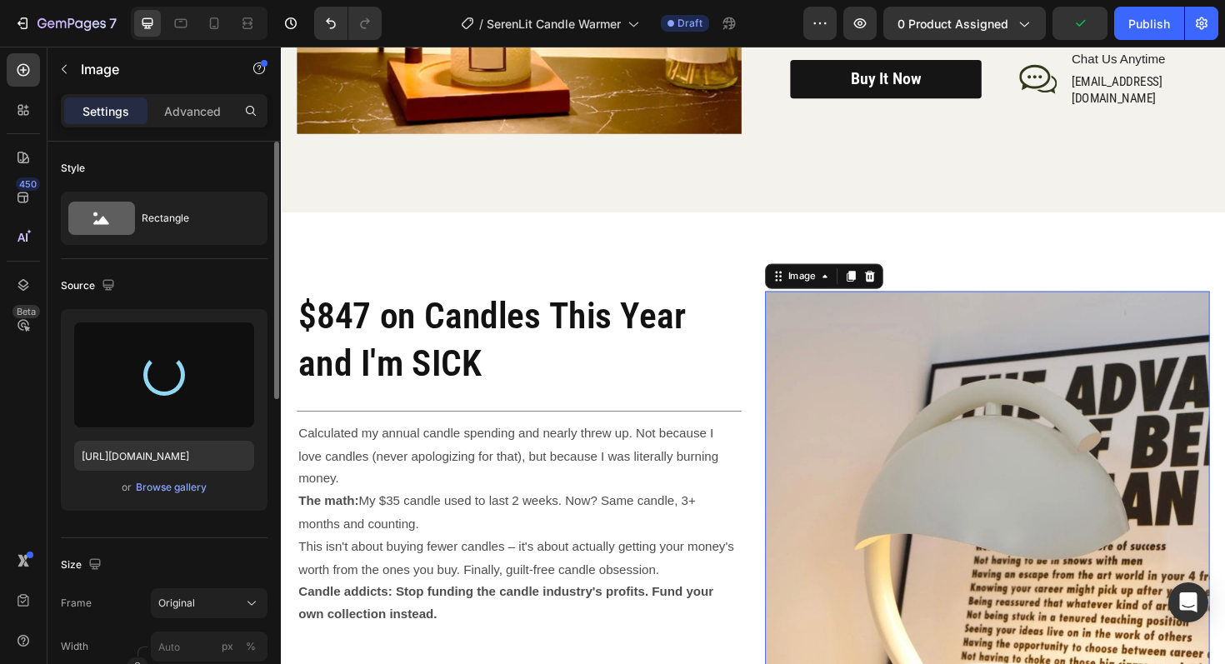
type input "[URL][DOMAIN_NAME]"
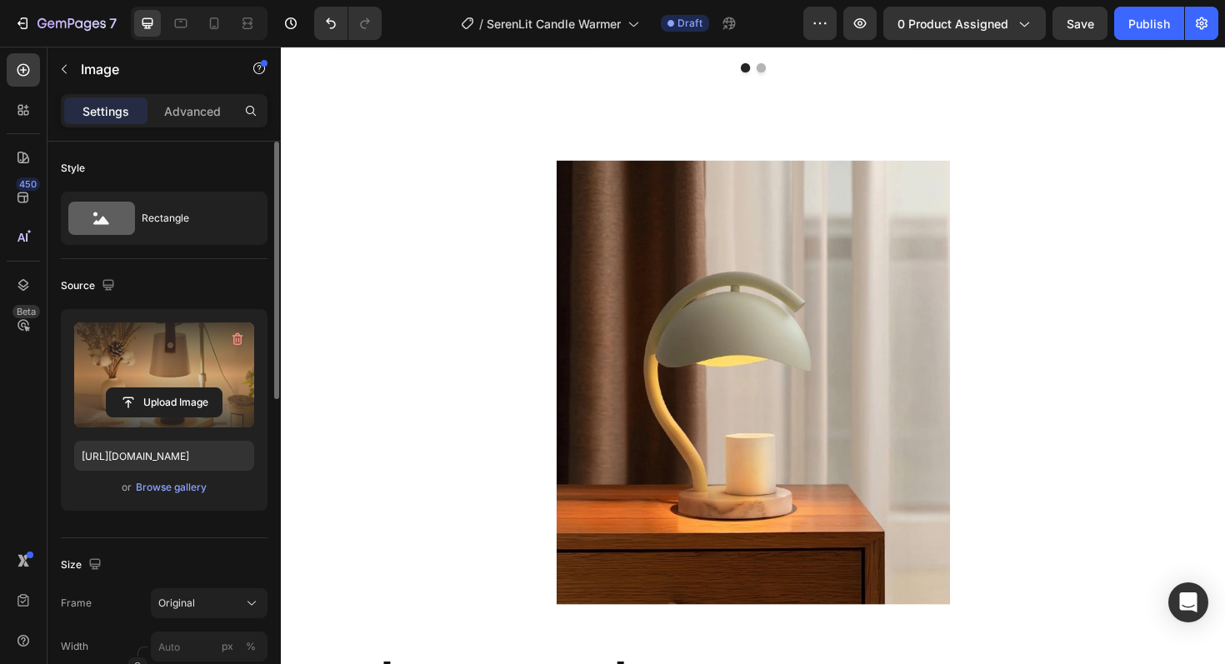
scroll to position [3937, 0]
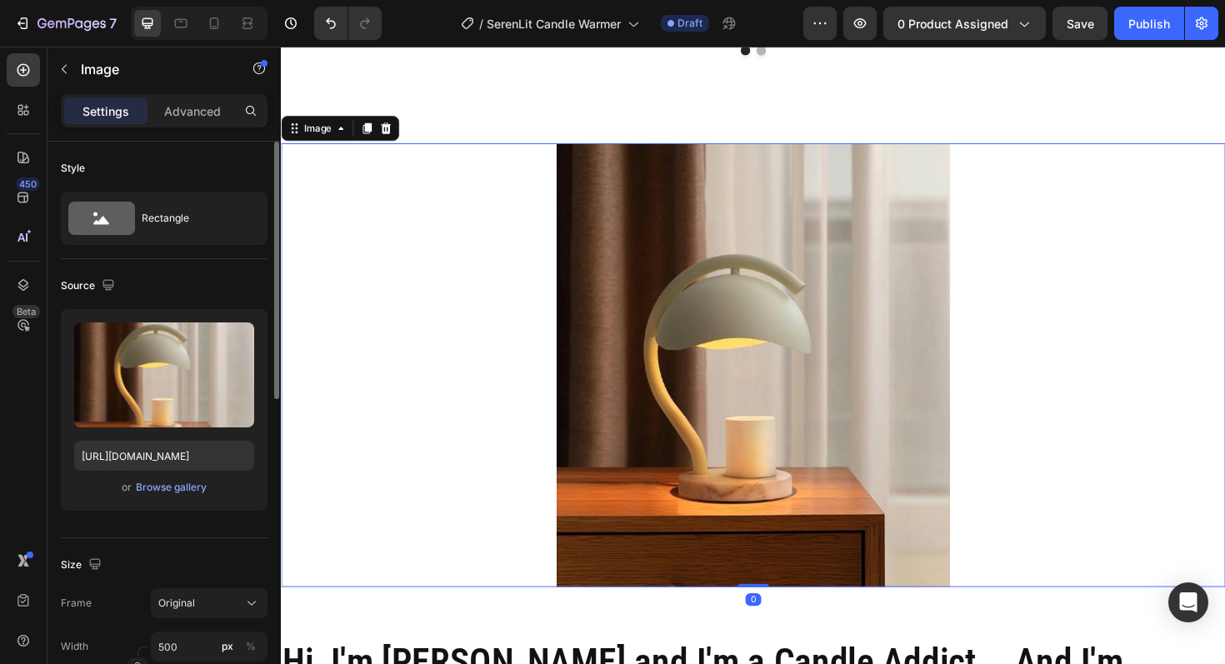
click at [763, 389] on img at bounding box center [781, 384] width 417 height 471
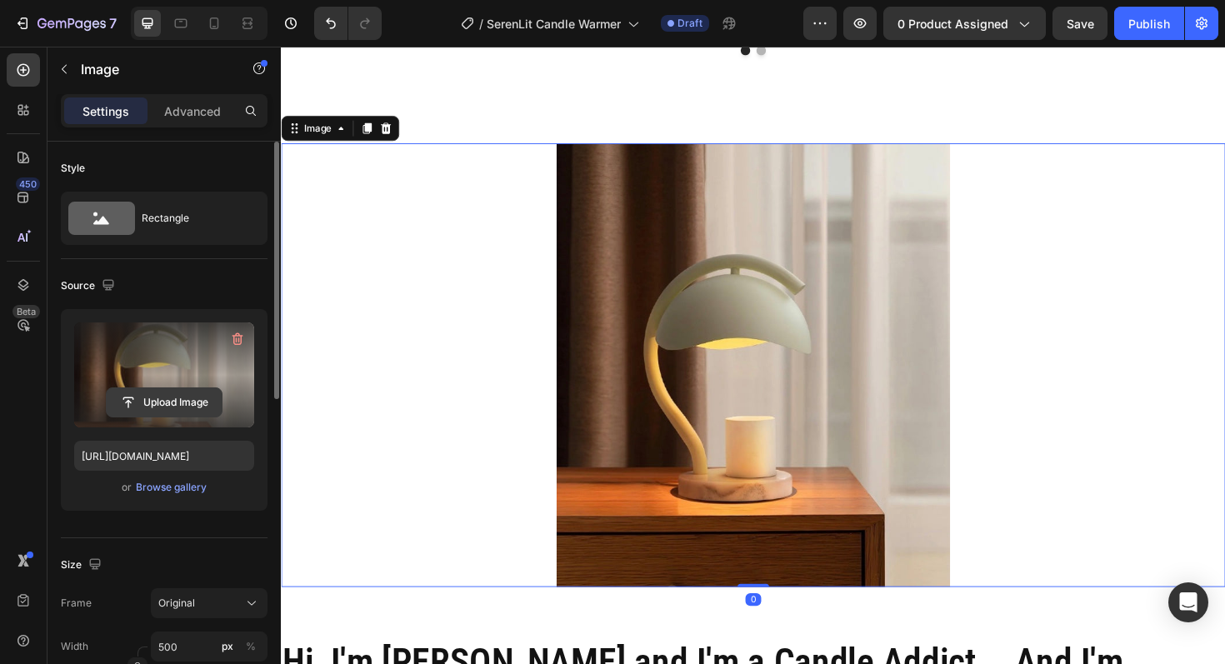
click at [181, 406] on input "file" at bounding box center [164, 402] width 115 height 28
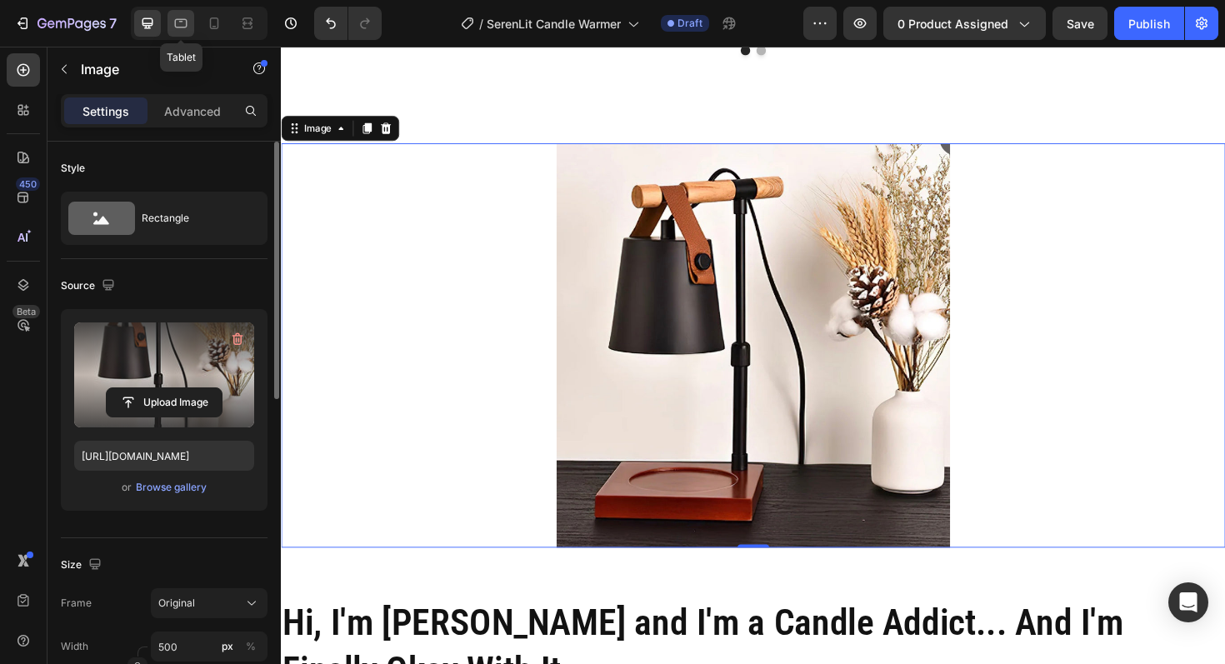
click at [179, 26] on icon at bounding box center [181, 23] width 17 height 17
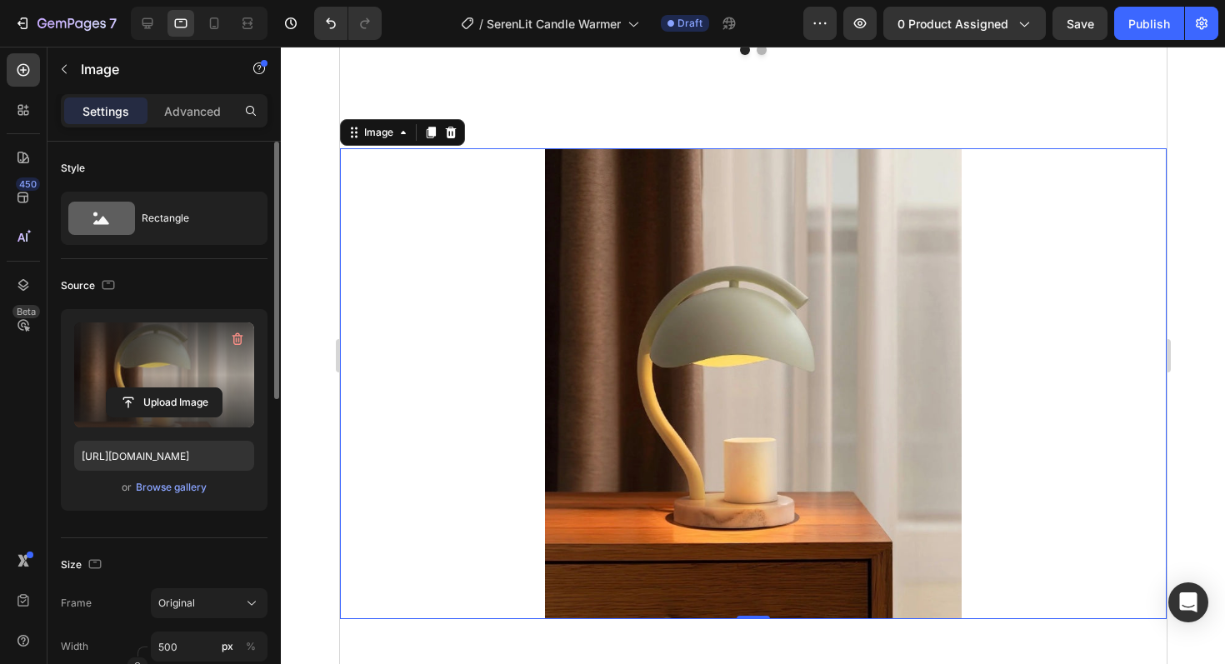
scroll to position [3875, 0]
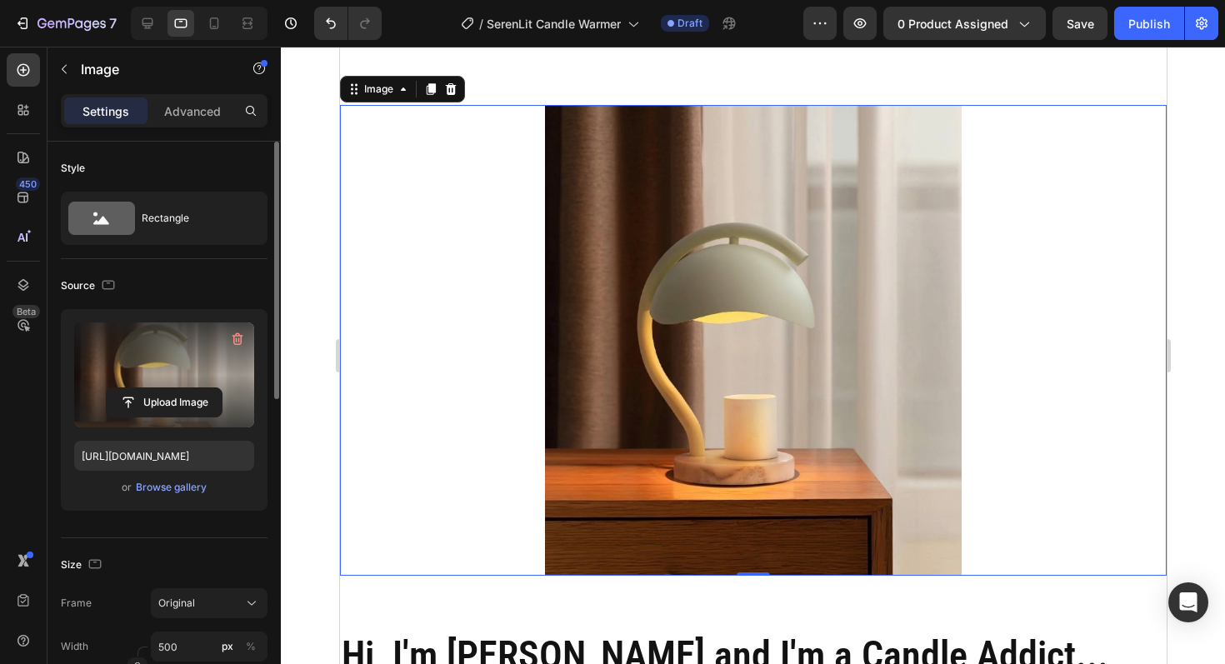
click at [663, 374] on img at bounding box center [752, 340] width 417 height 471
click at [158, 386] on label at bounding box center [164, 375] width 180 height 105
click at [158, 388] on input "file" at bounding box center [164, 402] width 115 height 28
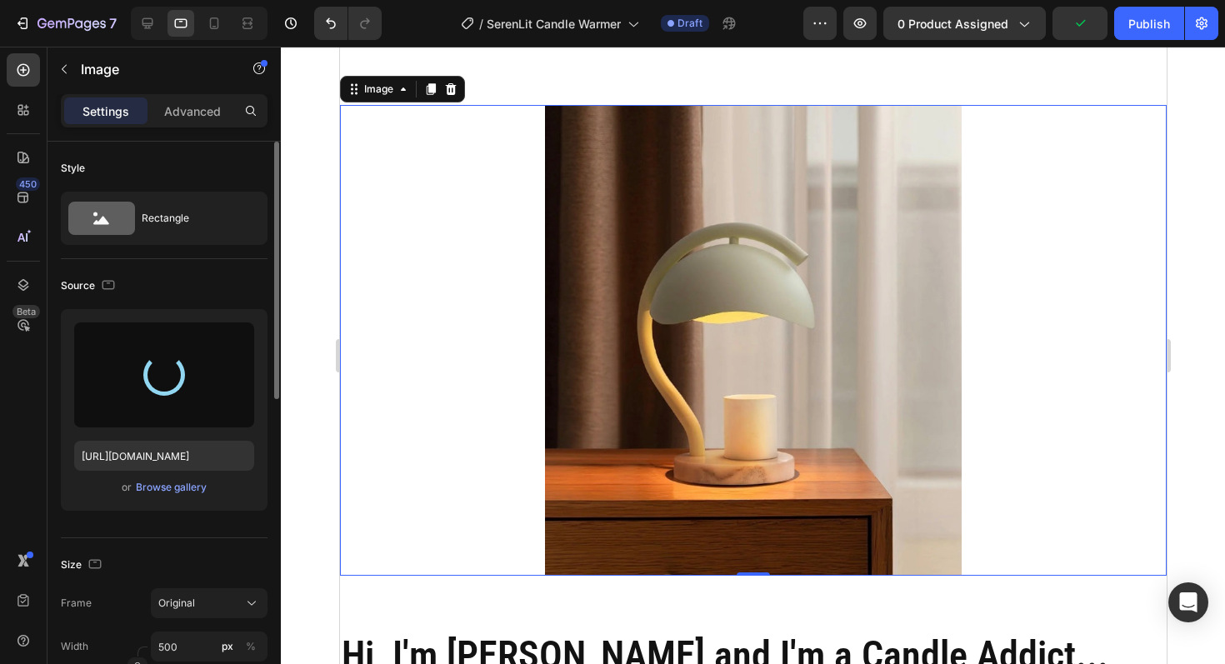
type input "[URL][DOMAIN_NAME]"
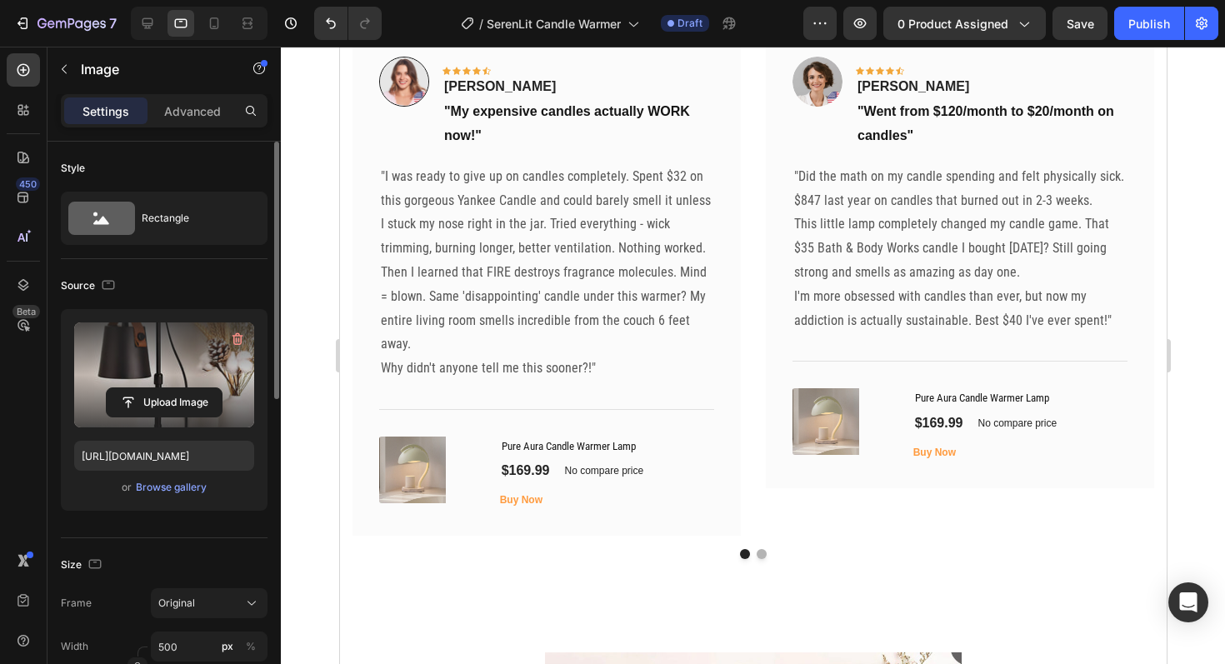
scroll to position [3330, 0]
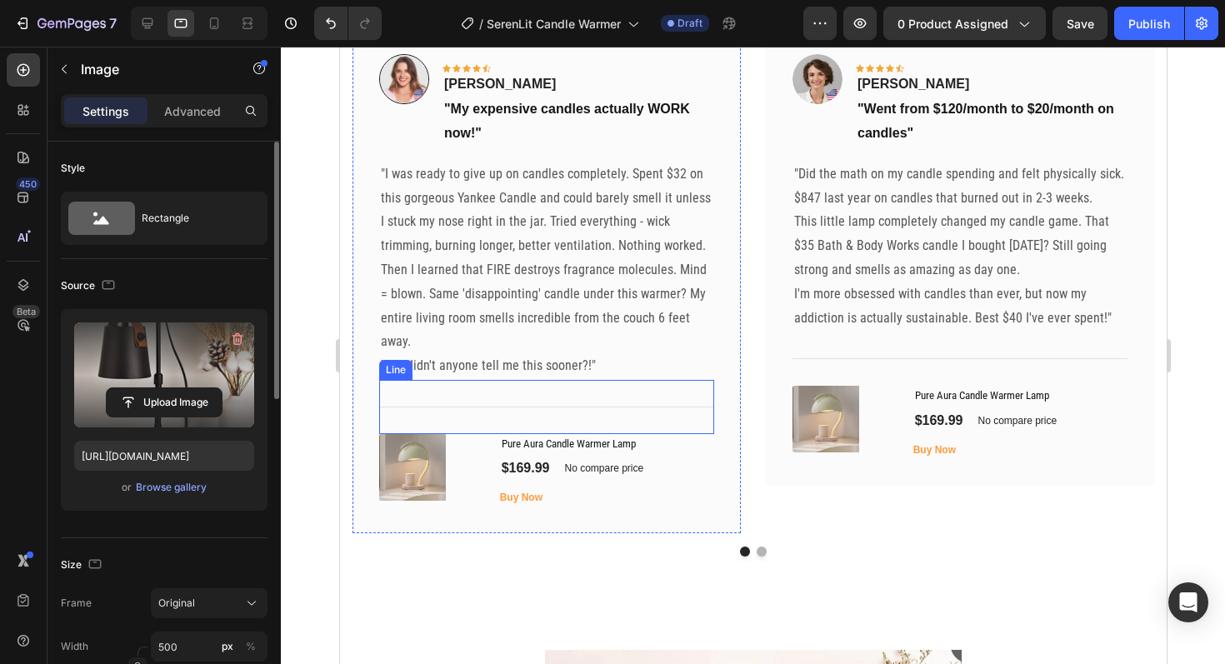
click at [404, 469] on img at bounding box center [411, 467] width 67 height 67
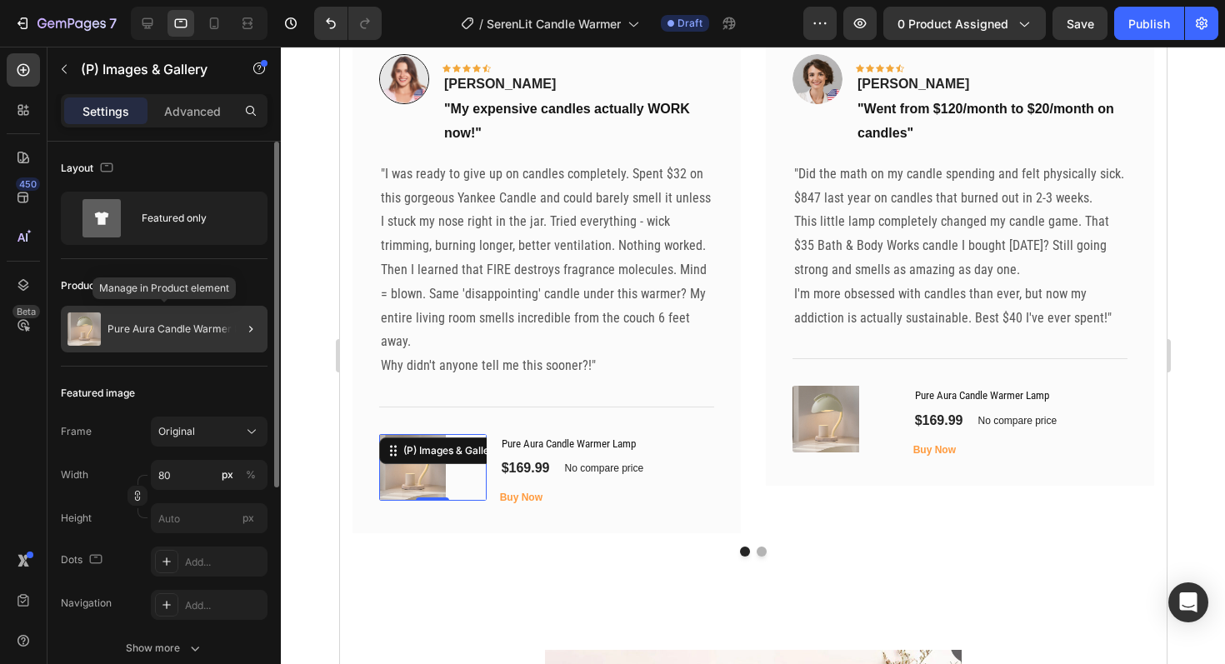
click at [140, 329] on p "Pure Aura Candle Warmer Lamp" at bounding box center [184, 329] width 153 height 12
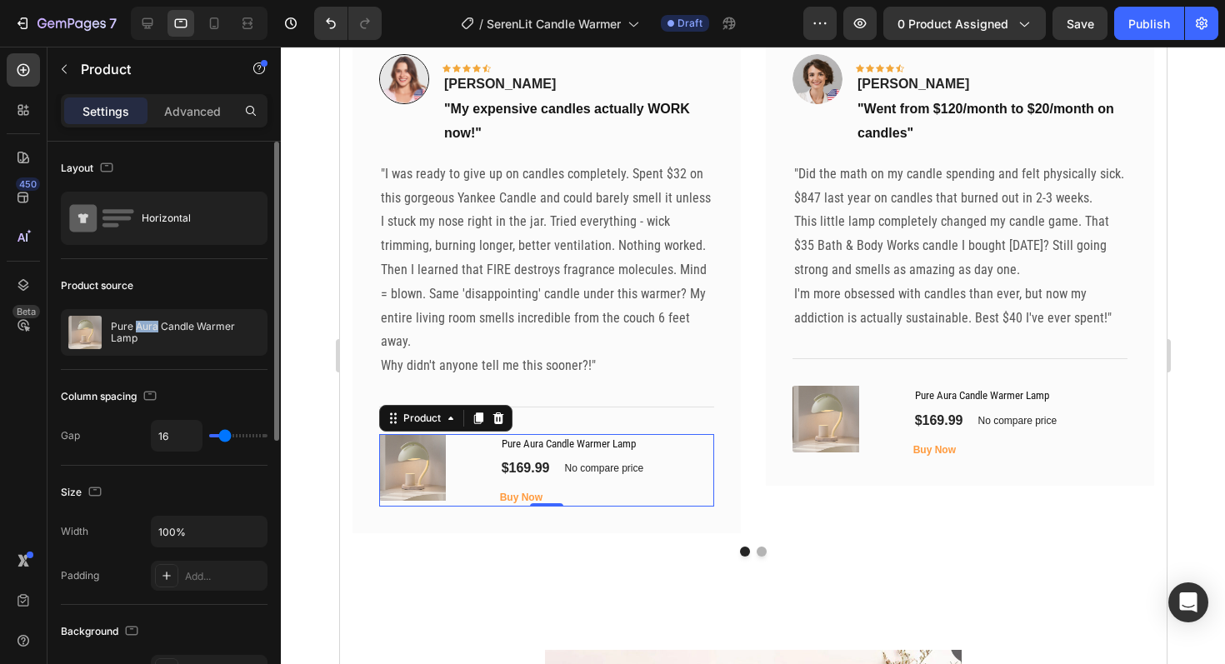
click at [140, 329] on p "Pure Aura Candle Warmer Lamp" at bounding box center [185, 332] width 149 height 23
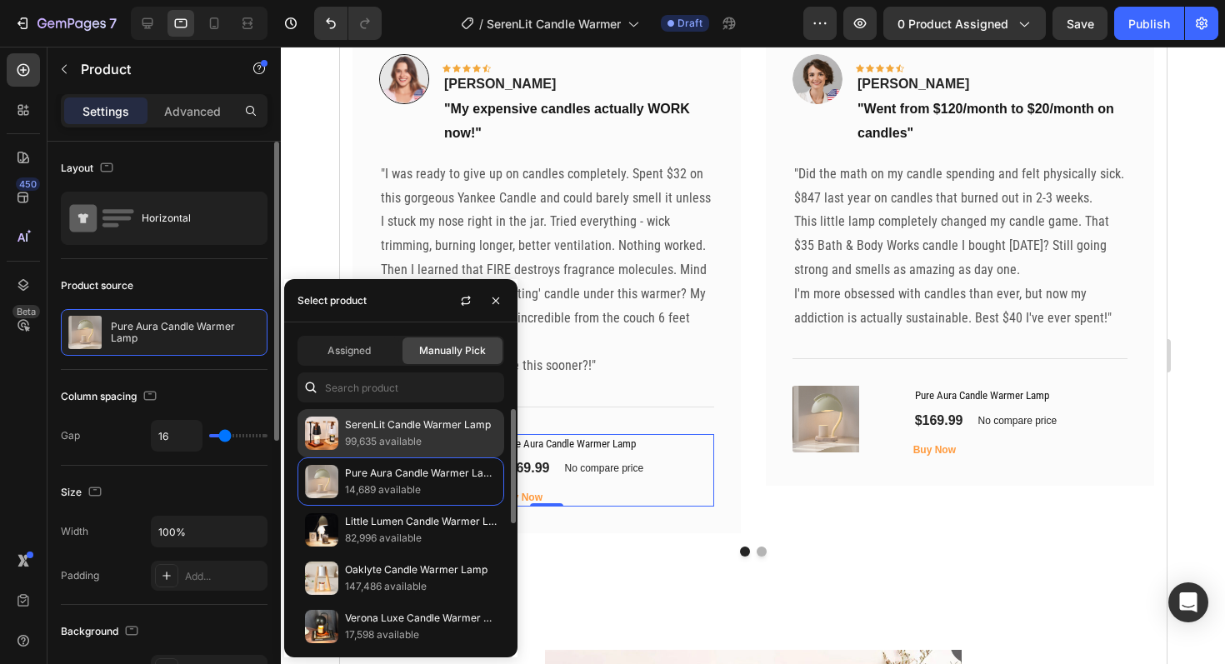
click at [375, 443] on p "99,635 available" at bounding box center [421, 441] width 152 height 17
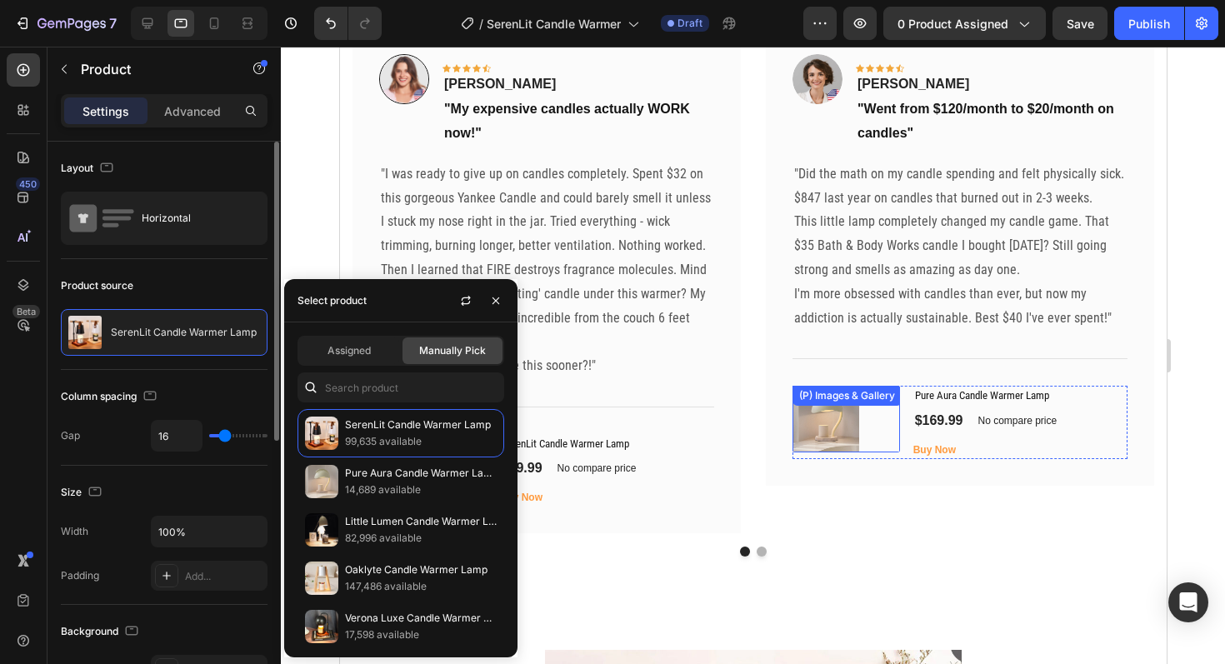
click at [817, 438] on img at bounding box center [825, 419] width 67 height 67
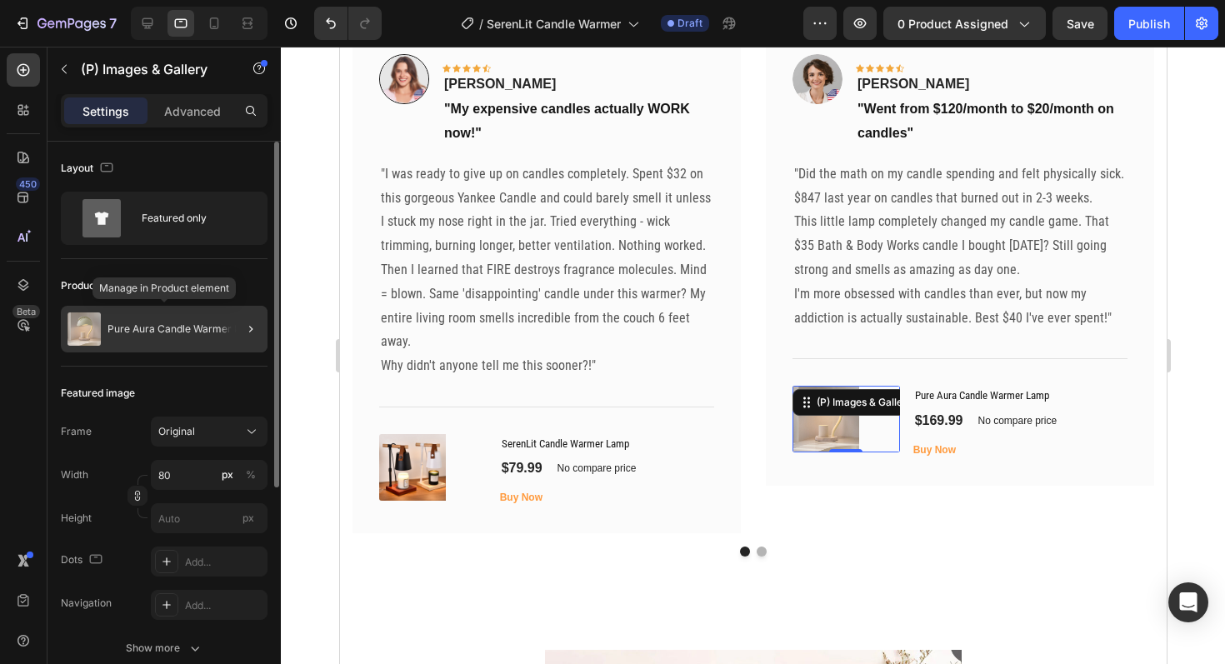
click at [142, 350] on div "Pure Aura Candle Warmer Lamp" at bounding box center [164, 329] width 207 height 47
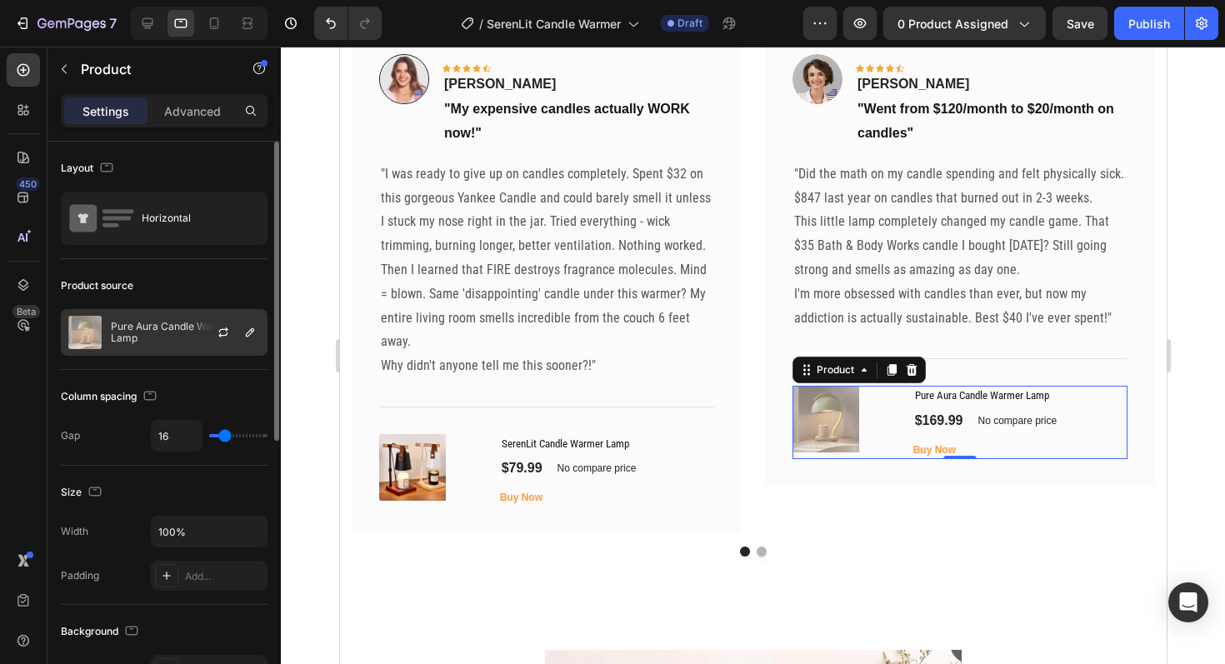
click at [165, 332] on p "Pure Aura Candle Warmer Lamp" at bounding box center [185, 332] width 149 height 23
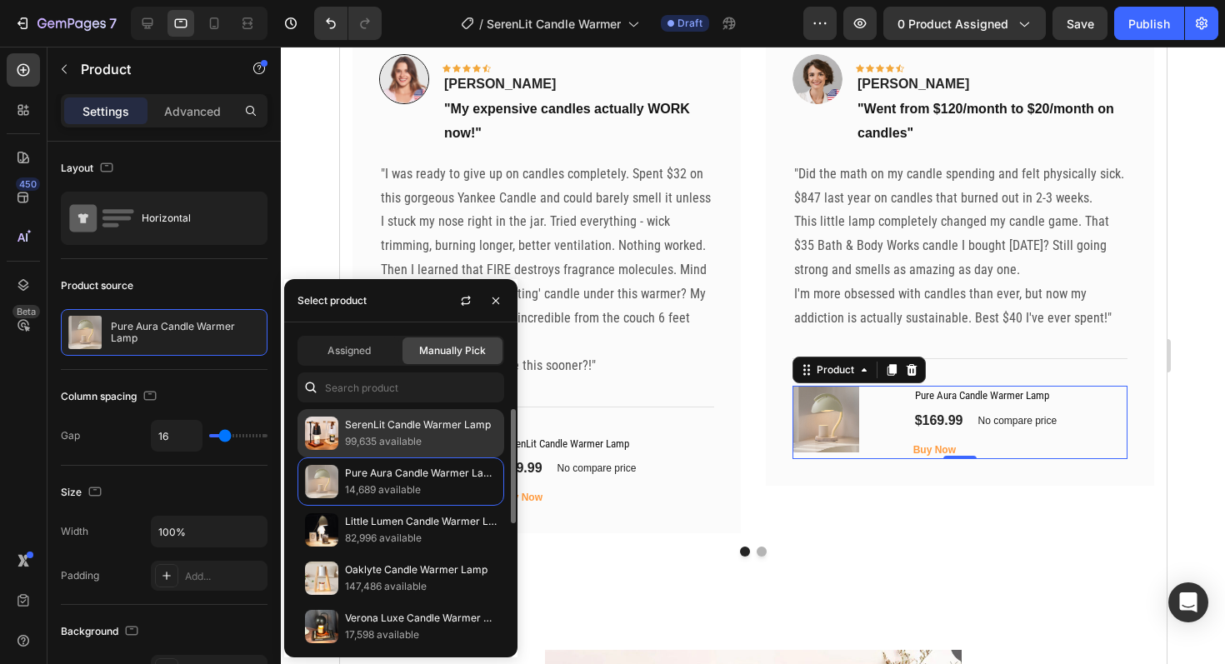
click at [368, 435] on p "99,635 available" at bounding box center [421, 441] width 152 height 17
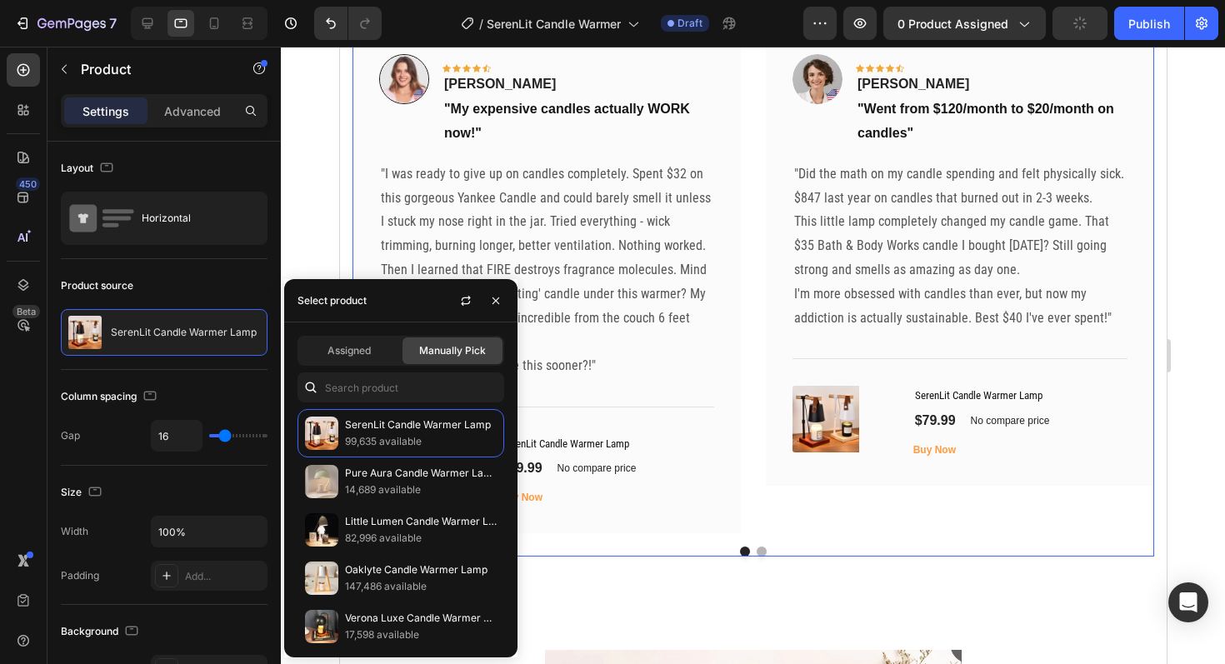
click at [763, 550] on button "Dot" at bounding box center [761, 552] width 10 height 10
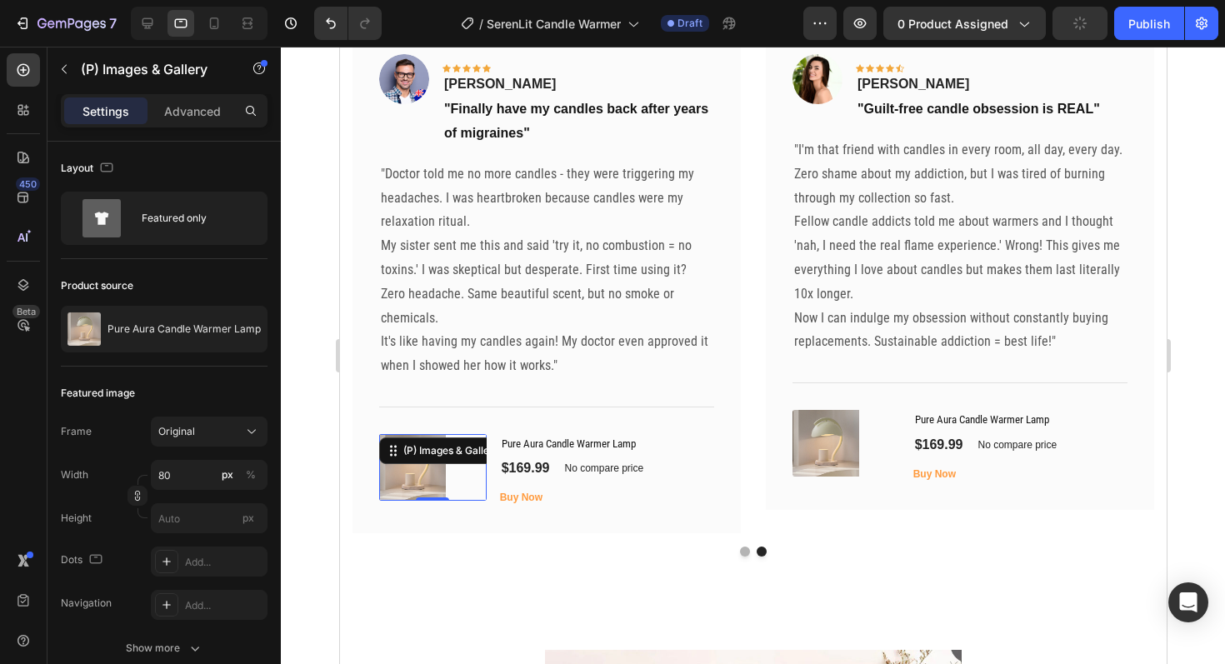
click at [422, 444] on img at bounding box center [411, 467] width 67 height 67
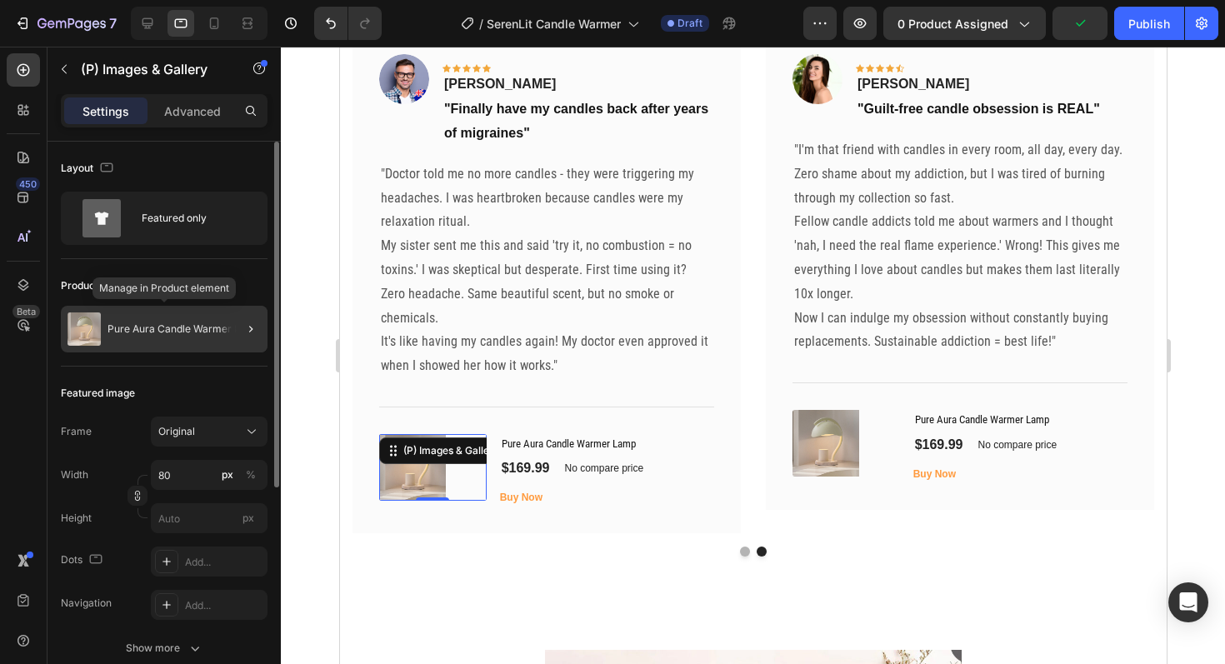
click at [128, 321] on div "Pure Aura Candle Warmer Lamp" at bounding box center [164, 329] width 207 height 47
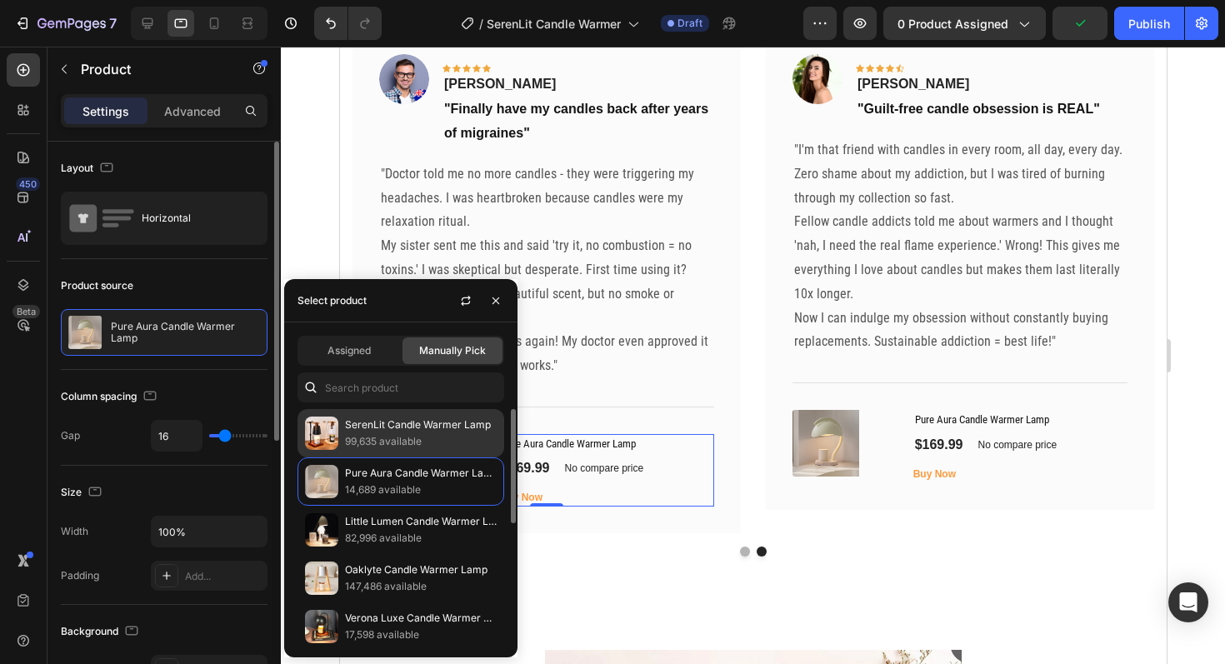
click at [418, 430] on p "SerenLit Candle Warmer Lamp" at bounding box center [421, 425] width 152 height 17
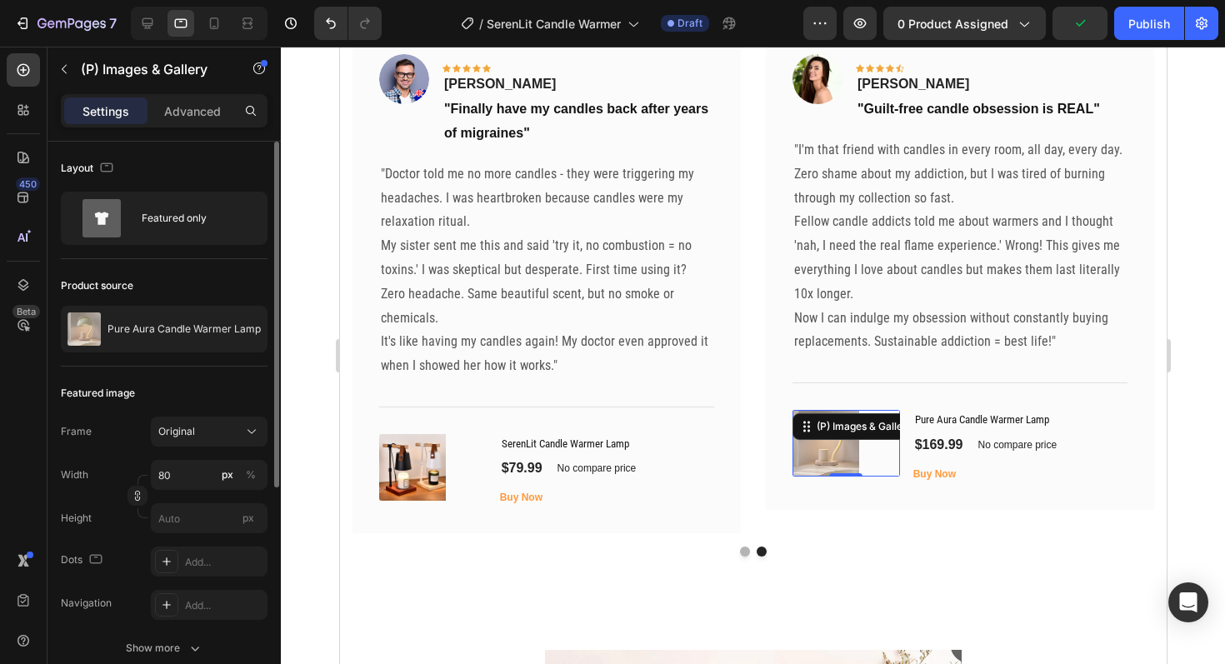
click at [805, 448] on img at bounding box center [825, 443] width 67 height 67
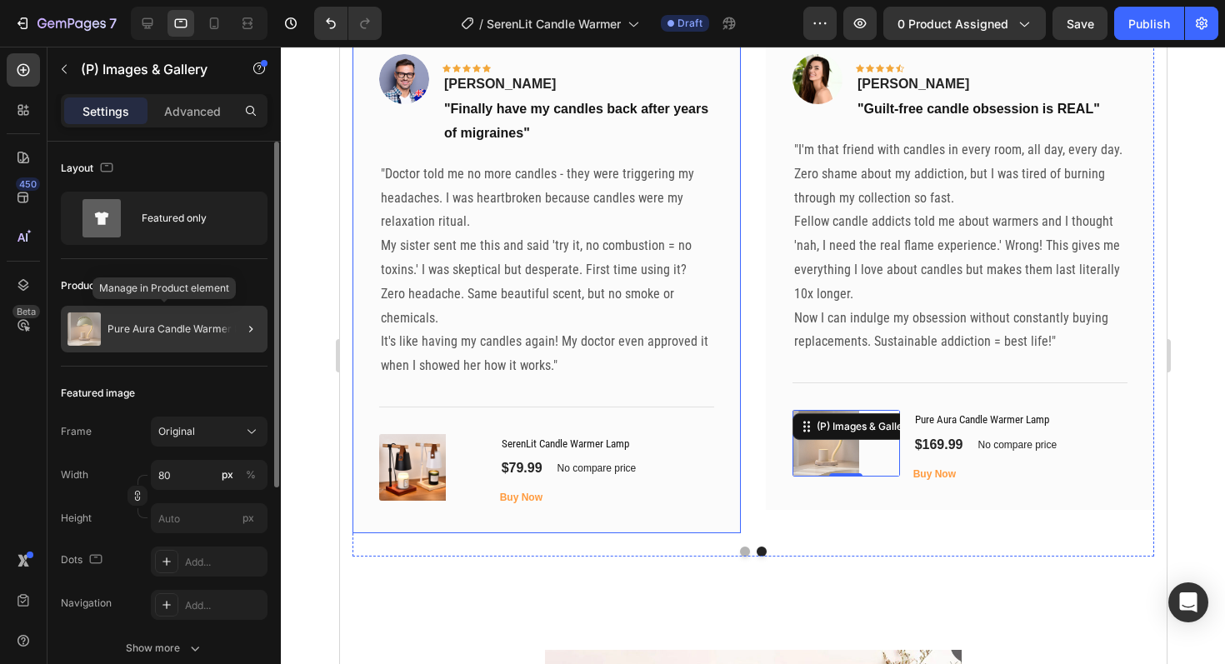
click at [218, 341] on div "Pure Aura Candle Warmer Lamp" at bounding box center [164, 329] width 207 height 47
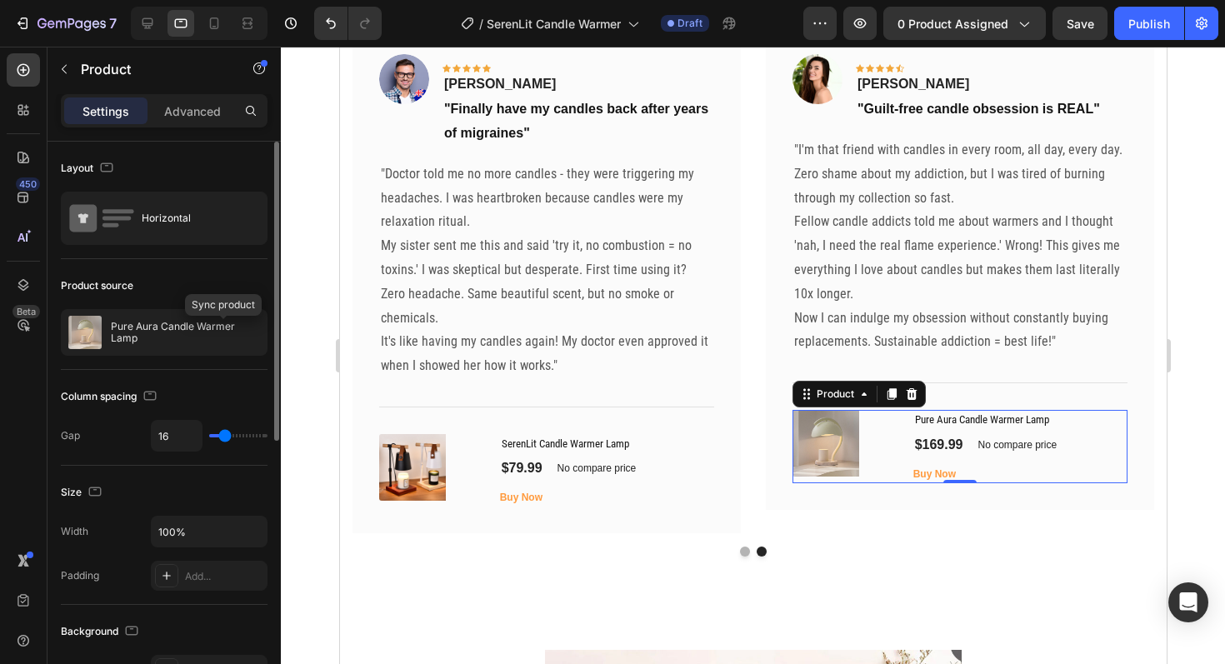
click at [0, 0] on button "button" at bounding box center [0, 0] width 0 height 0
click at [169, 340] on p "Pure Aura Candle Warmer Lamp" at bounding box center [185, 332] width 149 height 23
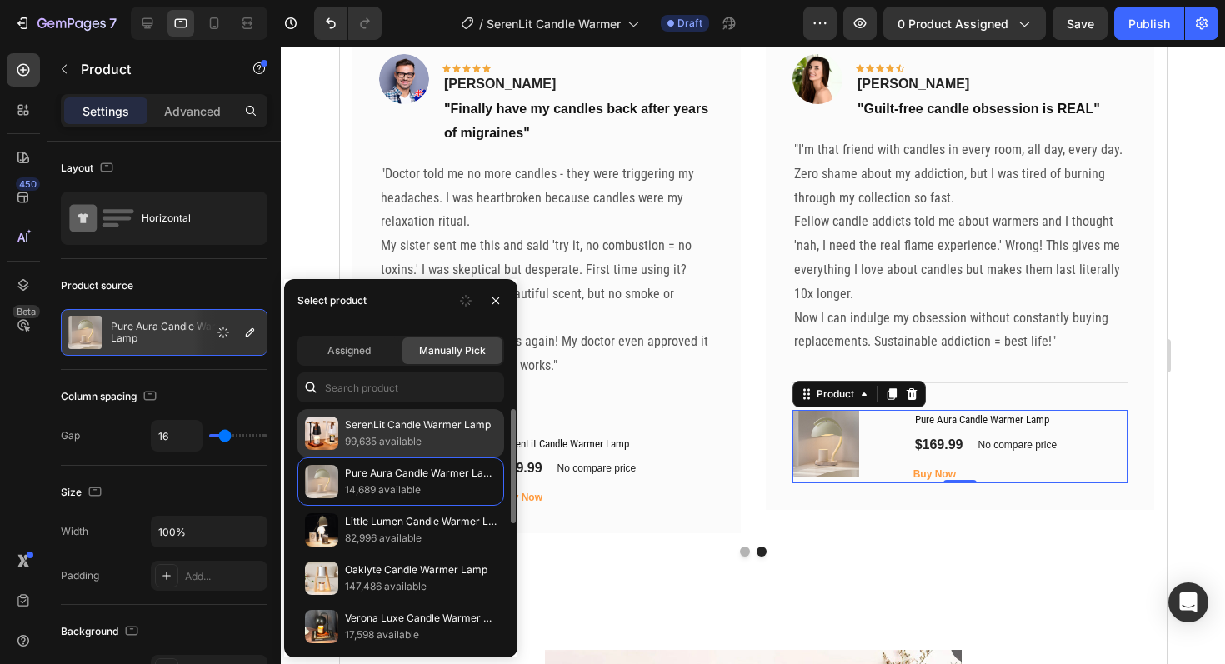
click at [399, 458] on div "SerenLit Candle Warmer Lamp 99,635 available" at bounding box center [401, 482] width 207 height 48
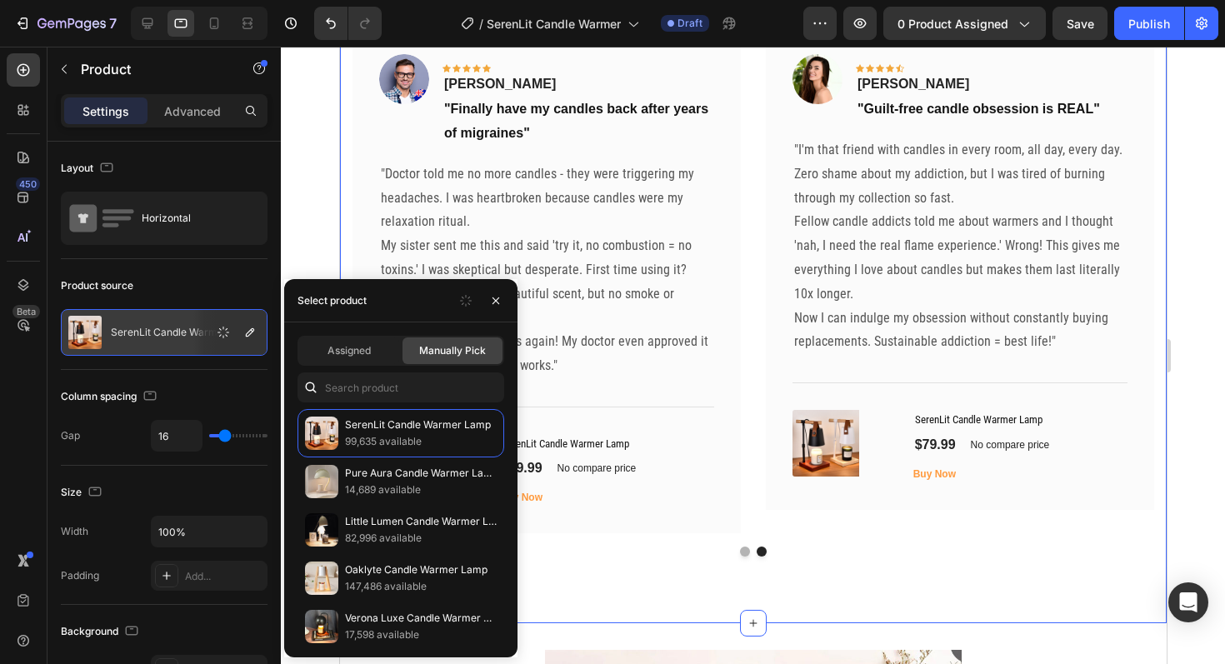
click at [854, 618] on div "Testimonials... Heading Image Icon Icon Icon Icon Icon Row Jessica M. Text bloc…" at bounding box center [752, 262] width 827 height 723
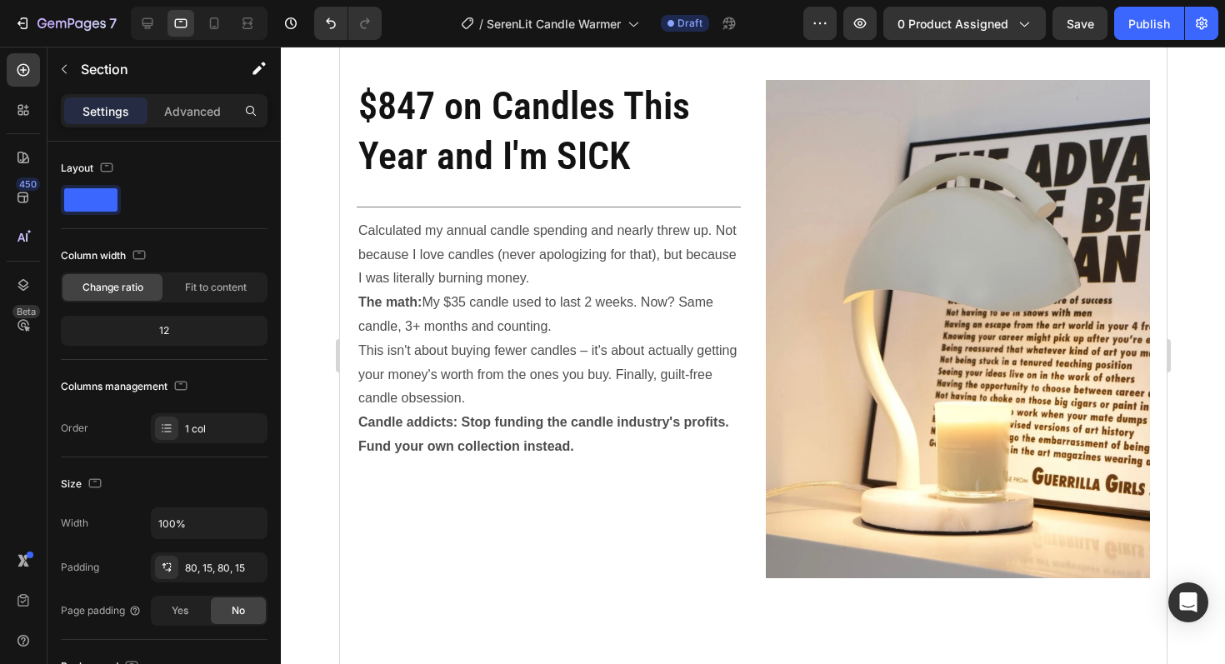
scroll to position [2482, 0]
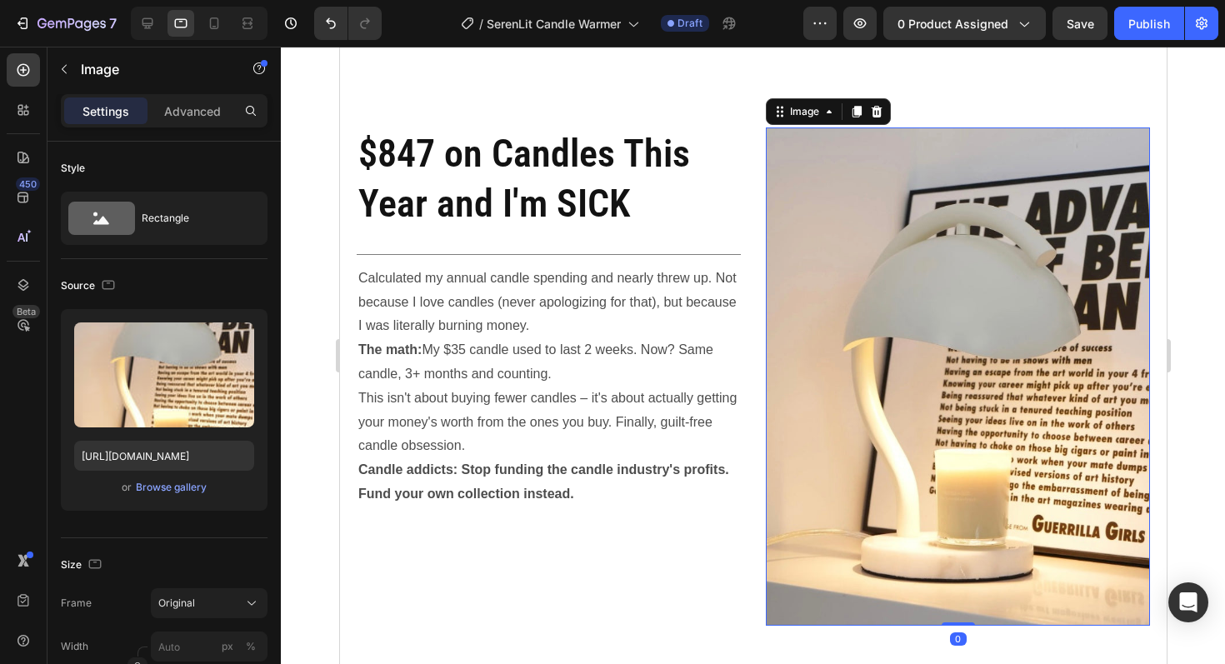
click at [872, 425] on img at bounding box center [957, 377] width 384 height 498
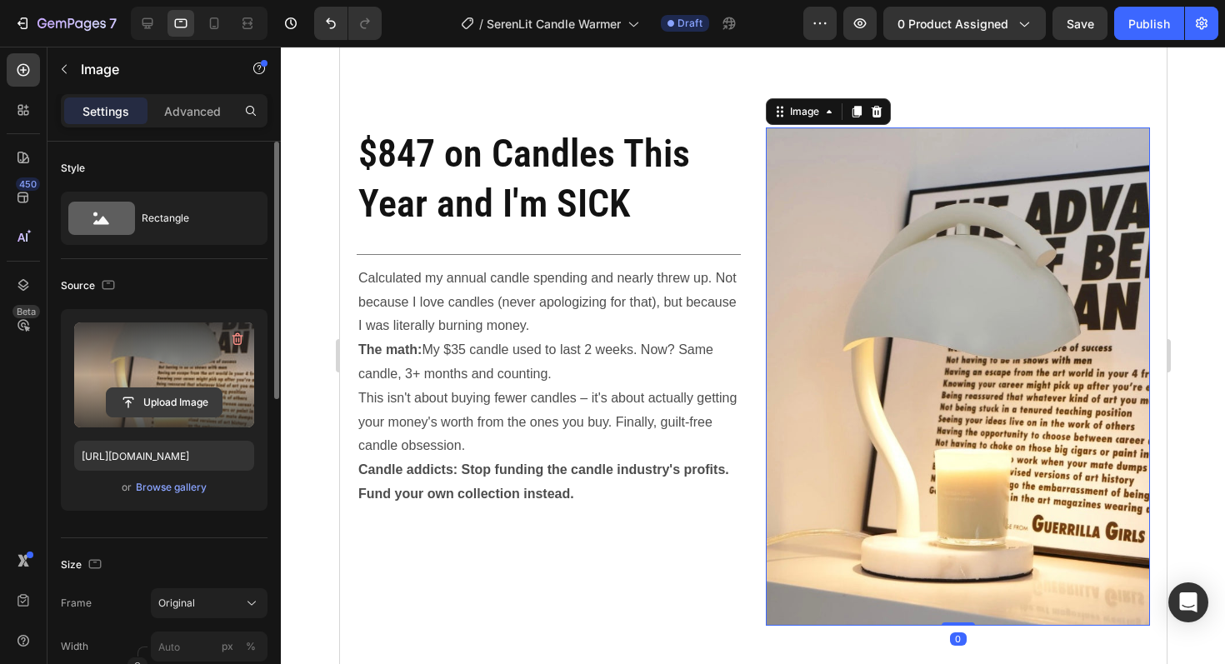
click at [161, 398] on input "file" at bounding box center [164, 402] width 115 height 28
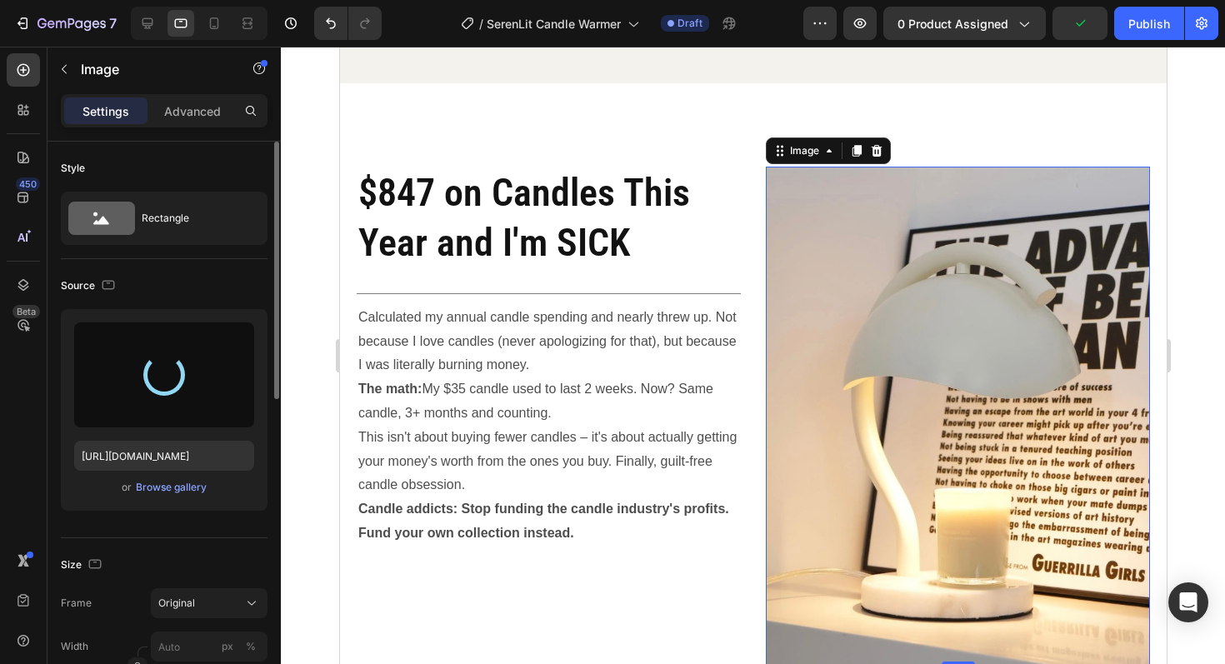
type input "[URL][DOMAIN_NAME]"
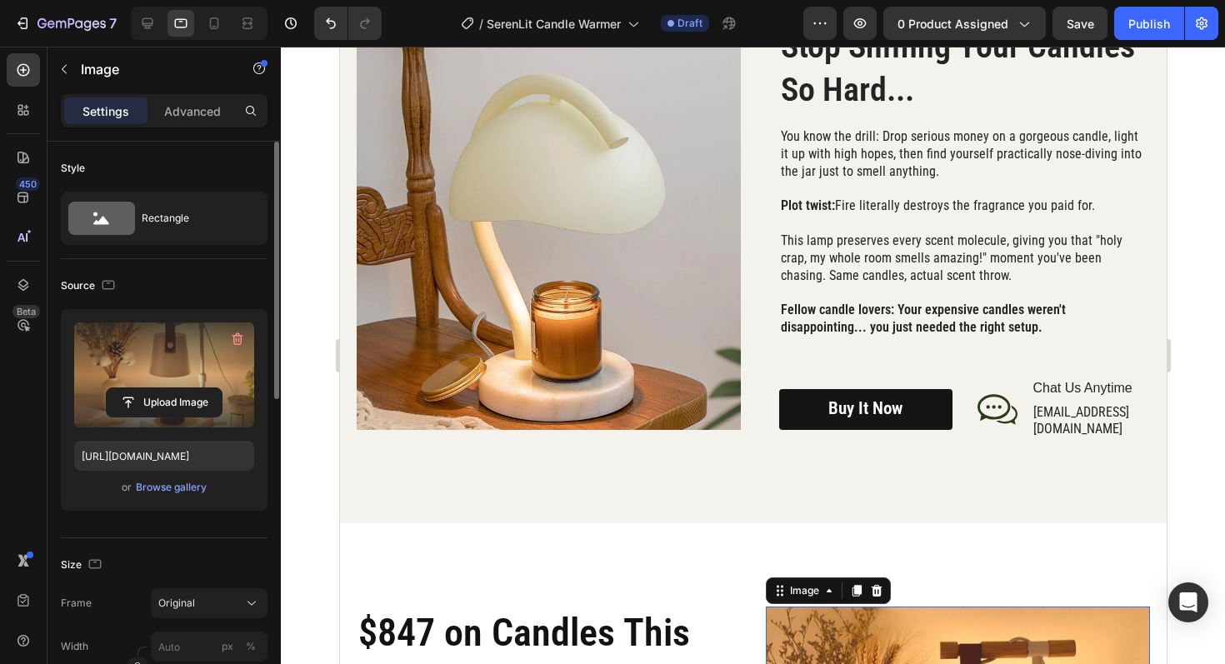
scroll to position [1909, 0]
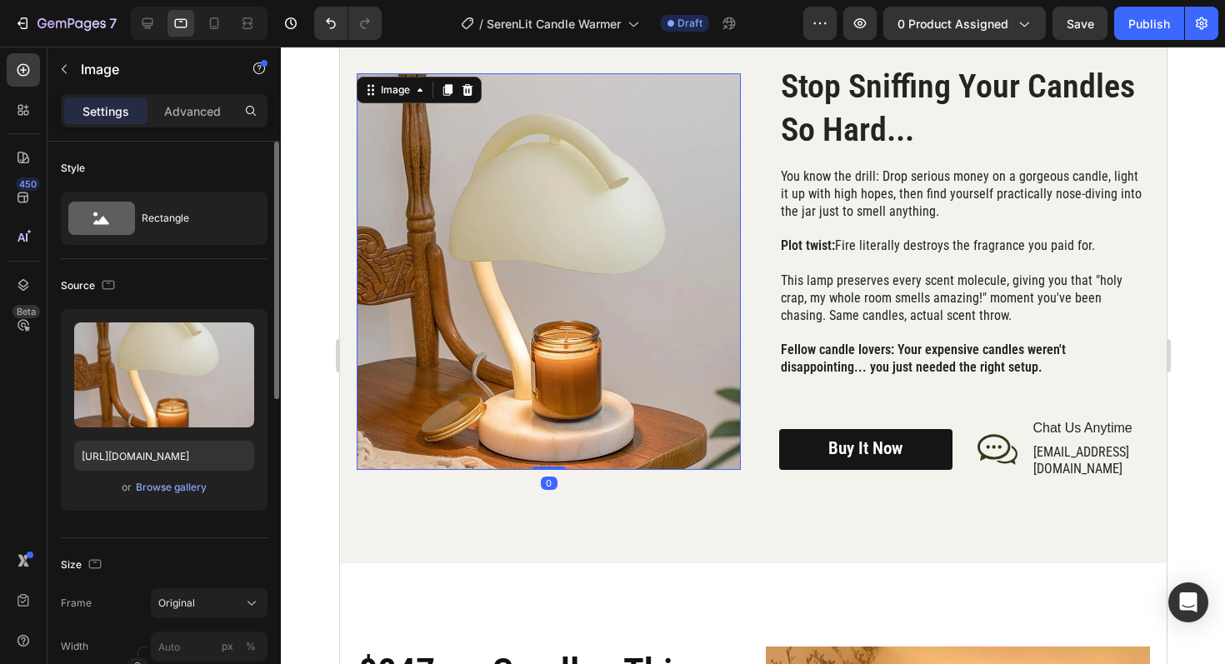
click at [559, 285] on img at bounding box center [548, 271] width 384 height 397
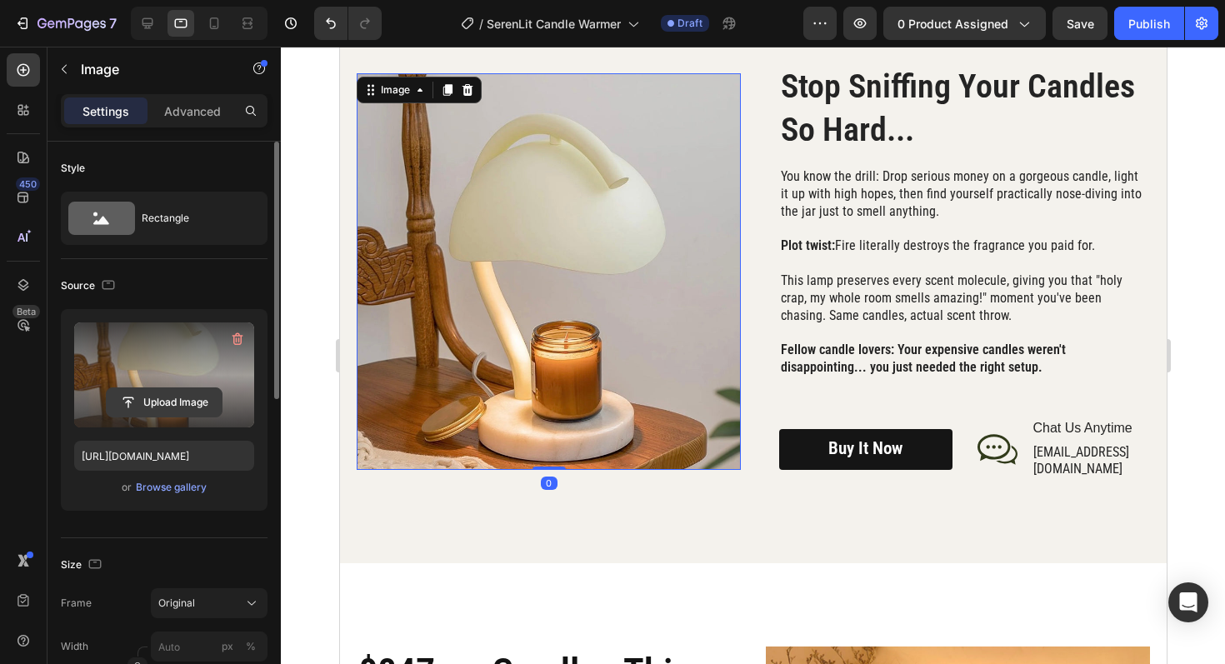
click at [153, 402] on input "file" at bounding box center [164, 402] width 115 height 28
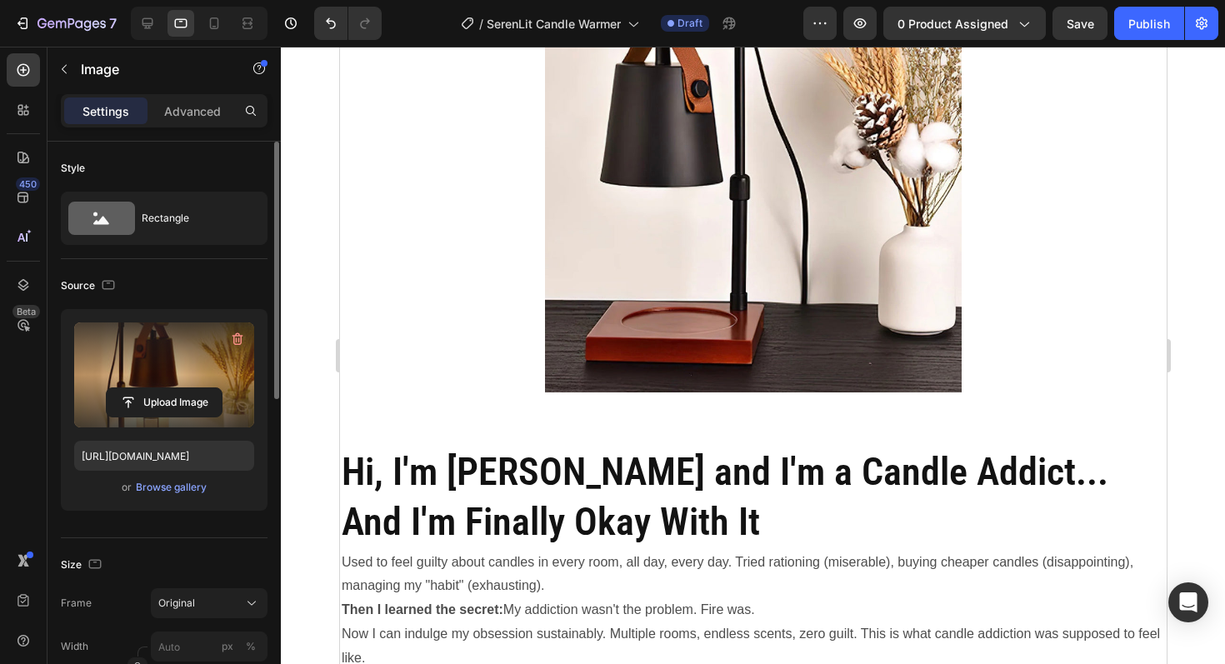
scroll to position [4341, 0]
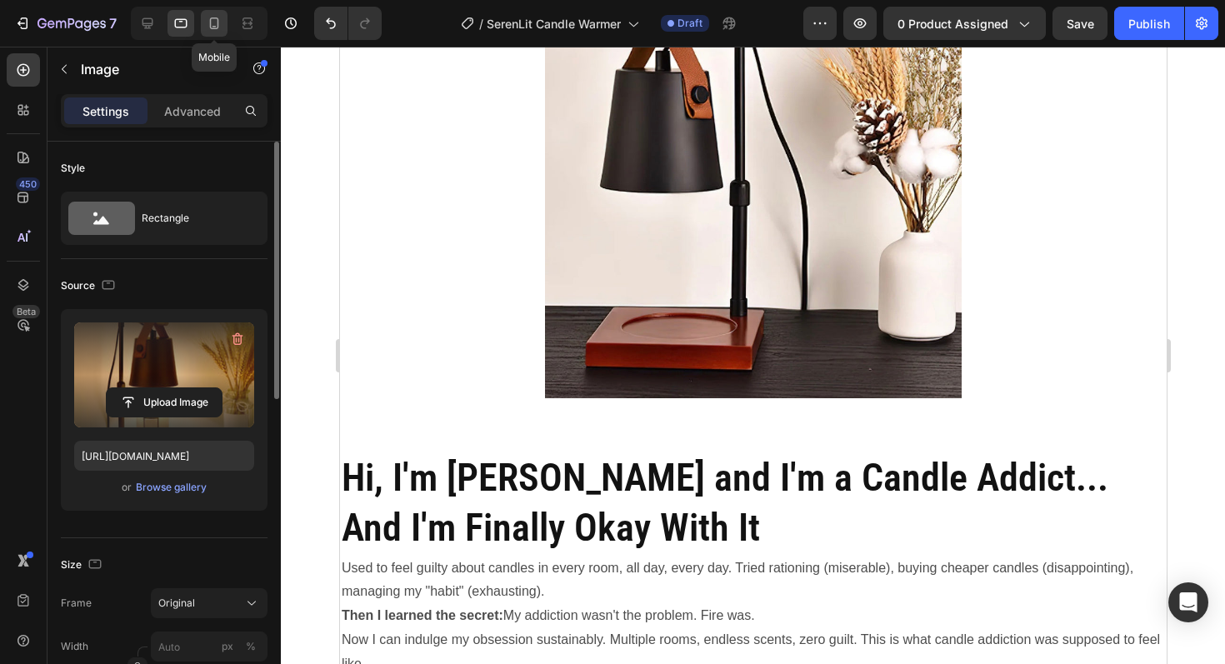
click at [215, 29] on icon at bounding box center [214, 23] width 17 height 17
type input "https://cdn.shopify.com/s/files/1/0945/3410/7453/files/gempages_575129164550505…"
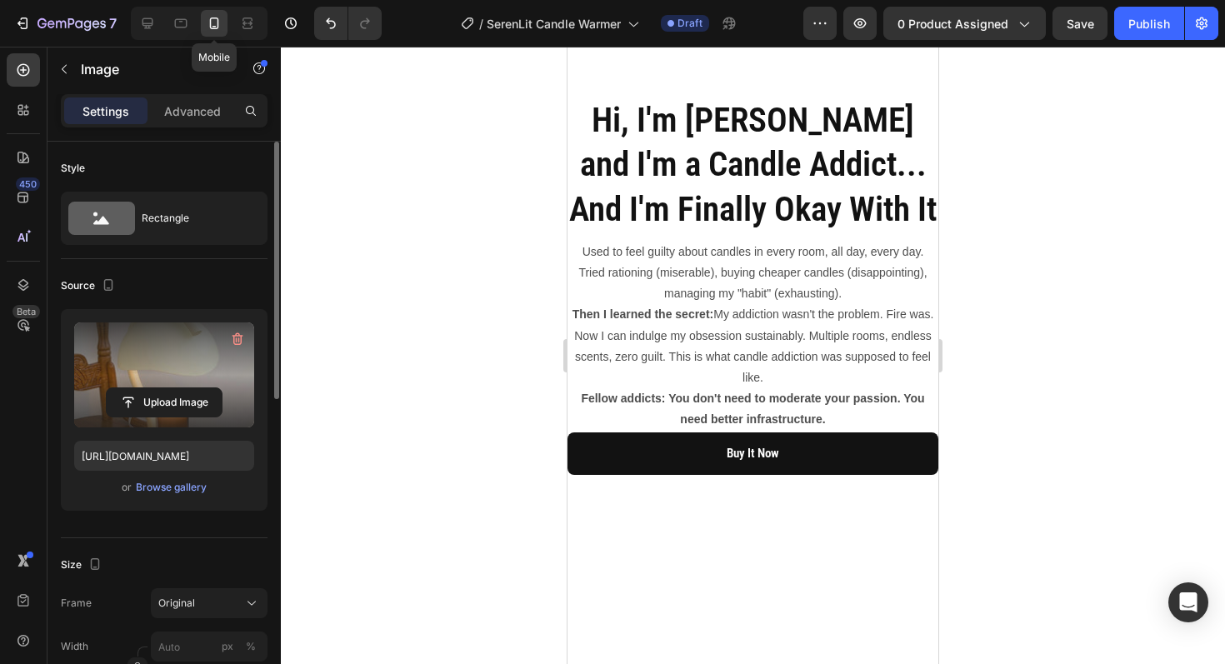
scroll to position [3990, 0]
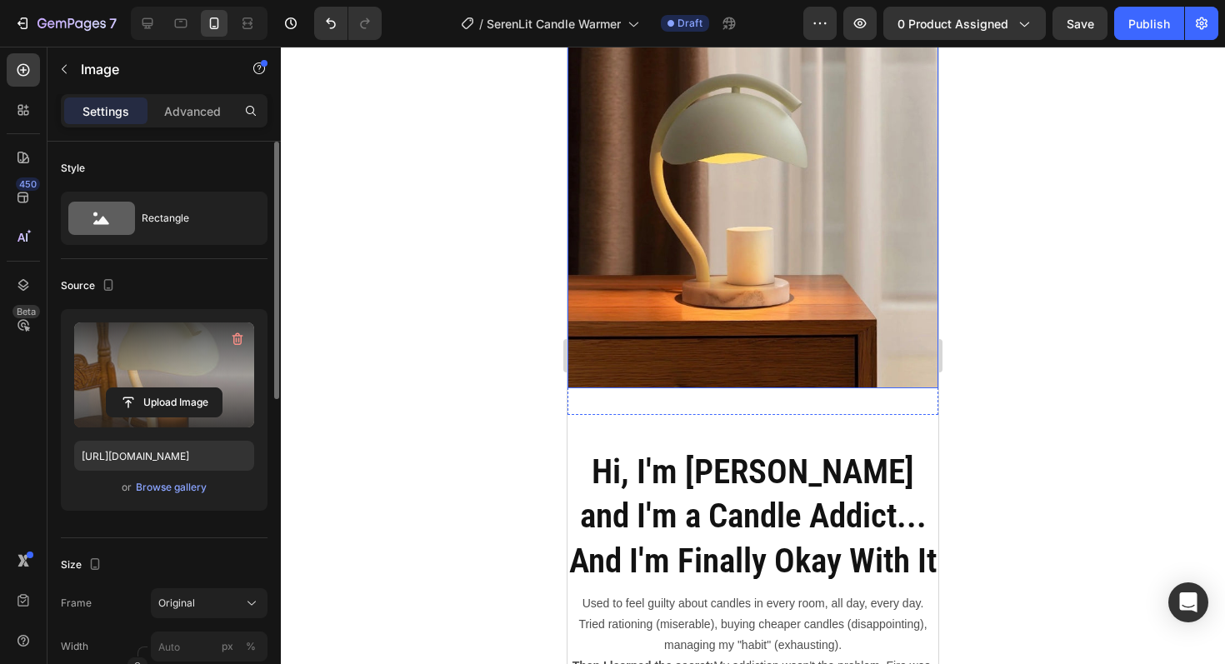
click at [766, 309] on img at bounding box center [753, 178] width 371 height 419
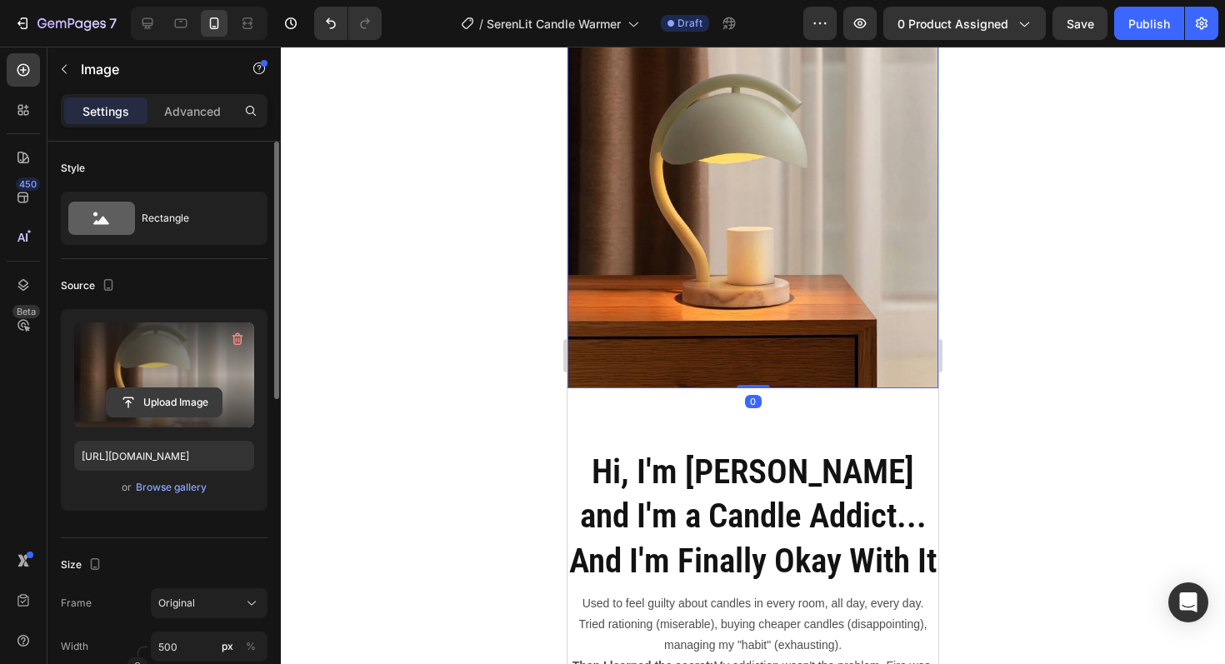
click at [178, 392] on input "file" at bounding box center [164, 402] width 115 height 28
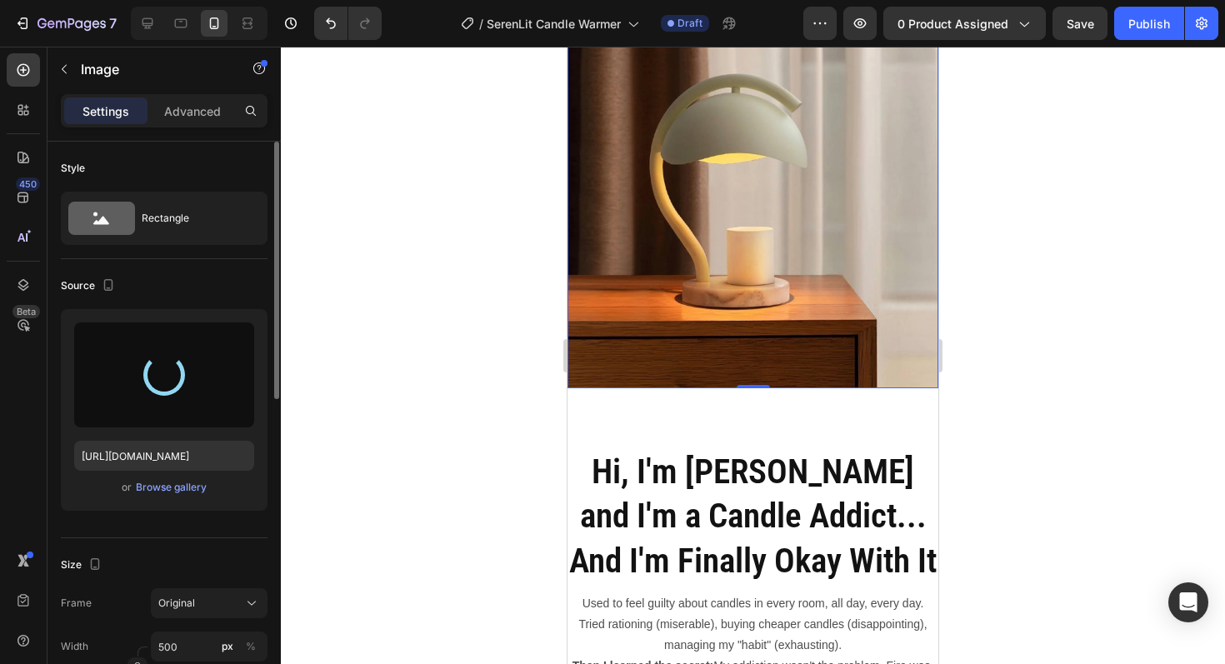
type input "[URL][DOMAIN_NAME]"
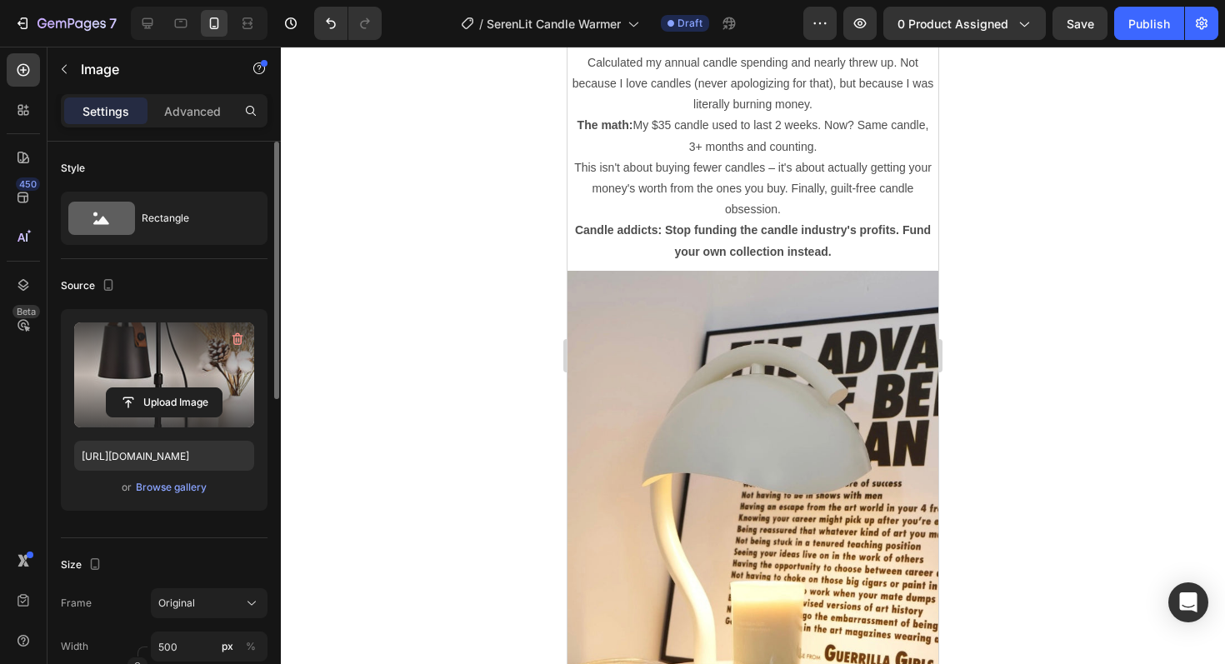
scroll to position [2789, 0]
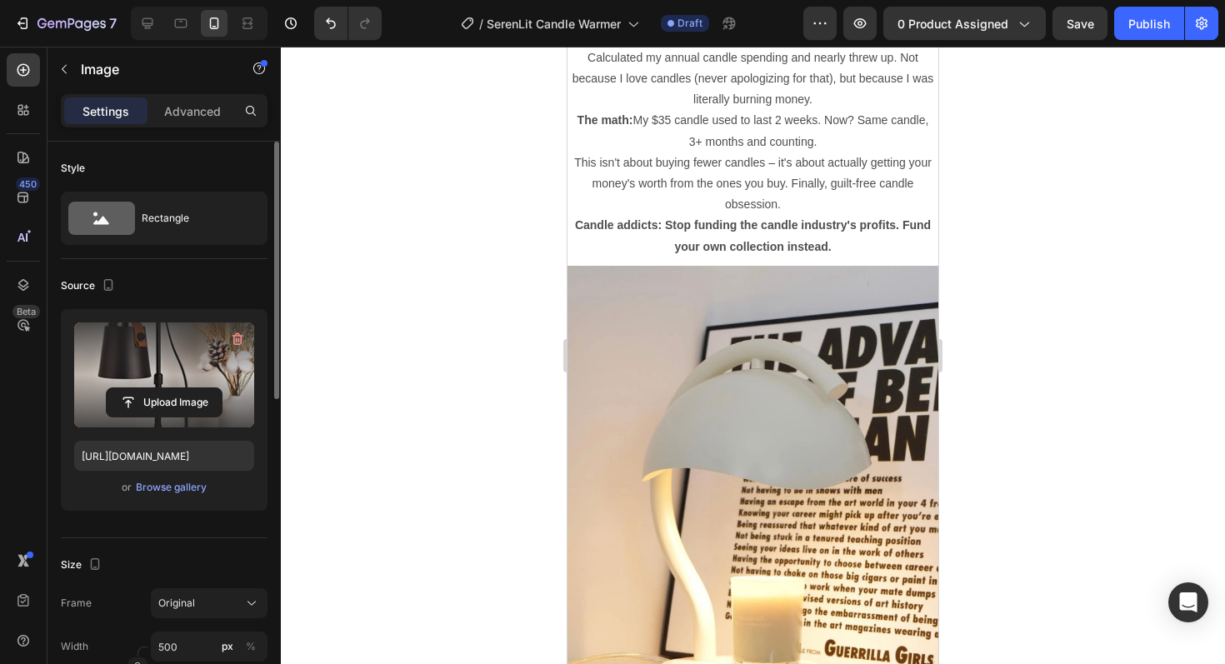
click at [810, 357] on img at bounding box center [753, 506] width 371 height 481
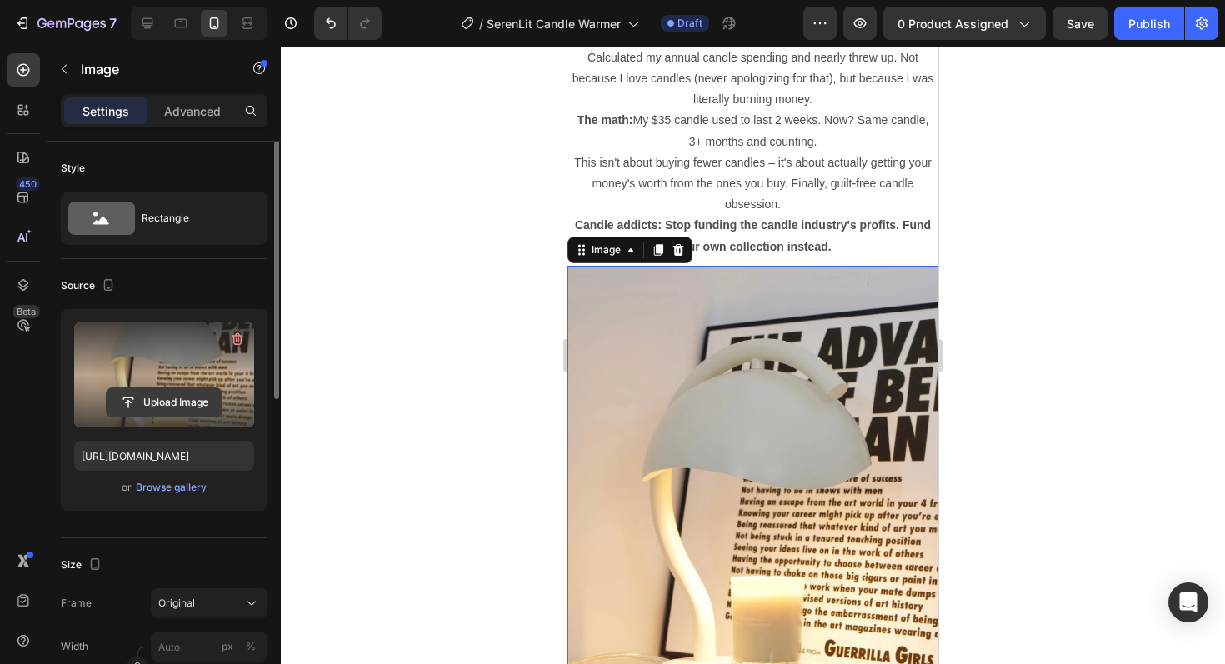
click at [138, 408] on input "file" at bounding box center [164, 402] width 115 height 28
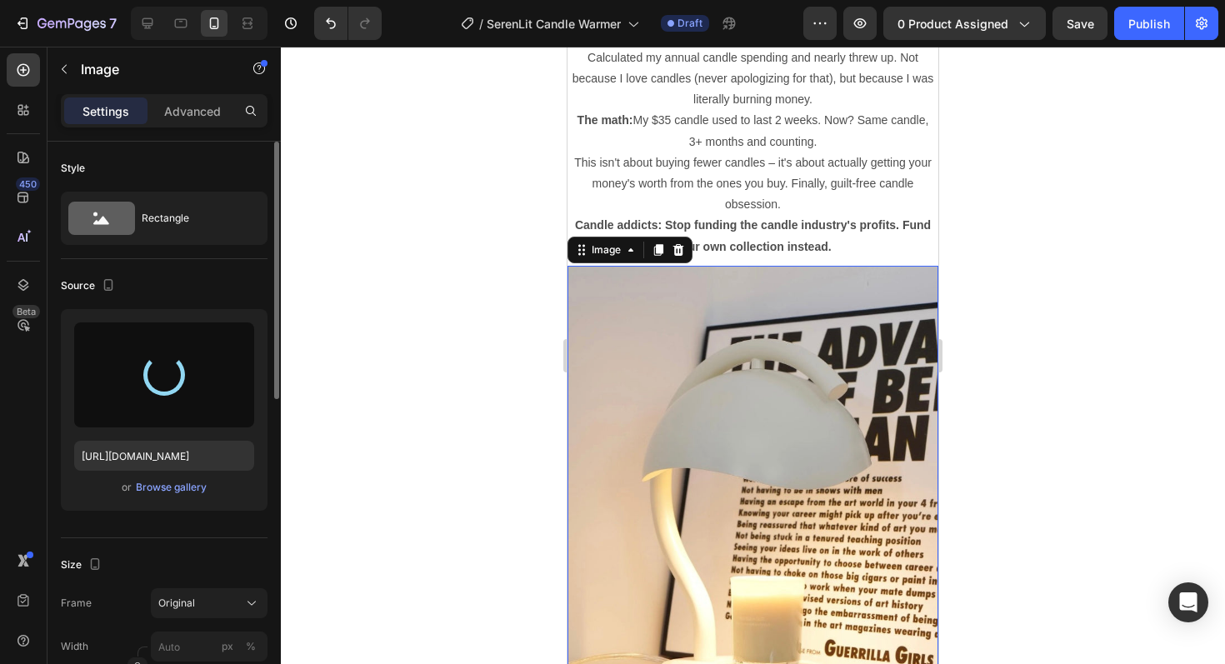
type input "[URL][DOMAIN_NAME]"
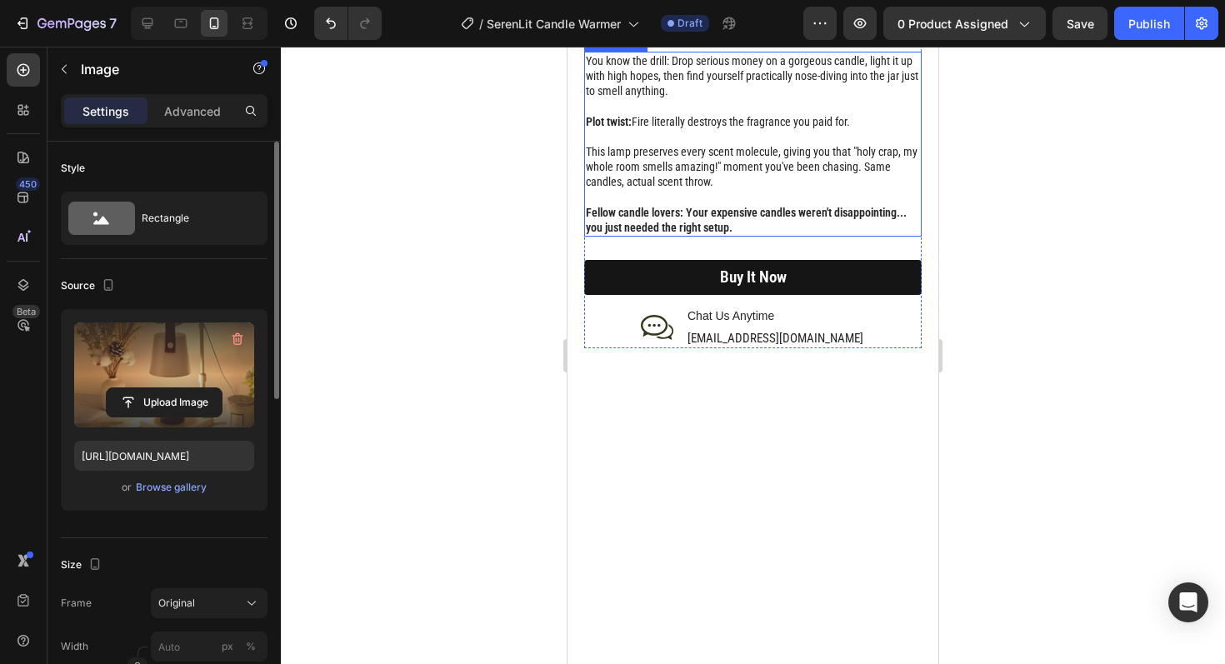
scroll to position [1851, 0]
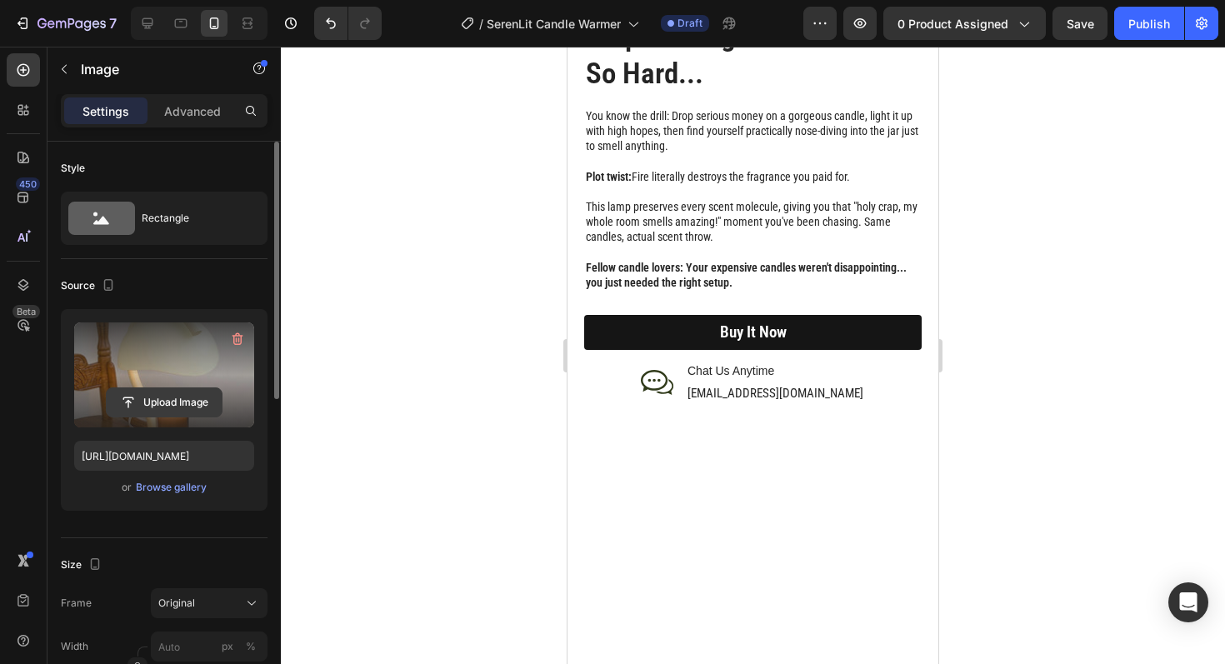
click at [181, 398] on input "file" at bounding box center [164, 402] width 115 height 28
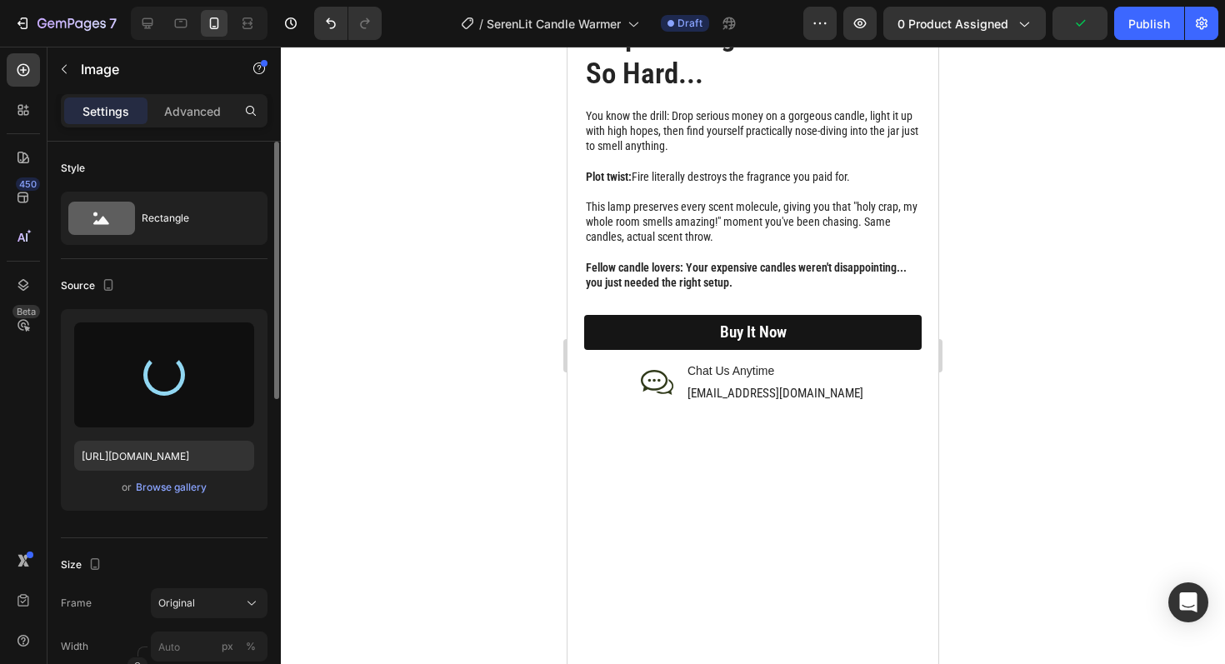
type input "[URL][DOMAIN_NAME]"
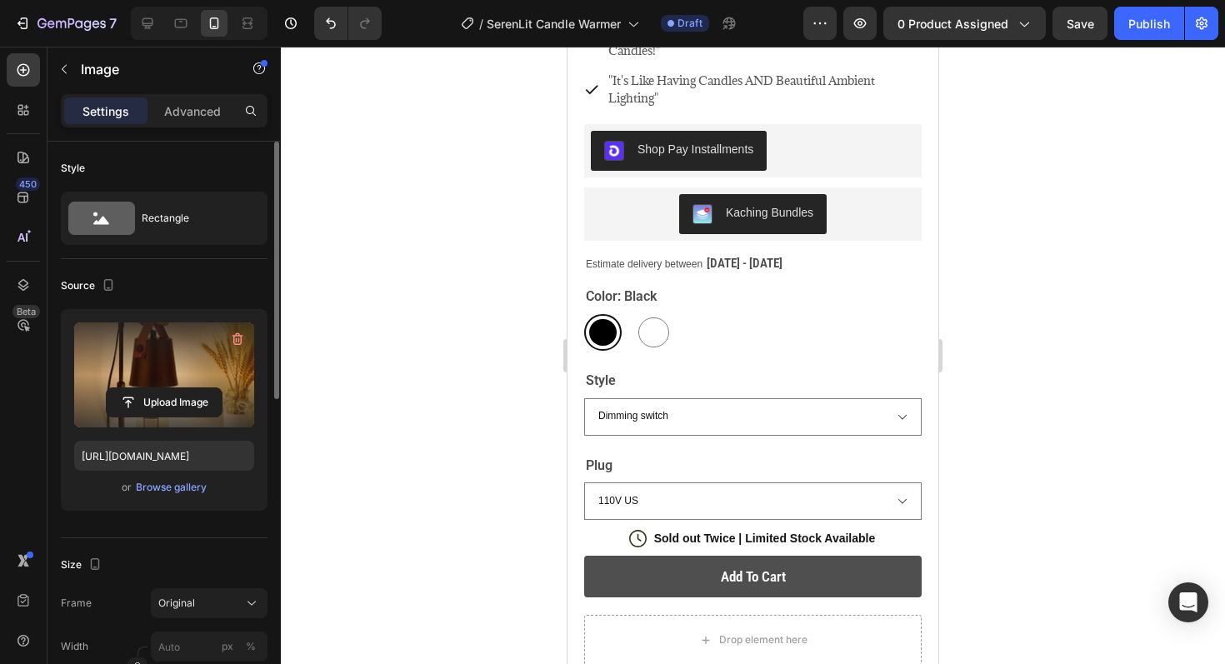
scroll to position [691, 0]
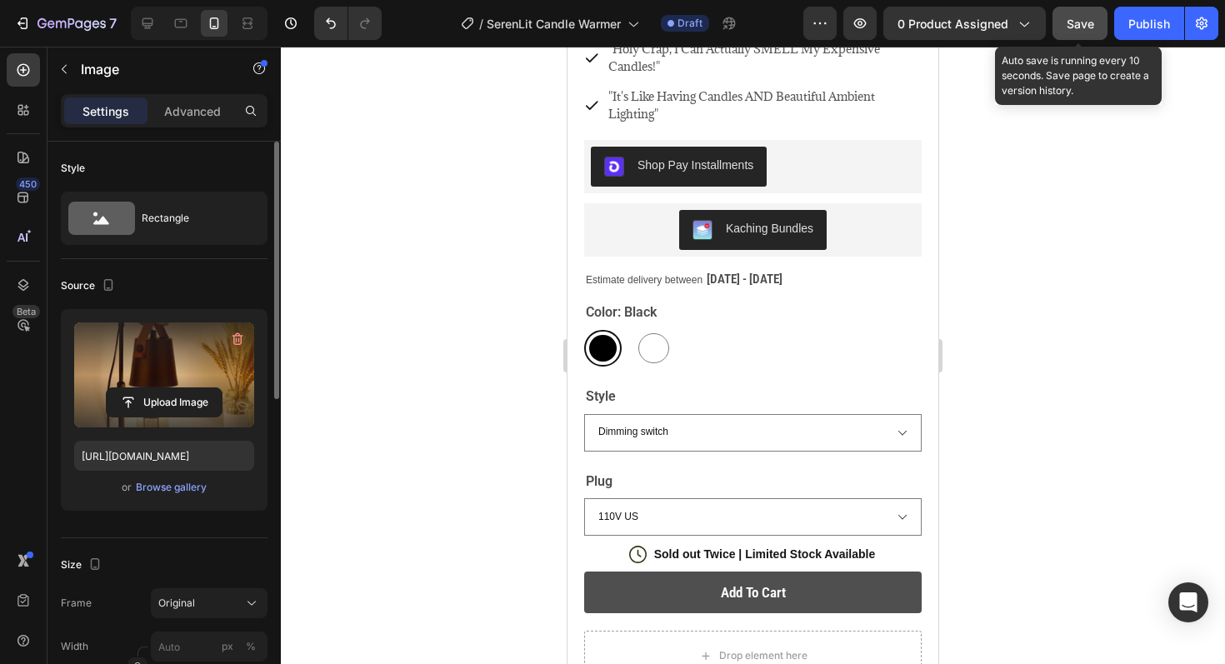
click at [1084, 21] on span "Save" at bounding box center [1081, 24] width 28 height 14
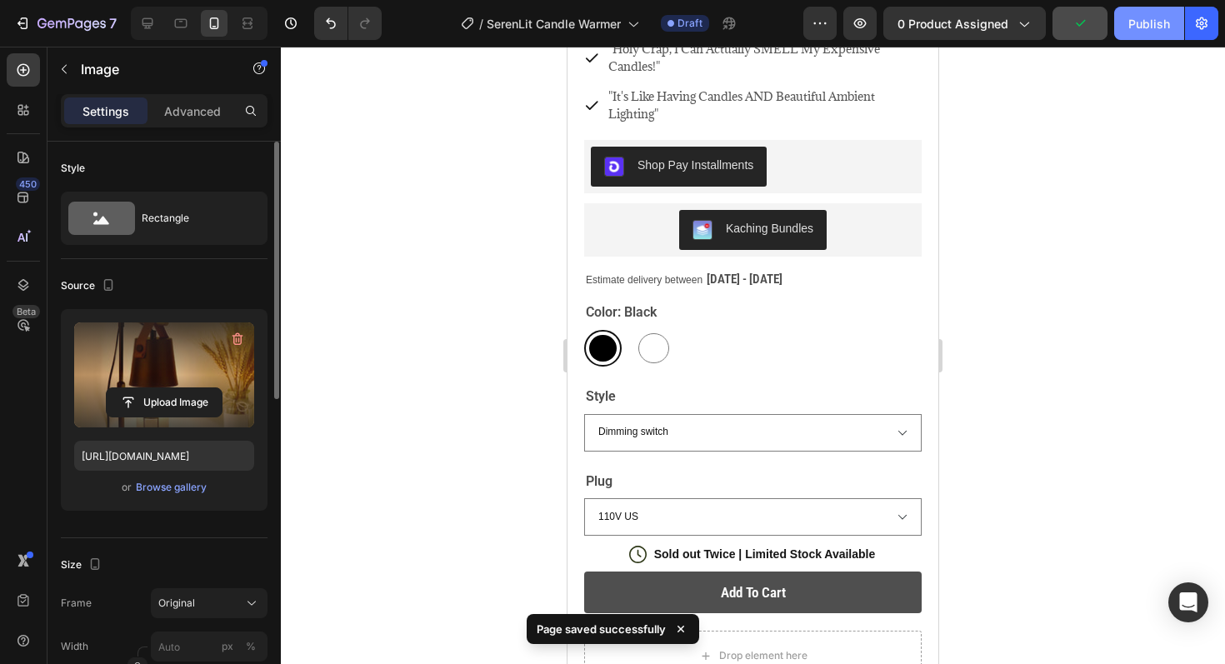
click at [1135, 34] on button "Publish" at bounding box center [1149, 23] width 70 height 33
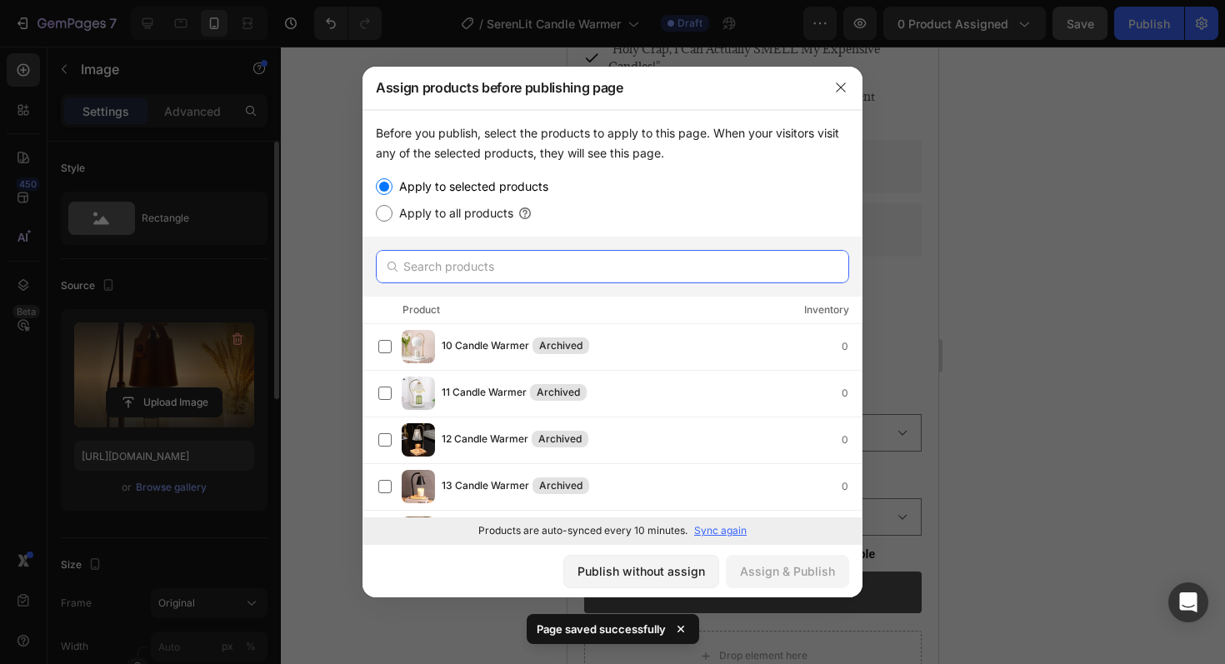
click at [704, 253] on input "text" at bounding box center [612, 266] width 473 height 33
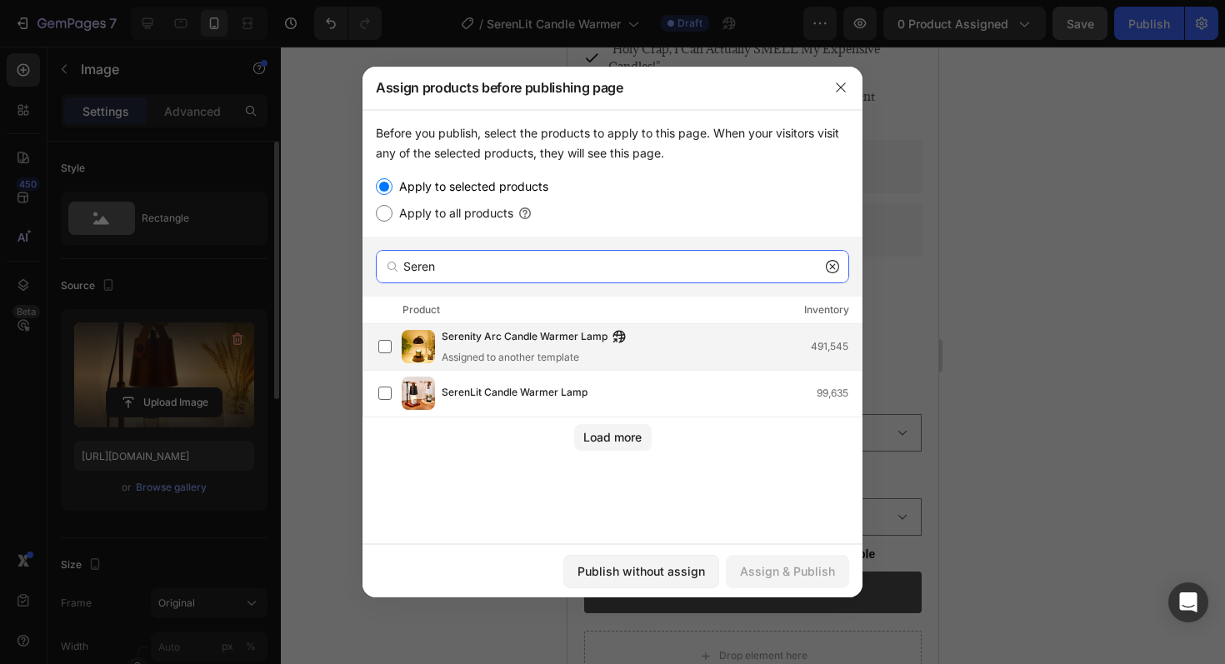
type input "Seren"
click at [694, 352] on div "Serenity Arc Candle Warmer Lamp Assigned to another template 491,545" at bounding box center [652, 346] width 420 height 37
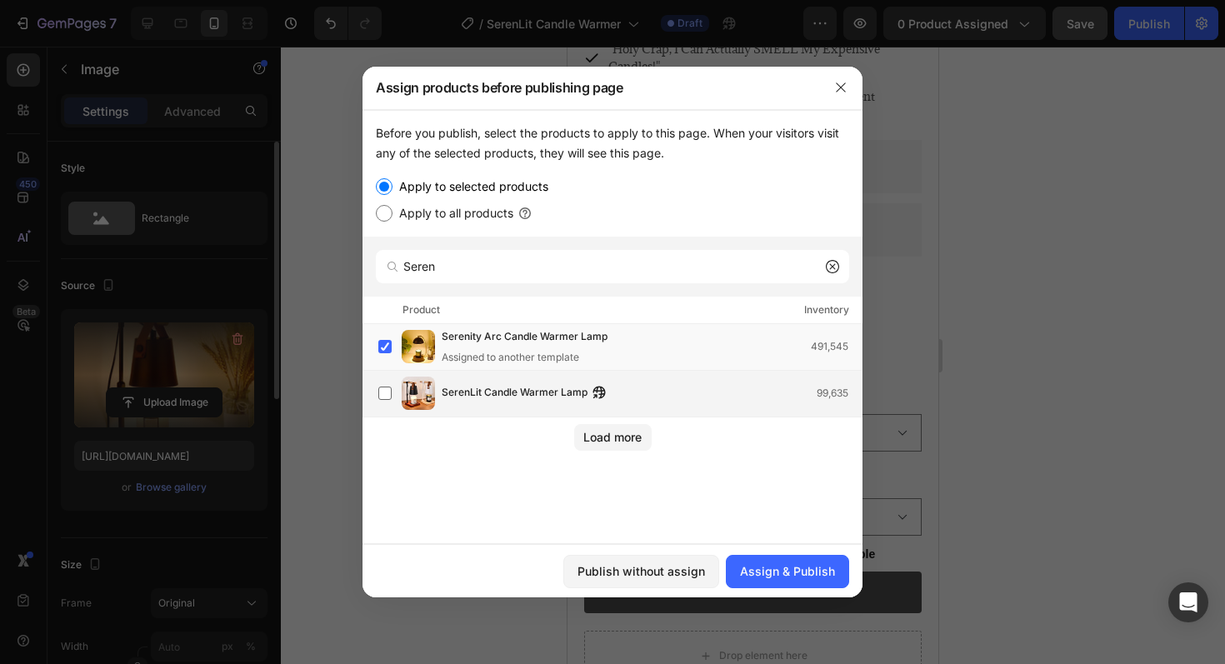
click at [702, 377] on div "SerenLit Candle Warmer Lamp 99,635" at bounding box center [619, 393] width 483 height 33
click at [687, 321] on div "Product Inventory" at bounding box center [613, 311] width 500 height 28
click at [698, 343] on div "Serenity Arc Candle Warmer Lamp Assigned to another template 491,545" at bounding box center [652, 346] width 420 height 37
click at [793, 563] on div "Assign & Publish" at bounding box center [787, 572] width 95 height 18
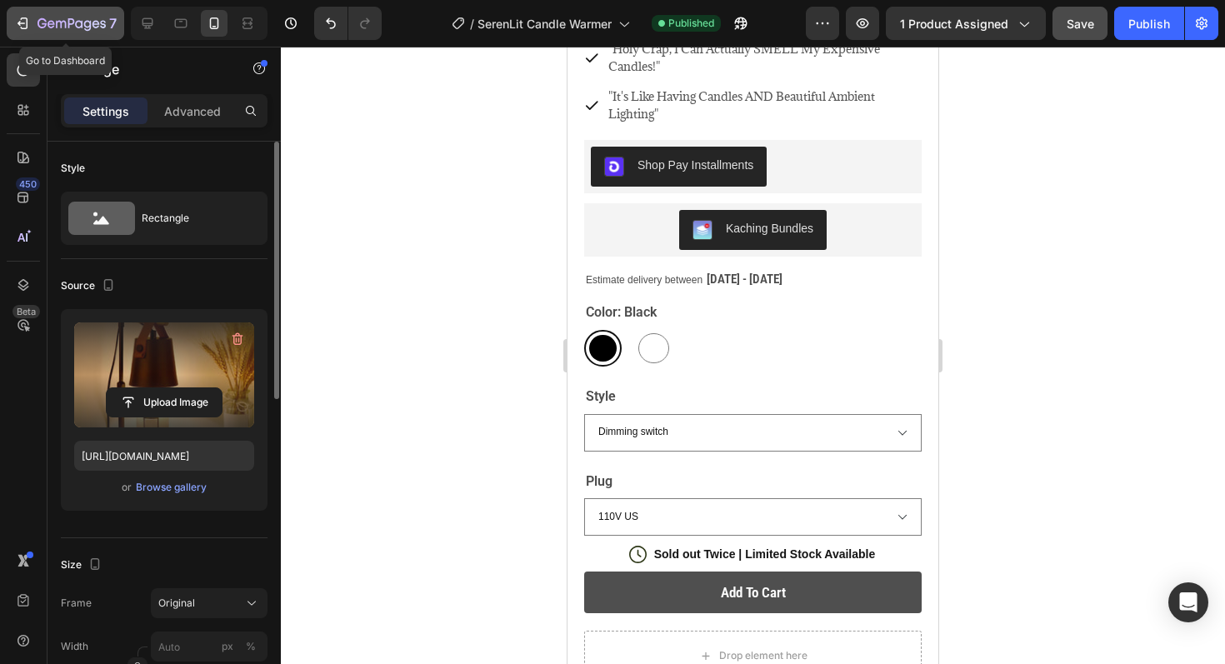
click at [25, 30] on icon "button" at bounding box center [22, 23] width 17 height 17
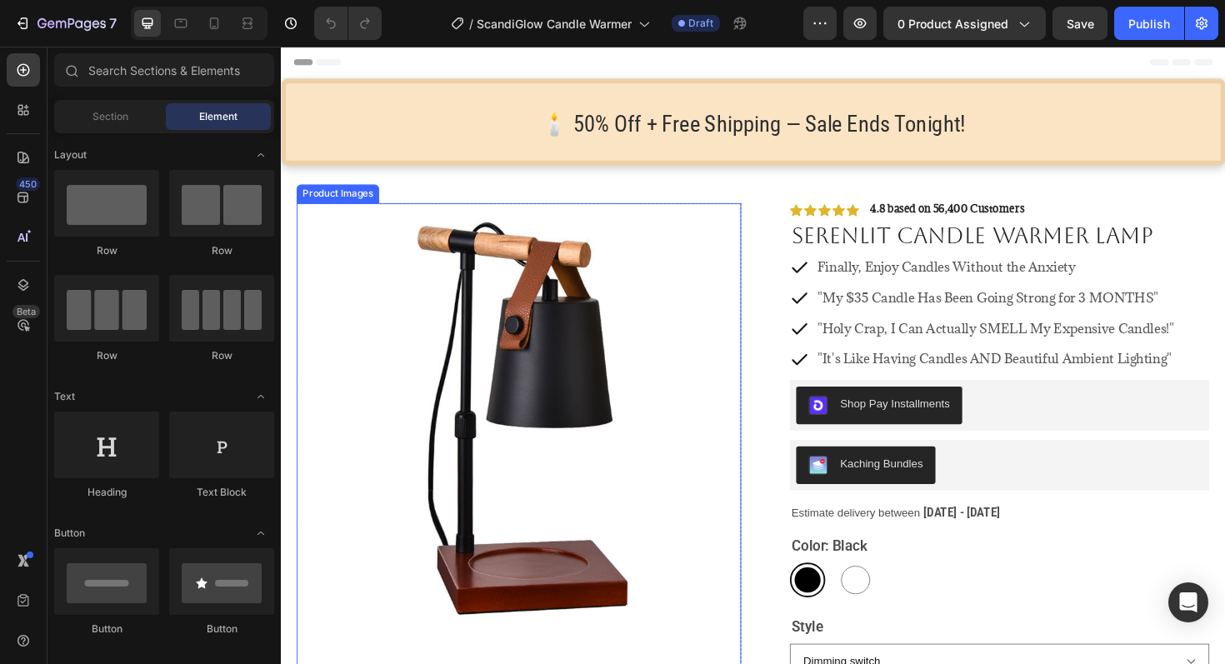
click at [625, 360] on img at bounding box center [533, 448] width 471 height 471
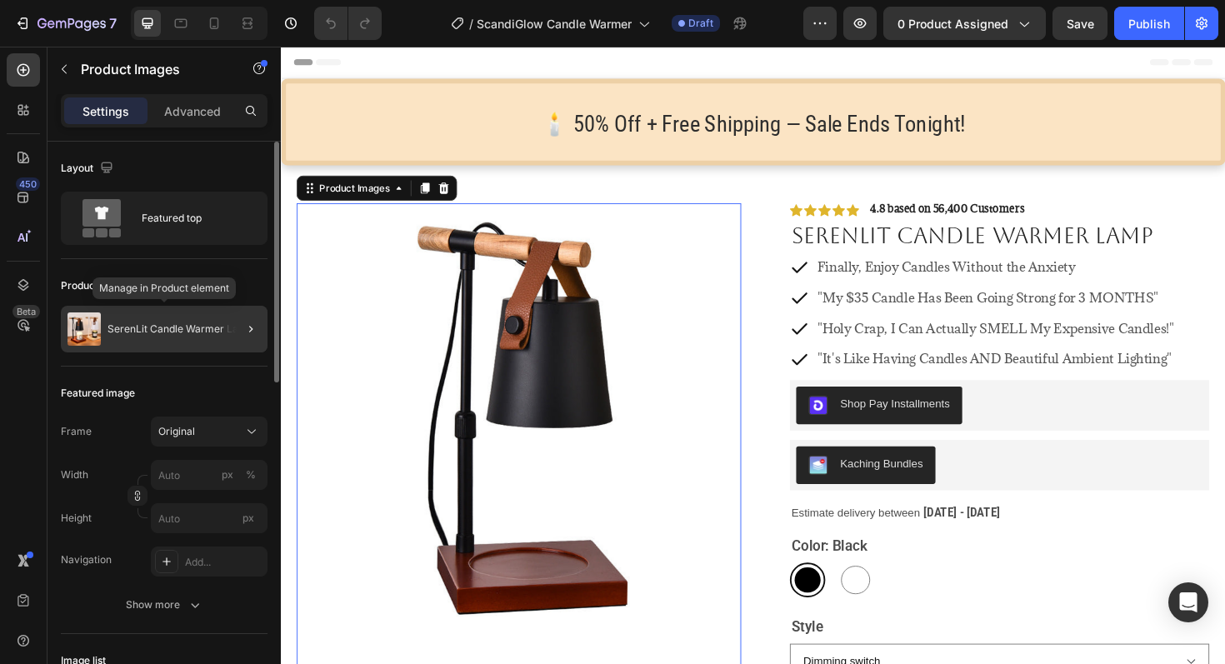
click at [157, 338] on div "SerenLit Candle Warmer Lamp" at bounding box center [164, 329] width 207 height 47
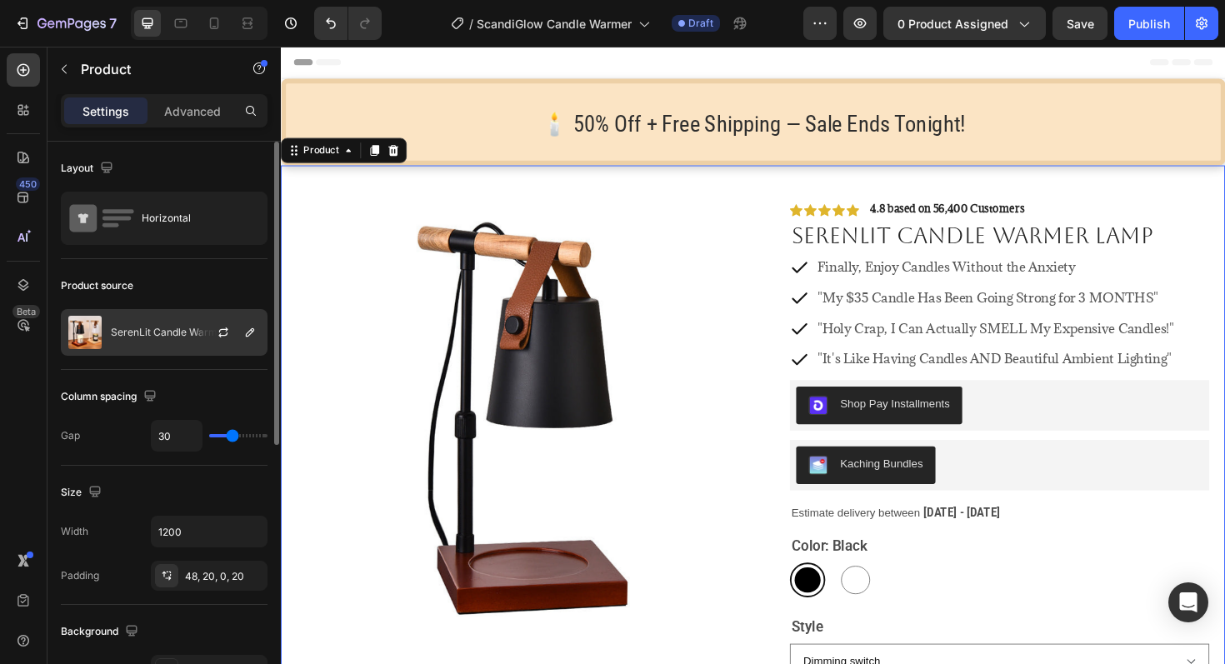
click at [170, 335] on p "SerenLit Candle Warmer Lamp" at bounding box center [184, 333] width 146 height 12
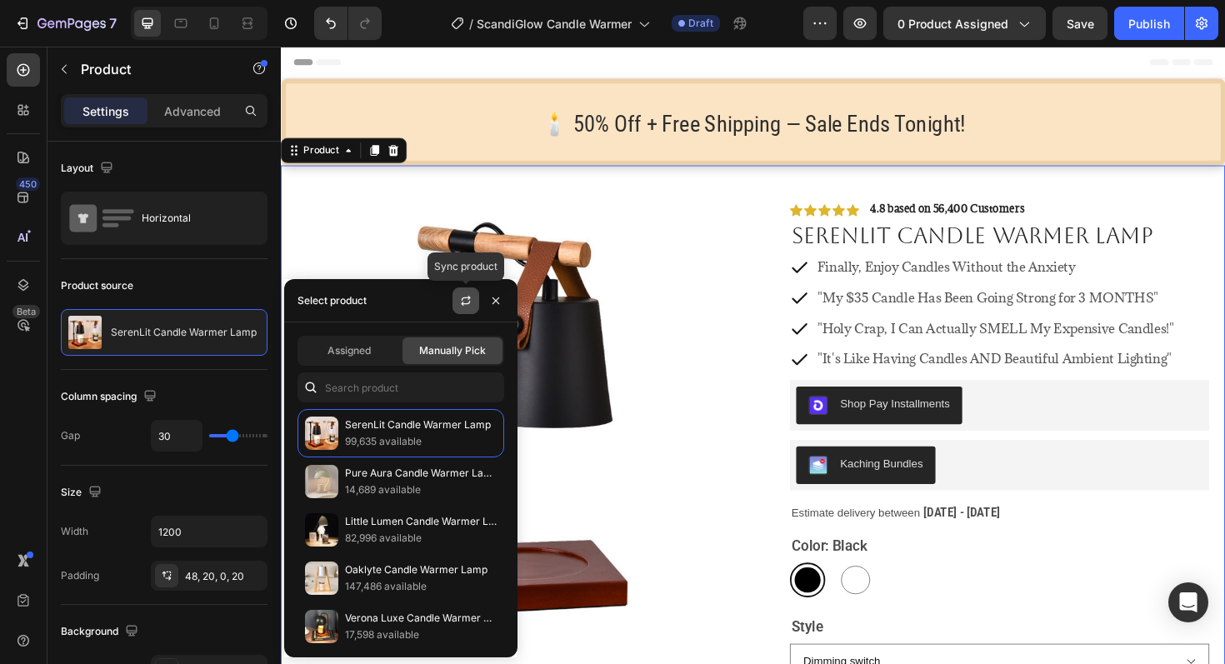
click at [463, 305] on icon "button" at bounding box center [465, 303] width 9 height 5
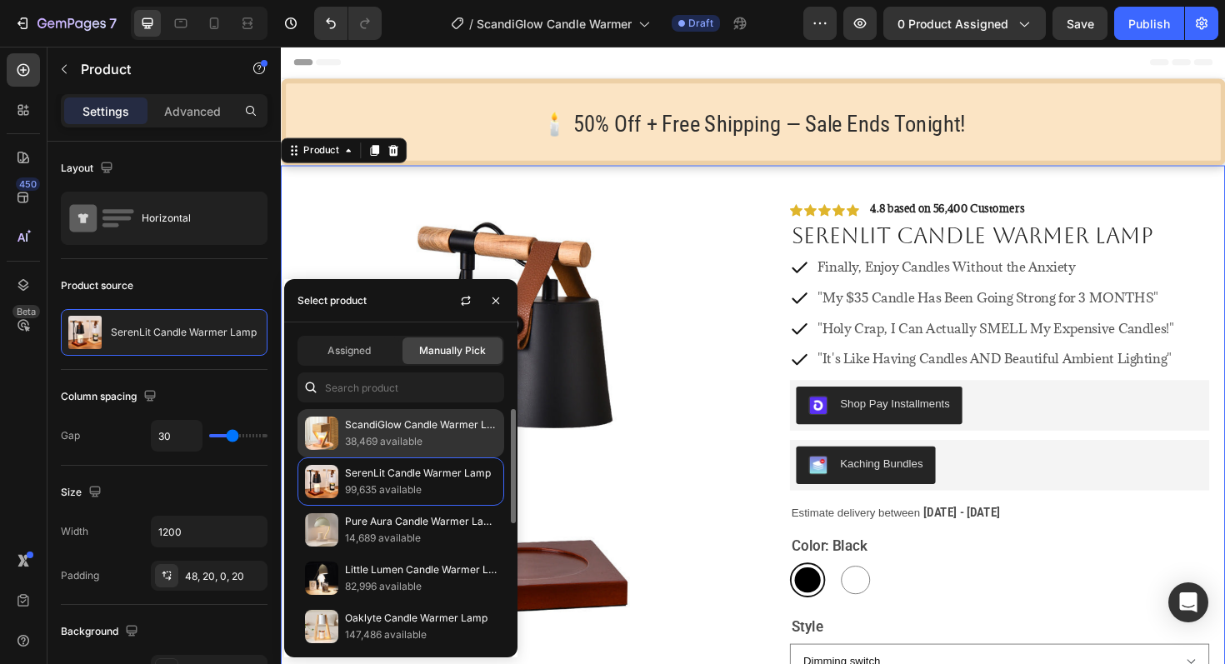
click at [428, 443] on p "38,469 available" at bounding box center [421, 441] width 152 height 17
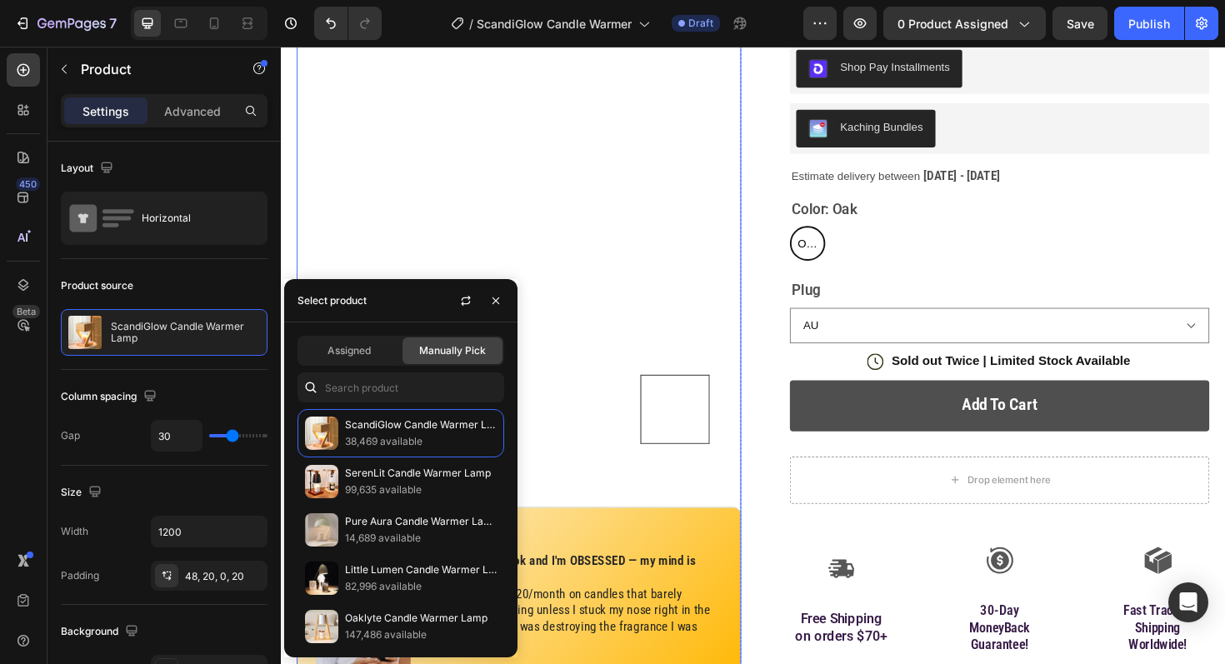
scroll to position [424, 0]
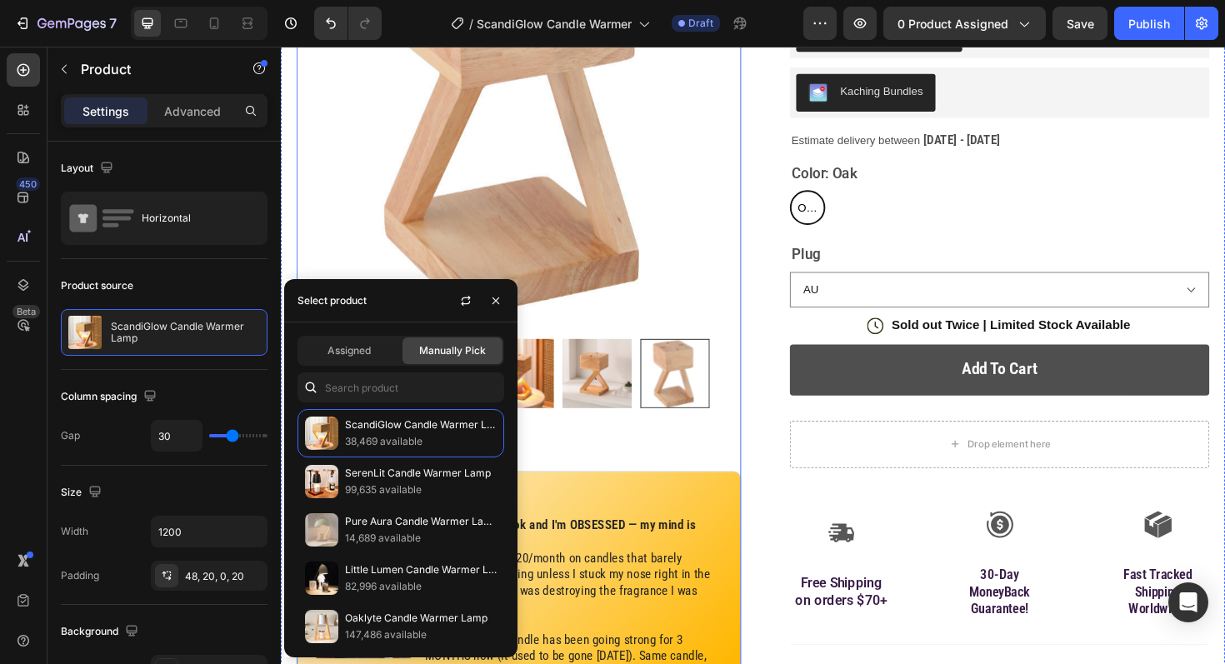
click at [733, 492] on div "Product Images Image Icon Icon Icon Icon Icon Icon List "Saw this on TikTok and…" at bounding box center [533, 381] width 471 height 1030
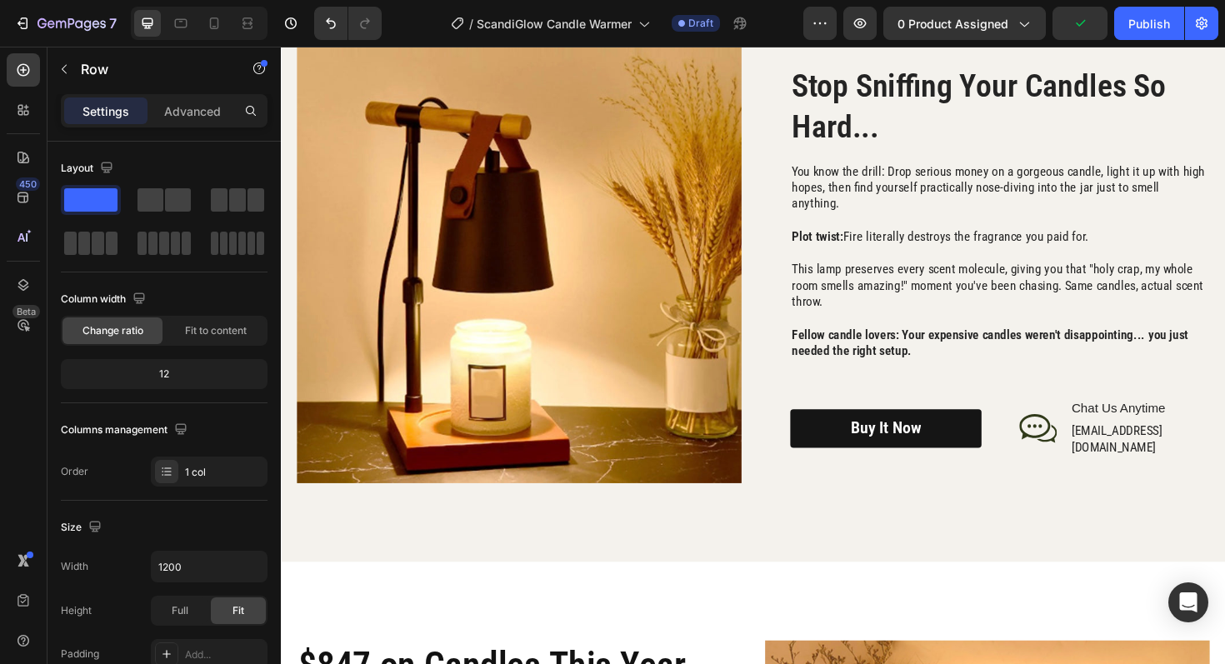
scroll to position [2169, 0]
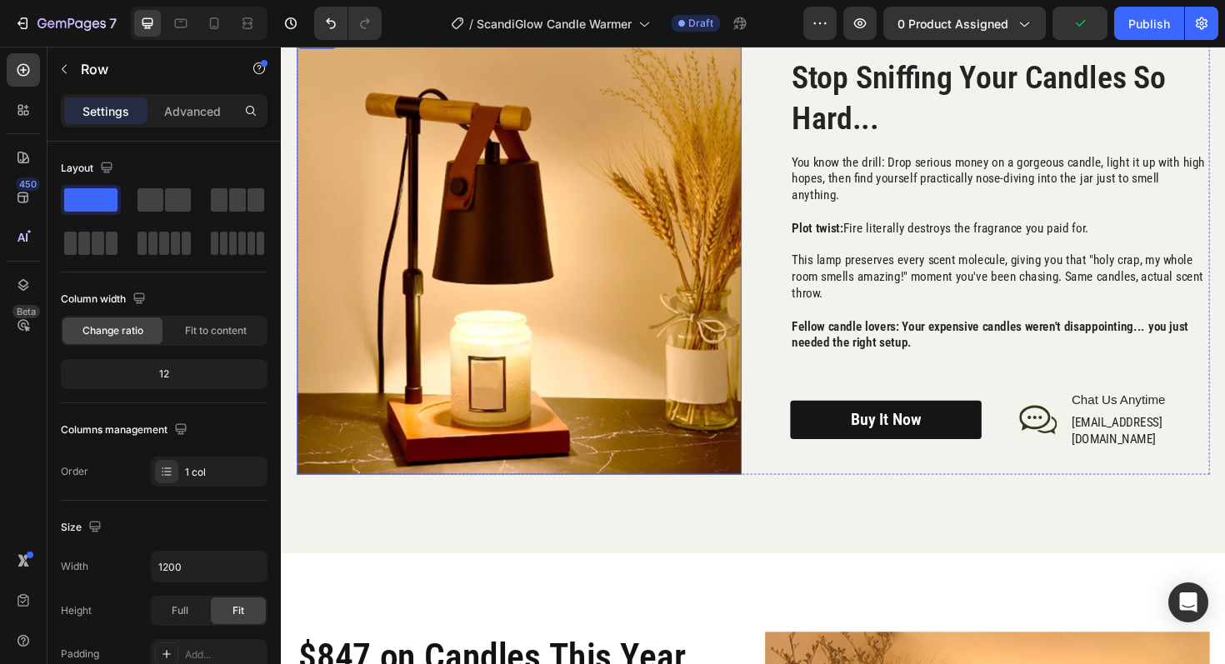
click at [599, 333] on img at bounding box center [533, 264] width 471 height 471
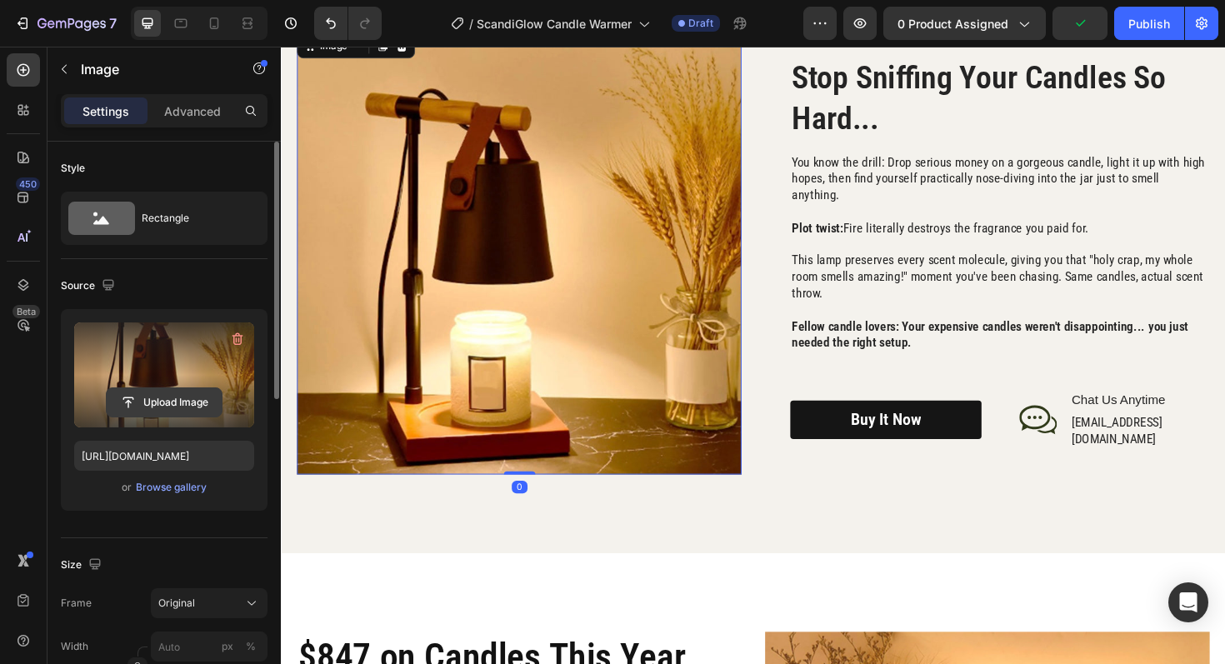
click at [188, 404] on input "file" at bounding box center [164, 402] width 115 height 28
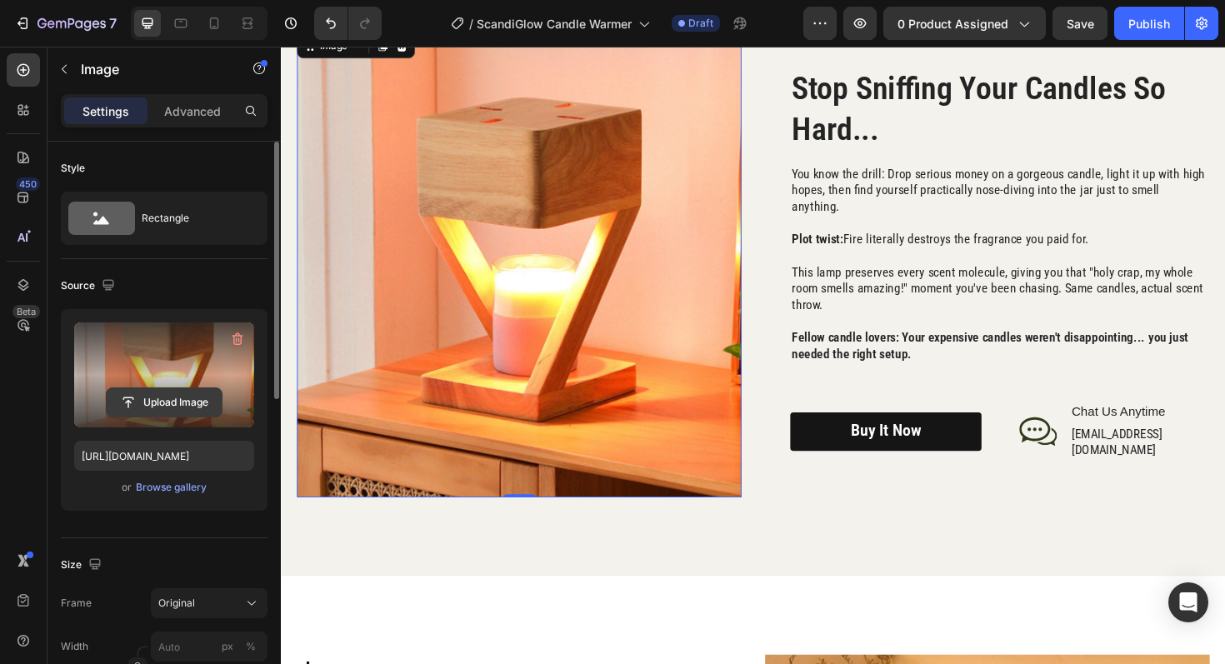
click at [138, 403] on input "file" at bounding box center [164, 402] width 115 height 28
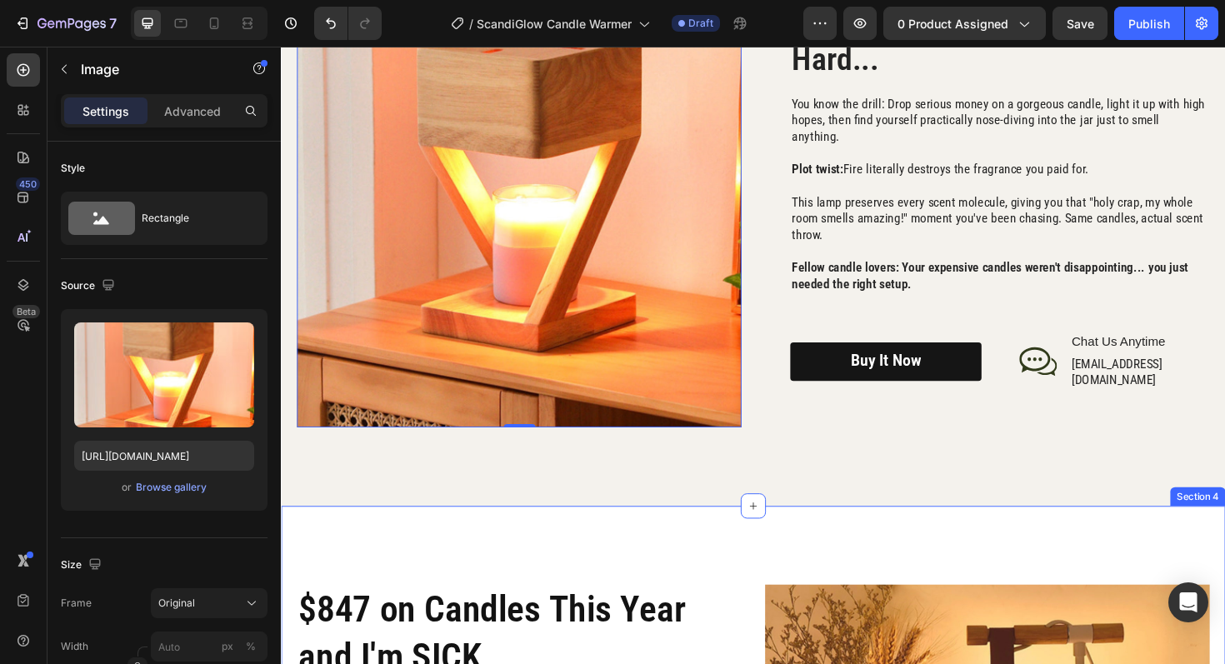
scroll to position [2269, 0]
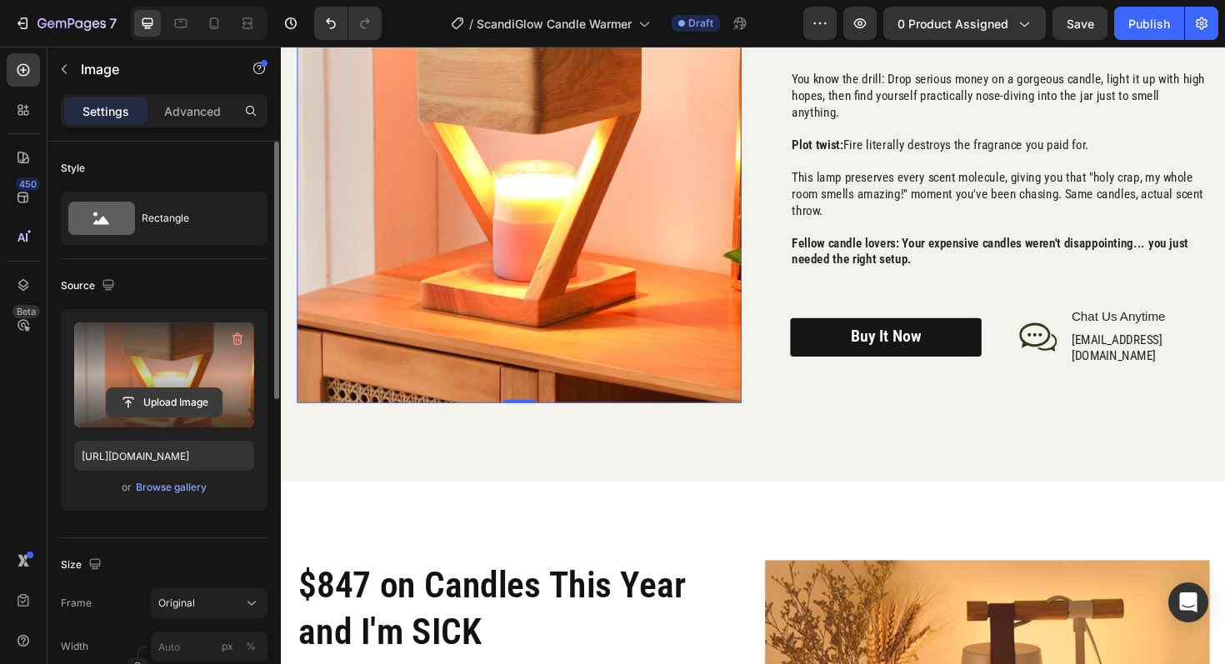
click at [183, 400] on input "file" at bounding box center [164, 402] width 115 height 28
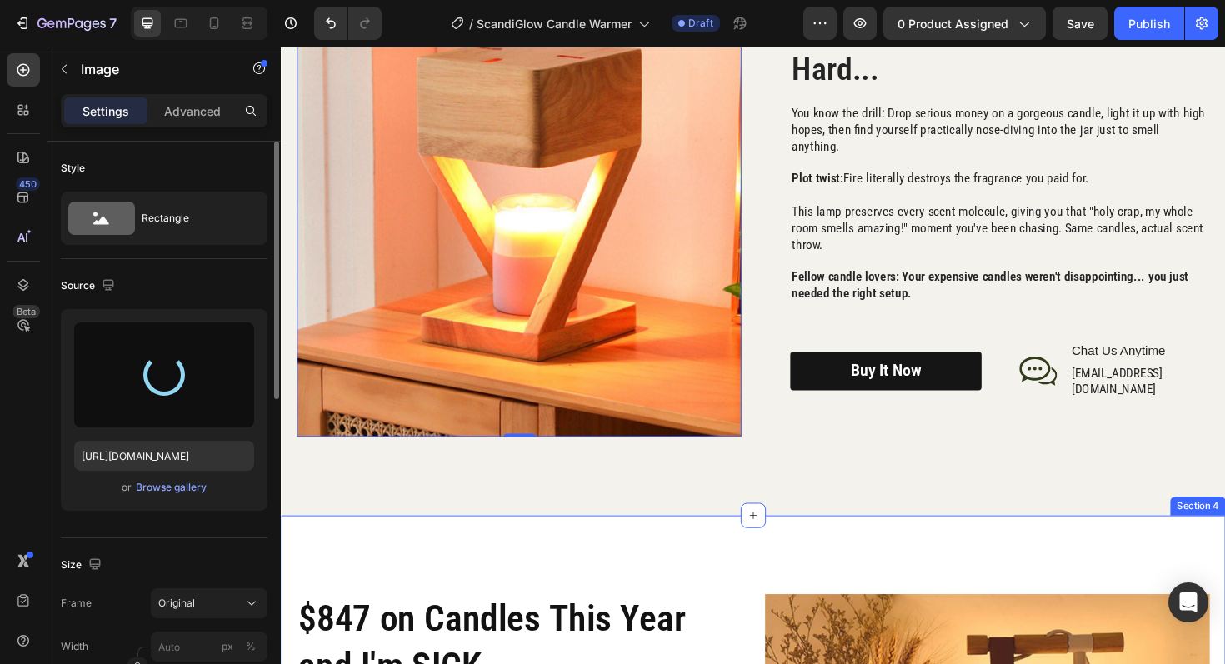
type input "[URL][DOMAIN_NAME]"
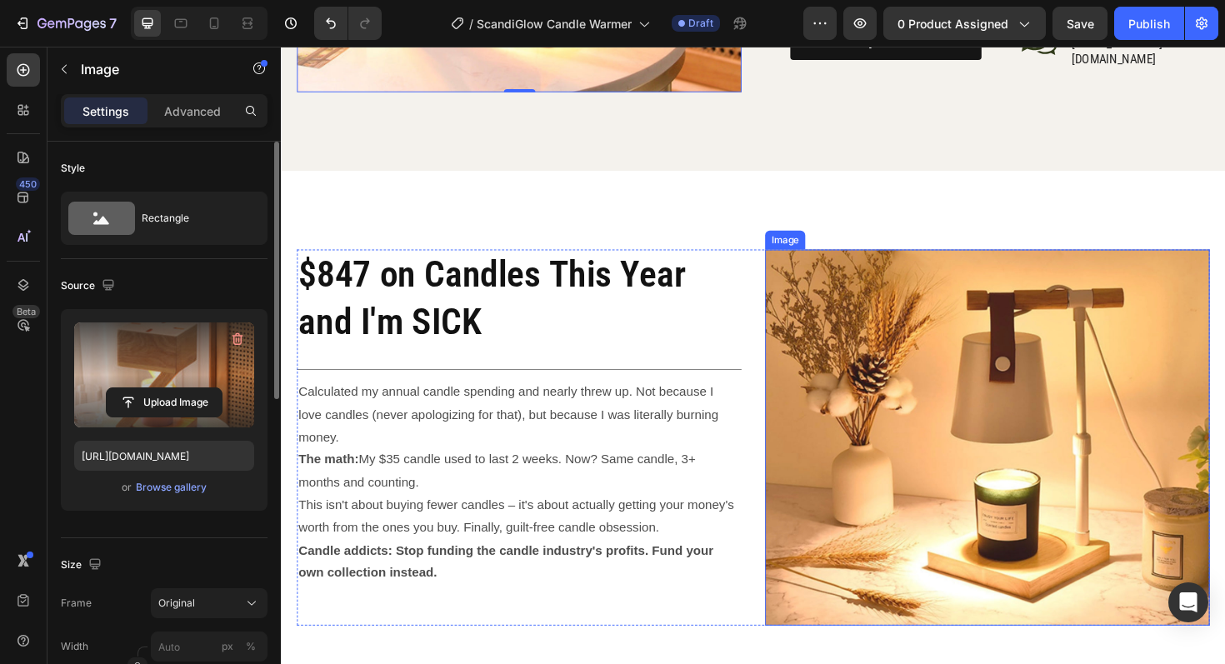
scroll to position [2623, 0]
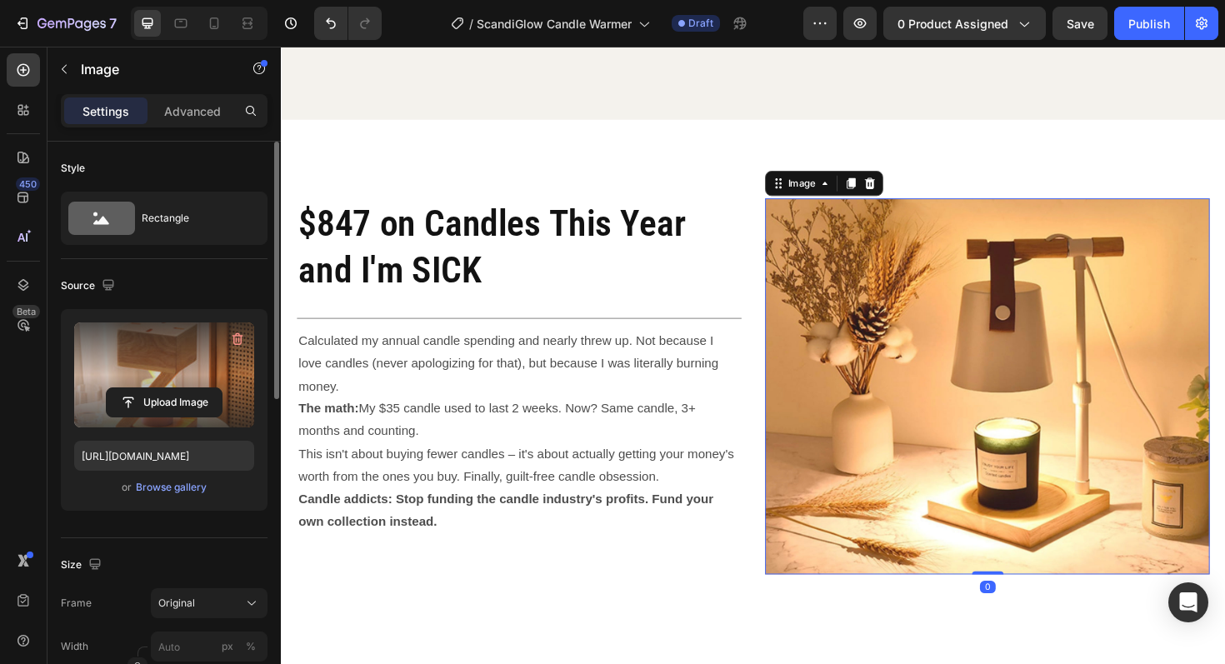
click at [1050, 397] on img at bounding box center [1028, 407] width 471 height 398
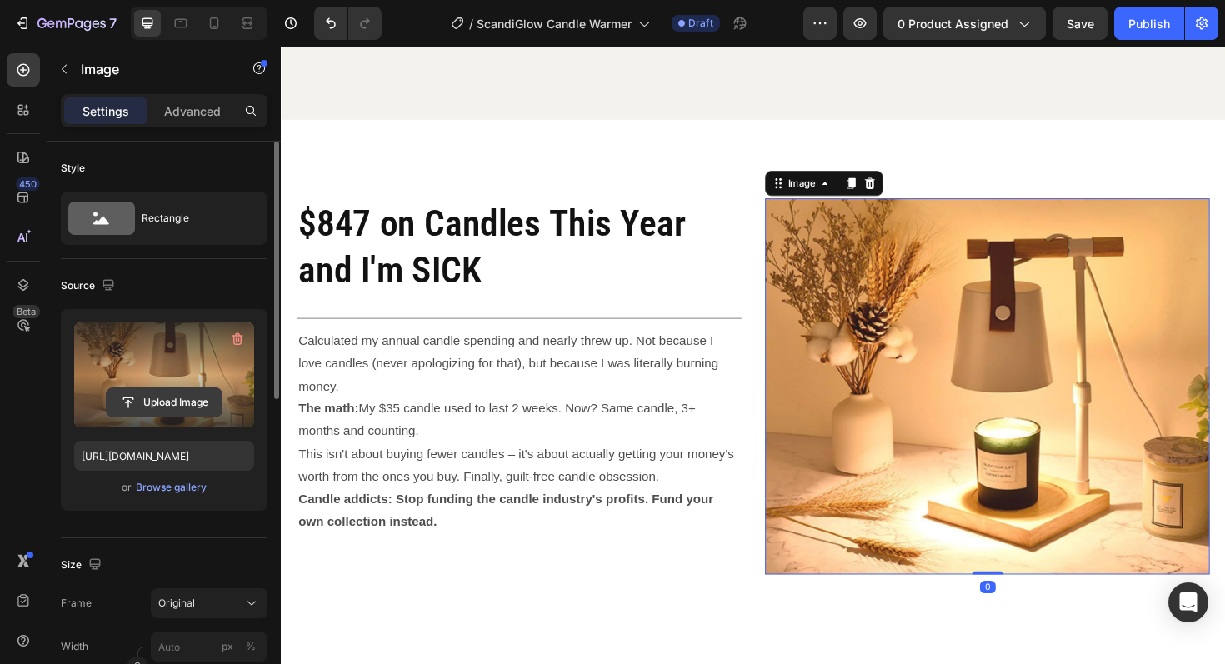
click at [191, 403] on input "file" at bounding box center [164, 402] width 115 height 28
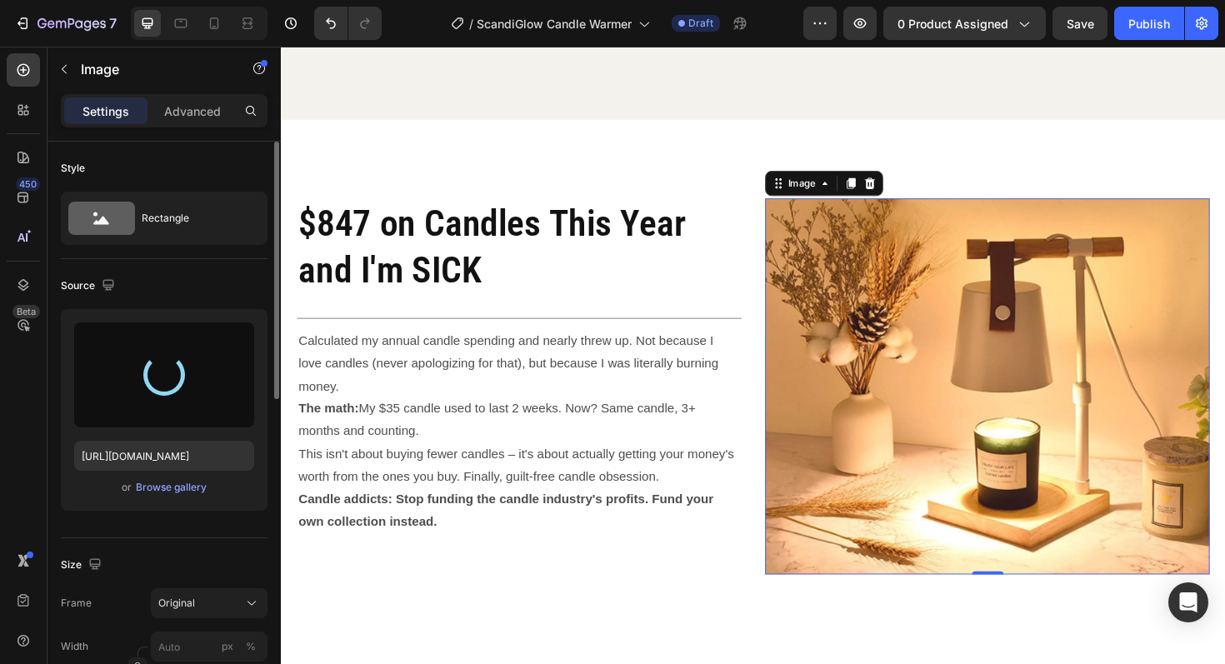
type input "[URL][DOMAIN_NAME]"
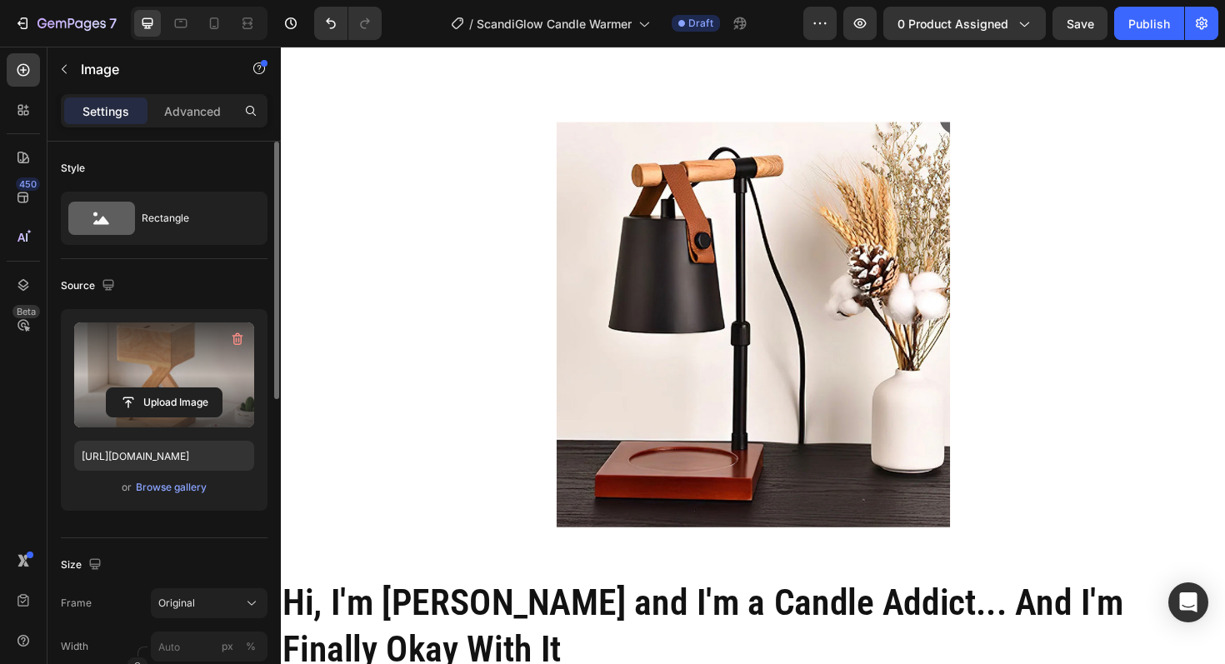
scroll to position [4233, 0]
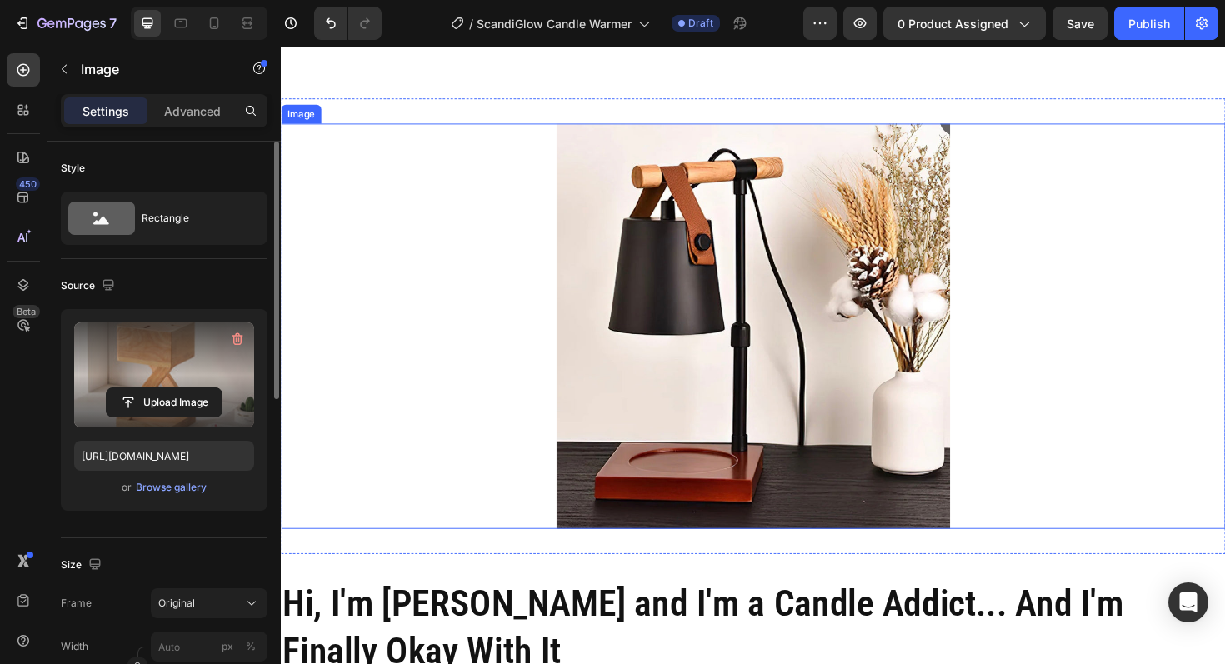
click at [748, 246] on img at bounding box center [781, 342] width 417 height 429
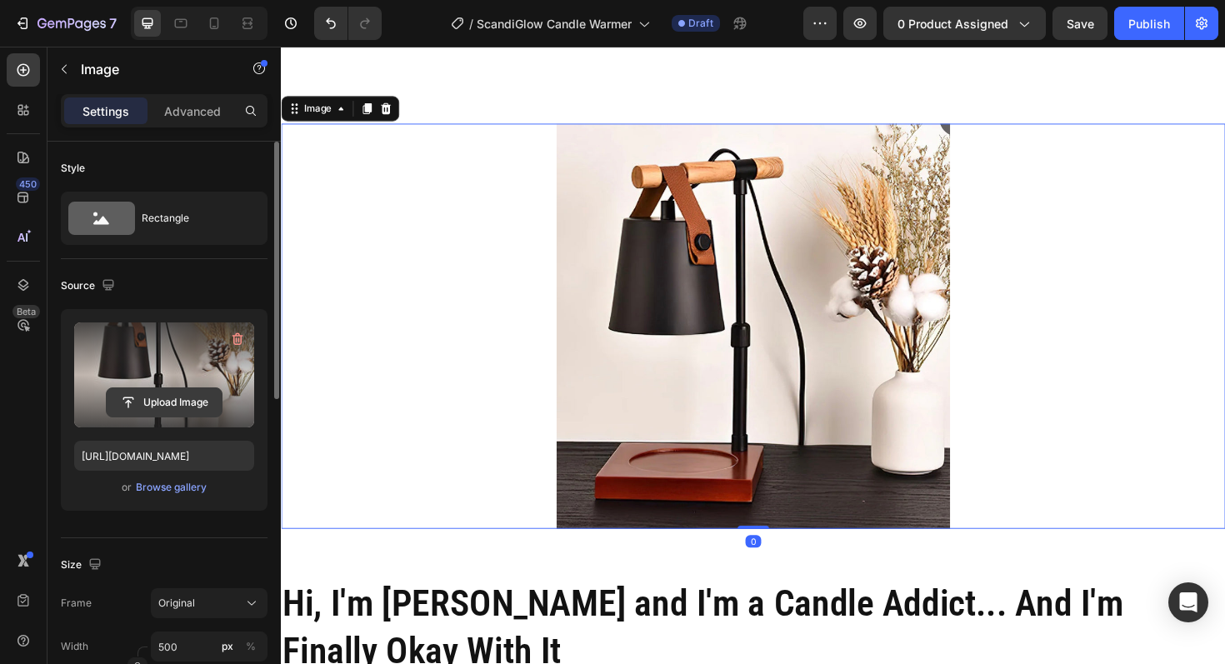
click at [198, 401] on input "file" at bounding box center [164, 402] width 115 height 28
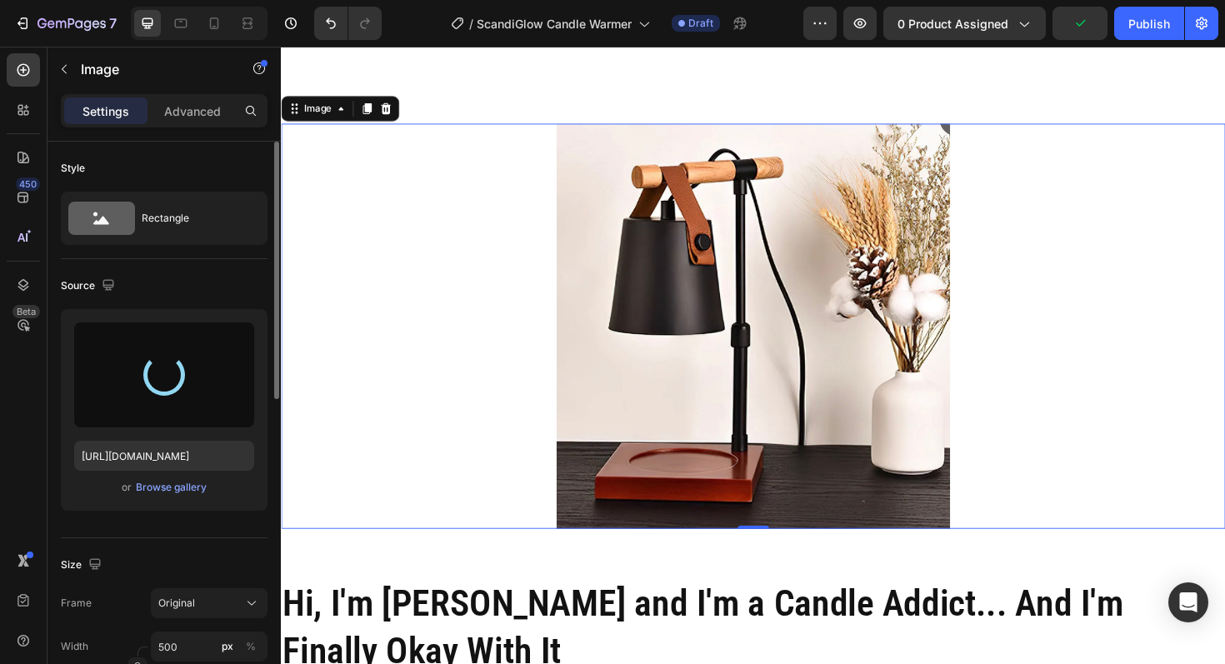
type input "[URL][DOMAIN_NAME]"
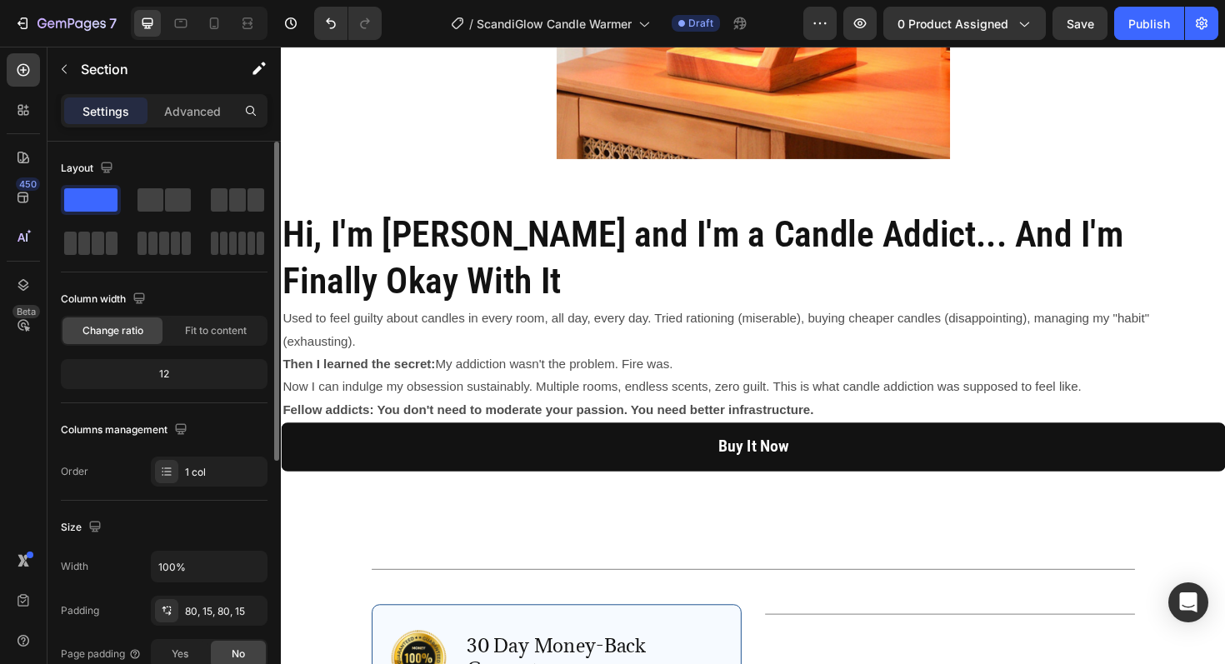
scroll to position [4620, 0]
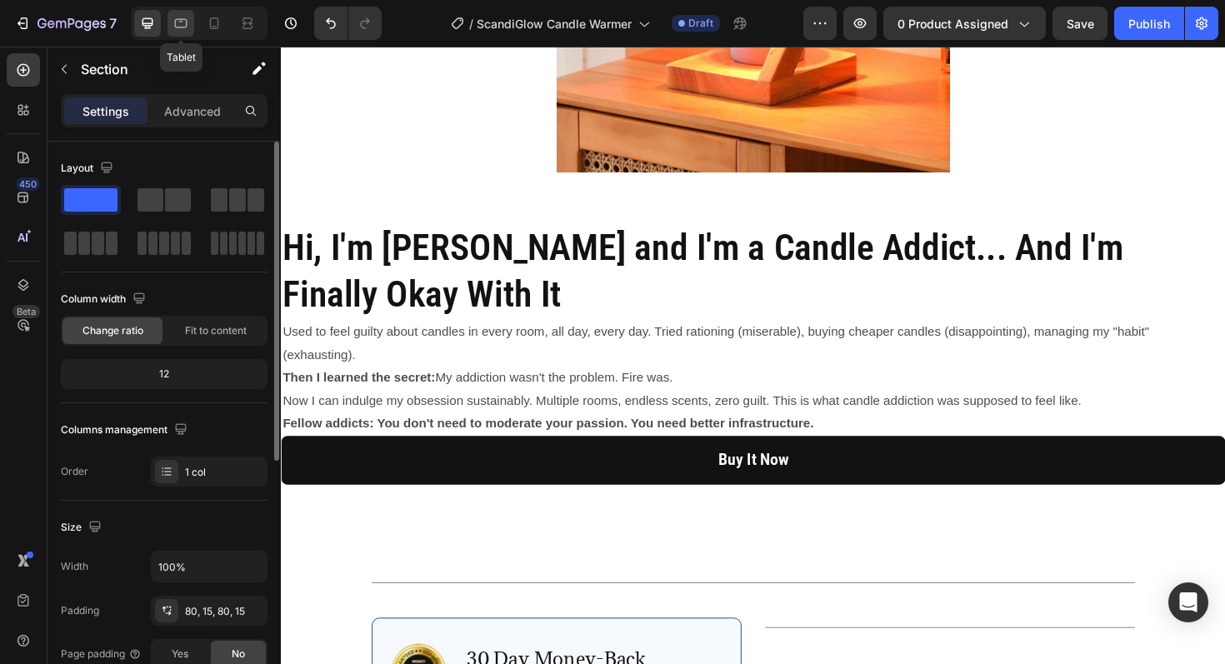
click at [181, 24] on icon at bounding box center [181, 23] width 17 height 17
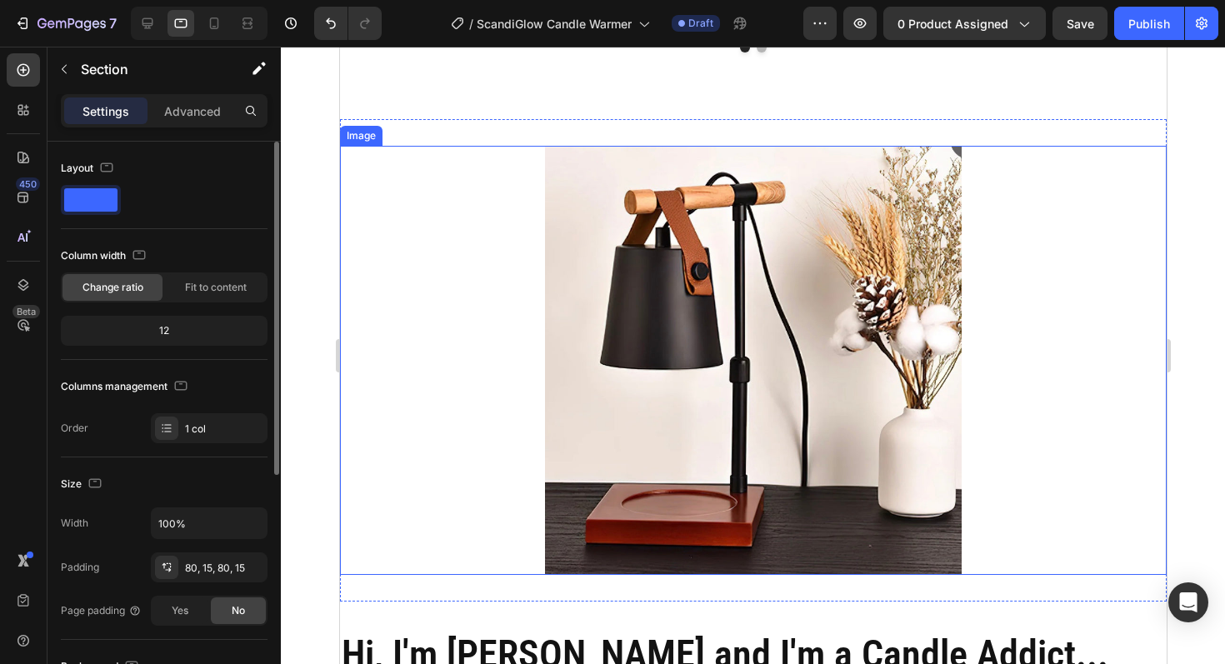
scroll to position [4084, 0]
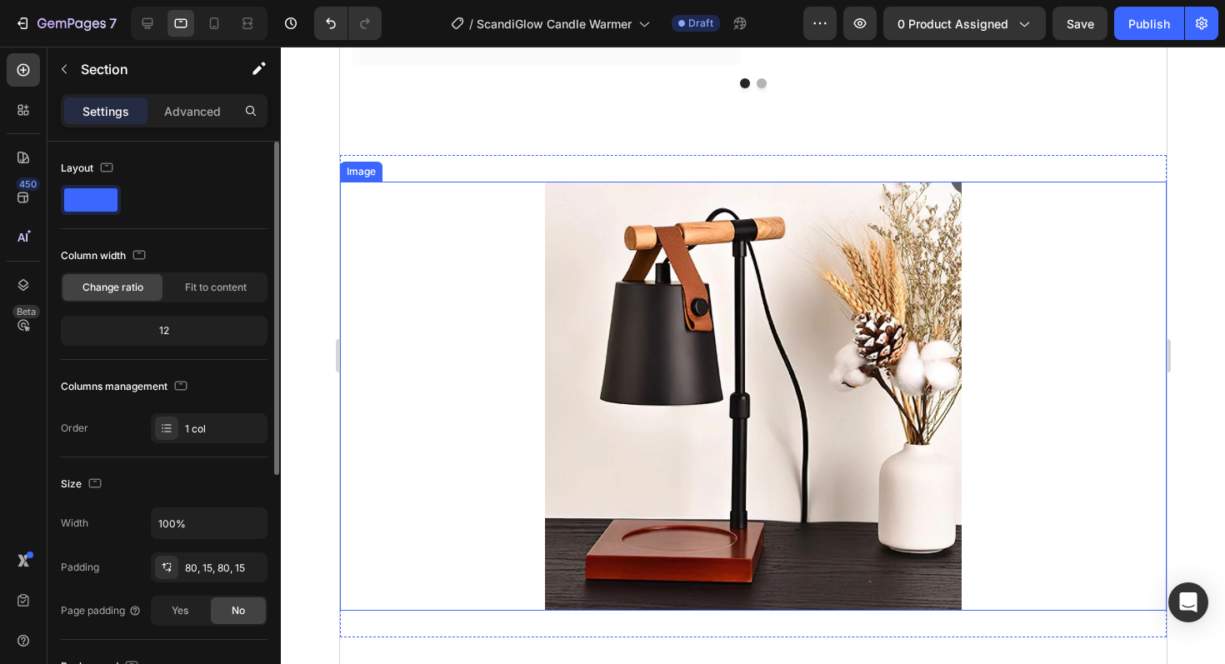
click at [737, 403] on img at bounding box center [752, 396] width 417 height 429
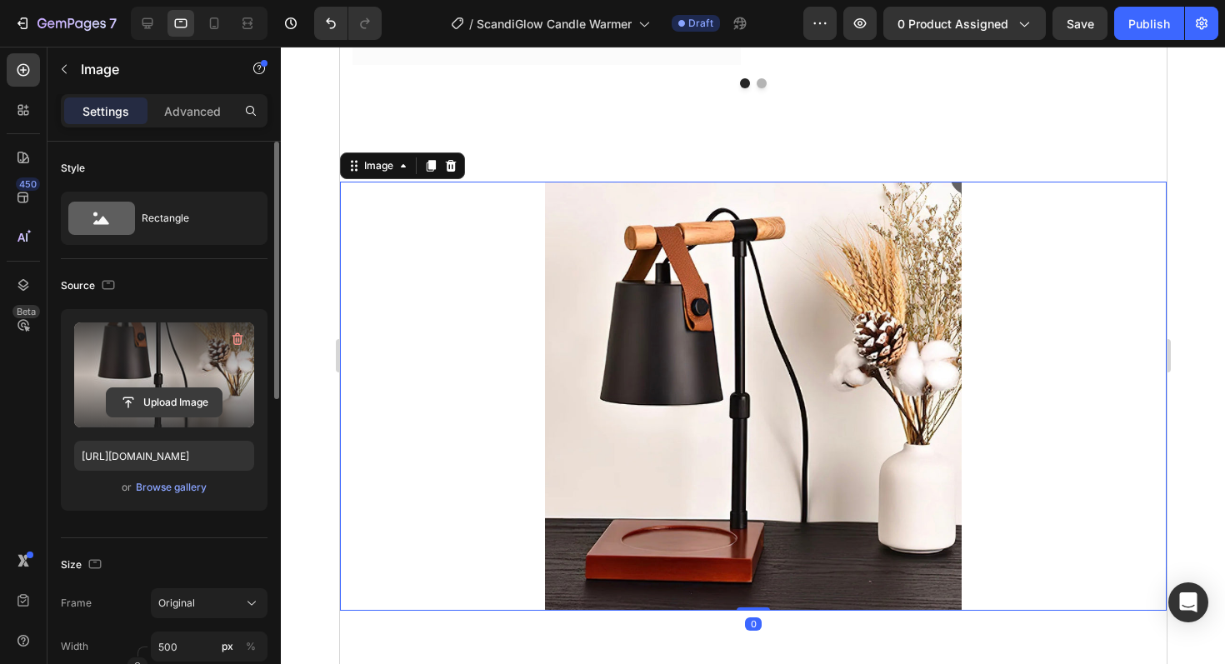
click at [161, 393] on input "file" at bounding box center [164, 402] width 115 height 28
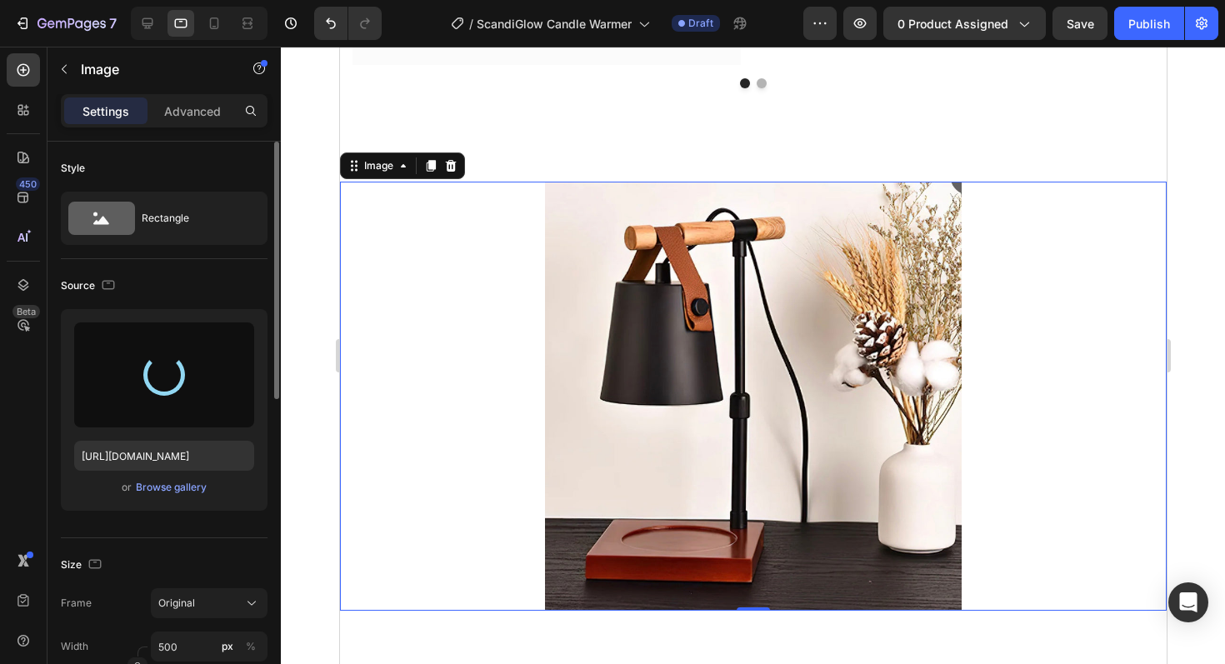
type input "[URL][DOMAIN_NAME]"
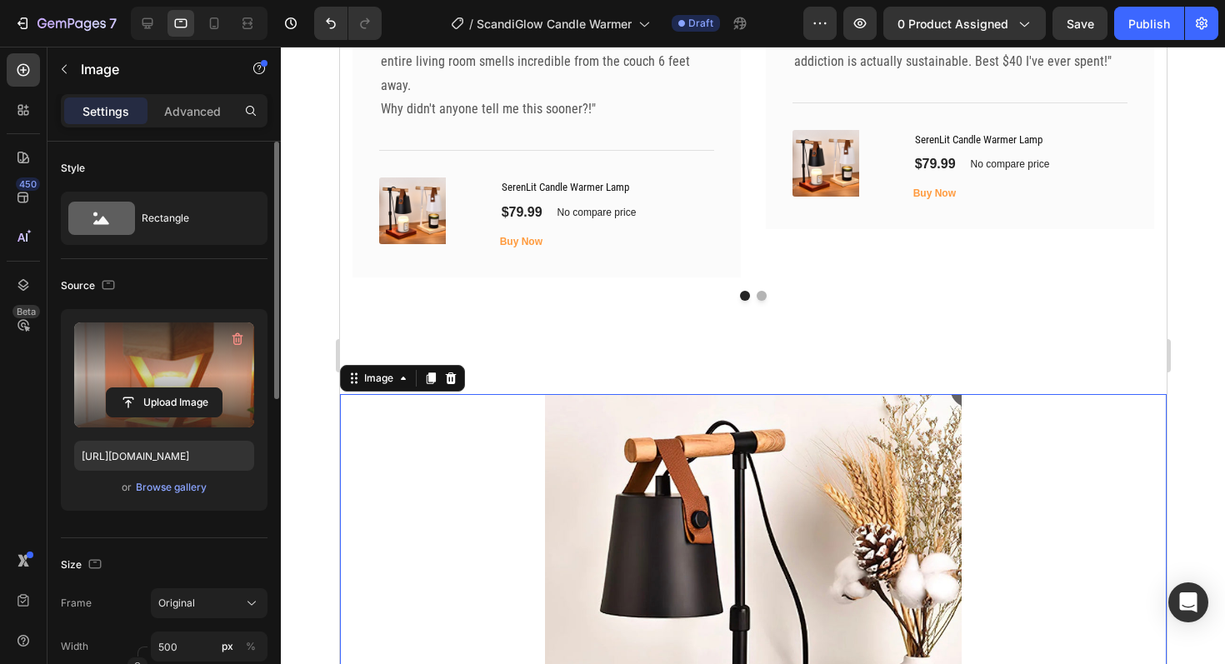
scroll to position [3861, 0]
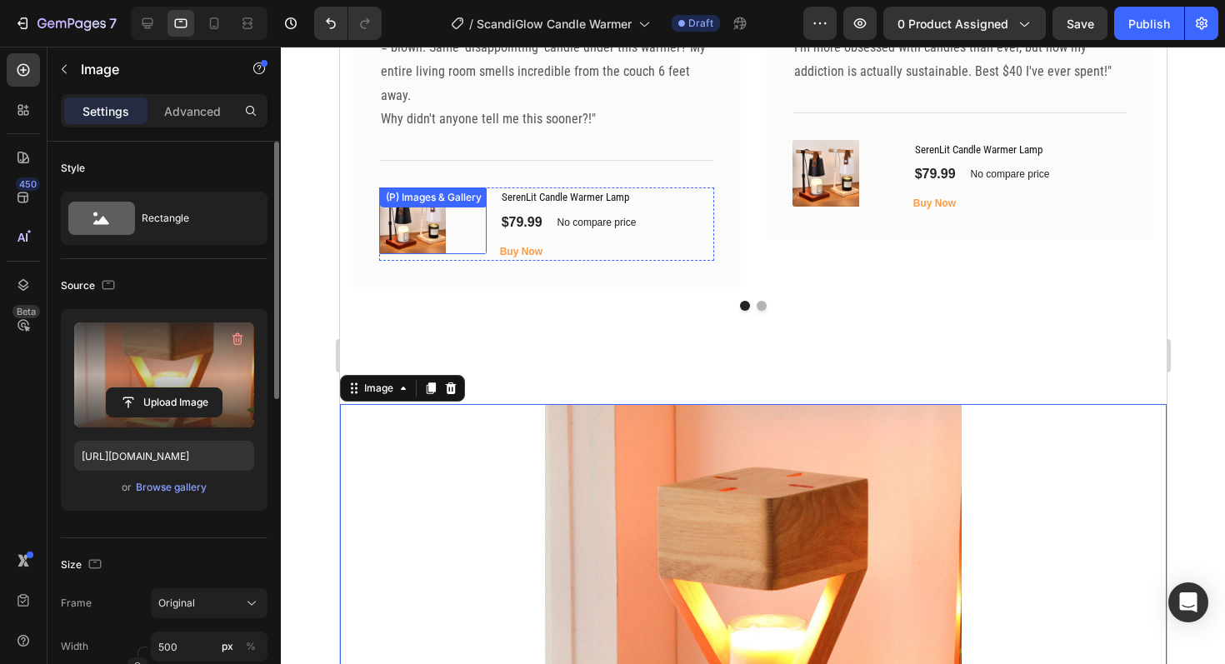
click at [393, 213] on div "(P) Images & Gallery" at bounding box center [432, 221] width 108 height 67
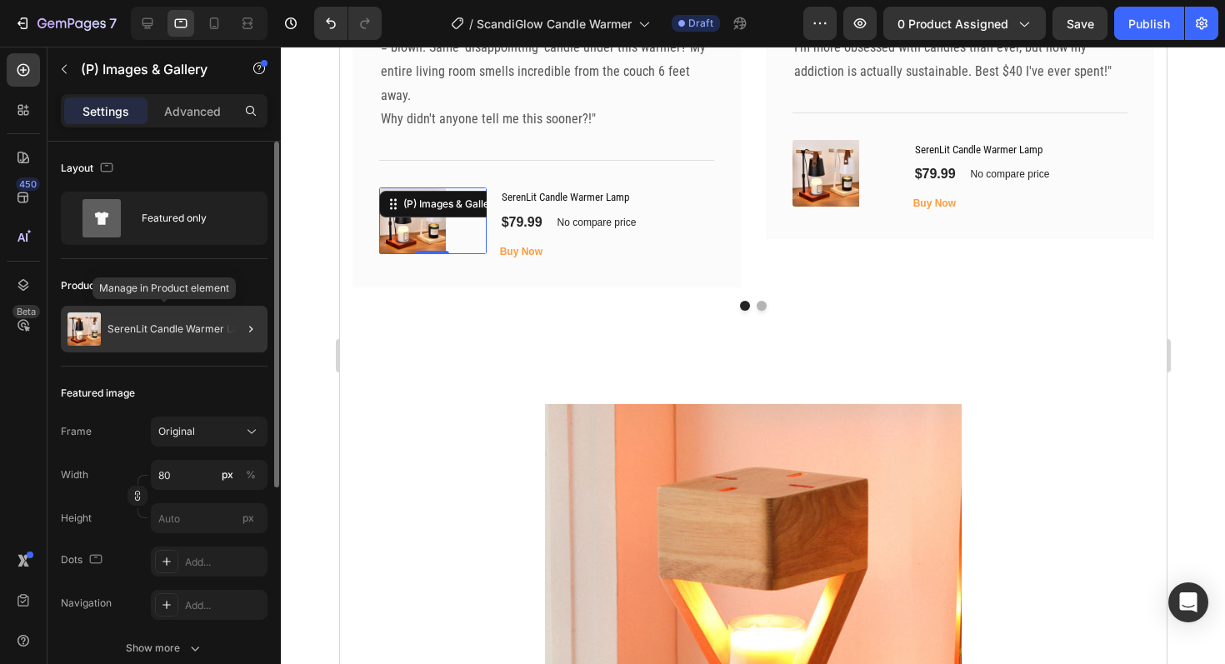
click at [140, 335] on div "SerenLit Candle Warmer Lamp" at bounding box center [164, 329] width 207 height 47
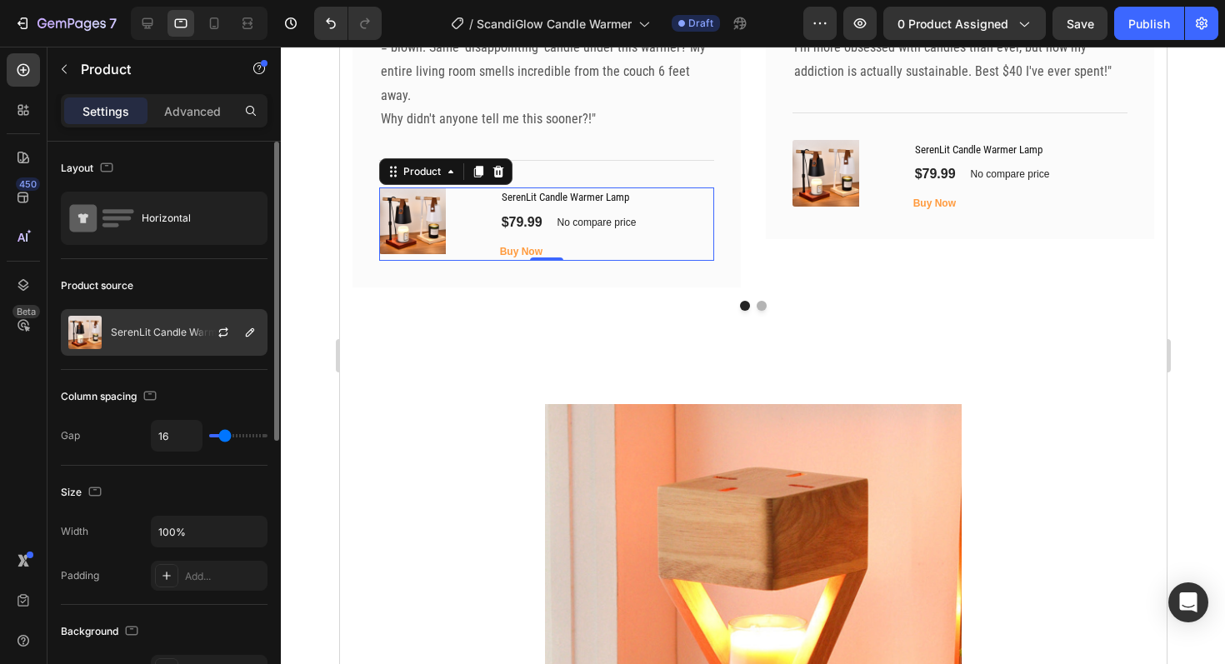
click at [175, 324] on div "SerenLit Candle Warmer Lamp" at bounding box center [164, 332] width 207 height 47
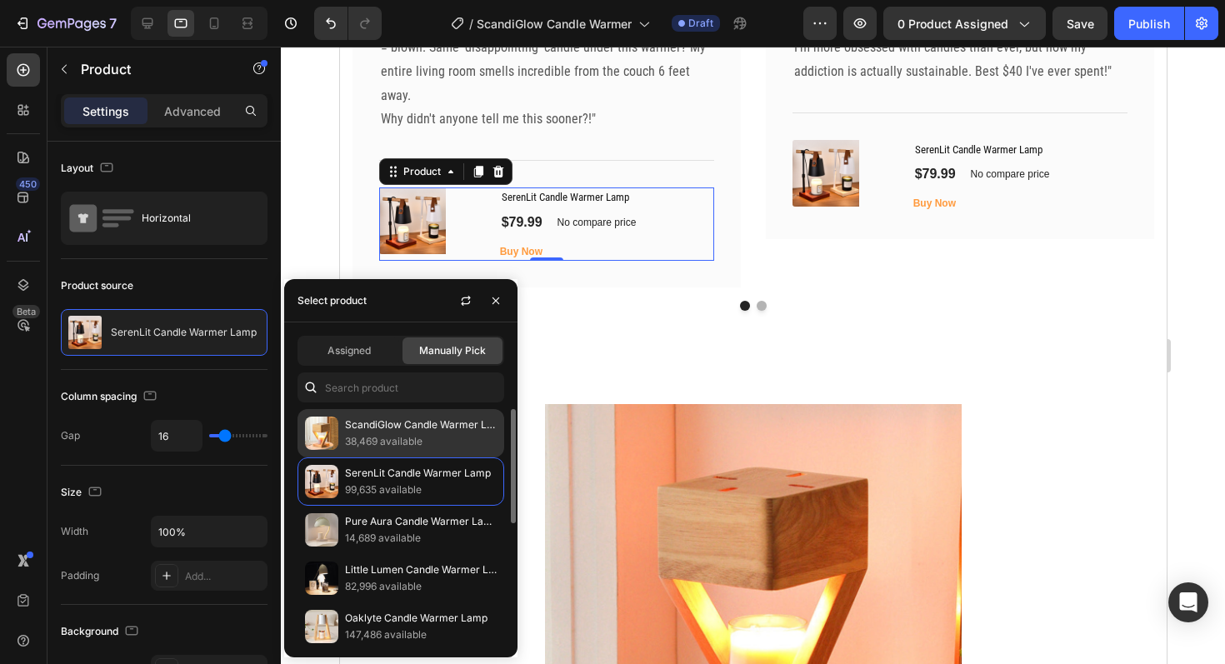
click at [365, 419] on p "ScandiGlow Candle Warmer Lamp" at bounding box center [421, 425] width 152 height 17
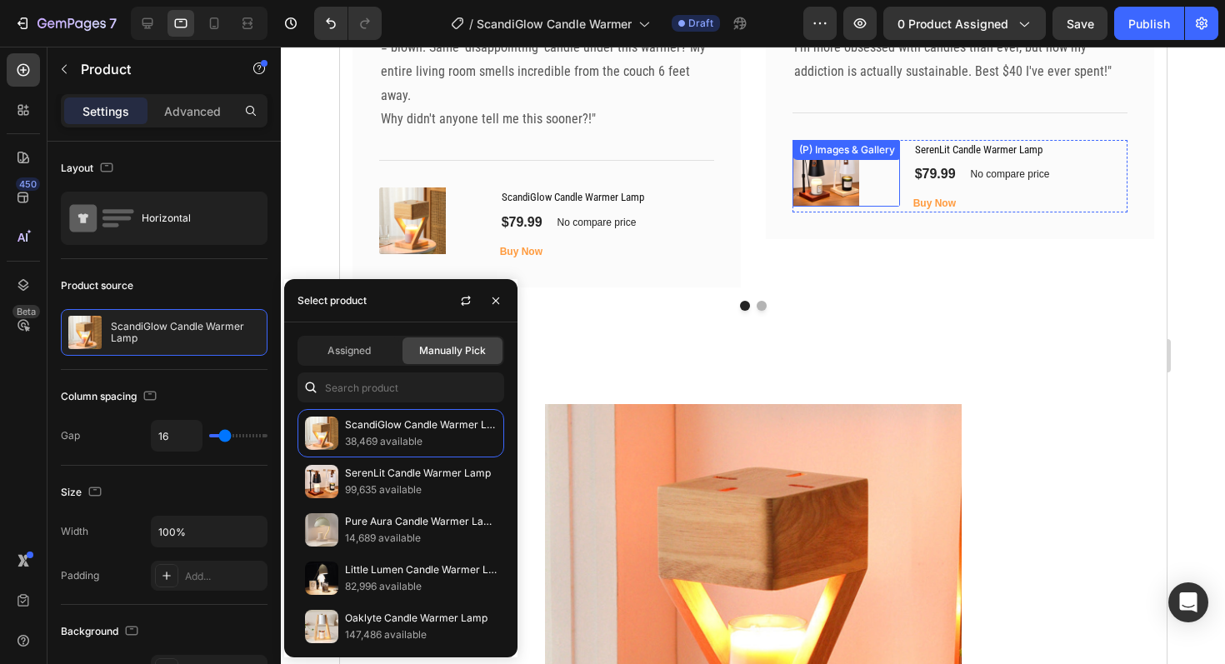
click at [815, 184] on img at bounding box center [825, 173] width 67 height 67
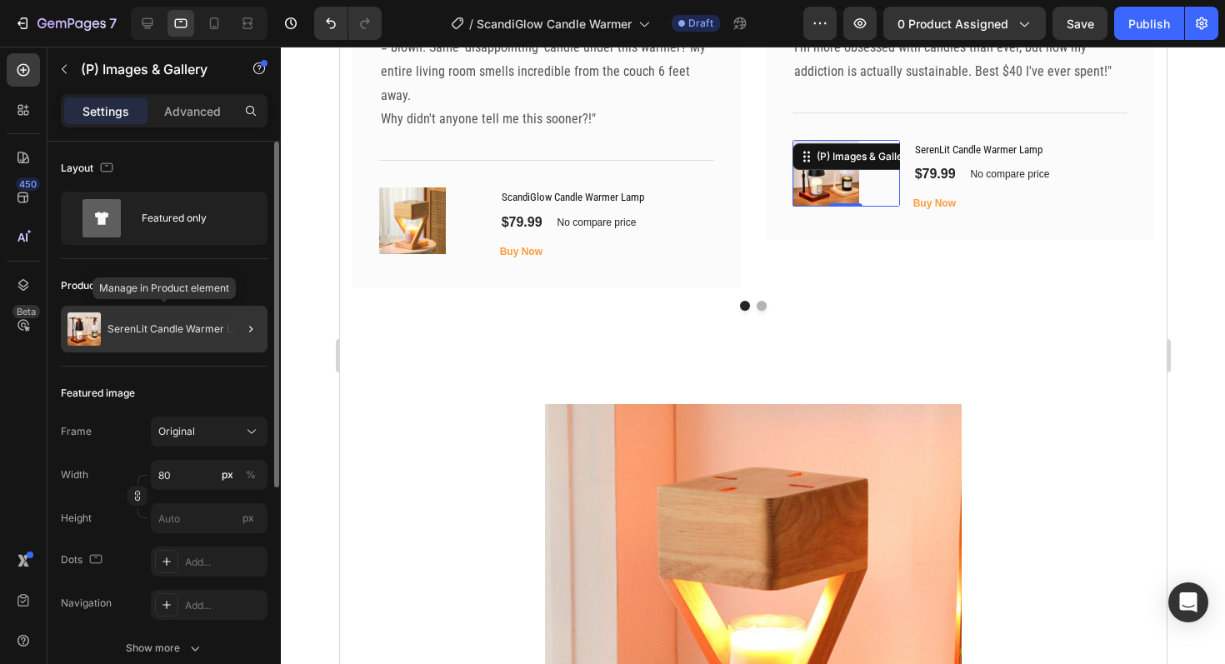
click at [176, 333] on p "SerenLit Candle Warmer Lamp" at bounding box center [181, 329] width 146 height 12
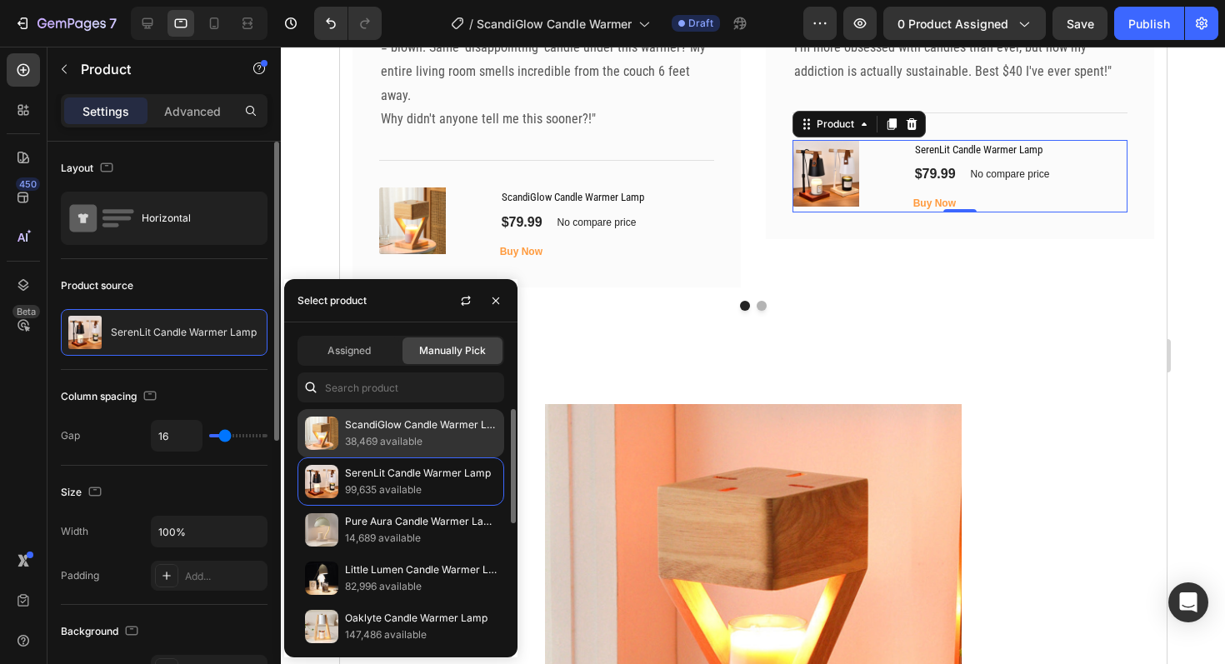
click at [391, 431] on p "ScandiGlow Candle Warmer Lamp" at bounding box center [421, 425] width 152 height 17
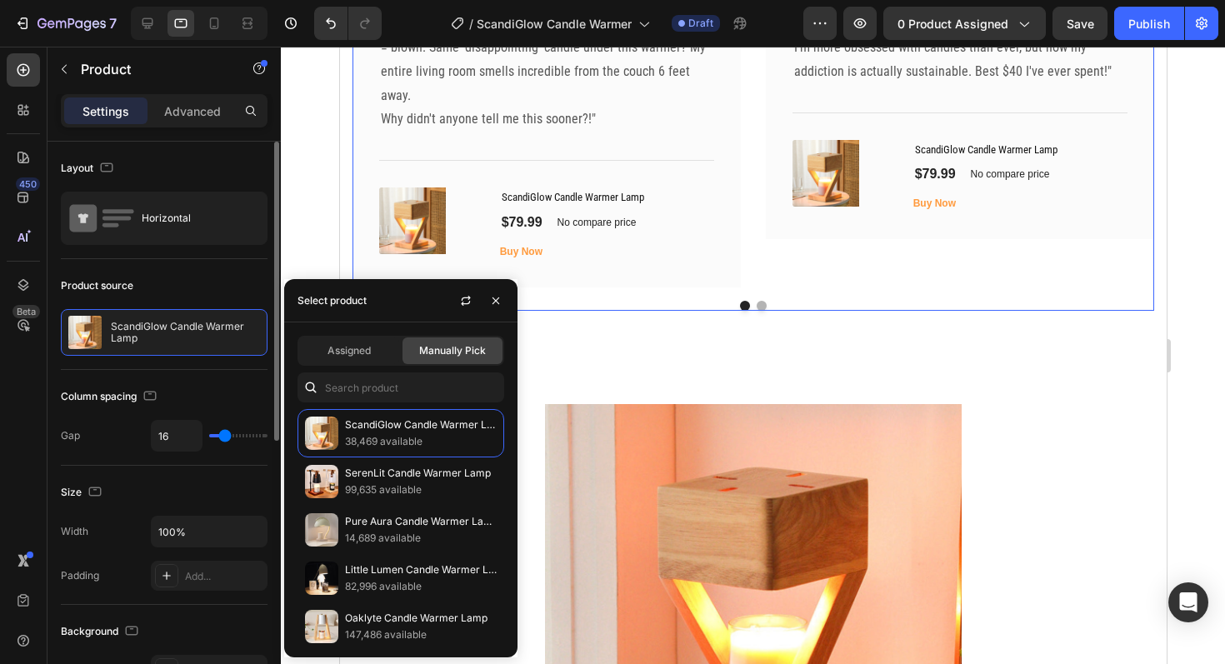
click at [761, 305] on button "Dot" at bounding box center [761, 306] width 10 height 10
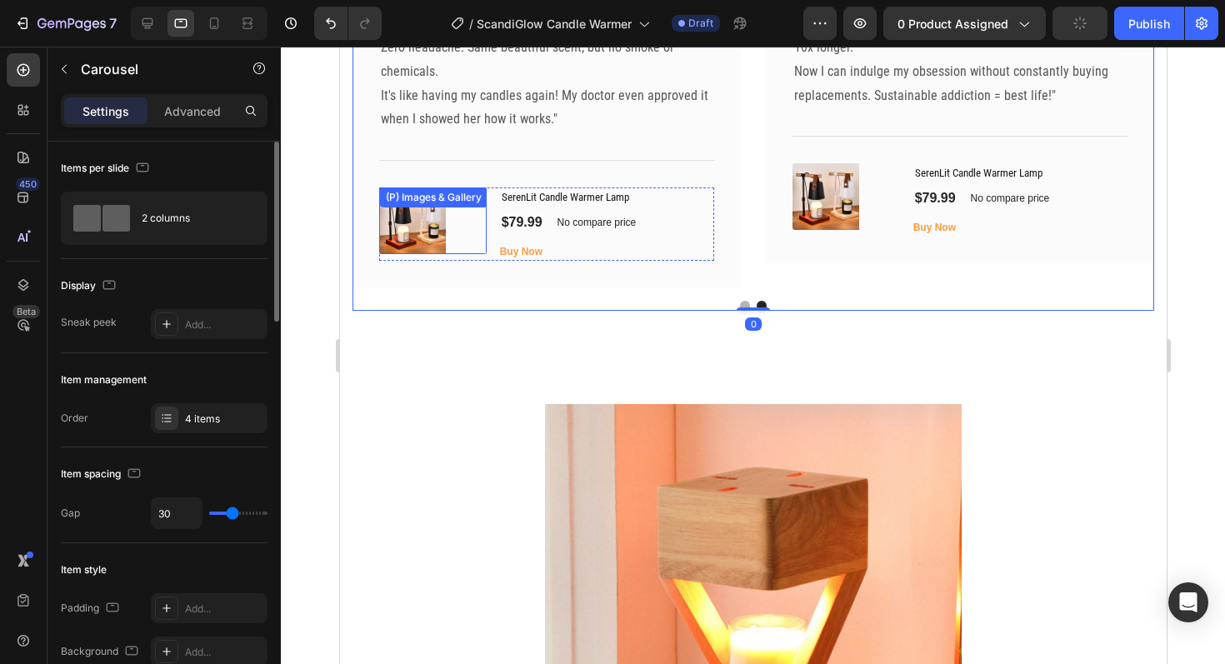
click at [413, 188] on div "(P) Images & Gallery" at bounding box center [432, 221] width 108 height 67
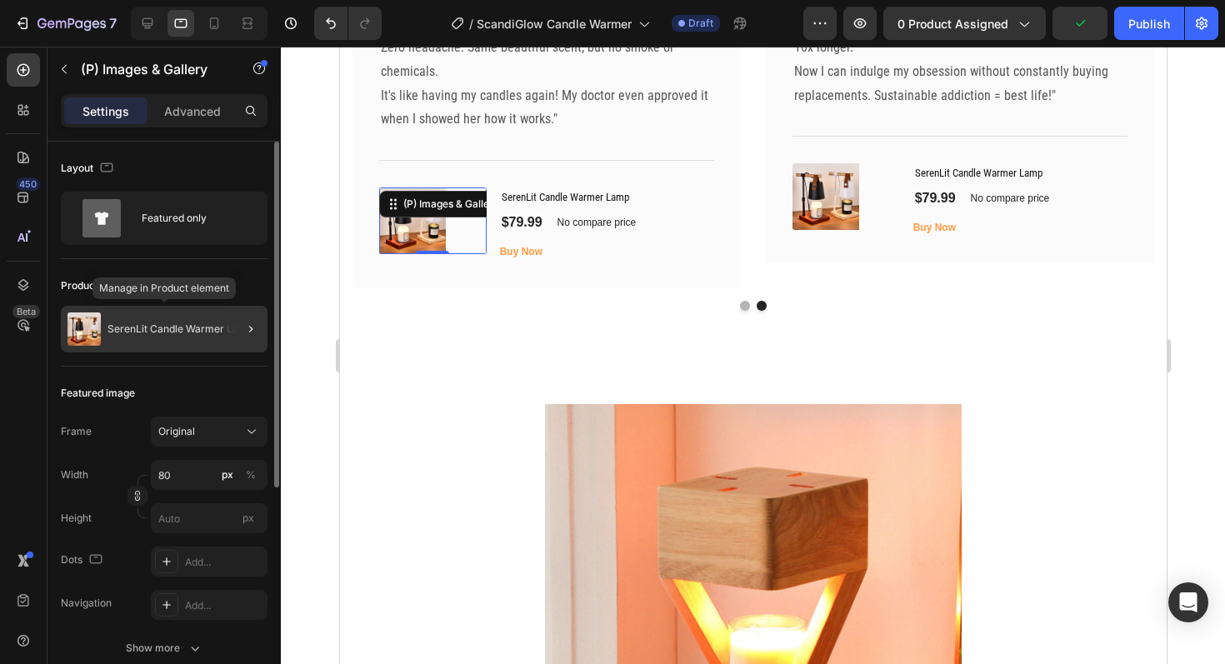
click at [147, 317] on div "SerenLit Candle Warmer Lamp" at bounding box center [164, 329] width 207 height 47
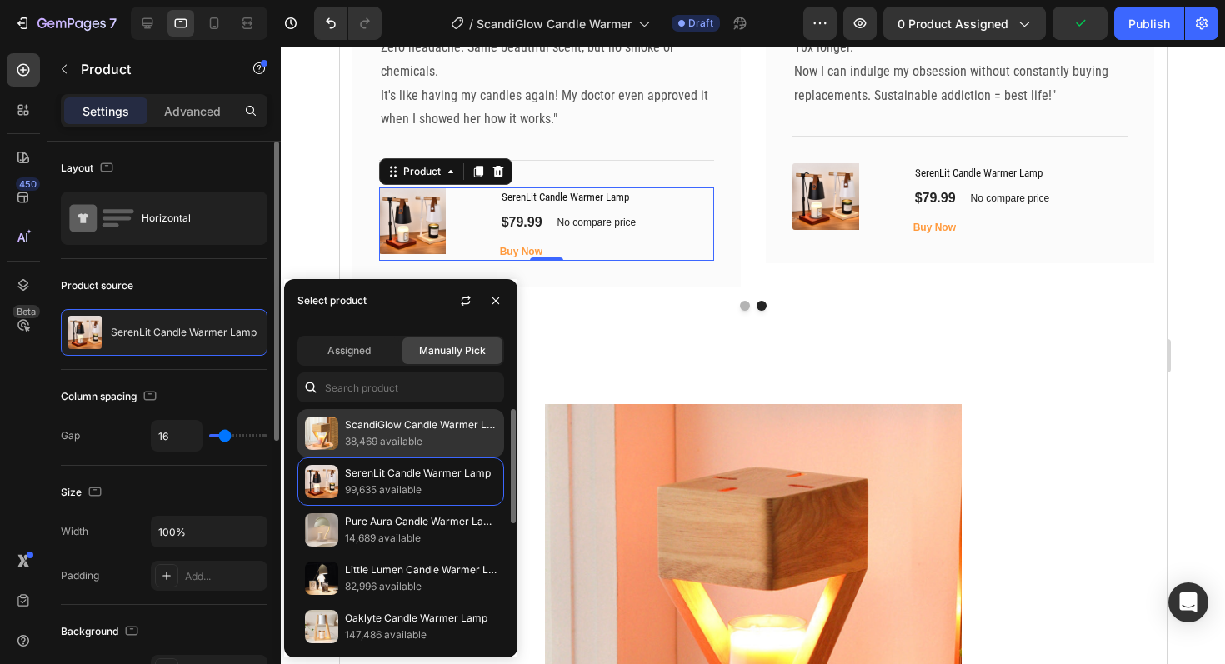
click at [398, 437] on p "38,469 available" at bounding box center [421, 441] width 152 height 17
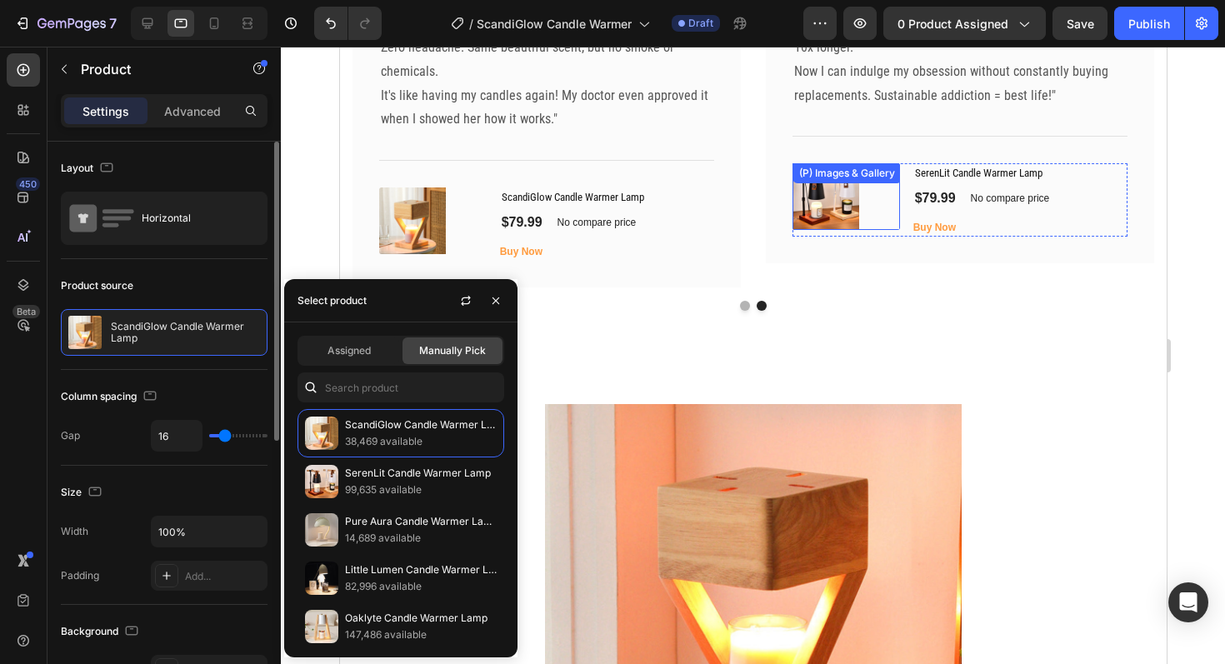
click at [818, 208] on img at bounding box center [825, 196] width 67 height 67
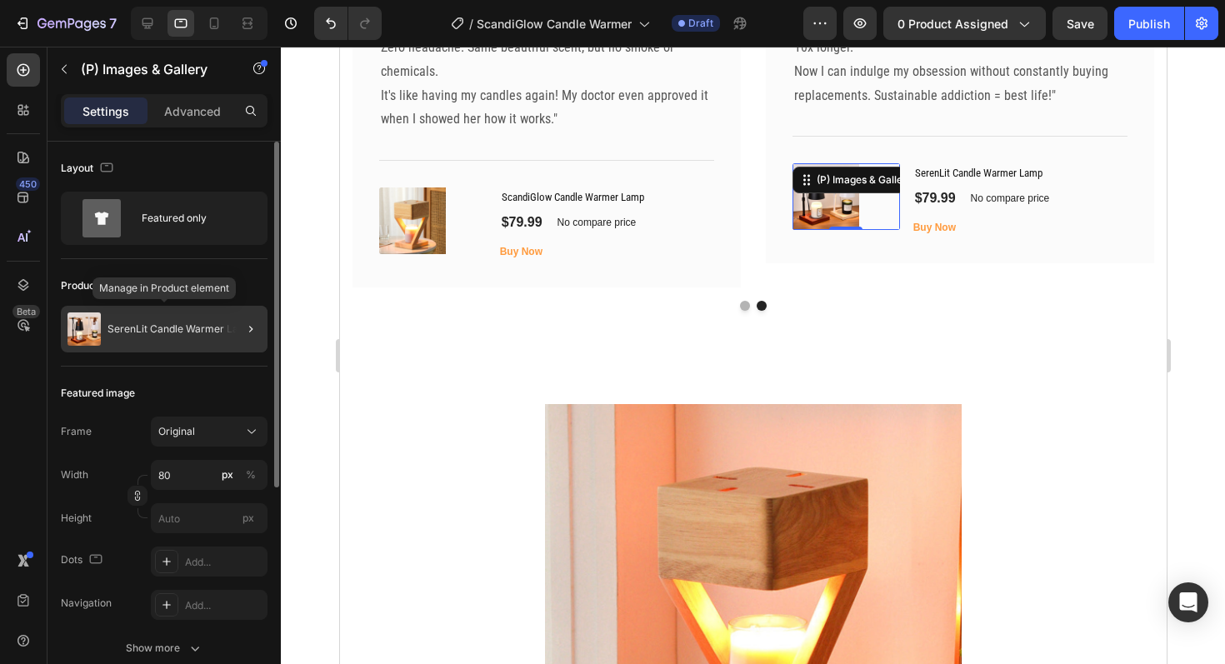
click at [160, 332] on p "SerenLit Candle Warmer Lamp" at bounding box center [181, 329] width 146 height 12
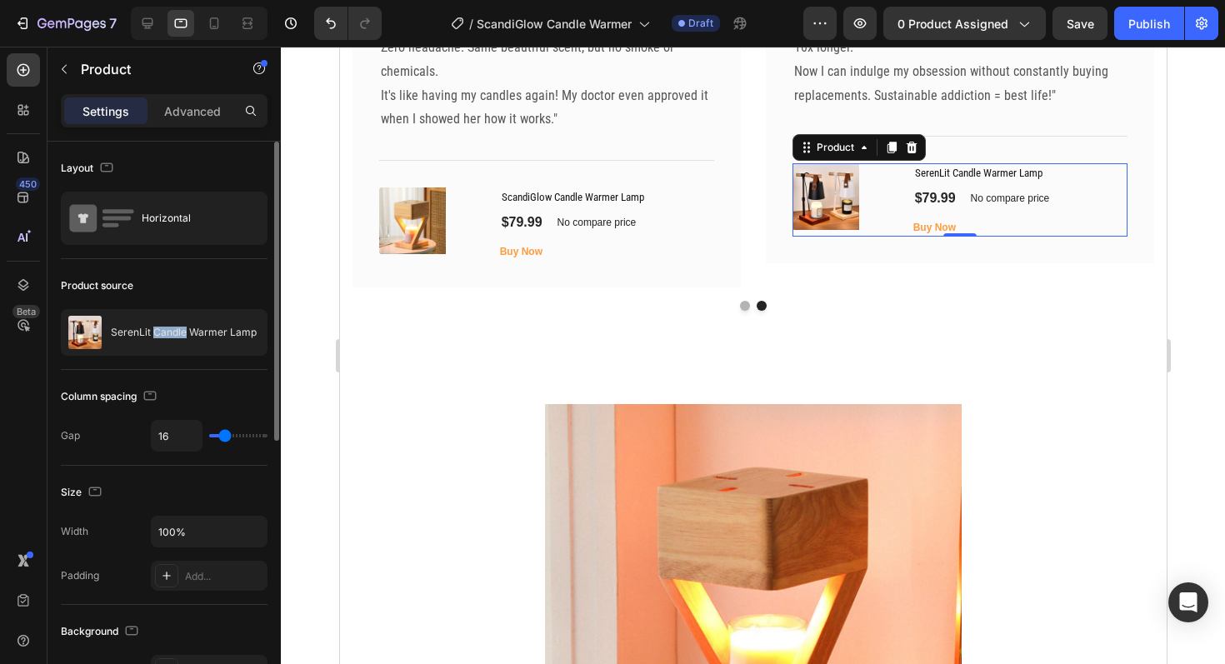
click at [160, 332] on p "SerenLit Candle Warmer Lamp" at bounding box center [184, 333] width 146 height 12
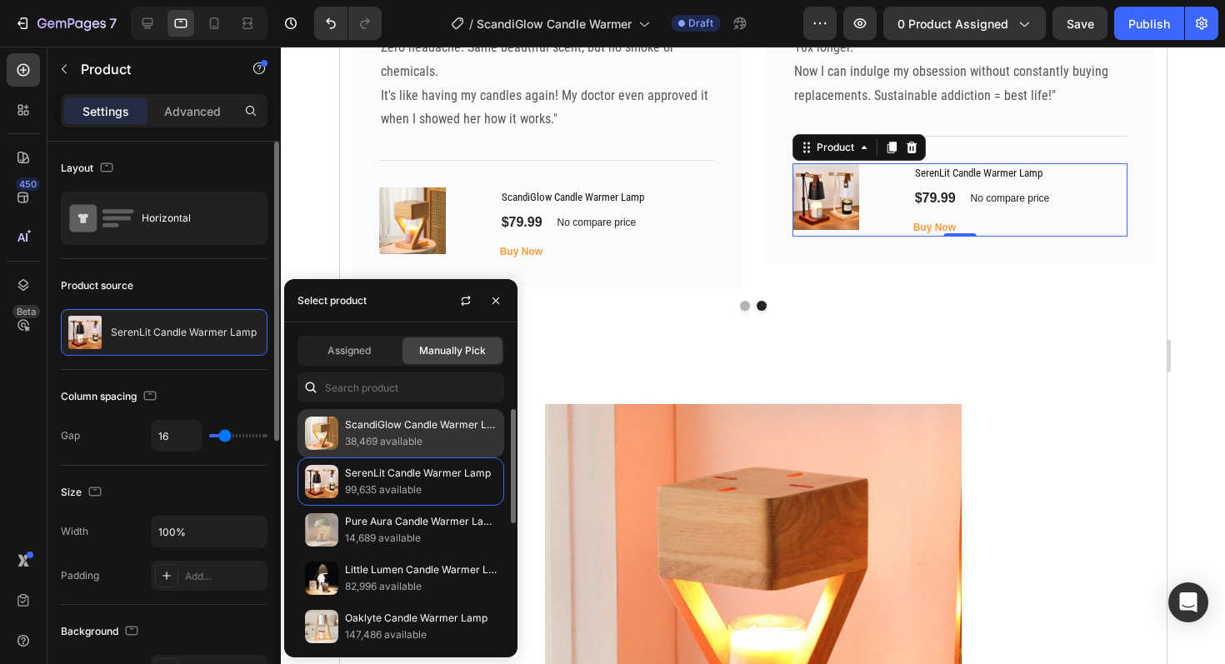
click at [436, 438] on p "38,469 available" at bounding box center [421, 441] width 152 height 17
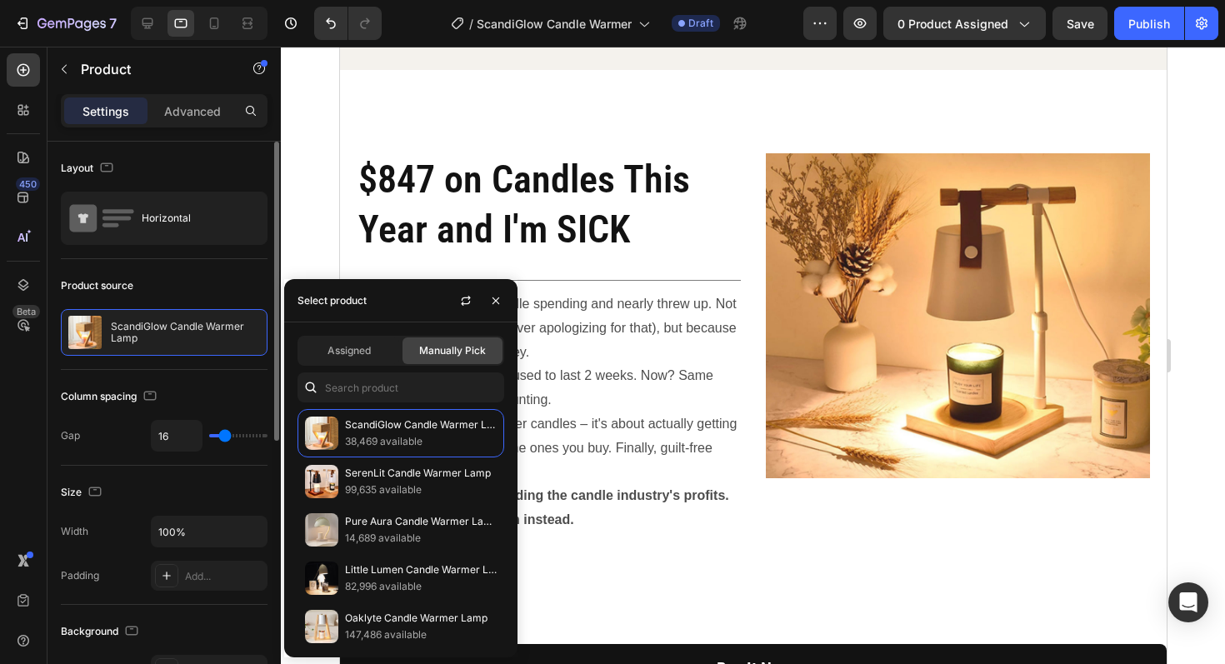
scroll to position [2664, 0]
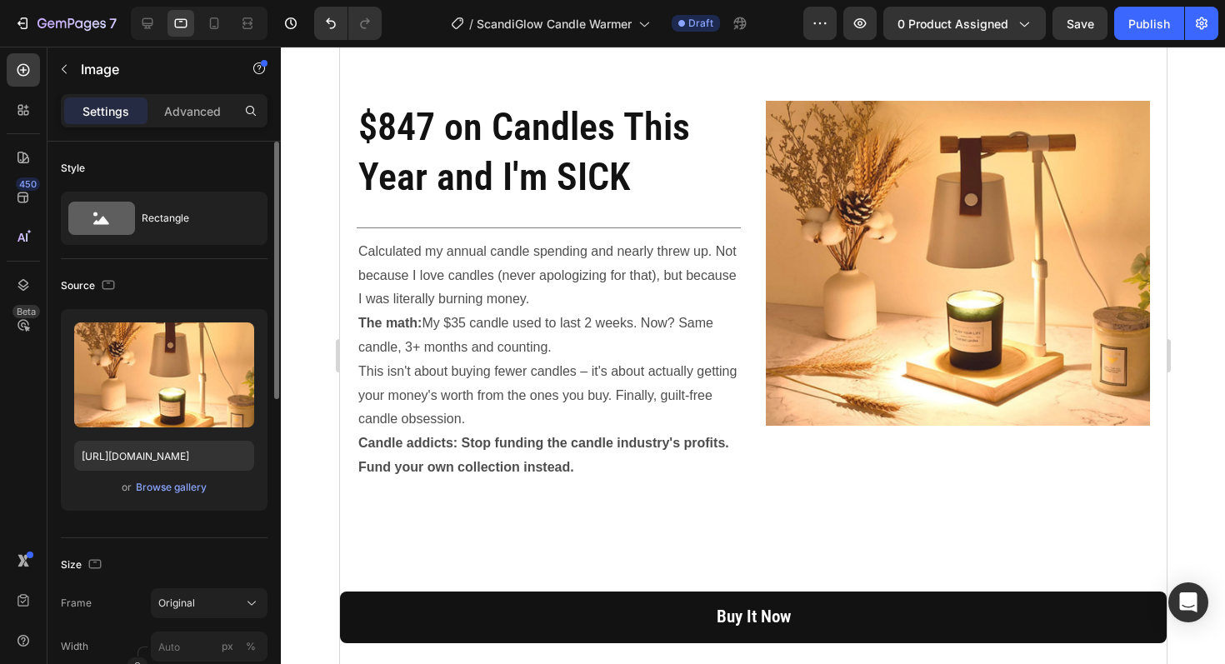
click at [1004, 347] on img at bounding box center [957, 263] width 384 height 325
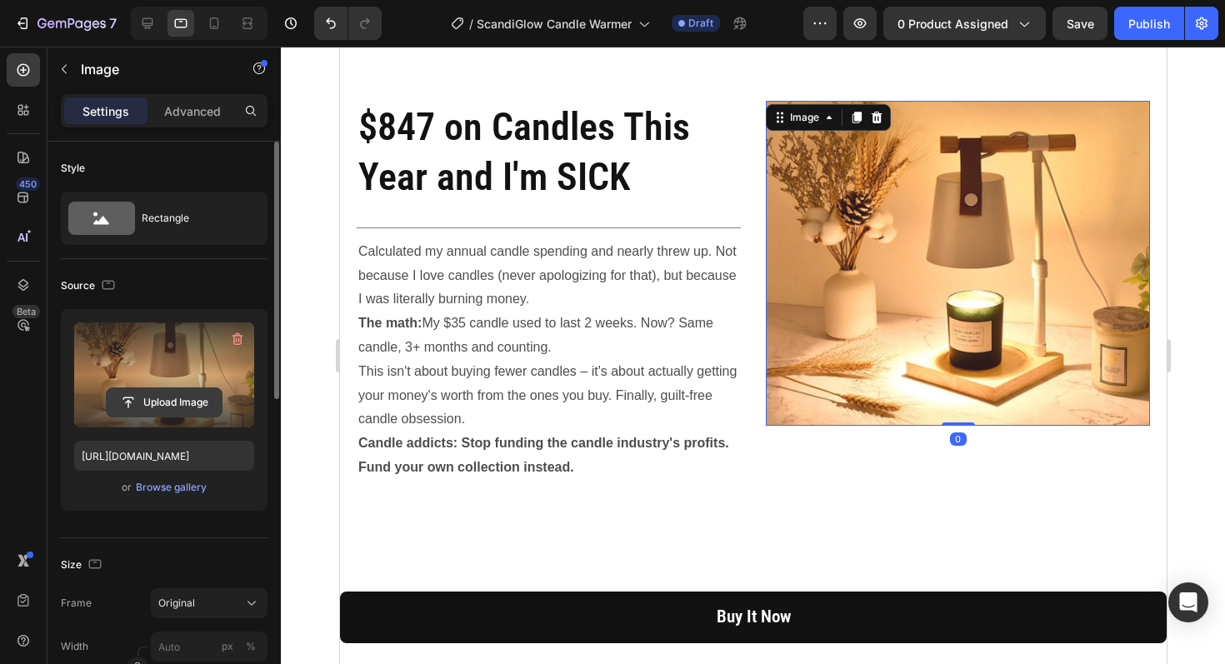
click at [193, 406] on input "file" at bounding box center [164, 402] width 115 height 28
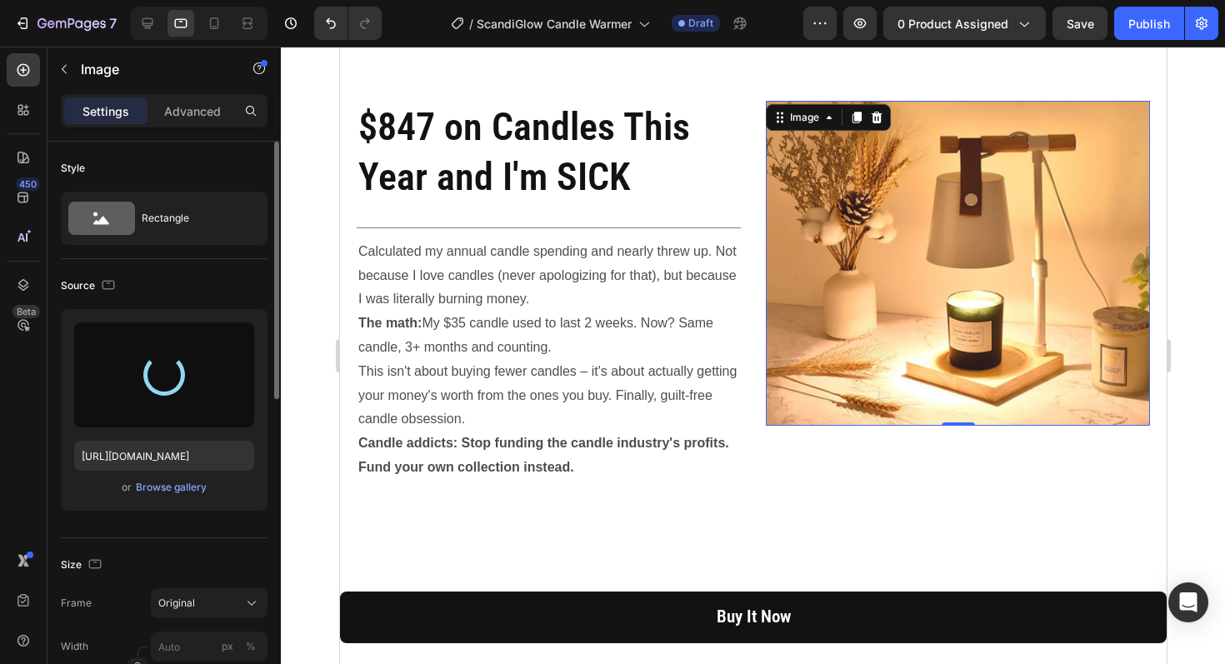
type input "[URL][DOMAIN_NAME]"
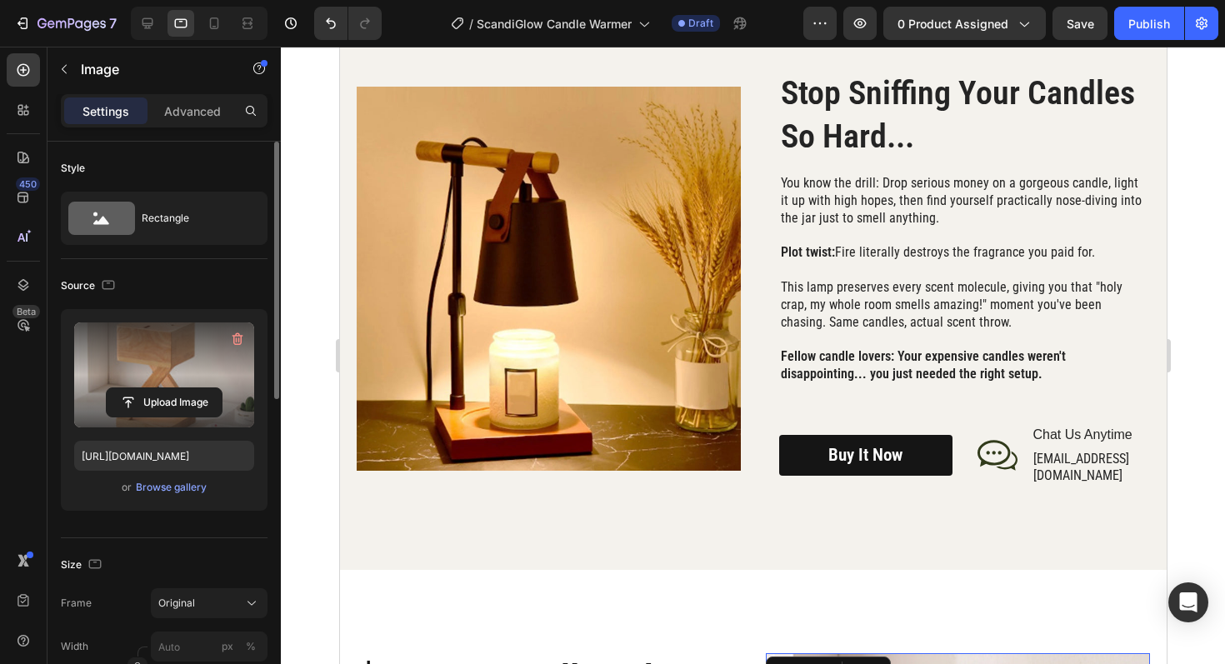
scroll to position [2109, 0]
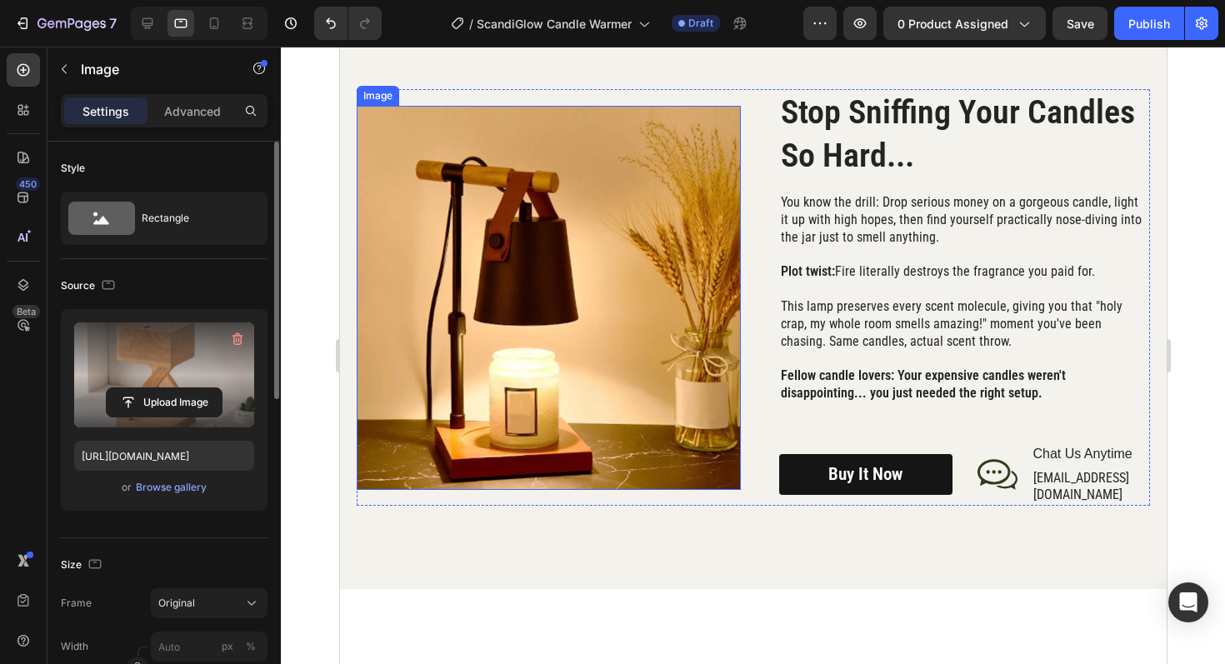
click at [605, 219] on img at bounding box center [548, 298] width 384 height 384
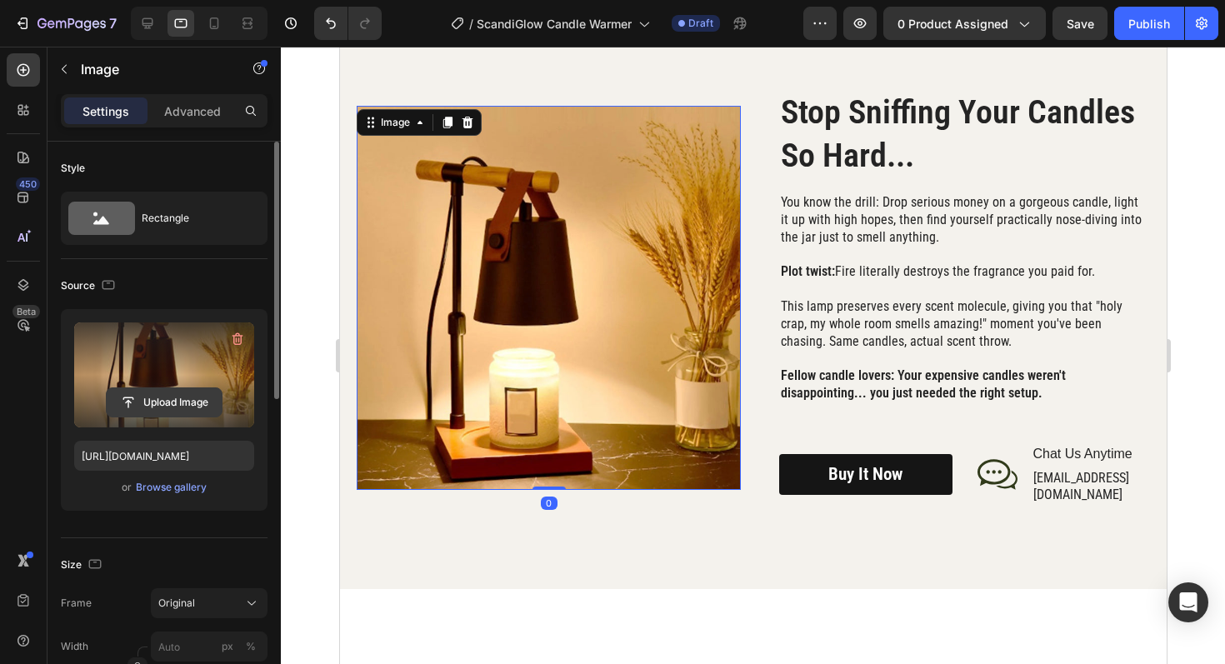
click at [165, 411] on input "file" at bounding box center [164, 402] width 115 height 28
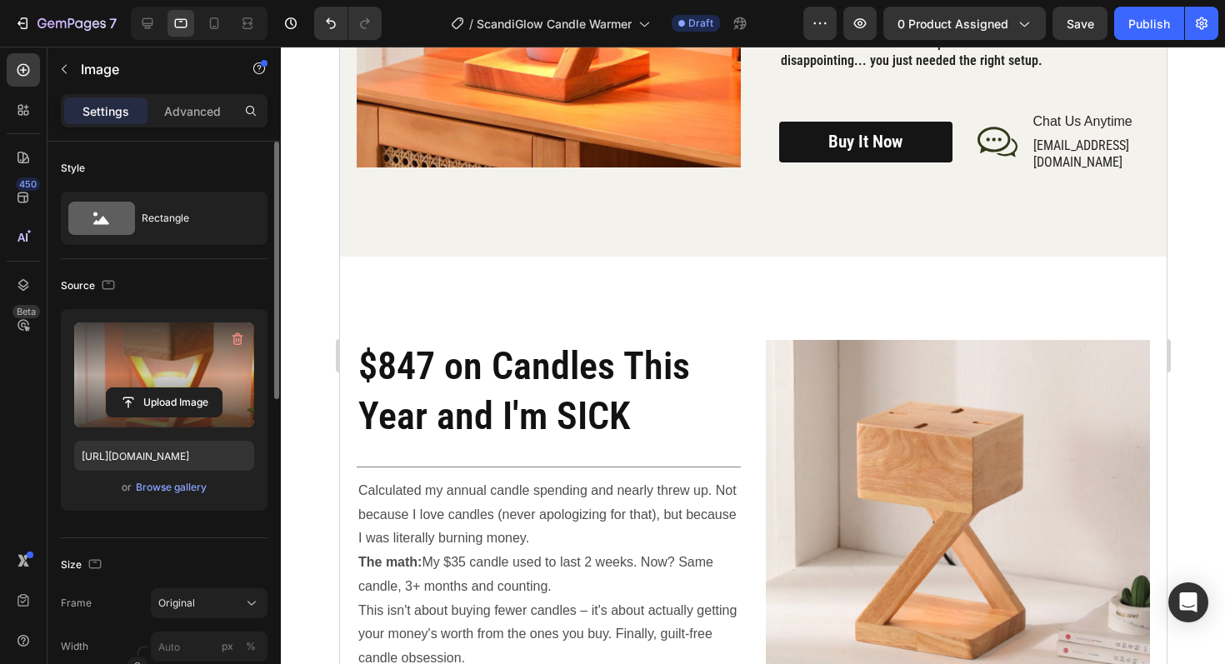
scroll to position [2381, 0]
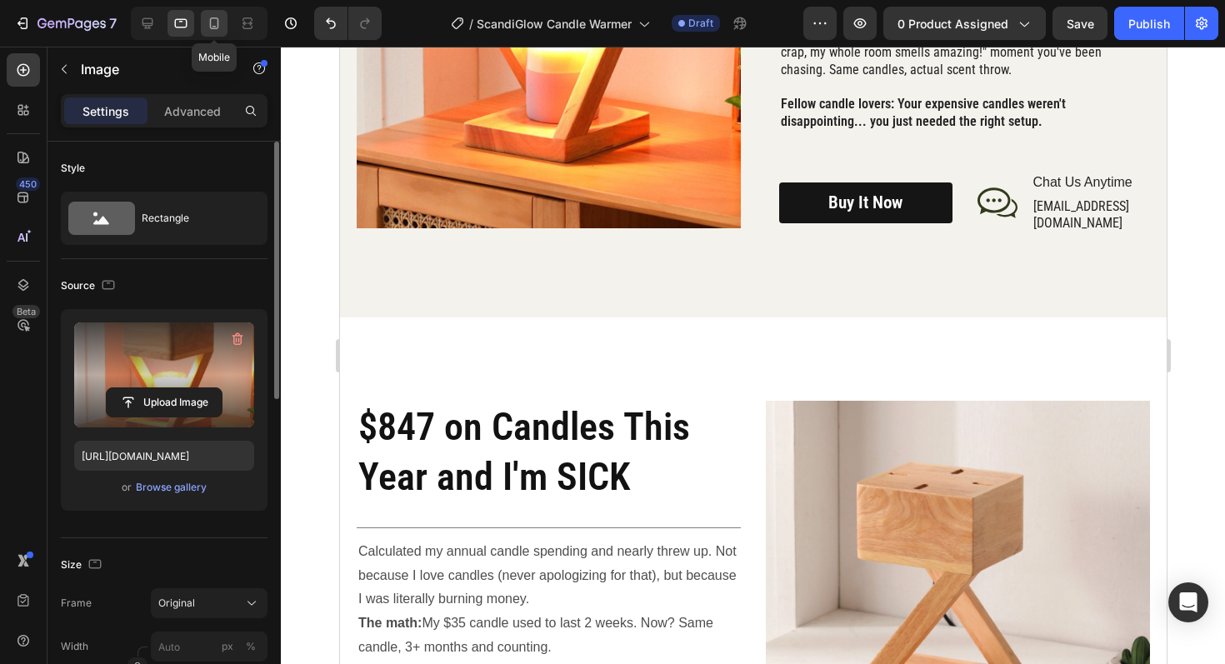
click at [216, 26] on icon at bounding box center [214, 23] width 17 height 17
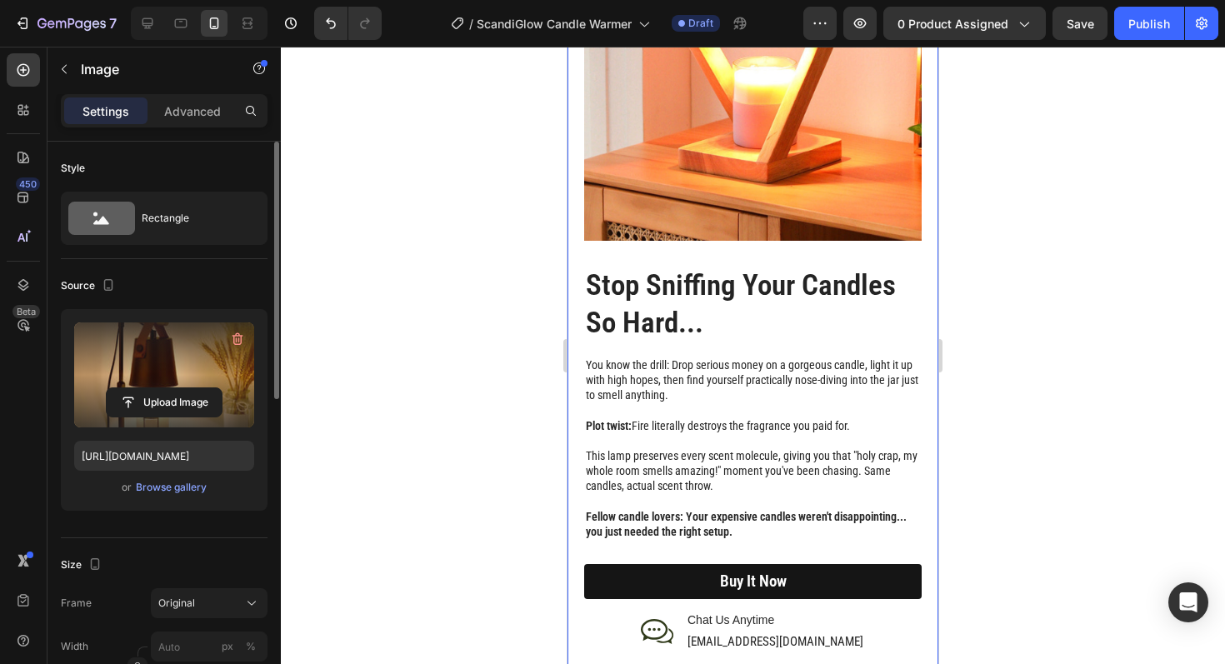
scroll to position [1868, 0]
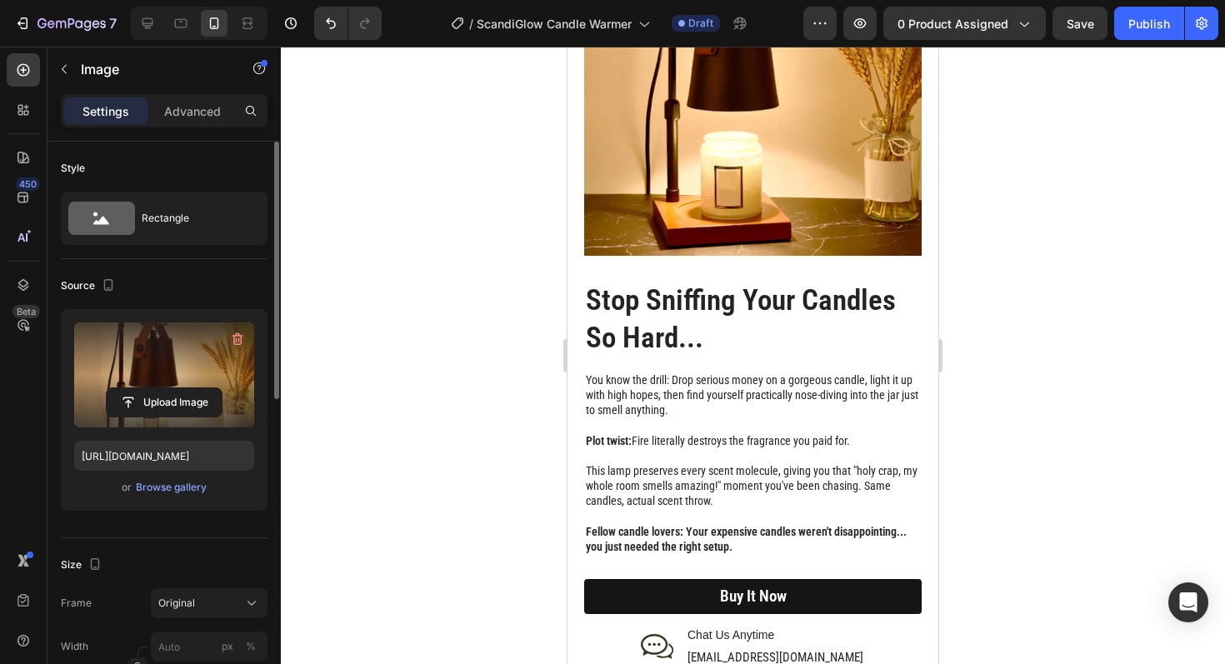
click at [784, 217] on img at bounding box center [753, 87] width 338 height 338
click at [174, 402] on input "file" at bounding box center [164, 402] width 115 height 28
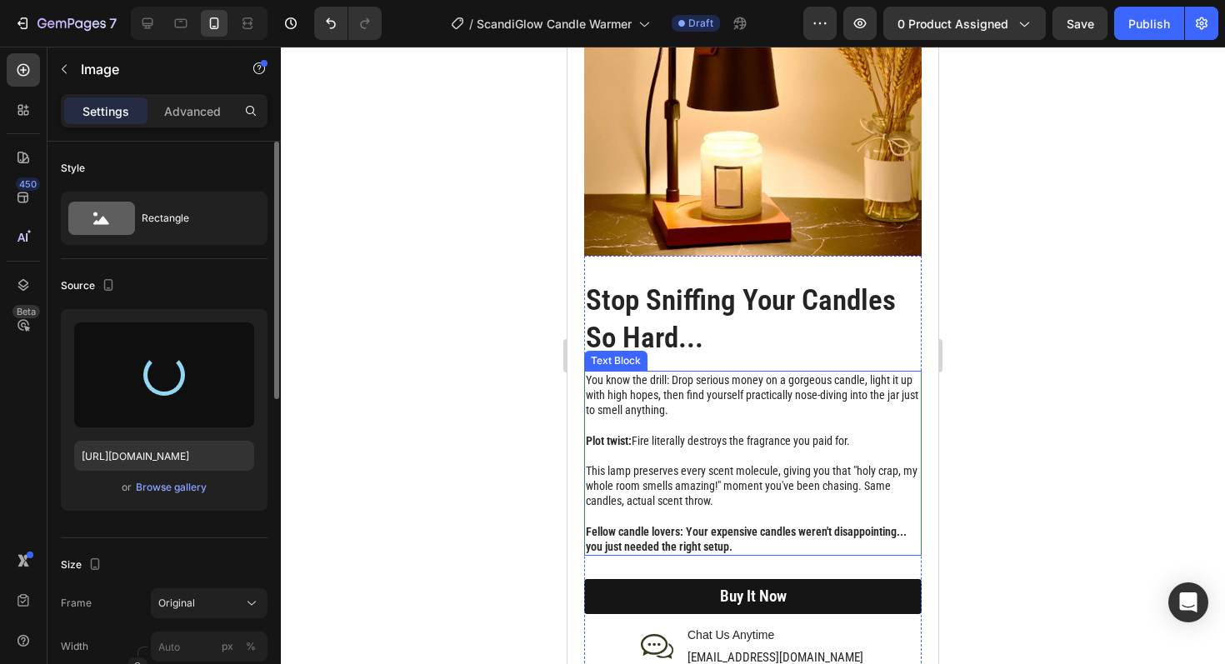
type input "[URL][DOMAIN_NAME]"
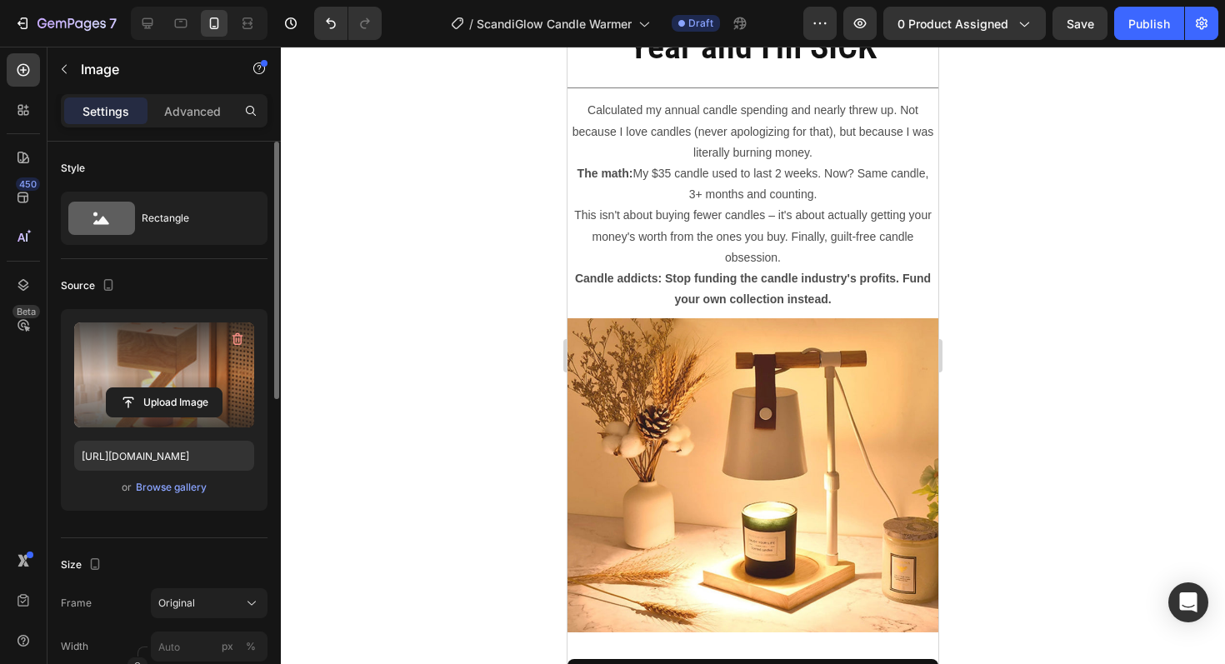
scroll to position [2656, 0]
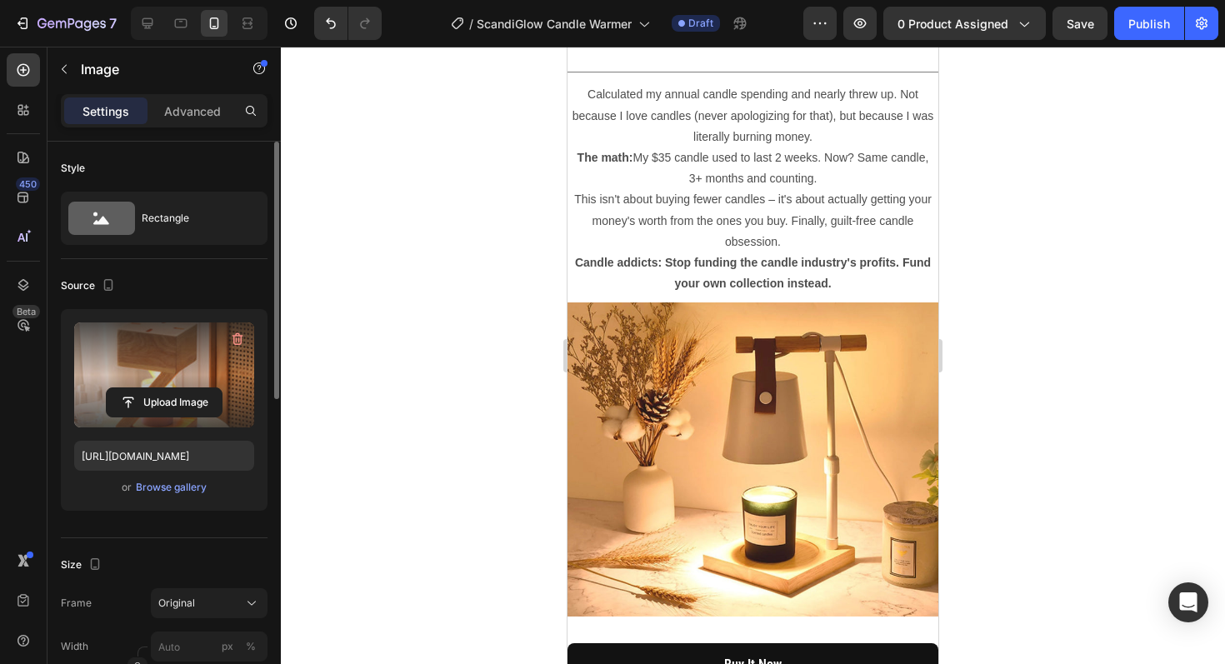
click at [802, 441] on img at bounding box center [753, 460] width 371 height 314
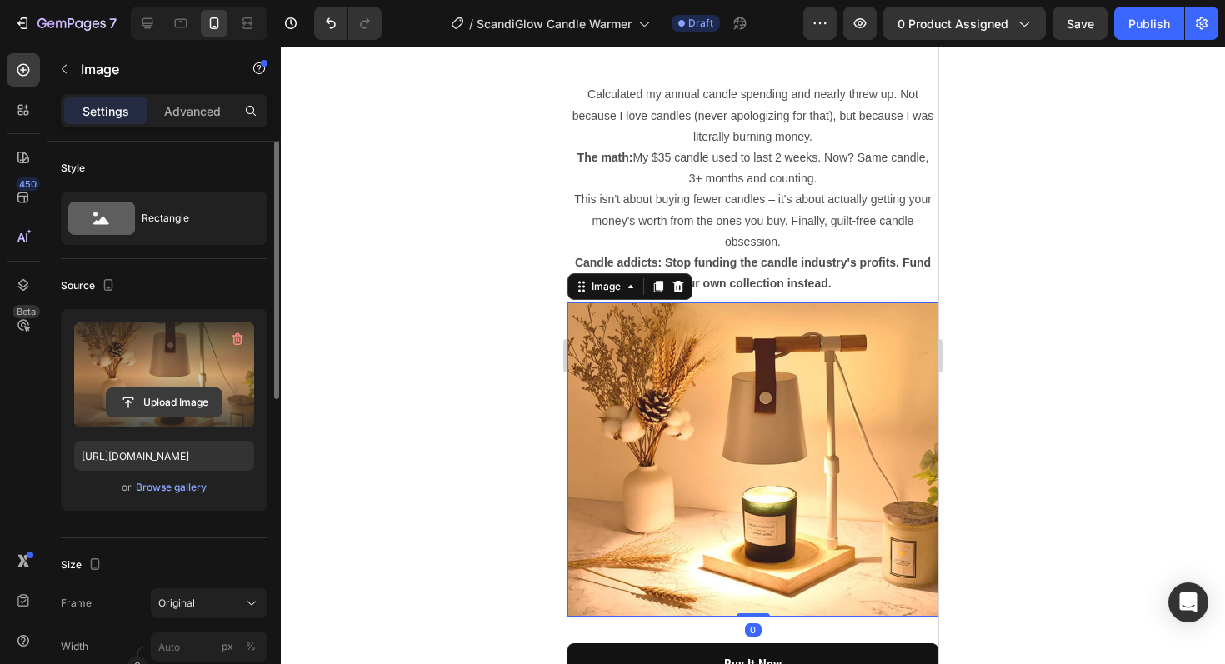
click at [209, 408] on input "file" at bounding box center [164, 402] width 115 height 28
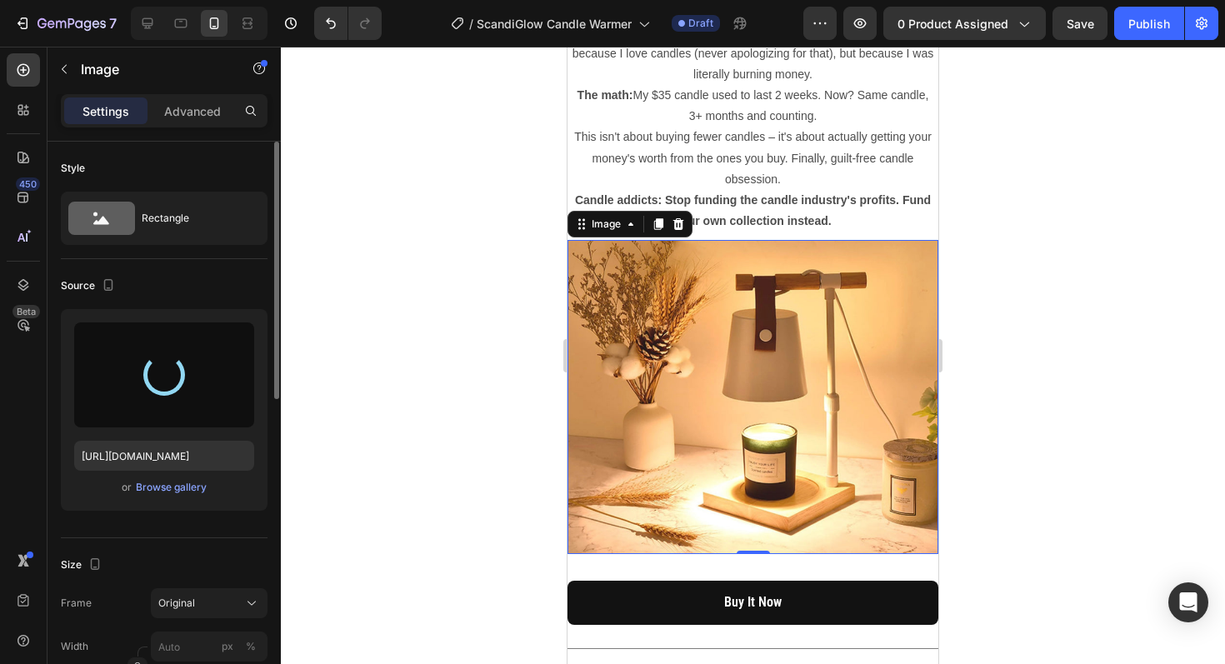
type input "[URL][DOMAIN_NAME]"
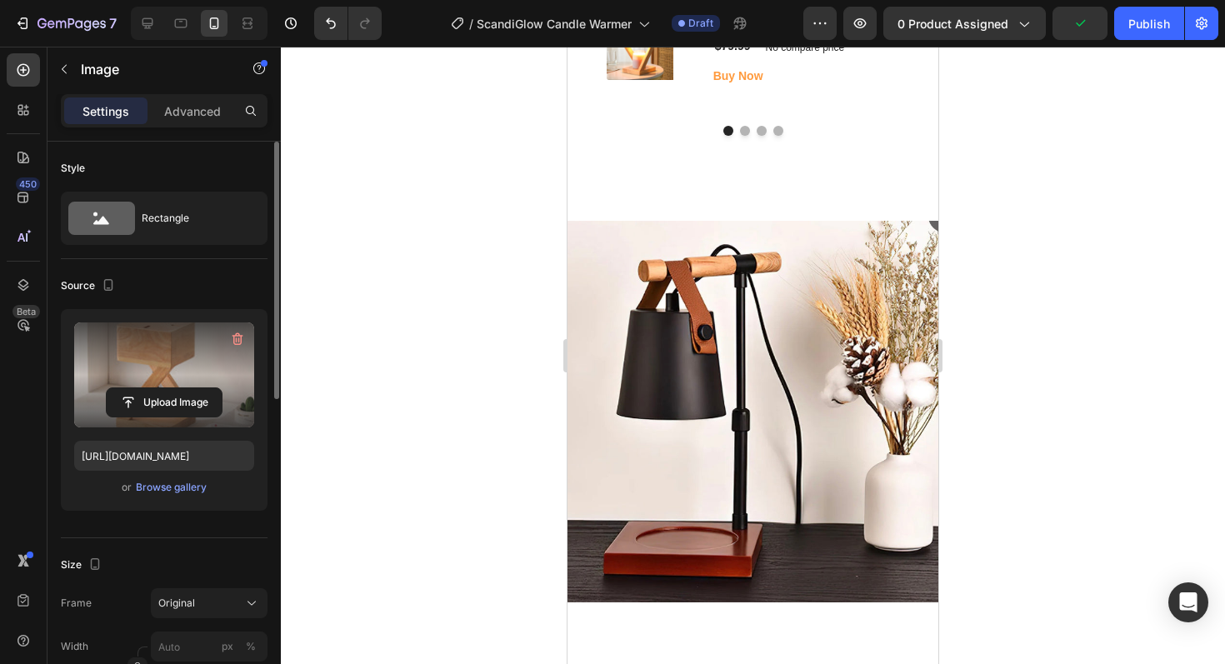
scroll to position [3943, 0]
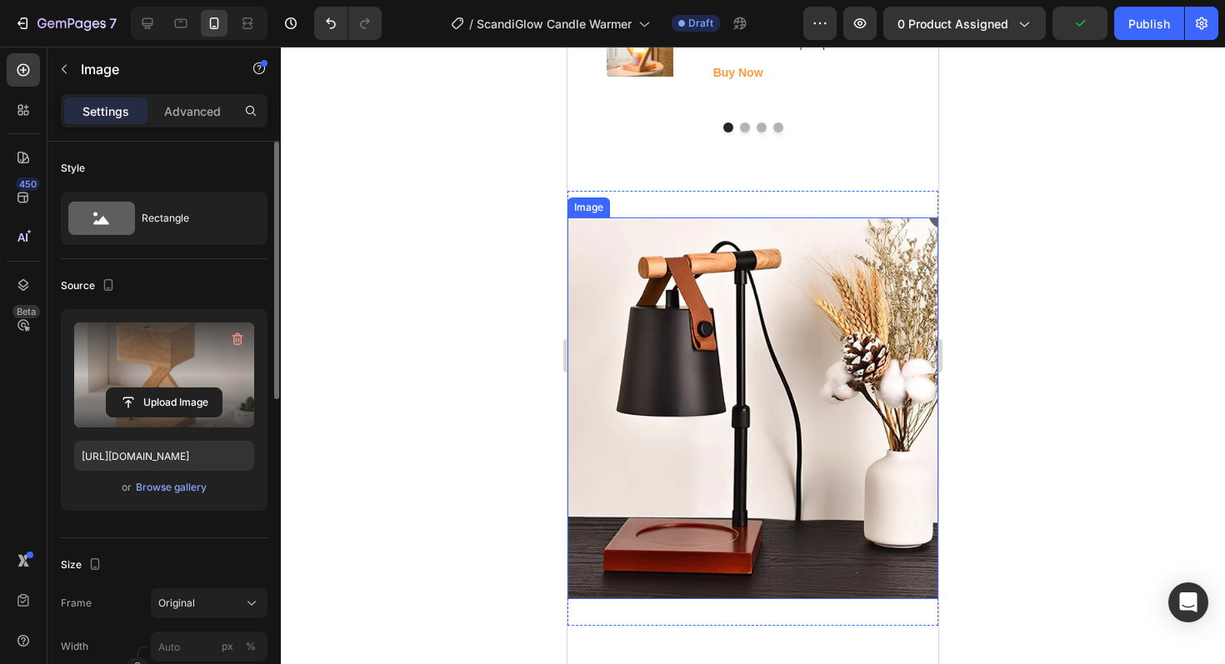
click at [748, 486] on img at bounding box center [753, 409] width 371 height 382
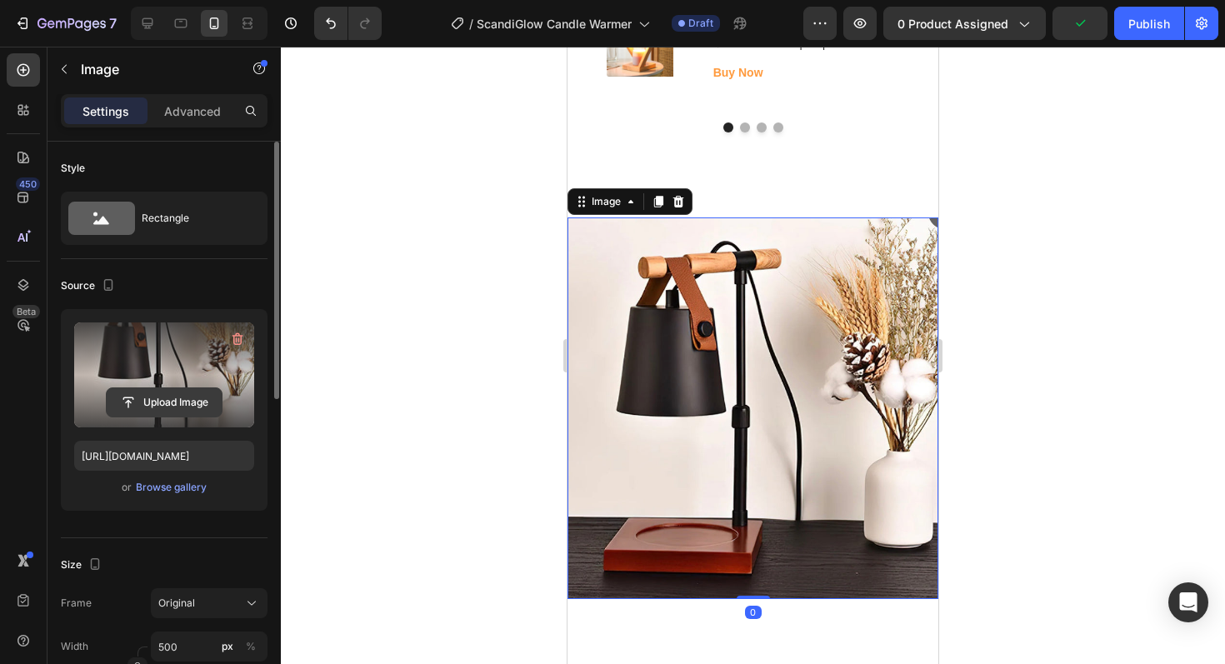
click at [180, 408] on input "file" at bounding box center [164, 402] width 115 height 28
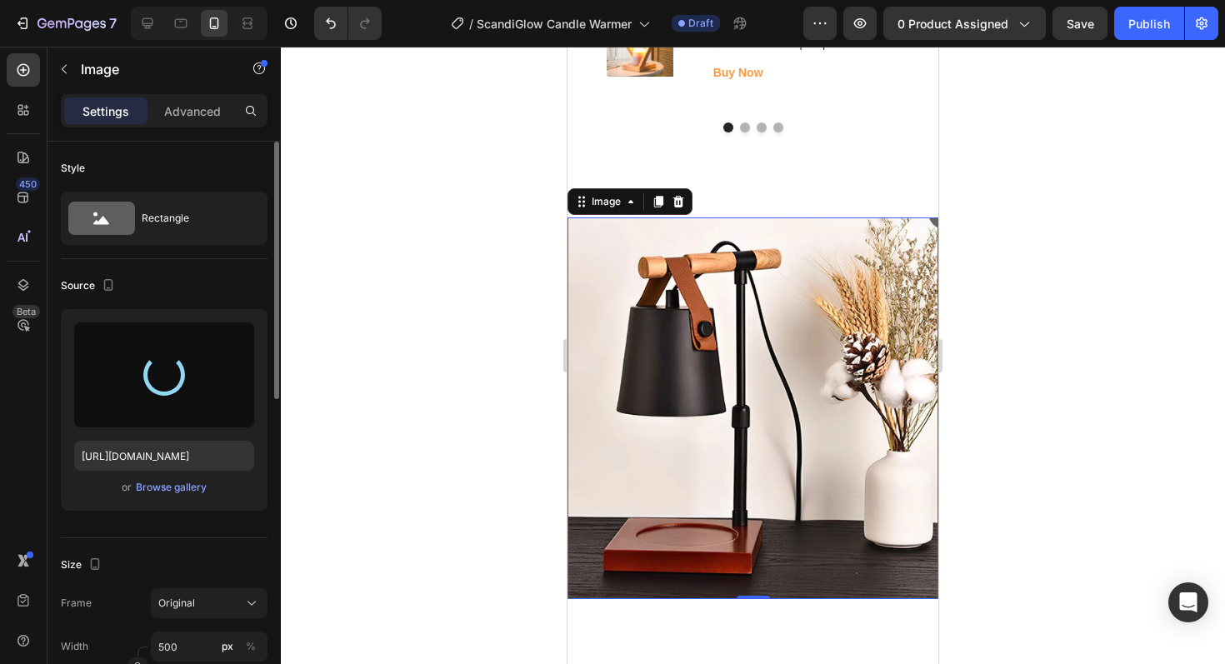
type input "[URL][DOMAIN_NAME]"
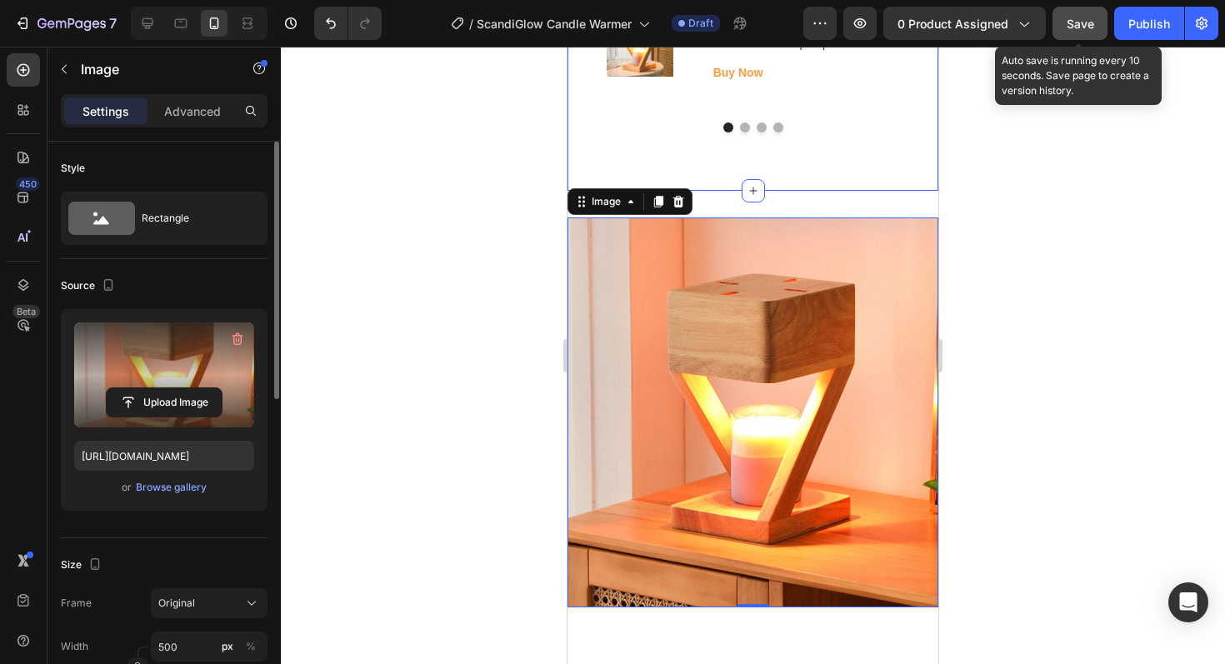
click at [1078, 33] on button "Save" at bounding box center [1080, 23] width 55 height 33
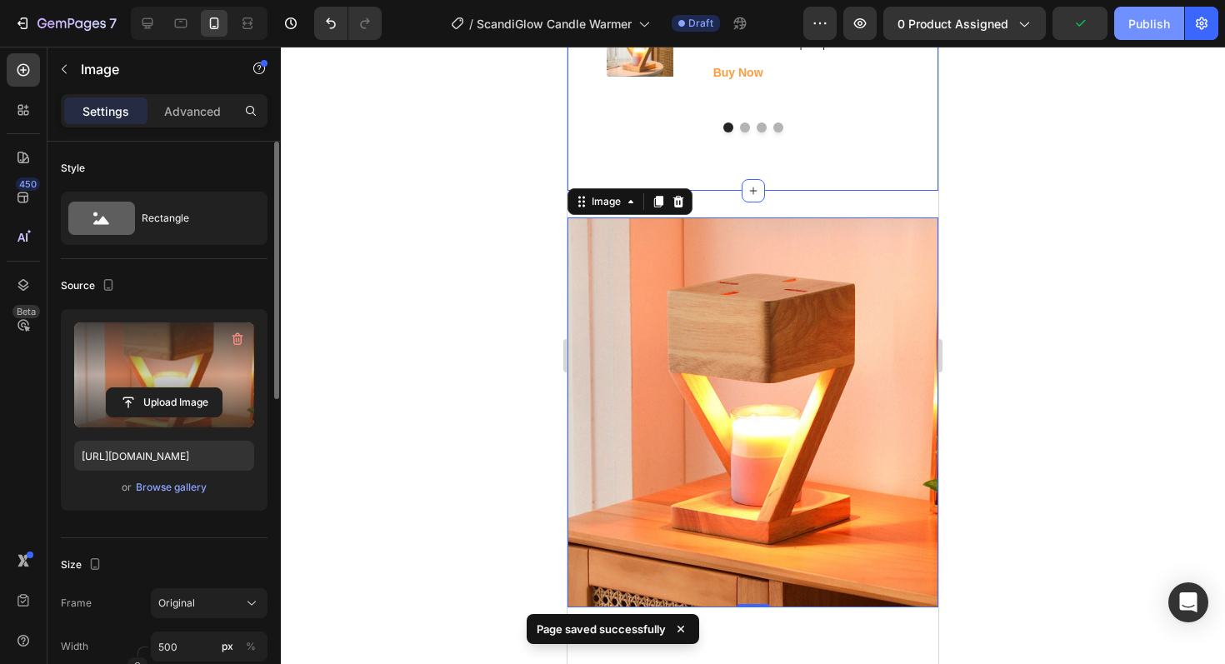
click at [1128, 39] on button "Publish" at bounding box center [1149, 23] width 70 height 33
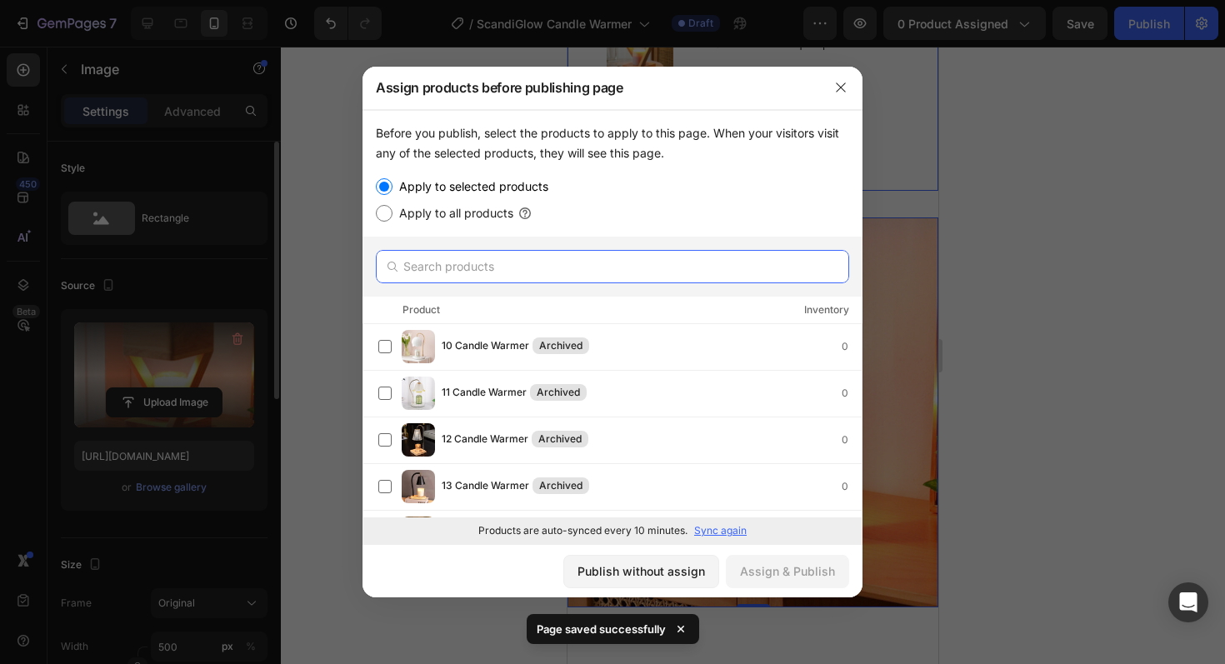
click at [695, 274] on input "text" at bounding box center [612, 266] width 473 height 33
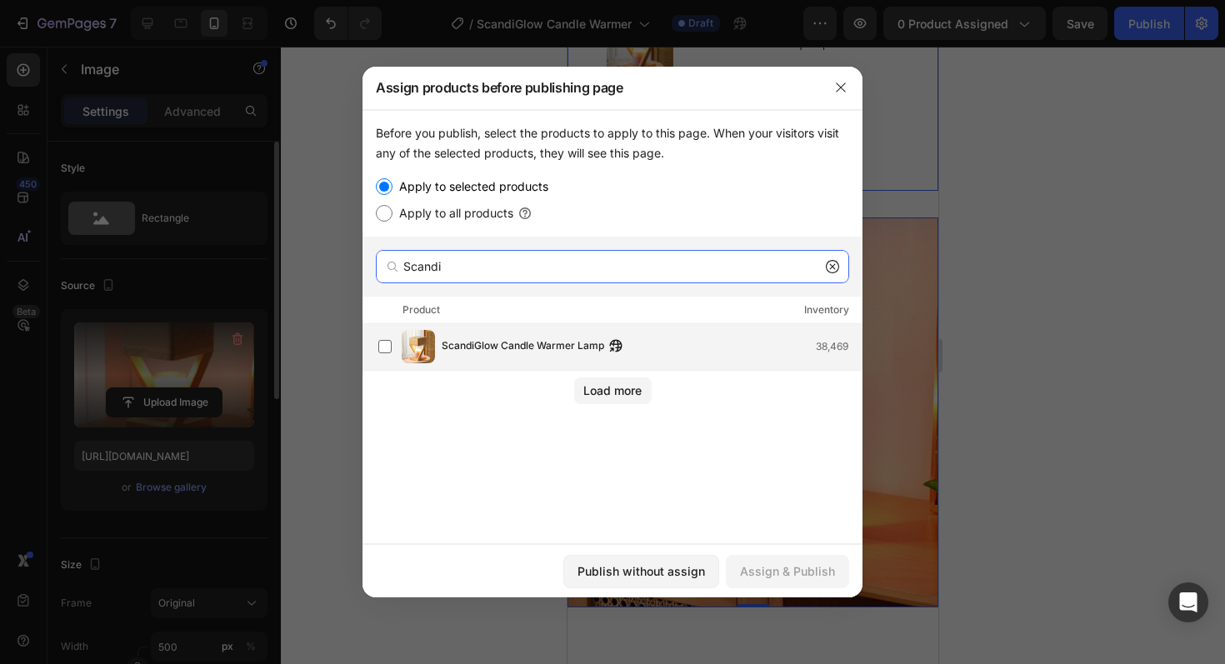
type input "Scandi"
click at [703, 347] on div "ScandiGlow Candle Warmer Lamp 38,469" at bounding box center [652, 347] width 420 height 18
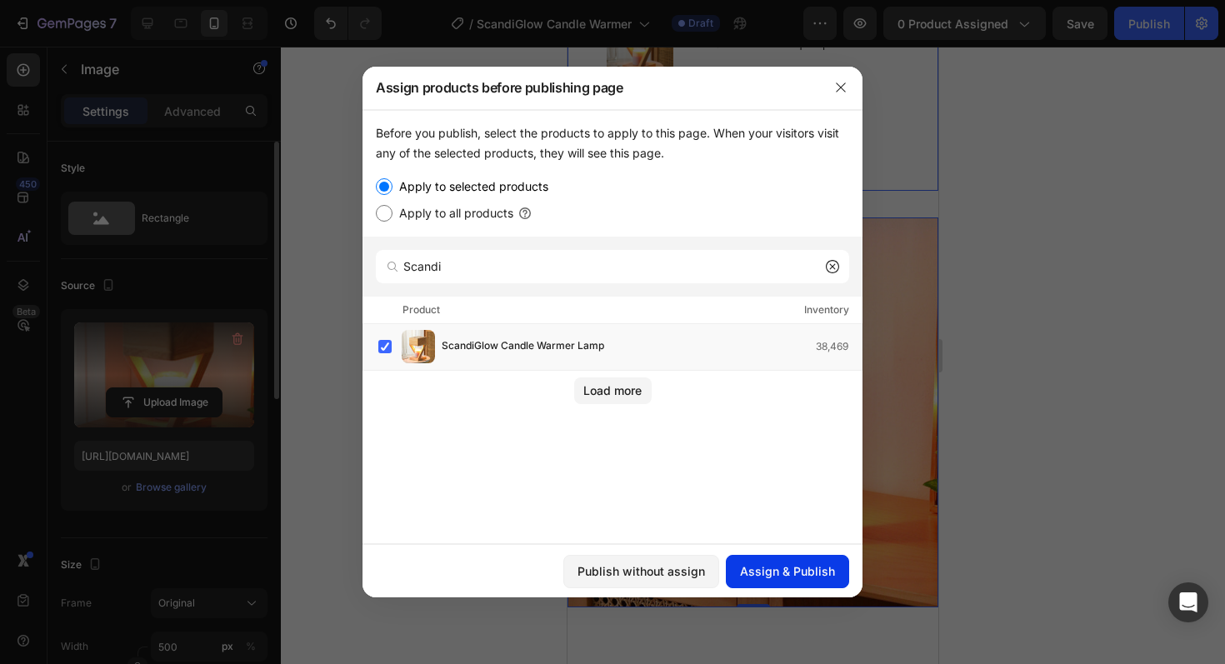
click at [795, 579] on div "Assign & Publish" at bounding box center [787, 572] width 95 height 18
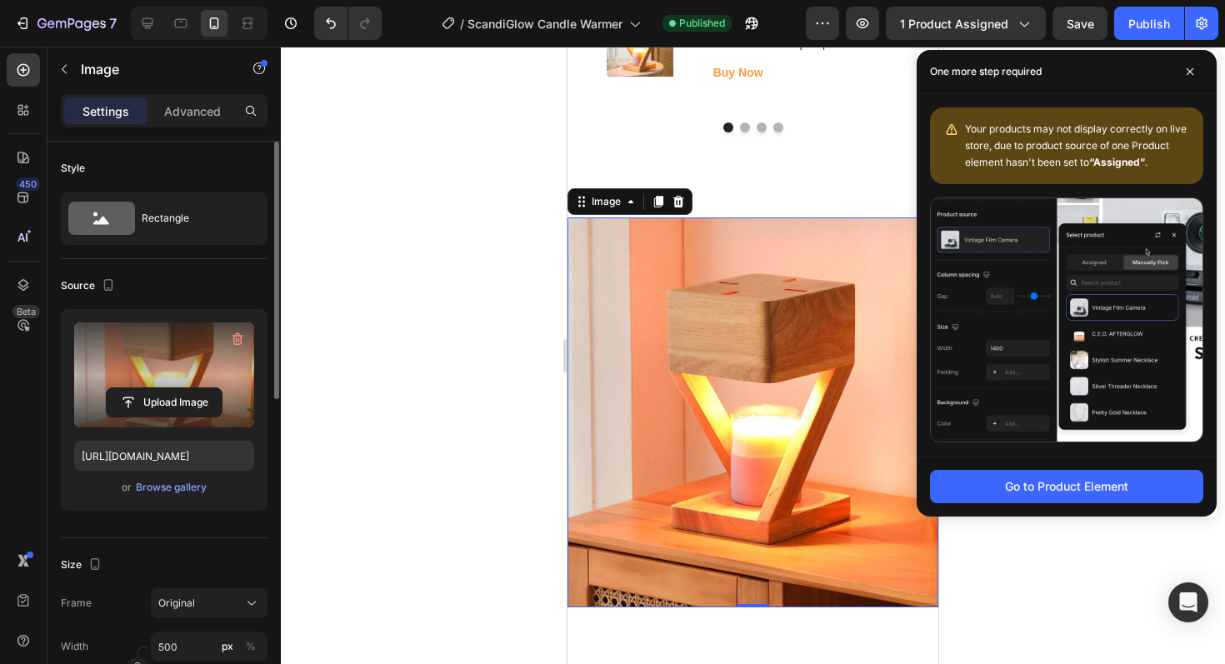
click at [436, 274] on div at bounding box center [753, 356] width 944 height 618
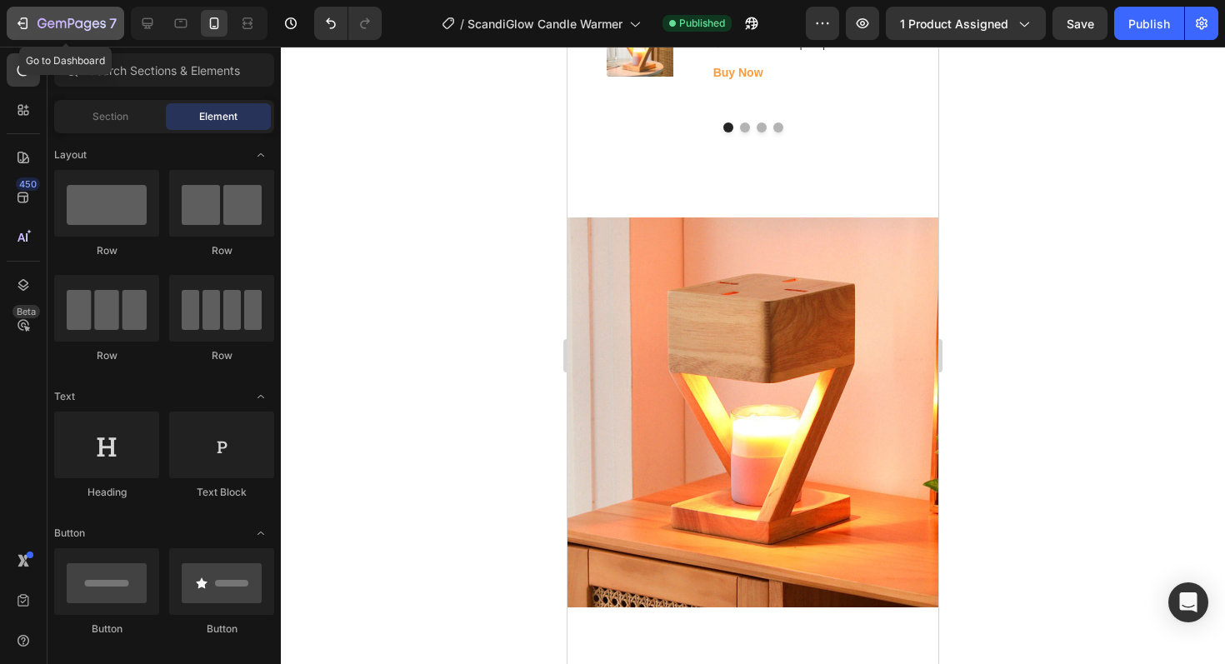
click at [21, 21] on icon "button" at bounding box center [22, 23] width 17 height 17
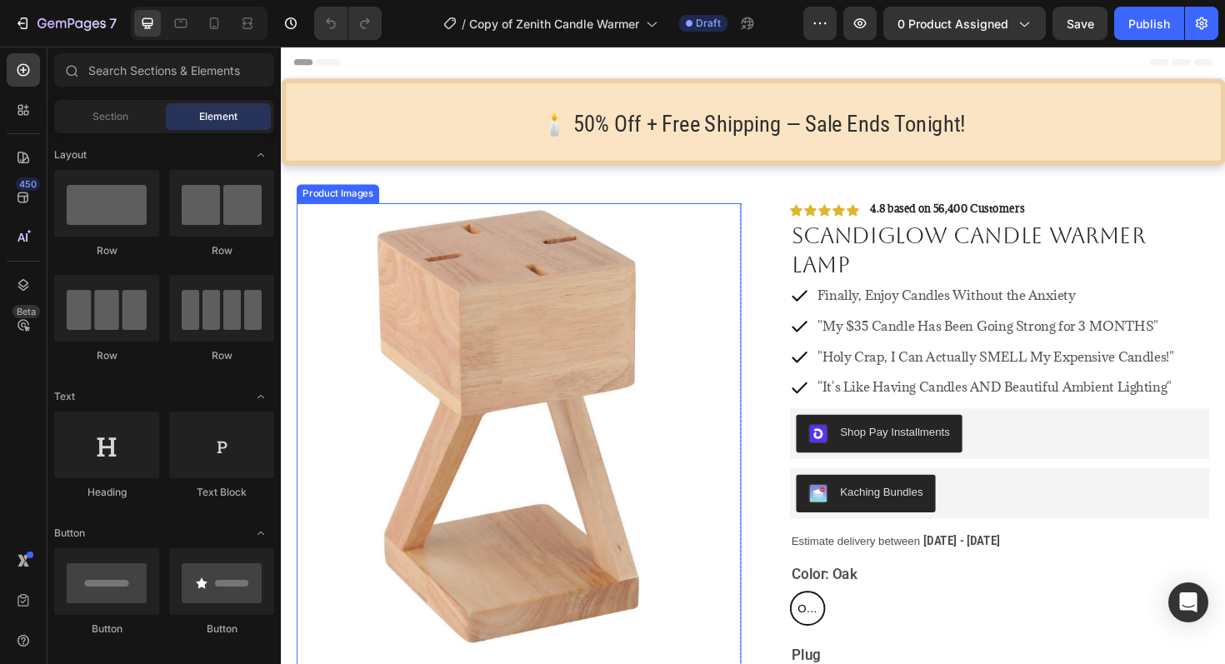
click at [613, 393] on img at bounding box center [533, 448] width 471 height 471
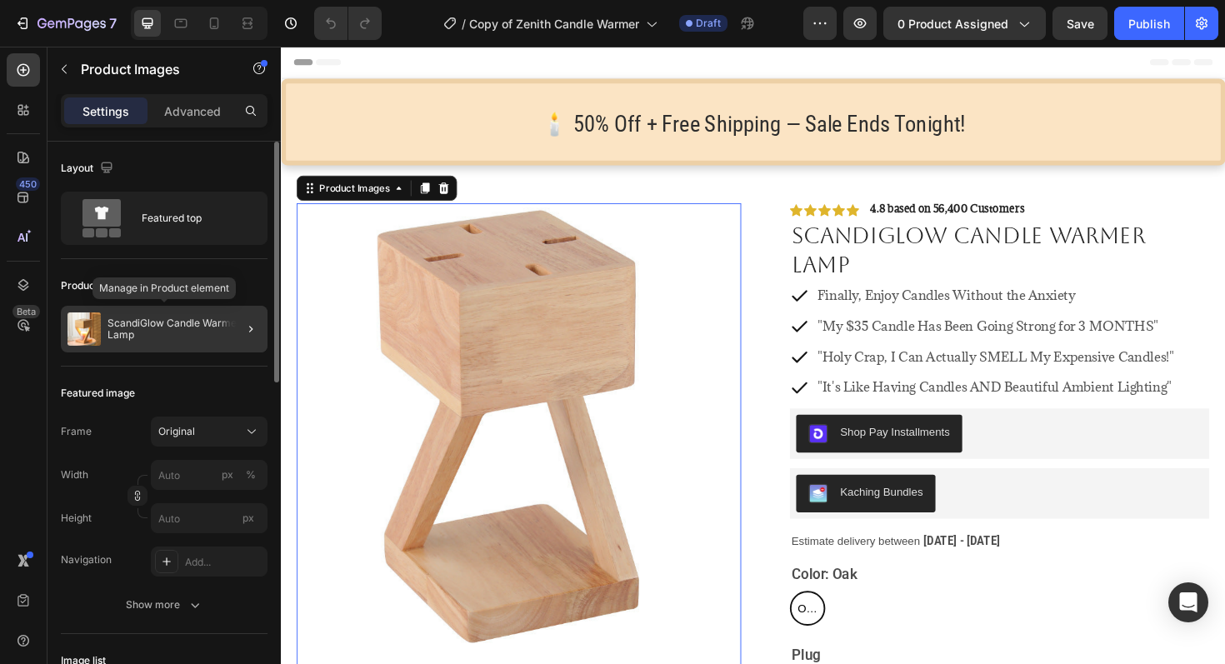
click at [166, 328] on p "ScandiGlow Candle Warmer Lamp" at bounding box center [184, 329] width 153 height 23
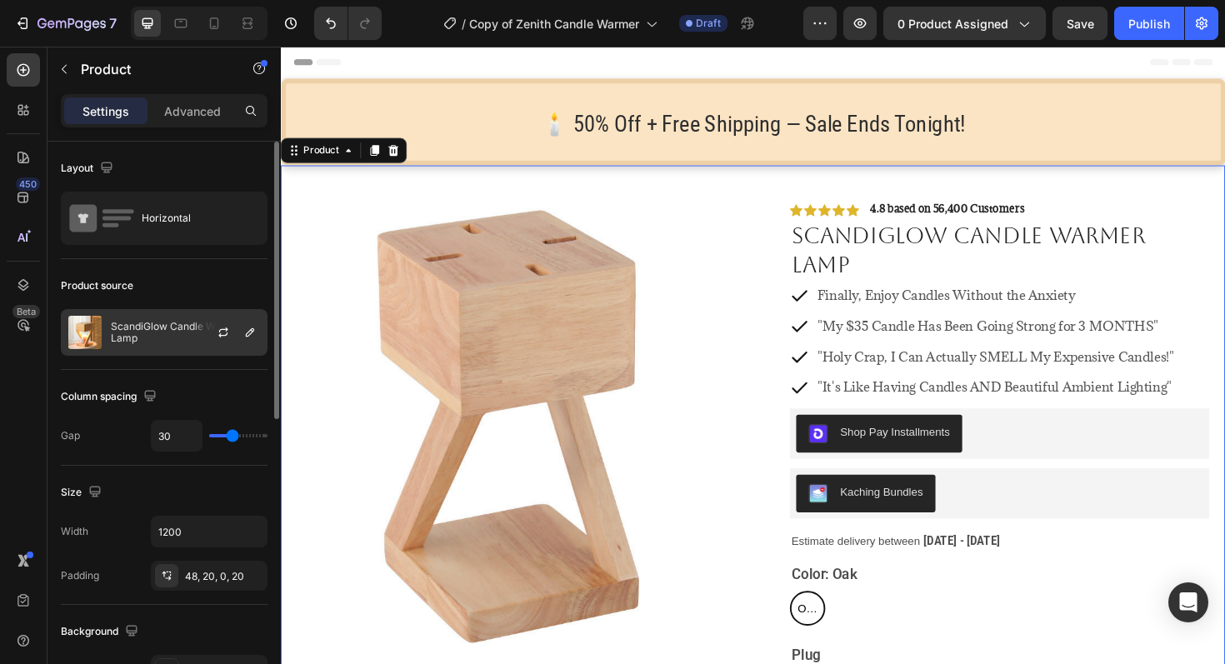
click at [178, 340] on p "ScandiGlow Candle Warmer Lamp" at bounding box center [185, 332] width 149 height 23
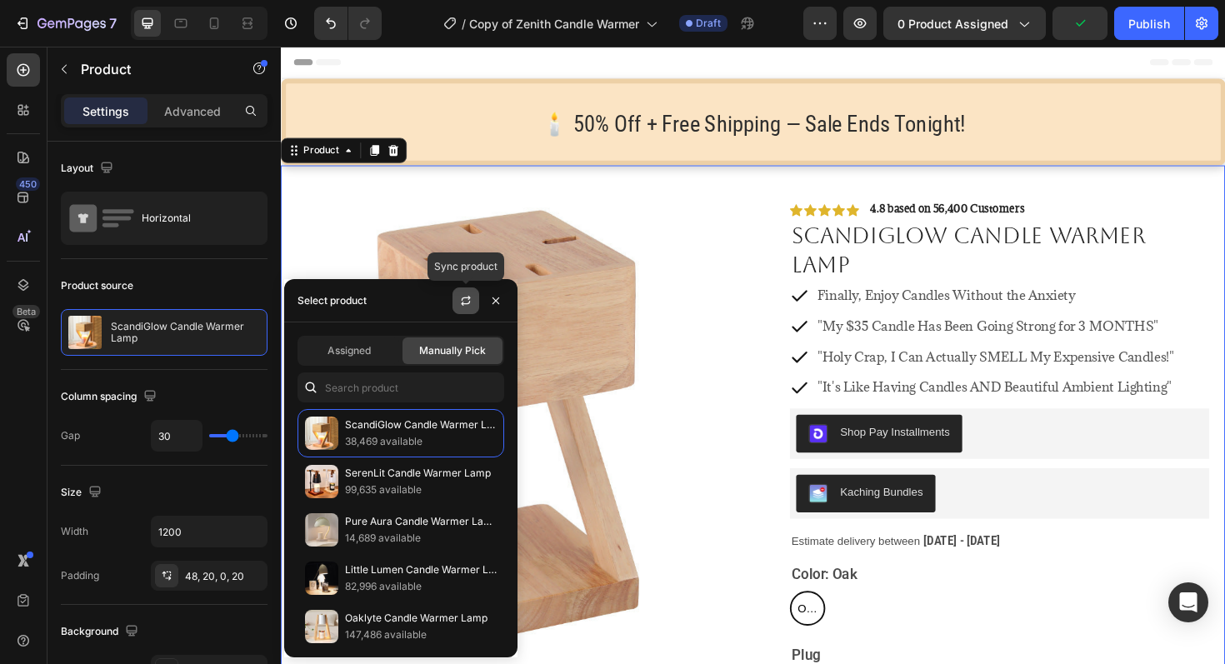
click at [460, 294] on icon "button" at bounding box center [465, 300] width 13 height 13
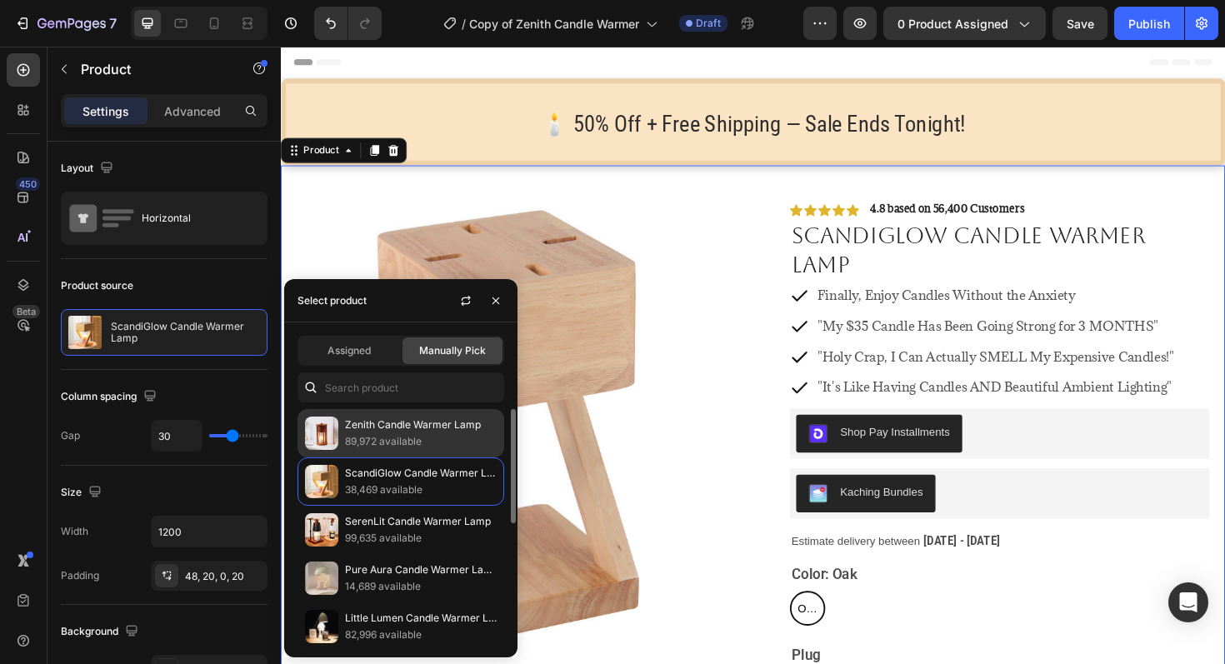
click at [382, 428] on p "Zenith Candle Warmer Lamp" at bounding box center [421, 425] width 152 height 17
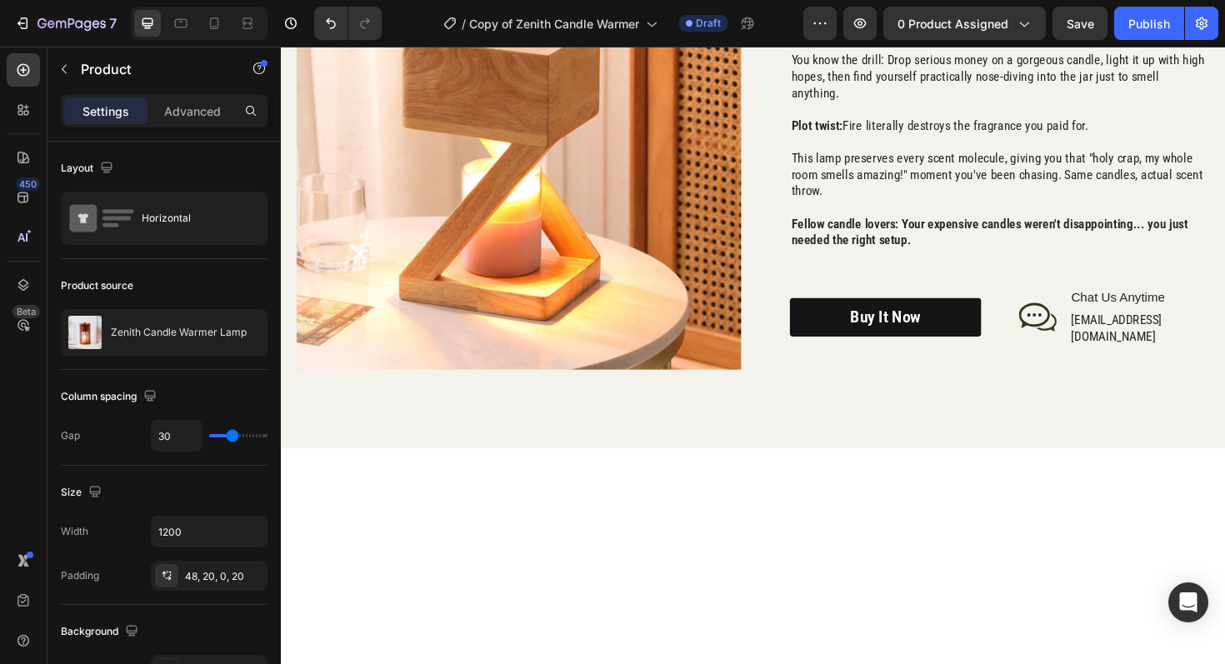
scroll to position [2054, 0]
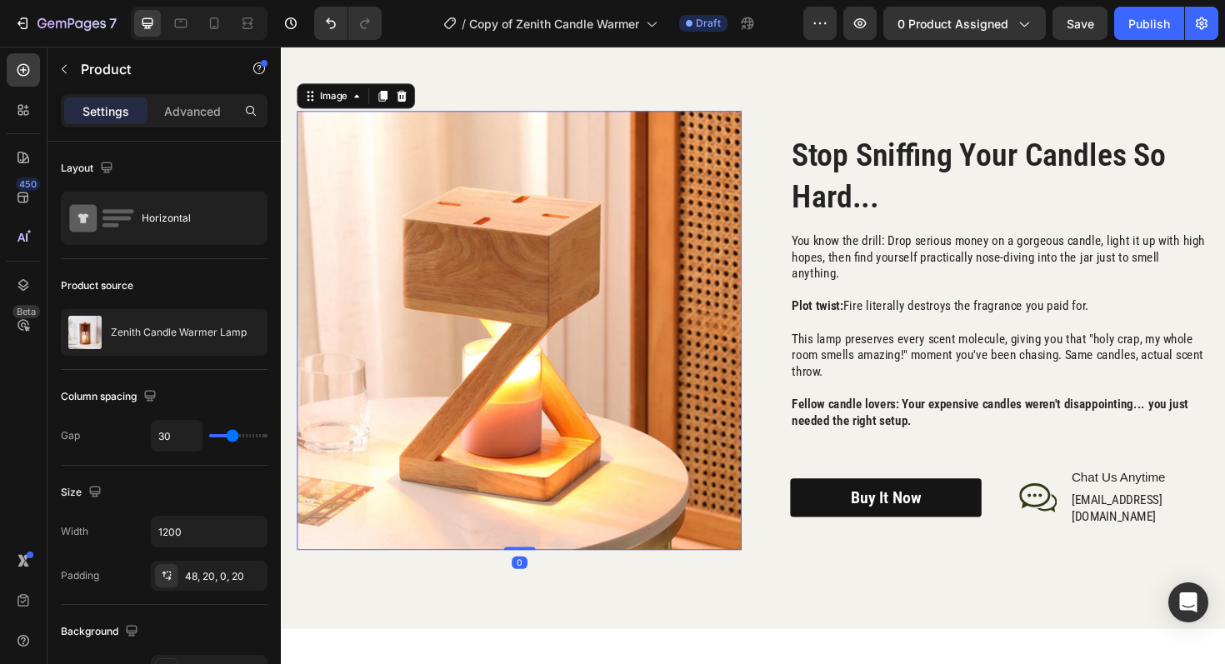
click at [648, 389] on img at bounding box center [533, 347] width 471 height 465
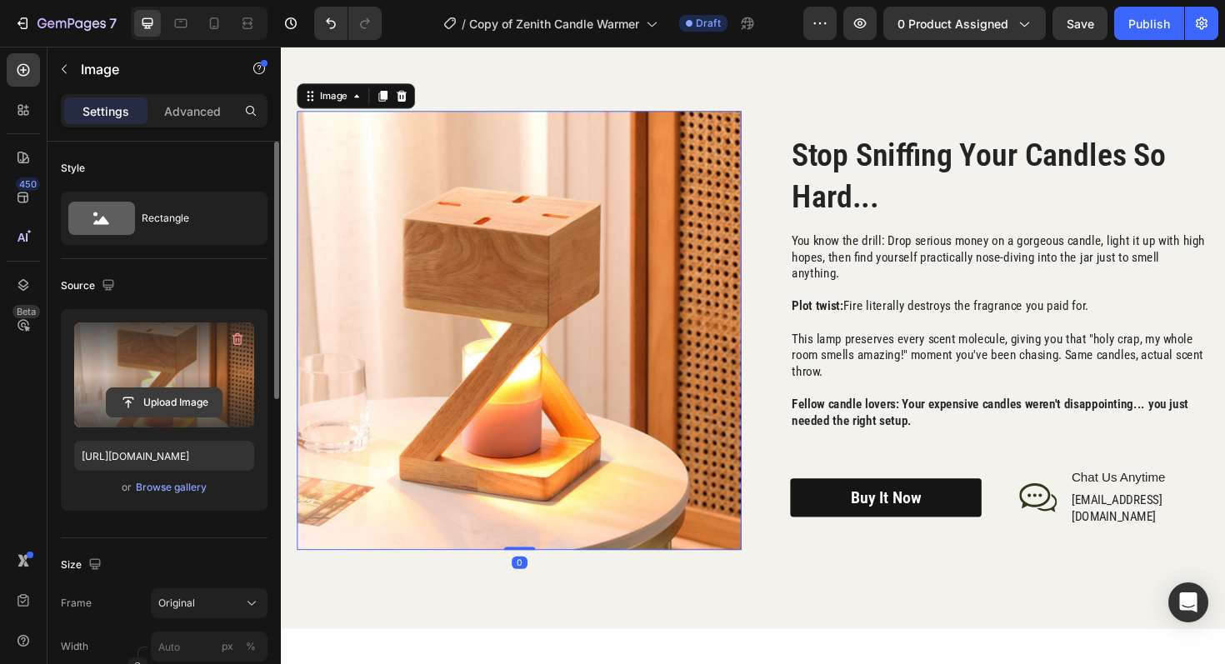
click at [176, 407] on input "file" at bounding box center [164, 402] width 115 height 28
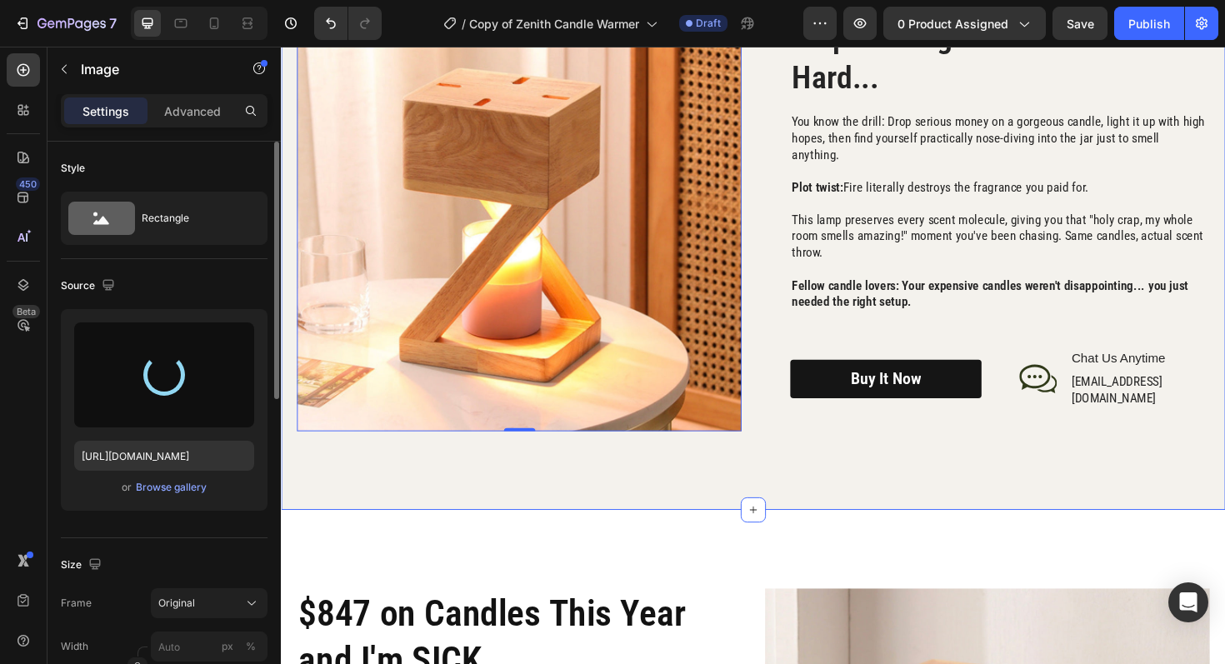
type input "[URL][DOMAIN_NAME]"
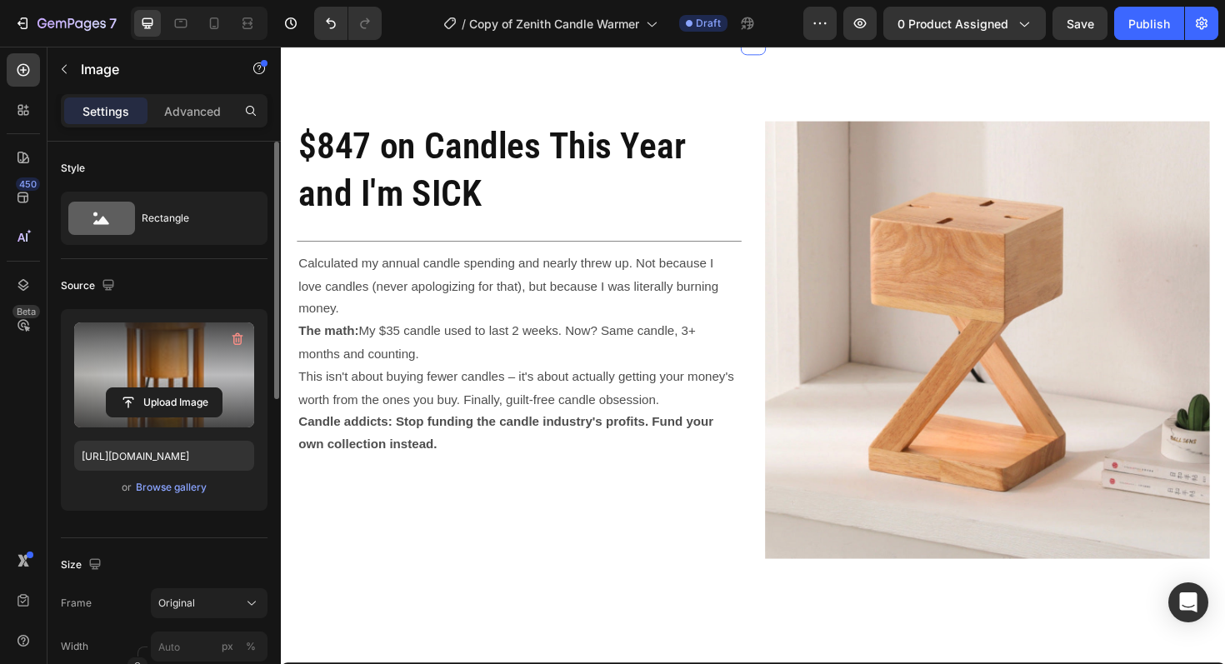
scroll to position [2936, 0]
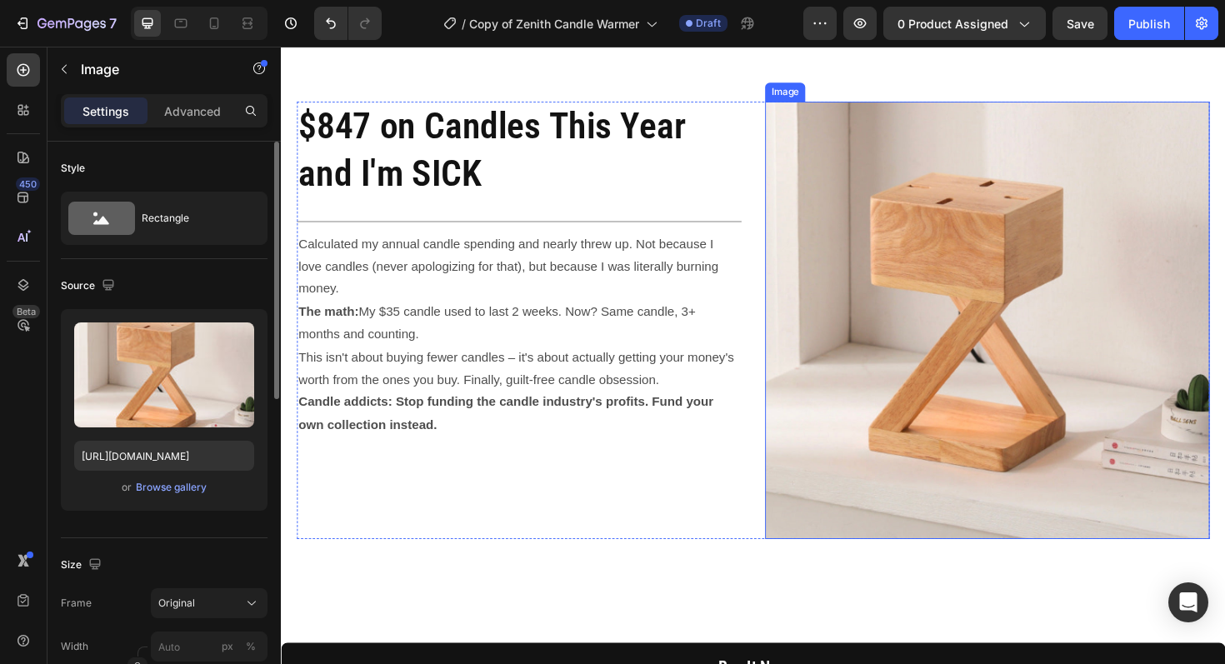
click at [933, 424] on img at bounding box center [1028, 336] width 471 height 463
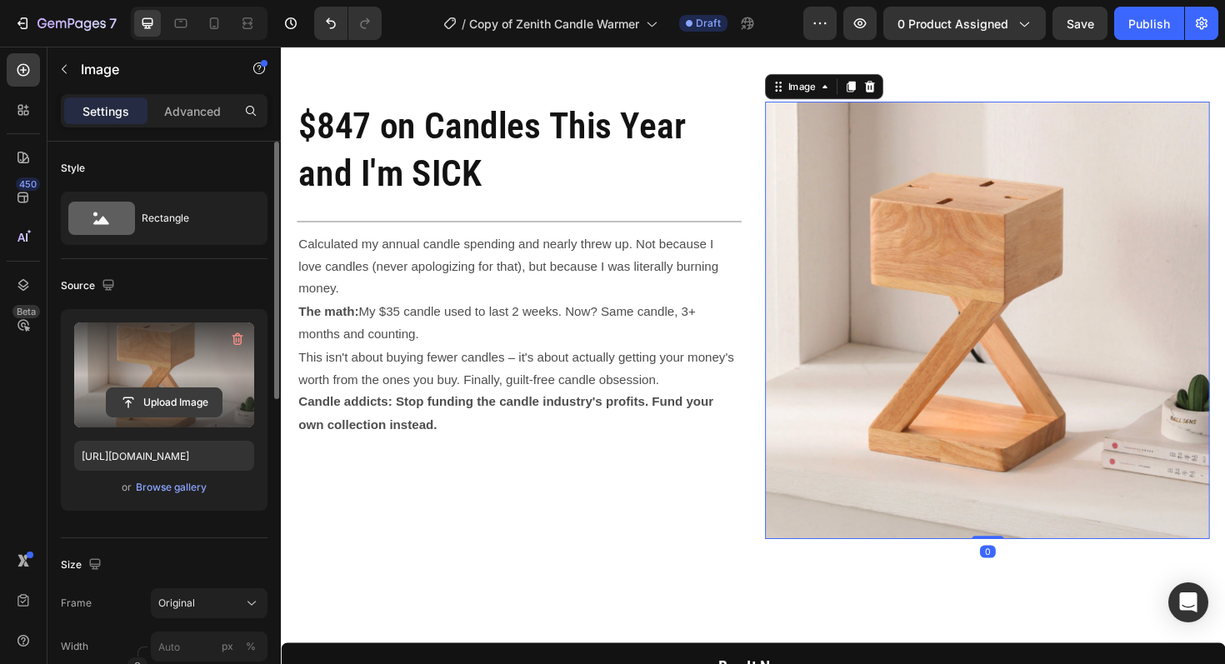
click at [175, 408] on input "file" at bounding box center [164, 402] width 115 height 28
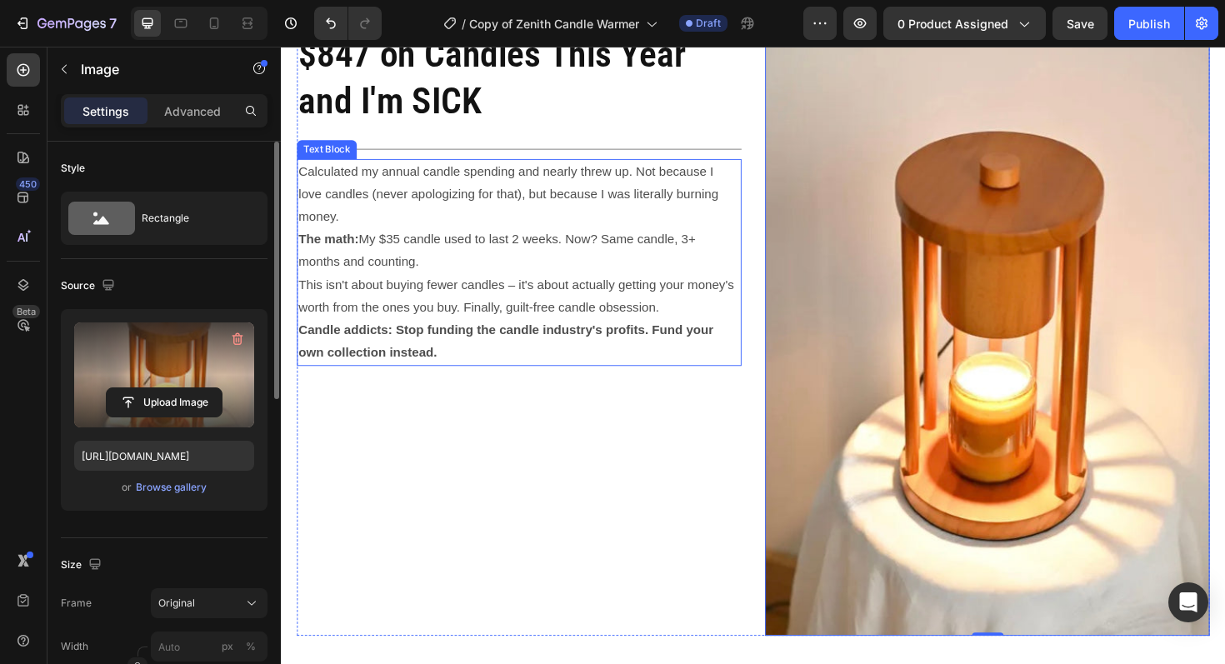
scroll to position [3055, 0]
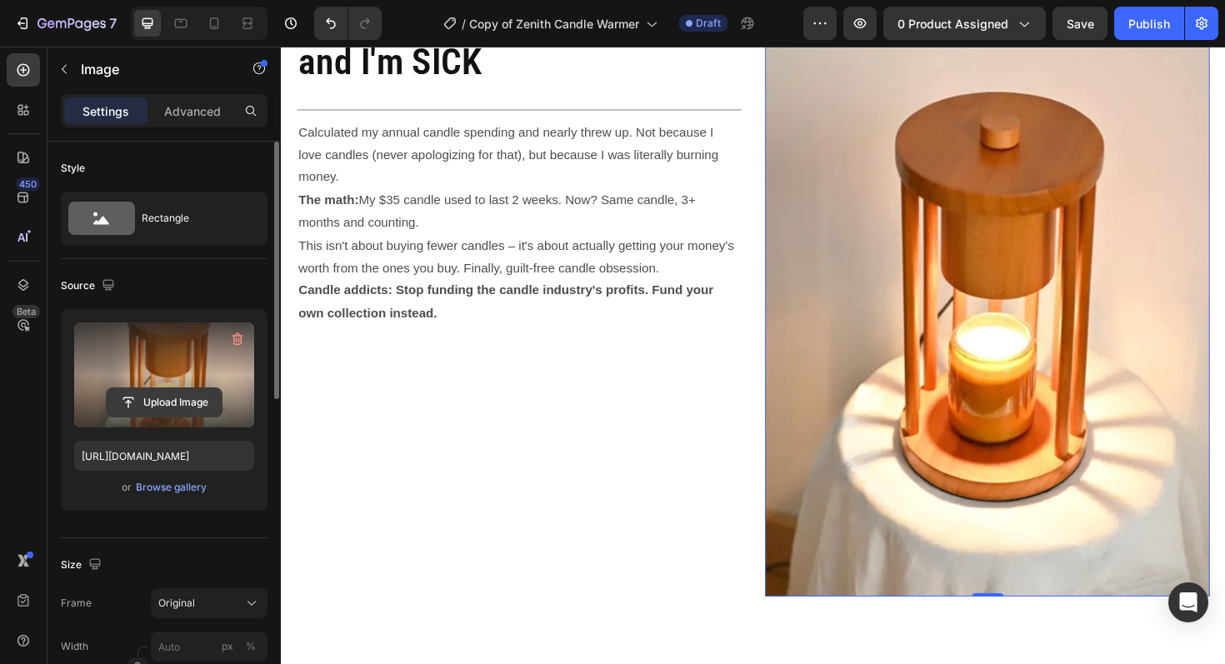
click at [174, 408] on input "file" at bounding box center [164, 402] width 115 height 28
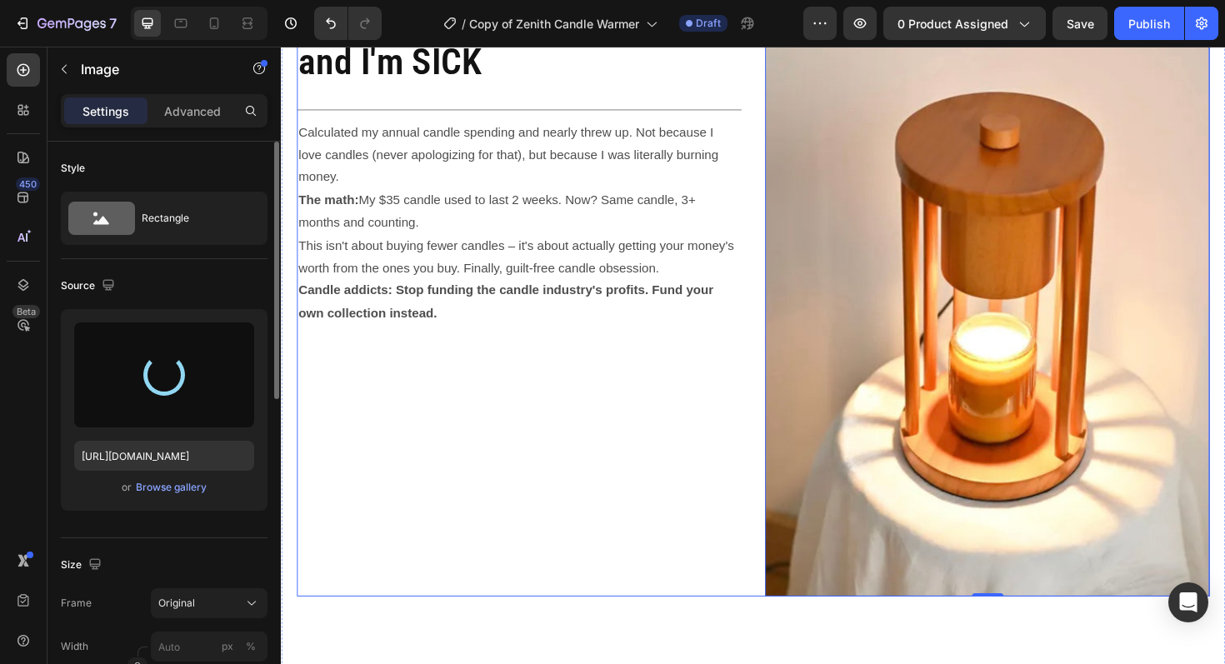
type input "[URL][DOMAIN_NAME]"
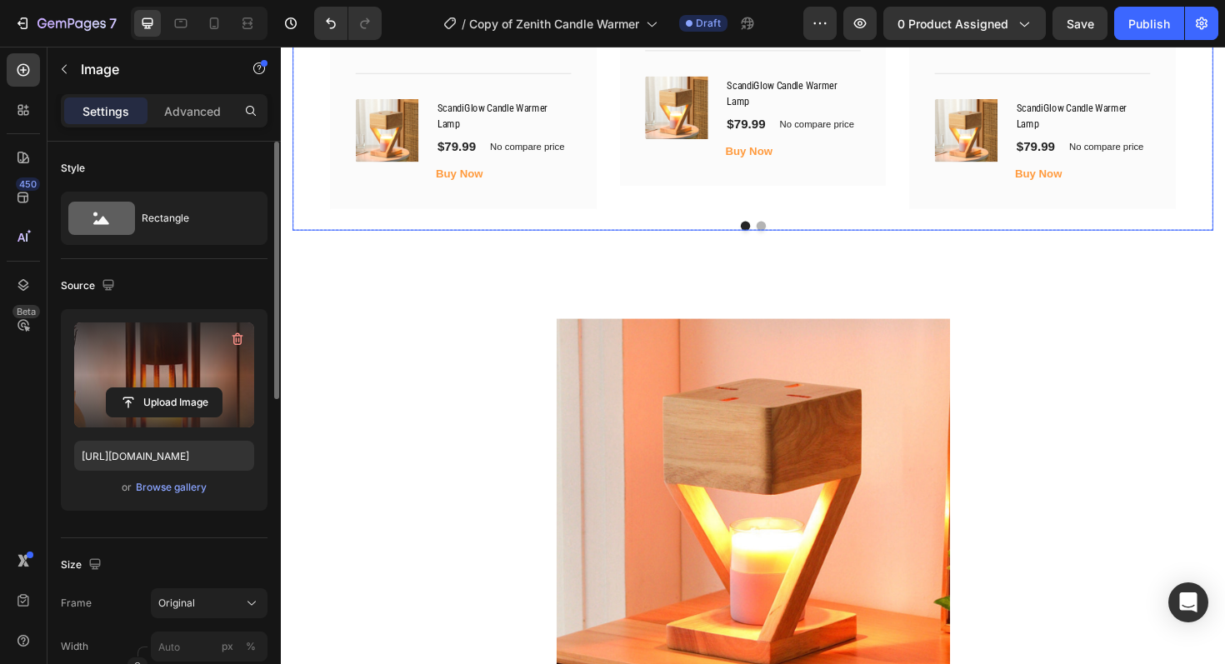
scroll to position [4253, 0]
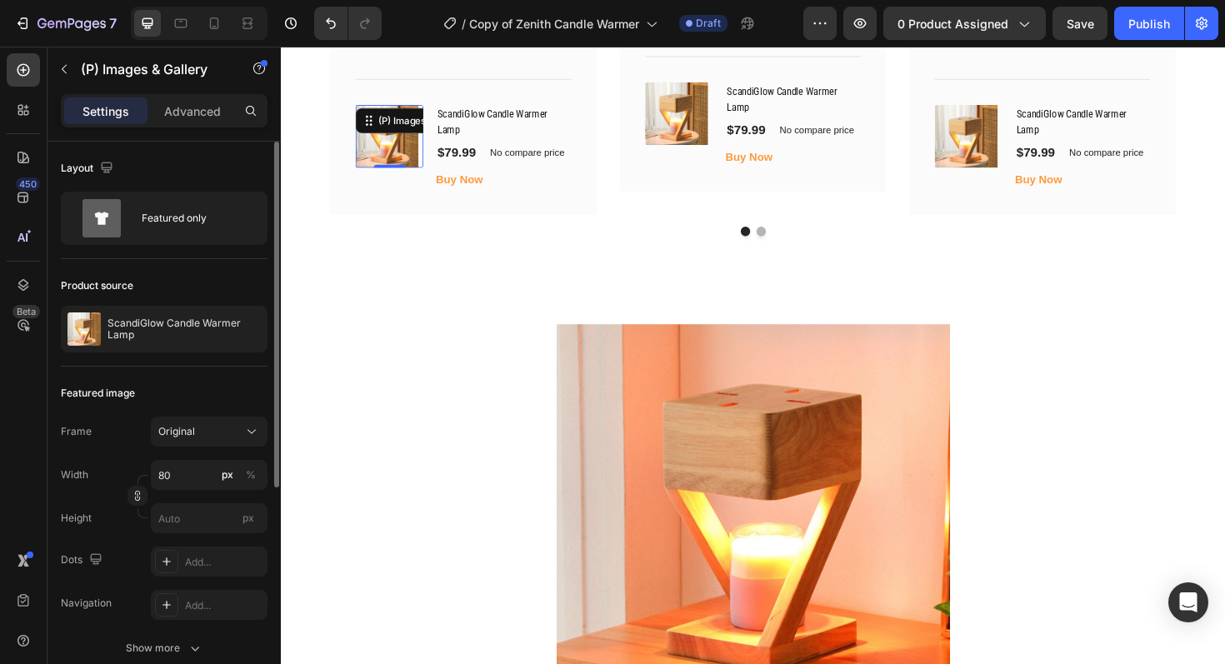
click at [386, 116] on img at bounding box center [393, 141] width 67 height 67
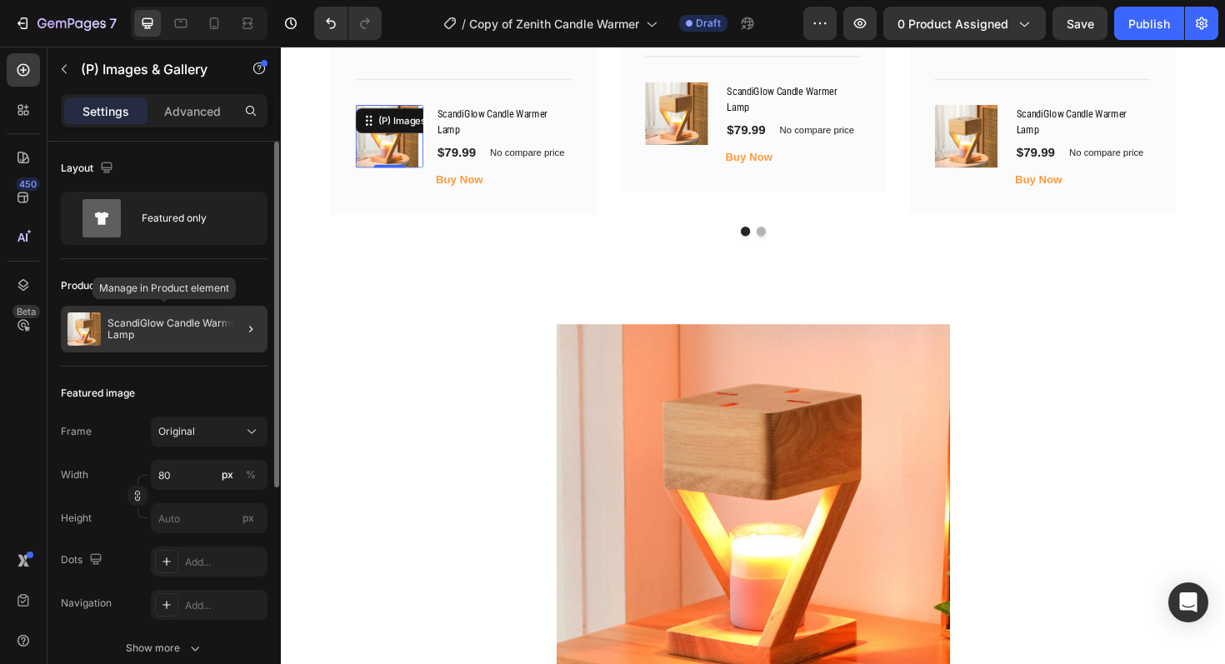
click at [181, 322] on p "ScandiGlow Candle Warmer Lamp" at bounding box center [184, 329] width 153 height 23
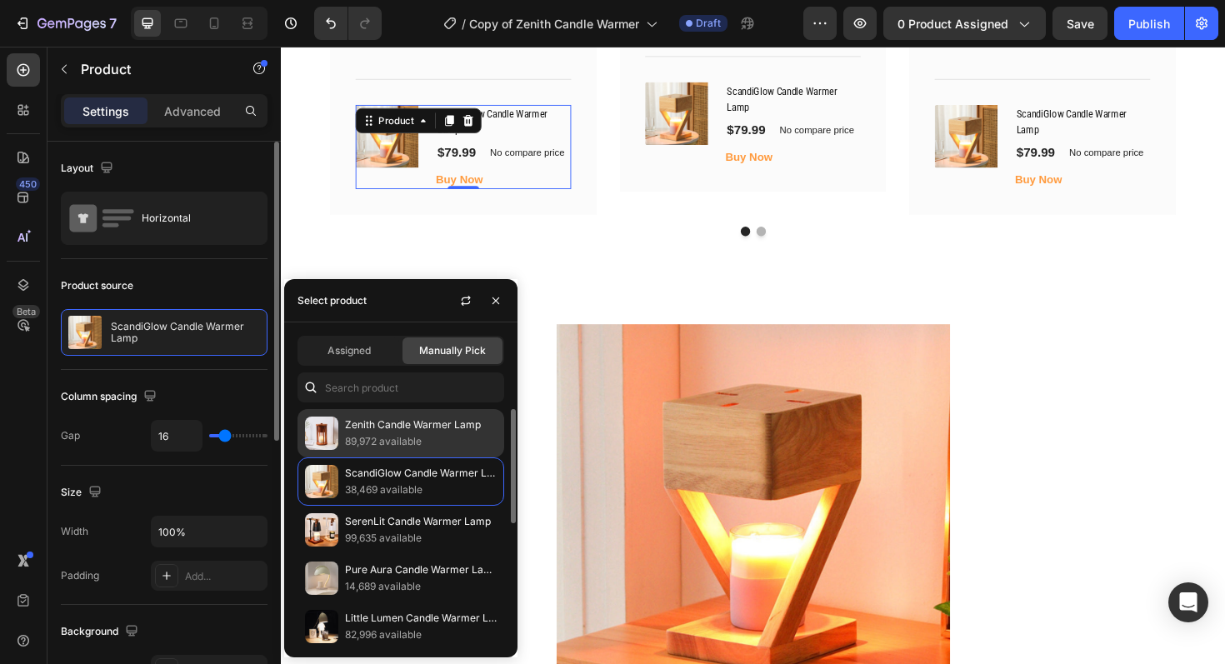
click at [369, 423] on p "Zenith Candle Warmer Lamp" at bounding box center [421, 425] width 152 height 17
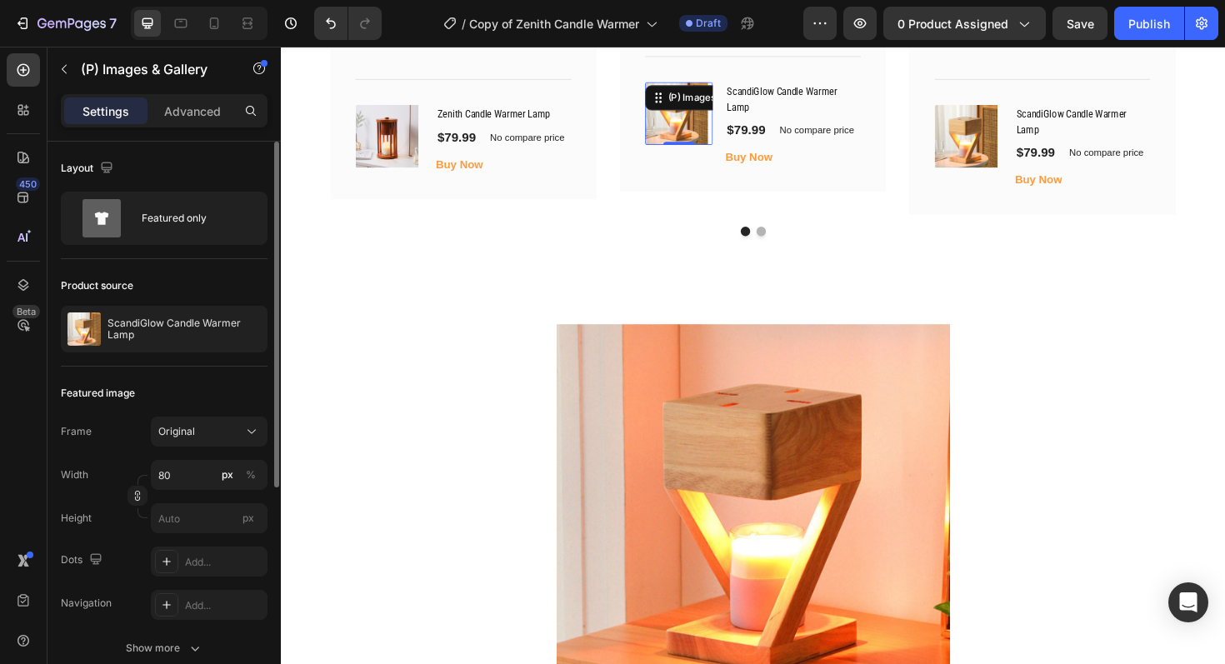
click at [686, 93] on img at bounding box center [700, 117] width 67 height 67
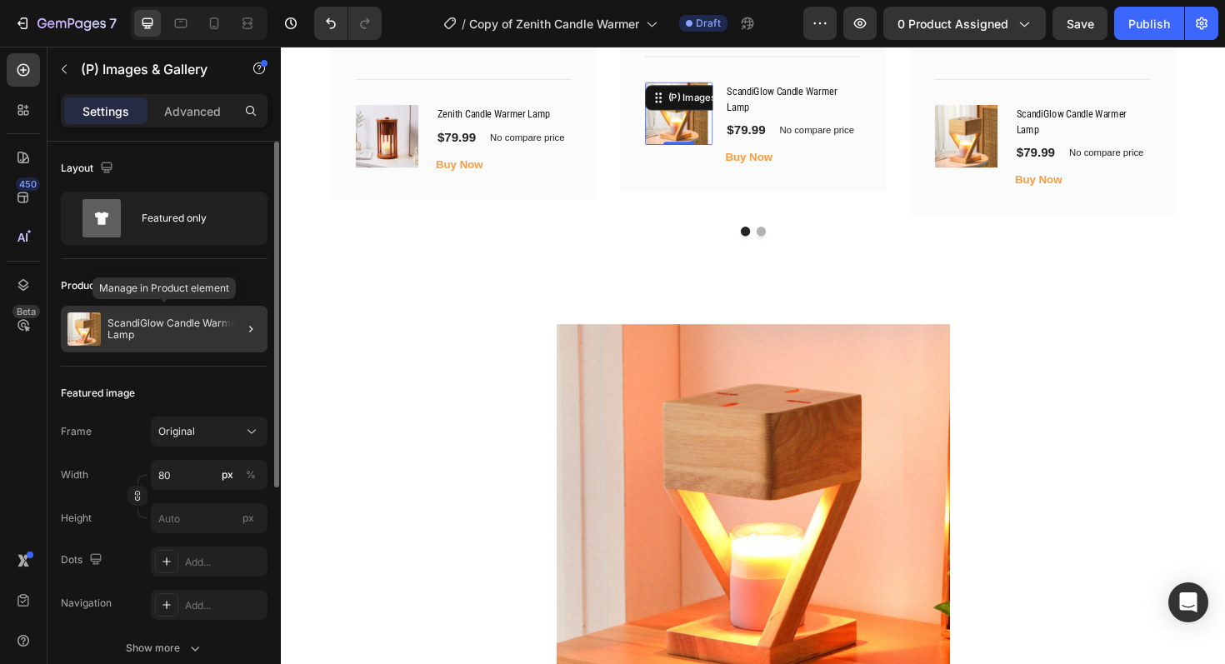
click at [162, 322] on p "ScandiGlow Candle Warmer Lamp" at bounding box center [184, 329] width 153 height 23
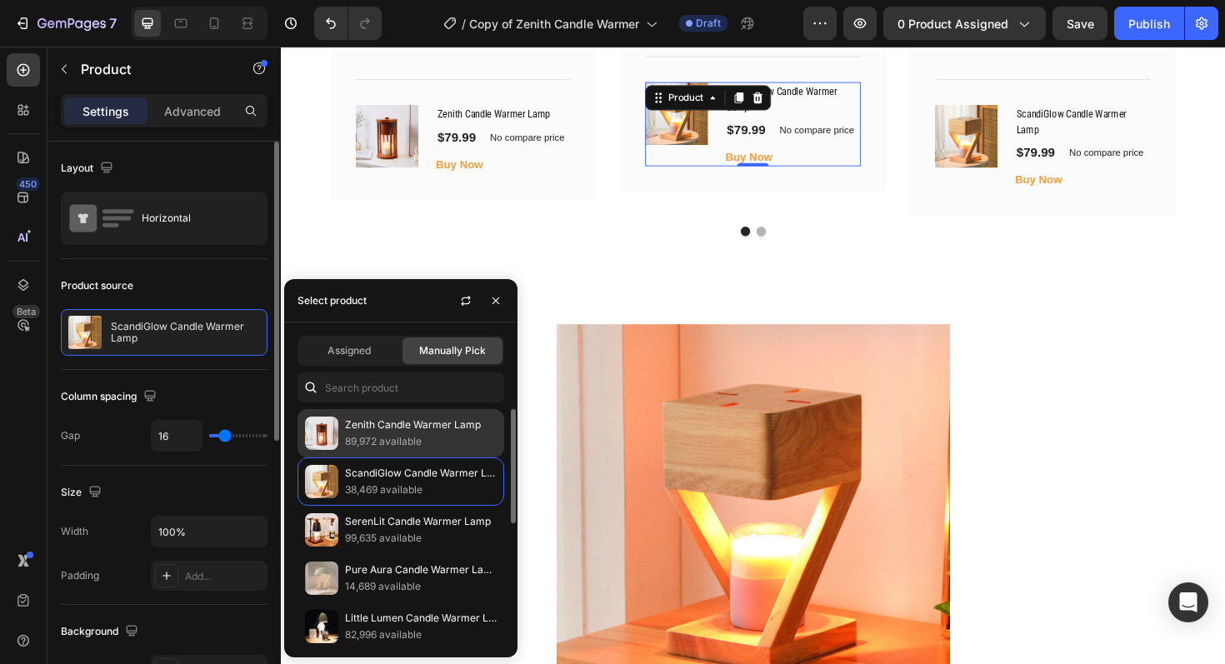
click at [389, 458] on div "Zenith Candle Warmer Lamp 89,972 available" at bounding box center [401, 482] width 207 height 48
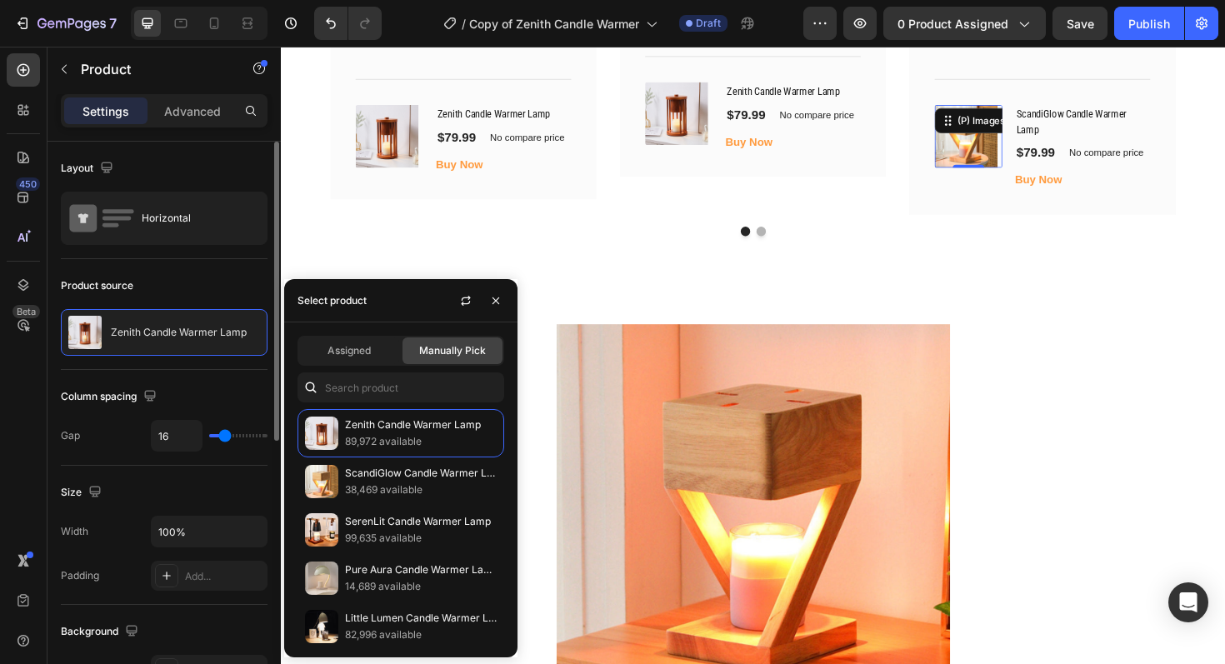
click at [1004, 154] on img at bounding box center [1006, 141] width 67 height 67
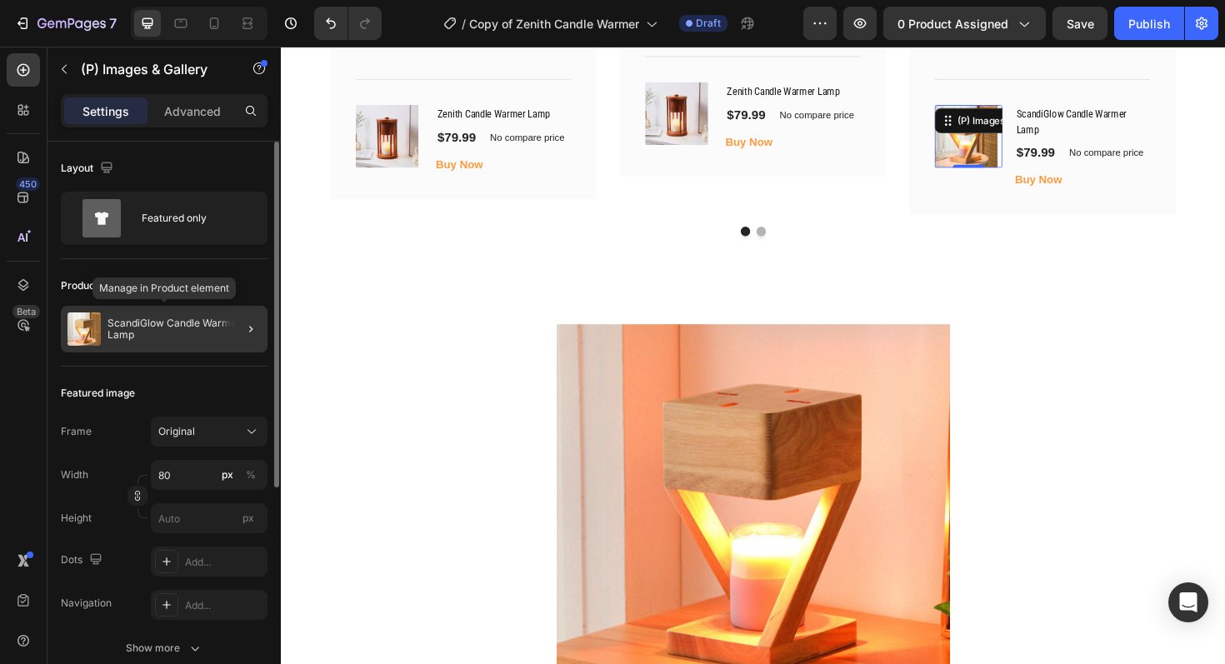
click at [108, 327] on p "ScandiGlow Candle Warmer Lamp" at bounding box center [184, 329] width 153 height 23
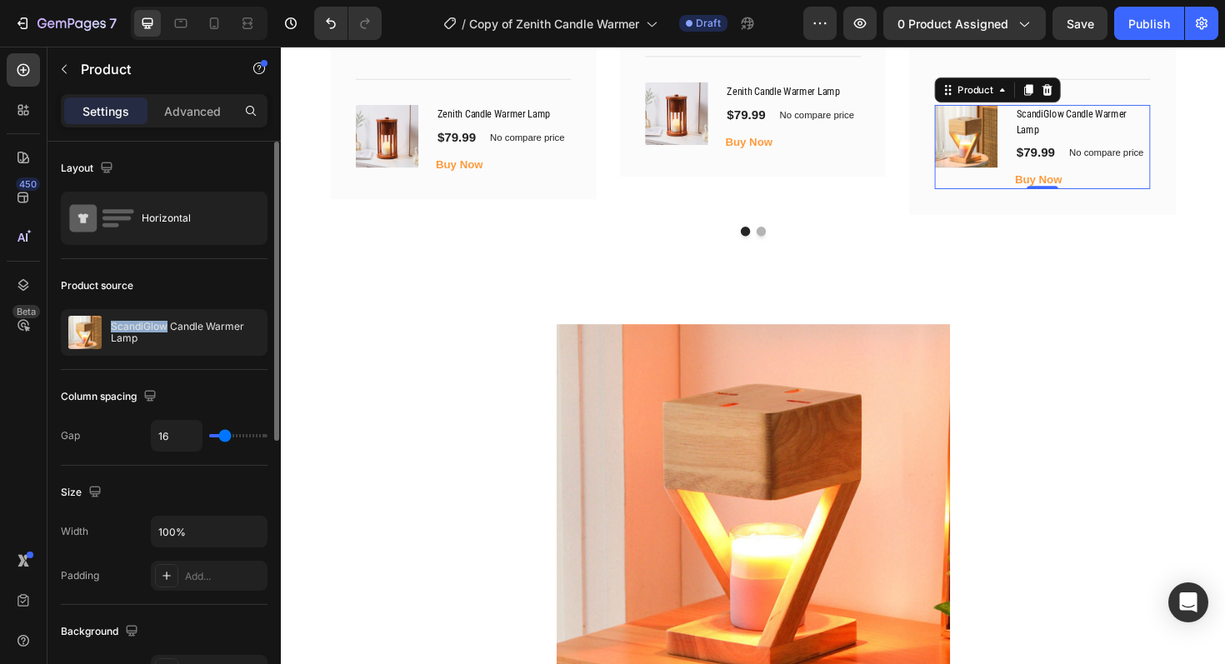
click at [108, 327] on div "ScandiGlow Candle Warmer Lamp" at bounding box center [164, 332] width 207 height 47
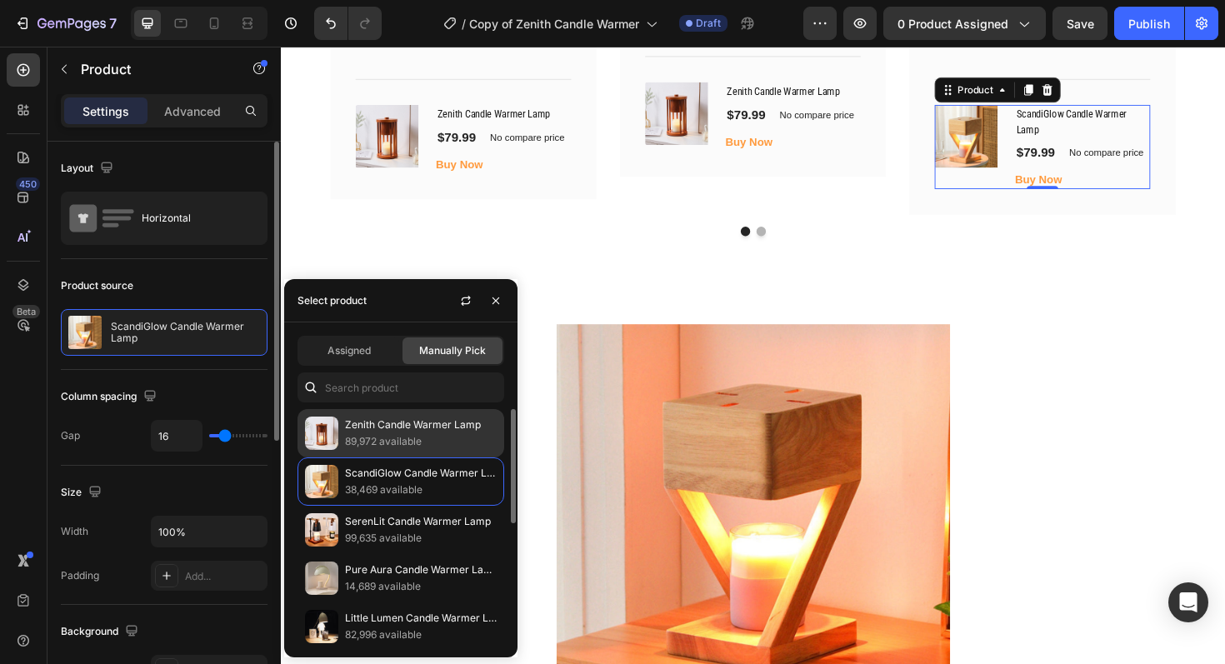
click at [384, 447] on p "89,972 available" at bounding box center [421, 441] width 152 height 17
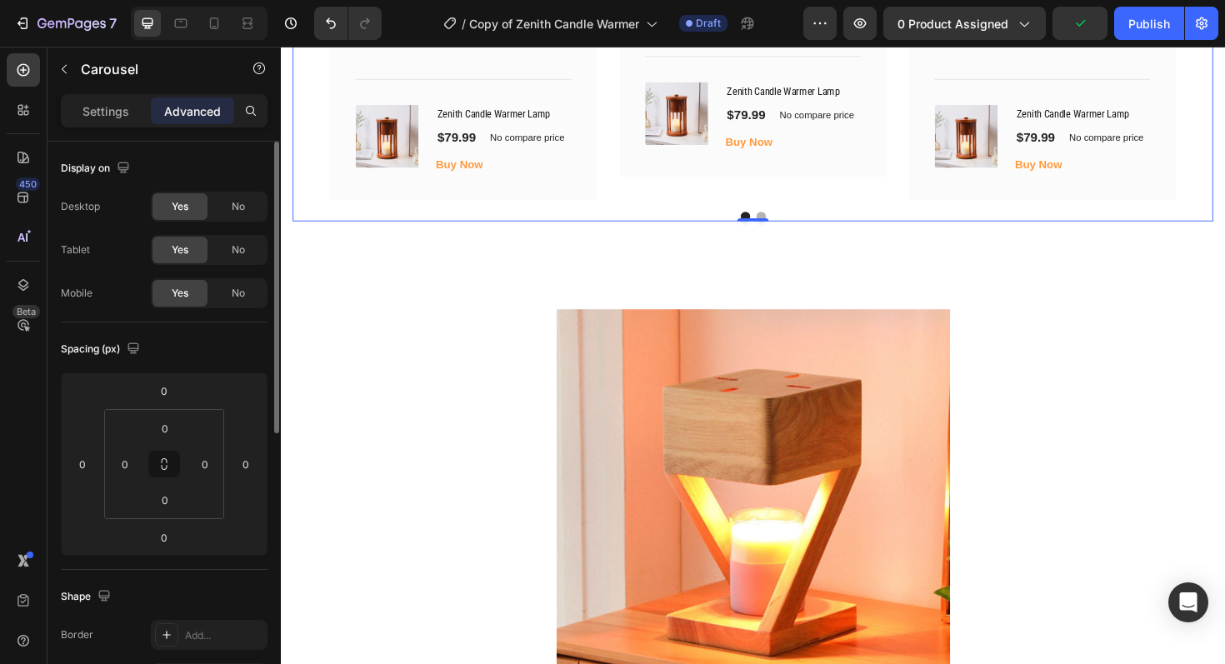
click at [789, 223] on button "Dot" at bounding box center [789, 227] width 10 height 10
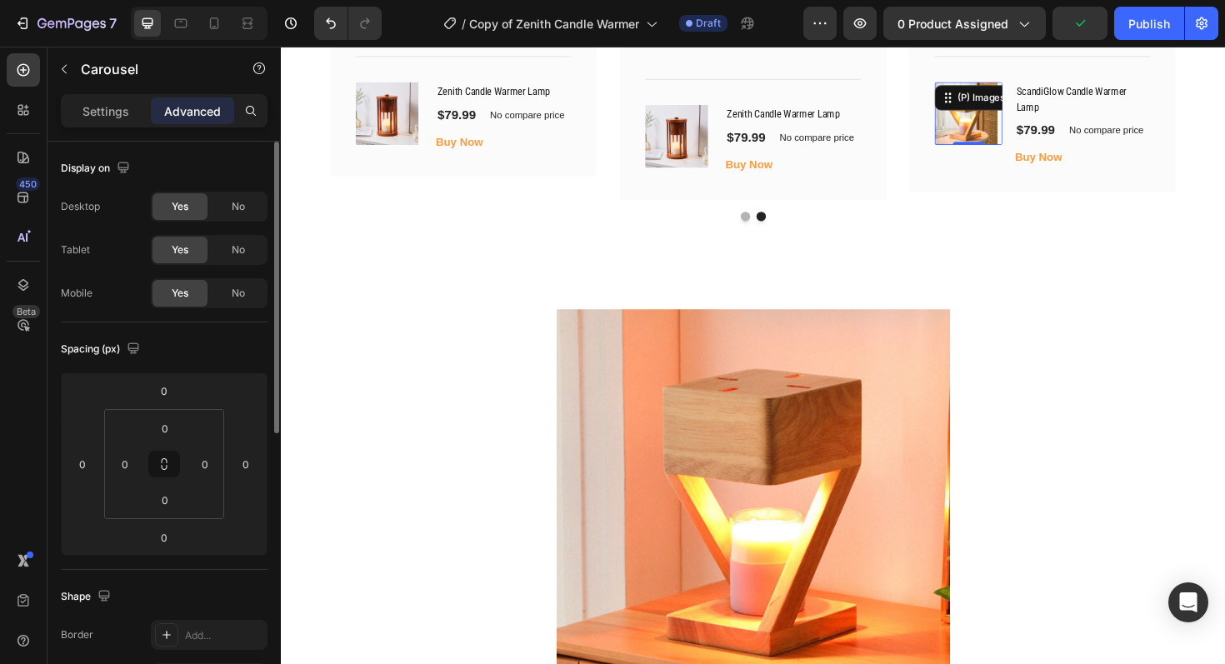
click at [998, 123] on img at bounding box center [1006, 117] width 67 height 67
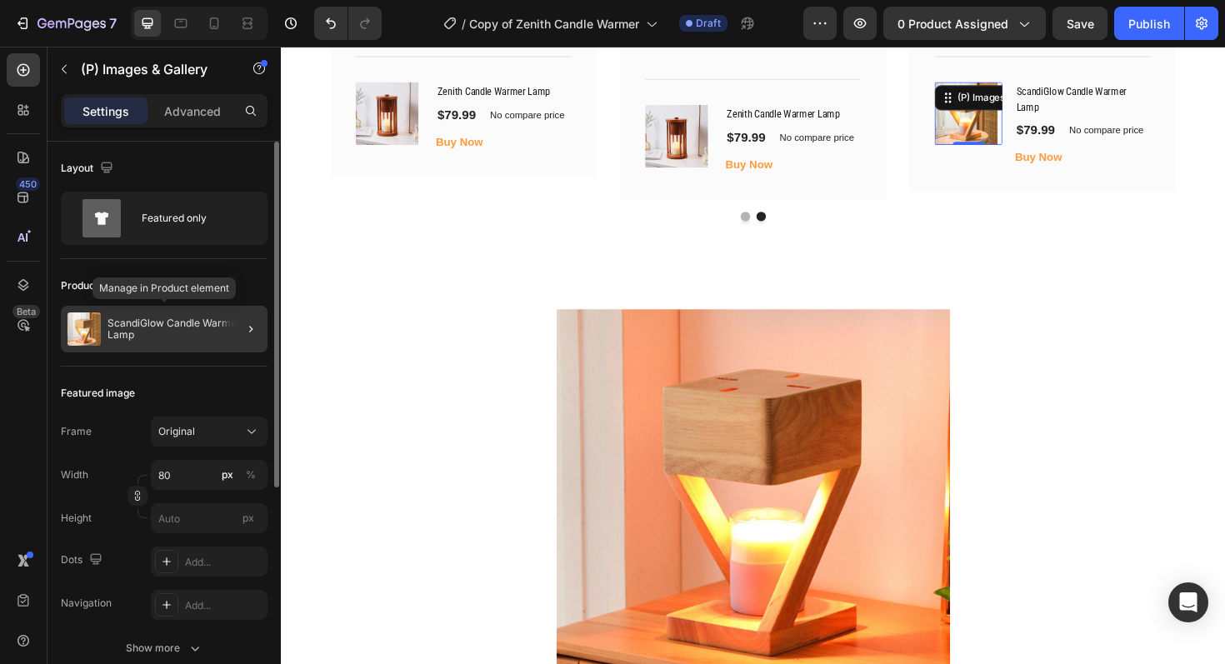
click at [178, 340] on p "ScandiGlow Candle Warmer Lamp" at bounding box center [184, 329] width 153 height 23
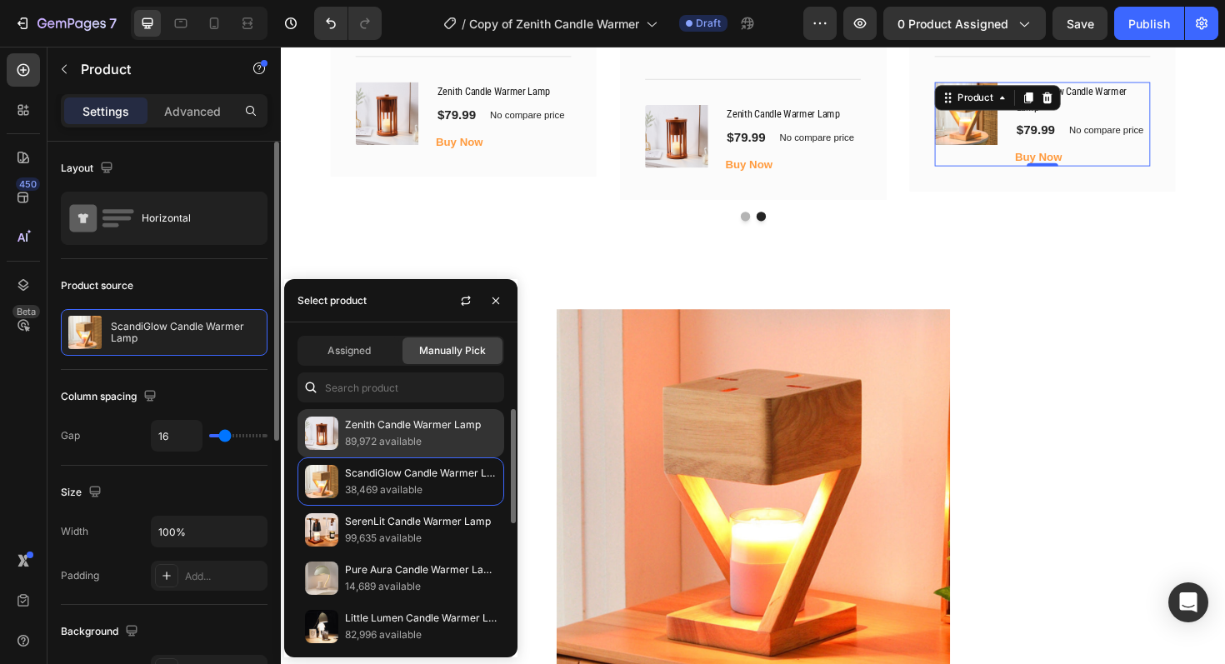
click at [365, 431] on p "Zenith Candle Warmer Lamp" at bounding box center [421, 425] width 152 height 17
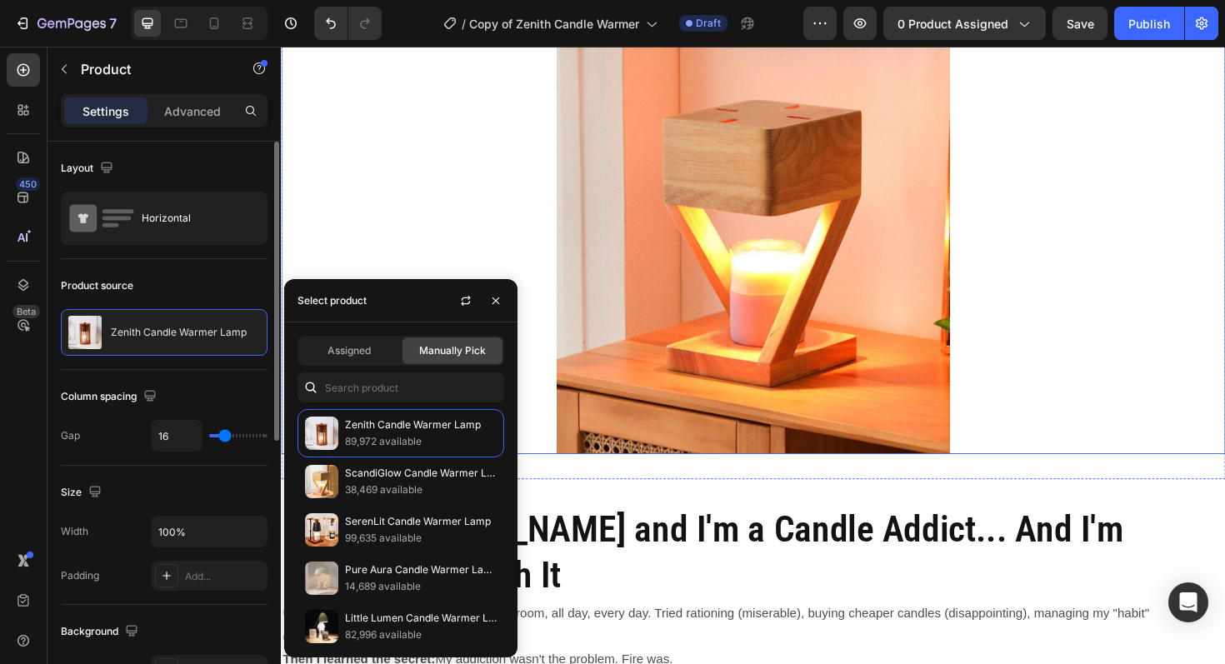
scroll to position [4571, 0]
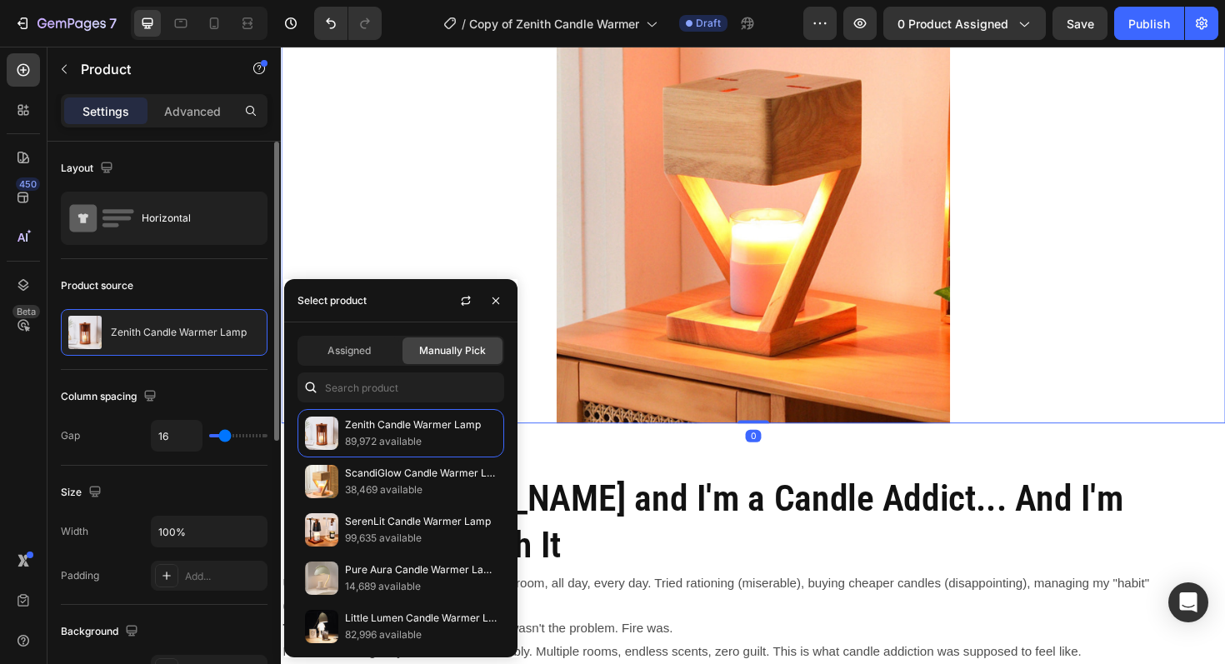
click at [823, 247] on img at bounding box center [781, 227] width 417 height 438
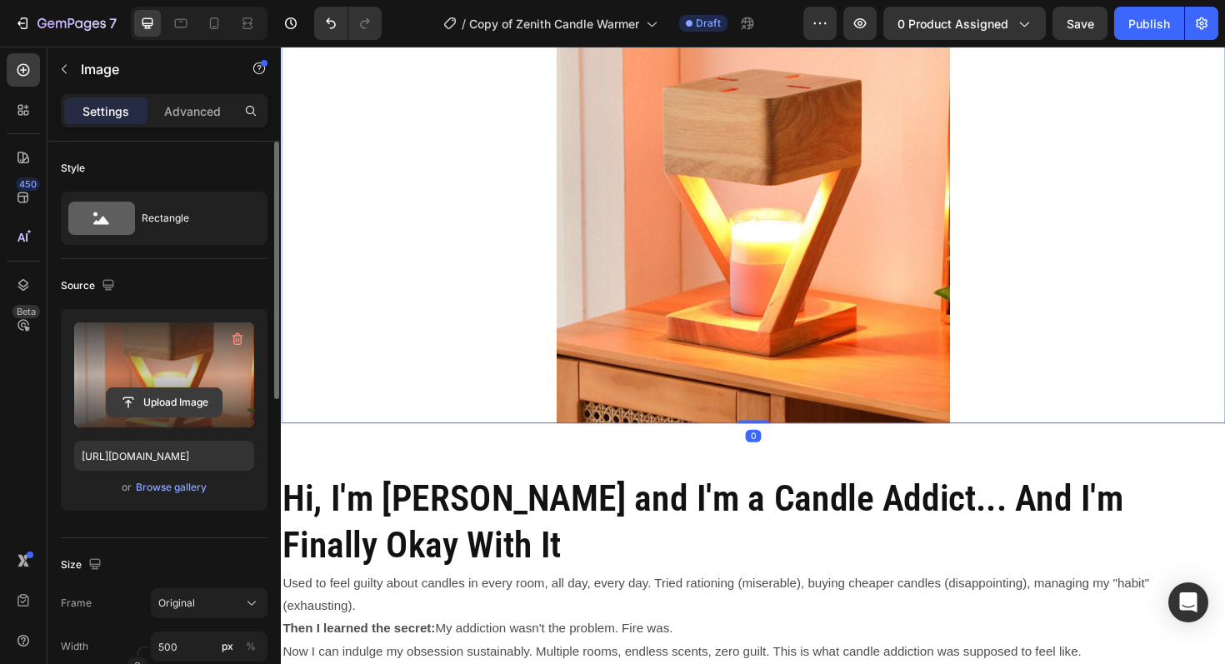
click at [161, 408] on input "file" at bounding box center [164, 402] width 115 height 28
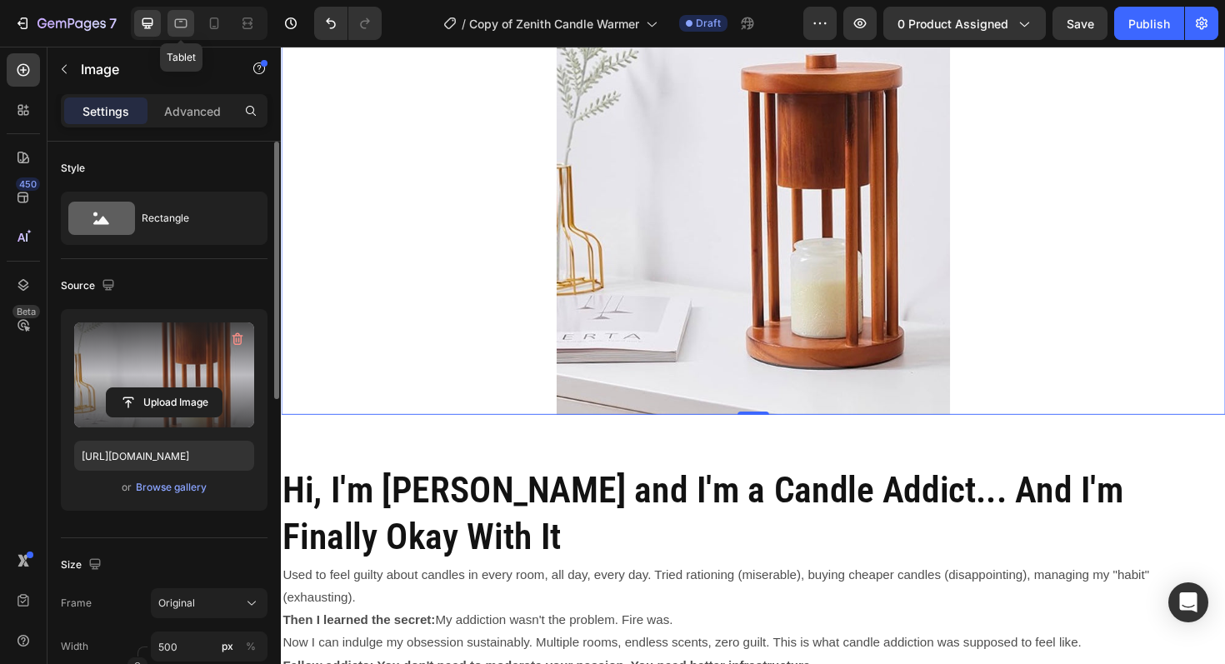
click at [182, 19] on icon at bounding box center [181, 23] width 13 height 9
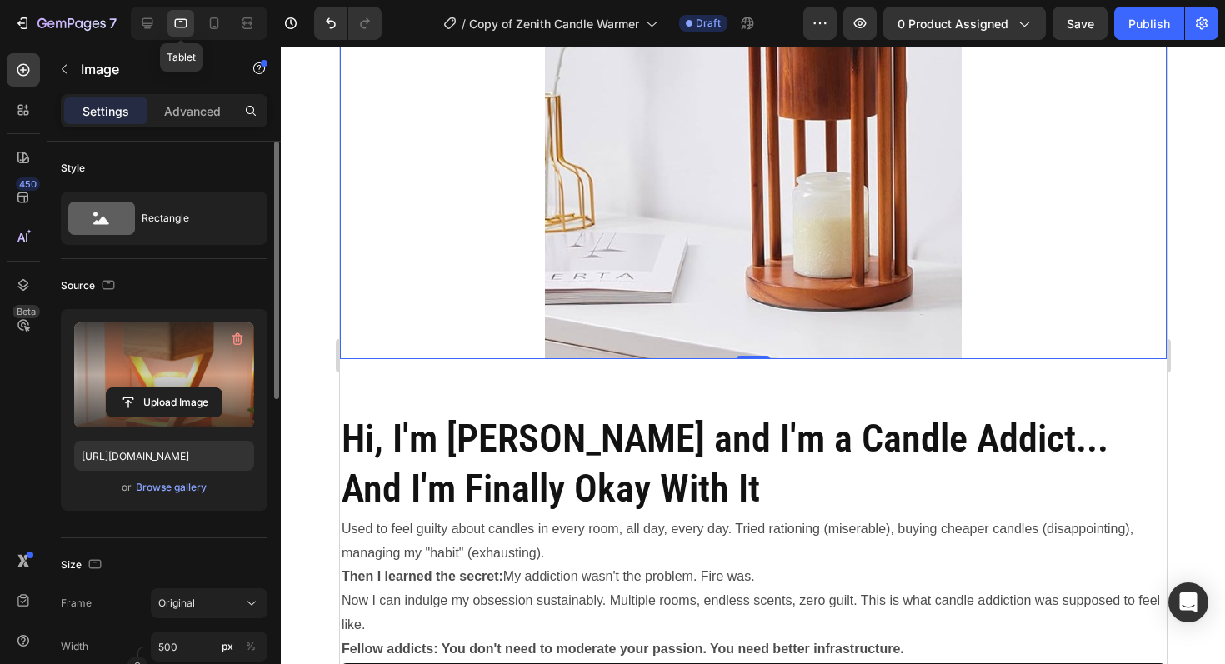
scroll to position [4473, 0]
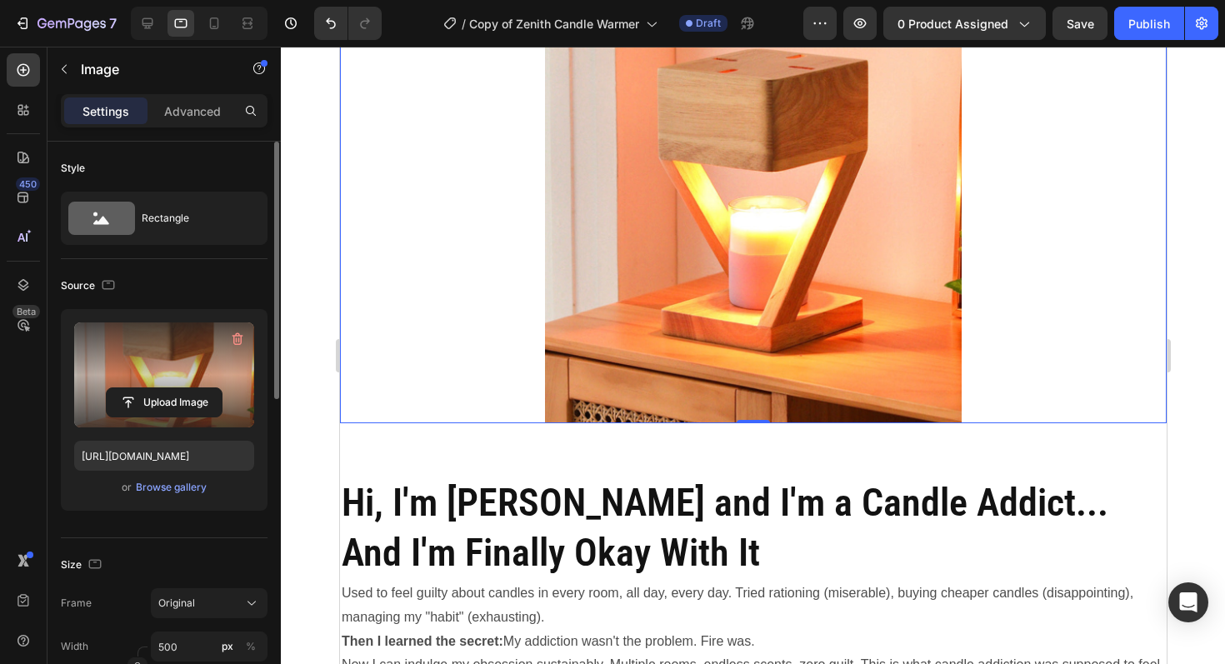
click at [721, 276] on img at bounding box center [752, 205] width 417 height 438
click at [181, 393] on input "file" at bounding box center [164, 402] width 115 height 28
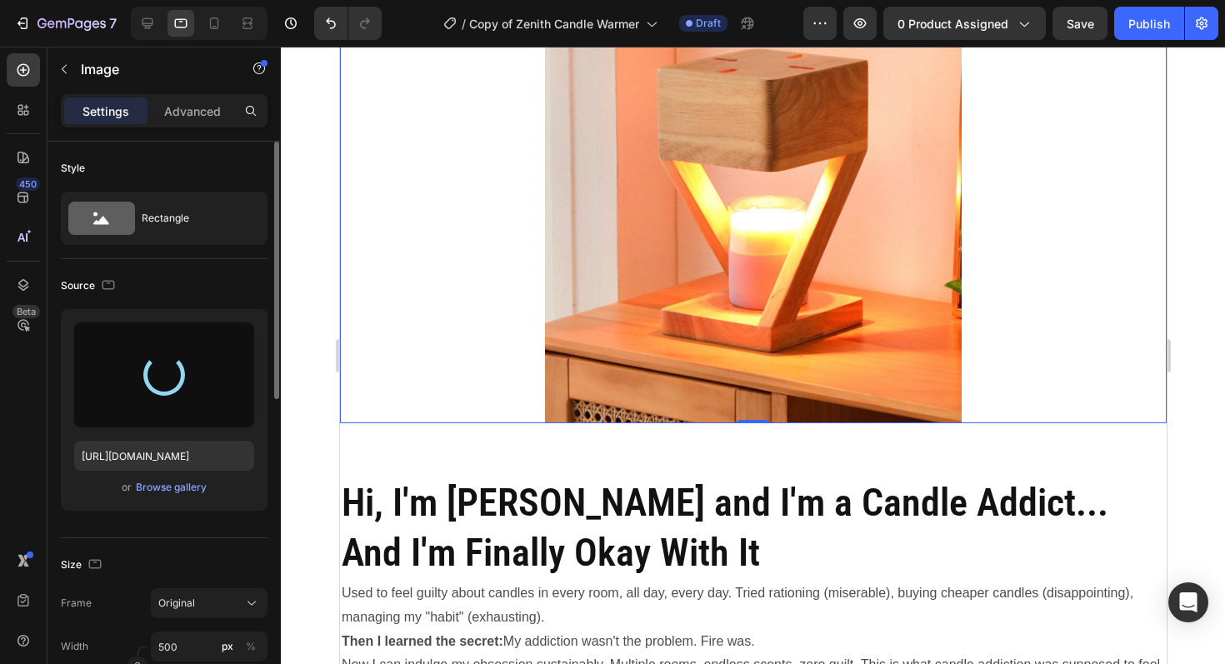
type input "[URL][DOMAIN_NAME]"
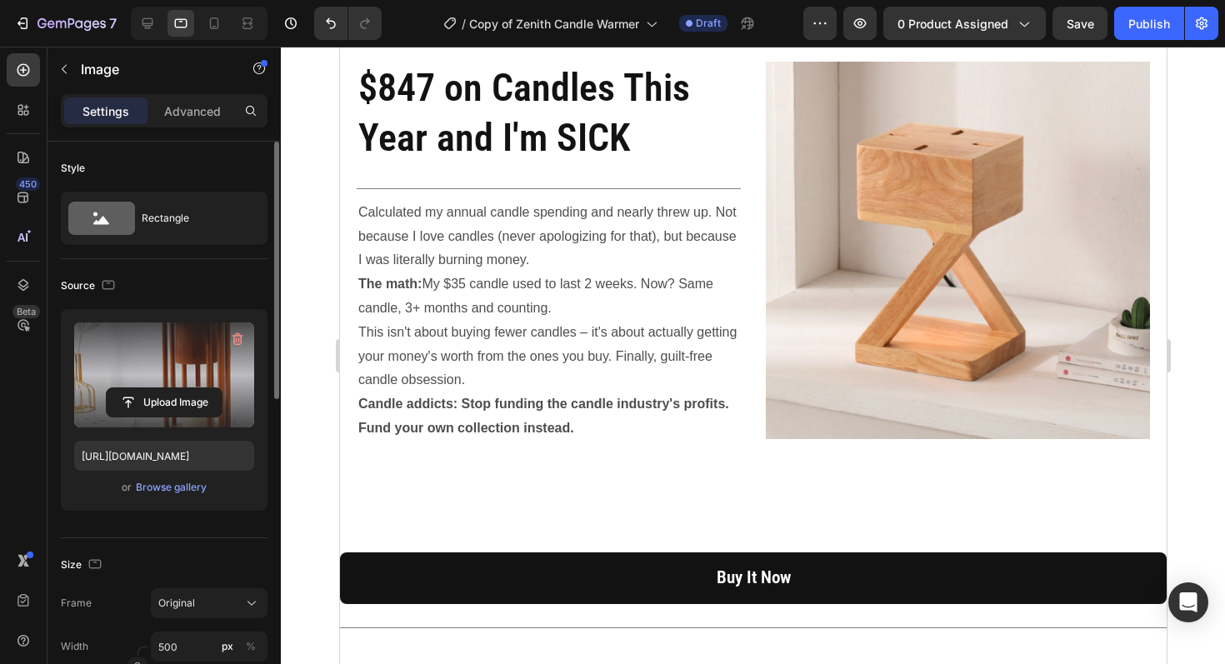
scroll to position [2960, 0]
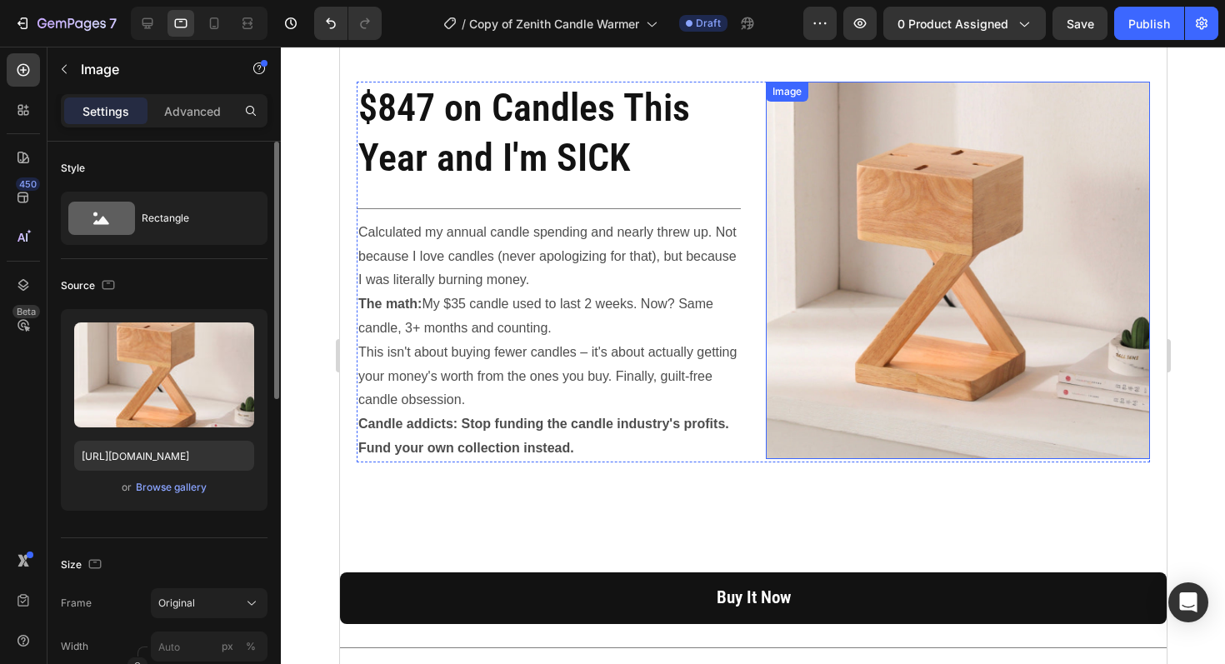
click at [955, 260] on img at bounding box center [957, 271] width 384 height 378
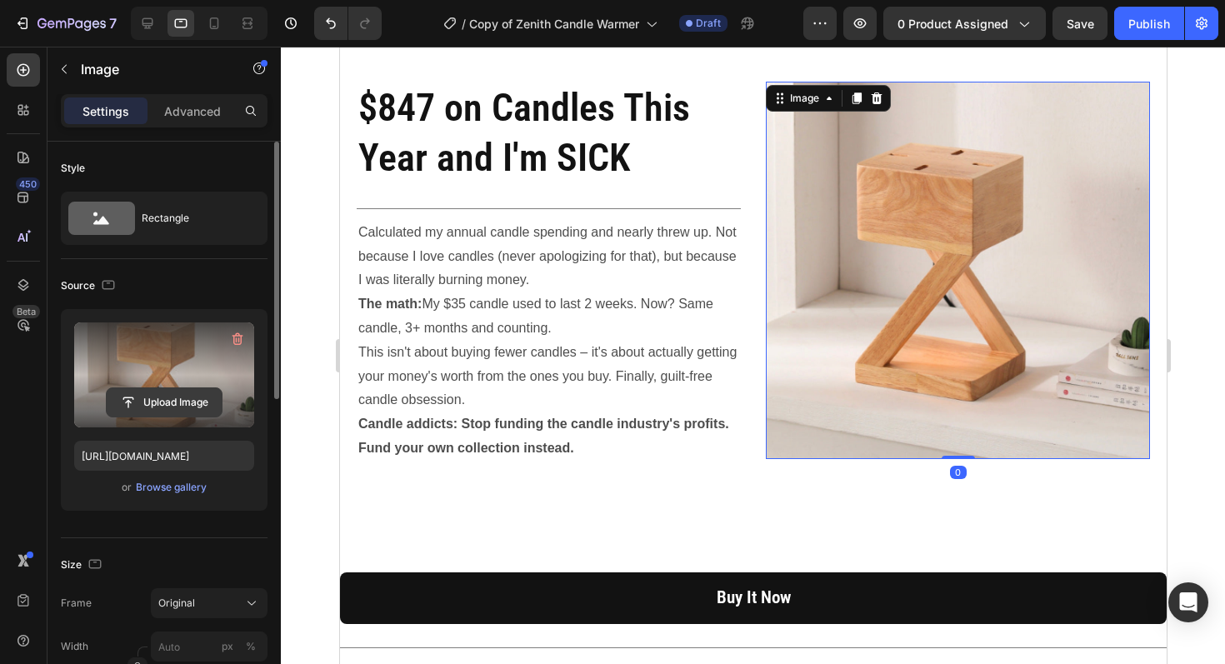
click at [167, 402] on input "file" at bounding box center [164, 402] width 115 height 28
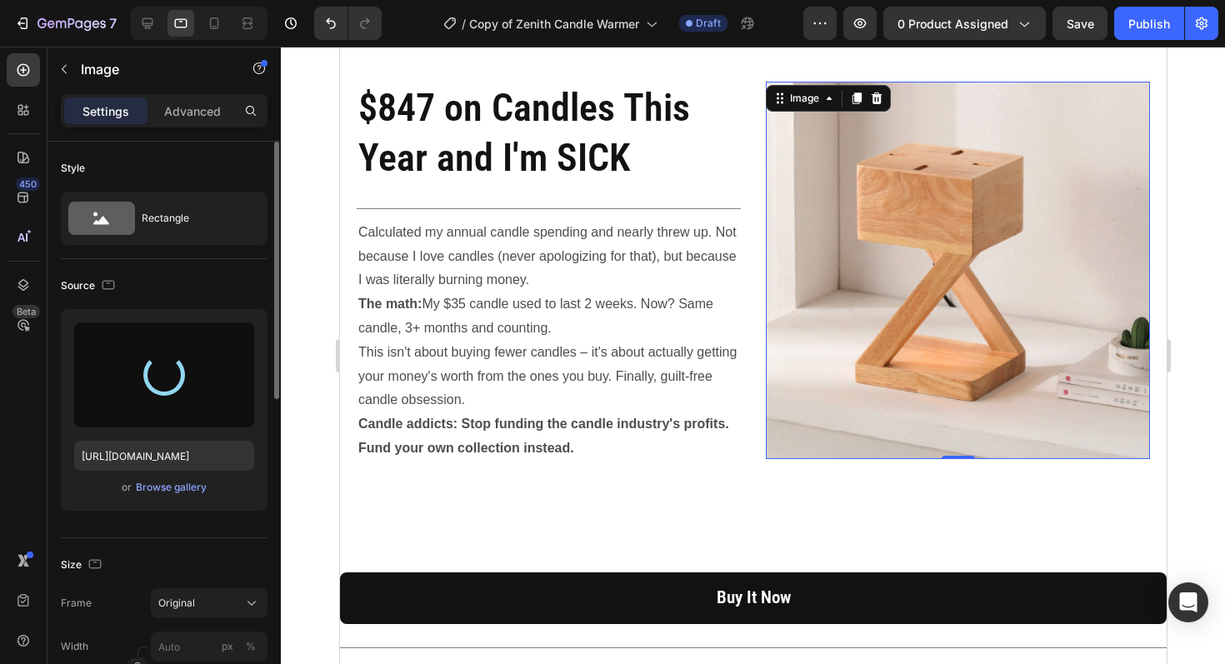
type input "[URL][DOMAIN_NAME]"
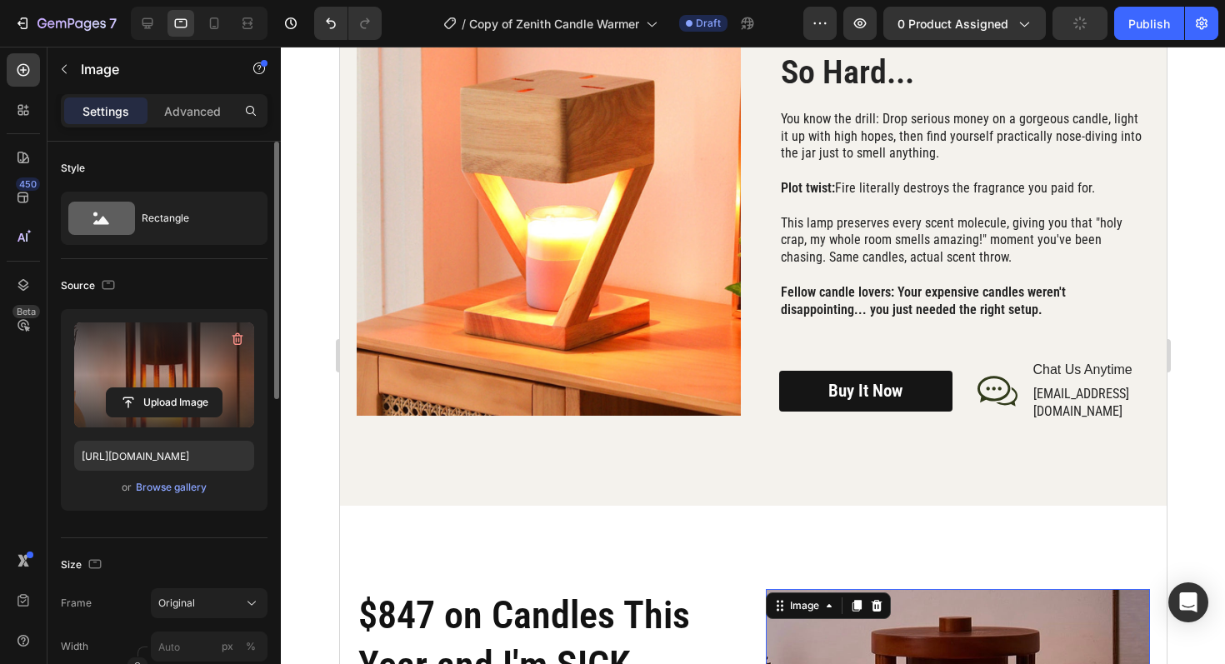
scroll to position [2159, 0]
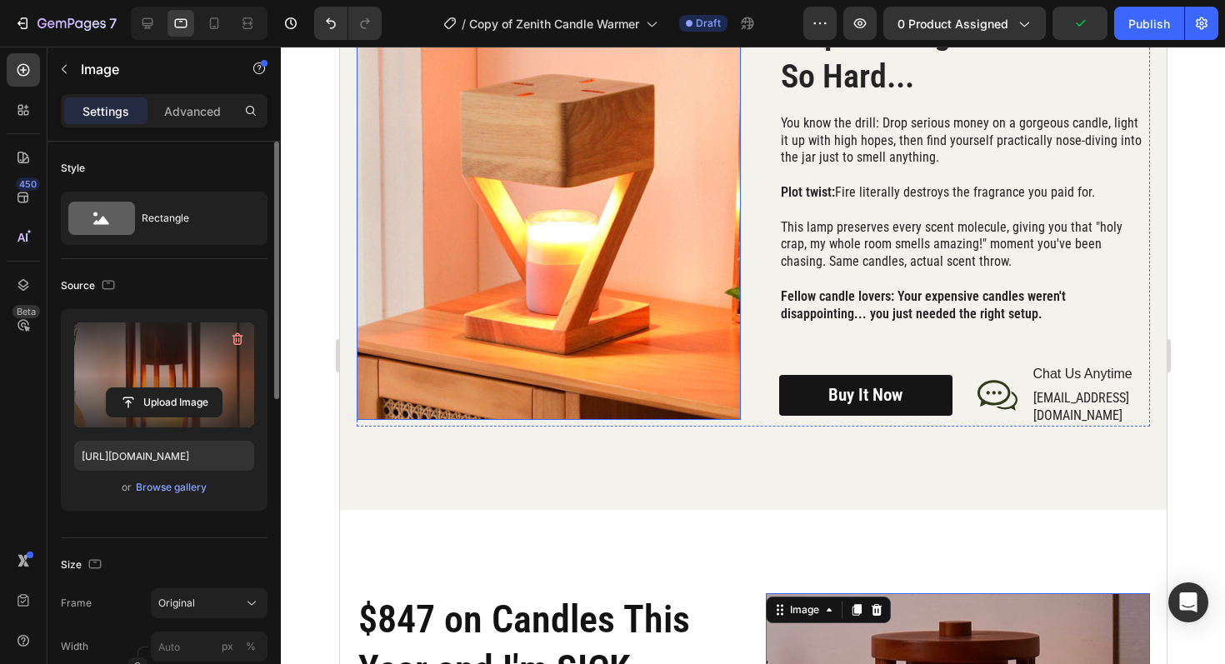
click at [588, 247] on img at bounding box center [548, 218] width 384 height 404
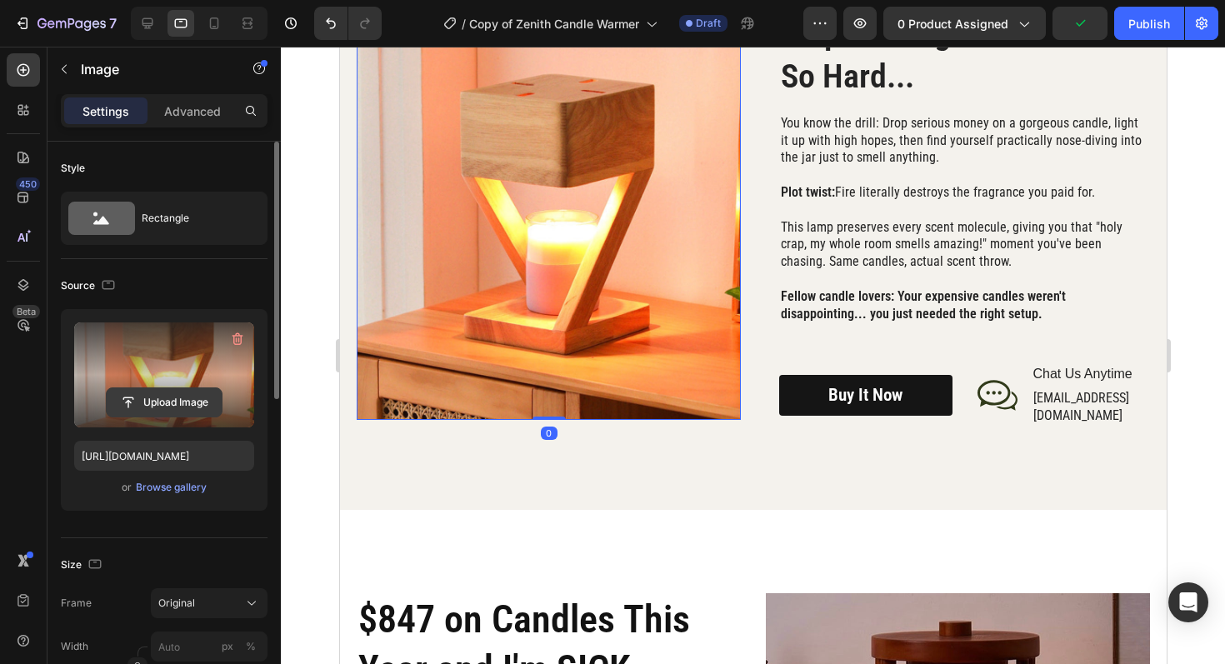
click at [170, 413] on input "file" at bounding box center [164, 402] width 115 height 28
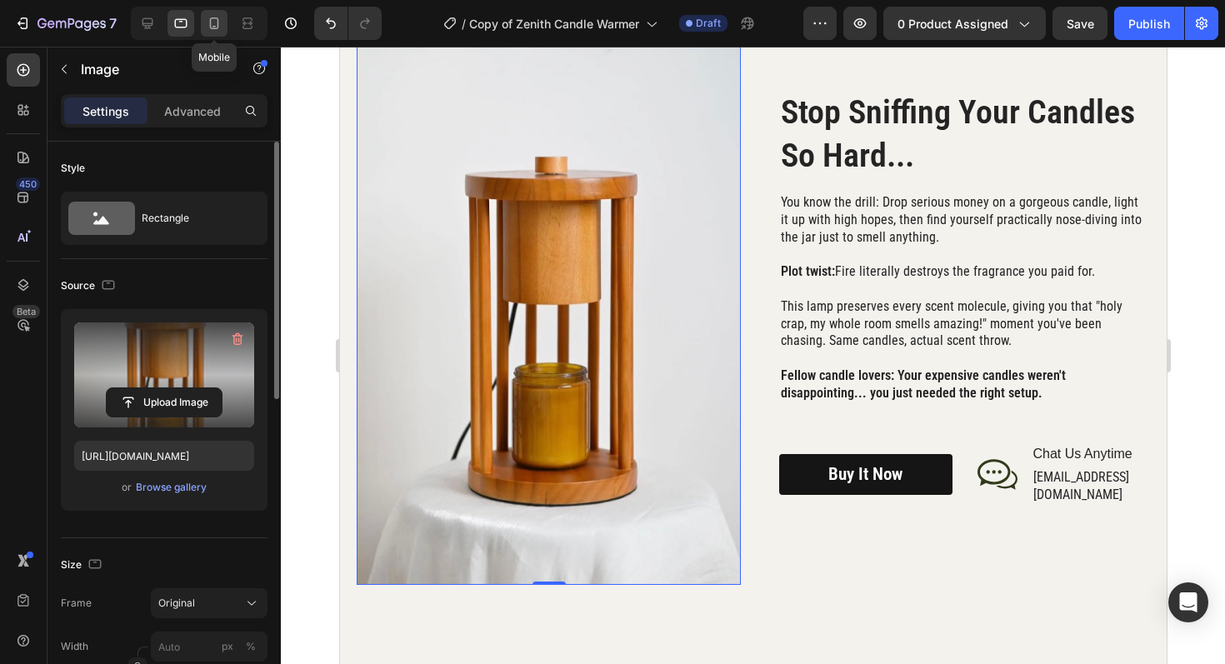
click at [218, 21] on icon at bounding box center [214, 24] width 9 height 12
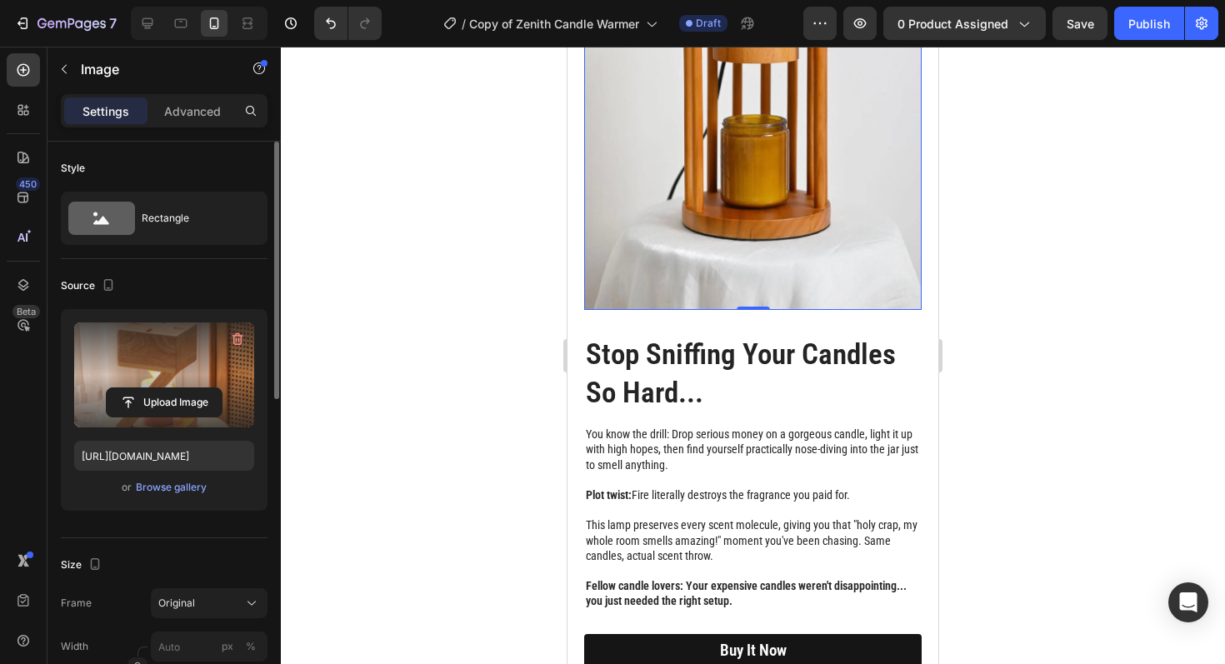
scroll to position [1947, 0]
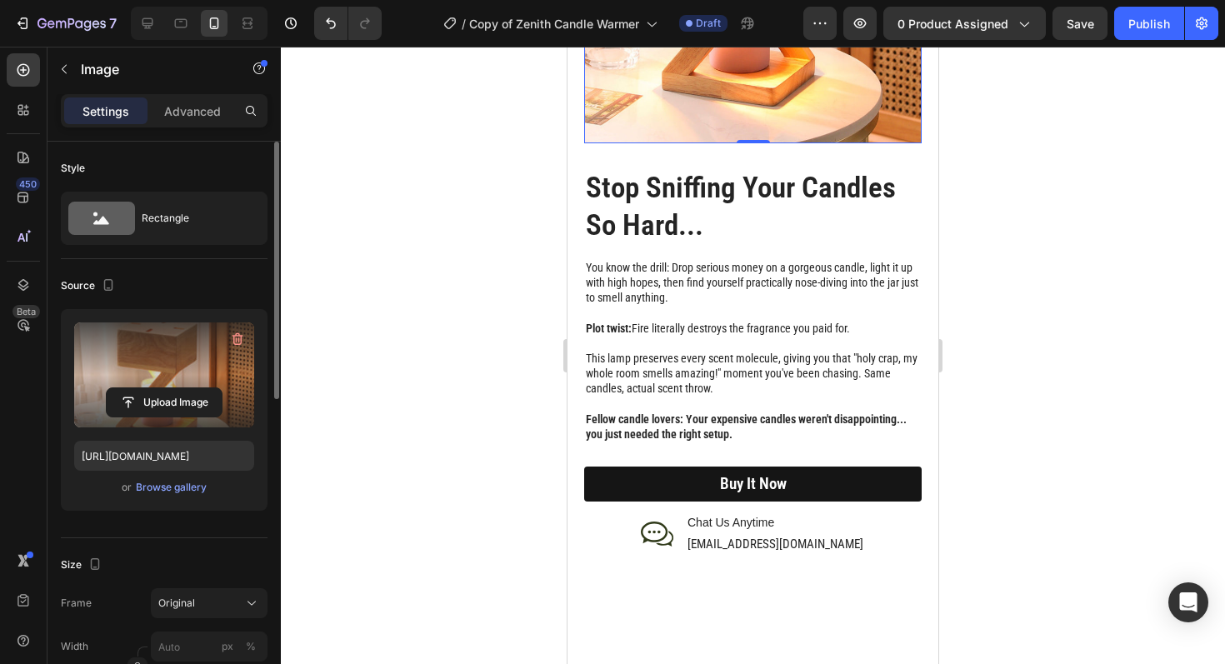
click at [196, 403] on input "file" at bounding box center [164, 402] width 115 height 28
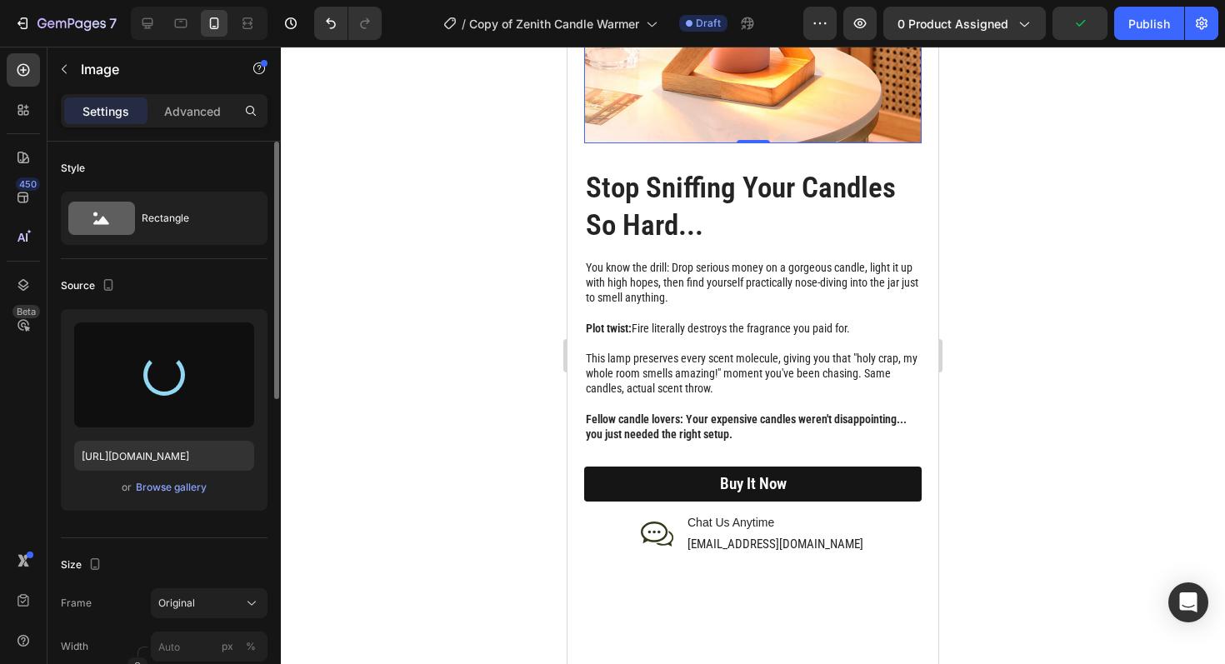
type input "[URL][DOMAIN_NAME]"
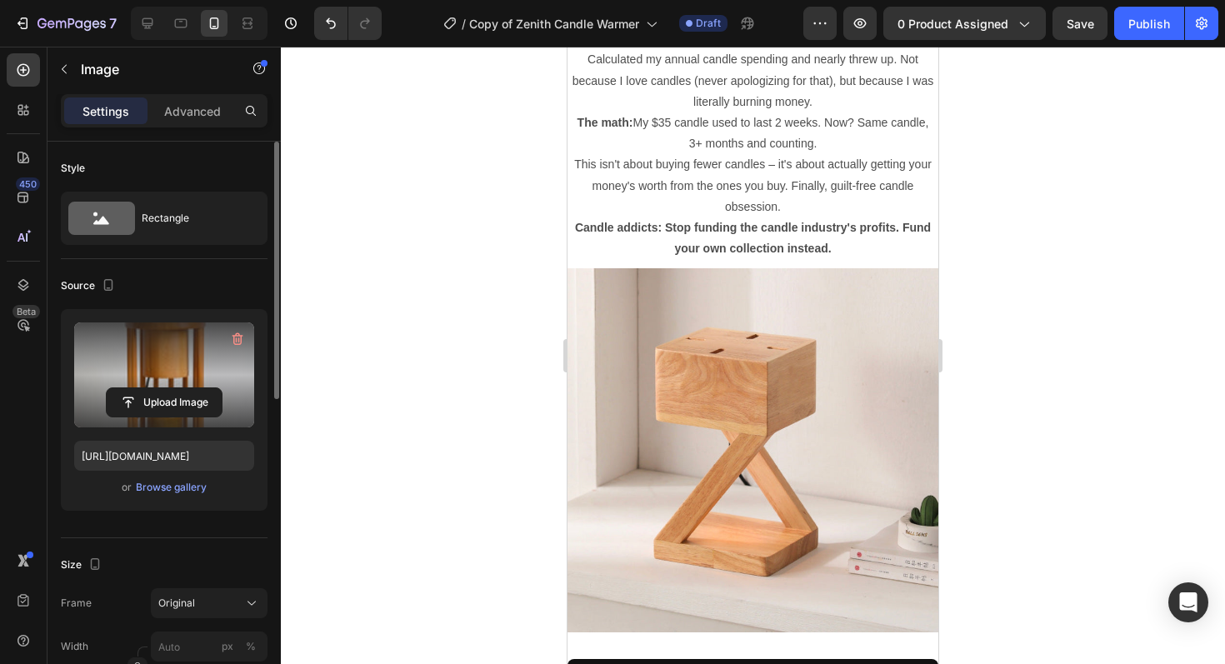
scroll to position [3239, 0]
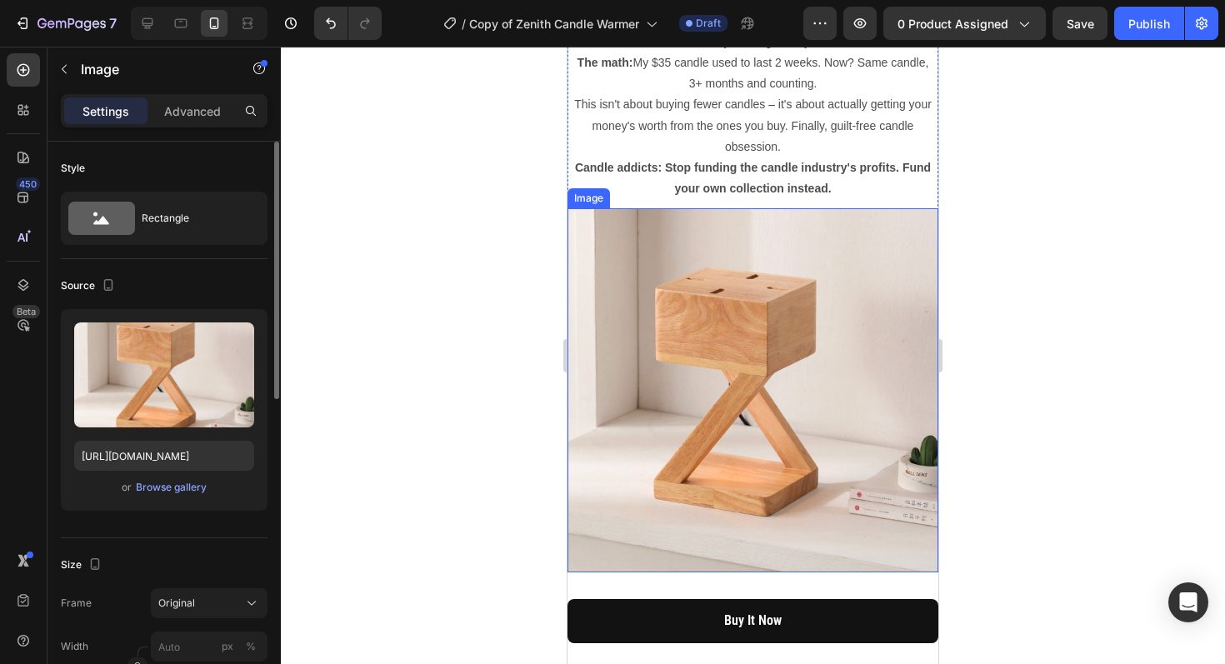
click at [769, 418] on img at bounding box center [753, 390] width 371 height 364
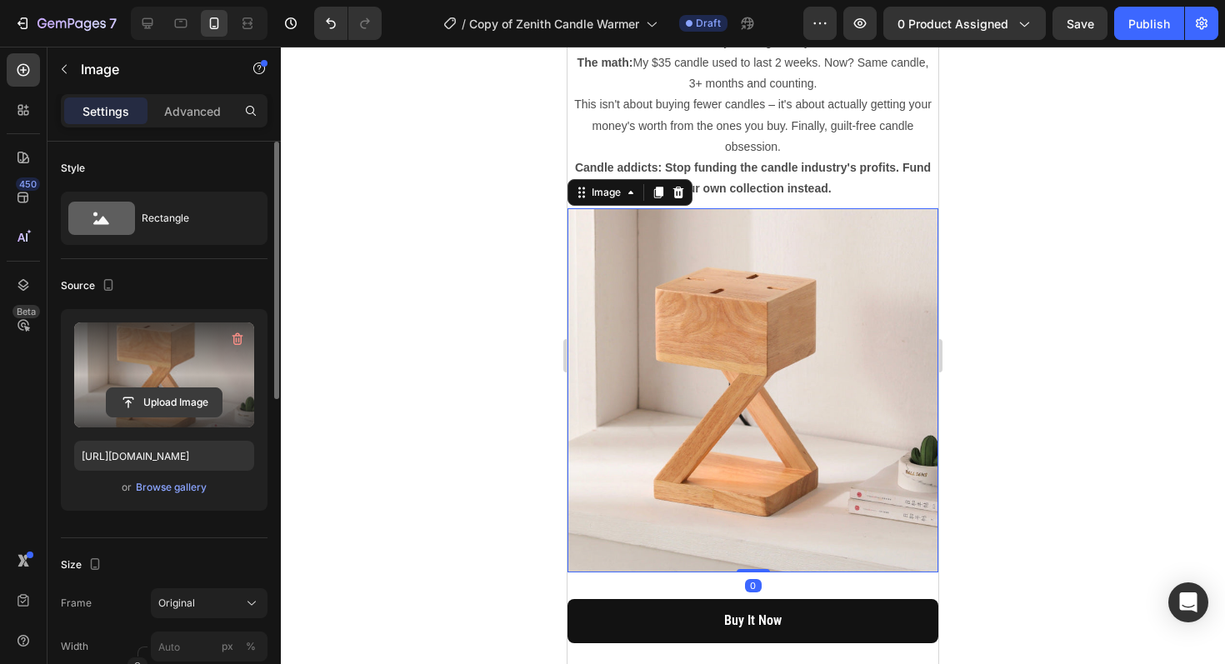
click at [177, 393] on input "file" at bounding box center [164, 402] width 115 height 28
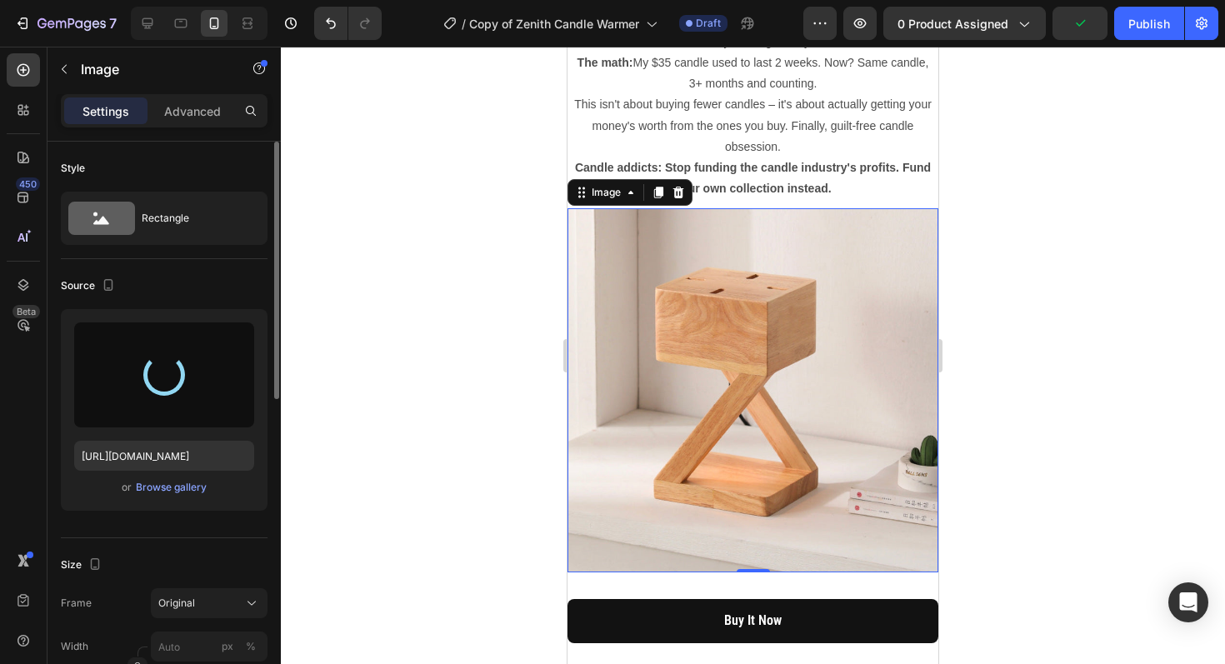
type input "[URL][DOMAIN_NAME]"
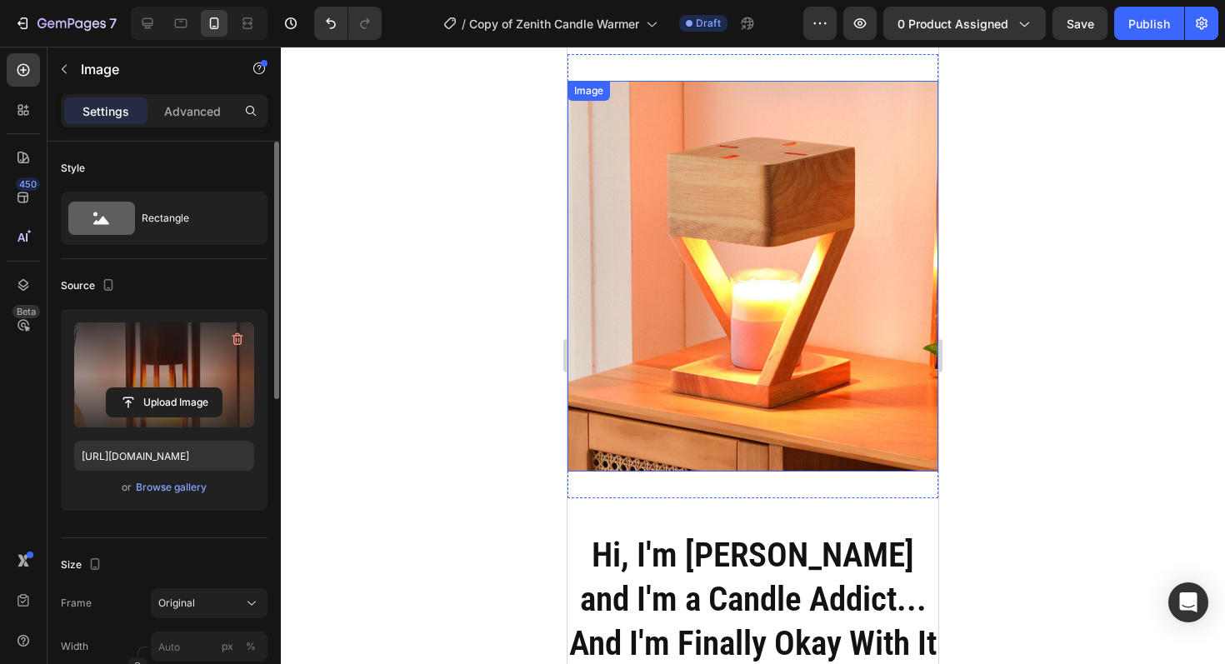
scroll to position [4603, 0]
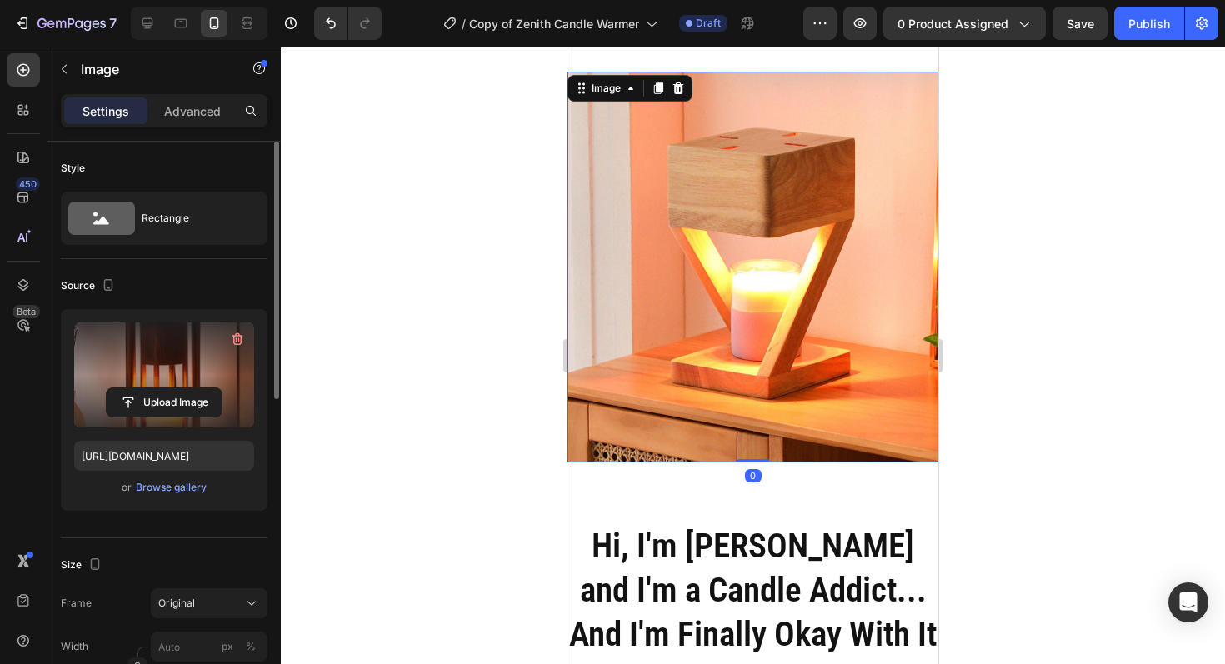
click at [753, 285] on img at bounding box center [753, 267] width 371 height 390
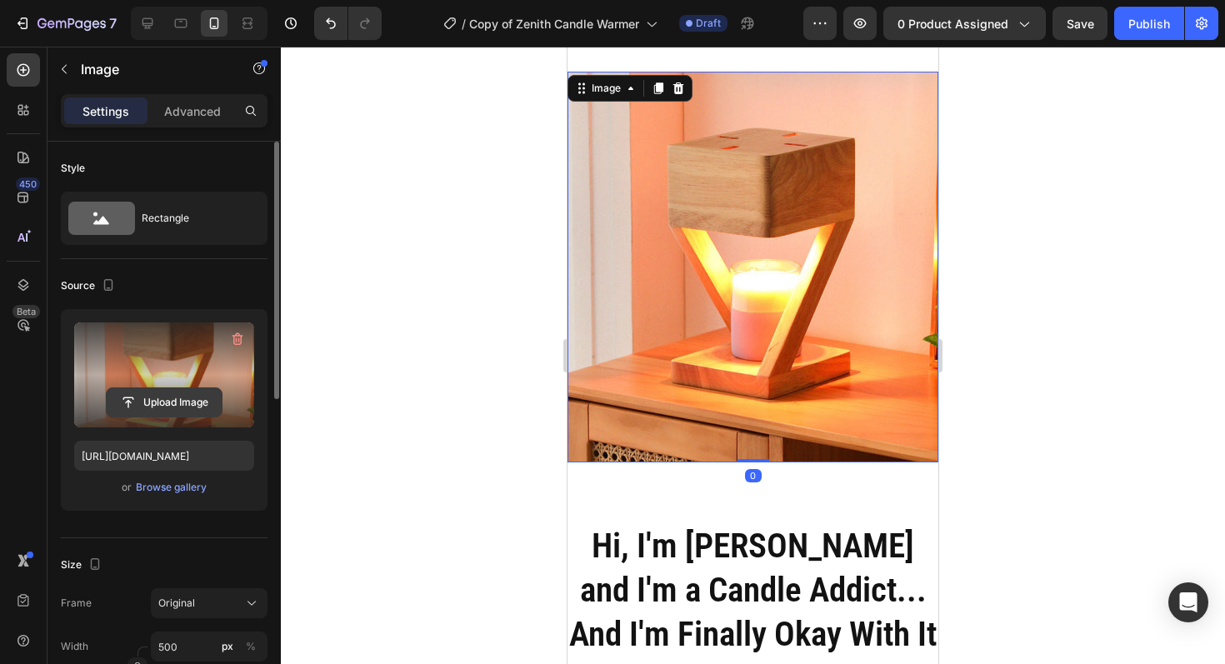
click at [160, 396] on input "file" at bounding box center [164, 402] width 115 height 28
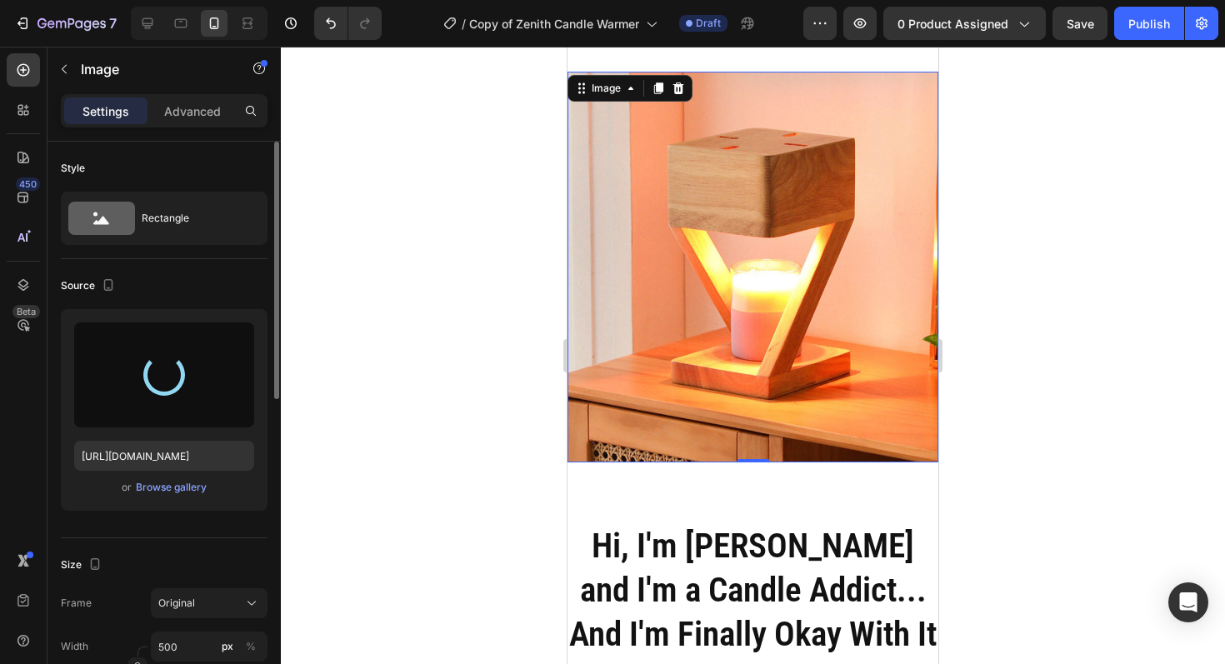
type input "[URL][DOMAIN_NAME]"
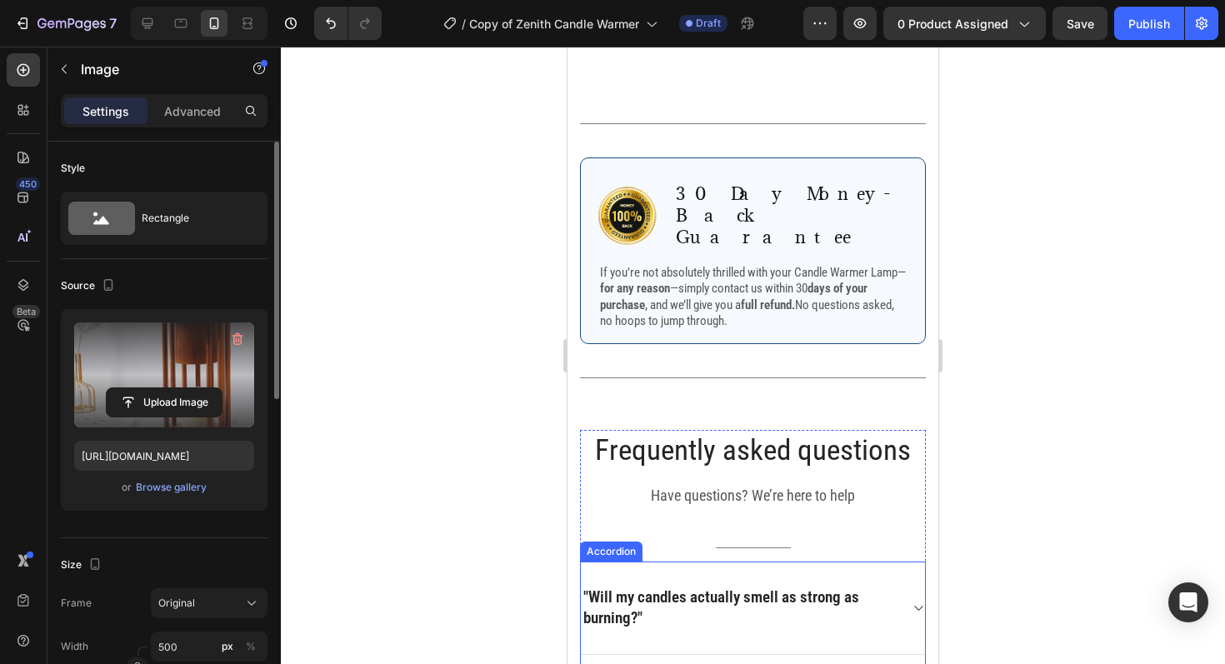
scroll to position [5271, 0]
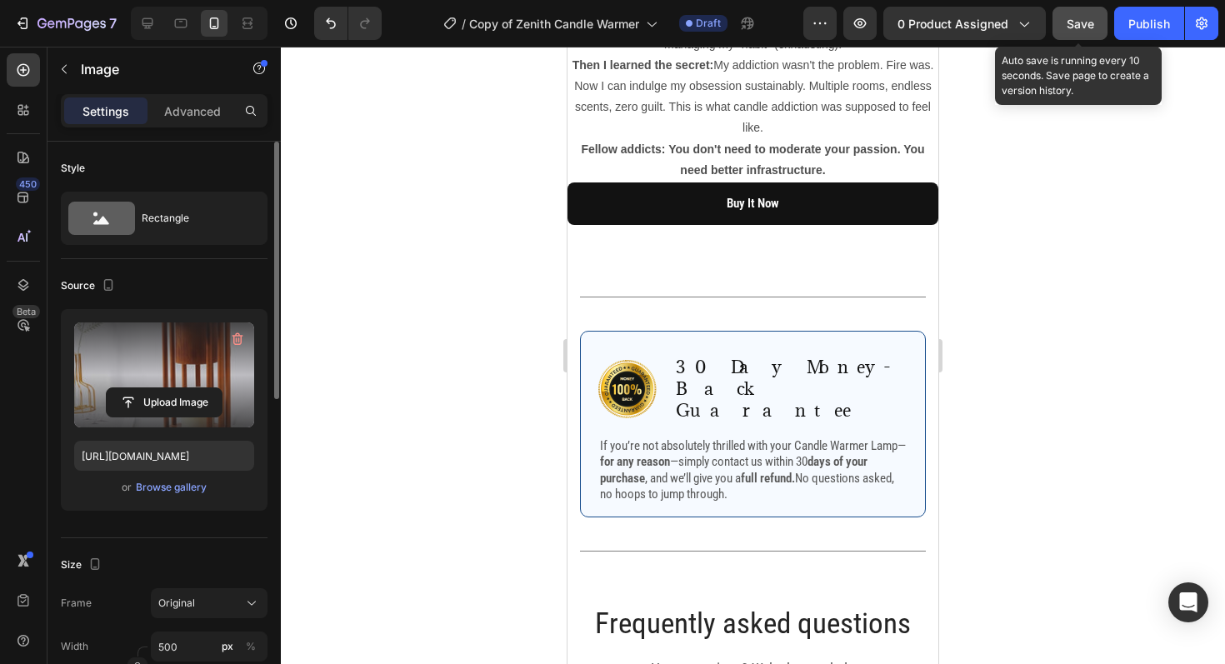
click at [1080, 15] on div "Save" at bounding box center [1081, 24] width 28 height 18
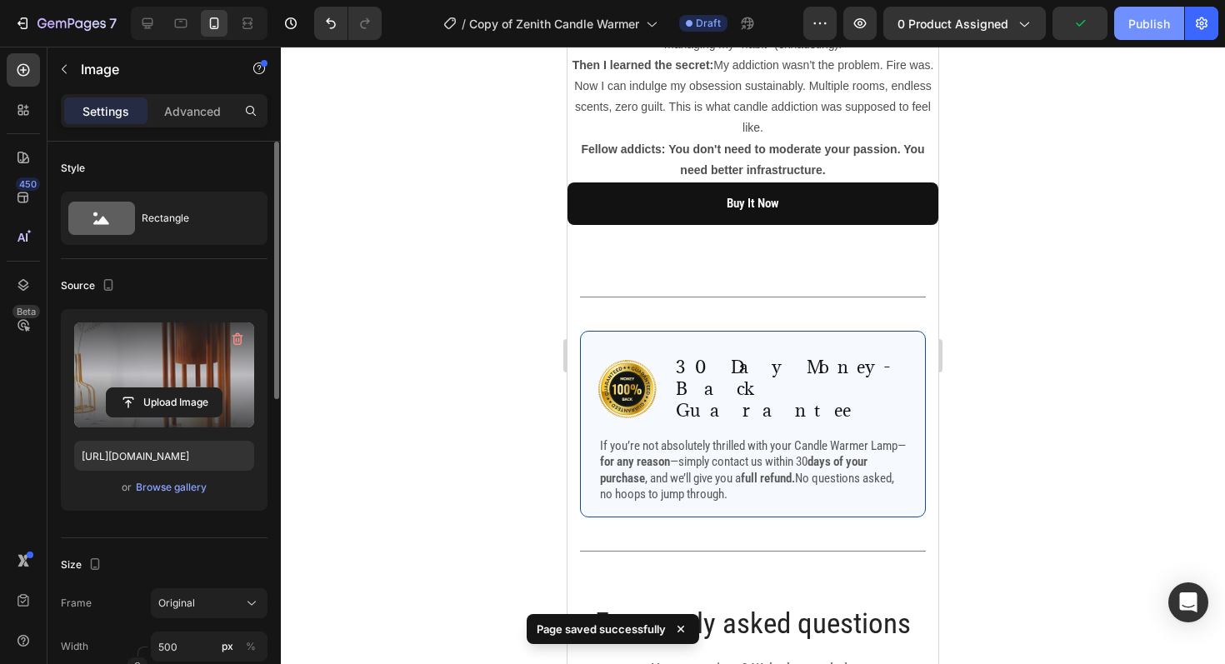
click at [1128, 28] on div "Publish" at bounding box center [1149, 24] width 42 height 18
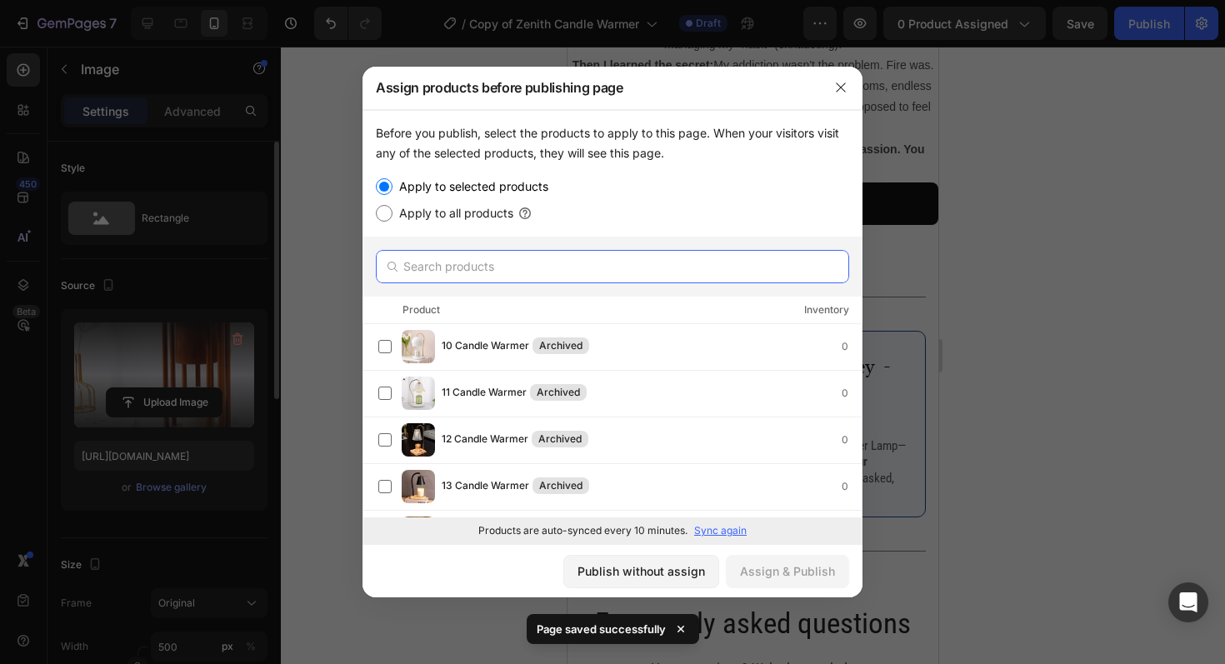
click at [586, 279] on input "text" at bounding box center [612, 266] width 473 height 33
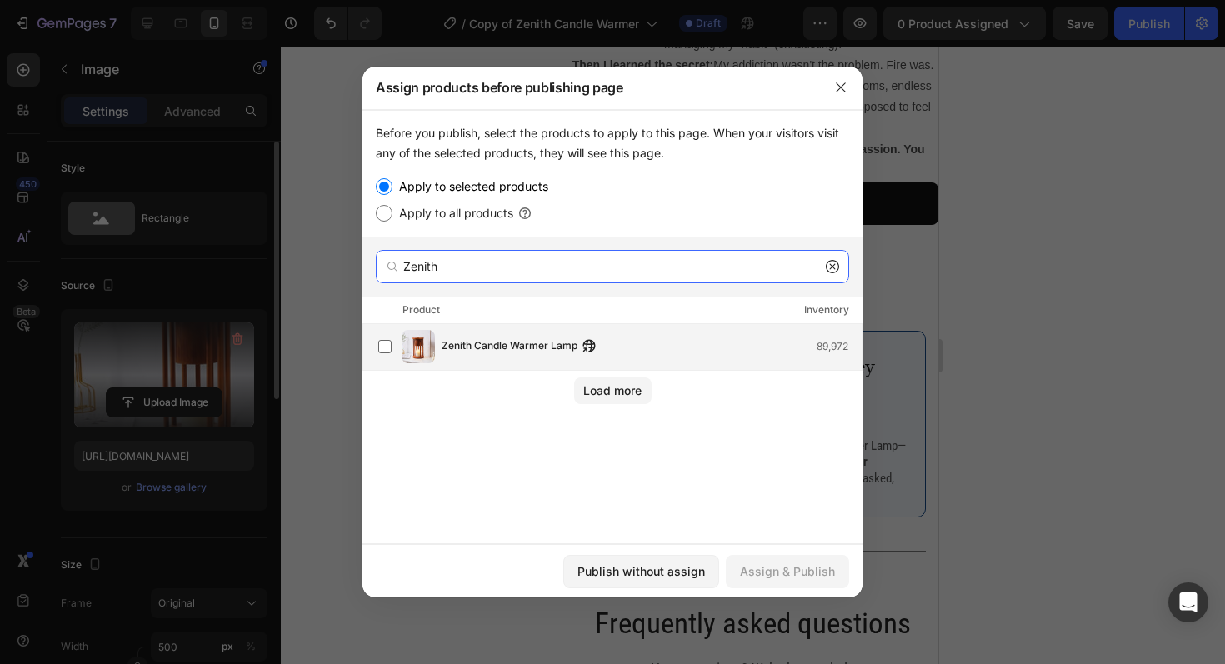
type input "Zenith"
click at [688, 358] on div "Zenith Candle Warmer Lamp 89,972" at bounding box center [619, 346] width 483 height 33
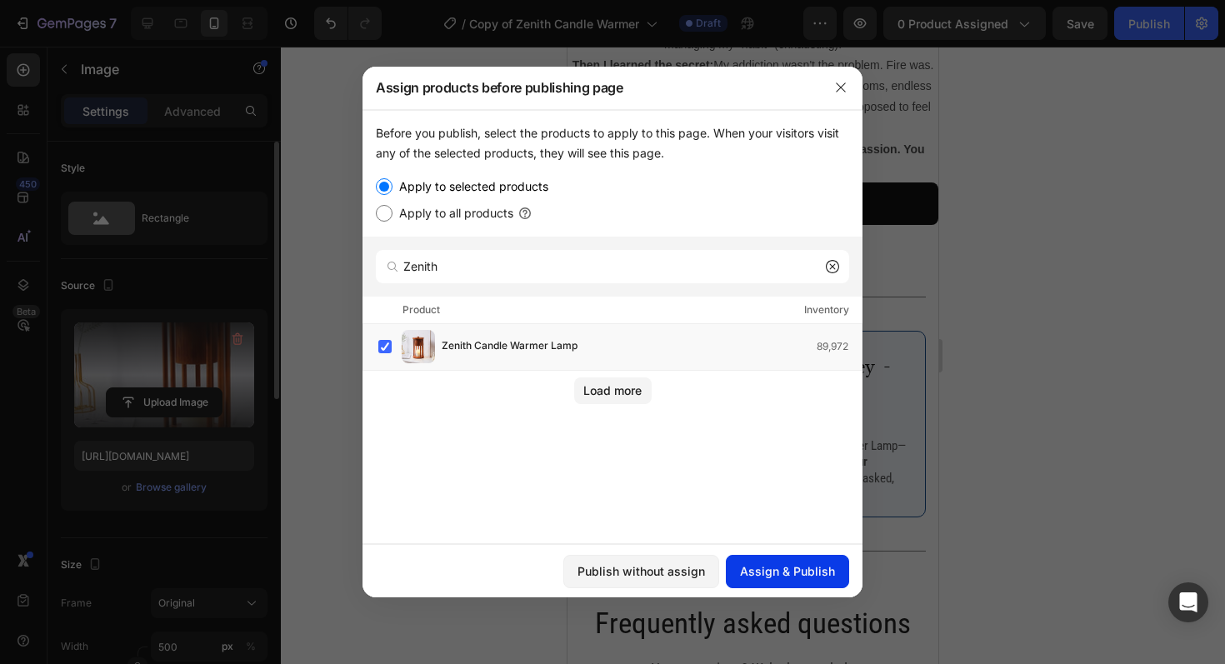
click at [823, 573] on div "Assign & Publish" at bounding box center [787, 572] width 95 height 18
